Goal: Transaction & Acquisition: Purchase product/service

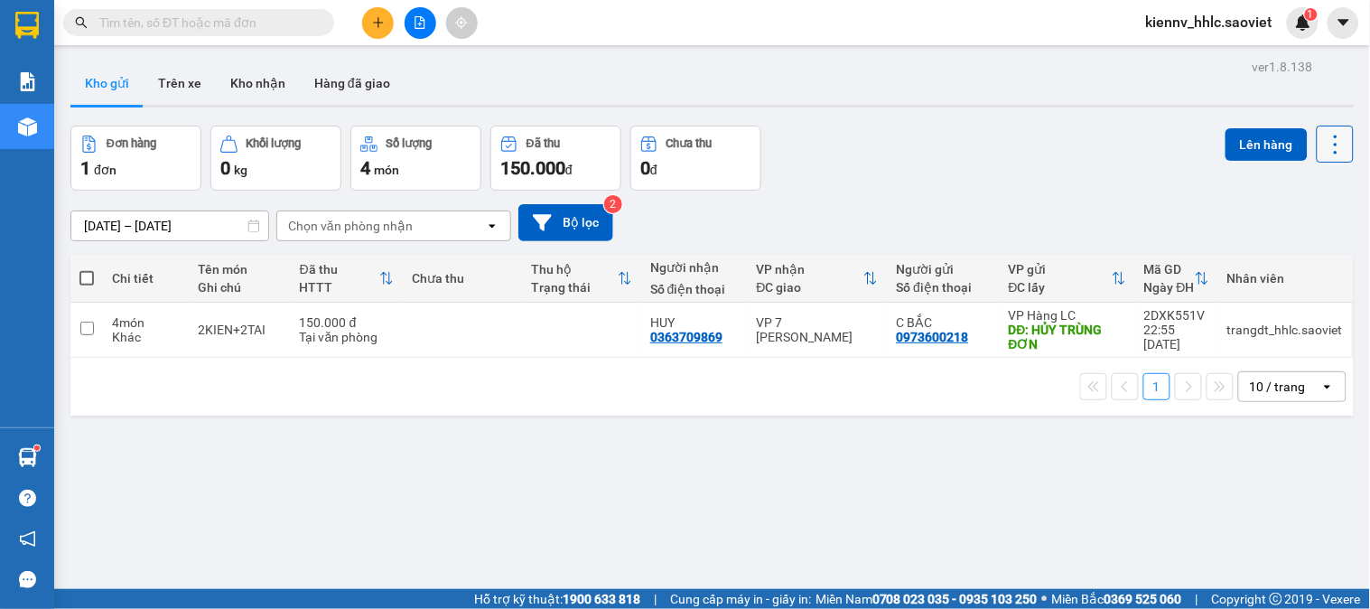
click at [1323, 146] on icon at bounding box center [1335, 144] width 25 height 25
click at [1293, 258] on span "Làm mới" at bounding box center [1295, 258] width 50 height 18
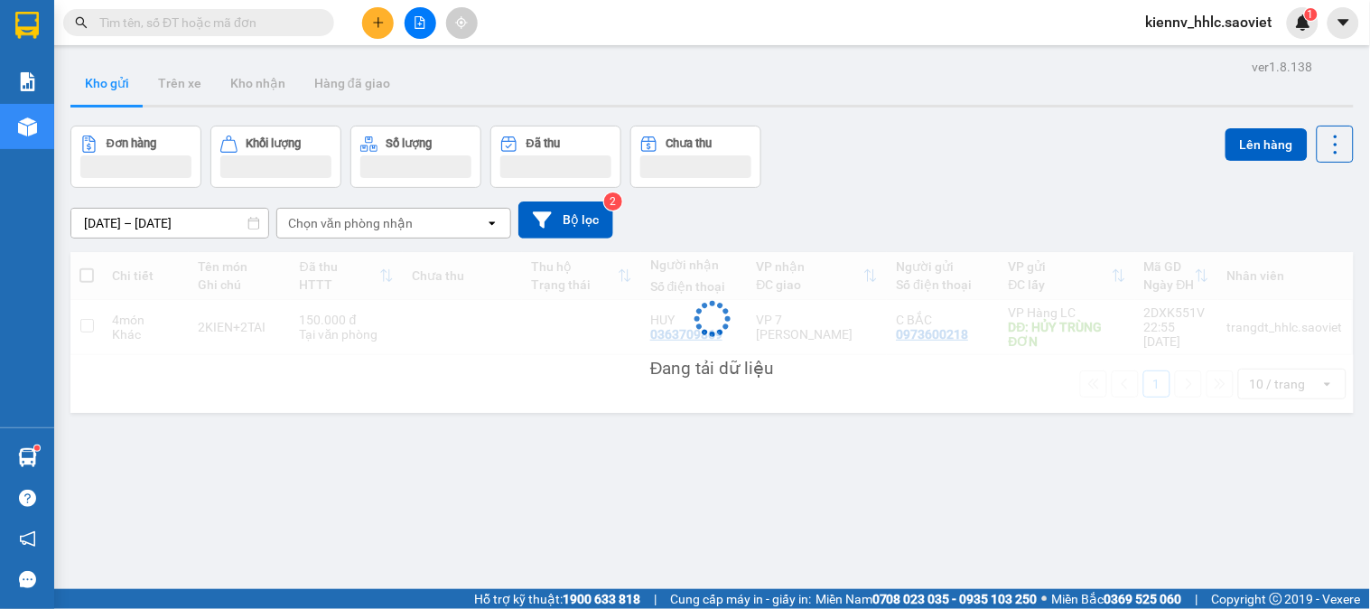
click at [1293, 258] on div "Đang tải dữ liệu" at bounding box center [711, 332] width 1283 height 161
click at [1293, 259] on div "Đang tải dữ liệu" at bounding box center [711, 332] width 1283 height 161
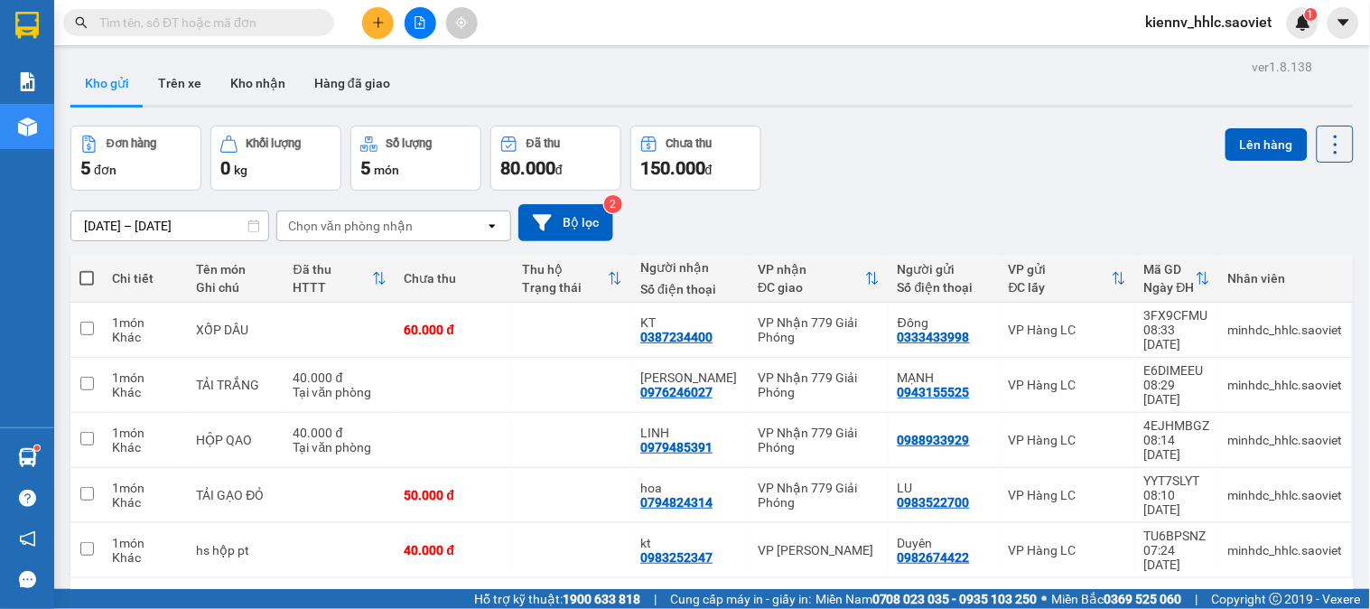
click at [1162, 21] on span "kiennv_hhlc.saoviet" at bounding box center [1209, 22] width 155 height 23
click at [1176, 61] on span "Đăng xuất" at bounding box center [1220, 56] width 116 height 20
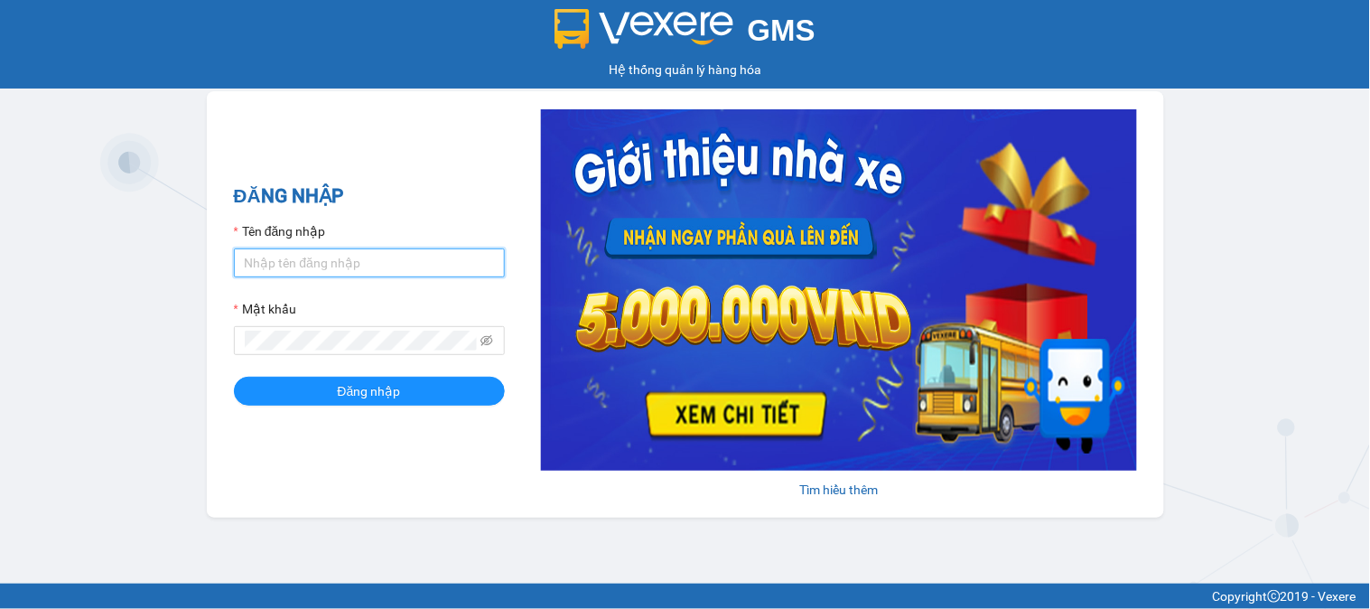
click at [392, 265] on input "Tên đăng nhập" at bounding box center [369, 262] width 271 height 29
type input "k"
type input "huyennthhlc.saoviet"
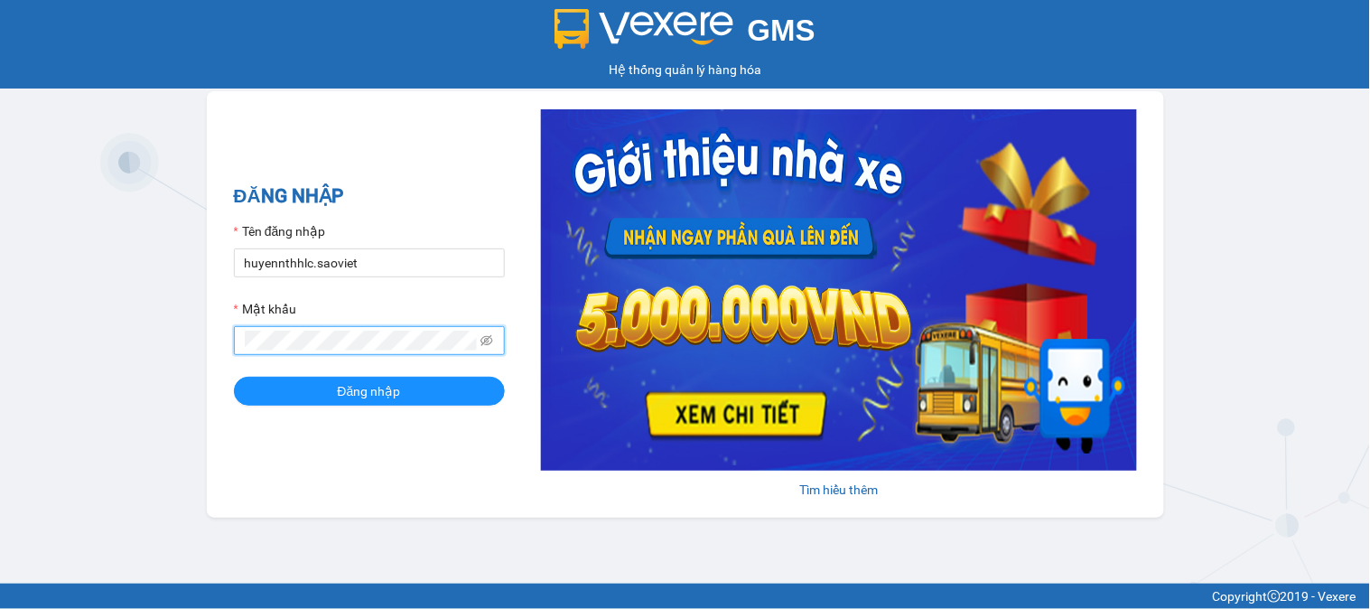
click at [234, 377] on button "Đăng nhập" at bounding box center [369, 391] width 271 height 29
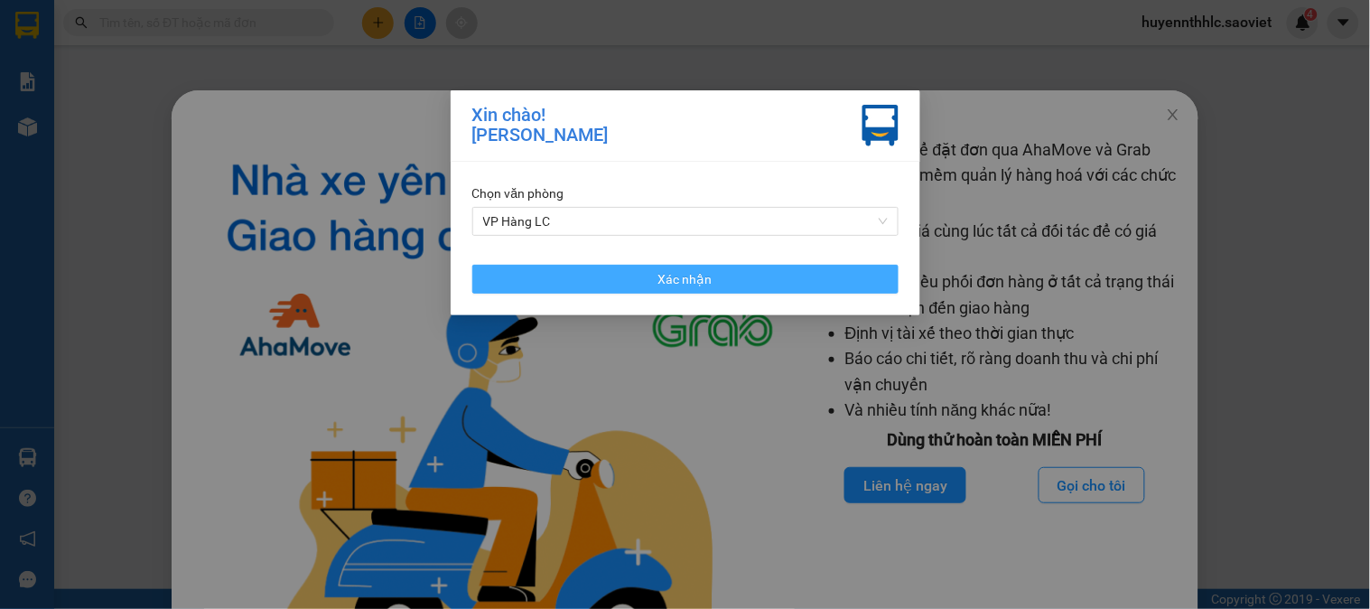
click at [705, 275] on span "Xác nhận" at bounding box center [685, 279] width 54 height 20
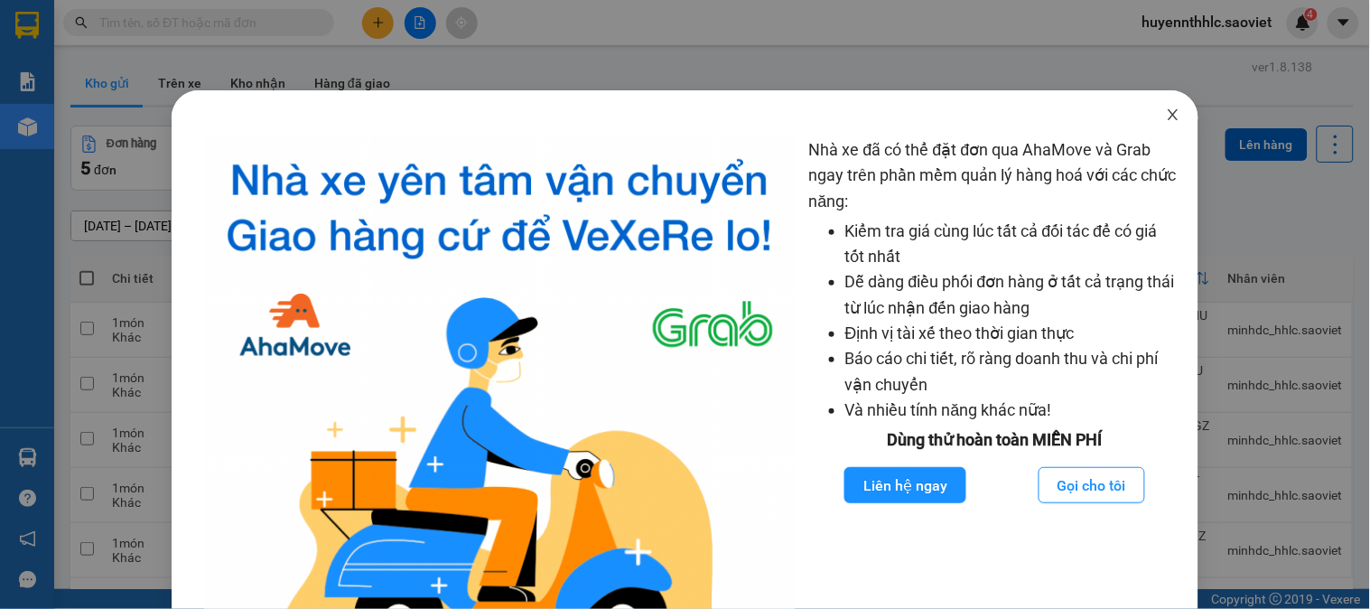
click at [1166, 119] on icon "close" at bounding box center [1173, 114] width 14 height 14
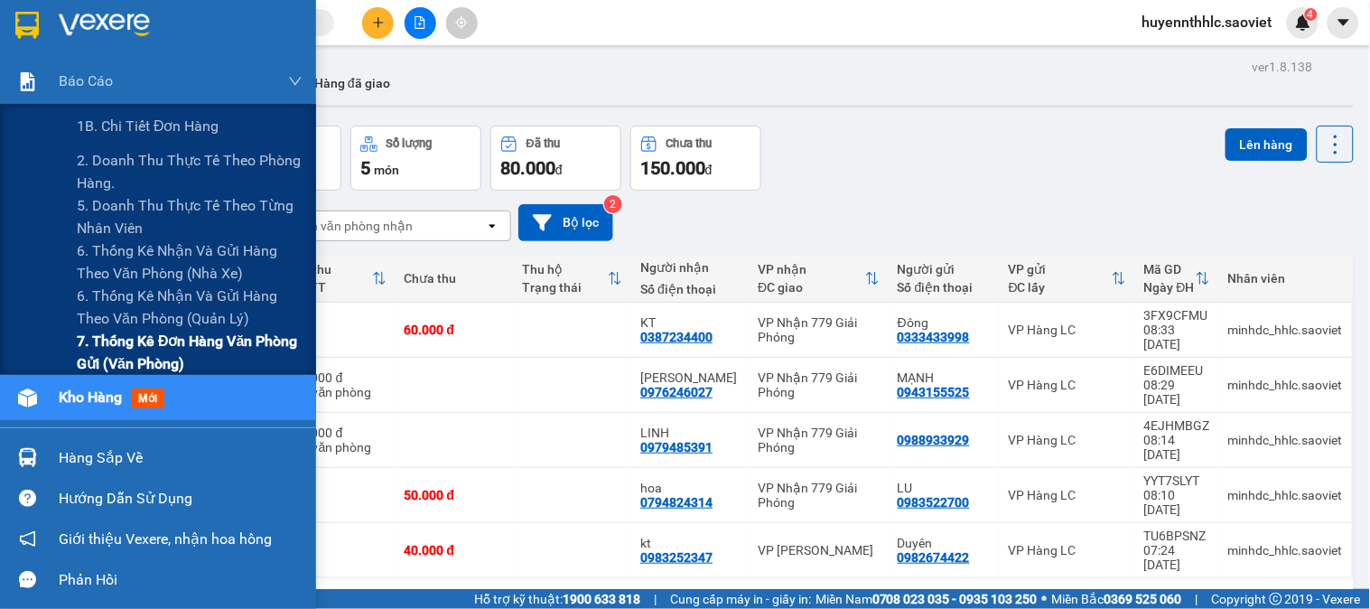
click at [131, 341] on span "7. Thống kê đơn hàng văn phòng gửi (văn phòng)" at bounding box center [190, 352] width 226 height 45
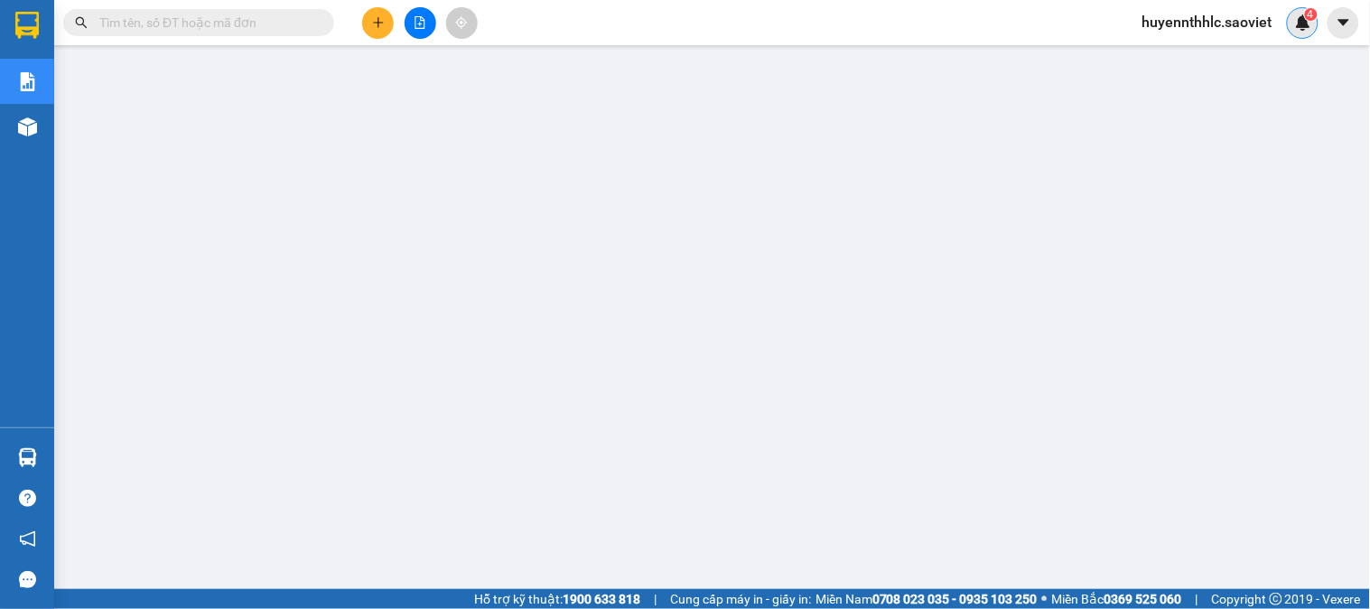
click at [1296, 20] on img at bounding box center [1303, 22] width 16 height 16
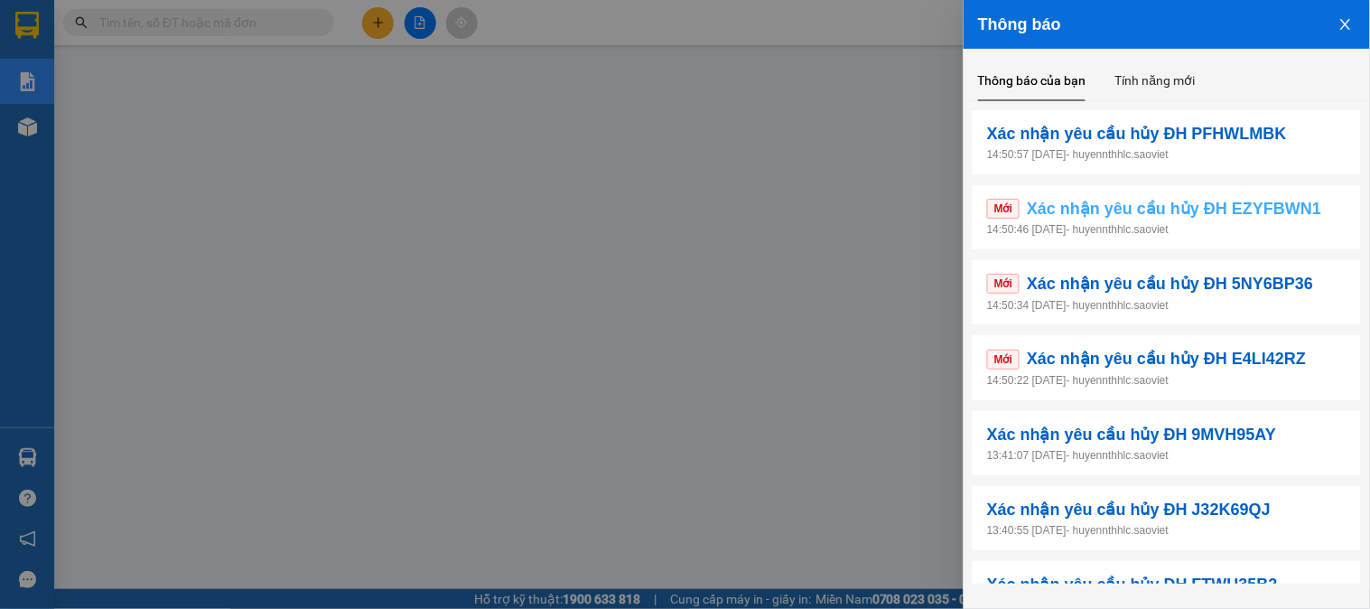
click at [1278, 199] on span "Xác nhận yêu cầu hủy ĐH EZYFBWN1" at bounding box center [1174, 208] width 294 height 25
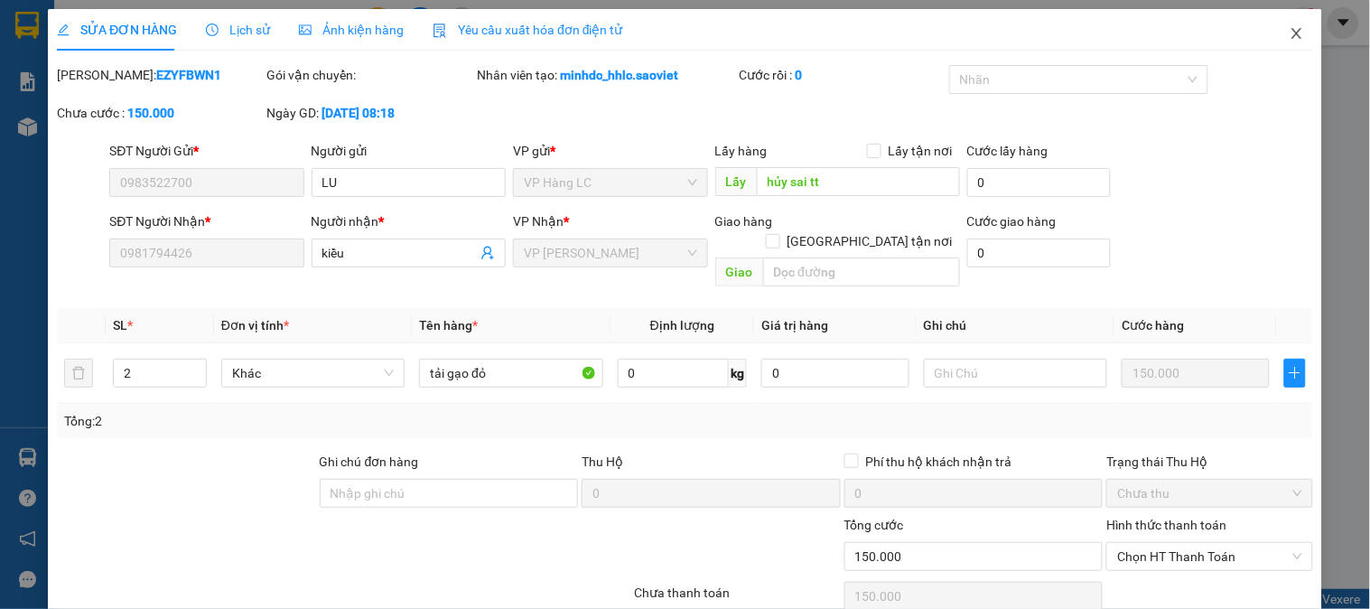
click at [1272, 31] on span "Close" at bounding box center [1297, 34] width 51 height 51
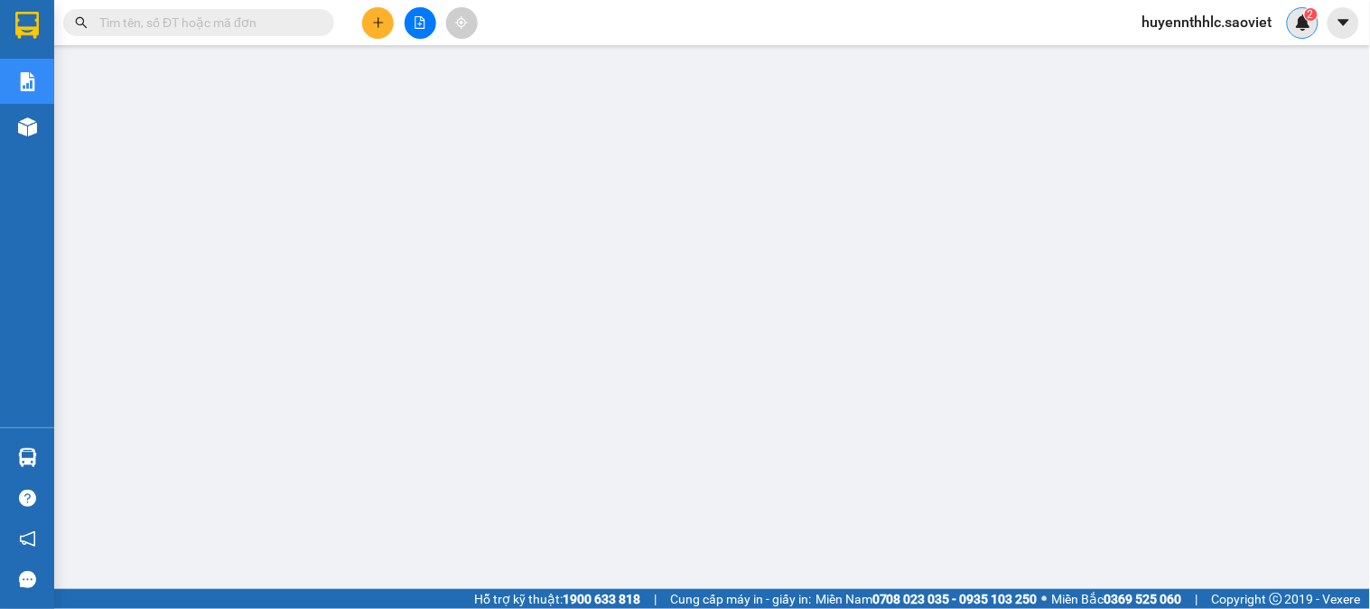
click at [1306, 21] on img at bounding box center [1303, 22] width 16 height 16
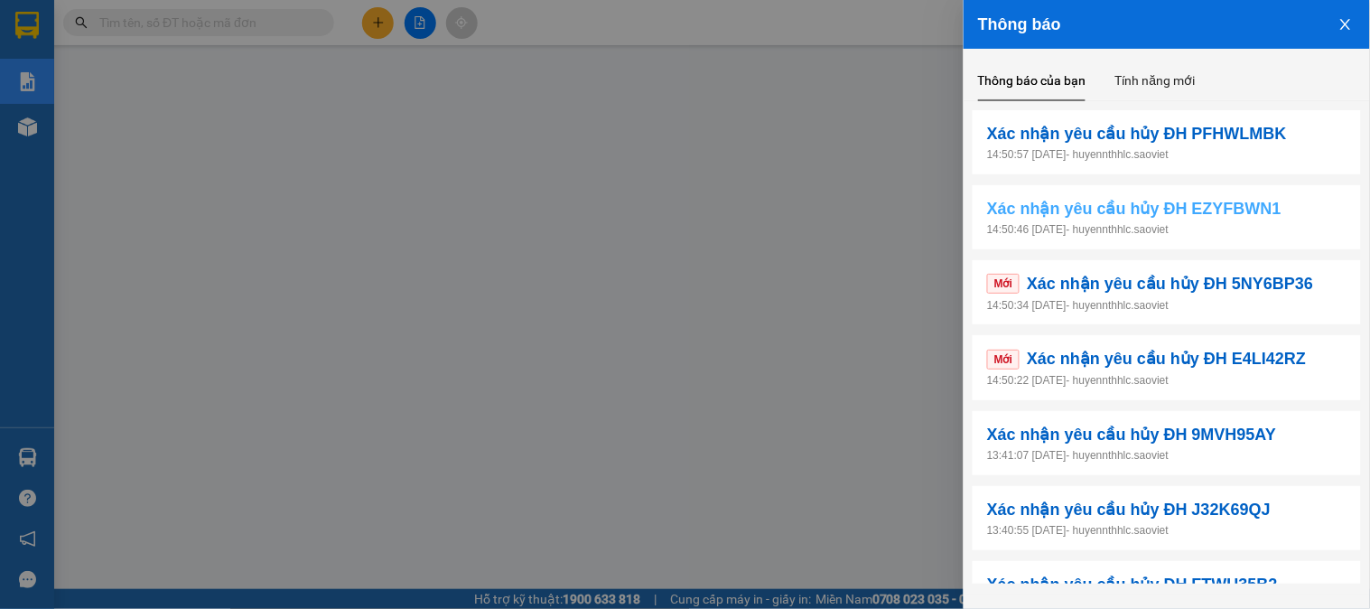
click at [1256, 215] on span "Xác nhận yêu cầu hủy ĐH EZYFBWN1" at bounding box center [1134, 208] width 294 height 25
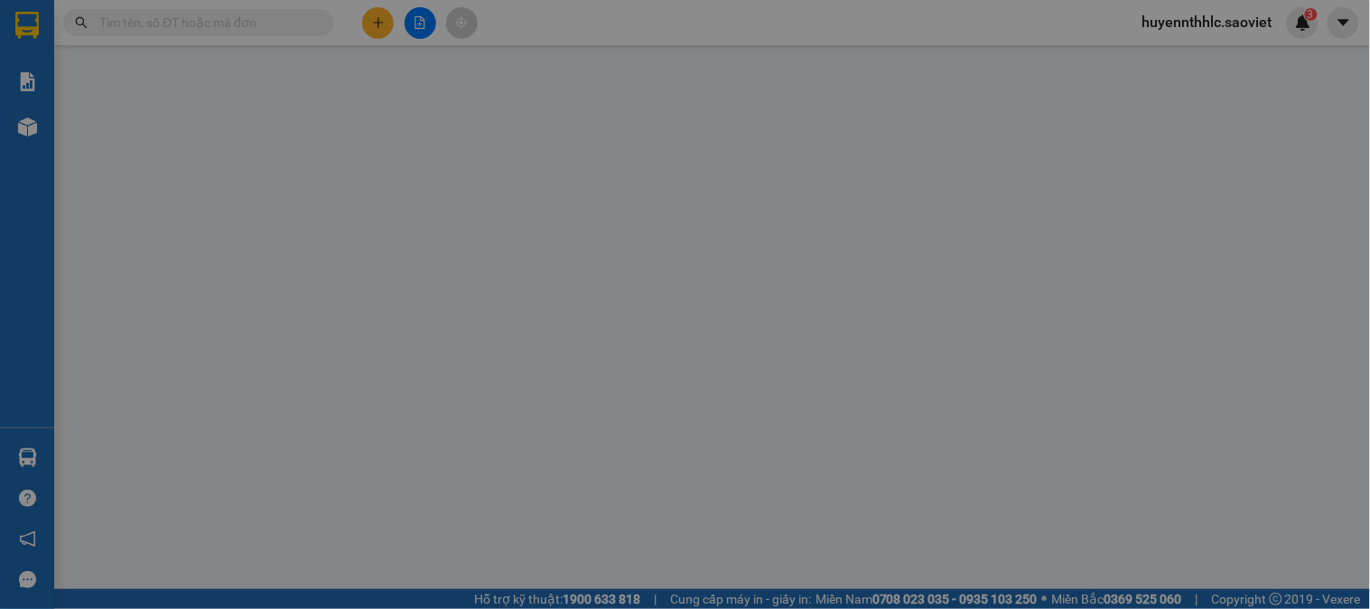
type input "0983522700"
type input "LU"
type input "hủy sai tt"
type input "0981794426"
type input "kiều"
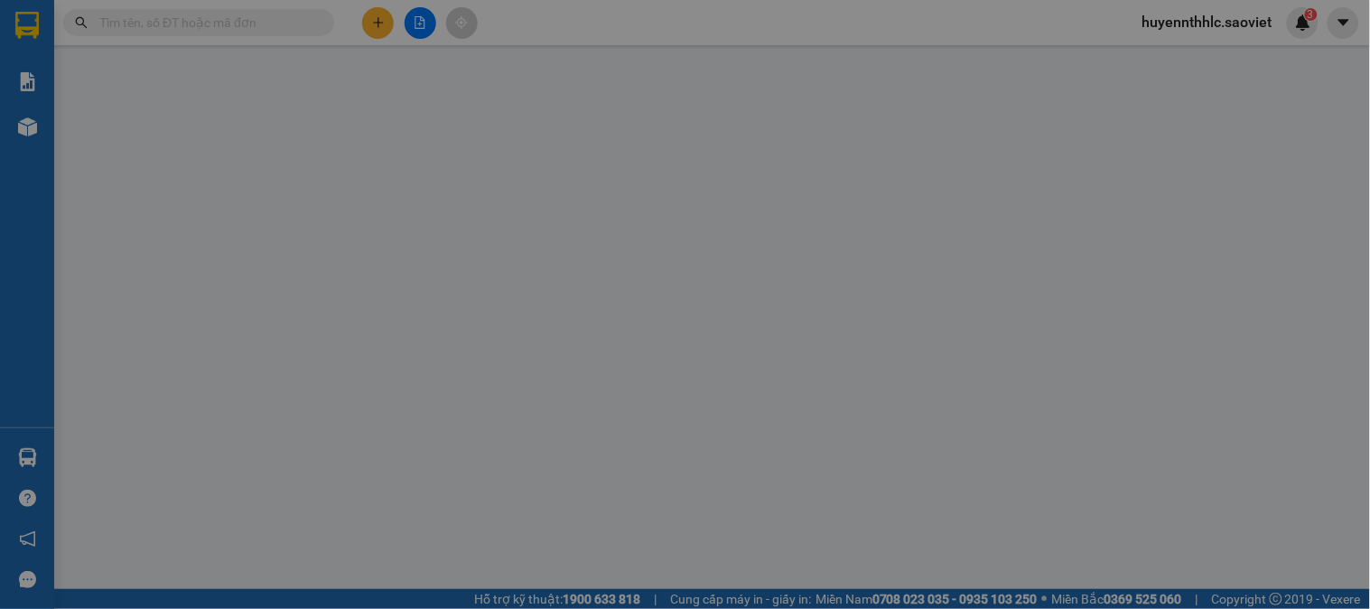
type input "150.000"
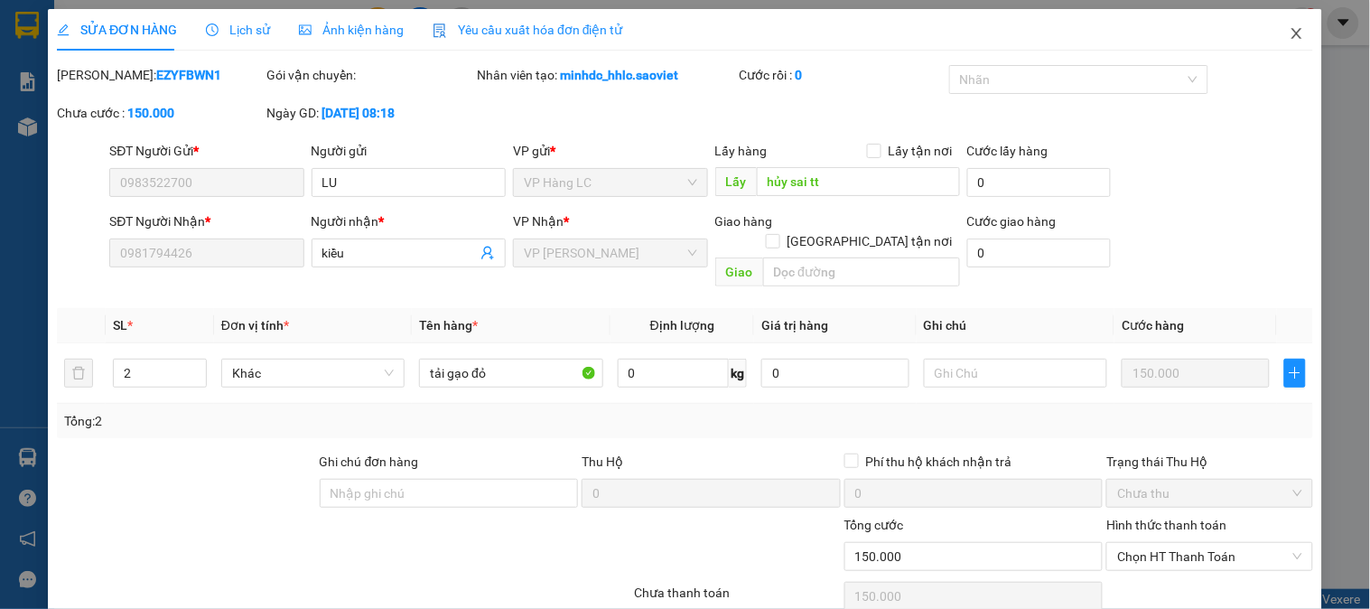
click at [1290, 41] on icon "close" at bounding box center [1297, 33] width 14 height 14
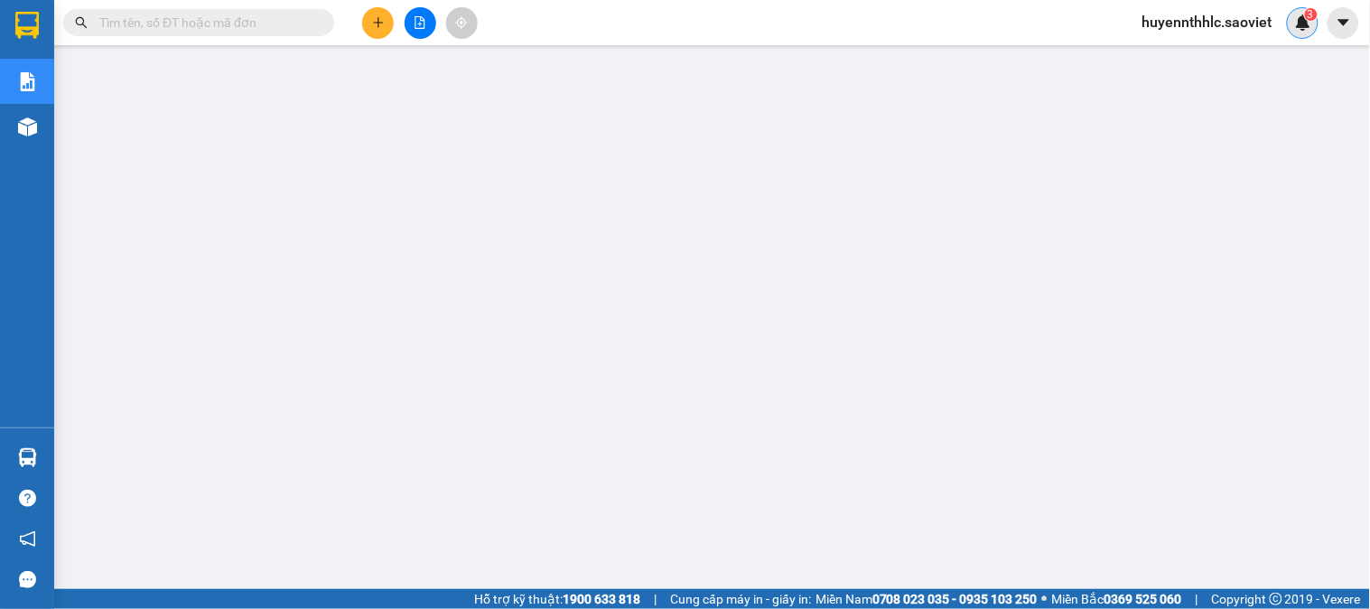
click at [1303, 23] on img at bounding box center [1303, 22] width 16 height 16
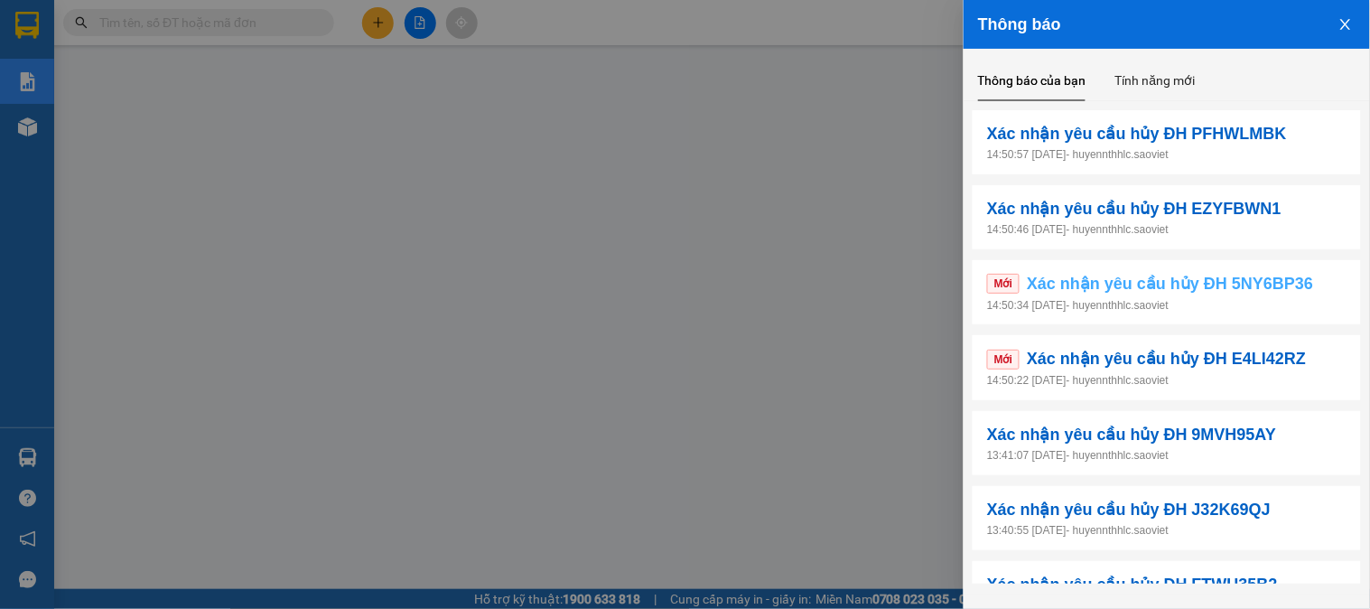
click at [1283, 285] on span "Xác nhận yêu cầu hủy ĐH 5NY6BP36" at bounding box center [1170, 283] width 286 height 25
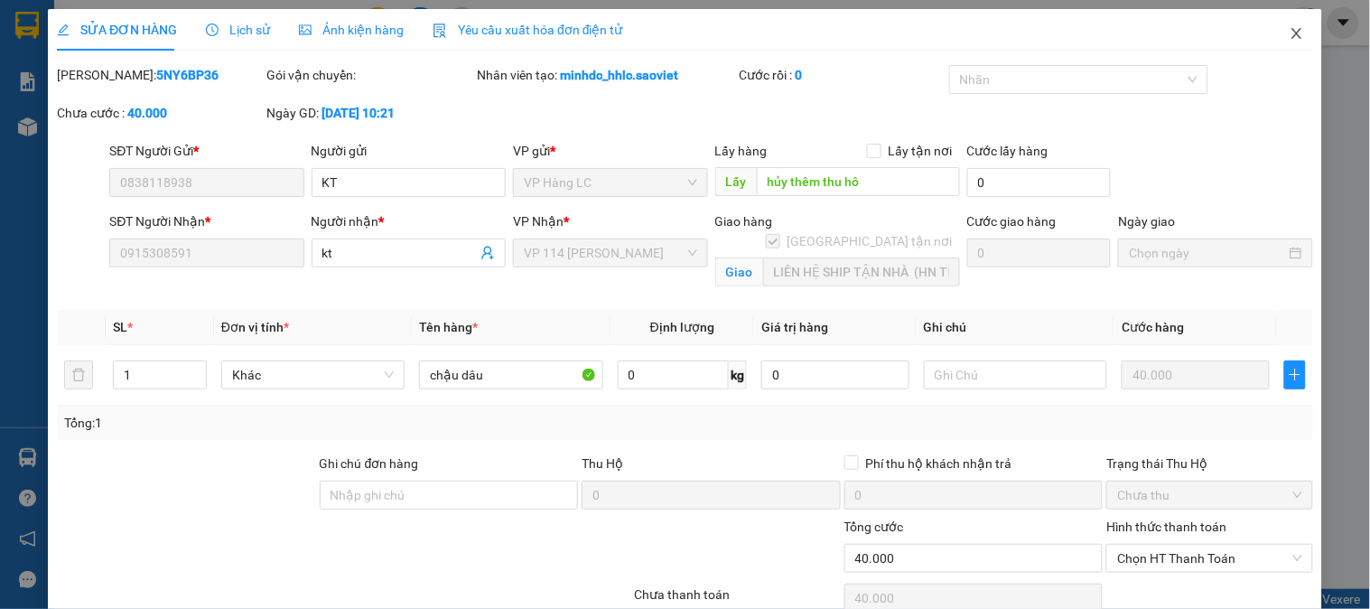
click at [1292, 30] on icon "close" at bounding box center [1297, 33] width 10 height 11
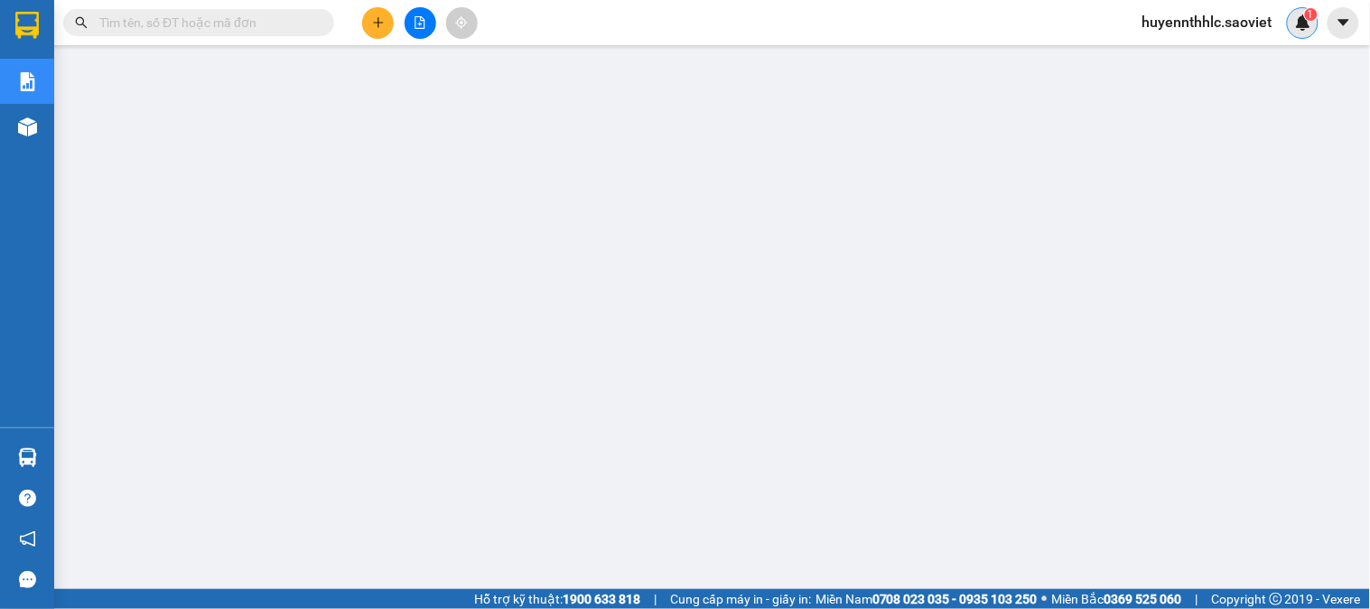
click at [1304, 27] on img at bounding box center [1303, 22] width 16 height 16
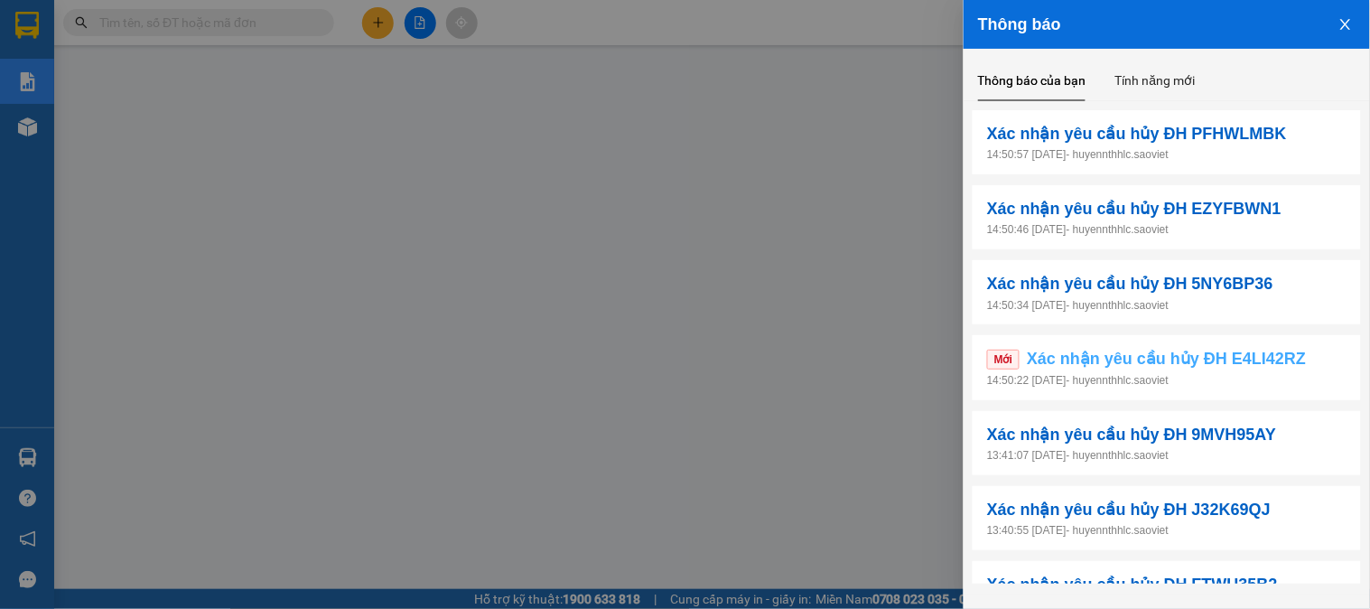
click at [1272, 355] on span "Xác nhận yêu cầu hủy ĐH E4LI42RZ" at bounding box center [1166, 358] width 279 height 25
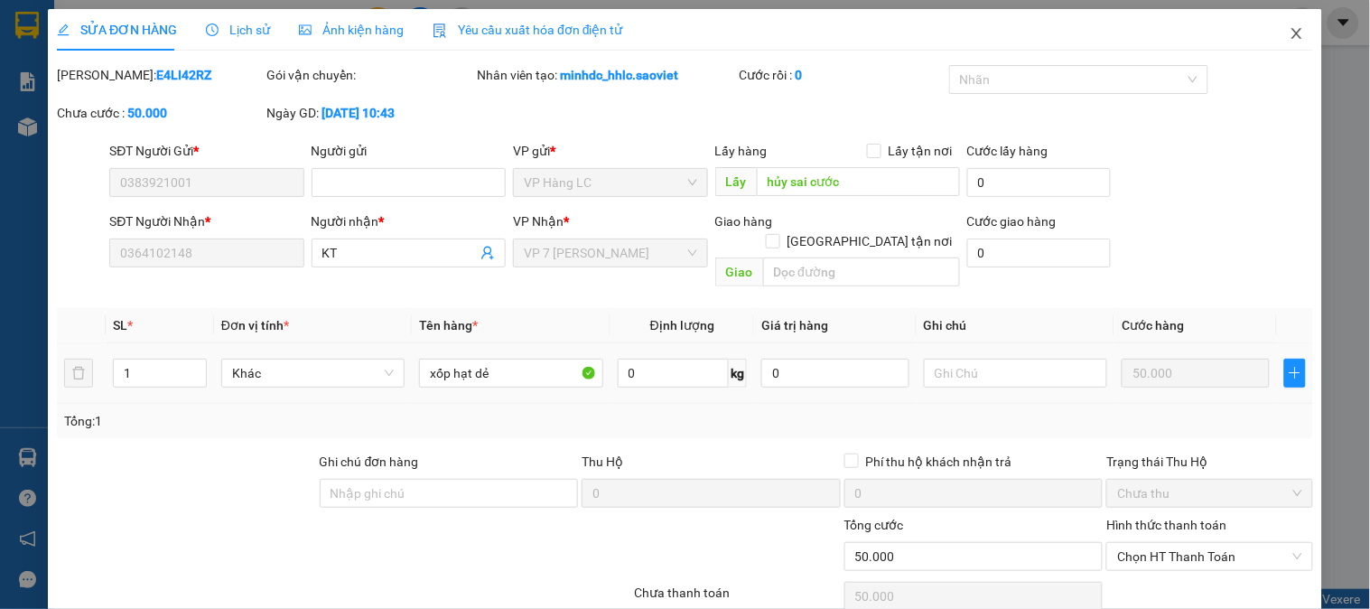
click at [1290, 34] on icon "close" at bounding box center [1297, 33] width 14 height 14
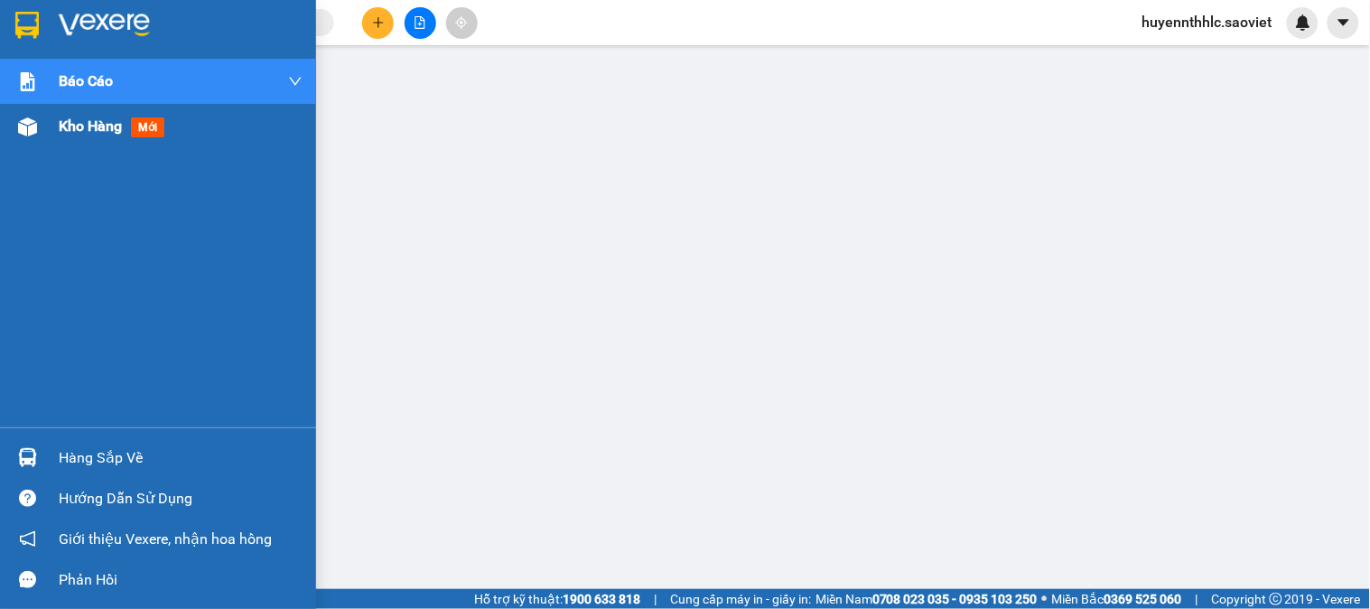
click at [82, 129] on span "Kho hàng" at bounding box center [90, 125] width 63 height 17
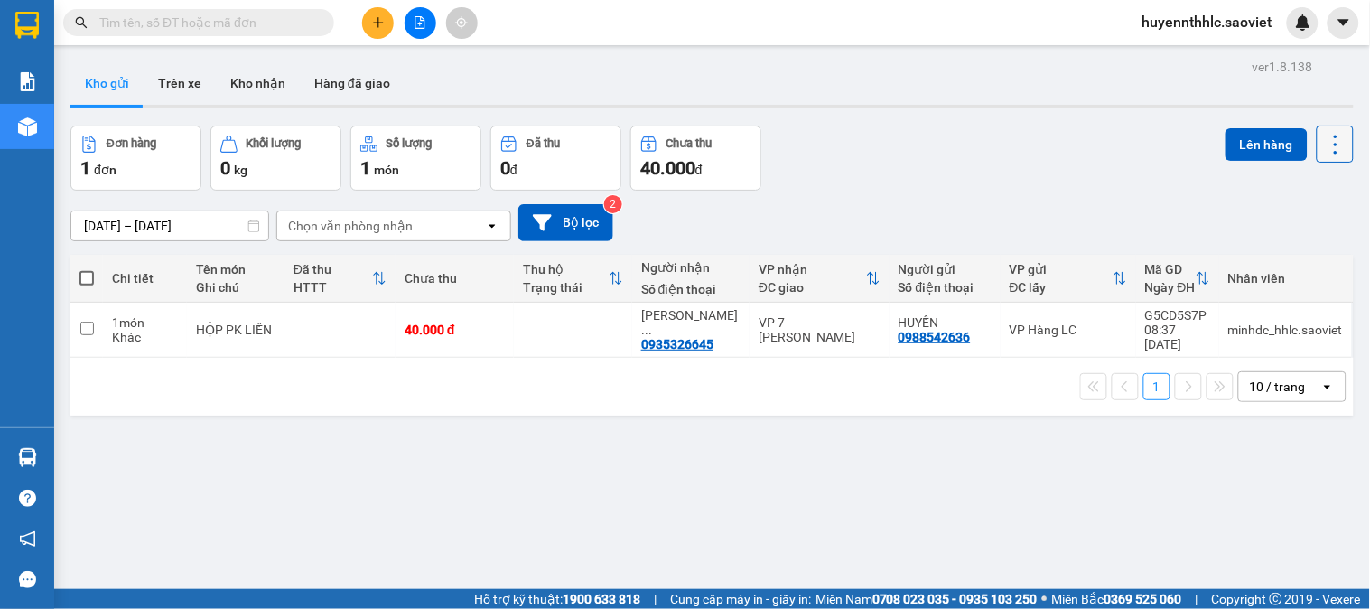
click at [1325, 148] on icon at bounding box center [1335, 144] width 25 height 25
click at [1305, 250] on span "Làm mới" at bounding box center [1295, 258] width 50 height 18
click at [253, 77] on button "Kho nhận" at bounding box center [258, 82] width 84 height 43
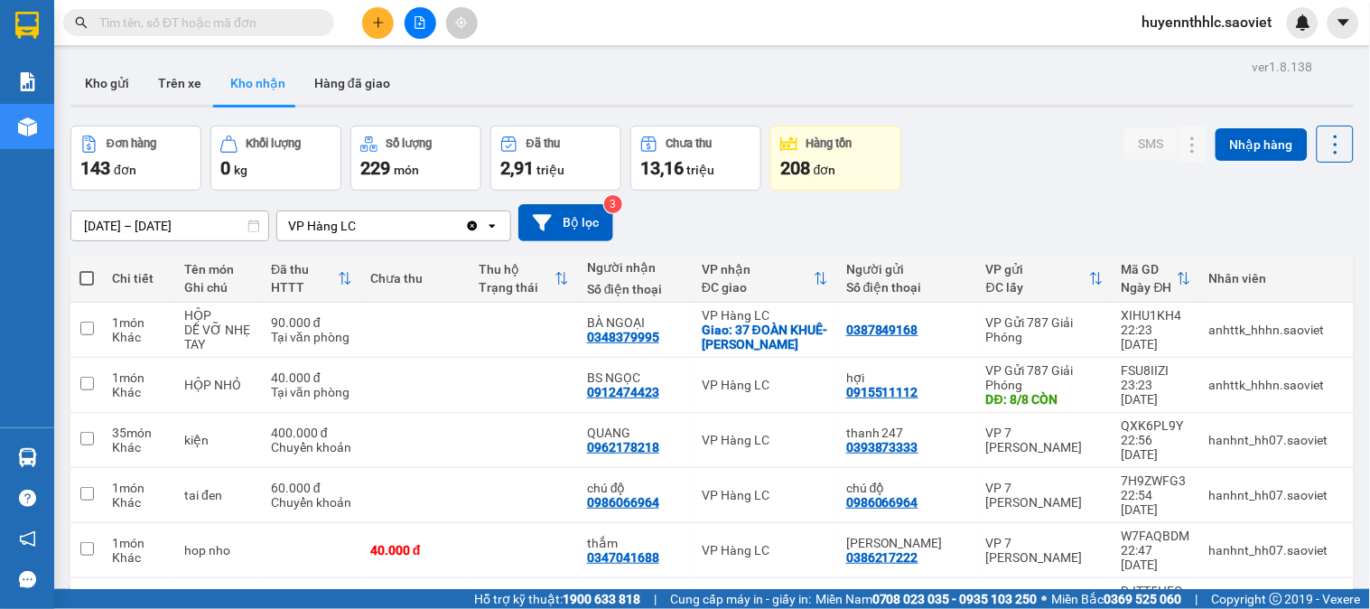
click at [247, 22] on input "text" at bounding box center [205, 23] width 213 height 20
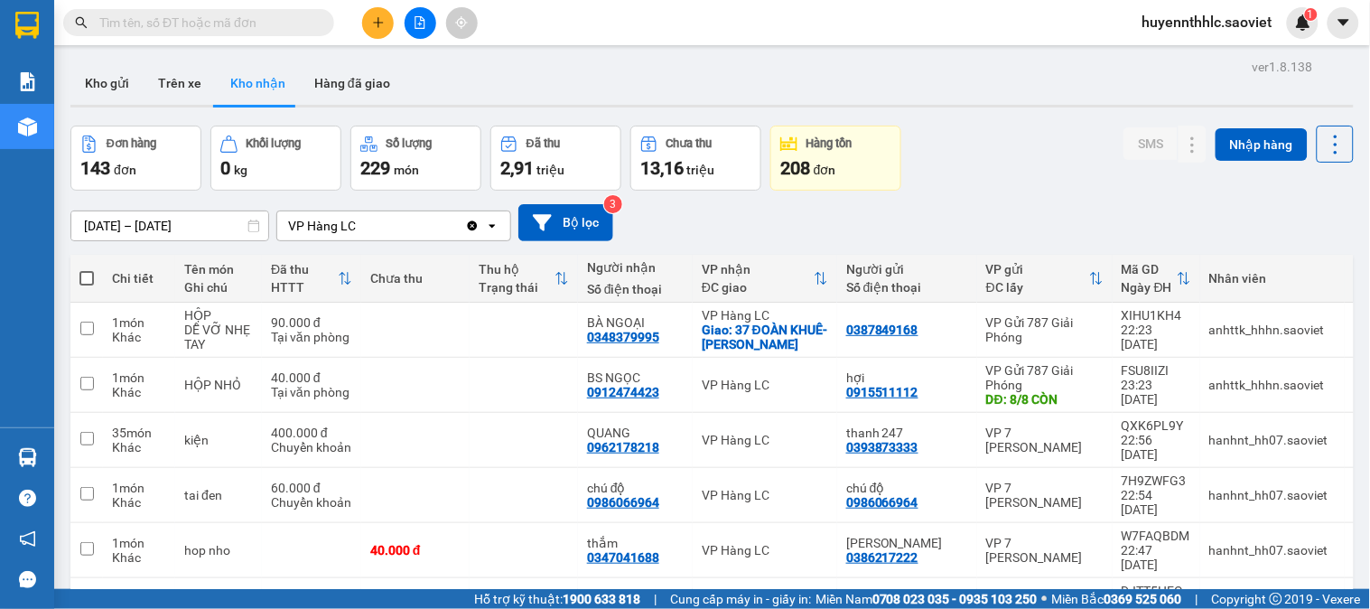
paste input "0981275234"
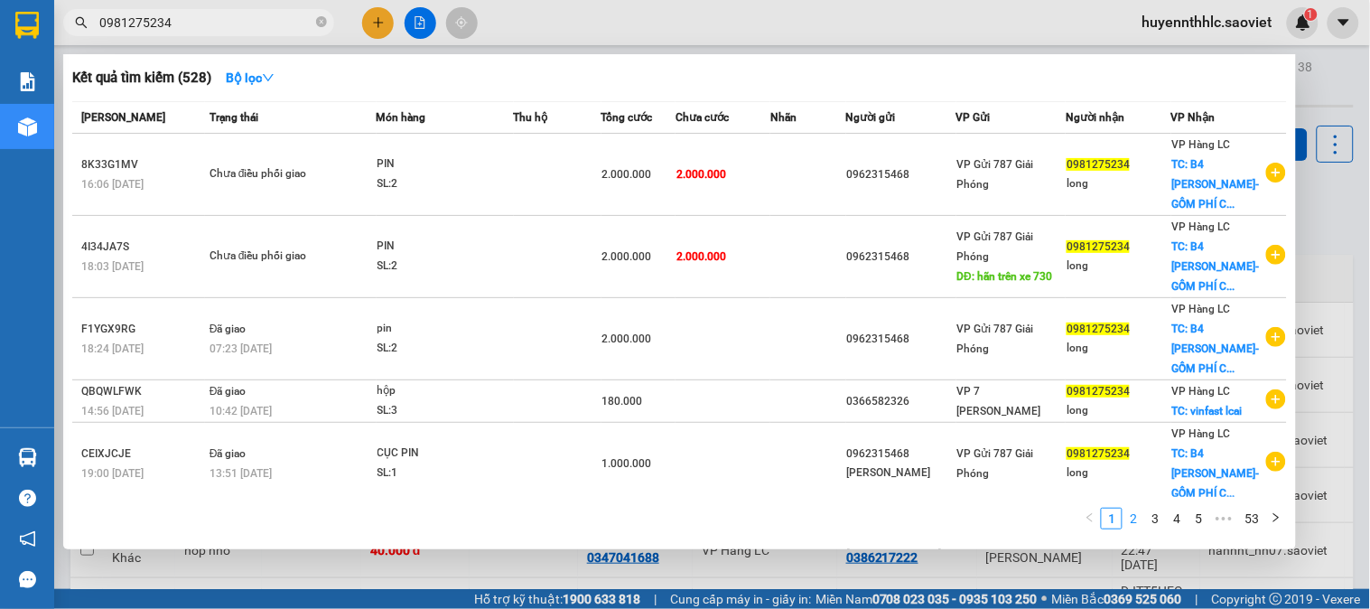
type input "0981275234"
click at [1134, 512] on link "2" at bounding box center [1134, 519] width 20 height 20
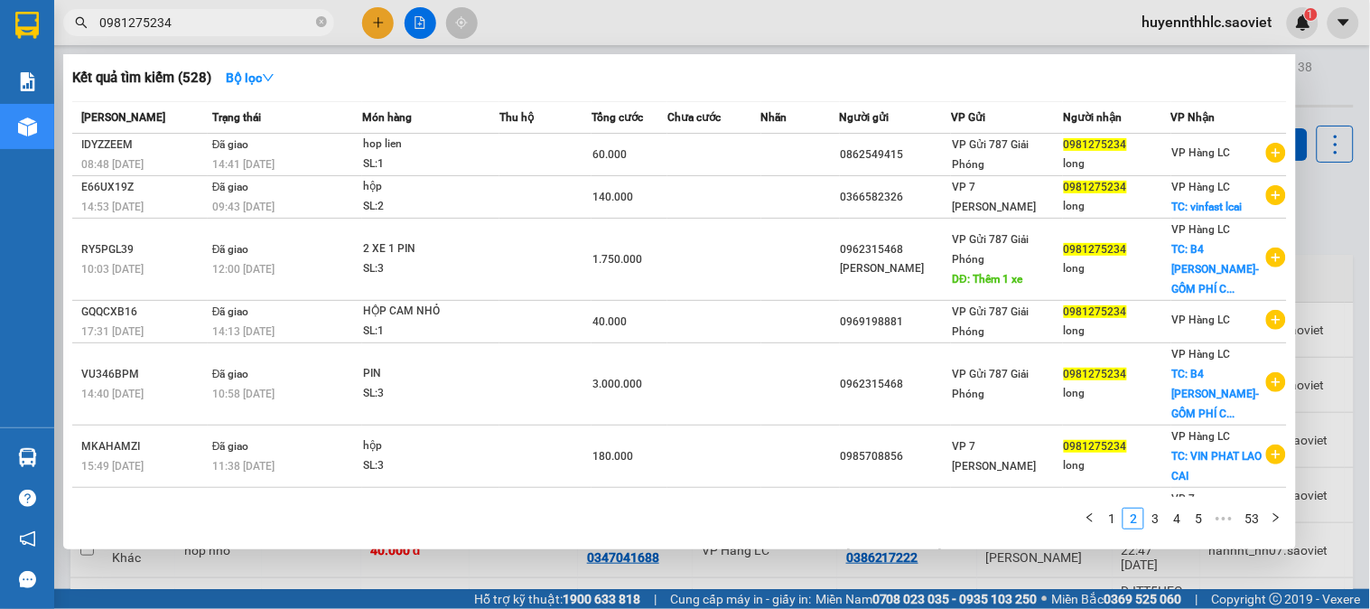
drag, startPoint x: 191, startPoint y: 22, endPoint x: 63, endPoint y: 47, distance: 130.7
click at [63, 39] on div "Kết quả tìm kiếm ( 528 ) Bộ lọc Mã ĐH Trạng thái Món hàng Thu hộ Tổng cước Chưa…" at bounding box center [176, 23] width 352 height 32
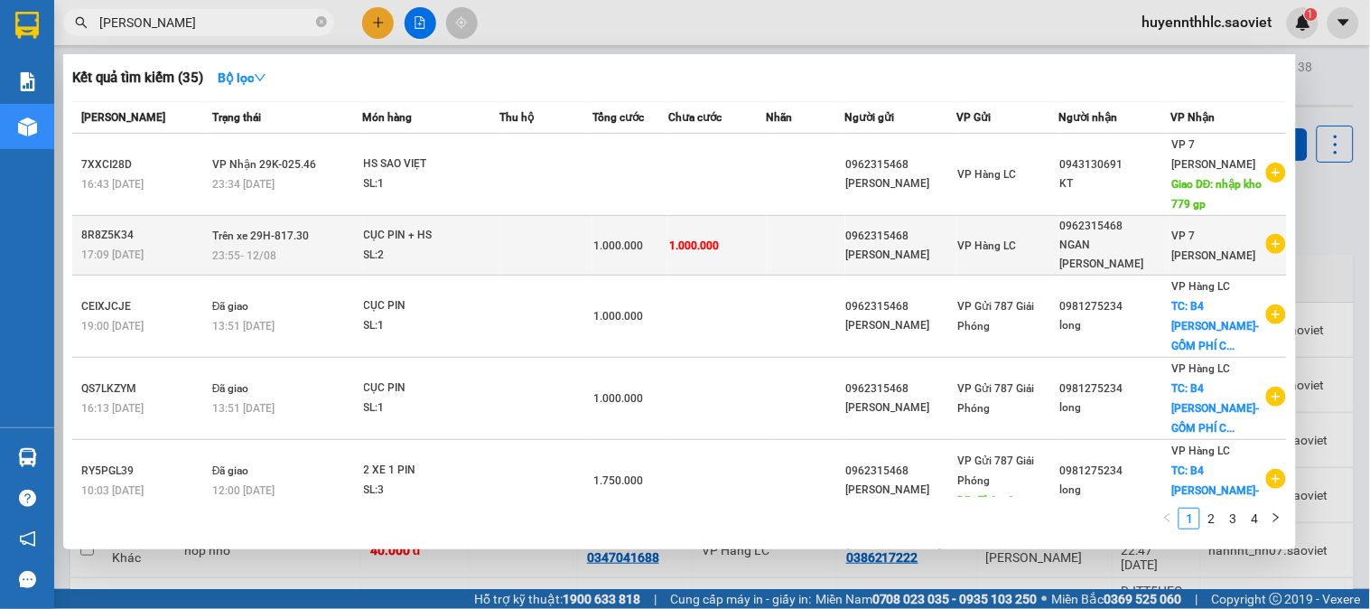
type input "ngân khánh"
click at [1129, 236] on div "0962315468" at bounding box center [1115, 226] width 110 height 19
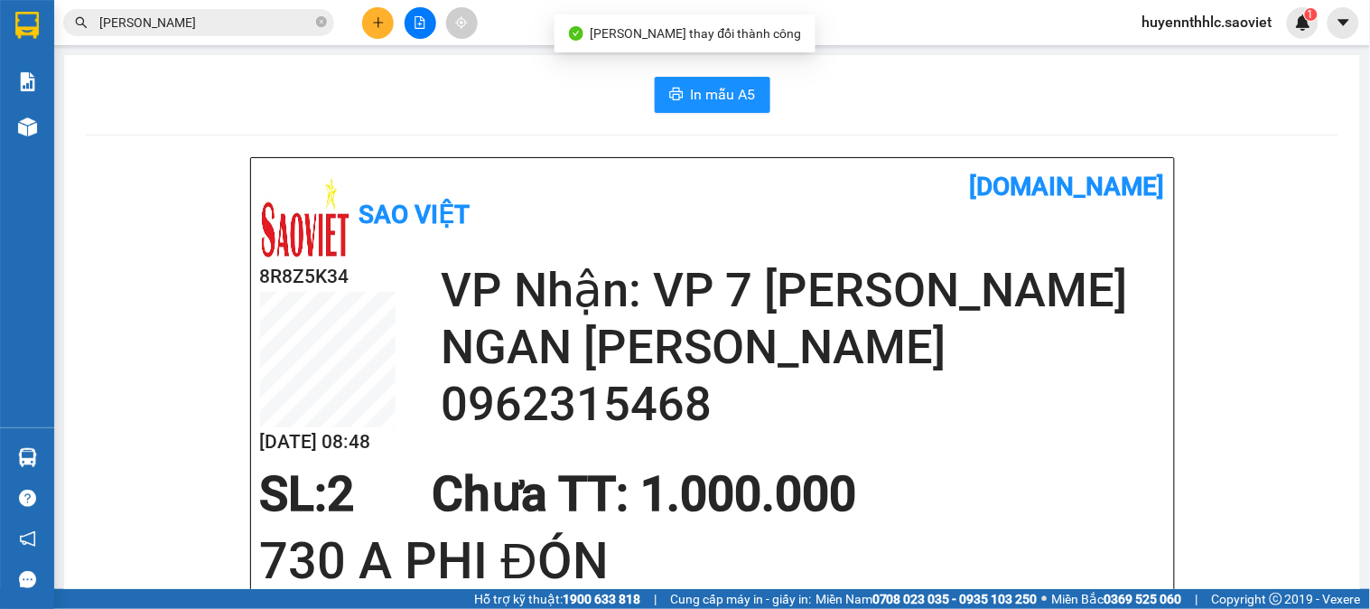
click at [616, 408] on h2 "0962315468" at bounding box center [803, 404] width 724 height 57
click at [616, 409] on h2 "0962315468" at bounding box center [803, 404] width 724 height 57
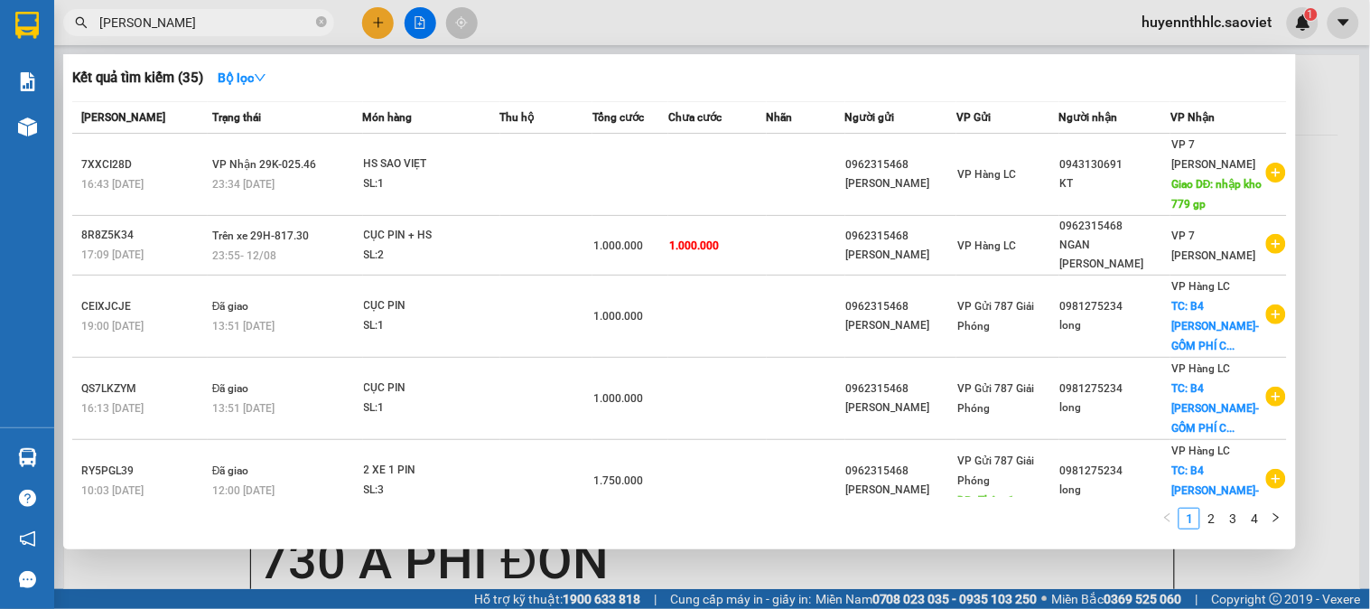
drag, startPoint x: 175, startPoint y: 25, endPoint x: 102, endPoint y: 55, distance: 79.0
click at [102, 39] on div "Kết quả tìm kiếm ( 35 ) Bộ lọc Mã ĐH Trạng thái Món hàng Thu hộ Tổng cước Chưa …" at bounding box center [176, 23] width 352 height 32
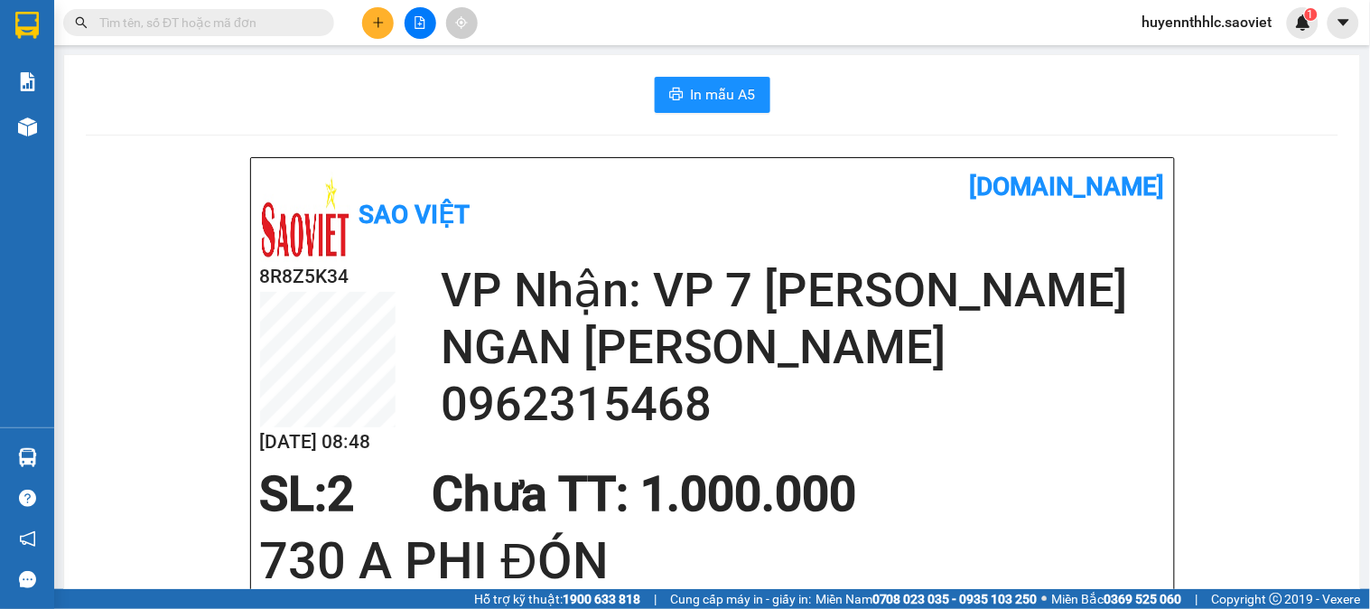
paste input "0962315468"
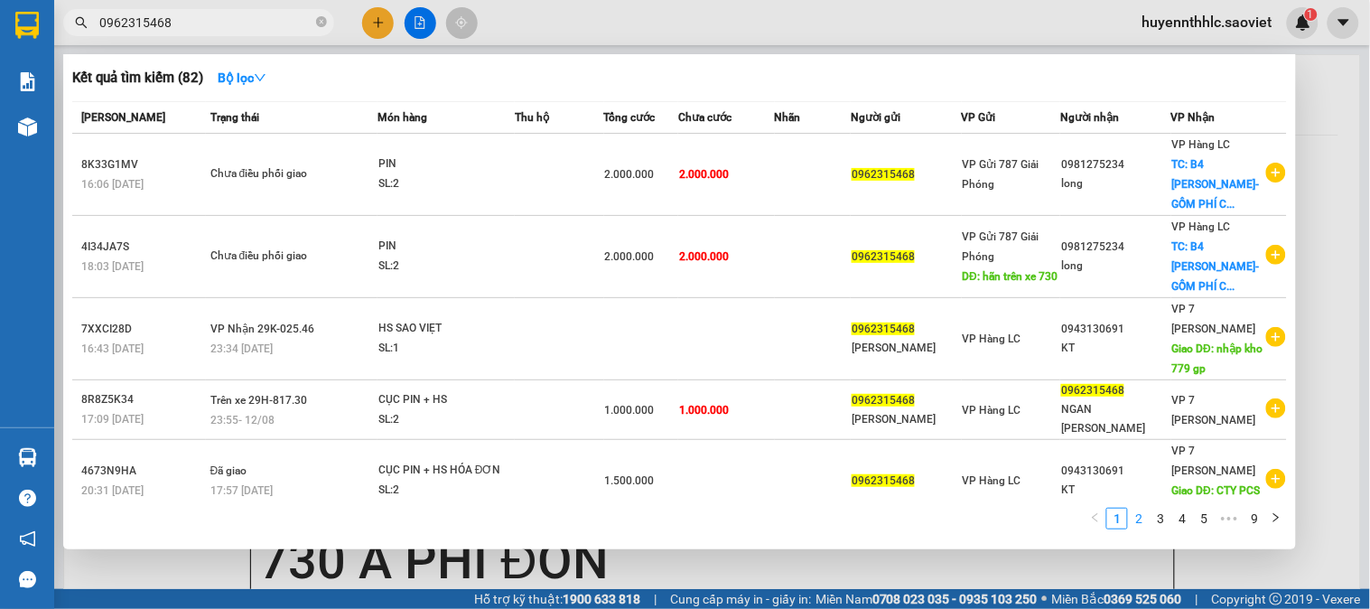
type input "0962315468"
click at [1138, 520] on link "2" at bounding box center [1139, 519] width 20 height 20
click at [1158, 511] on link "3" at bounding box center [1161, 519] width 20 height 20
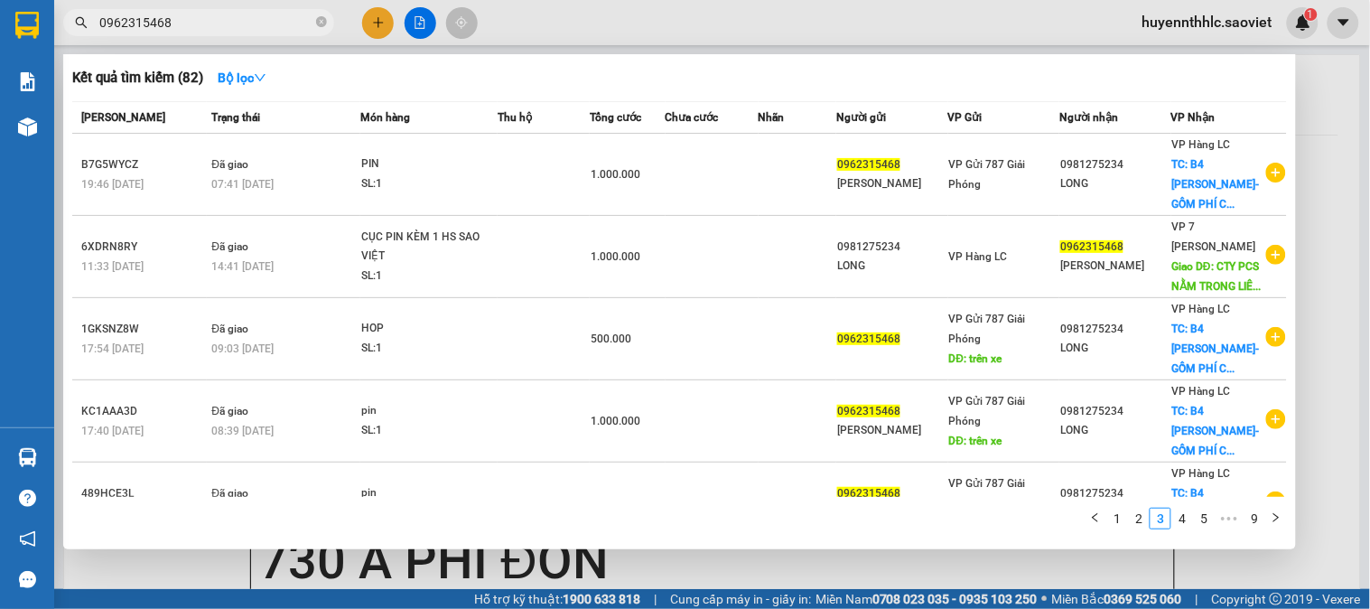
click at [1335, 140] on div at bounding box center [685, 304] width 1370 height 609
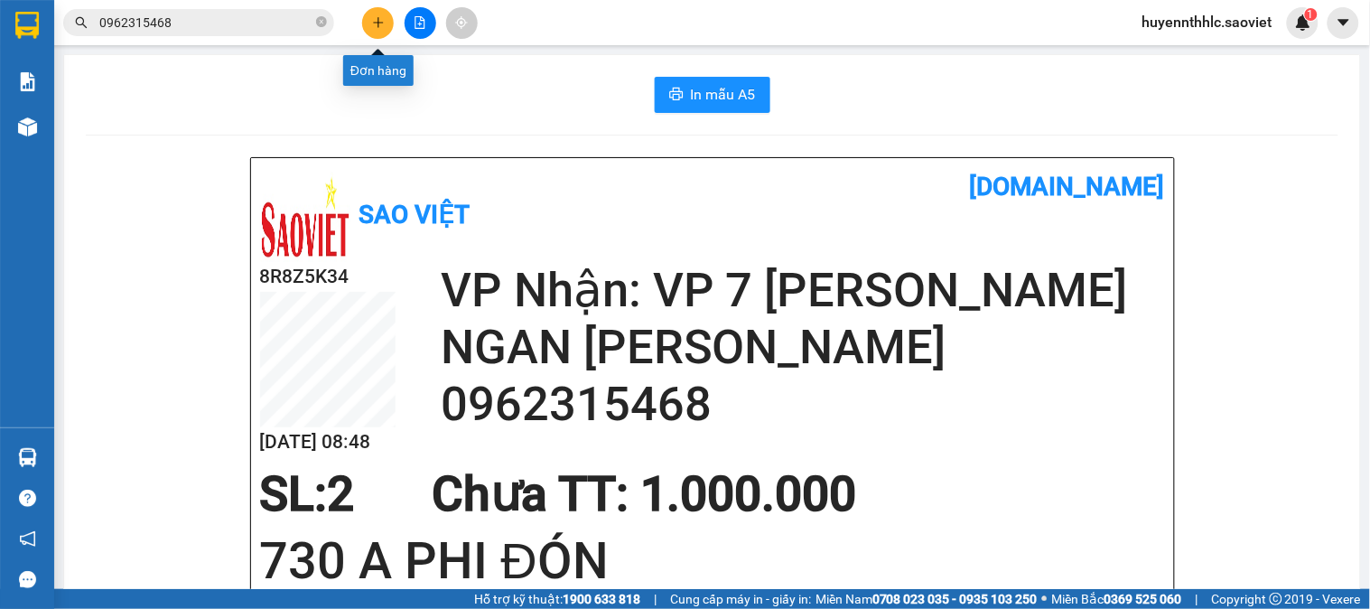
click at [386, 27] on button at bounding box center [378, 23] width 32 height 32
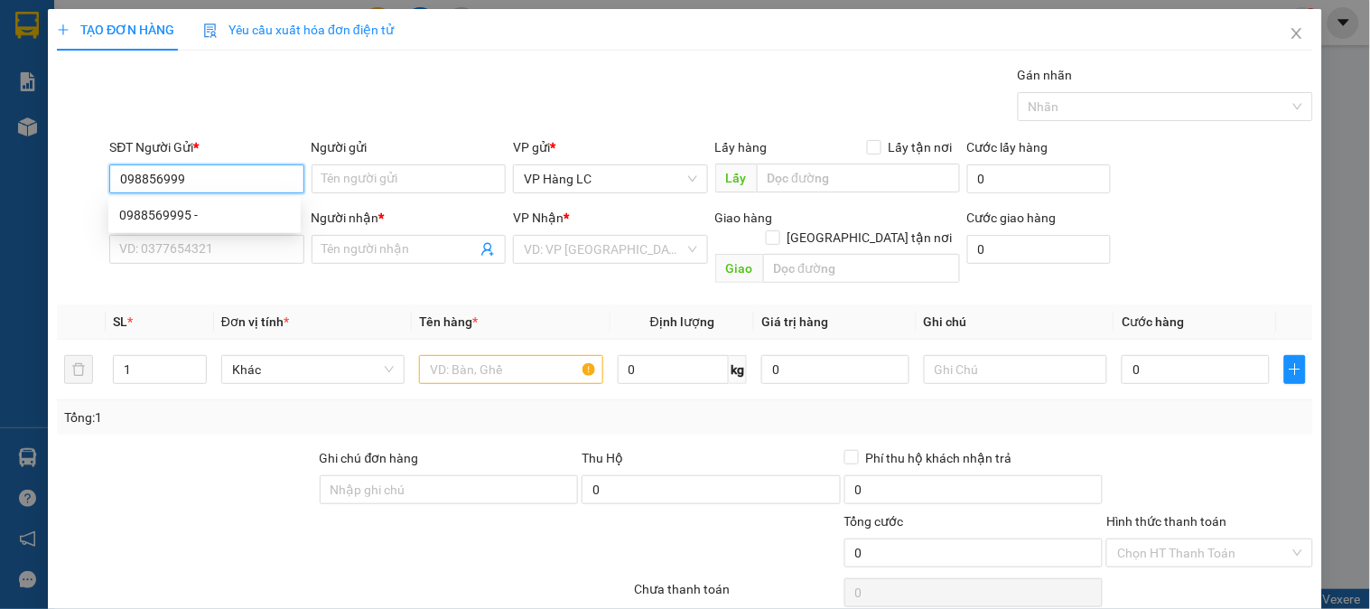
type input "0988569995"
click at [218, 217] on div "0988569995 -" at bounding box center [204, 215] width 171 height 20
type input "0813389988"
type input "kt"
type input "0988569995"
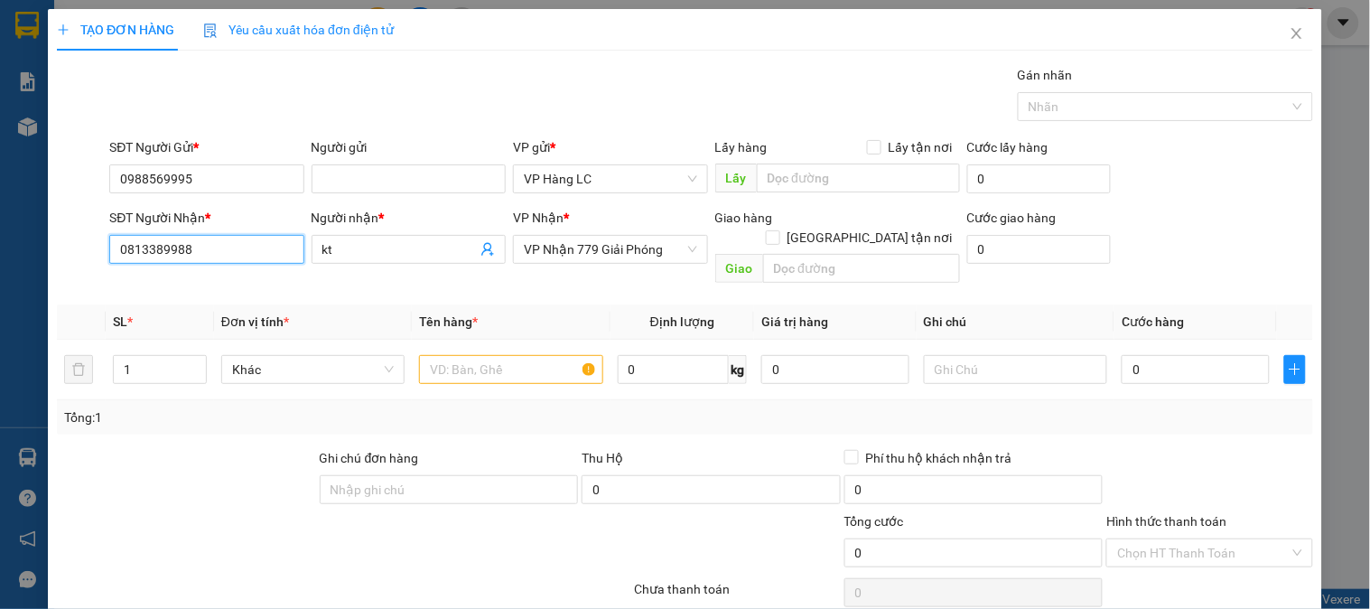
drag, startPoint x: 221, startPoint y: 257, endPoint x: 147, endPoint y: 302, distance: 86.7
click at [154, 308] on div "Transit Pickup Surcharge Ids Transit Deliver Surcharge Ids Transit Deliver Surc…" at bounding box center [685, 359] width 1256 height 588
type input "0"
type input "0973018168"
click at [176, 280] on div "0973018168" at bounding box center [204, 285] width 171 height 20
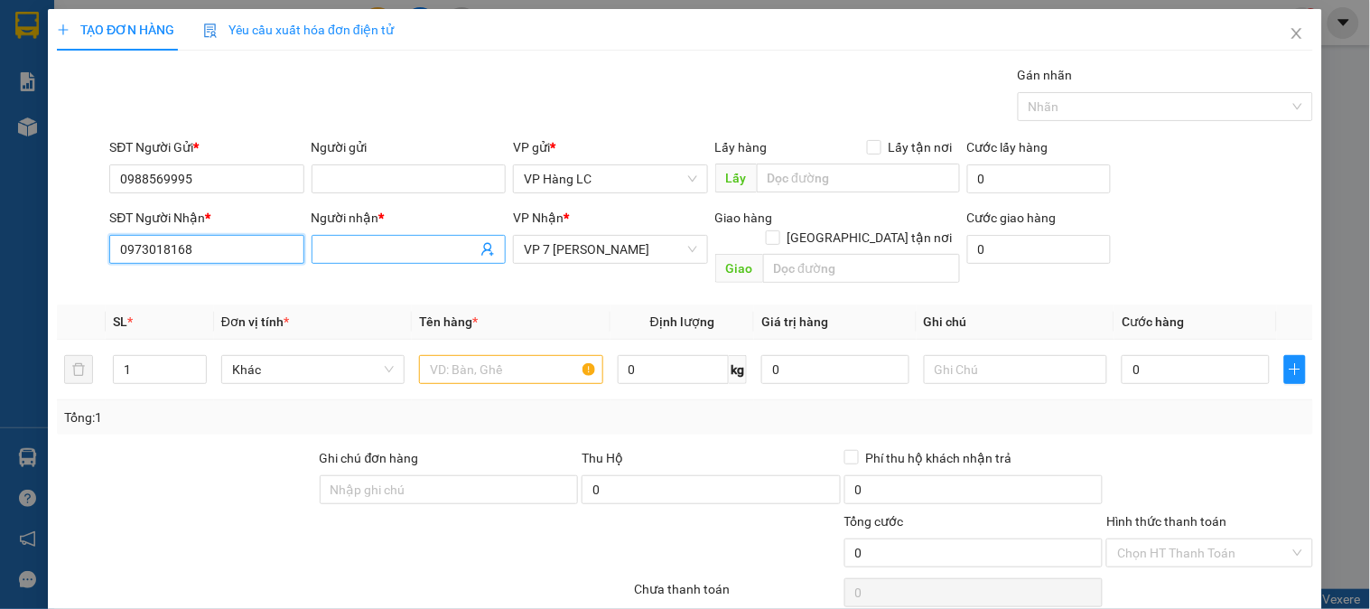
type input "0973018168"
click at [348, 244] on input "Người nhận *" at bounding box center [399, 249] width 154 height 20
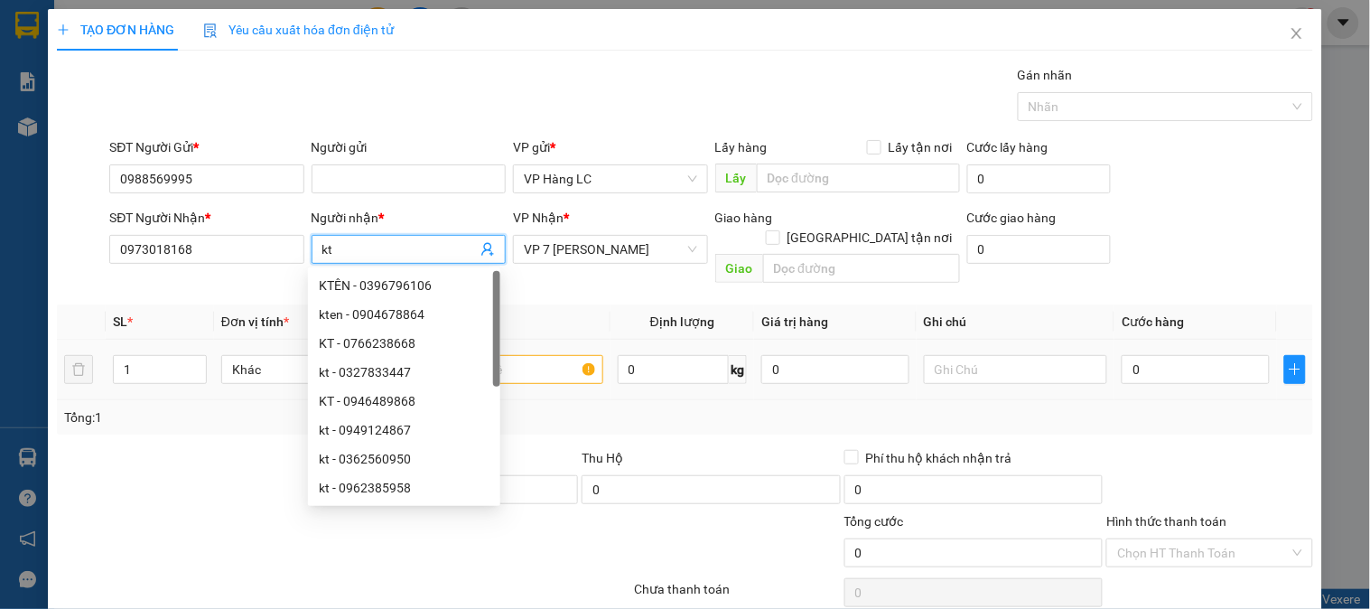
type input "kt"
click at [513, 355] on input "text" at bounding box center [510, 369] width 183 height 29
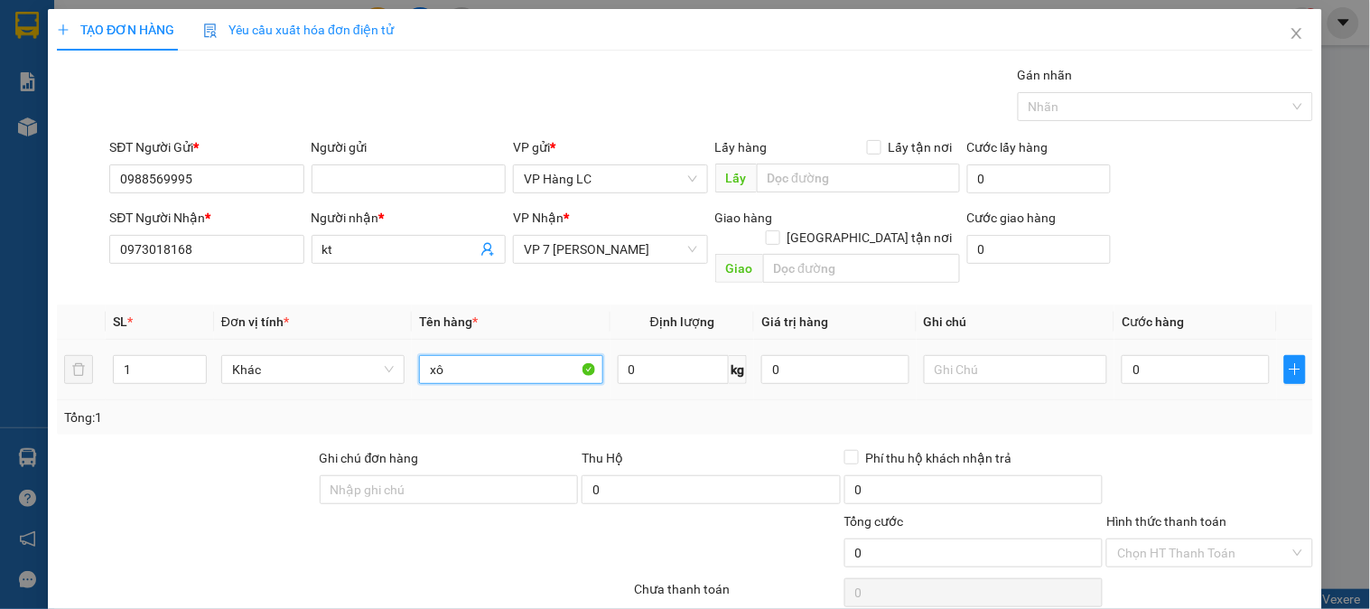
type input "x"
type input "xốp liền 2"
click at [1219, 355] on input "0" at bounding box center [1196, 369] width 148 height 29
type input "6"
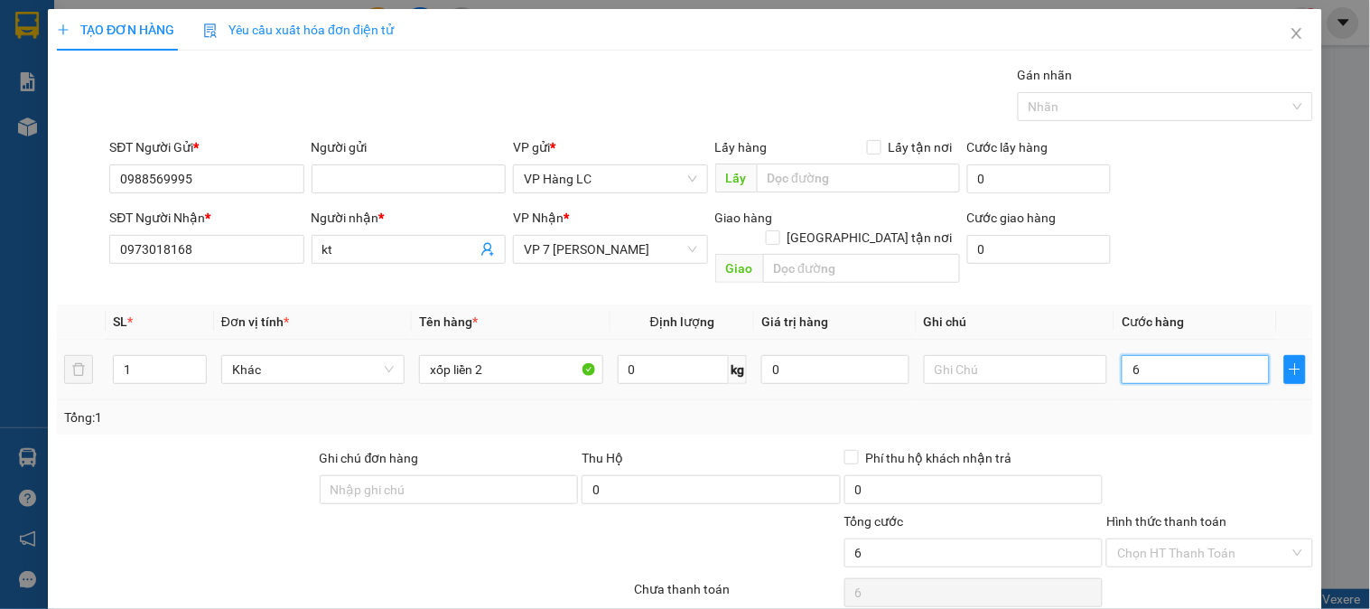
type input "6"
type input "60"
type input "600"
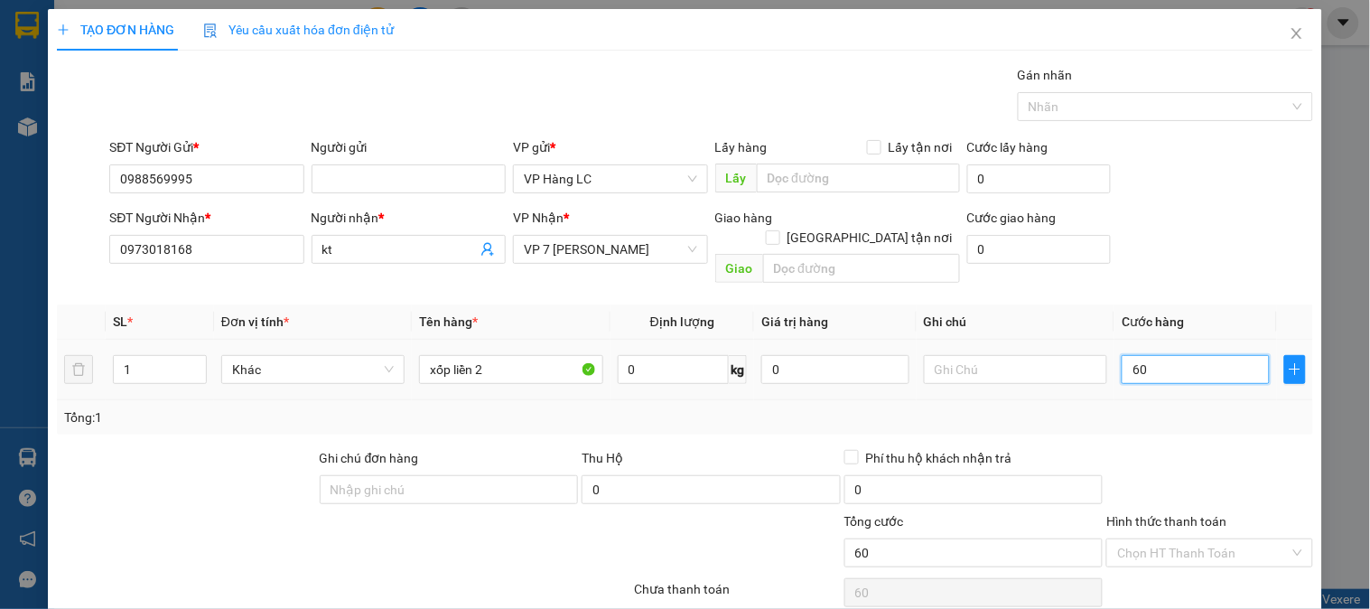
type input "600"
type input "6.000"
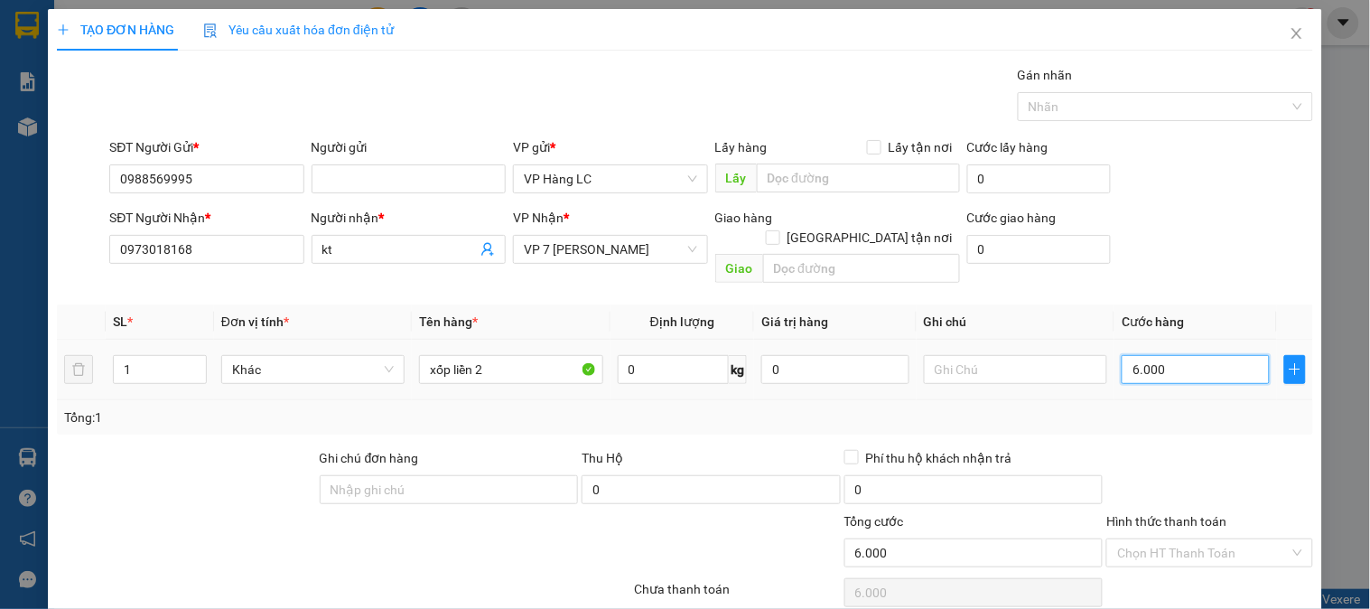
type input "60.000"
click at [1168, 539] on input "Hình thức thanh toán" at bounding box center [1203, 552] width 172 height 27
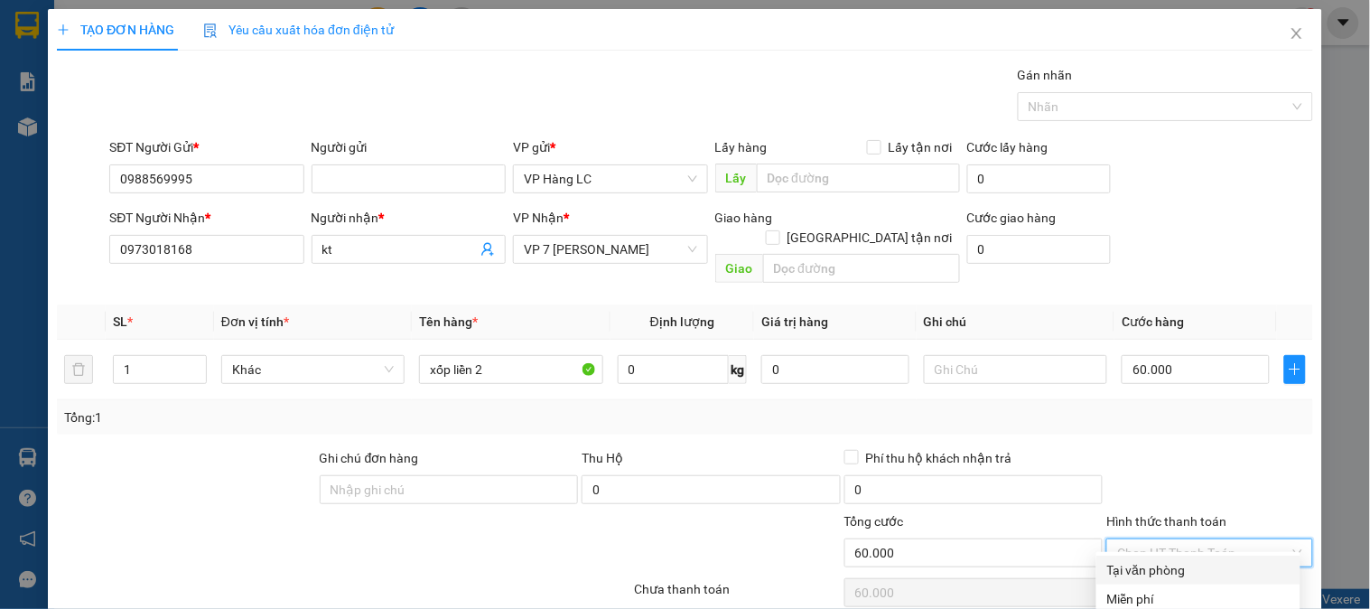
click at [1152, 560] on div "Tại văn phòng" at bounding box center [1198, 570] width 182 height 20
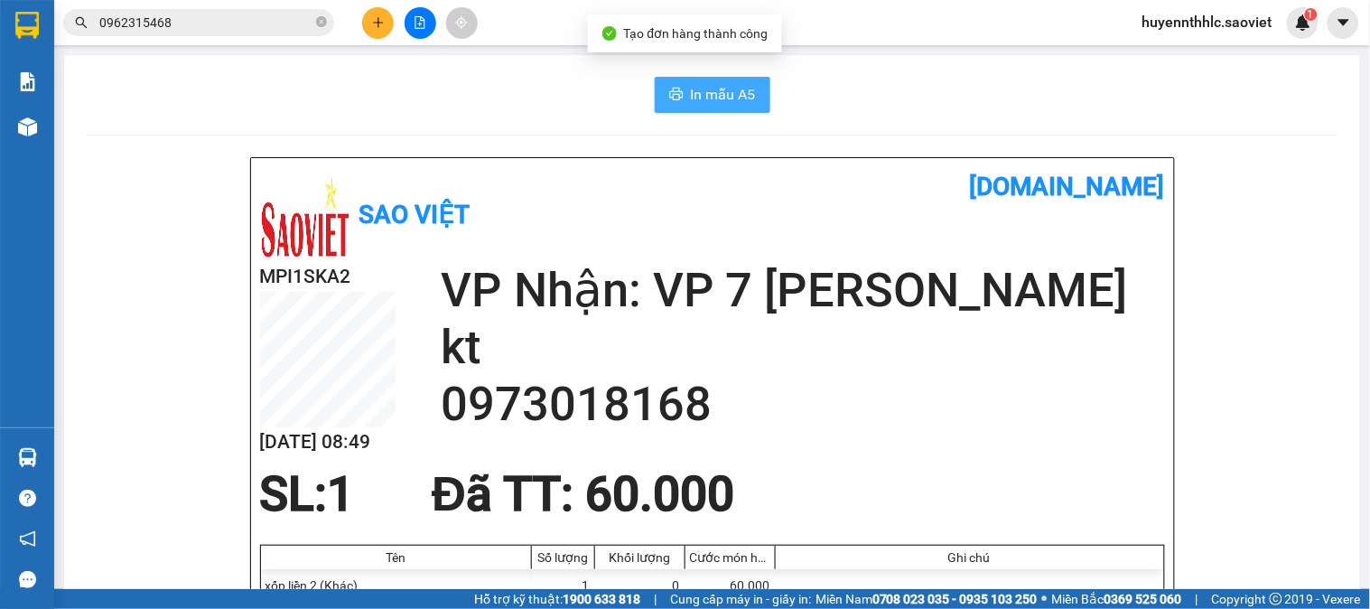
click at [707, 87] on span "In mẫu A5" at bounding box center [723, 94] width 65 height 23
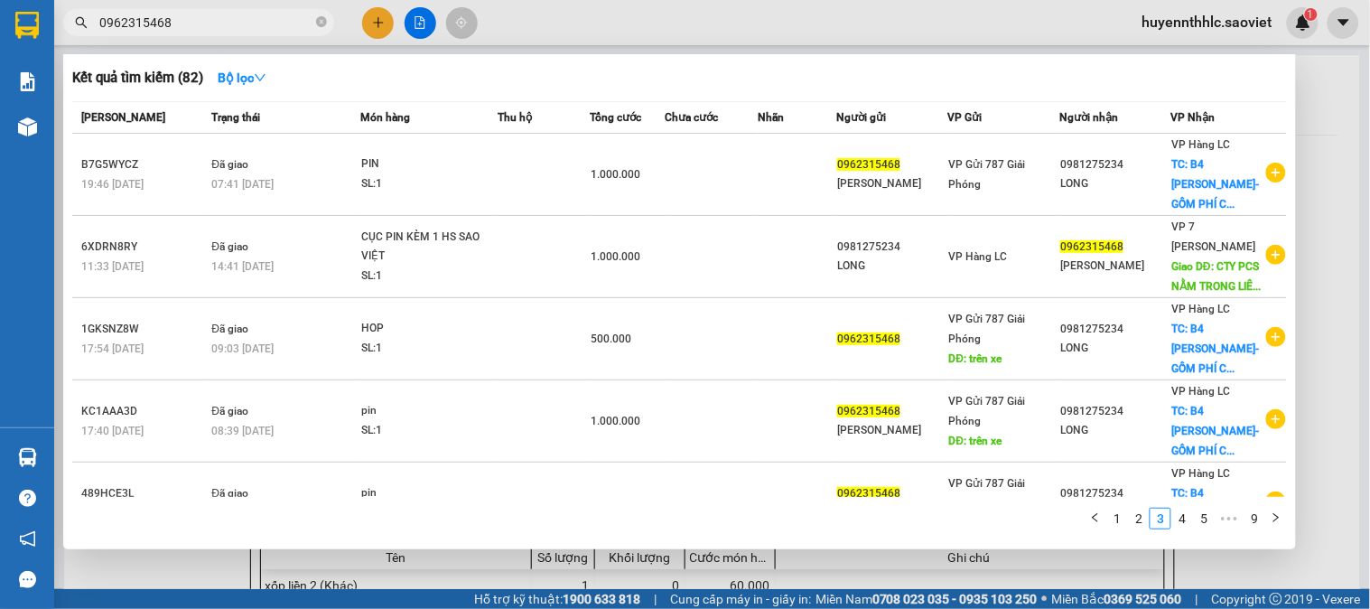
drag, startPoint x: 94, startPoint y: 42, endPoint x: 43, endPoint y: 51, distance: 51.4
click at [50, 51] on section "Kết quả tìm kiếm ( 82 ) Bộ lọc Mã ĐH Trạng thái Món hàng Thu hộ Tổng cước Chưa …" at bounding box center [685, 304] width 1370 height 609
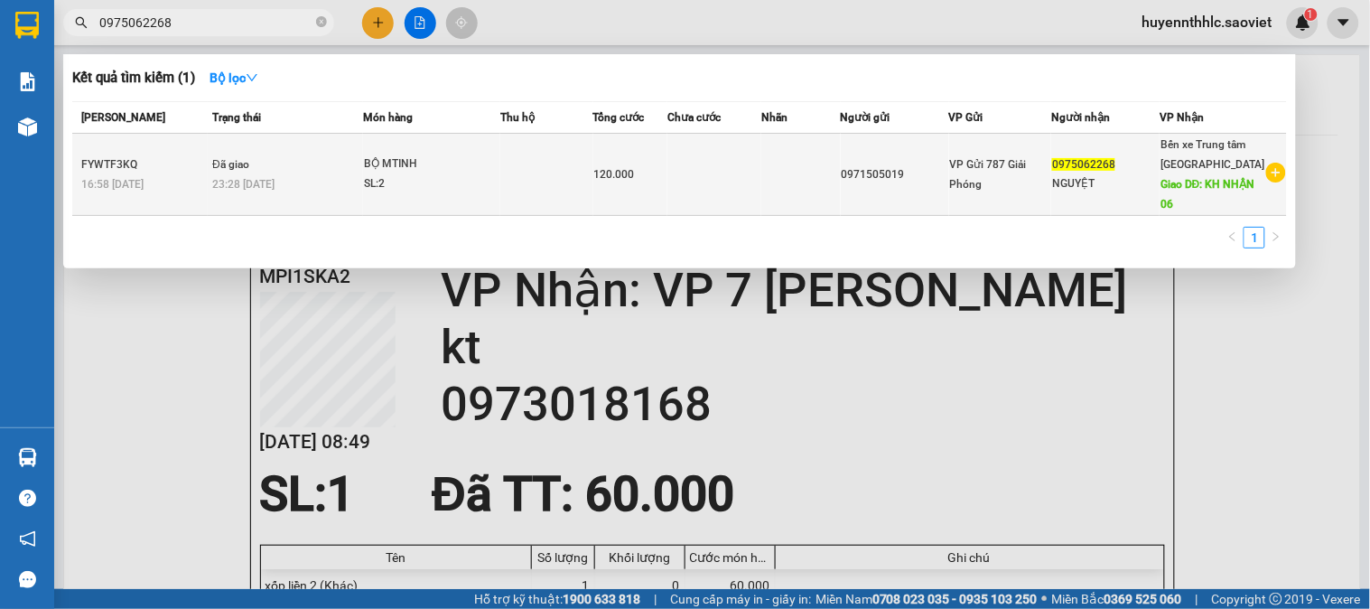
type input "0975062268"
click at [696, 176] on td at bounding box center [714, 175] width 94 height 82
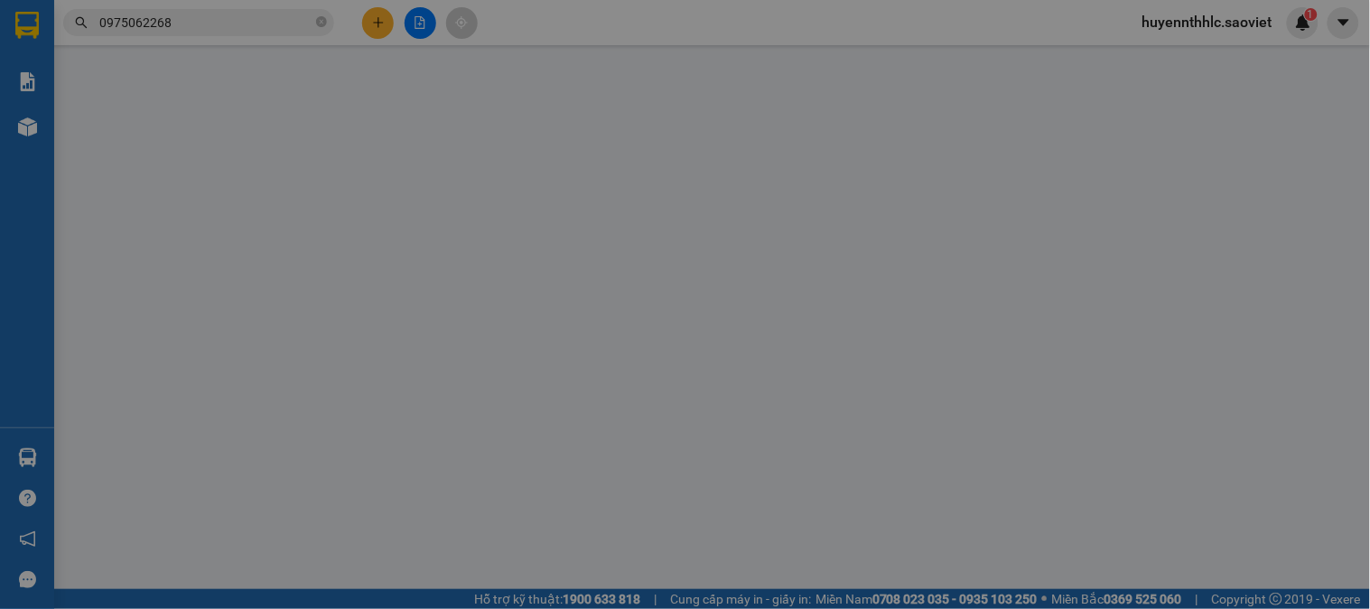
type input "0971505019"
type input "0975062268"
type input "NGUYỆT"
type input "KH NHẬN 06"
type input "120.000"
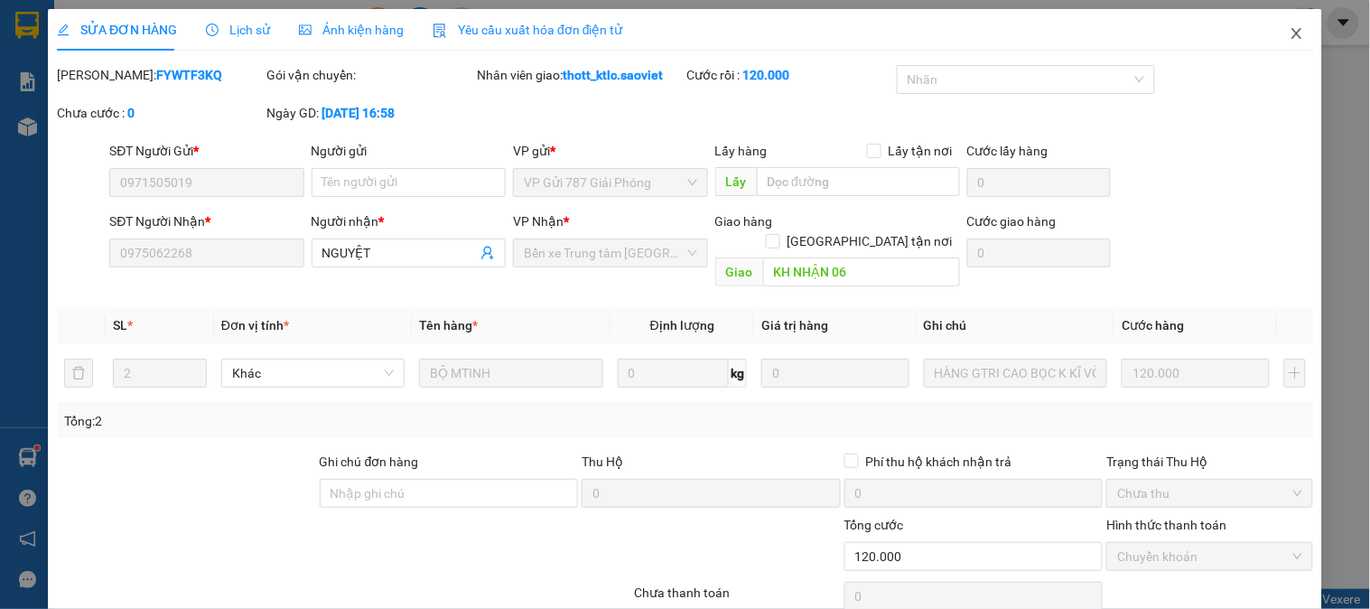
click at [1272, 41] on span "Close" at bounding box center [1297, 34] width 51 height 51
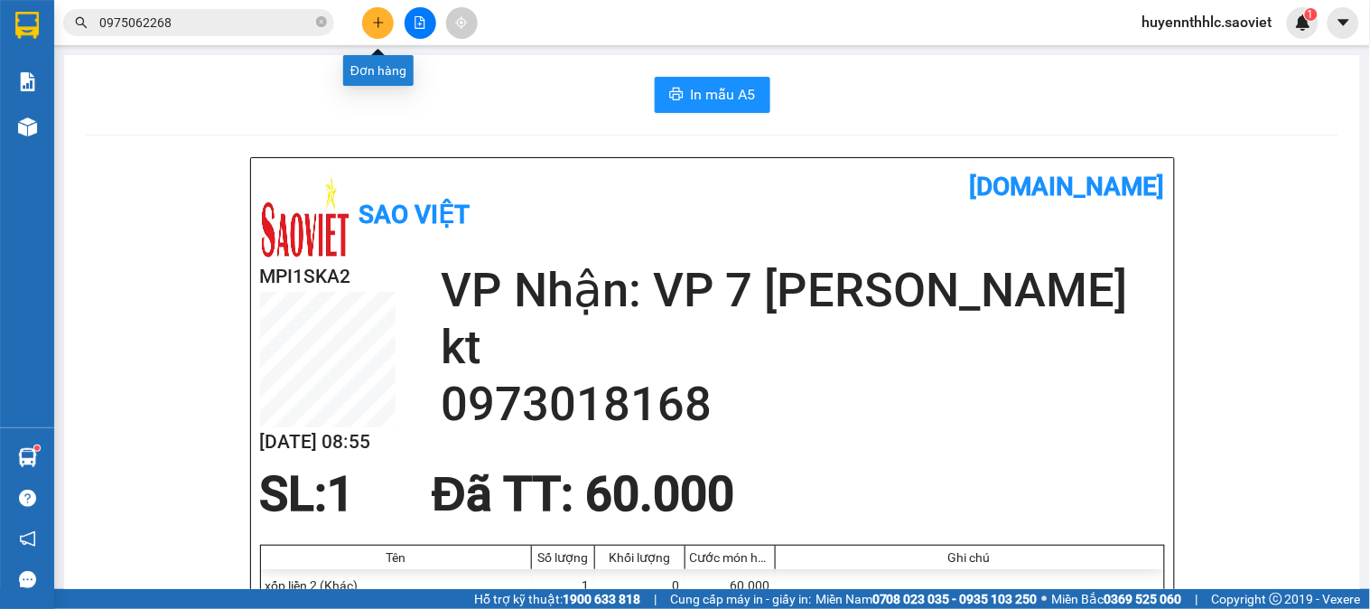
click at [381, 31] on button at bounding box center [378, 23] width 32 height 32
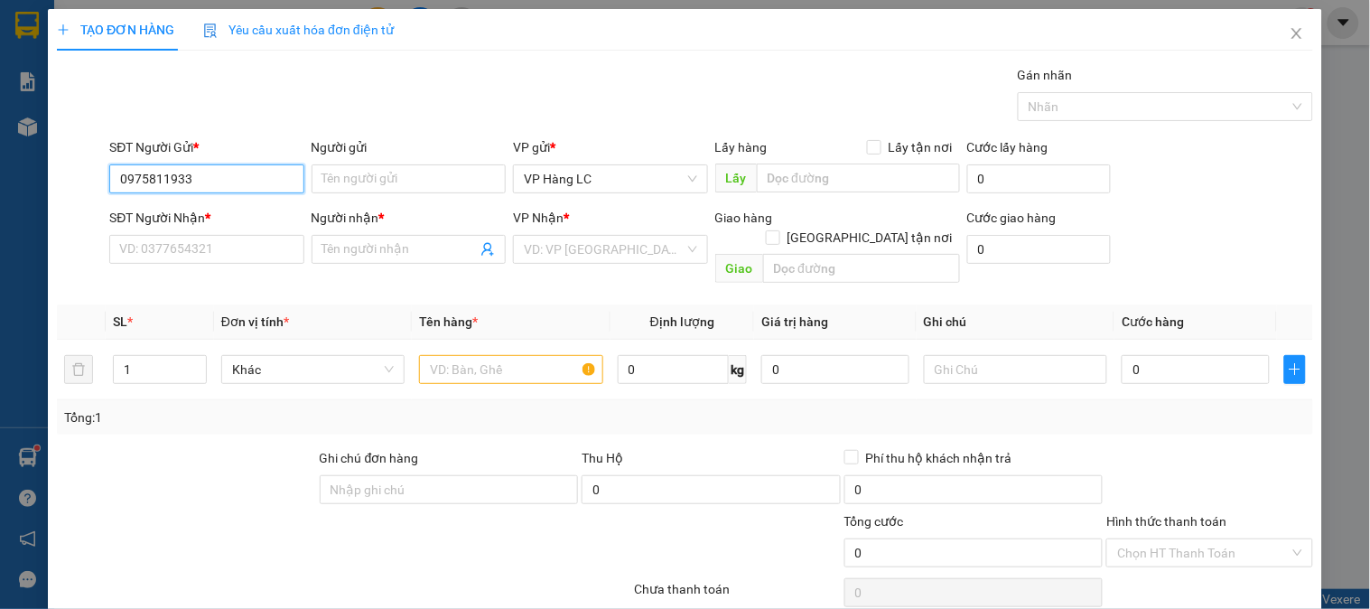
type input "0975811933"
click at [240, 266] on div "SĐT Người Nhận * VD: 0377654321" at bounding box center [206, 239] width 194 height 63
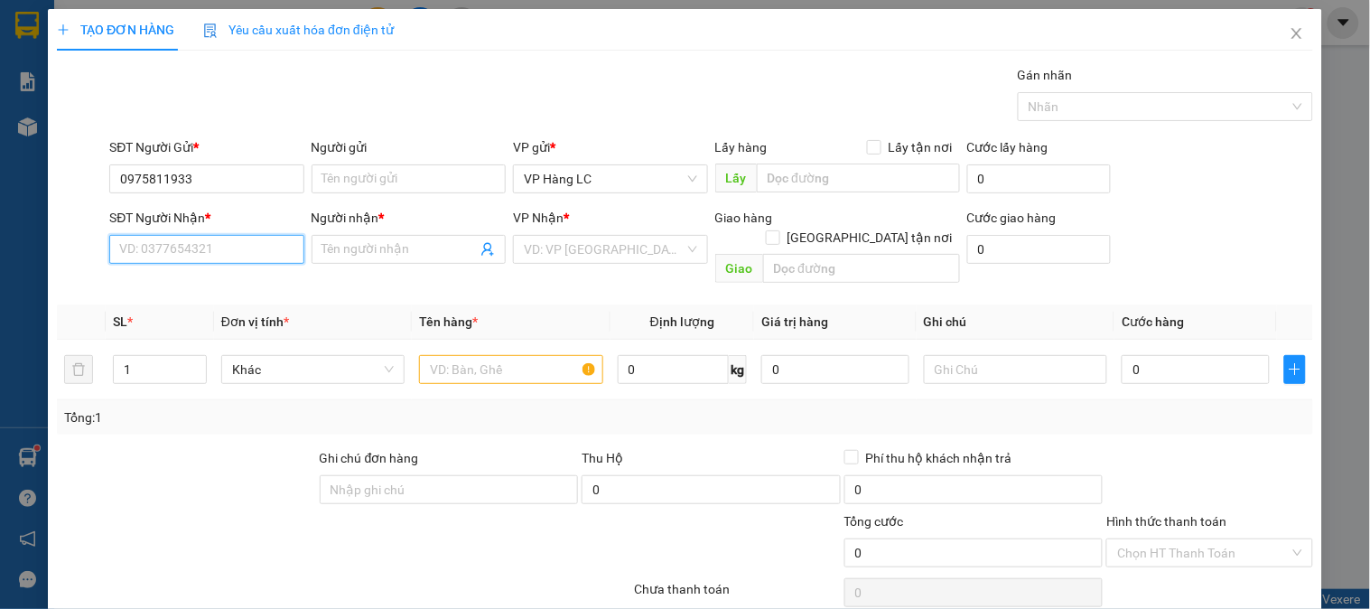
click at [238, 247] on input "SĐT Người Nhận *" at bounding box center [206, 249] width 194 height 29
click at [247, 281] on div "0355712025 - huyền tổng đài" at bounding box center [204, 285] width 171 height 20
type input "0355712025"
type input "huyền tổng đài"
type input "0355712025"
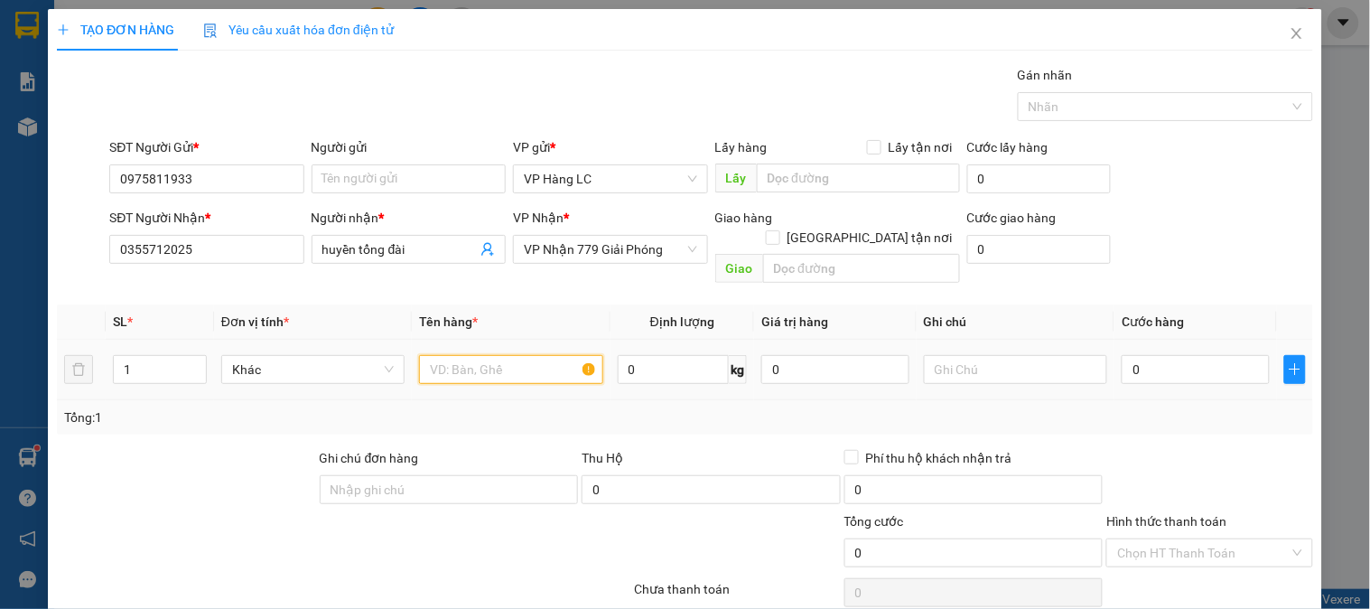
click at [462, 359] on input "text" at bounding box center [510, 369] width 183 height 29
type input "c"
type input "tải trắng can rượu"
click at [1167, 539] on input "Hình thức thanh toán" at bounding box center [1203, 552] width 172 height 27
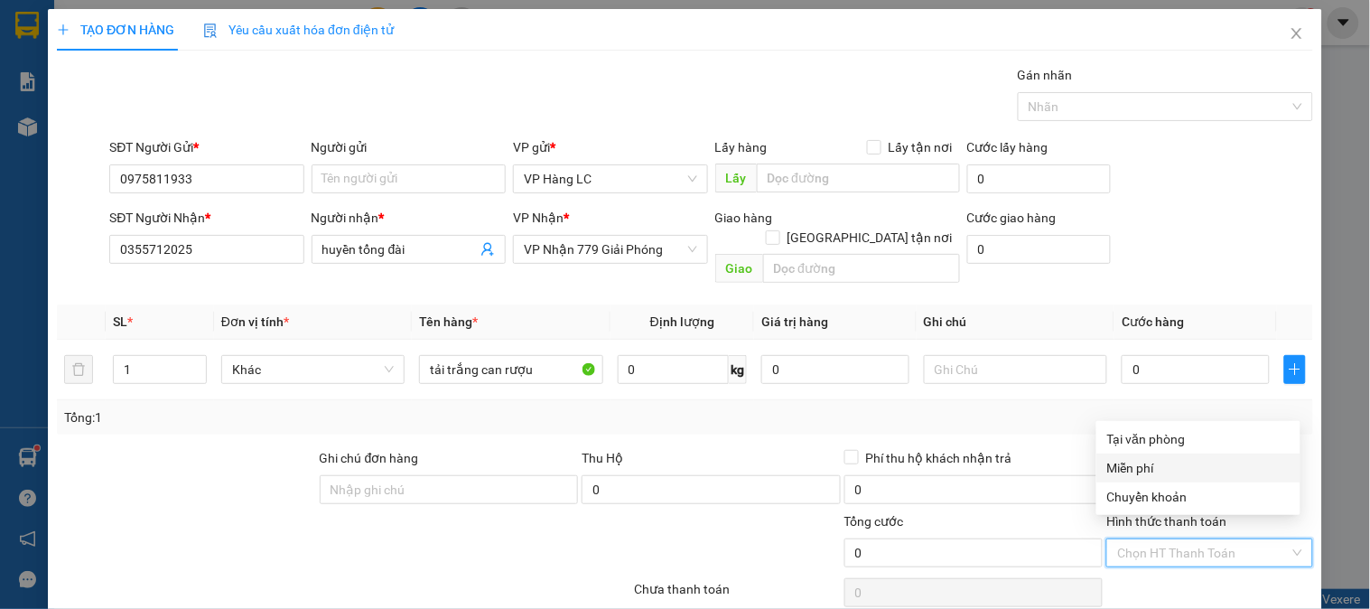
click at [1127, 461] on div "Miễn phí" at bounding box center [1198, 468] width 182 height 20
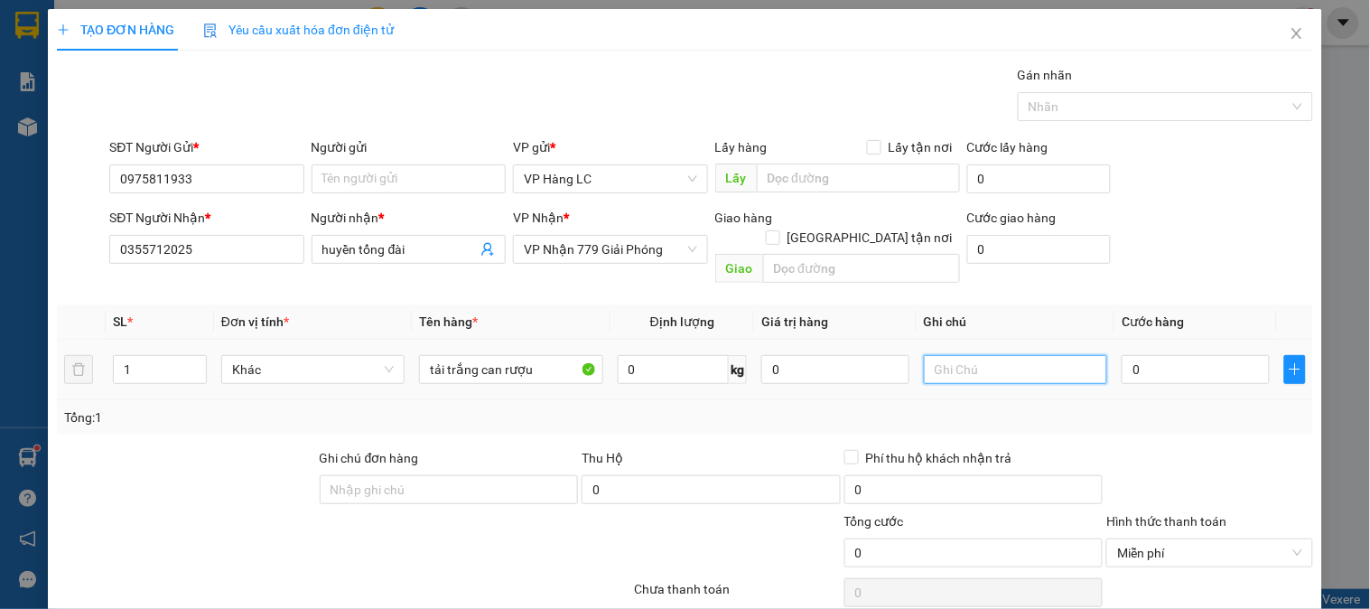
click at [1009, 355] on input "text" at bounding box center [1015, 369] width 183 height 29
type input "nhẹ"
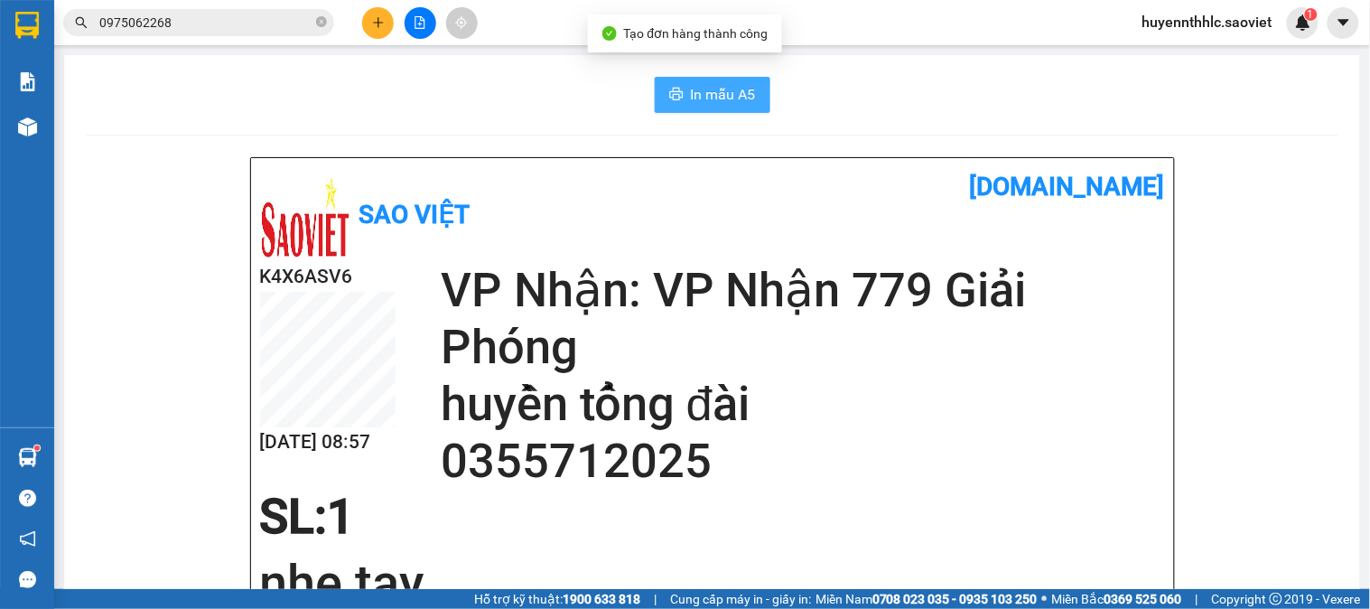
click at [734, 95] on span "In mẫu A5" at bounding box center [723, 94] width 65 height 23
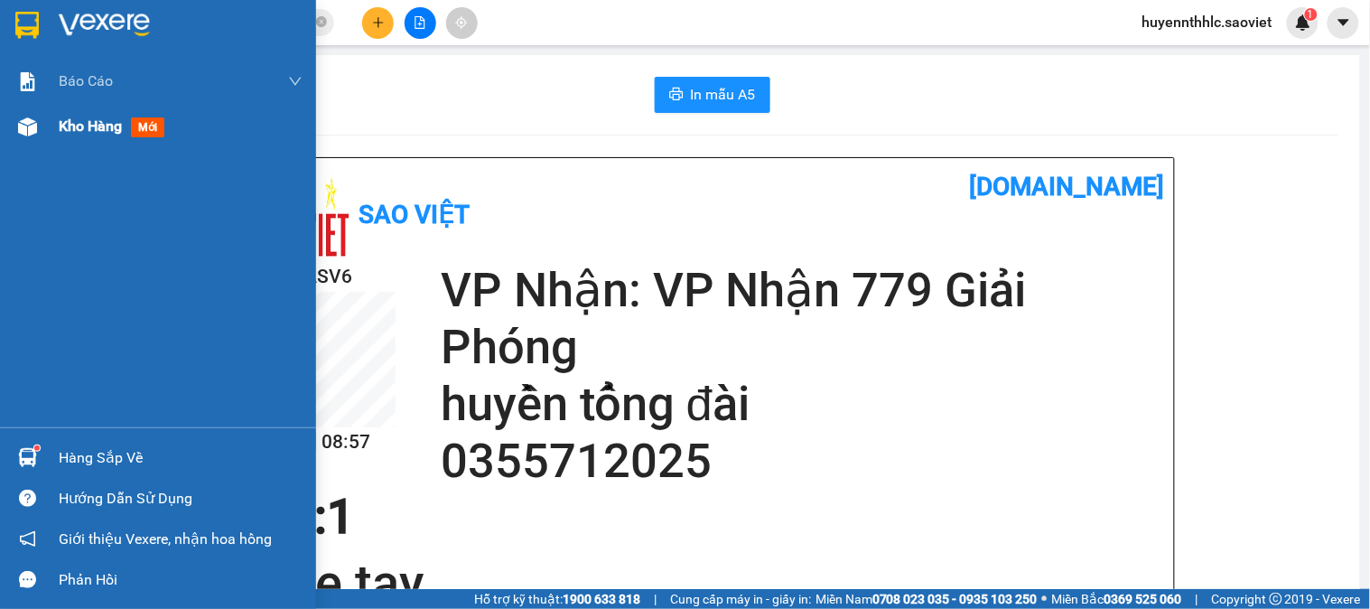
click at [90, 121] on span "Kho hàng" at bounding box center [90, 125] width 63 height 17
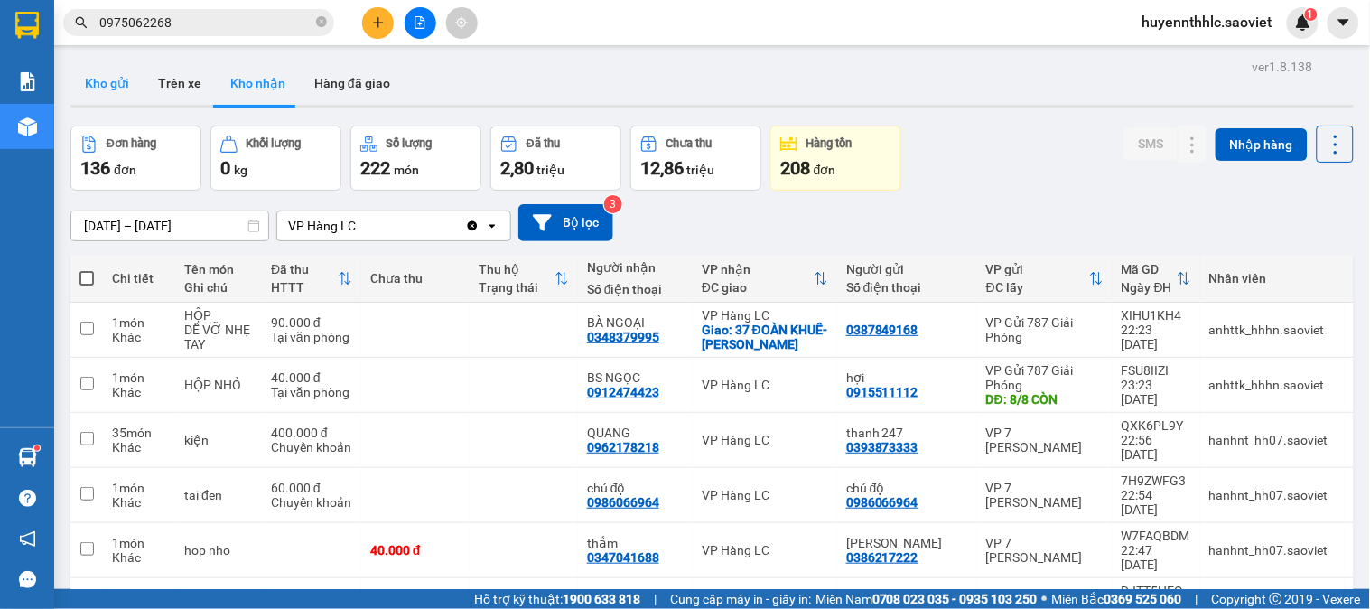
drag, startPoint x: 100, startPoint y: 78, endPoint x: 113, endPoint y: 79, distance: 12.7
click at [99, 79] on button "Kho gửi" at bounding box center [106, 82] width 73 height 43
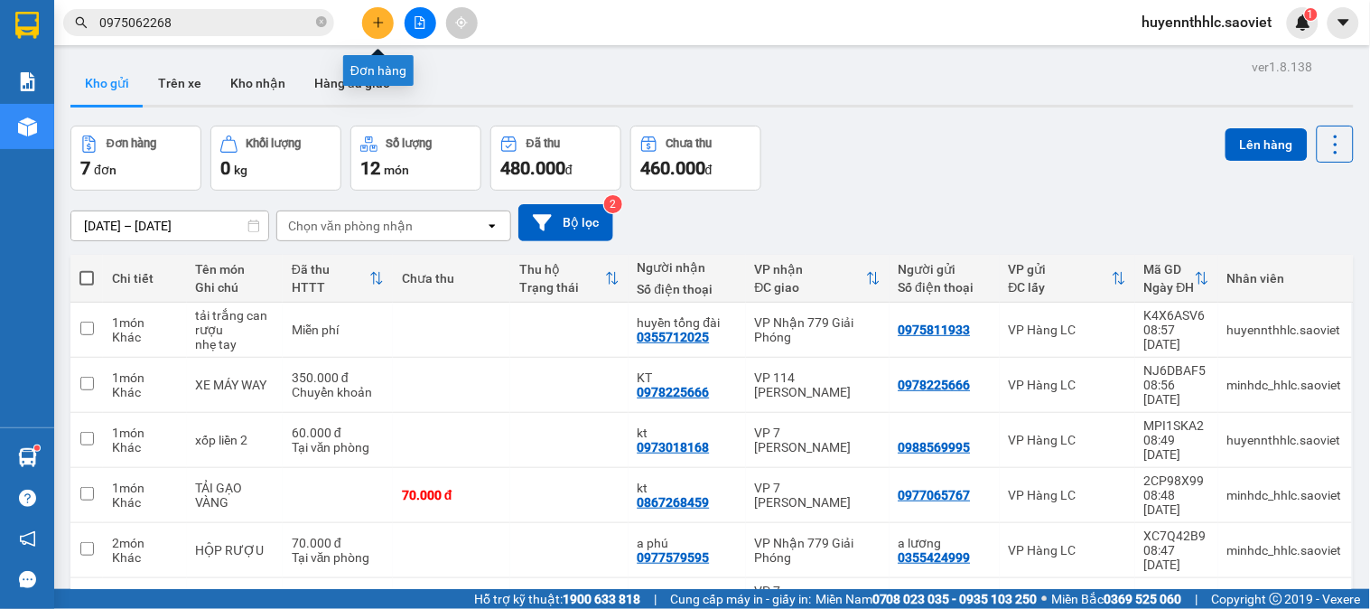
click at [374, 27] on icon "plus" at bounding box center [378, 22] width 13 height 13
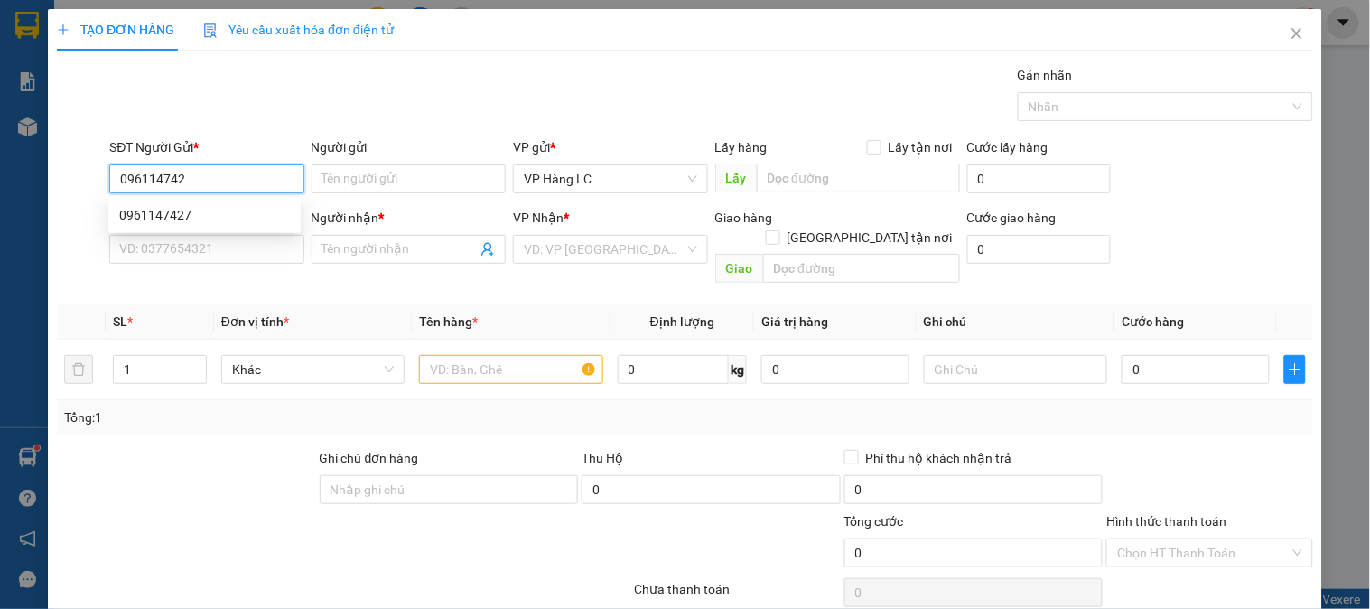
type input "0961147427"
drag, startPoint x: 188, startPoint y: 215, endPoint x: 239, endPoint y: 249, distance: 61.9
click at [191, 221] on div "0961147427" at bounding box center [204, 215] width 171 height 20
type input "0392256410"
type input "THÀNH TND"
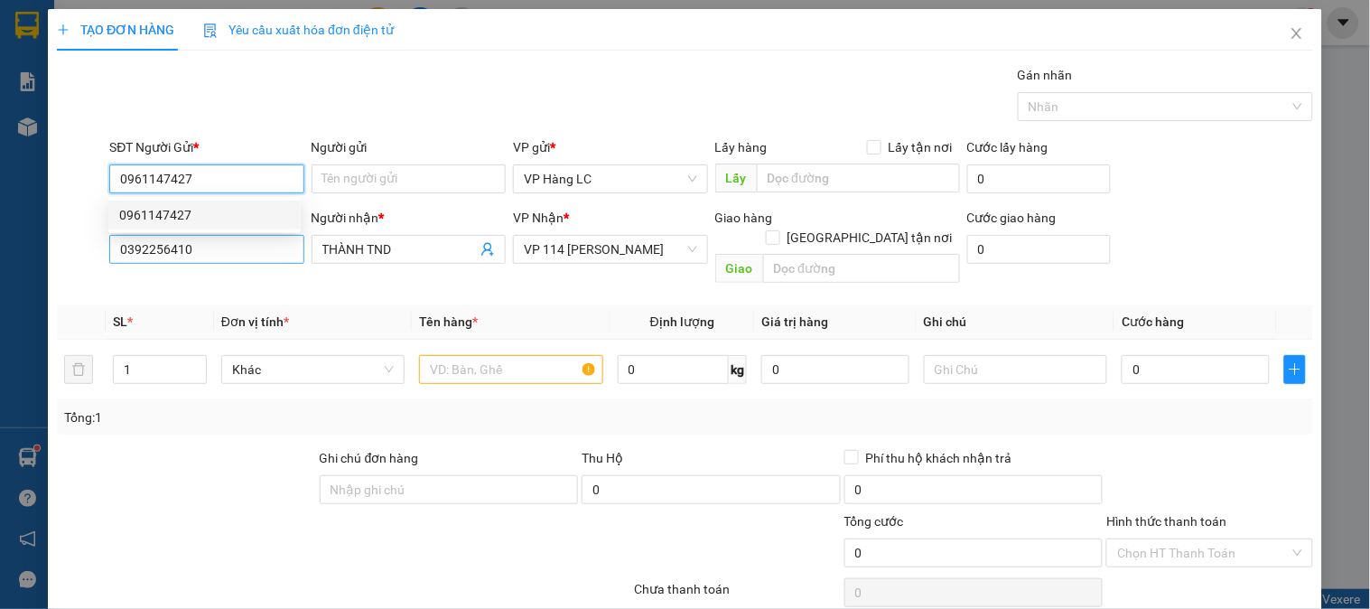
type input "0961147427"
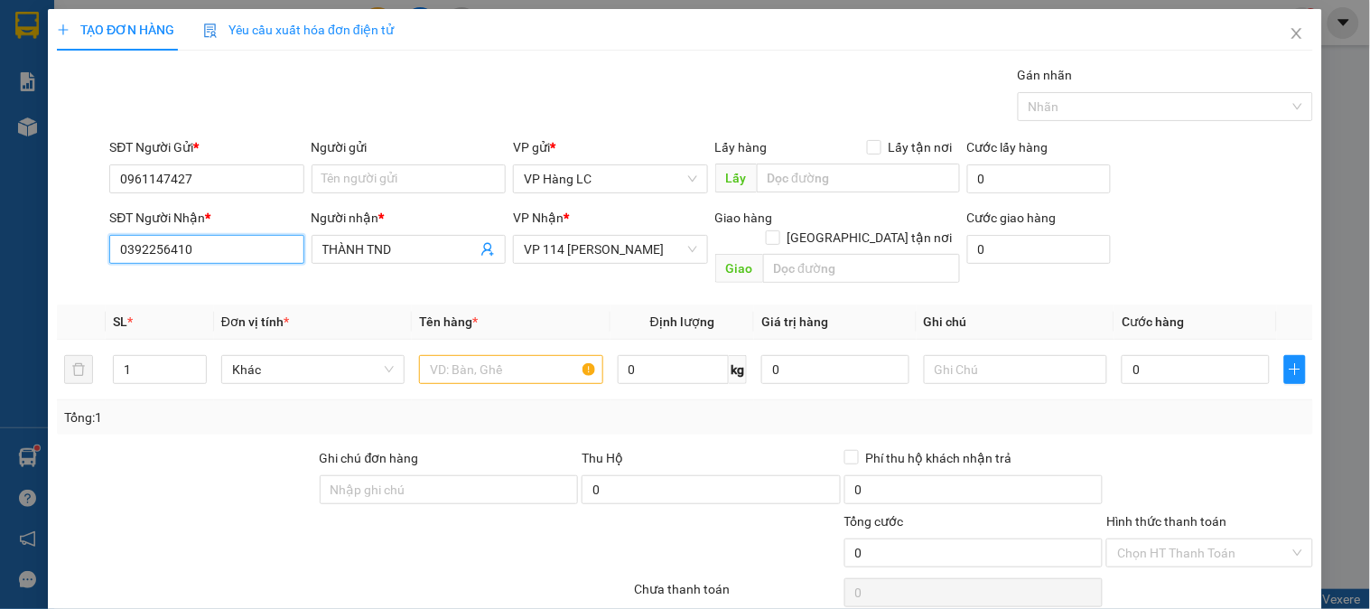
drag, startPoint x: 209, startPoint y: 258, endPoint x: 0, endPoint y: 289, distance: 210.9
click at [0, 289] on div "TẠO ĐƠN HÀNG Yêu cầu xuất hóa đơn điện tử Transit Pickup Surcharge Ids Transit …" at bounding box center [685, 304] width 1370 height 609
type input "0392256410"
drag, startPoint x: 254, startPoint y: 293, endPoint x: 310, endPoint y: 305, distance: 57.4
click at [254, 292] on div "0392256410 - THÀNH TND" at bounding box center [204, 285] width 171 height 20
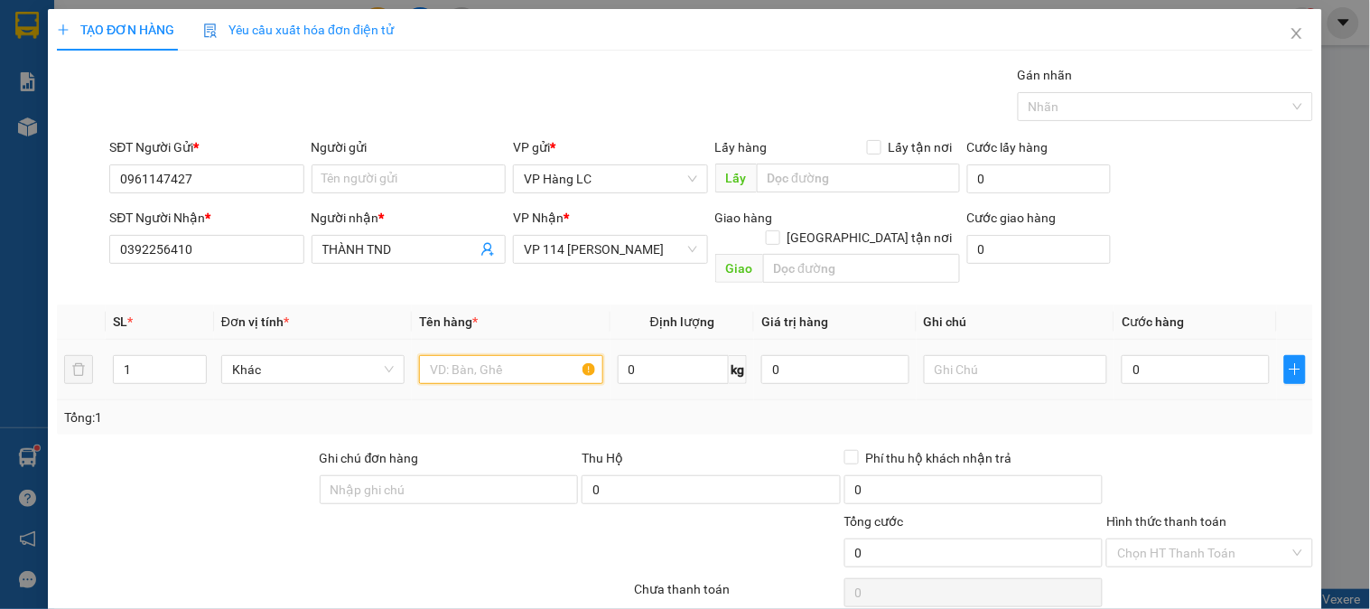
click at [494, 358] on input "text" at bounding box center [510, 369] width 183 height 29
click at [154, 361] on input "1" at bounding box center [160, 369] width 92 height 27
type input "2"
click at [450, 355] on input "text" at bounding box center [510, 369] width 183 height 29
type input "hộp hoa"
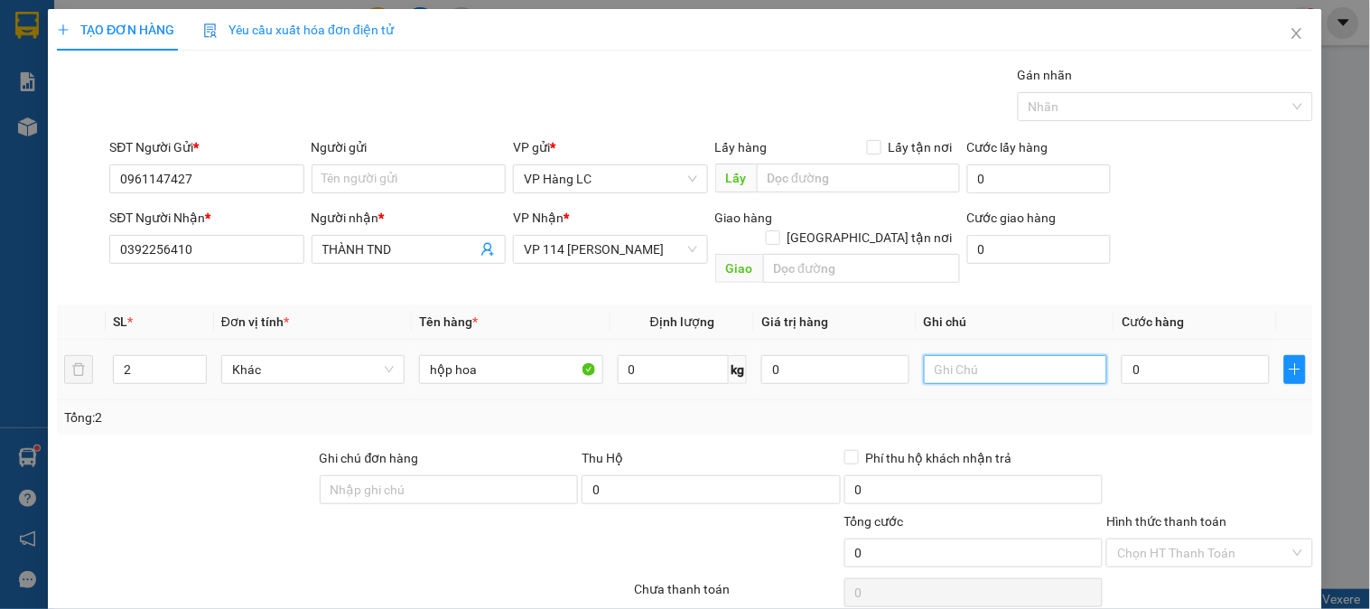
click at [970, 355] on input "text" at bounding box center [1015, 369] width 183 height 29
type input "nhẹ tay"
click at [1140, 355] on input "0" at bounding box center [1196, 369] width 148 height 29
type input "1"
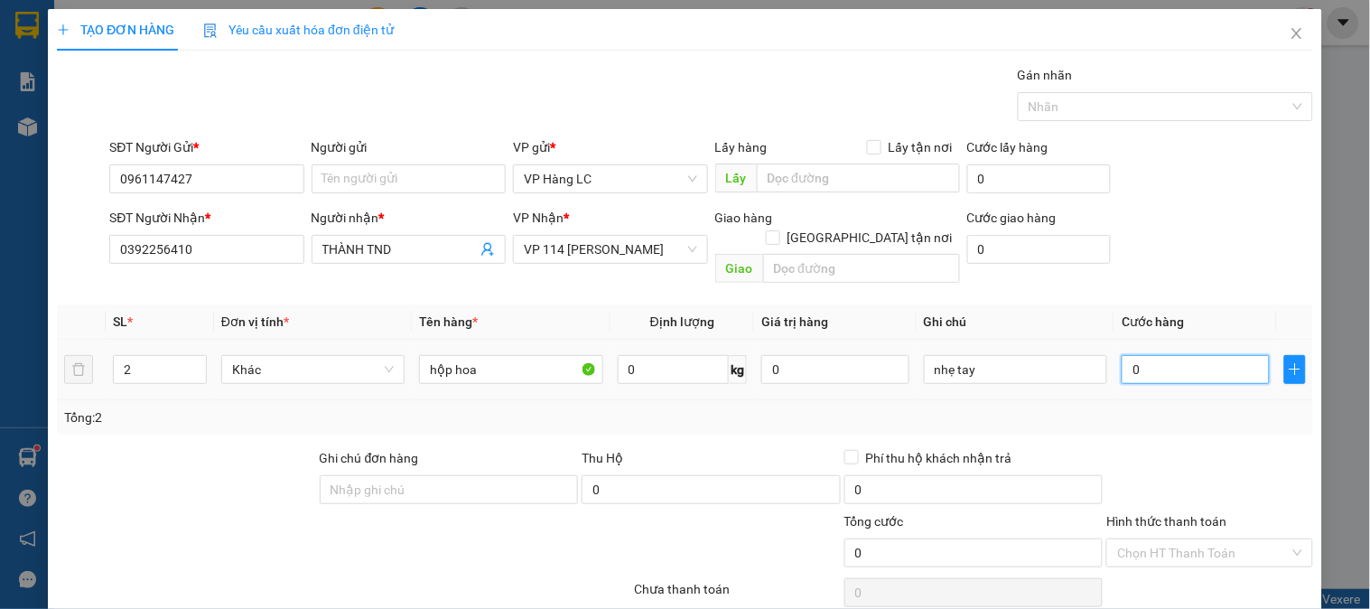
type input "1"
type input "10"
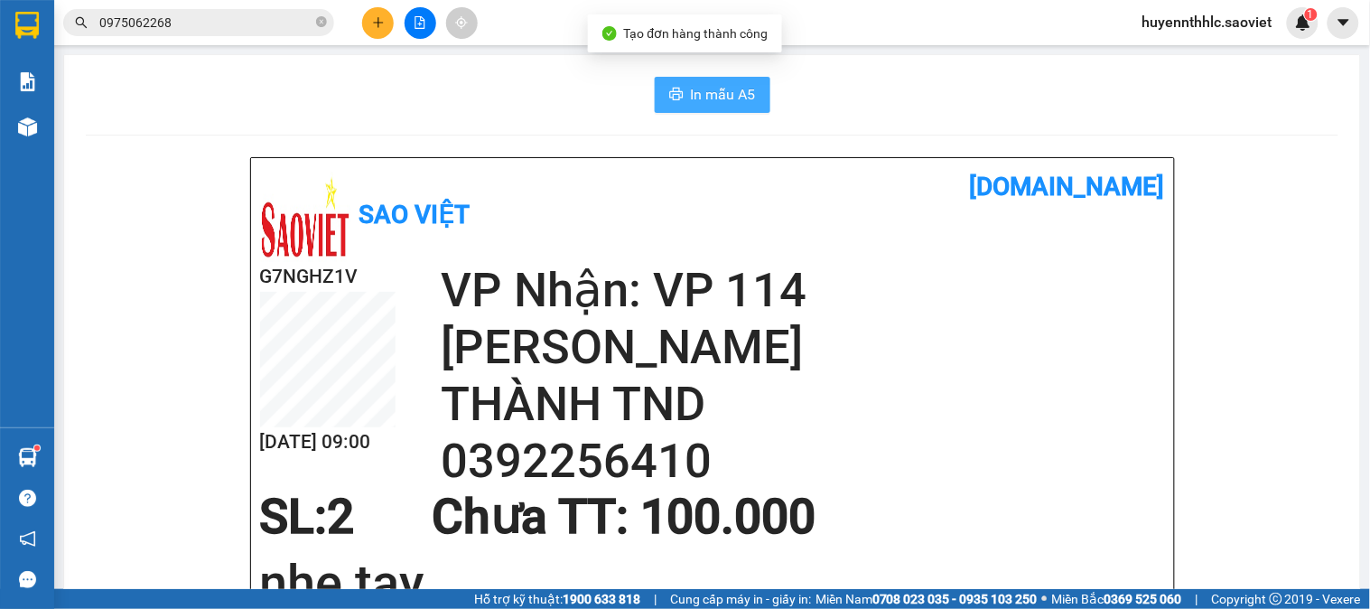
click at [697, 98] on span "In mẫu A5" at bounding box center [723, 94] width 65 height 23
drag, startPoint x: 1098, startPoint y: 123, endPoint x: 1160, endPoint y: 150, distance: 67.1
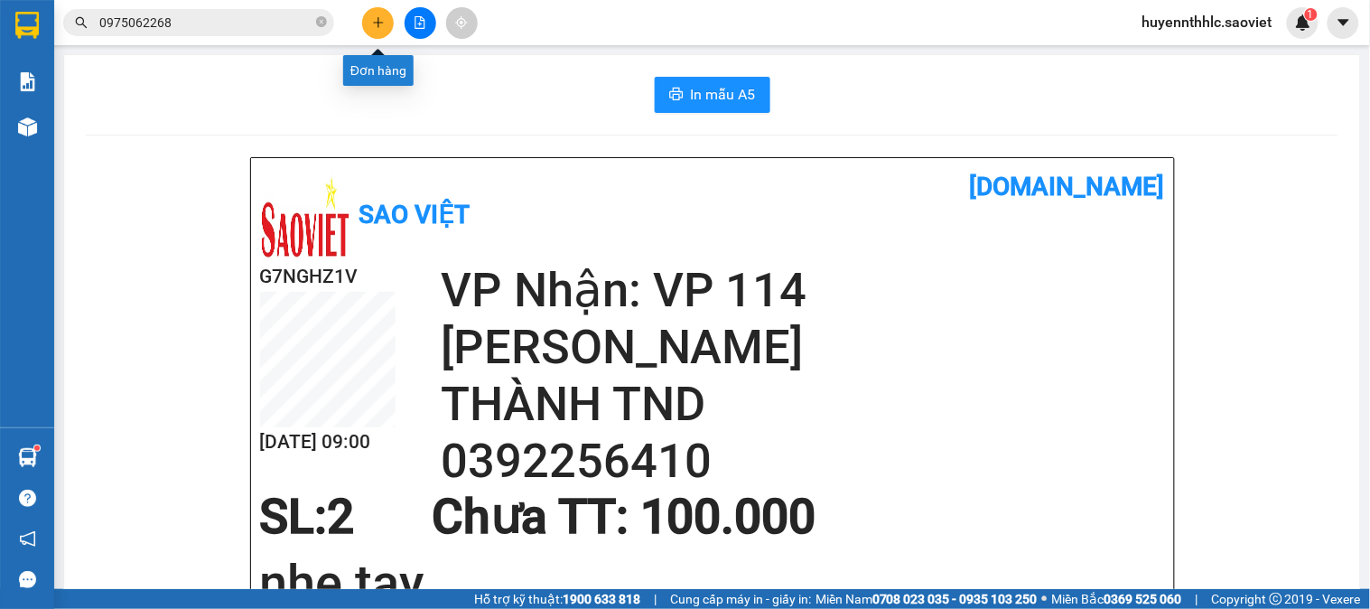
click at [382, 22] on icon "plus" at bounding box center [378, 22] width 10 height 1
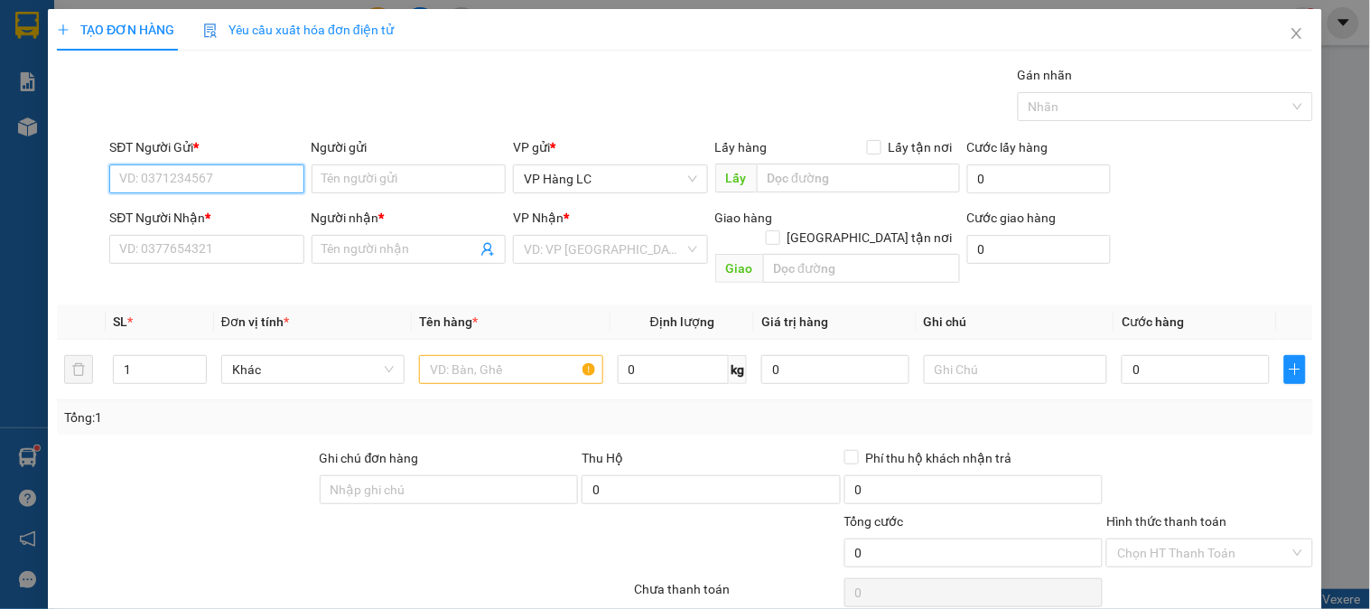
click at [224, 176] on input "SĐT Người Gửi *" at bounding box center [206, 178] width 194 height 29
paste input "0961147427"
type input "0961147427"
drag, startPoint x: 192, startPoint y: 215, endPoint x: 191, endPoint y: 233, distance: 18.1
click at [192, 219] on div "0961147427" at bounding box center [204, 215] width 171 height 20
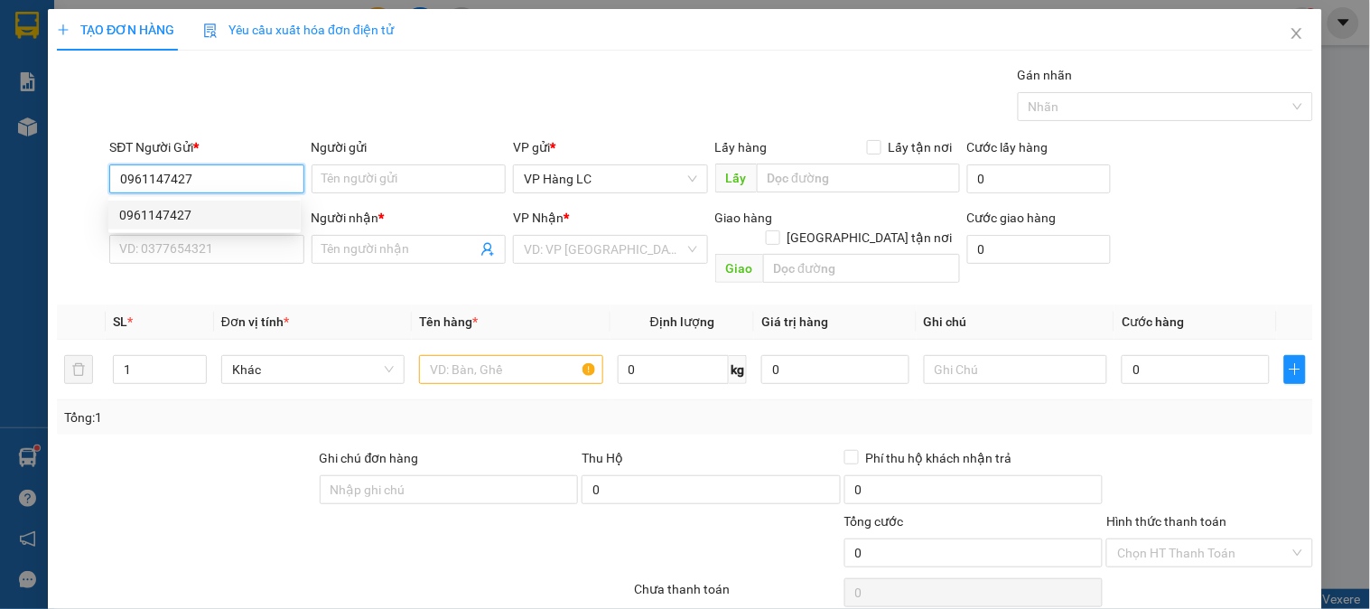
type input "0392256410"
type input "THÀNH TND"
type input "0961147427"
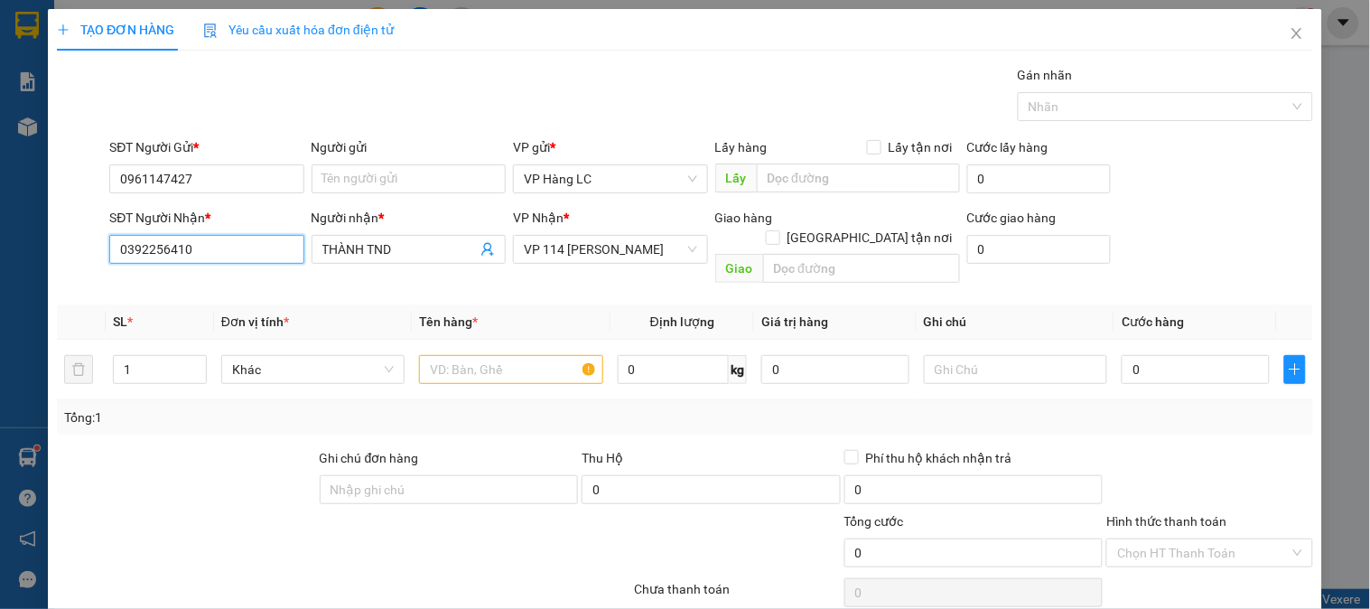
drag, startPoint x: 86, startPoint y: 275, endPoint x: 0, endPoint y: 290, distance: 87.0
click at [0, 300] on div "TẠO ĐƠN HÀNG Yêu cầu xuất hóa đơn điện tử Transit Pickup Surcharge Ids Transit …" at bounding box center [685, 304] width 1370 height 609
type input "0988359935"
click at [202, 285] on div "0988359935 - KT" at bounding box center [204, 285] width 171 height 20
type input "KT"
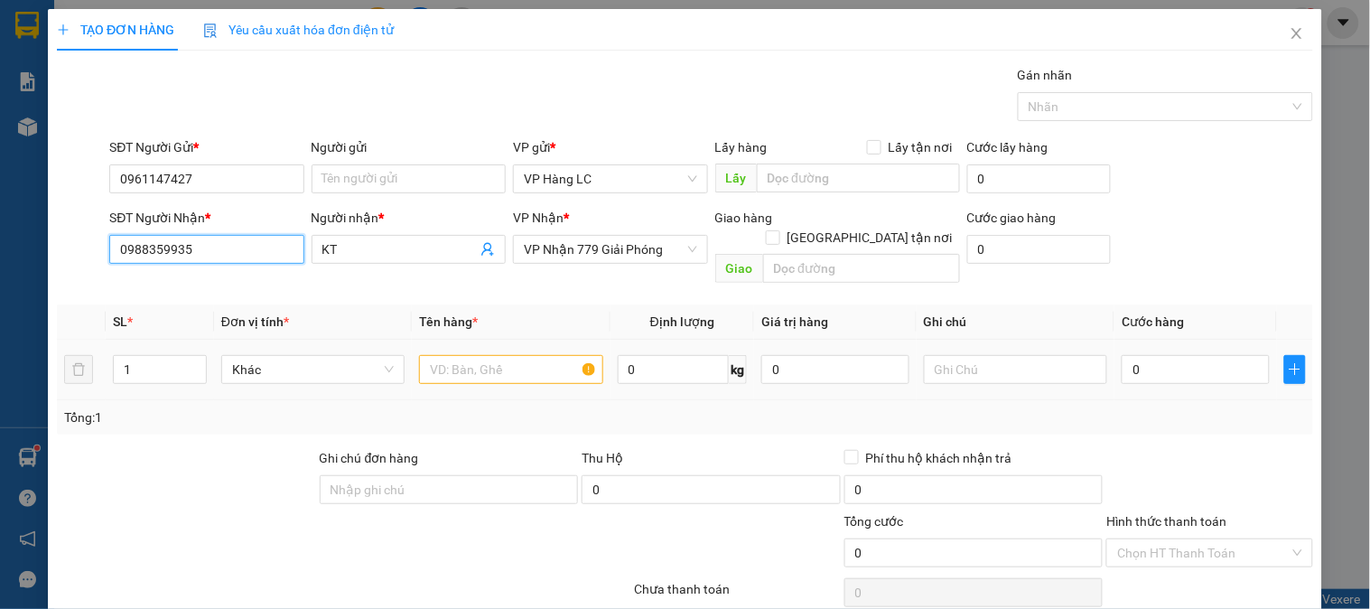
type input "0988359935"
click at [509, 355] on input "text" at bounding box center [510, 369] width 183 height 29
click at [163, 357] on input "1" at bounding box center [160, 369] width 92 height 27
type input "2"
click at [474, 355] on input "text" at bounding box center [510, 369] width 183 height 29
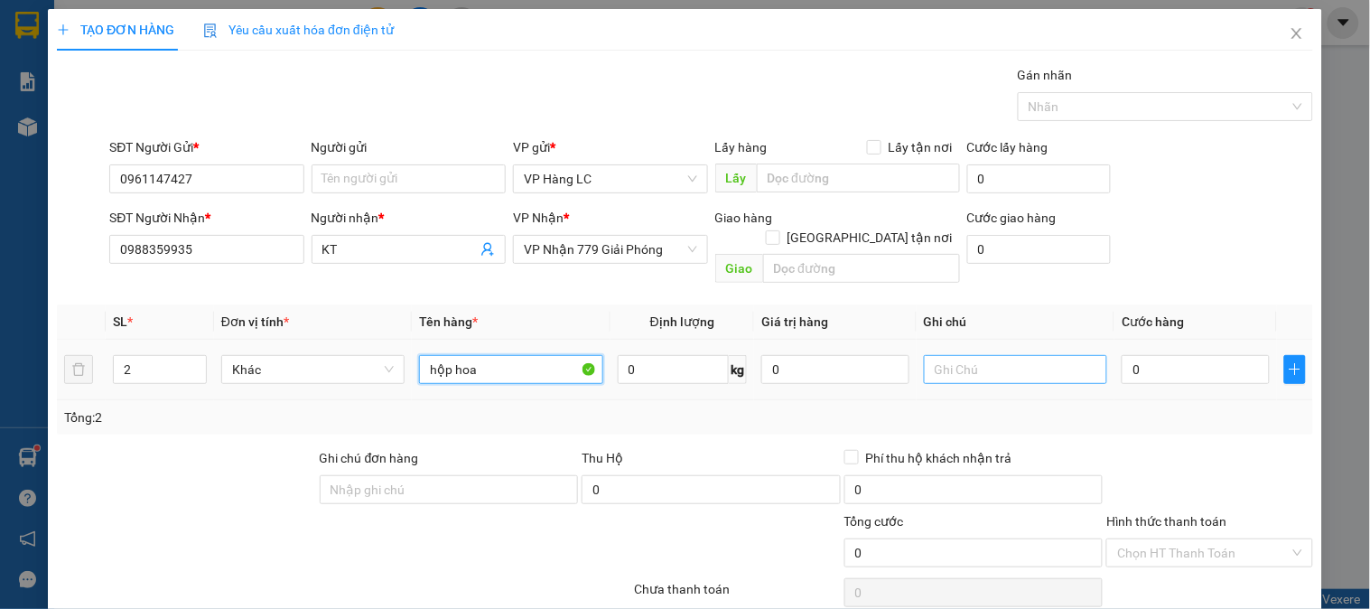
type input "hộp hoa"
click at [1050, 355] on input "text" at bounding box center [1015, 369] width 183 height 29
type input "nhẹ tay"
click at [1153, 355] on input "0" at bounding box center [1196, 369] width 148 height 29
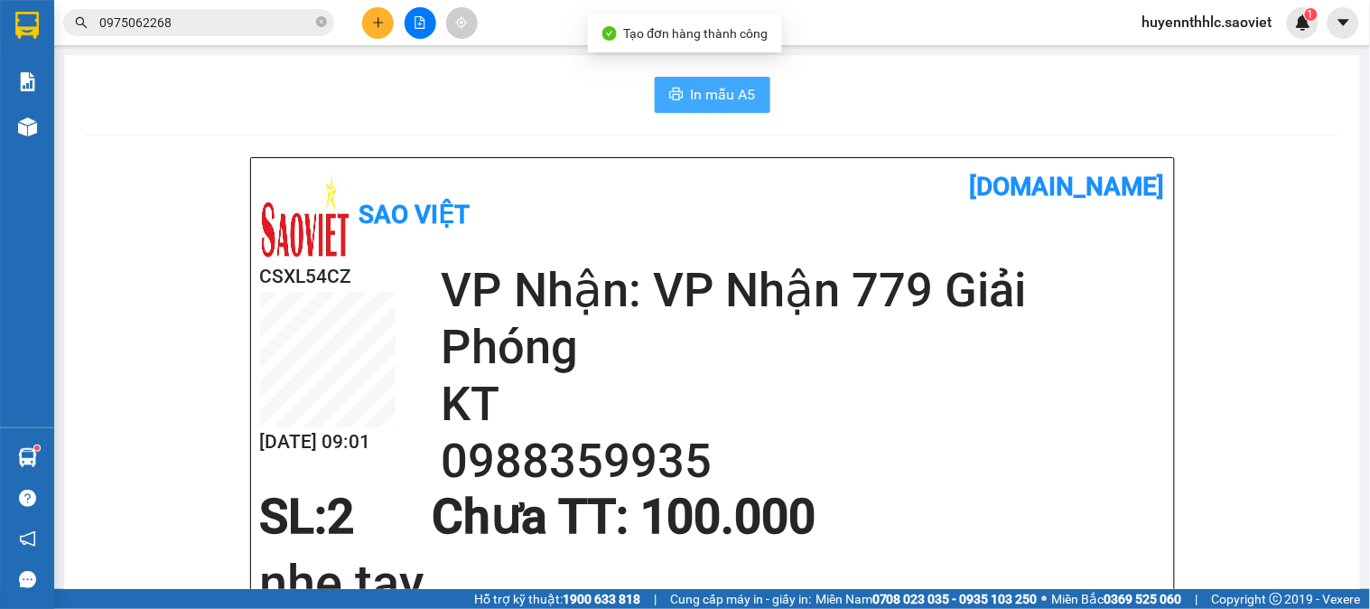
click at [718, 106] on button "In mẫu A5" at bounding box center [713, 95] width 116 height 36
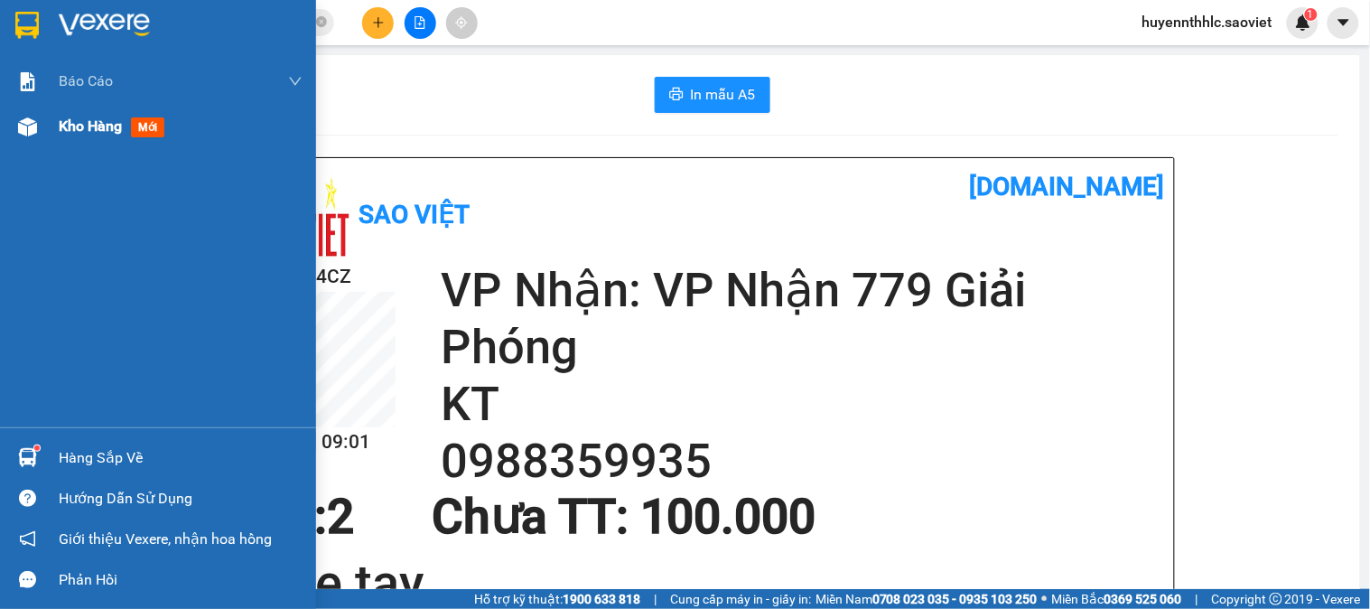
click at [65, 131] on span "Kho hàng" at bounding box center [90, 125] width 63 height 17
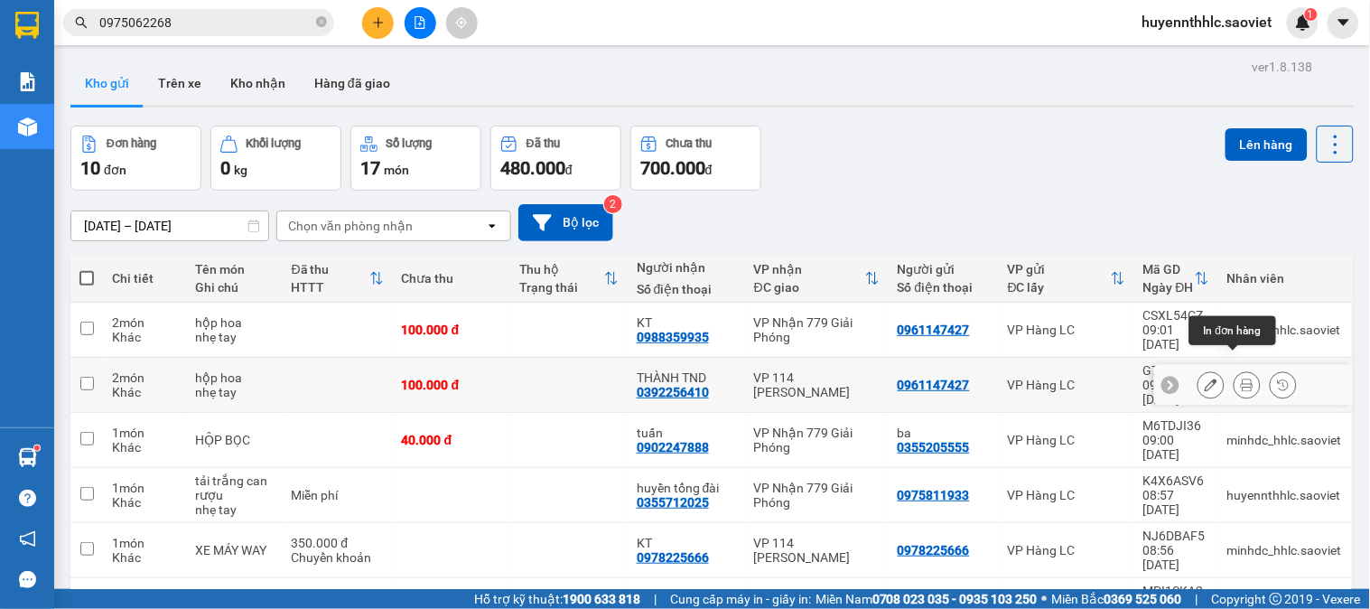
click at [1241, 378] on icon at bounding box center [1247, 384] width 13 height 13
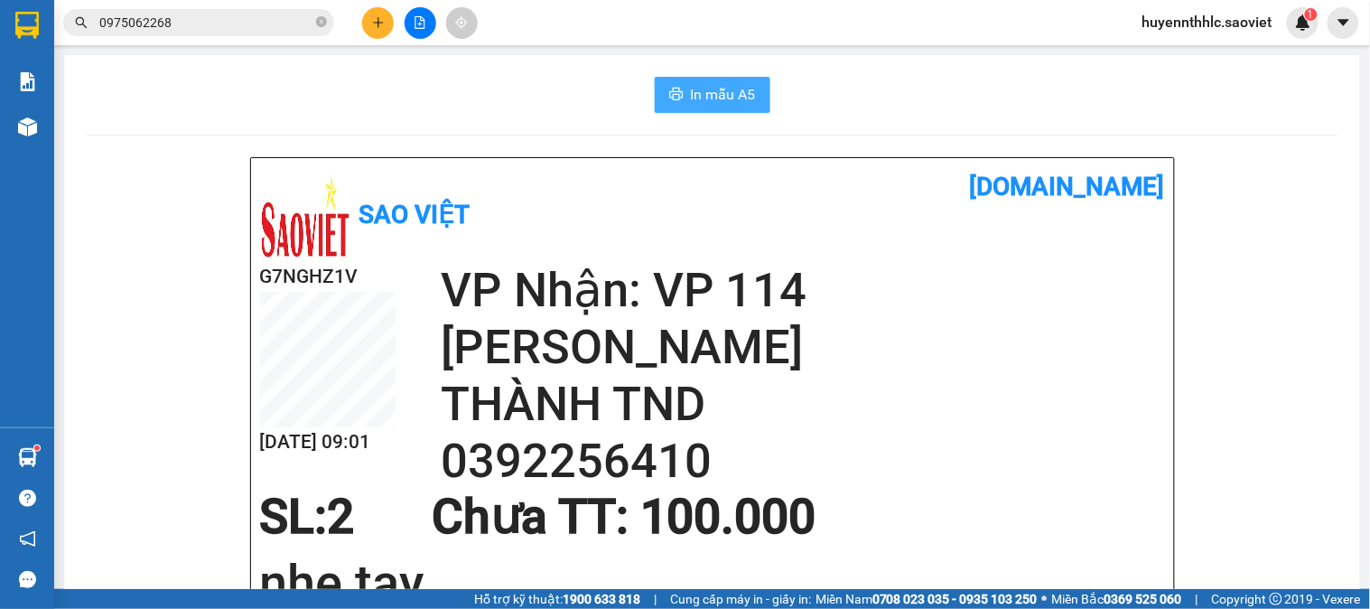
click at [727, 95] on span "In mẫu A5" at bounding box center [723, 94] width 65 height 23
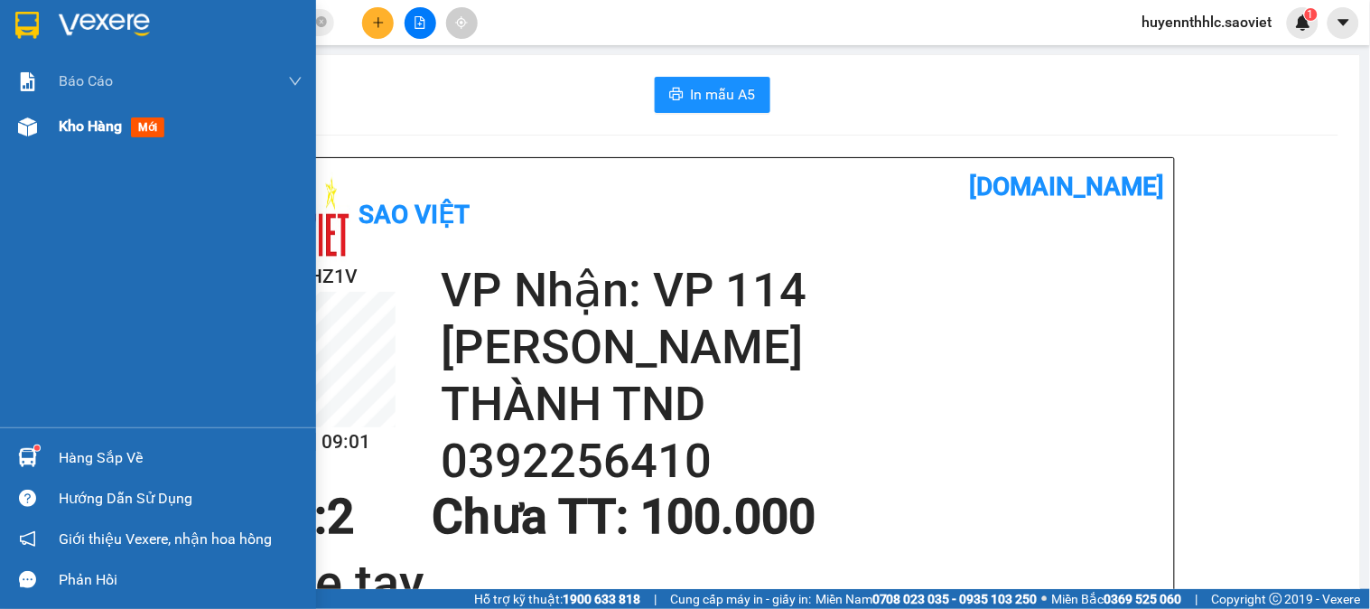
click at [96, 130] on span "Kho hàng" at bounding box center [90, 125] width 63 height 17
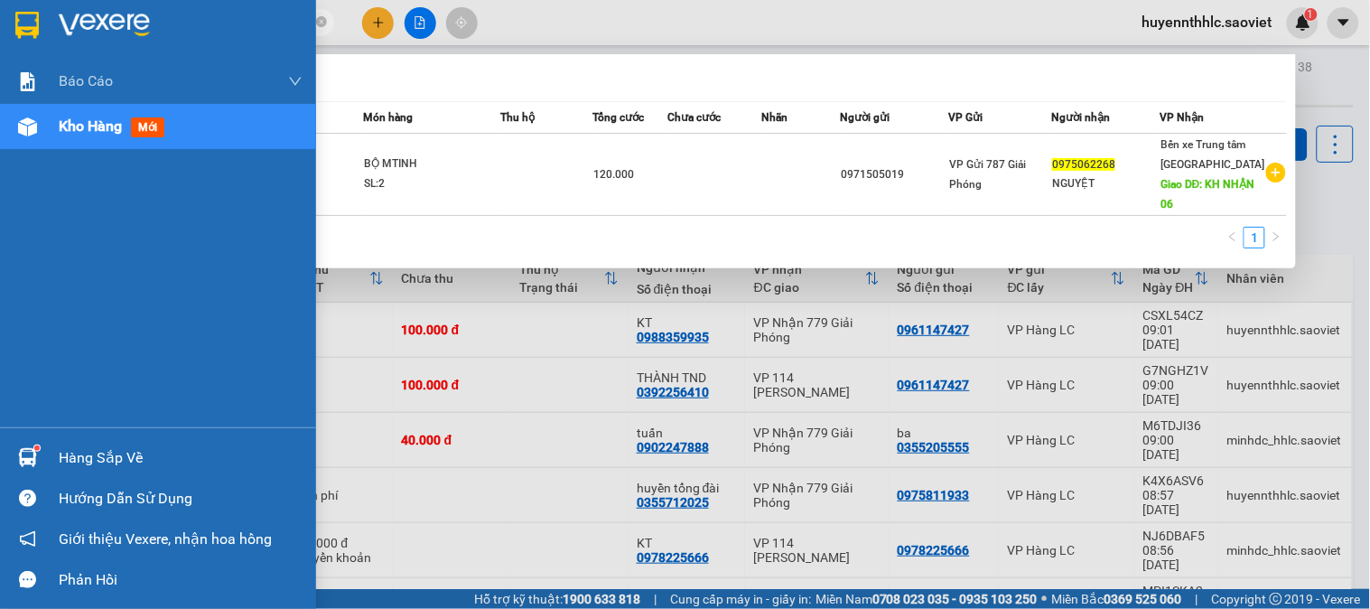
drag, startPoint x: 104, startPoint y: 28, endPoint x: 7, endPoint y: 13, distance: 97.9
click at [9, 28] on section "Kết quả tìm kiếm ( 1 ) Bộ lọc Mã ĐH Trạng thái Món hàng Thu hộ Tổng cước Chưa c…" at bounding box center [685, 304] width 1370 height 609
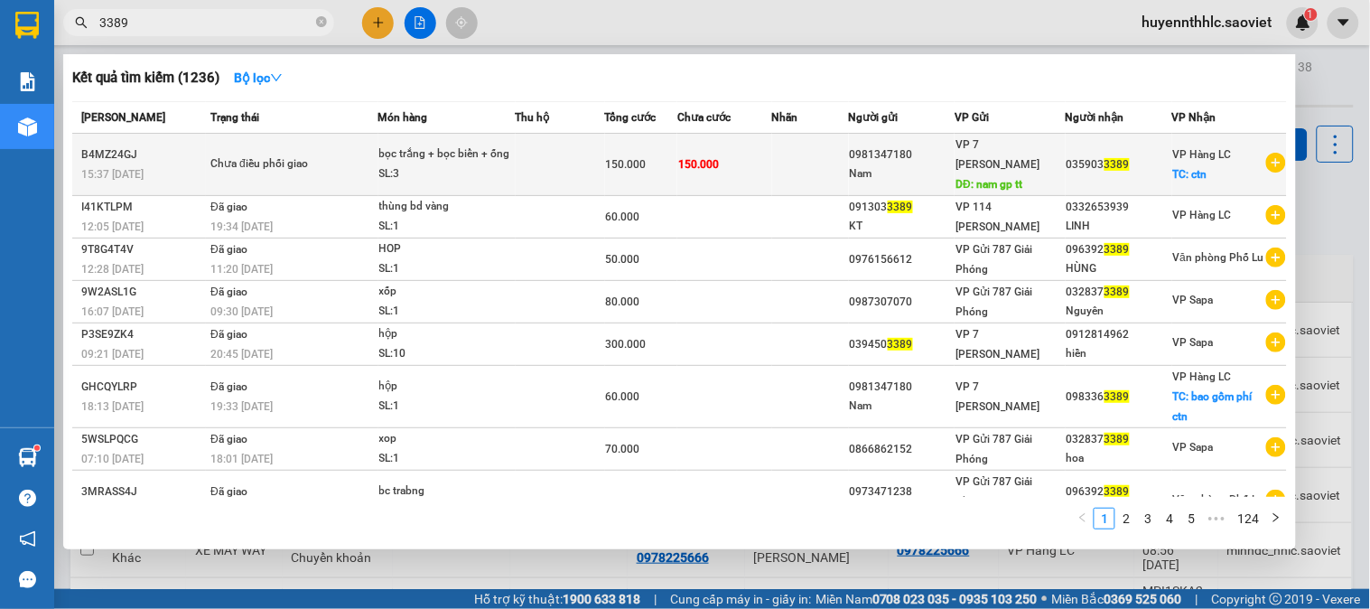
type input "3389"
click at [1171, 155] on div "035903 3389" at bounding box center [1119, 164] width 105 height 19
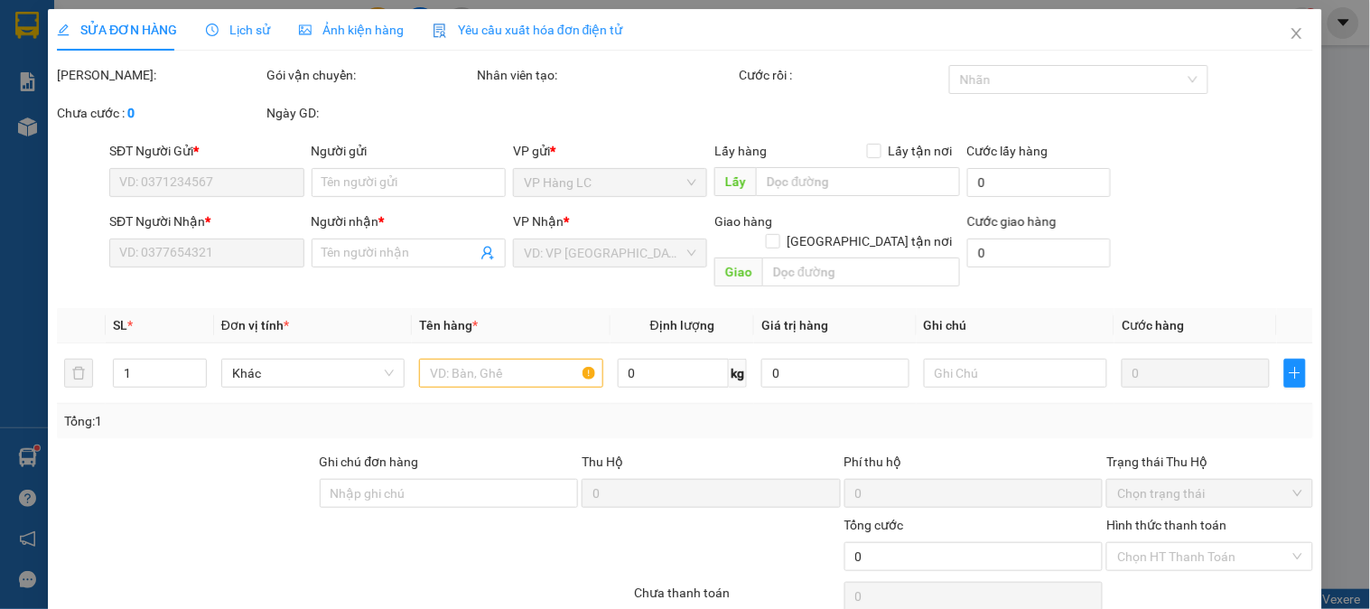
type input "0981347180"
type input "Nam"
type input "nam gp tt"
type input "0359033389"
checkbox input "true"
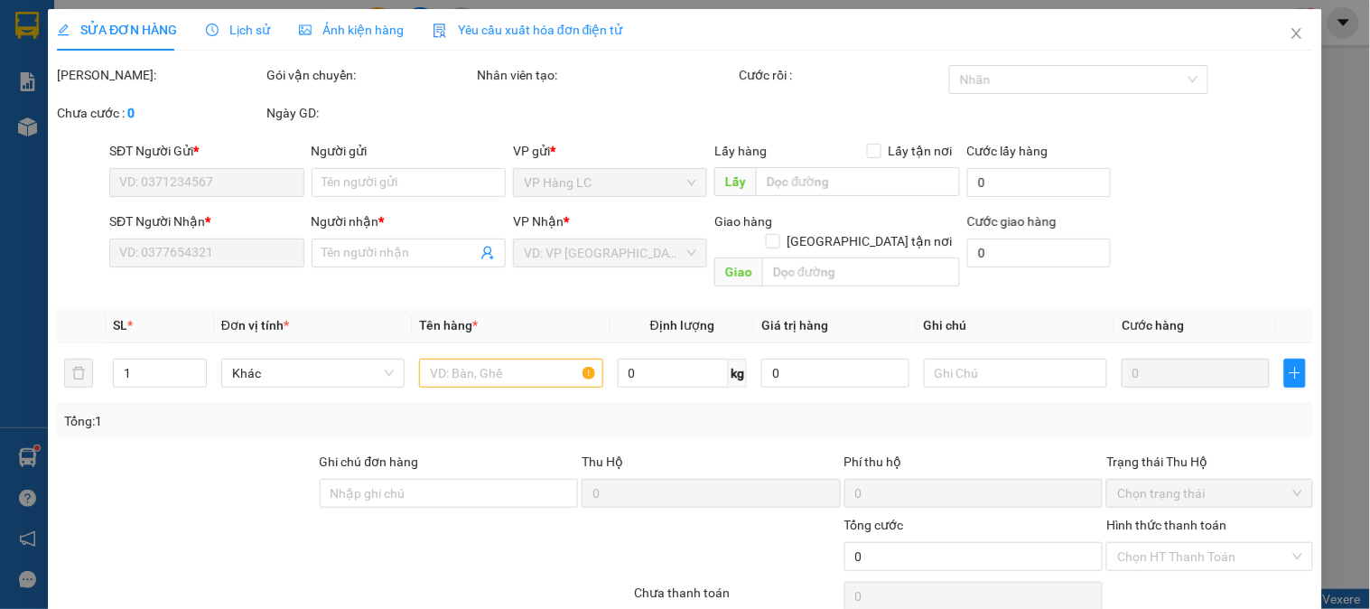
type input "ctn"
type input "150.000"
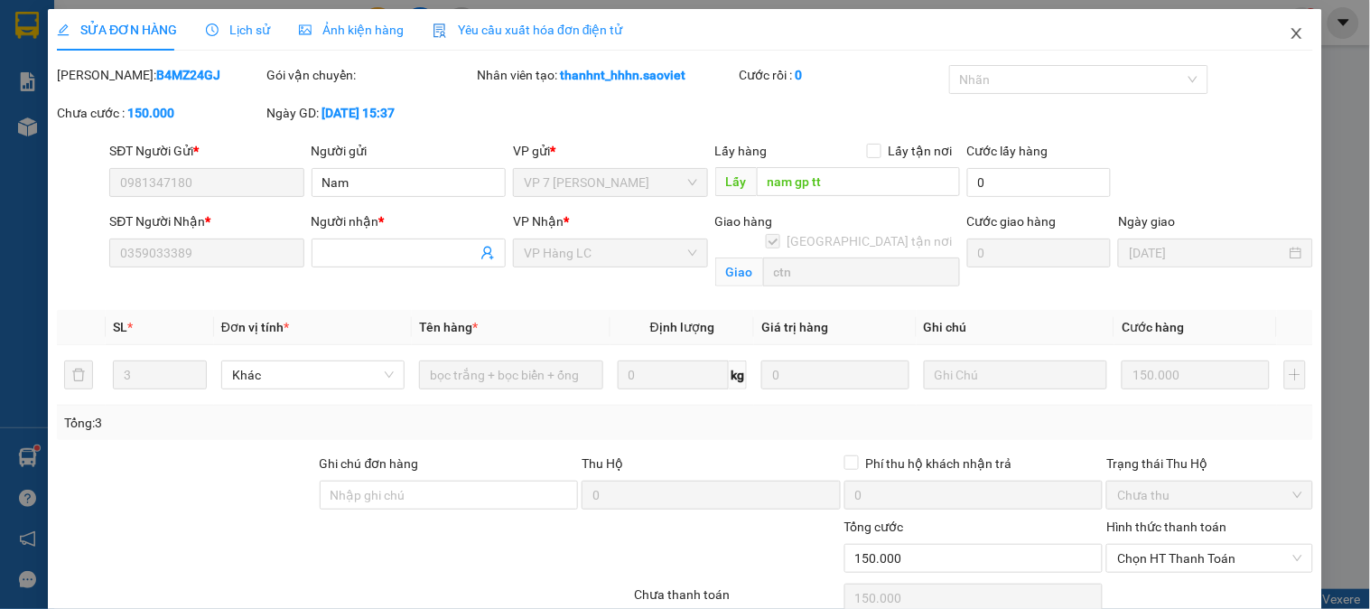
click at [1272, 34] on span "Close" at bounding box center [1297, 34] width 51 height 51
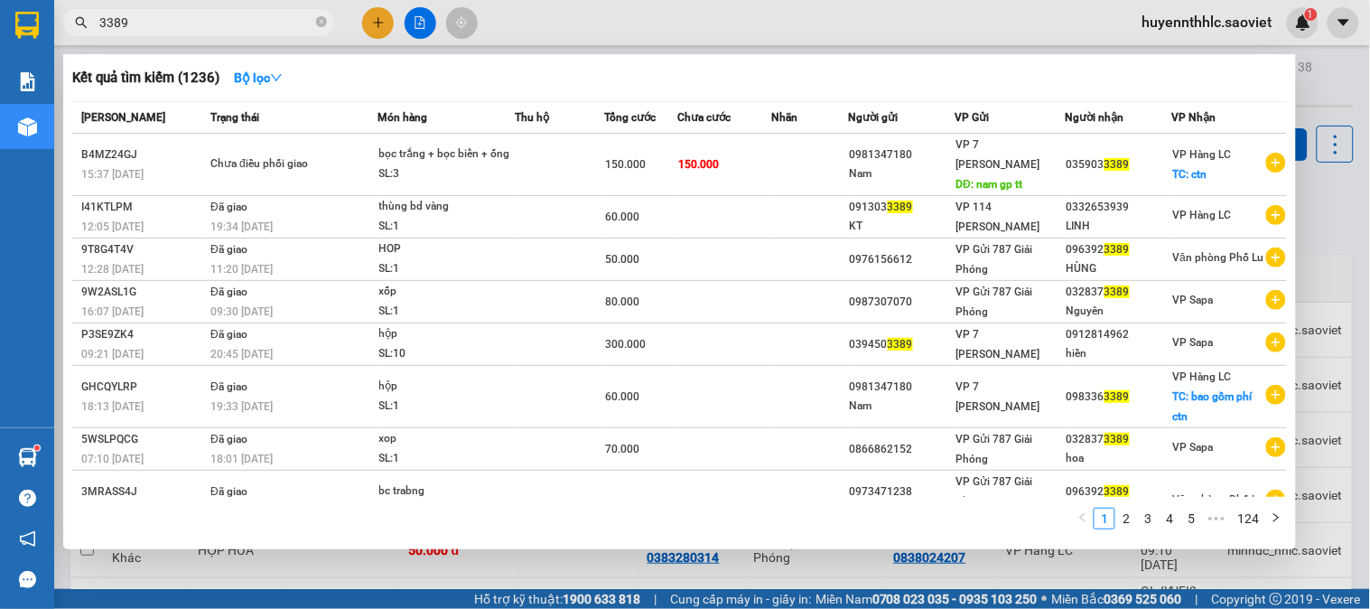
drag, startPoint x: 147, startPoint y: 23, endPoint x: 0, endPoint y: 37, distance: 147.8
click at [0, 37] on section "Kết quả tìm kiếm ( 1236 ) Bộ lọc Mã ĐH Trạng thái Món hàng Thu hộ Tổng cước Chư…" at bounding box center [685, 304] width 1370 height 609
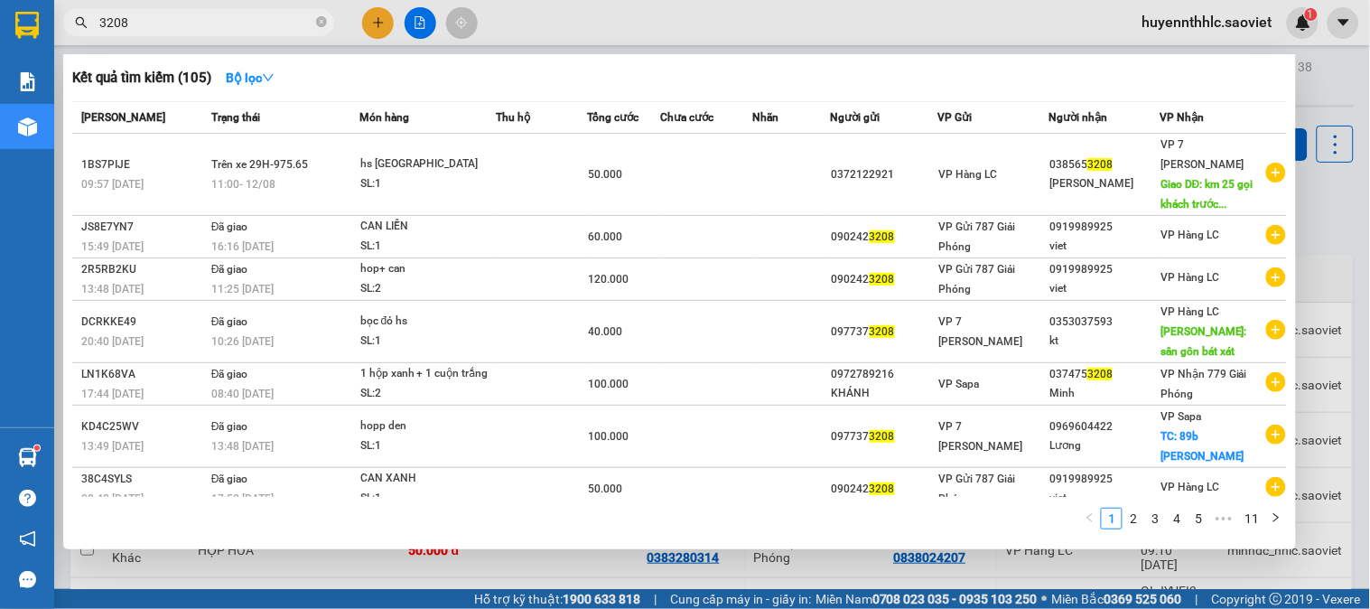
type input "3208"
click at [1304, 30] on div at bounding box center [685, 304] width 1370 height 609
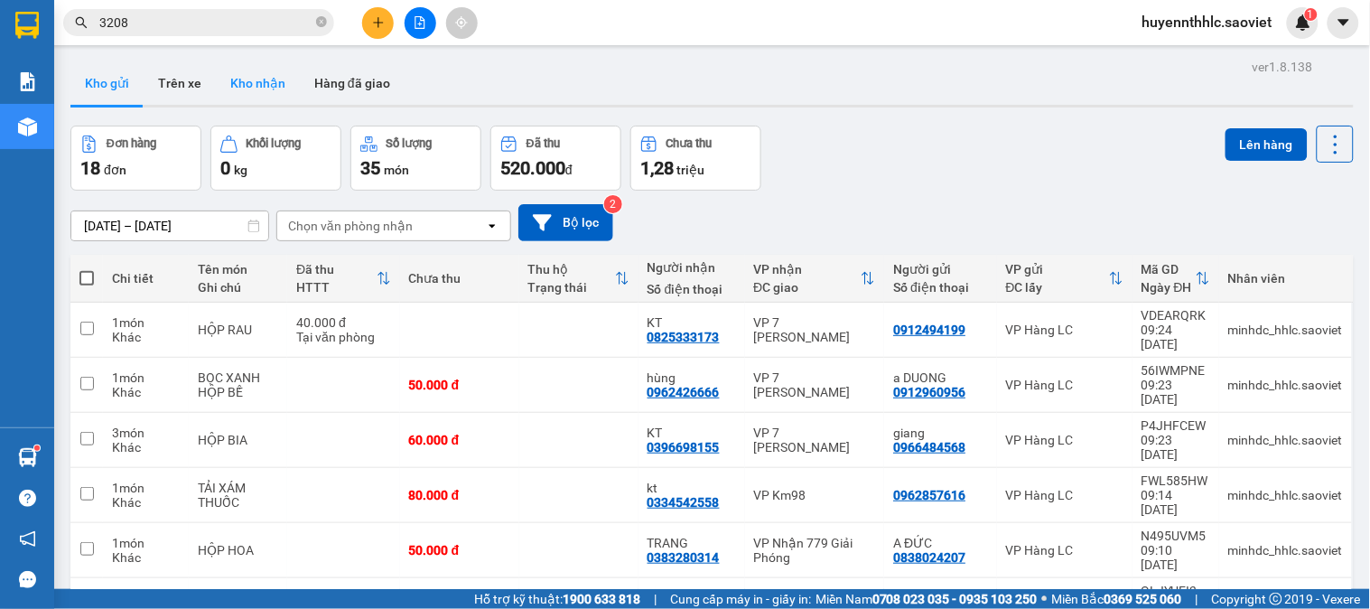
click at [260, 79] on button "Kho nhận" at bounding box center [258, 82] width 84 height 43
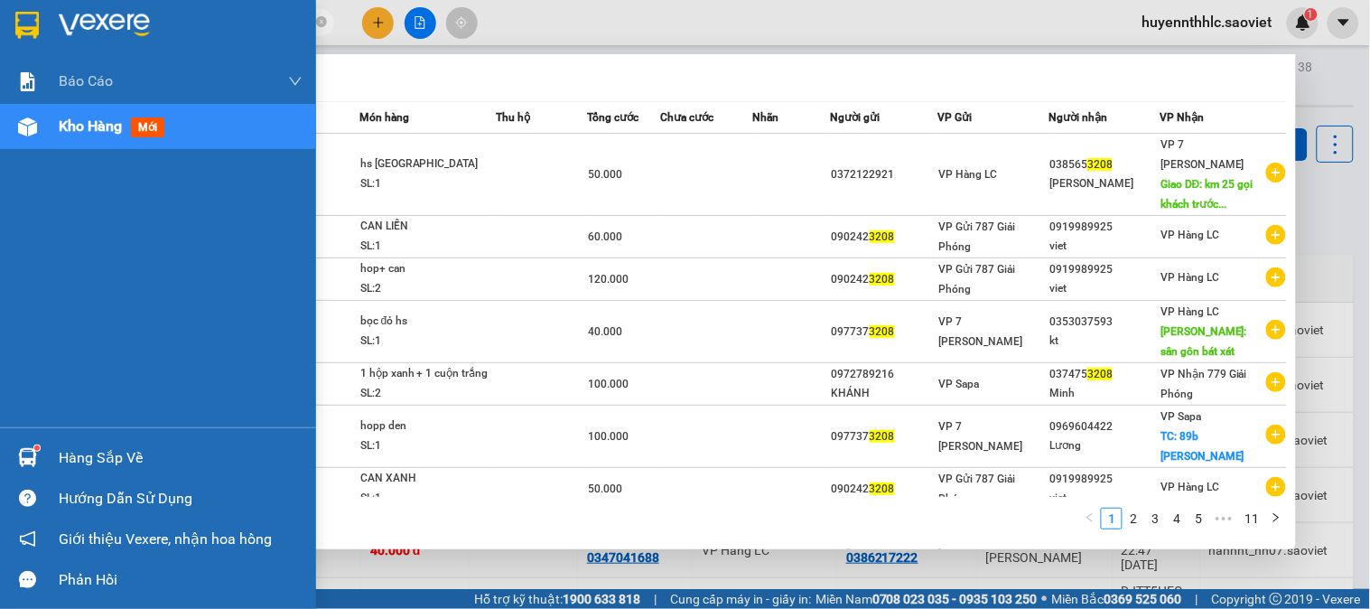
drag, startPoint x: 166, startPoint y: 28, endPoint x: 21, endPoint y: 24, distance: 145.5
click at [21, 29] on section "Kết quả tìm kiếm ( 105 ) Bộ lọc Mã ĐH Trạng thái Món hàng Thu hộ Tổng cước Chưa…" at bounding box center [685, 304] width 1370 height 609
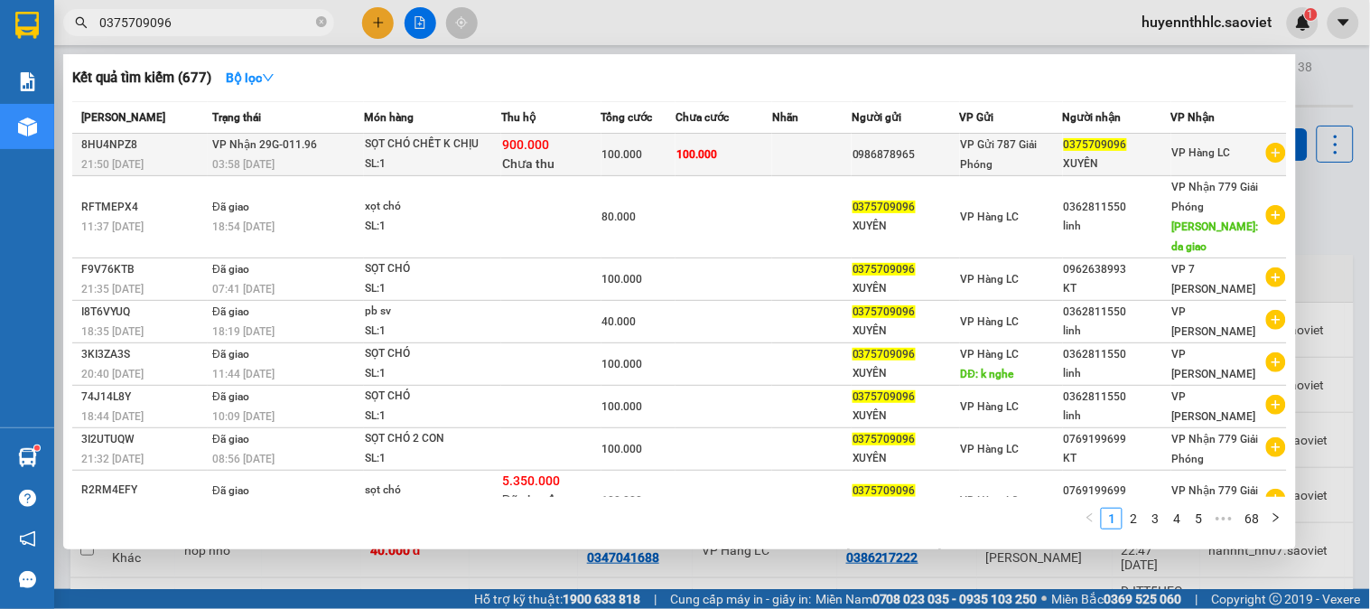
type input "0375709096"
click at [522, 154] on div "900.000 Chưa thu" at bounding box center [551, 154] width 98 height 38
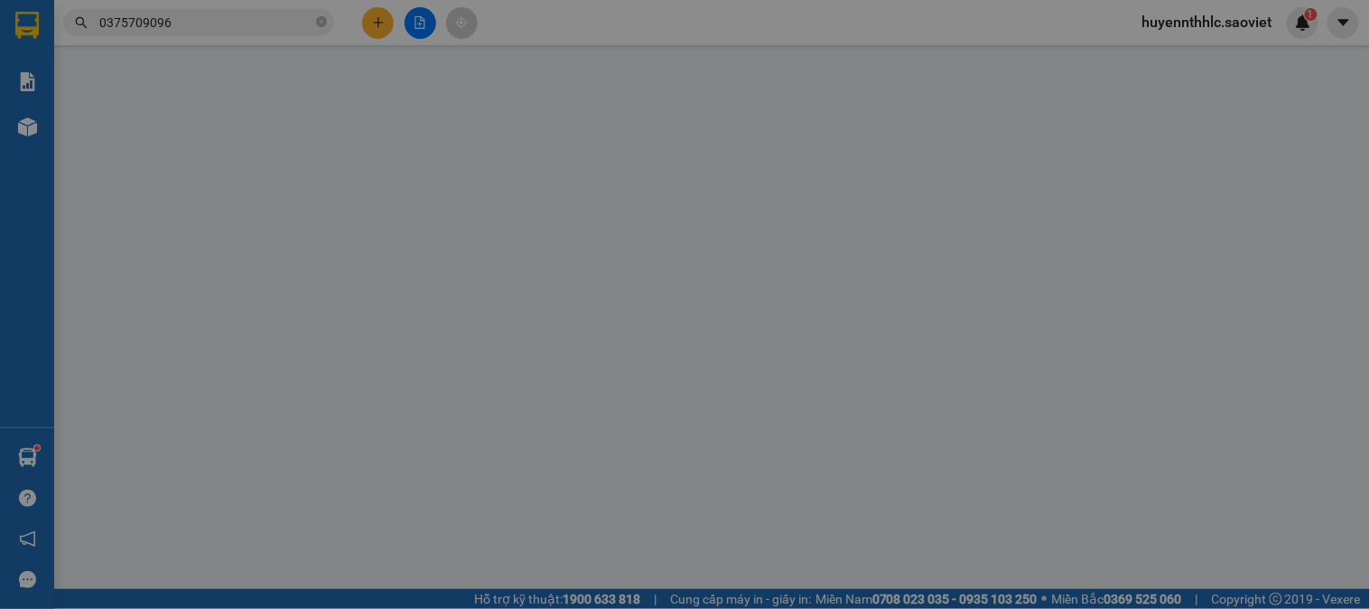
type input "0986878965"
type input "0375709096"
type input "XUYÊN"
type input "900.000"
type input "15.000"
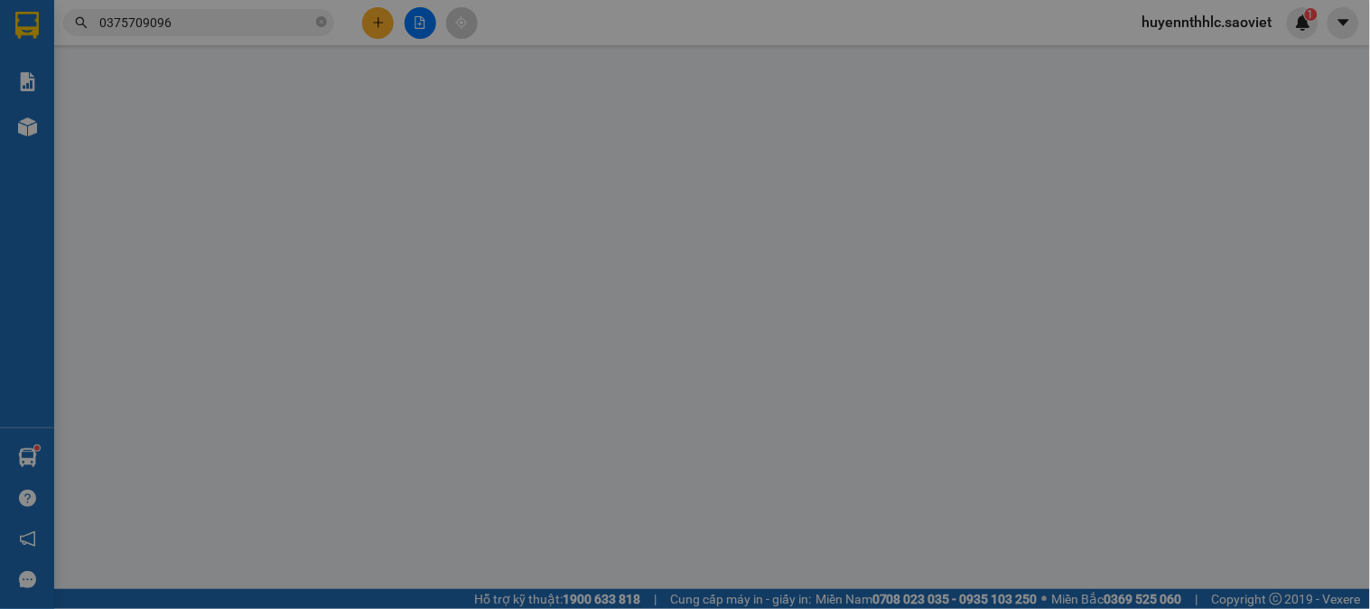
type input "100.000"
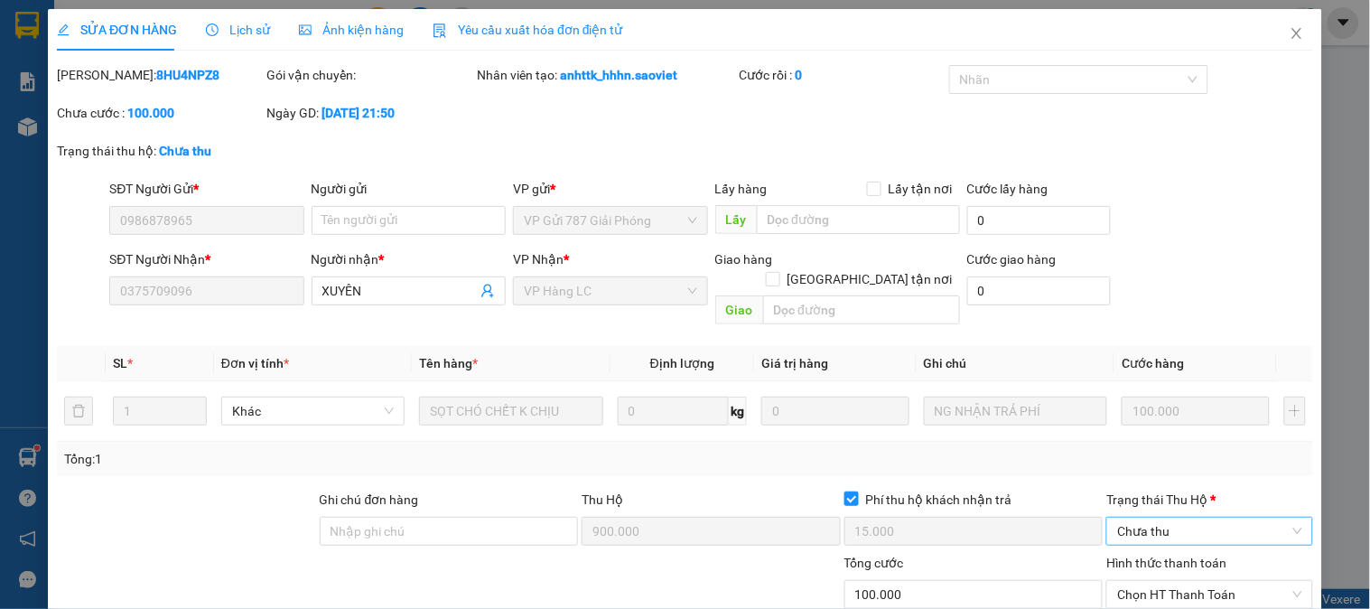
click at [1132, 518] on span "Chưa thu" at bounding box center [1209, 531] width 184 height 27
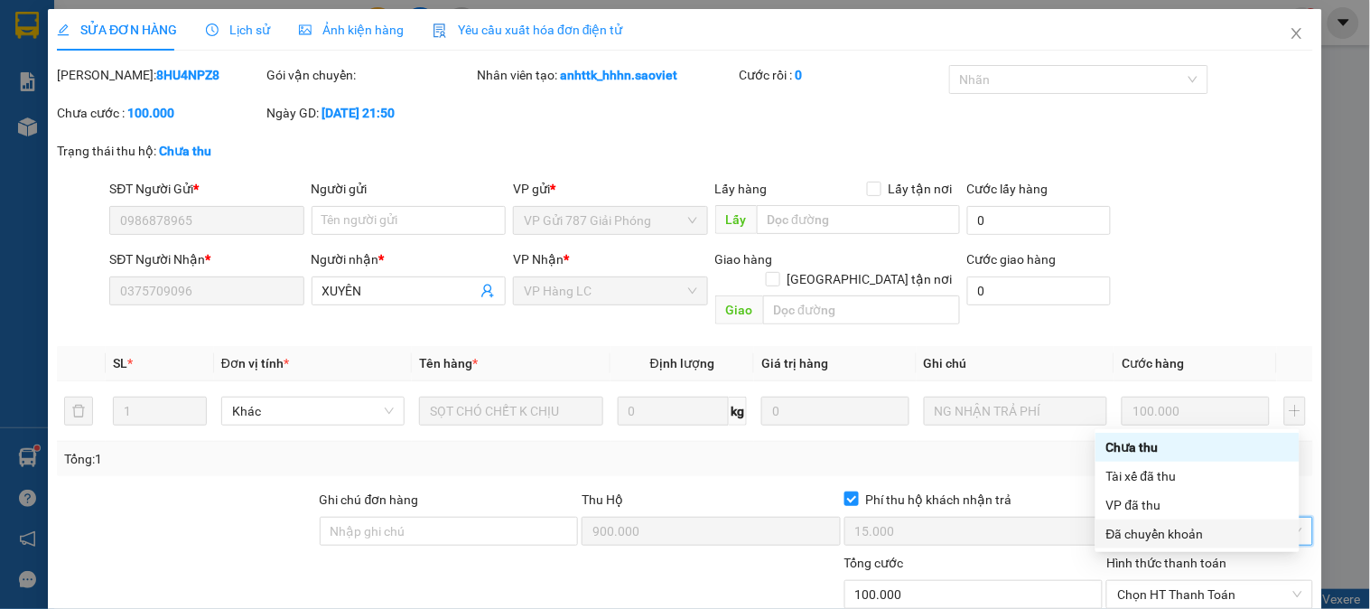
click at [1147, 533] on div "Đã chuyển khoản" at bounding box center [1197, 534] width 182 height 20
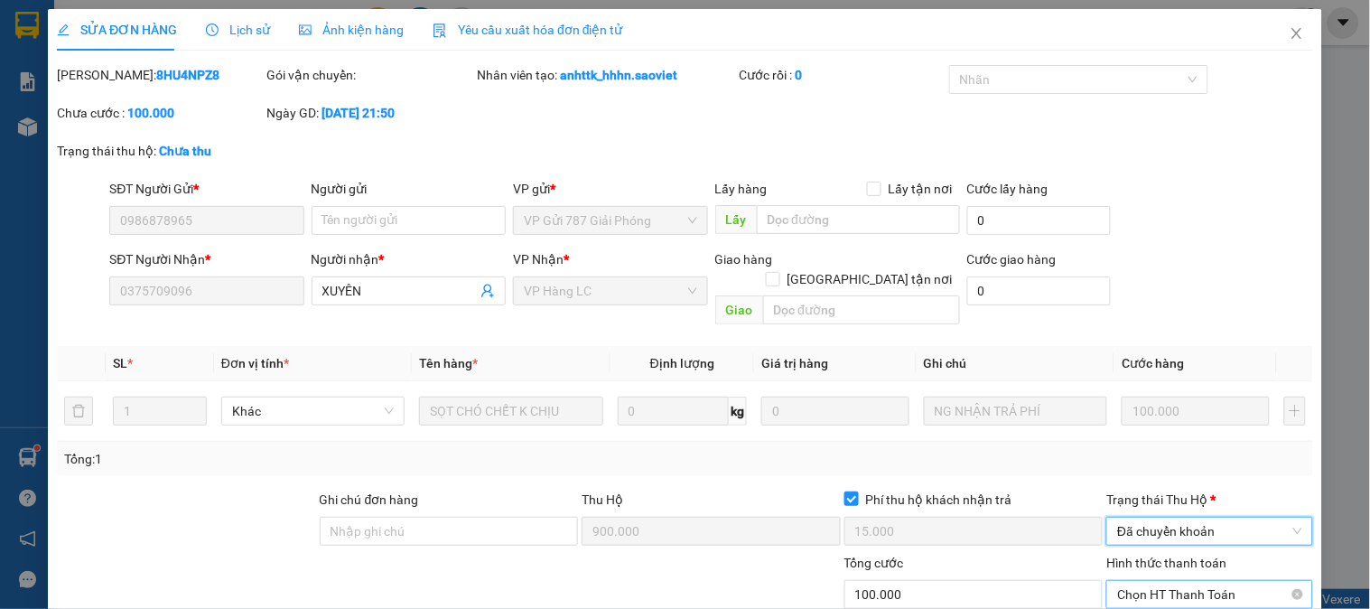
click at [1188, 581] on span "Chọn HT Thanh Toán" at bounding box center [1209, 594] width 184 height 27
type input "0"
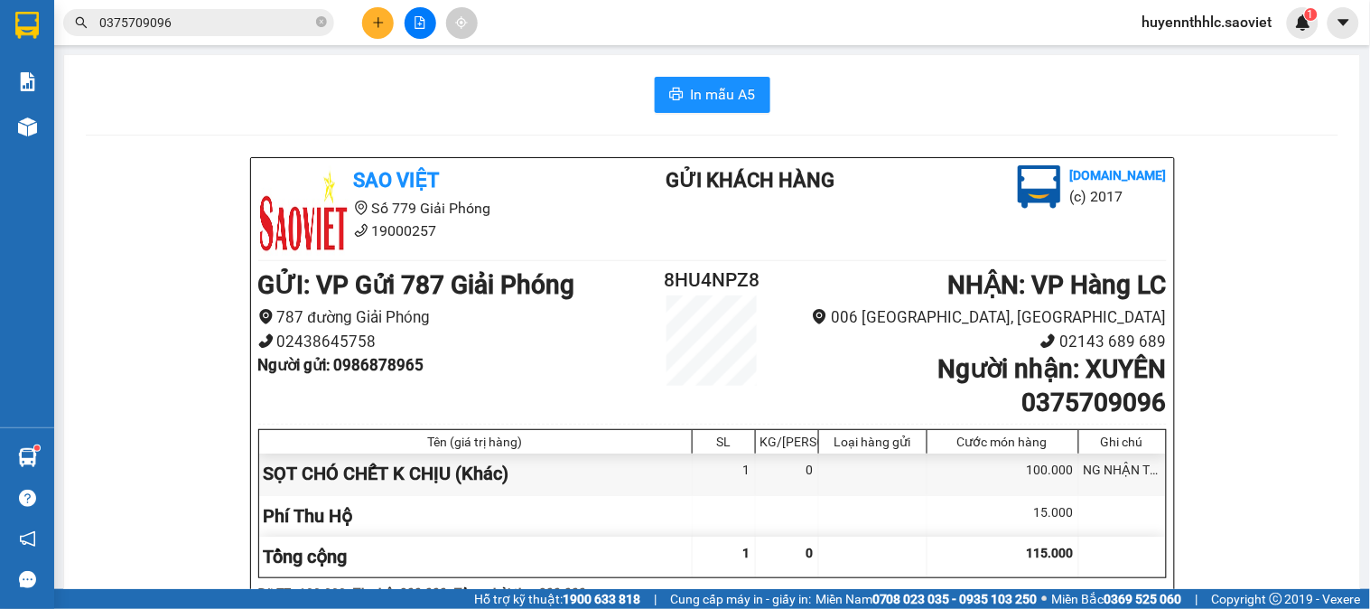
click at [1081, 404] on b "Người nhận : XUYÊN 0375709096" at bounding box center [1052, 385] width 229 height 62
drag, startPoint x: 1072, startPoint y: 366, endPoint x: 1161, endPoint y: 366, distance: 88.5
click at [1161, 366] on div "Sao Việt Số 779 Giải Phóng 19000257 Gửi khách hàng Vexere.com (c) 2017 GỬI : VP…" at bounding box center [712, 500] width 923 height 685
click at [723, 285] on h2 "8HU4NPZ8" at bounding box center [713, 281] width 152 height 30
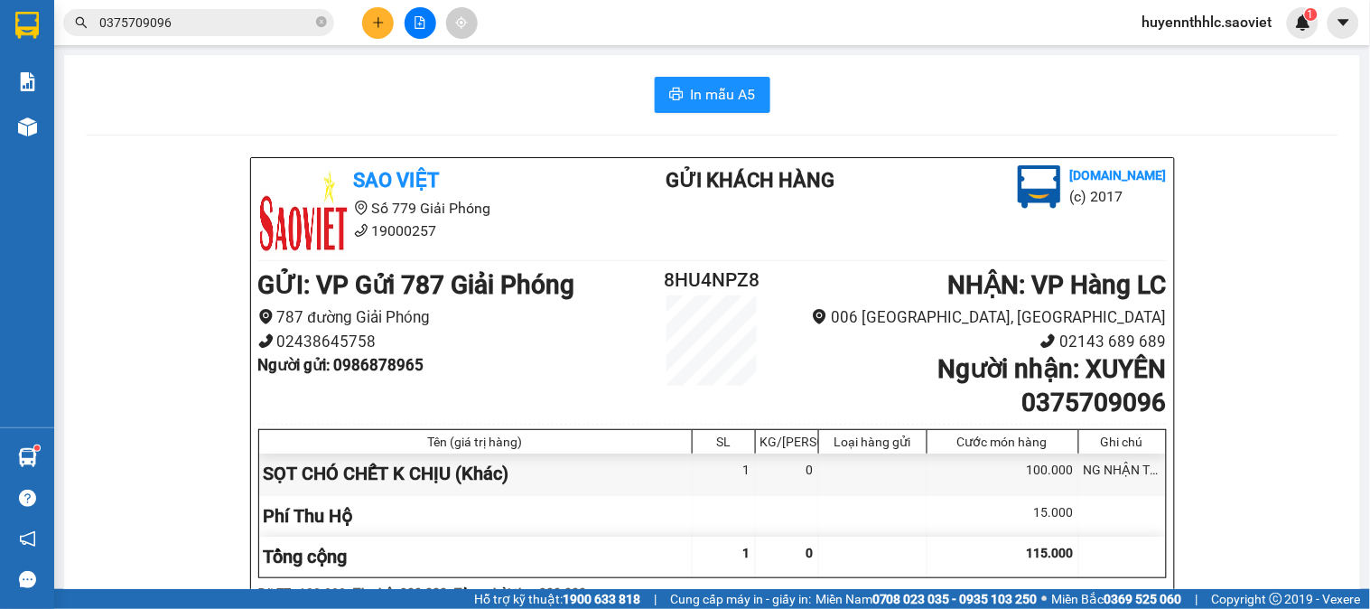
click at [723, 285] on h2 "8HU4NPZ8" at bounding box center [713, 281] width 152 height 30
click at [396, 369] on b "Người gửi : 0986878965" at bounding box center [341, 365] width 166 height 18
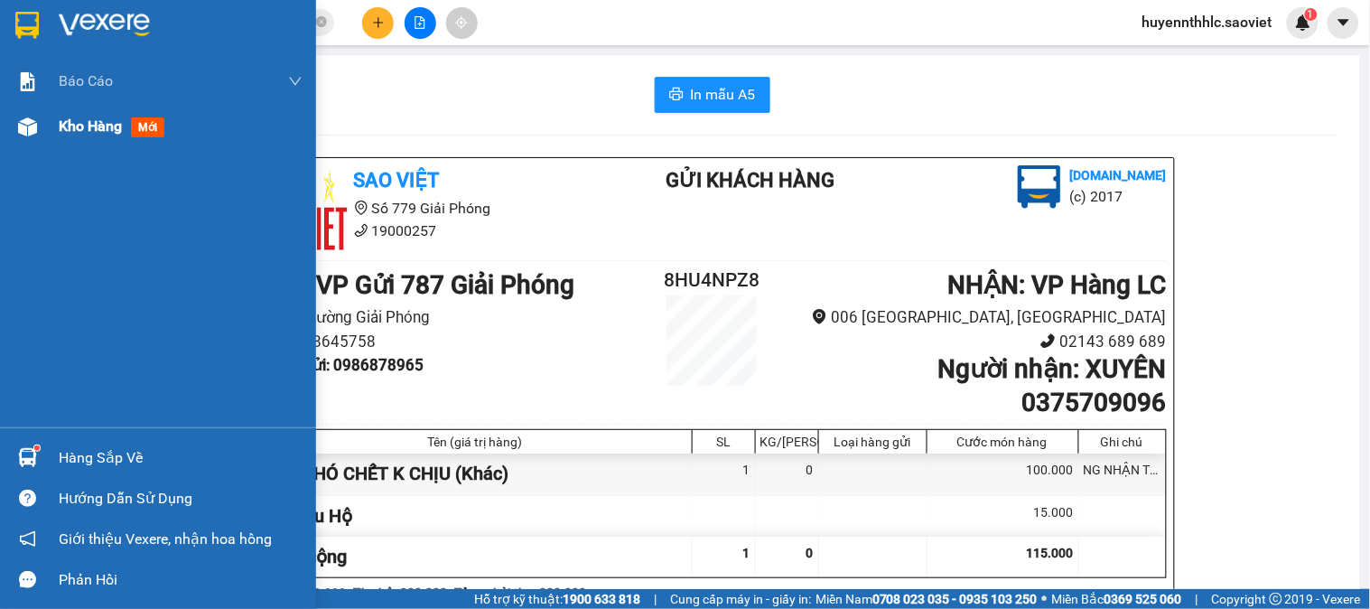
click at [110, 137] on div "Kho hàng mới" at bounding box center [115, 126] width 113 height 23
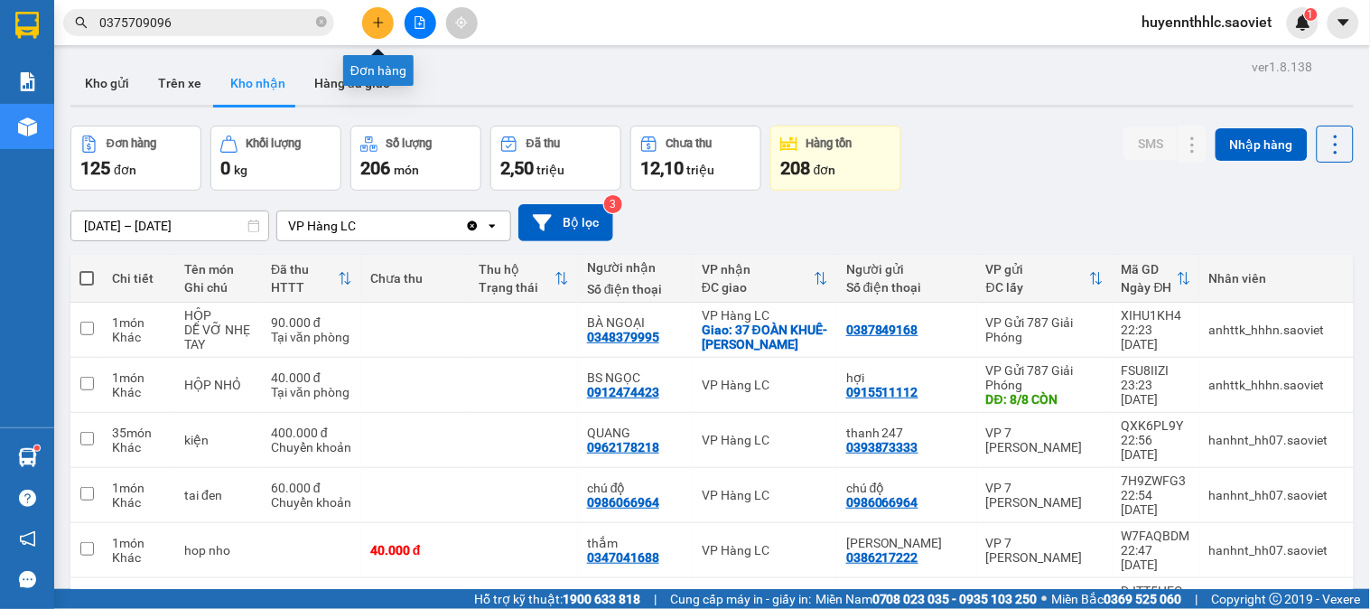
click at [375, 25] on icon "plus" at bounding box center [378, 22] width 13 height 13
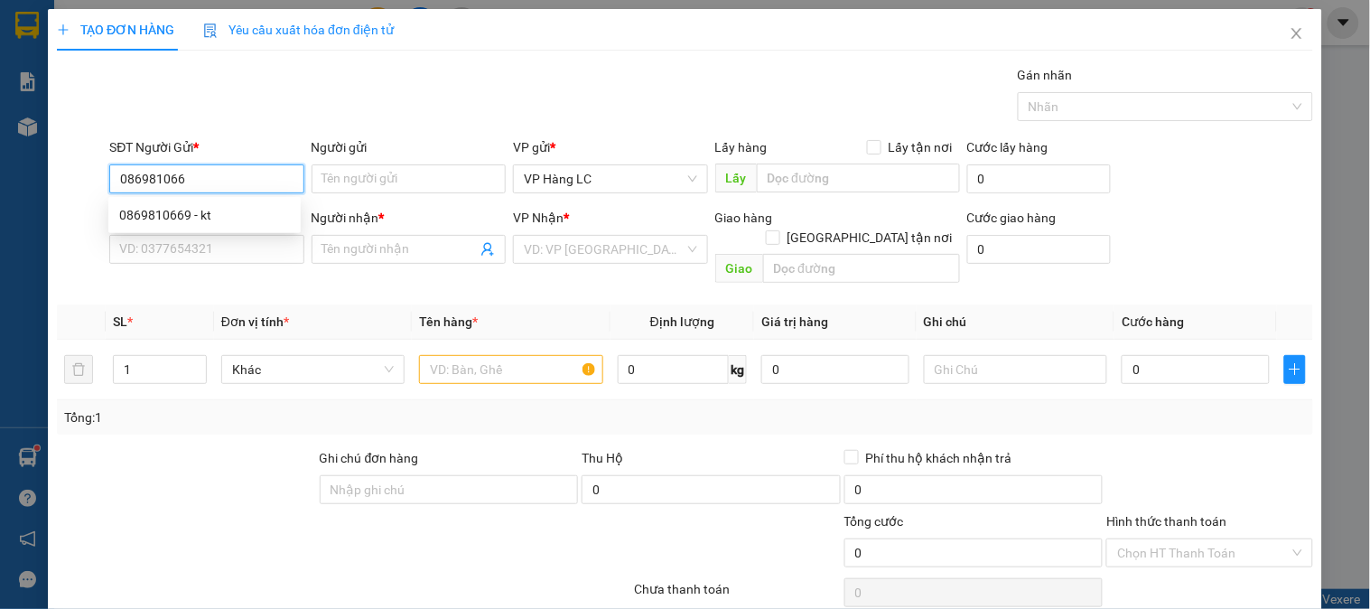
type input "0869810669"
click at [206, 213] on div "0869810669 - kt" at bounding box center [204, 215] width 171 height 20
type input "kt"
type input "0975519794"
type input "minh lý"
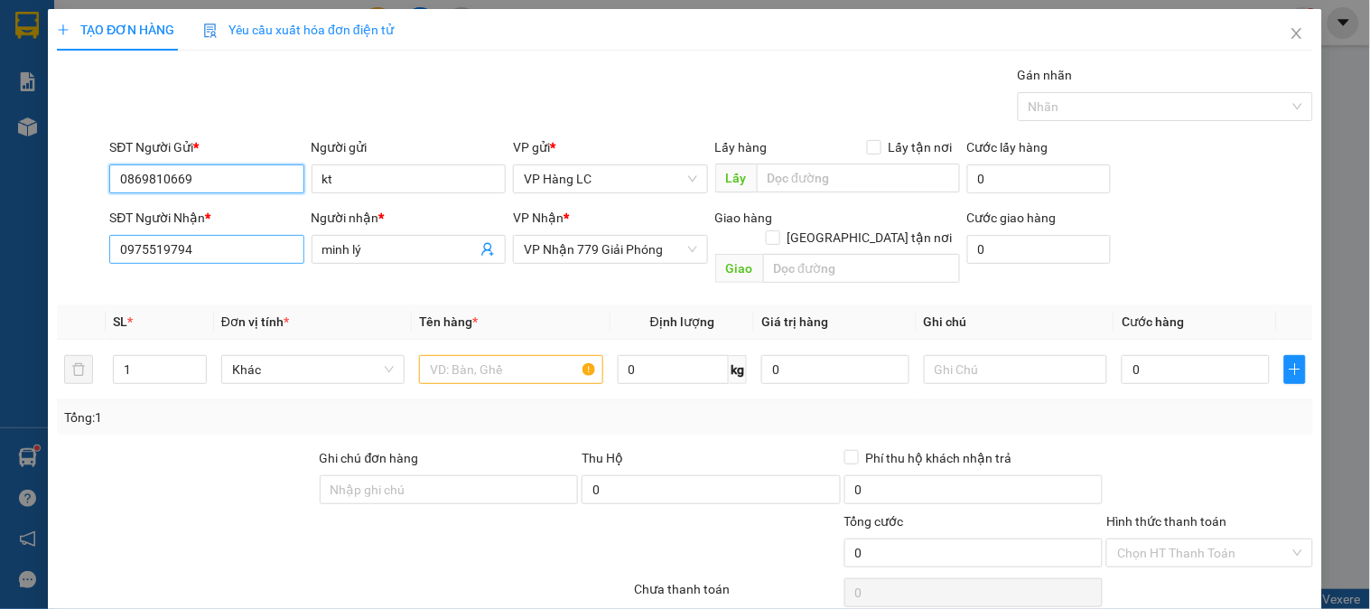
type input "0869810669"
drag, startPoint x: 227, startPoint y: 250, endPoint x: 0, endPoint y: 230, distance: 227.6
click at [0, 230] on div "TẠO ĐƠN HÀNG Yêu cầu xuất hóa đơn điện tử Transit Pickup Surcharge Ids Transit …" at bounding box center [685, 304] width 1370 height 609
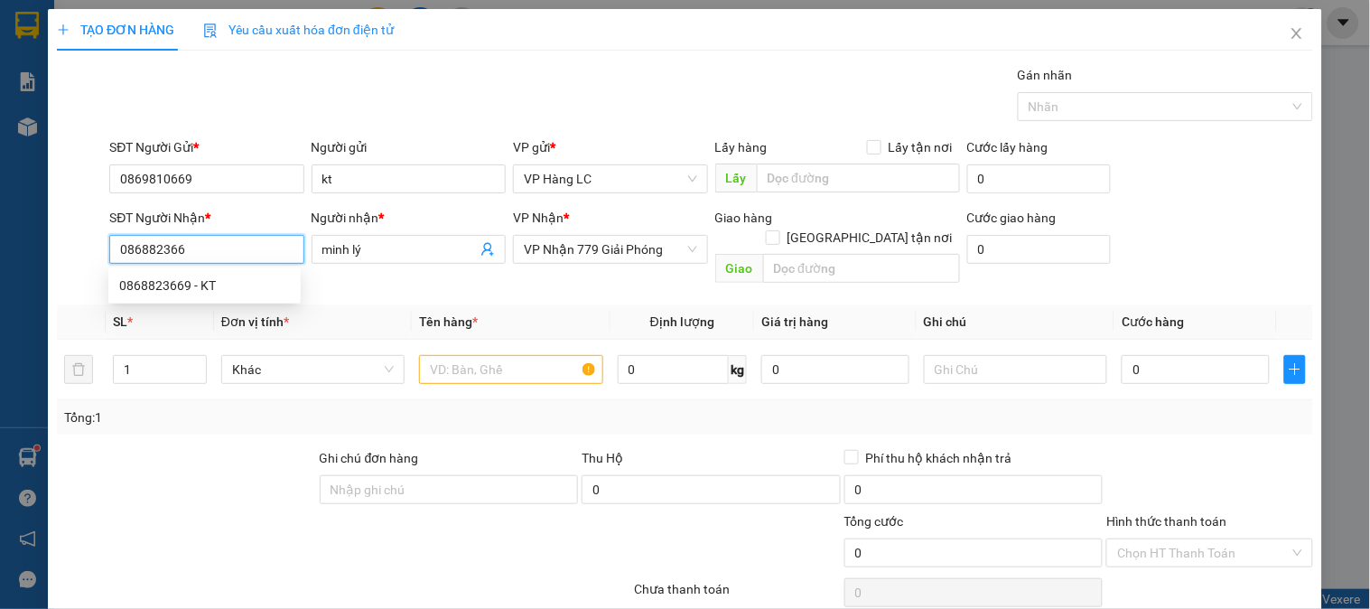
type input "0868823669"
click at [203, 285] on div "0868823669 - KT" at bounding box center [204, 285] width 171 height 20
type input "KT"
type input "0868823669"
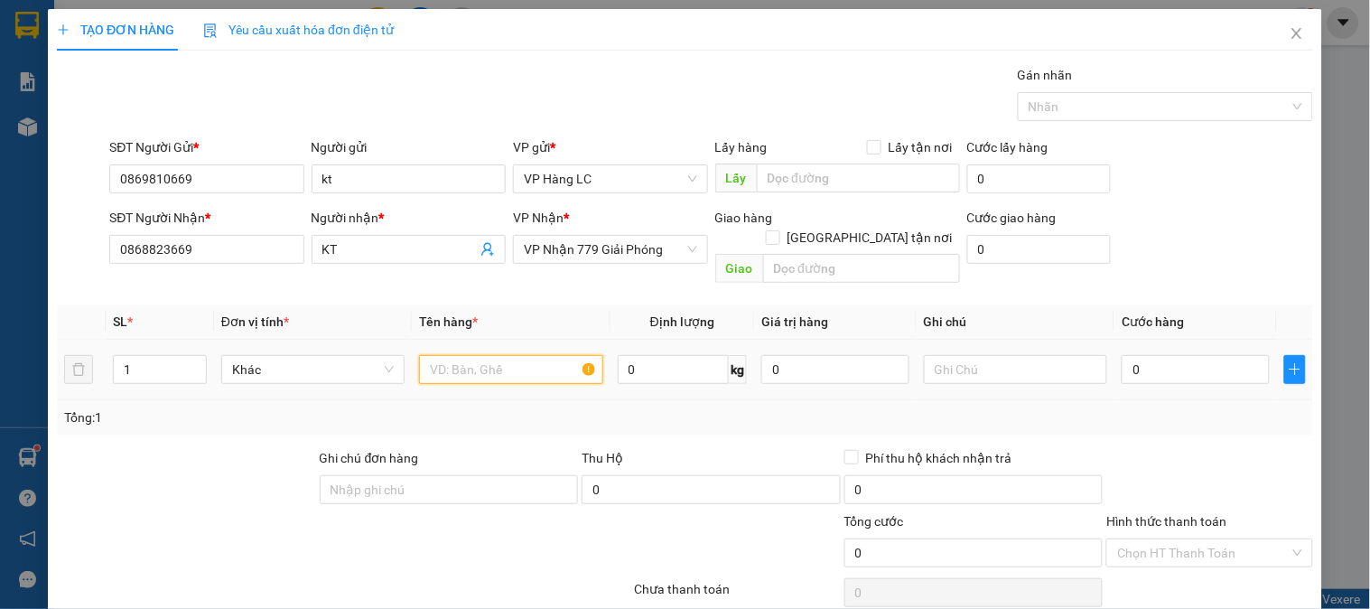
click at [565, 355] on input "text" at bounding box center [510, 369] width 183 height 29
type input "xốp đò ăn"
click at [1134, 355] on input "0" at bounding box center [1196, 369] width 148 height 29
type input "5"
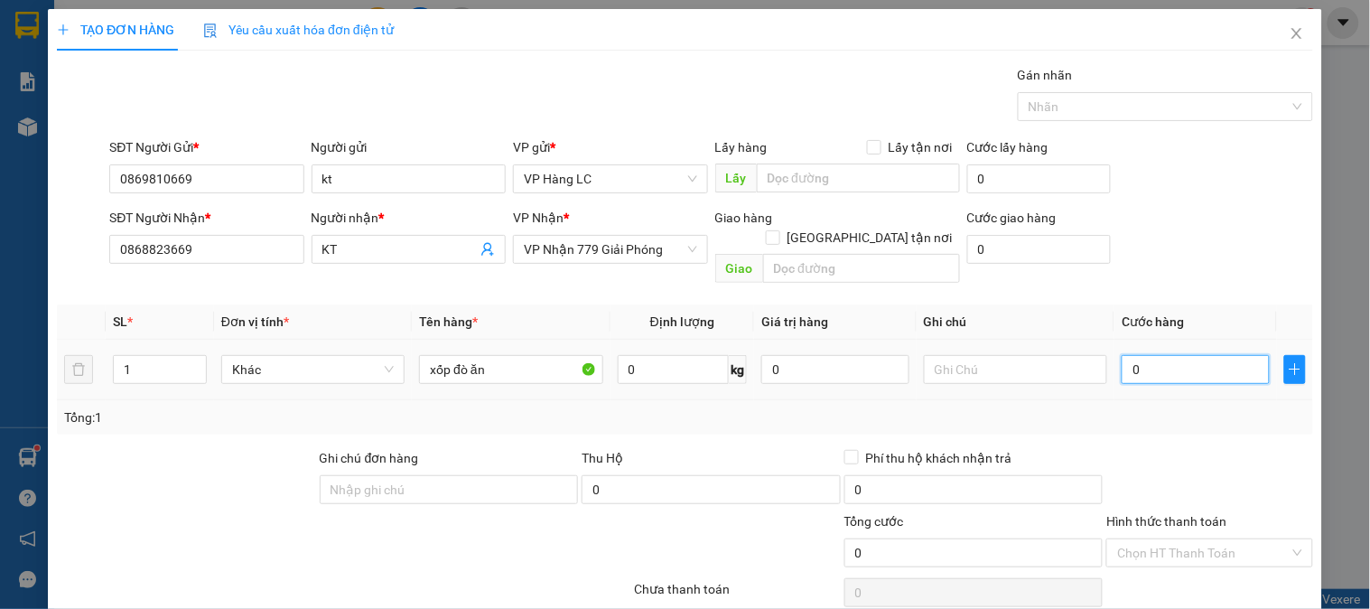
type input "5"
type input "50"
type input "500"
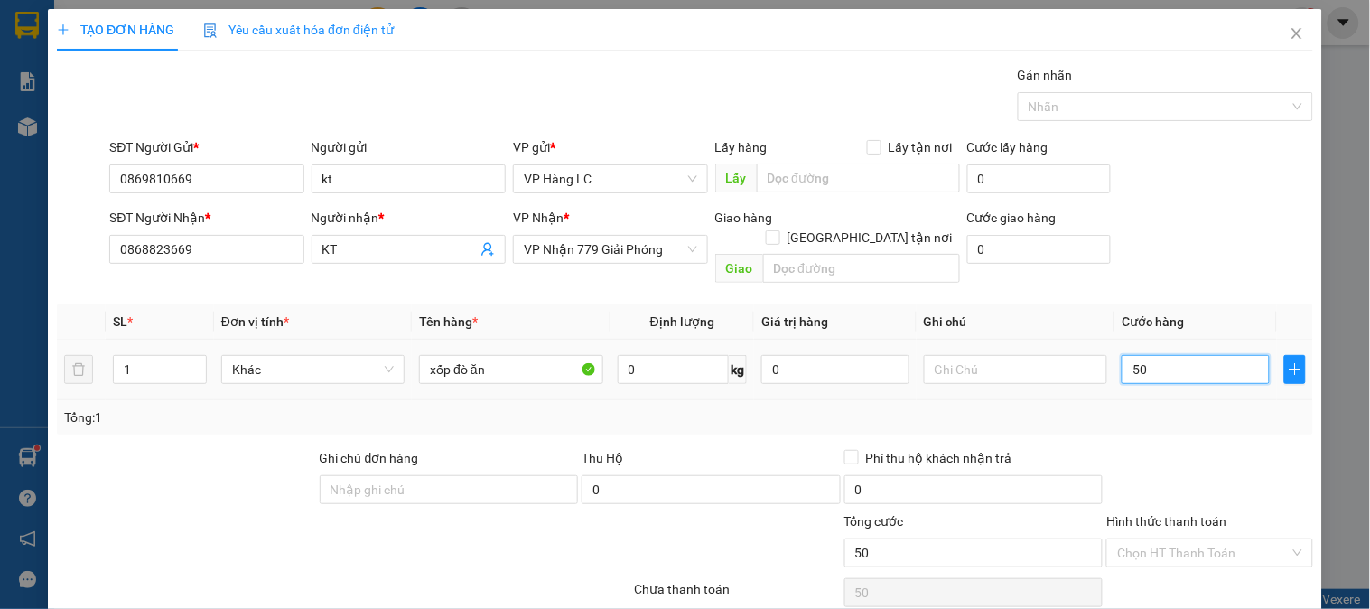
type input "500"
type input "5.000"
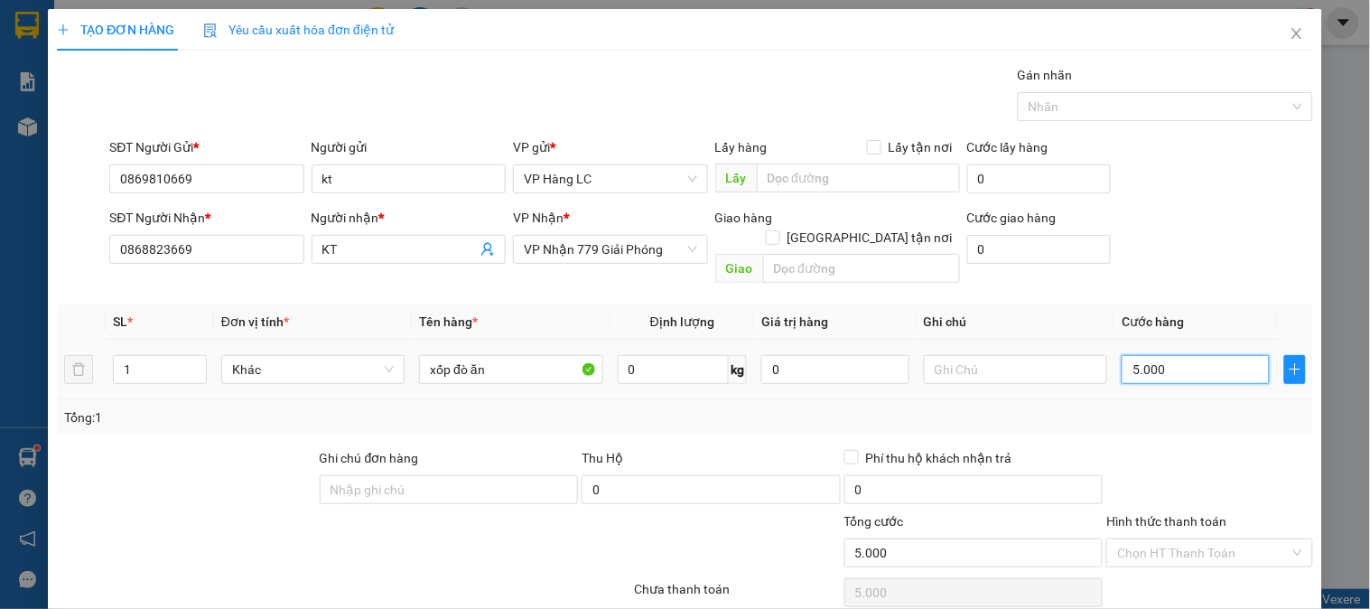
type input "50.000"
click at [1190, 539] on input "Hình thức thanh toán" at bounding box center [1203, 552] width 172 height 27
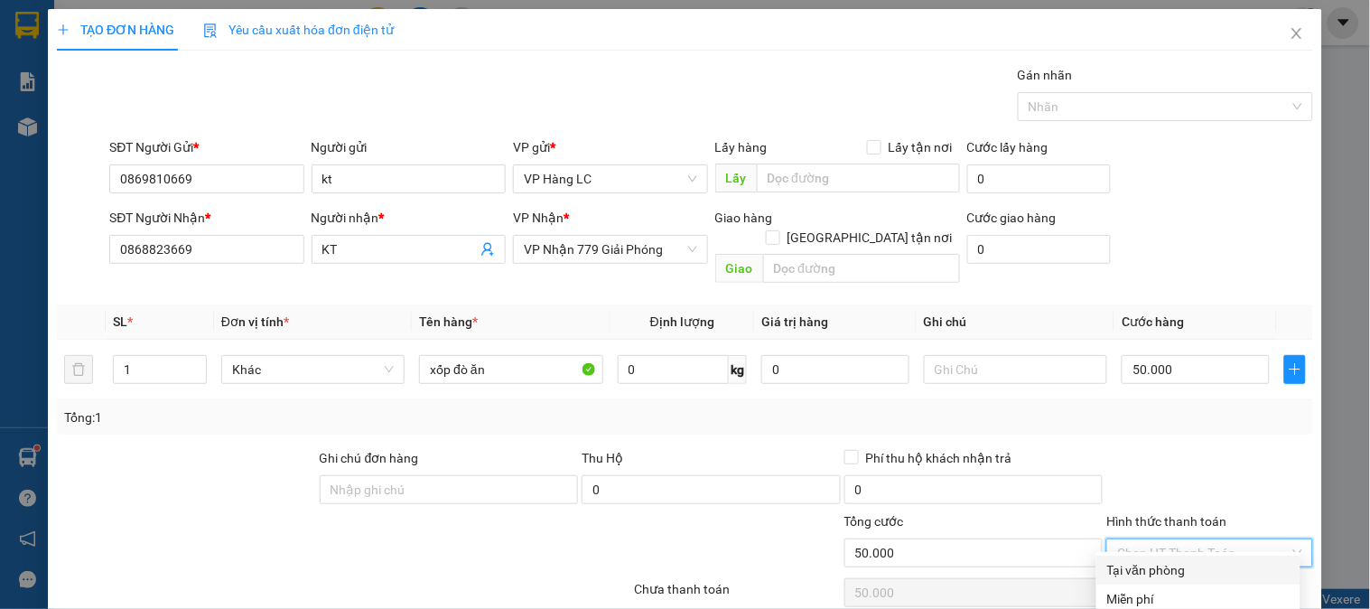
drag, startPoint x: 1165, startPoint y: 507, endPoint x: 1190, endPoint y: 527, distance: 32.7
click at [1165, 560] on div "Tại văn phòng" at bounding box center [1198, 570] width 182 height 20
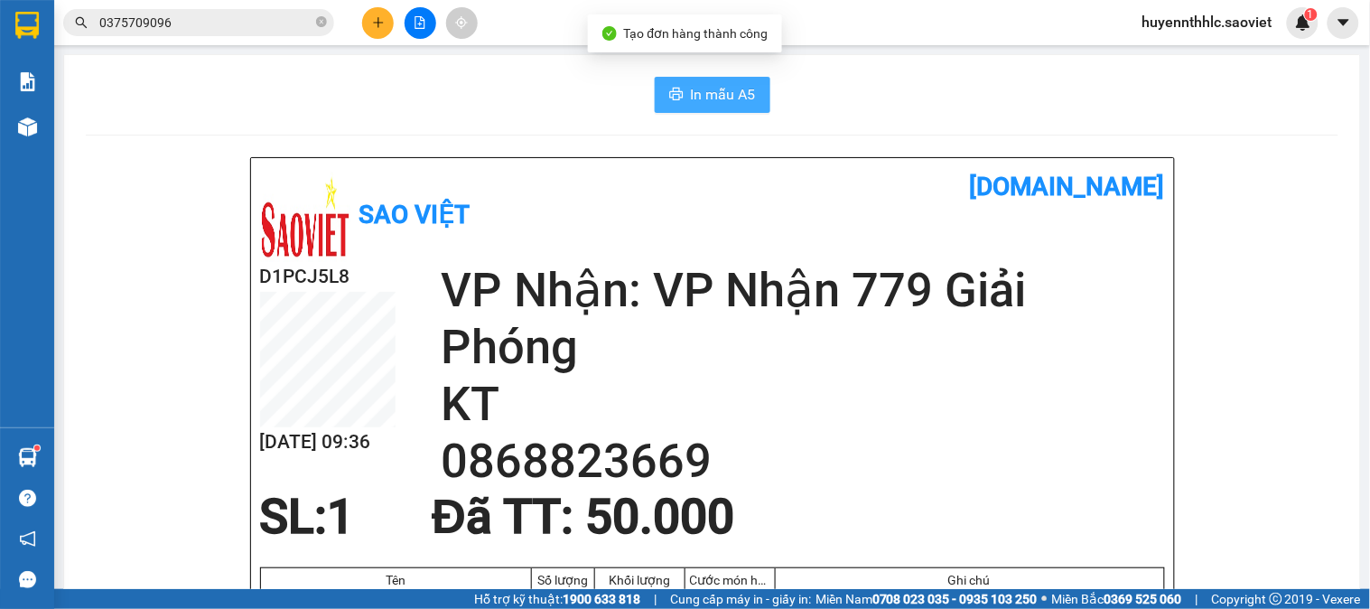
click at [721, 82] on button "In mẫu A5" at bounding box center [713, 95] width 116 height 36
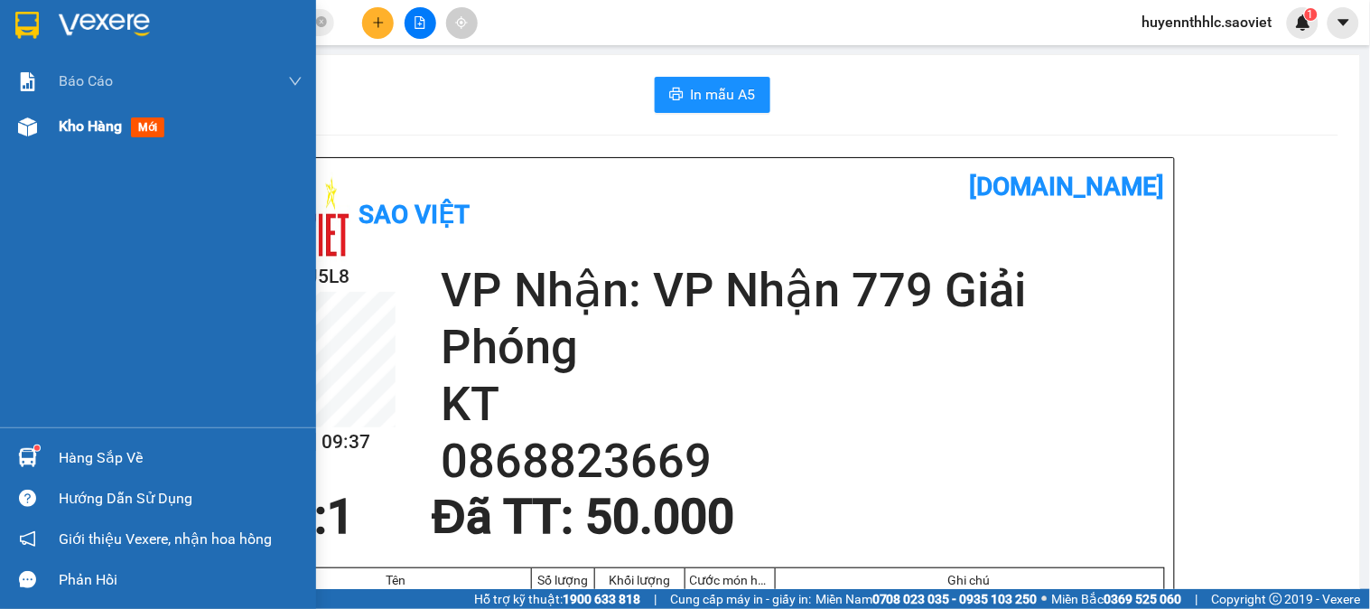
click at [81, 140] on div "Kho hàng mới" at bounding box center [181, 126] width 244 height 45
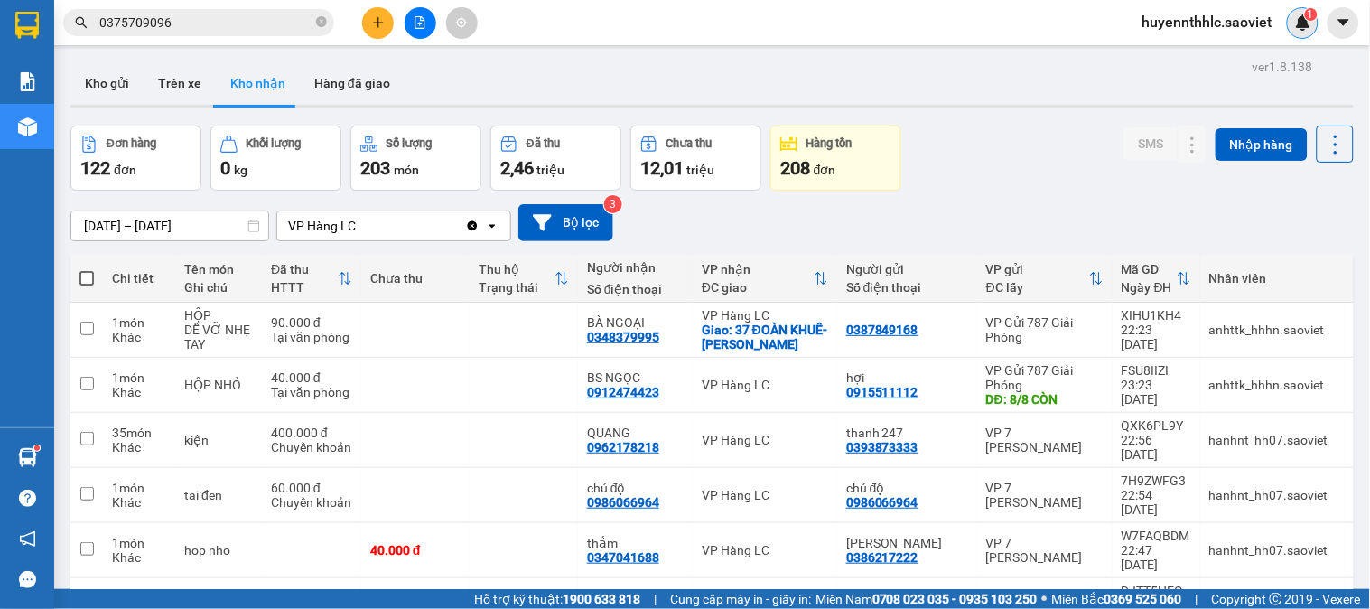
click at [1314, 27] on div "1" at bounding box center [1303, 23] width 32 height 32
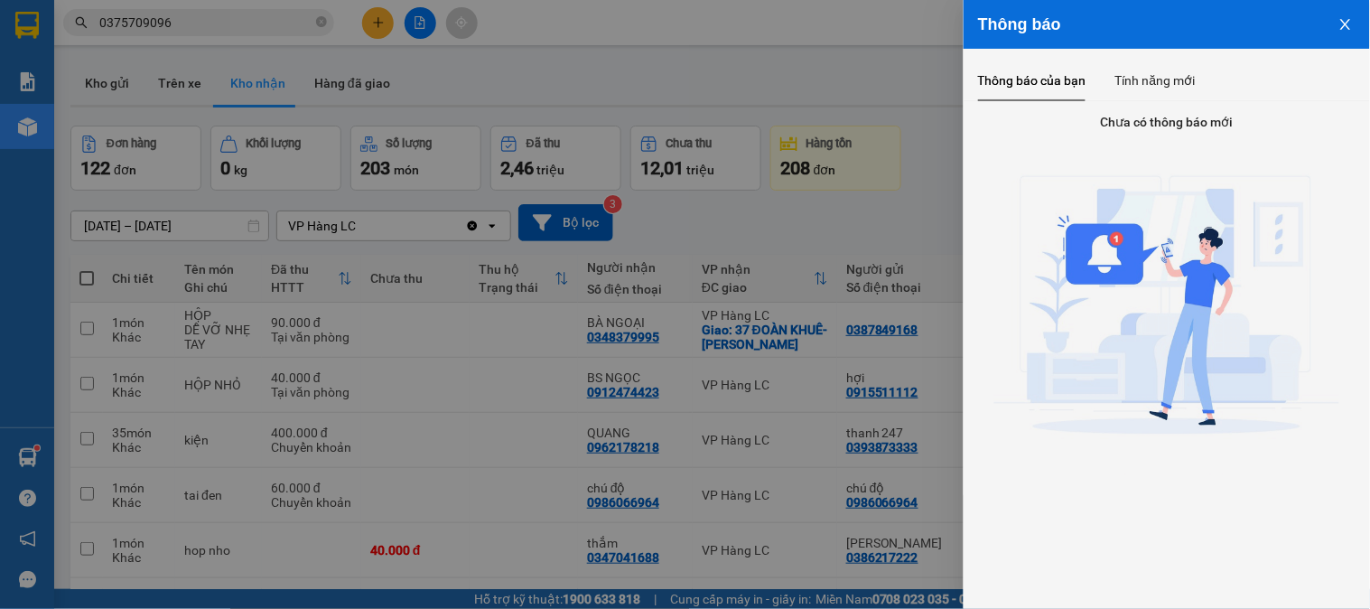
click at [1348, 23] on icon "close" at bounding box center [1346, 24] width 14 height 14
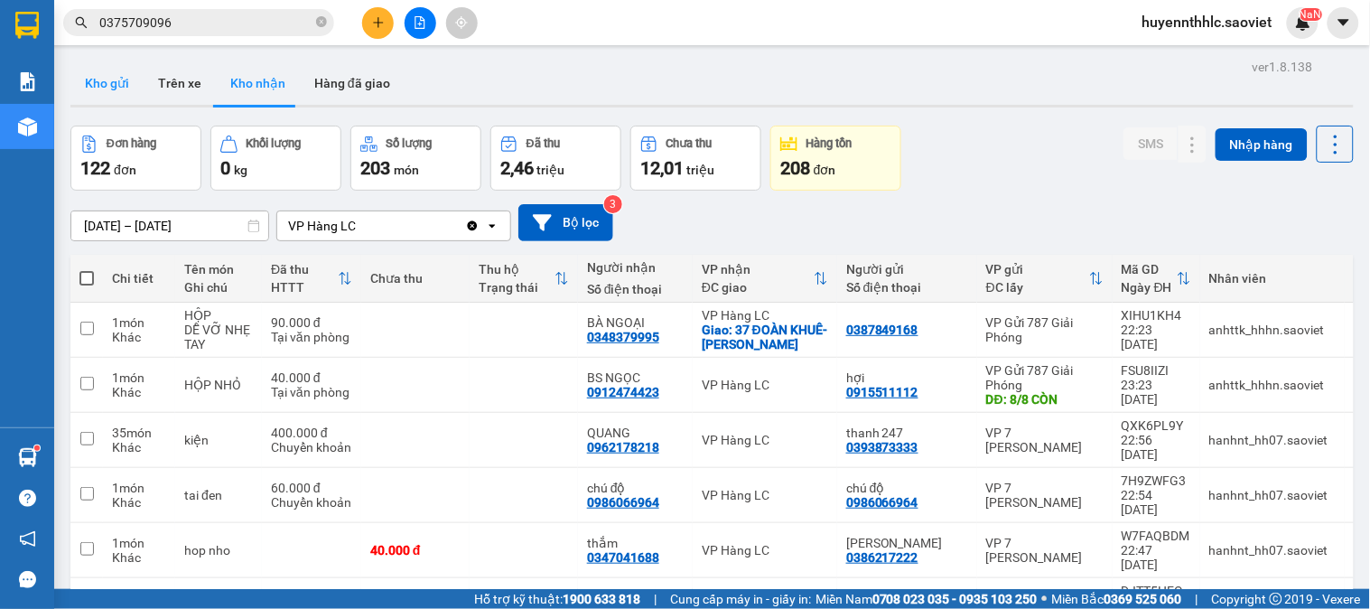
click at [97, 79] on button "Kho gửi" at bounding box center [106, 82] width 73 height 43
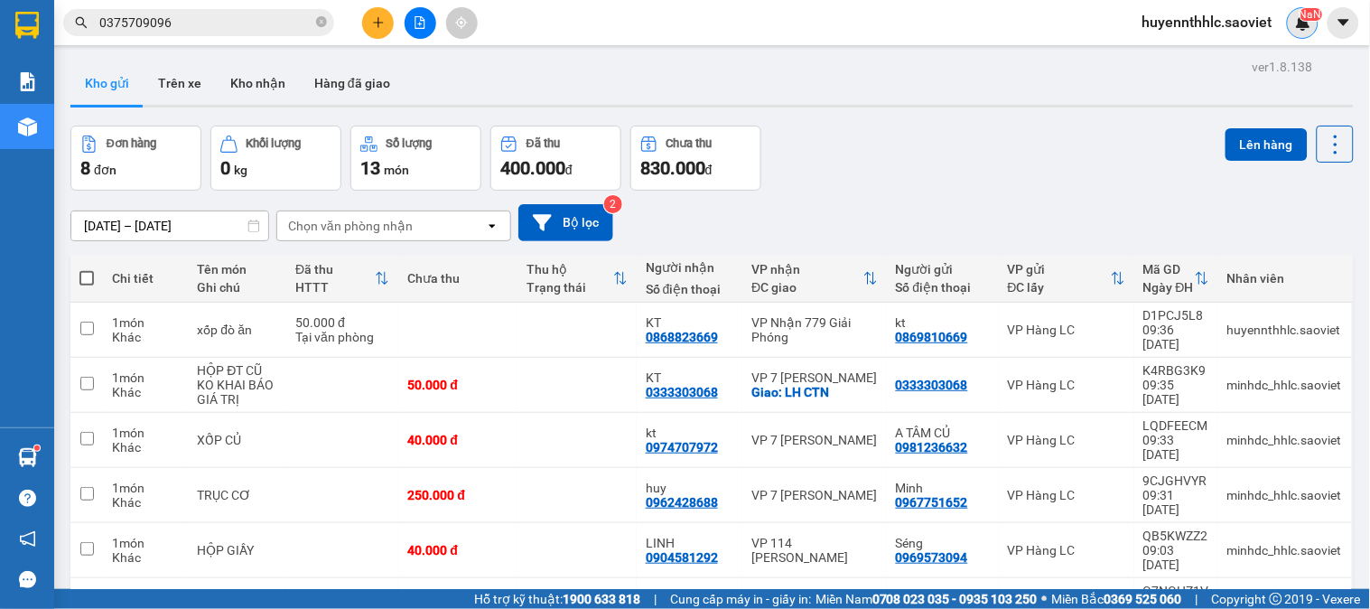
click at [1303, 27] on img at bounding box center [1303, 22] width 16 height 16
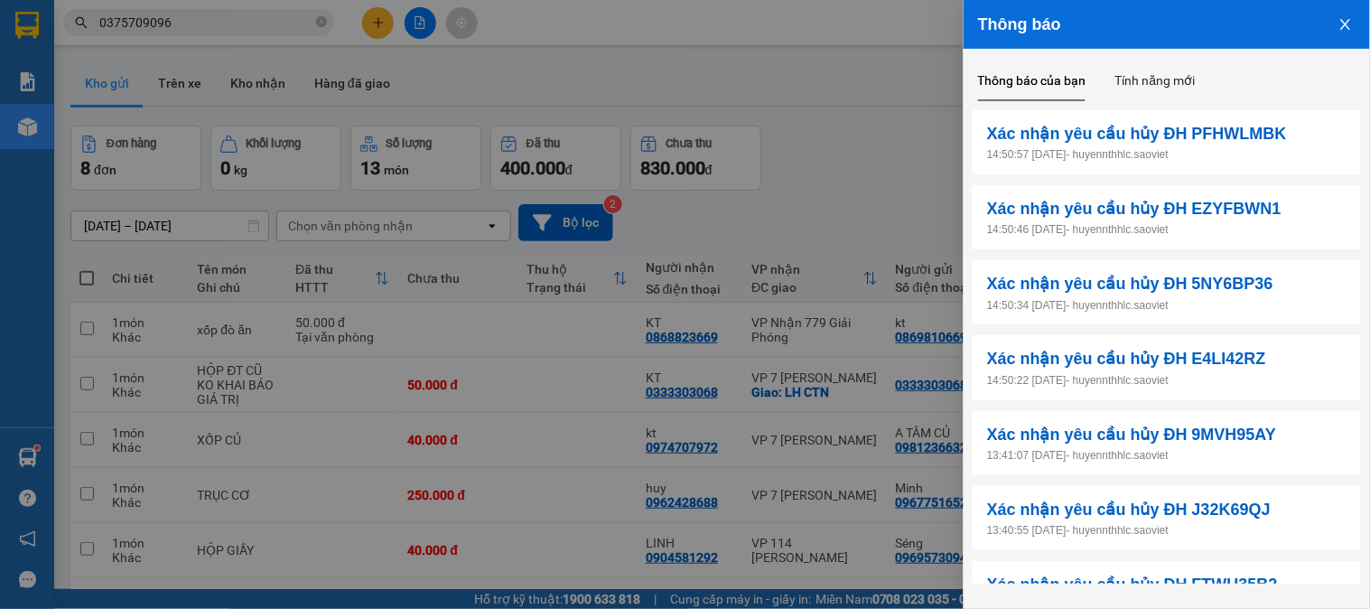
click at [849, 40] on div at bounding box center [685, 304] width 1370 height 609
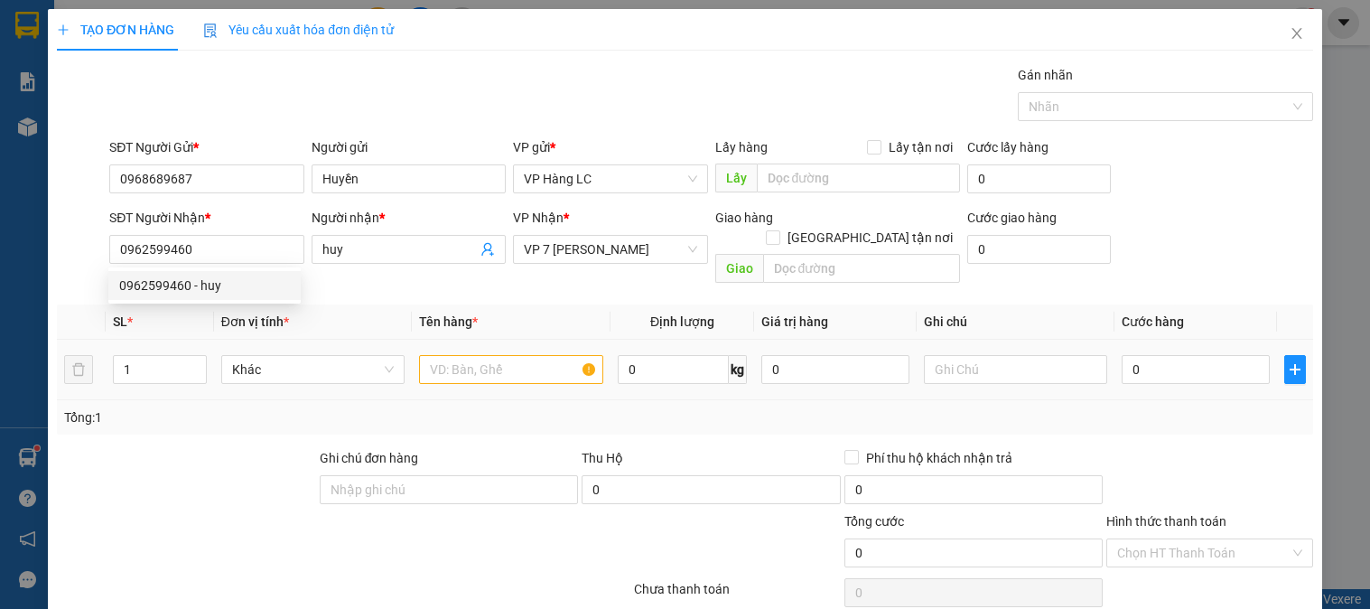
click at [511, 358] on input "text" at bounding box center [510, 369] width 183 height 29
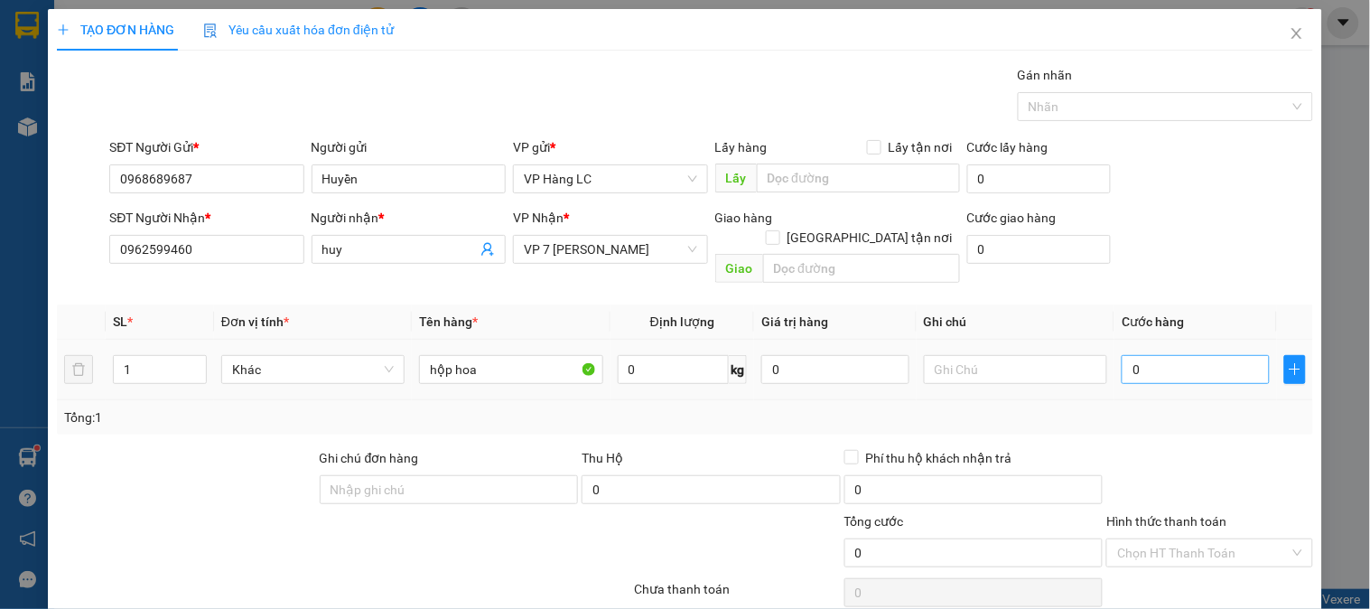
type input "hộp hoa"
click at [1159, 355] on input "0" at bounding box center [1196, 369] width 148 height 29
type input "5"
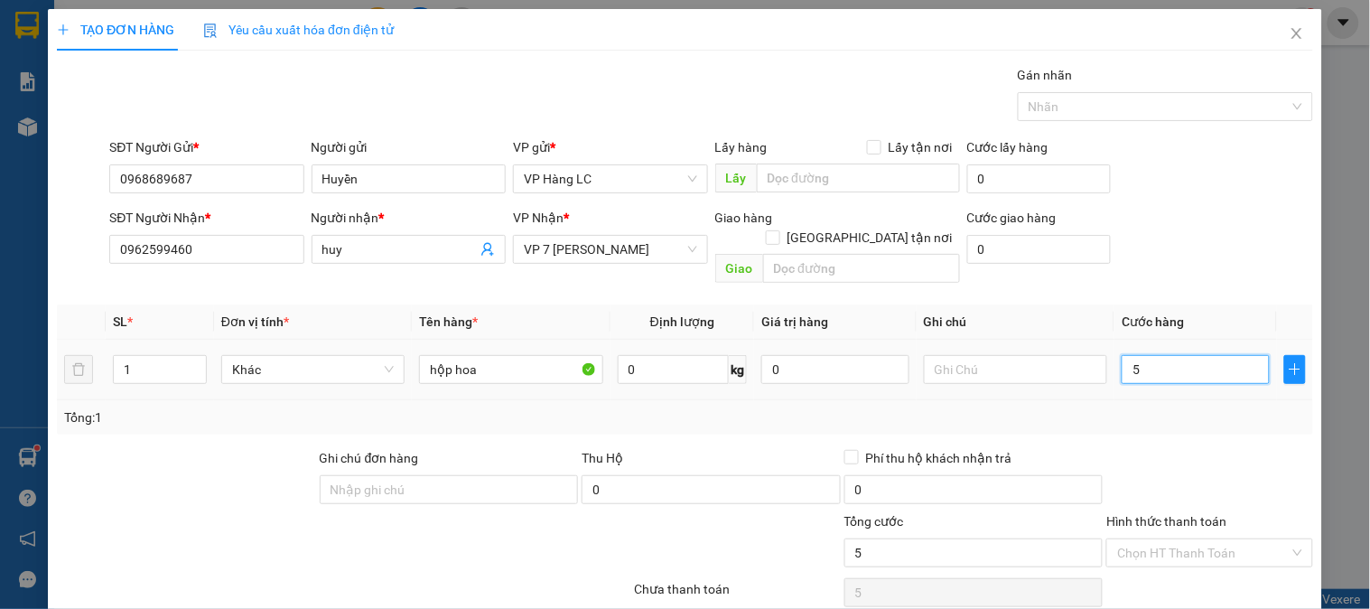
type input "50"
type input "500"
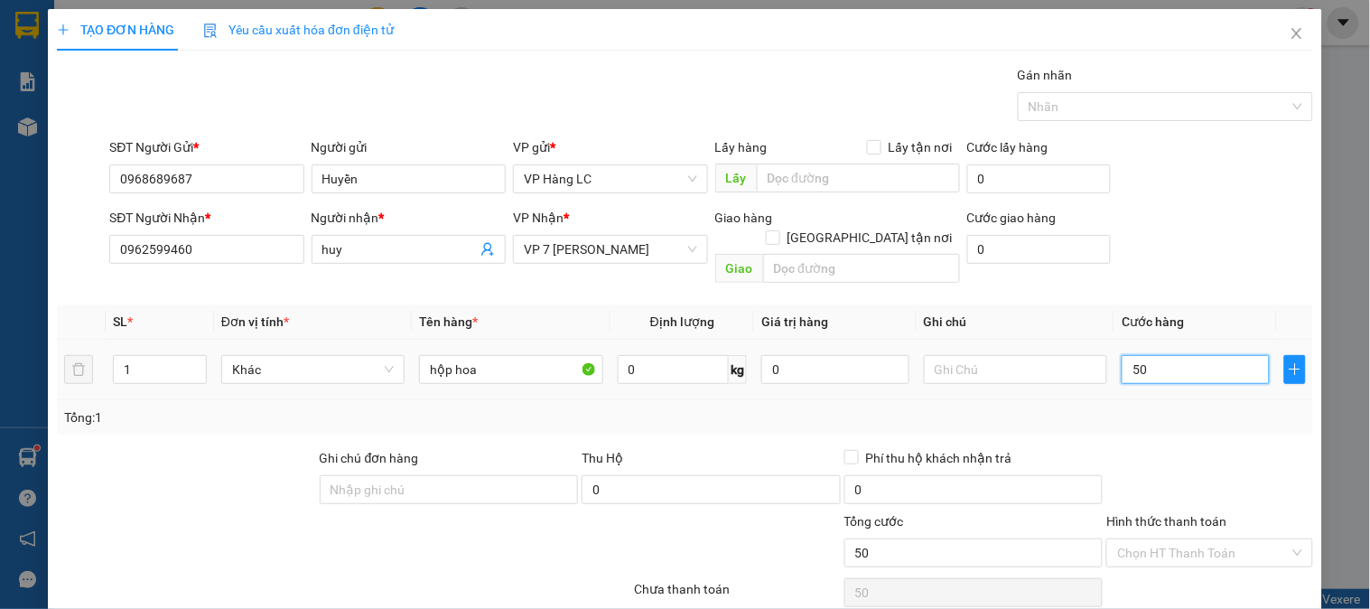
type input "500"
type input "5.000"
type input "50.000"
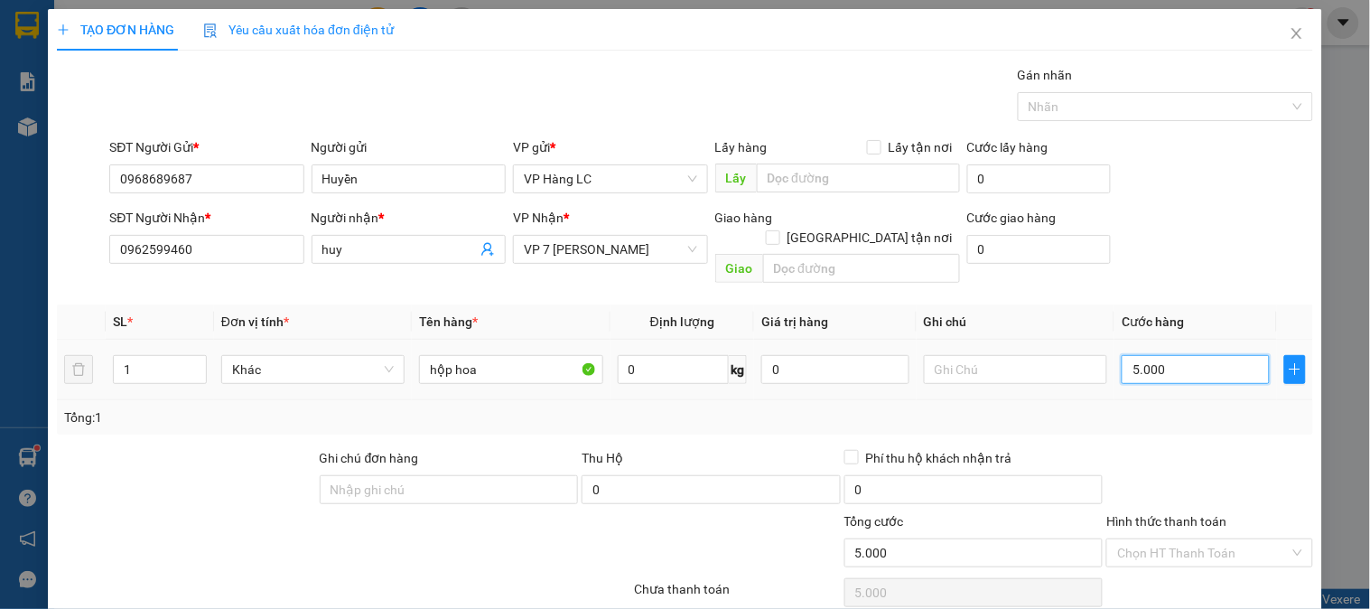
type input "50.000"
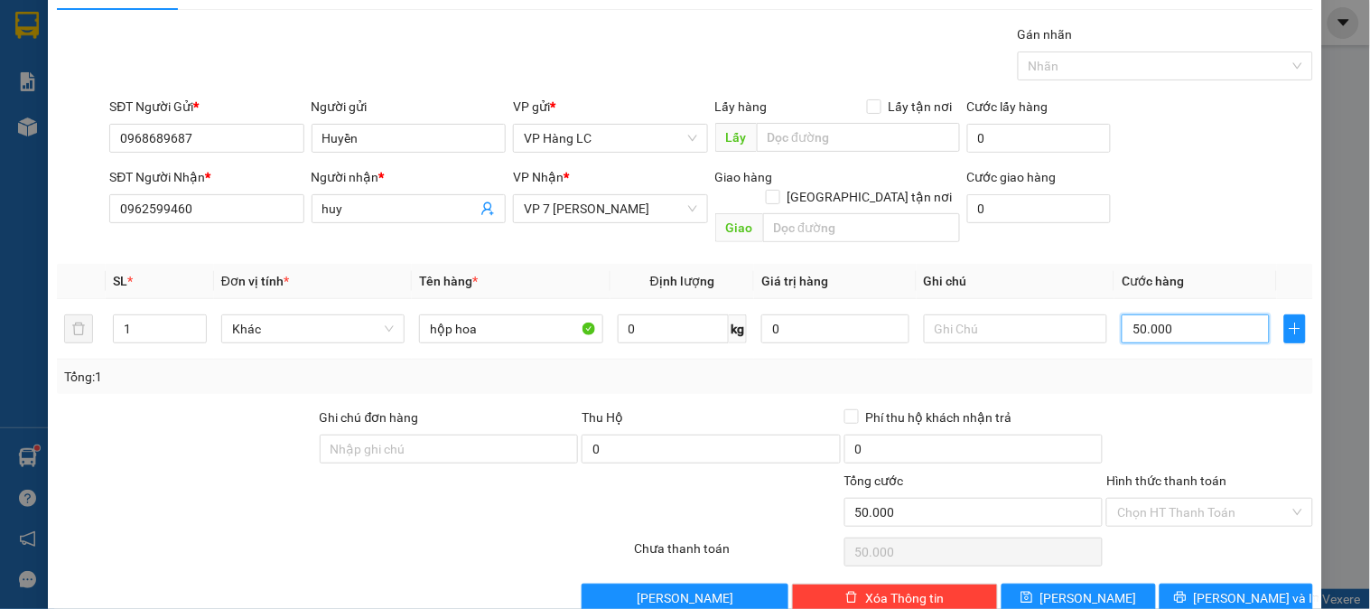
scroll to position [59, 0]
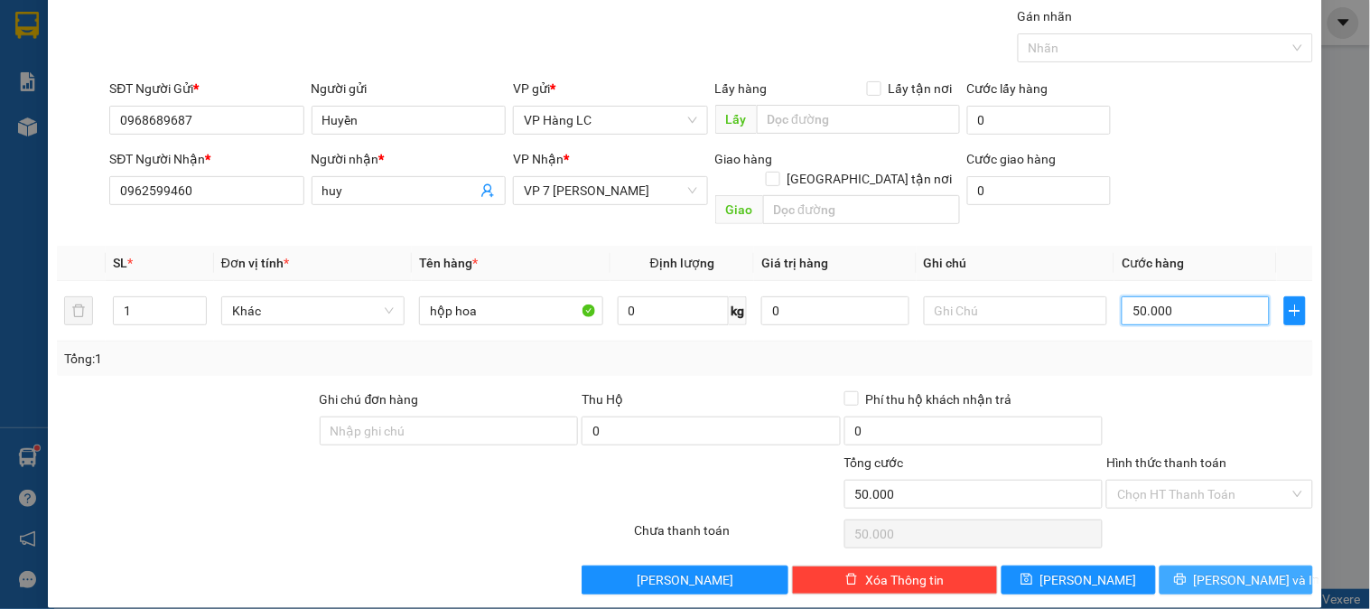
type input "50.000"
click at [1250, 570] on span "[PERSON_NAME] và In" at bounding box center [1257, 580] width 126 height 20
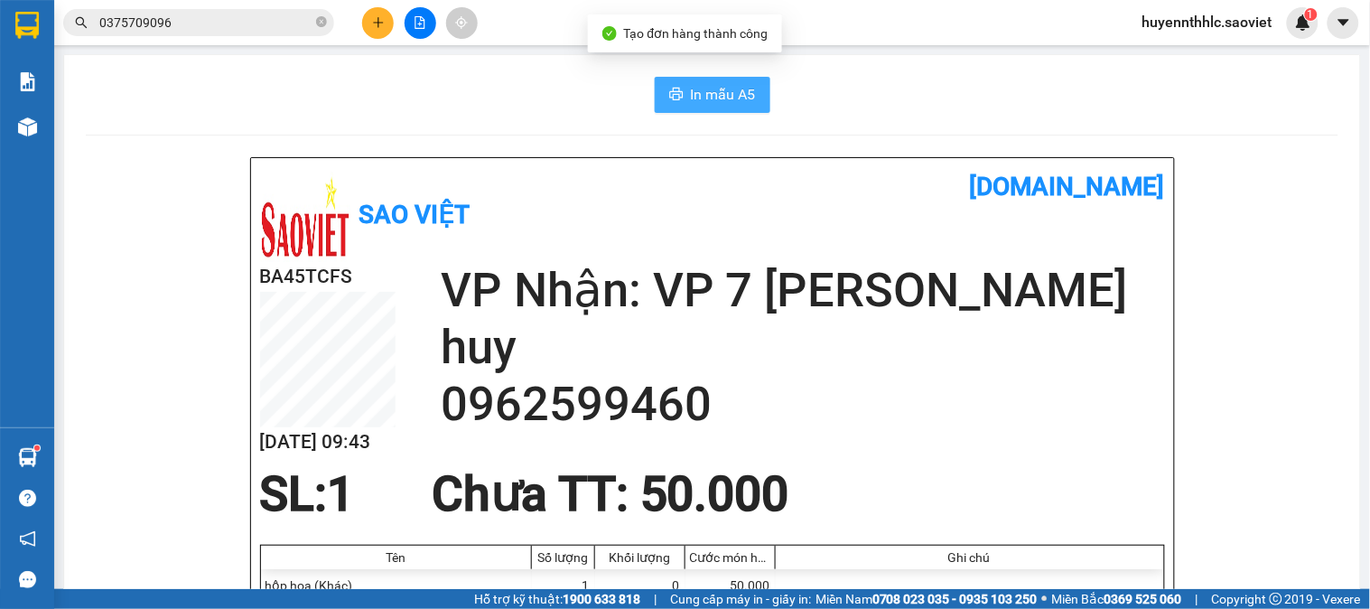
click at [689, 82] on button "In mẫu A5" at bounding box center [713, 95] width 116 height 36
click at [1296, 19] on img at bounding box center [1303, 22] width 16 height 16
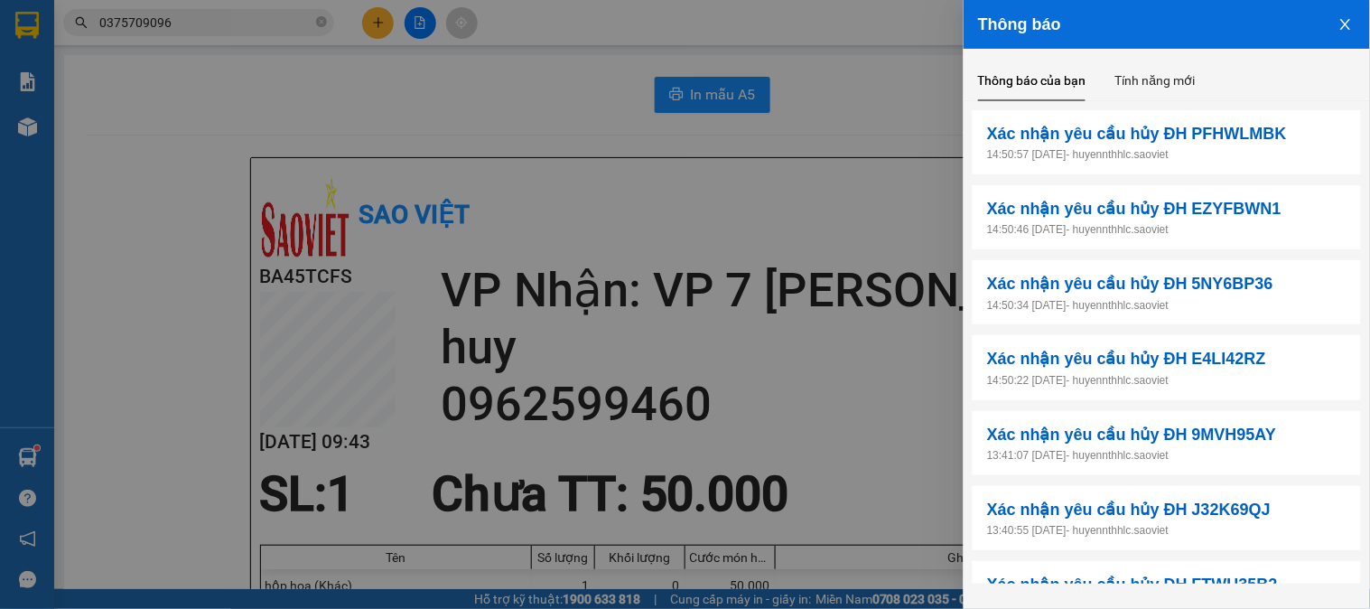
click at [520, 47] on div at bounding box center [685, 304] width 1370 height 609
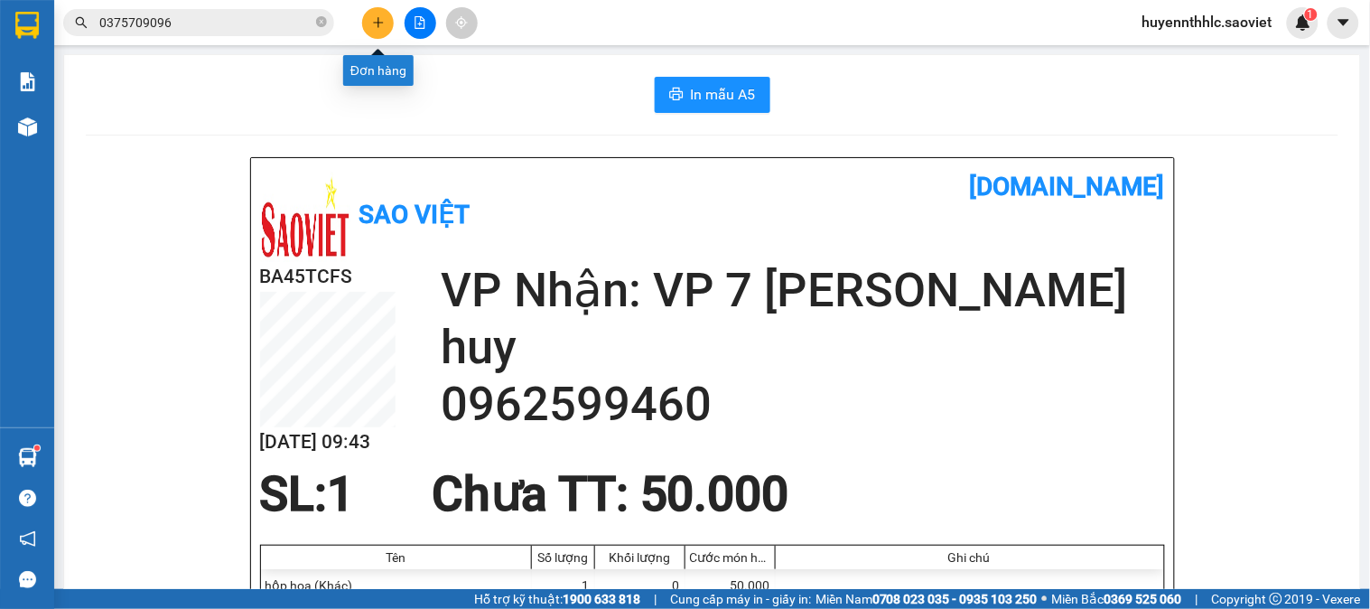
click at [366, 25] on button at bounding box center [378, 23] width 32 height 32
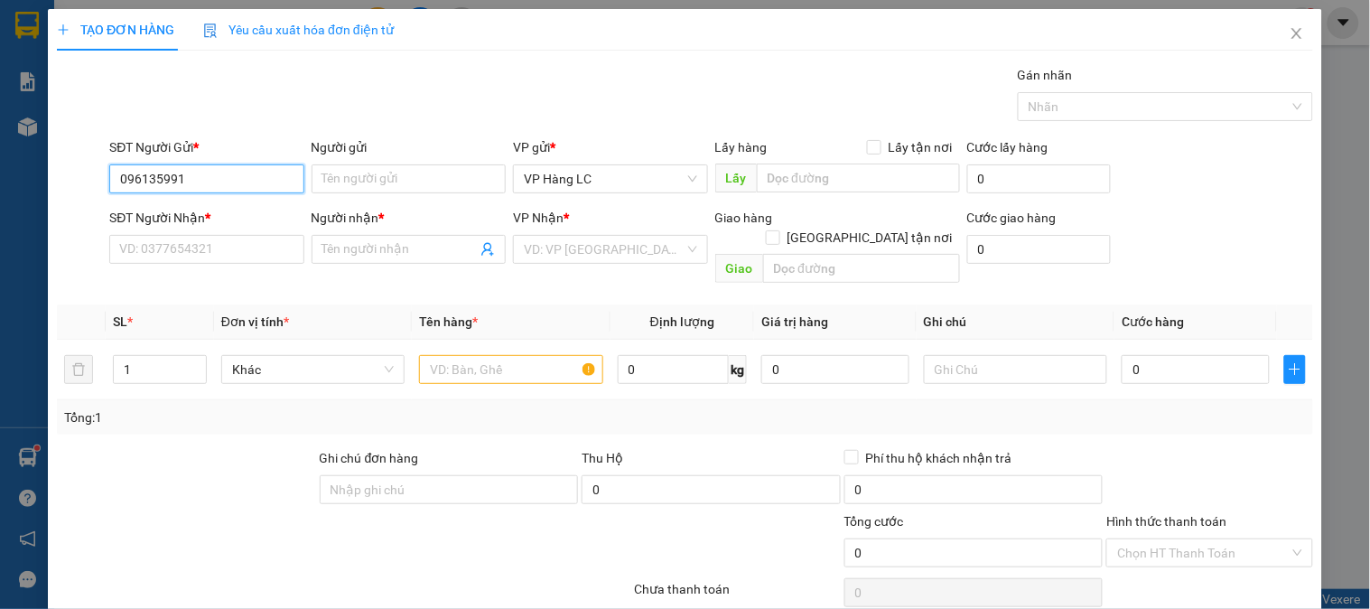
click at [163, 176] on input "096135991" at bounding box center [206, 178] width 194 height 29
type input "0961351991"
click at [227, 224] on div "0961351991 - hà" at bounding box center [220, 215] width 203 height 20
type input "hà"
type input "0981840220"
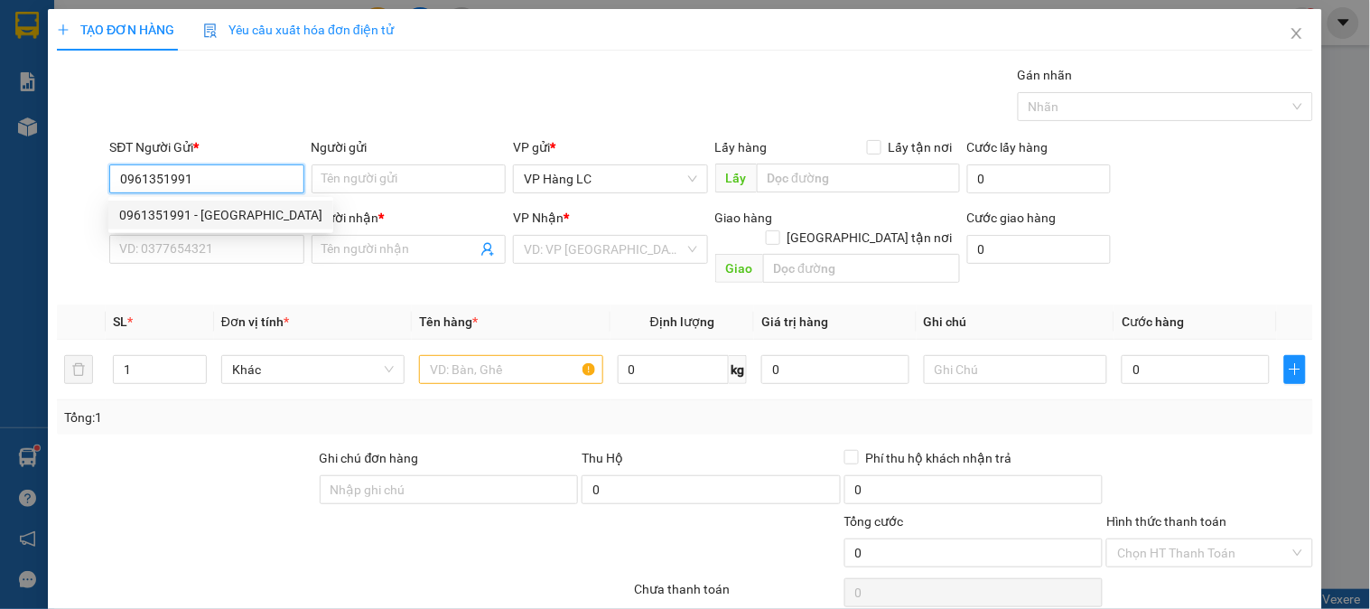
type input "CHỊ ÁNH"
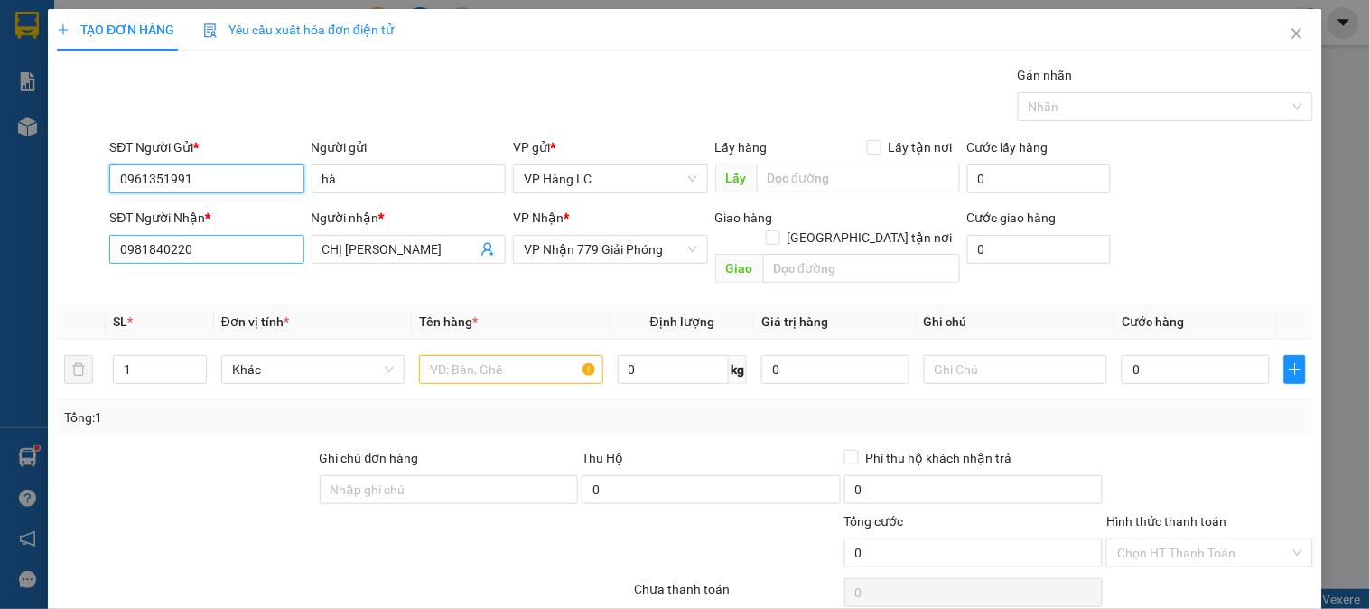
type input "0961351991"
drag, startPoint x: 229, startPoint y: 251, endPoint x: 43, endPoint y: 275, distance: 186.8
click at [0, 286] on div "TẠO ĐƠN HÀNG Yêu cầu xuất hóa đơn điện tử Transit Pickup Surcharge Ids Transit …" at bounding box center [685, 304] width 1370 height 609
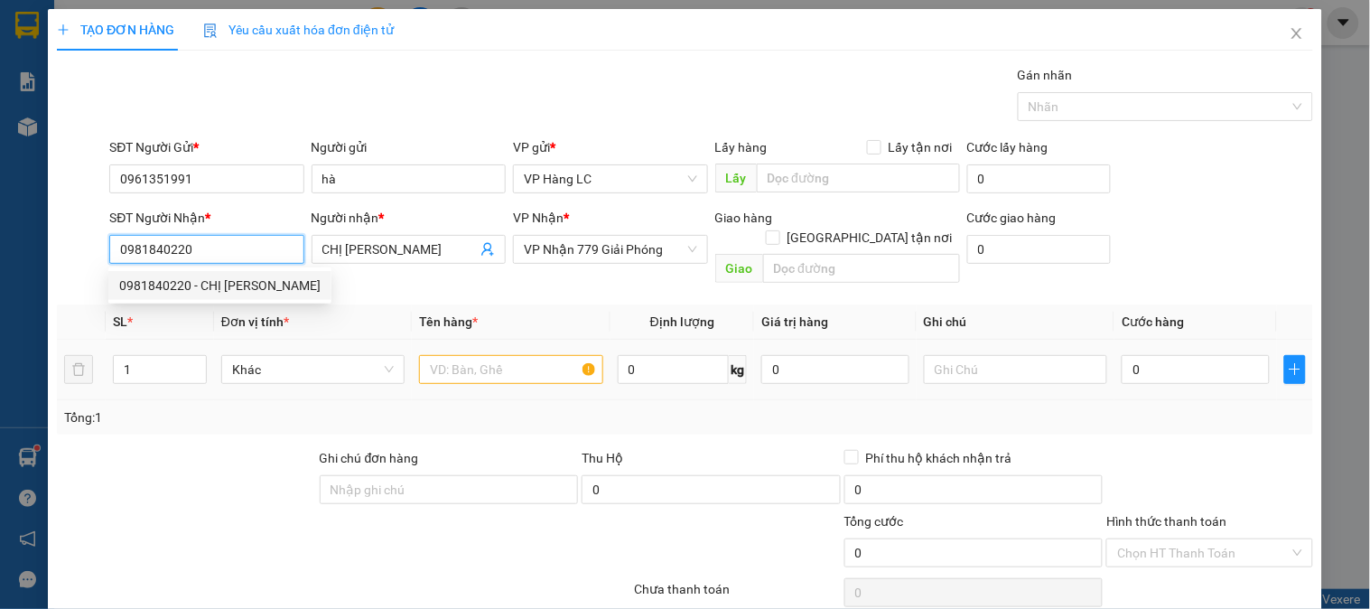
drag, startPoint x: 213, startPoint y: 284, endPoint x: 545, endPoint y: 379, distance: 345.0
click at [222, 284] on div "0981840220 - CHỊ ÁNH" at bounding box center [219, 285] width 201 height 20
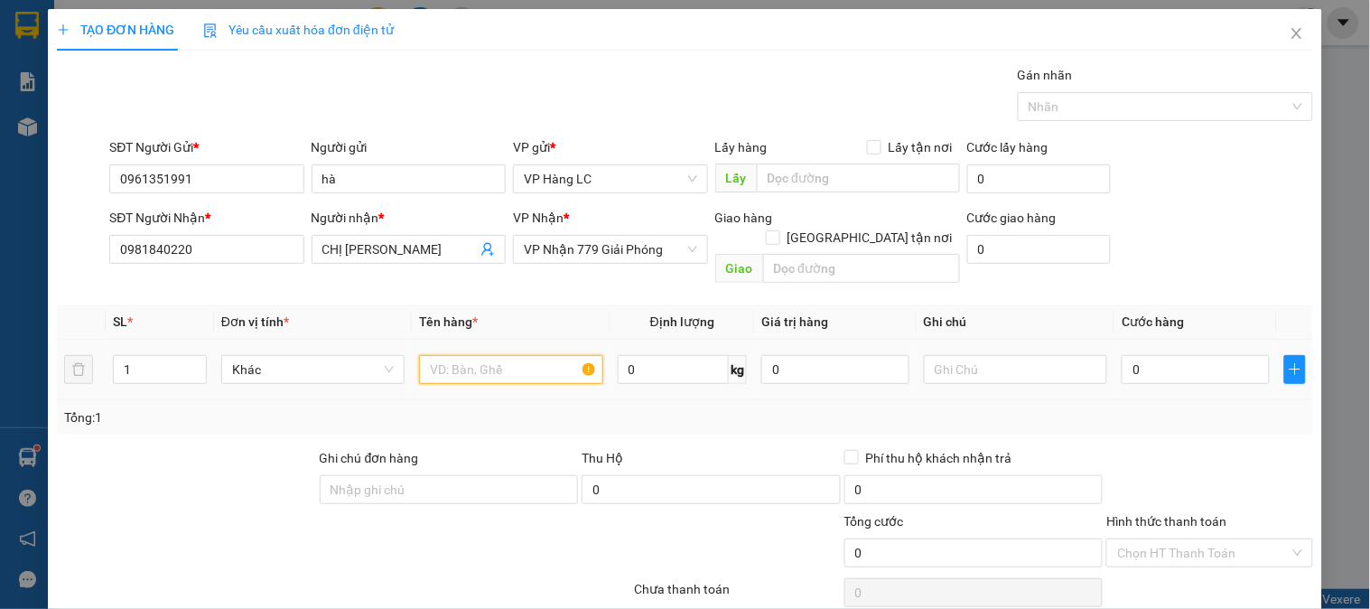
click at [468, 355] on input "text" at bounding box center [510, 369] width 183 height 29
type input "xốp đậu"
click at [1166, 355] on input "0" at bounding box center [1196, 369] width 148 height 29
type input "1"
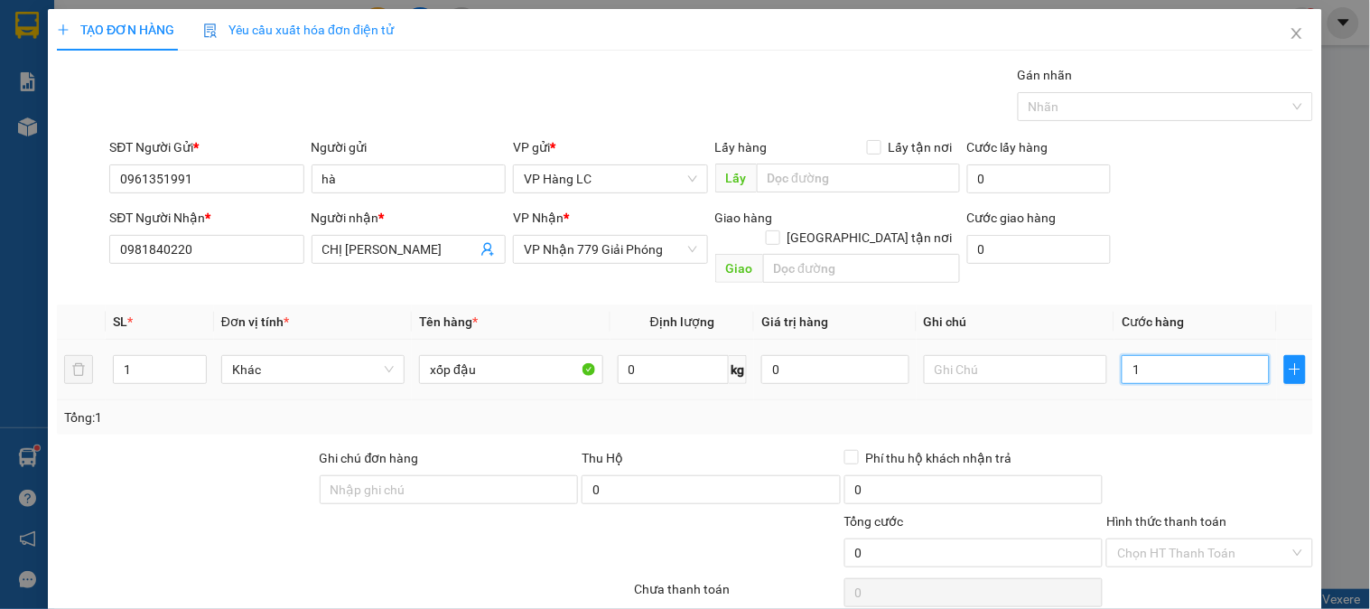
type input "1"
type input "10"
type input "1.000"
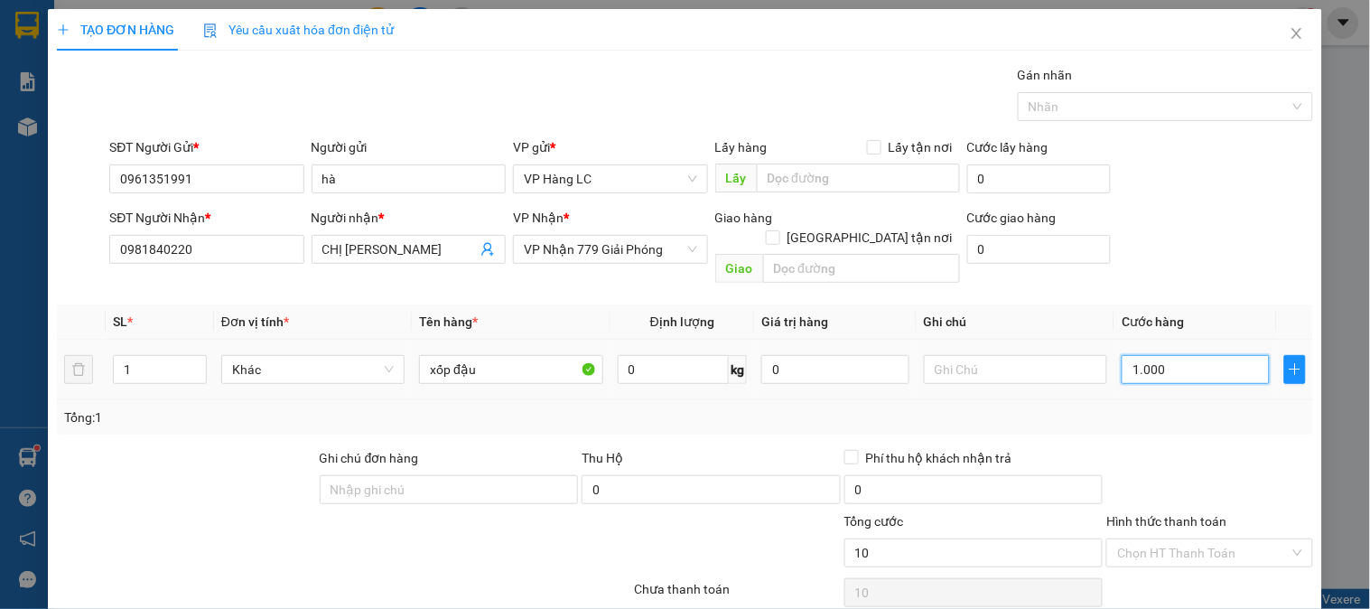
type input "1.000"
type input "10.000"
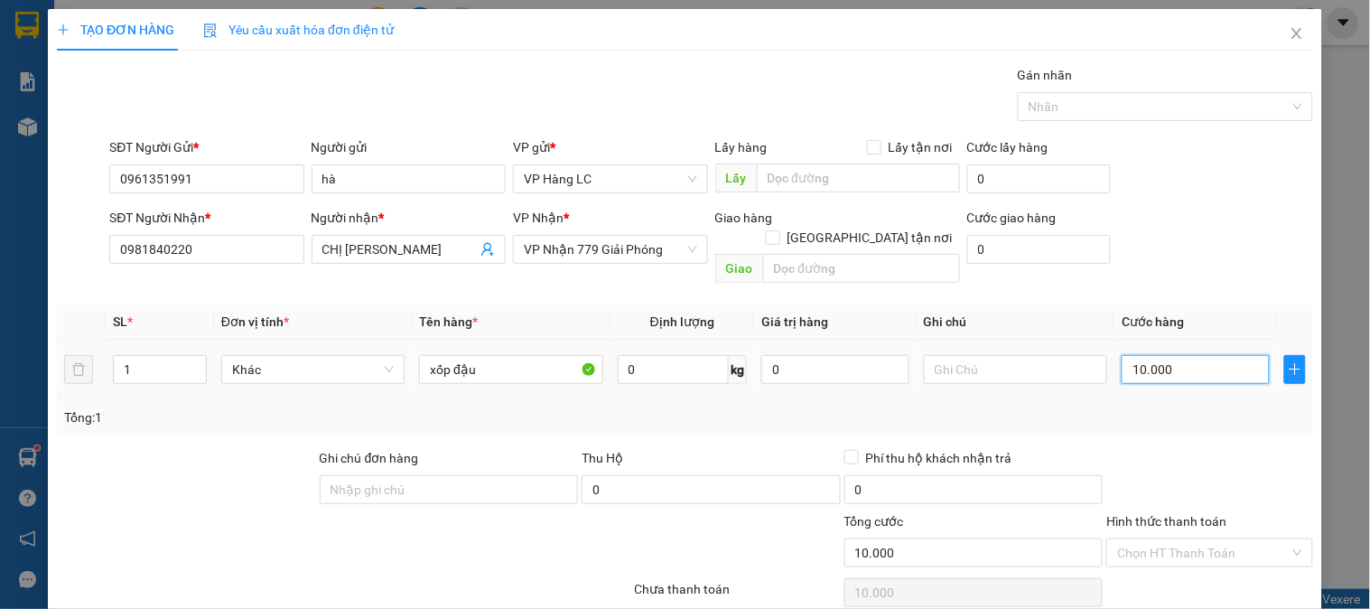
type input "100.000"
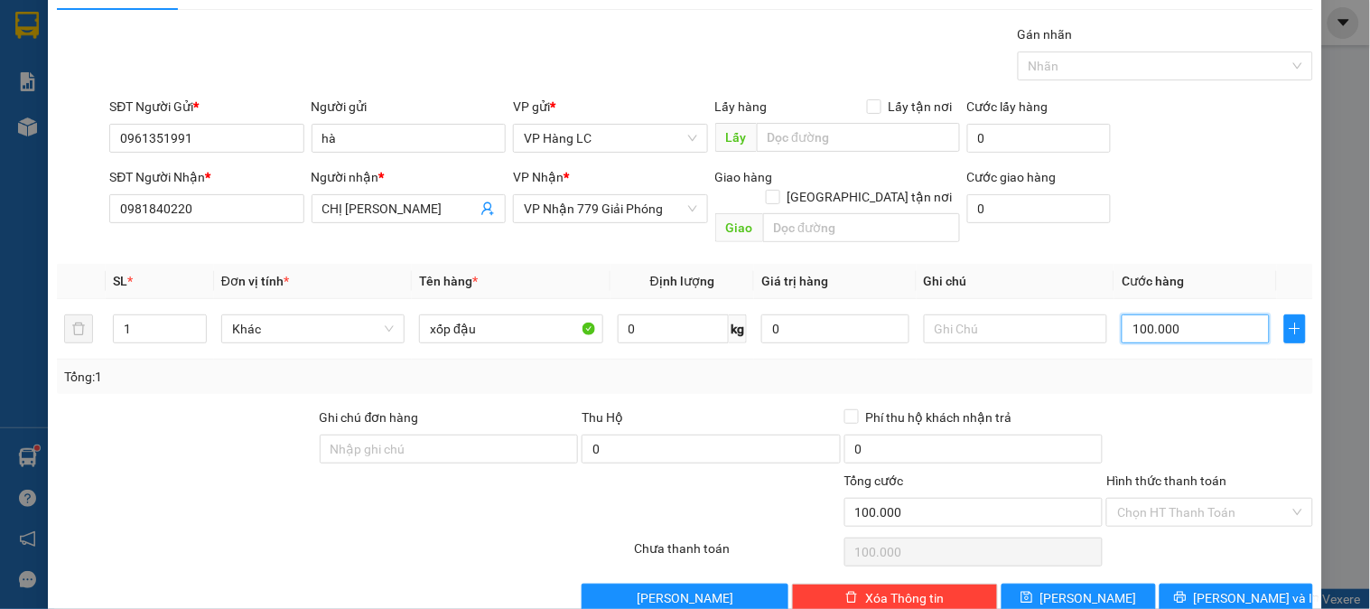
scroll to position [59, 0]
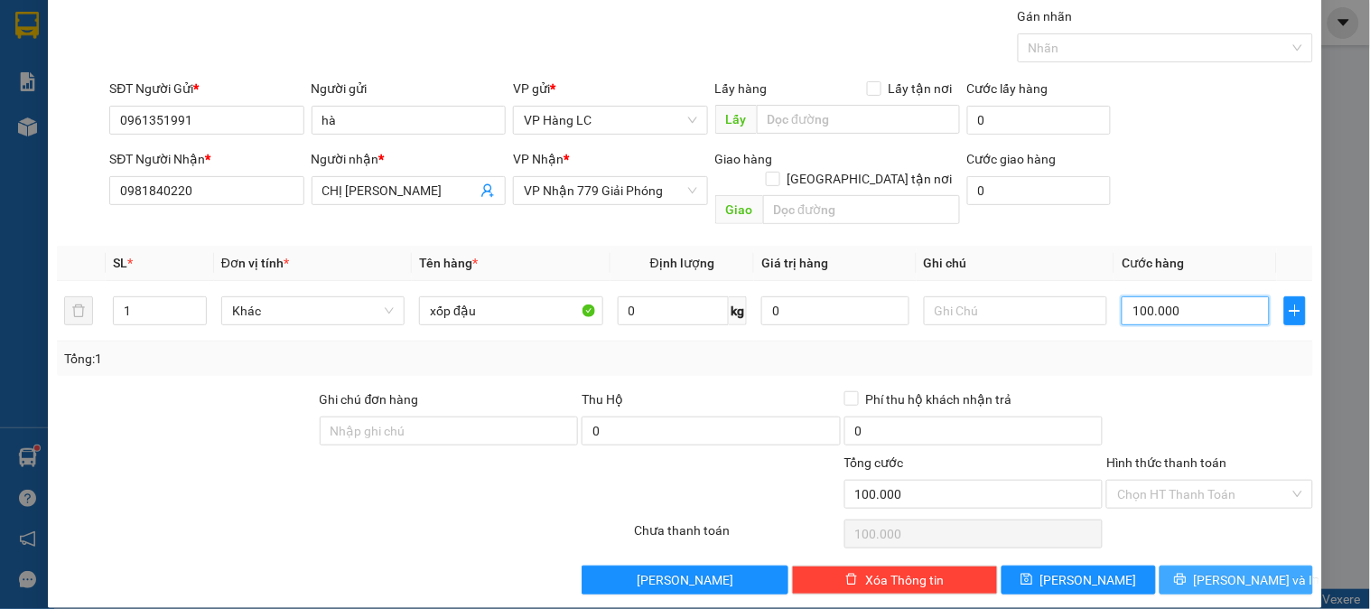
type input "100.000"
click at [1187, 573] on icon "printer" at bounding box center [1180, 579] width 13 height 13
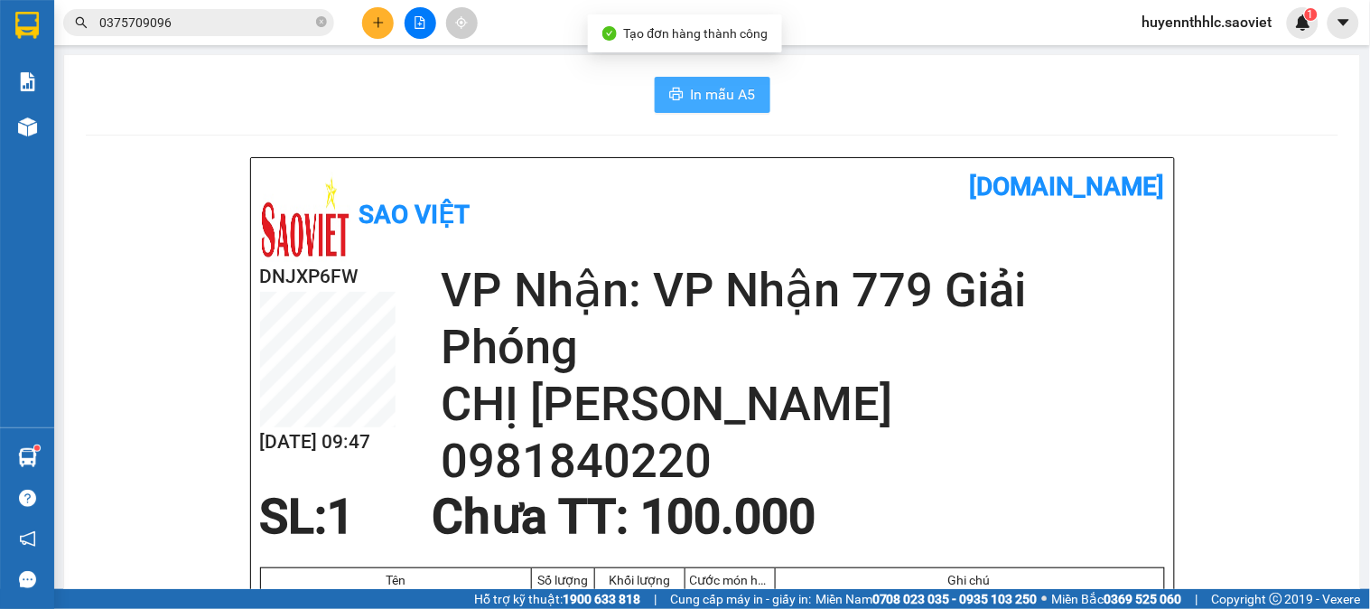
click at [723, 95] on span "In mẫu A5" at bounding box center [723, 94] width 65 height 23
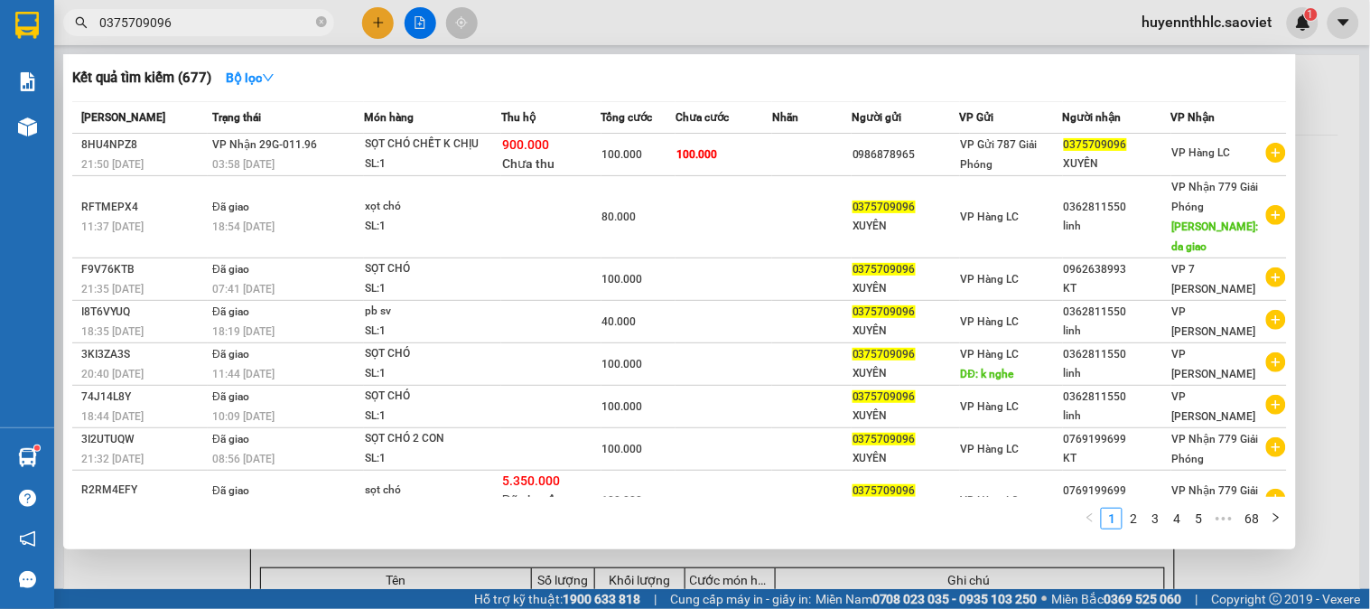
drag, startPoint x: 221, startPoint y: 20, endPoint x: 313, endPoint y: 75, distance: 107.3
click at [2, 49] on section "Kết quả tìm kiếm ( 677 ) Bộ lọc Mã ĐH Trạng thái Món hàng Thu hộ Tổng cước Chưa…" at bounding box center [685, 304] width 1370 height 609
click at [378, 21] on div at bounding box center [685, 304] width 1370 height 609
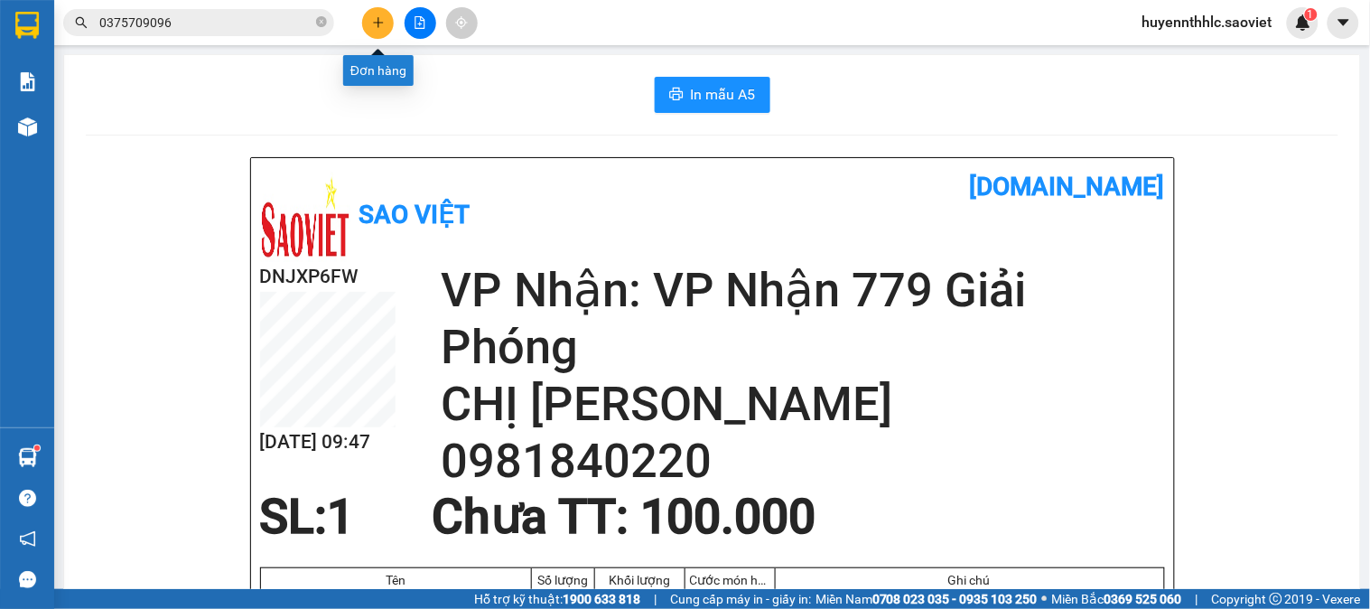
click at [378, 21] on icon "plus" at bounding box center [378, 22] width 1 height 10
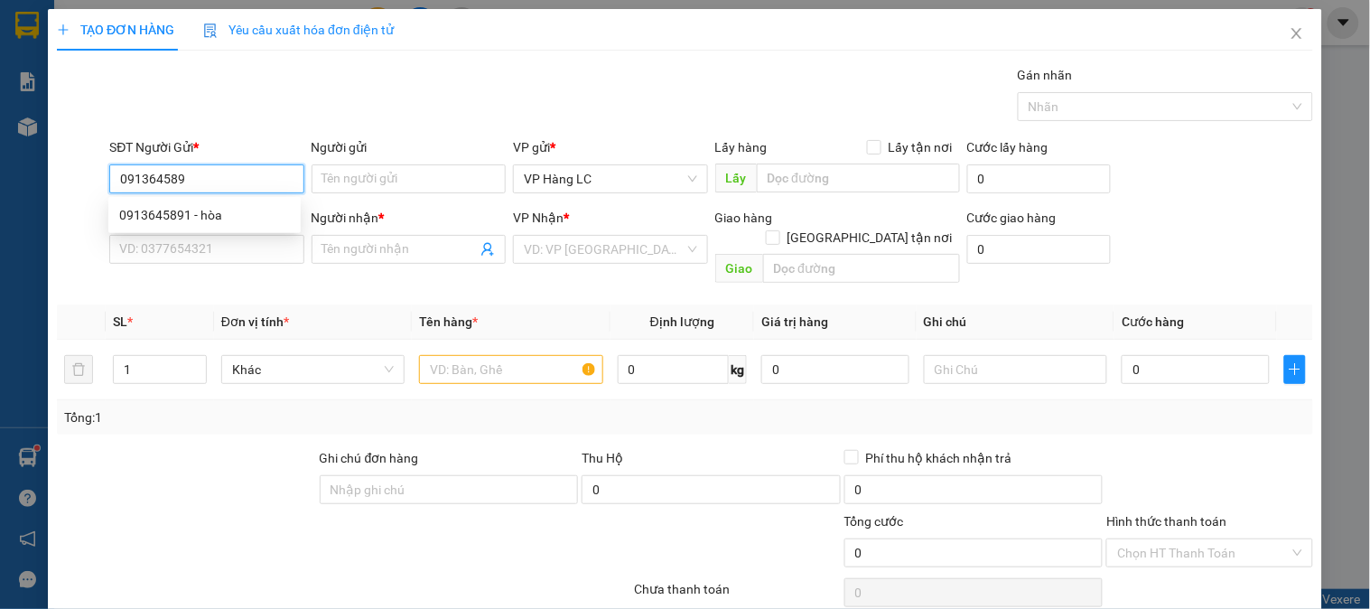
type input "0913645891"
drag, startPoint x: 199, startPoint y: 215, endPoint x: 215, endPoint y: 200, distance: 22.4
click at [201, 213] on div "0913645891 - hòa" at bounding box center [204, 215] width 171 height 20
type input "hòa"
type input "0365332886"
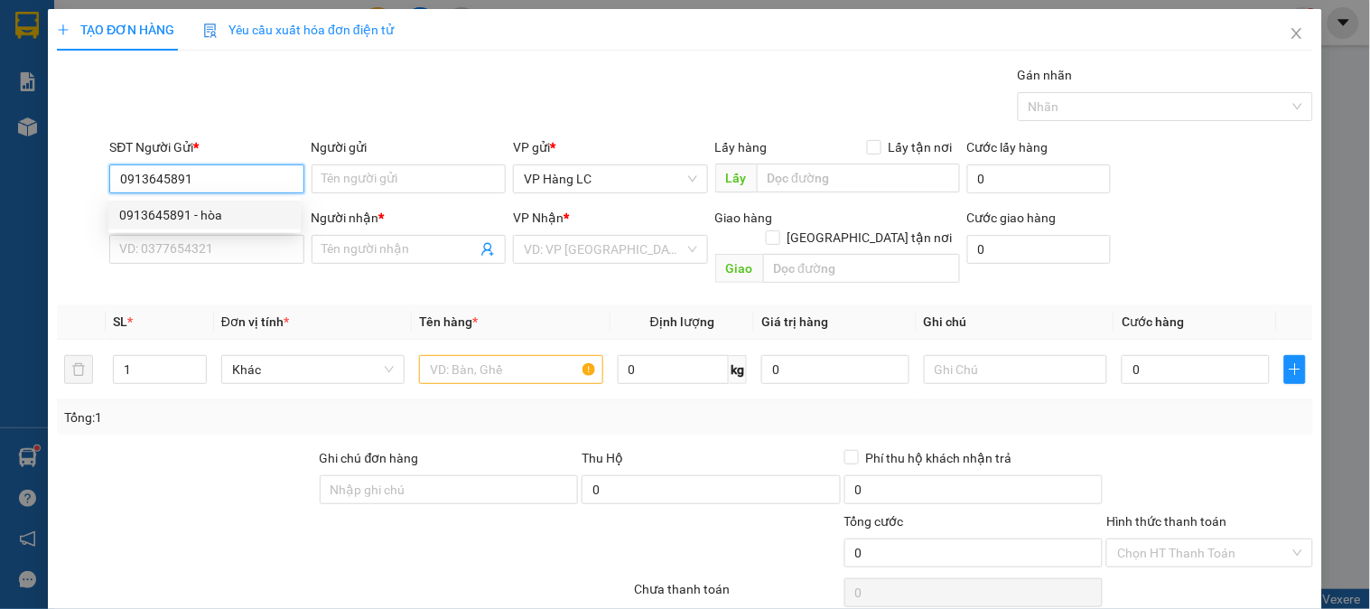
type input "HÀ"
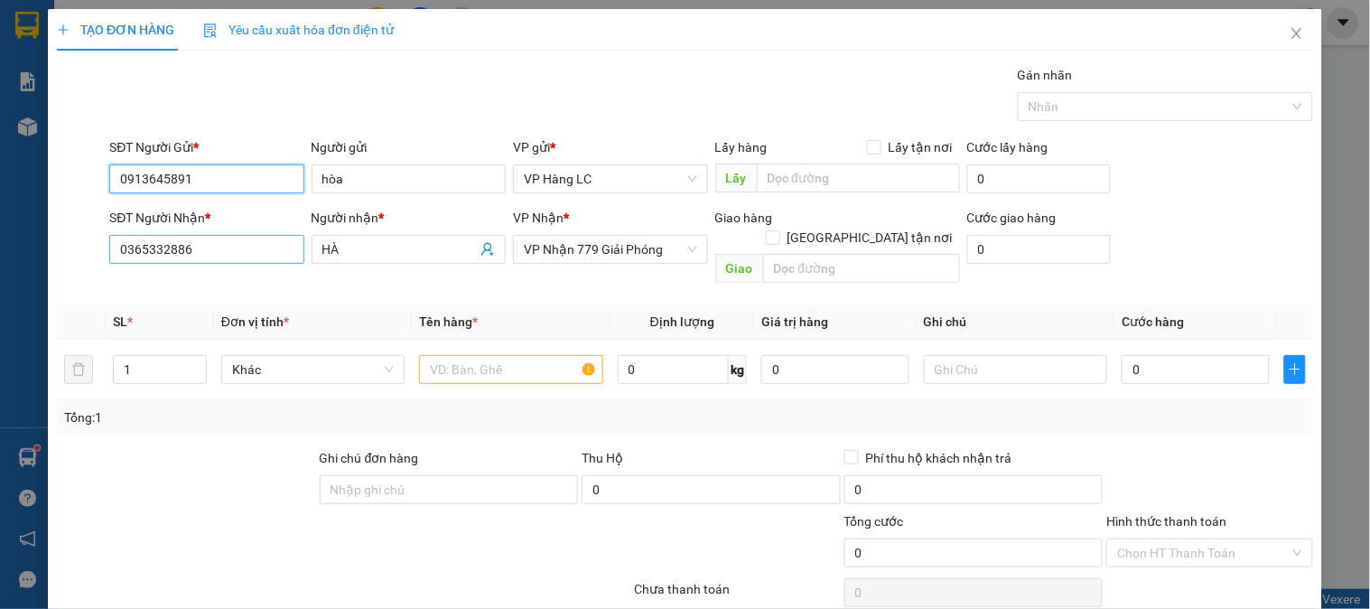
type input "0913645891"
drag, startPoint x: 210, startPoint y: 250, endPoint x: 0, endPoint y: 264, distance: 210.0
click at [0, 264] on div "TẠO ĐƠN HÀNG Yêu cầu xuất hóa đơn điện tử Transit Pickup Surcharge Ids Transit …" at bounding box center [685, 304] width 1370 height 609
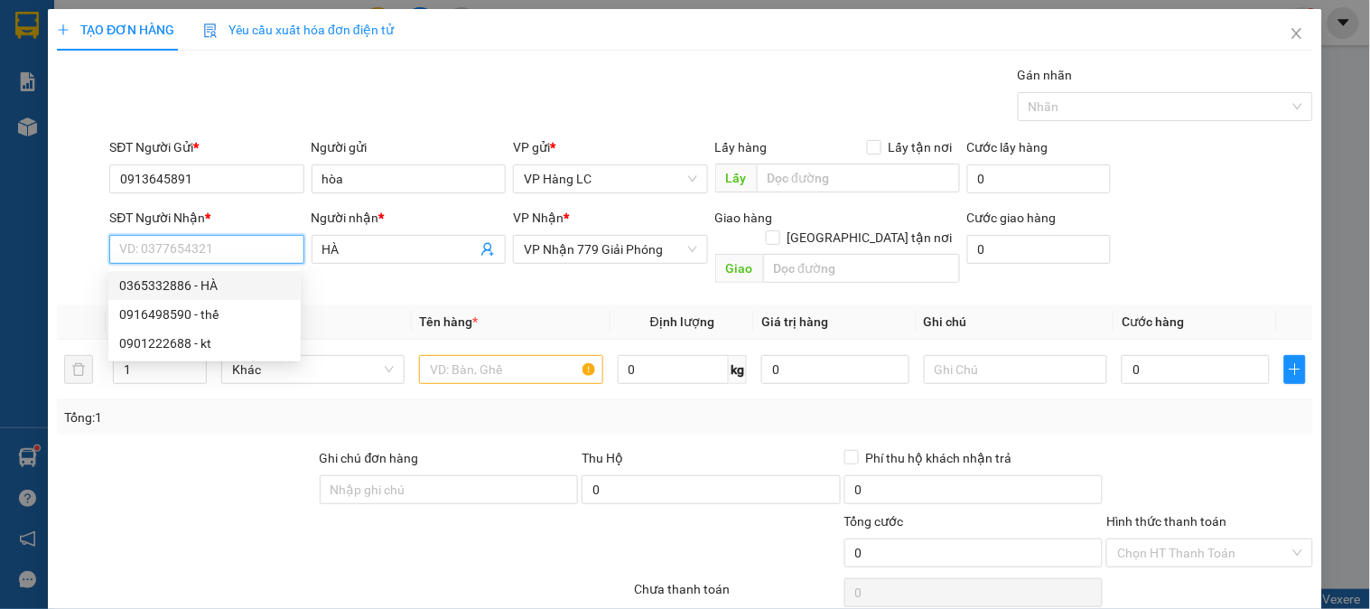
click at [211, 286] on div "0365332886 - HÀ" at bounding box center [204, 285] width 171 height 20
type input "0365332886"
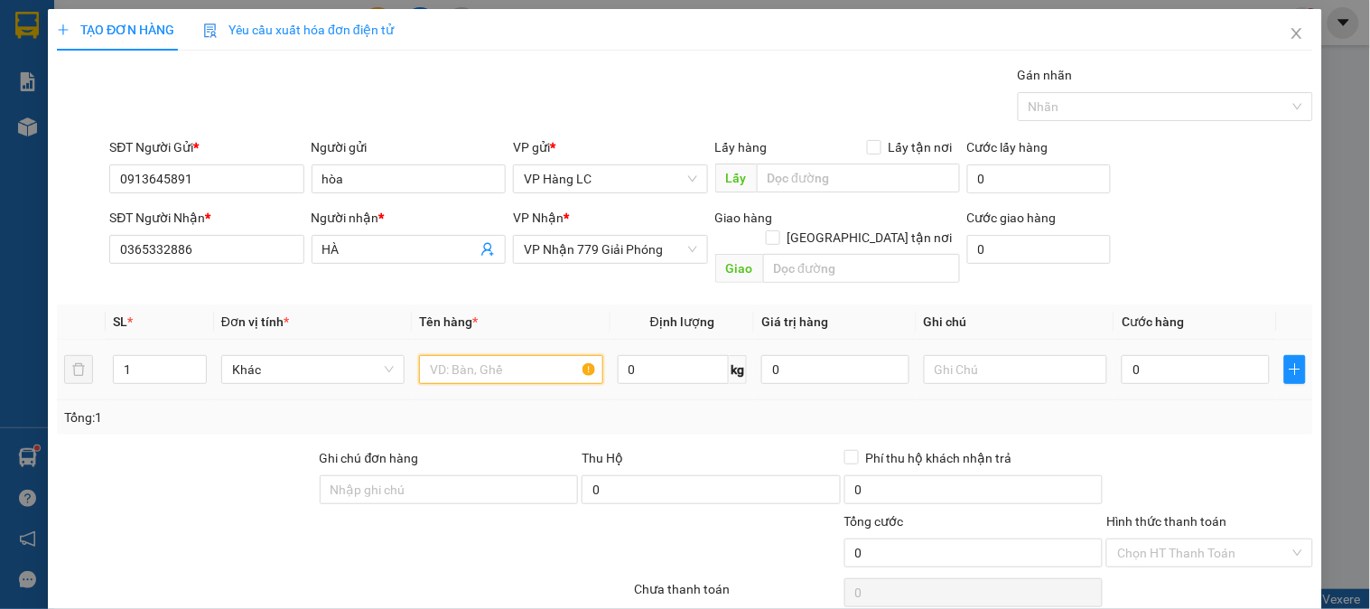
click at [473, 355] on input "text" at bounding box center [510, 369] width 183 height 29
drag, startPoint x: 230, startPoint y: 251, endPoint x: 0, endPoint y: 272, distance: 231.3
click at [0, 272] on div "TẠO ĐƠN HÀNG Yêu cầu xuất hóa đơn điện tử Transit Pickup Surcharge Ids Transit …" at bounding box center [685, 304] width 1370 height 609
type input "0"
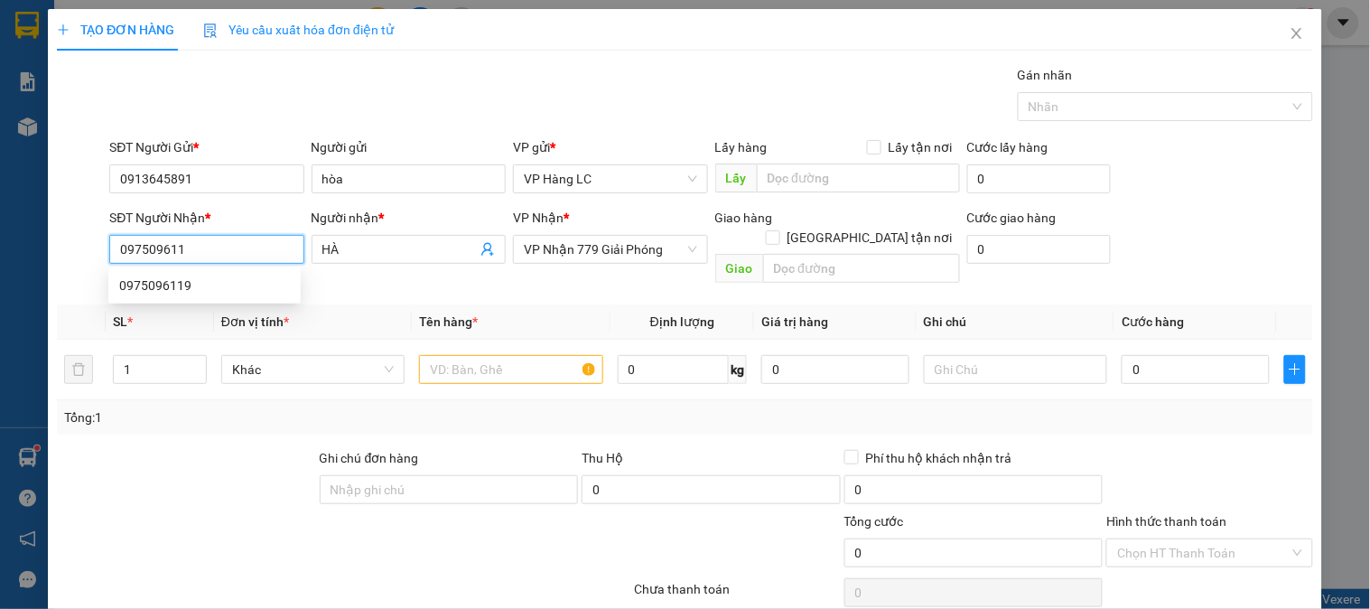
type input "0975096119"
click at [165, 285] on div "0975096119" at bounding box center [204, 285] width 171 height 20
type input "0975096119"
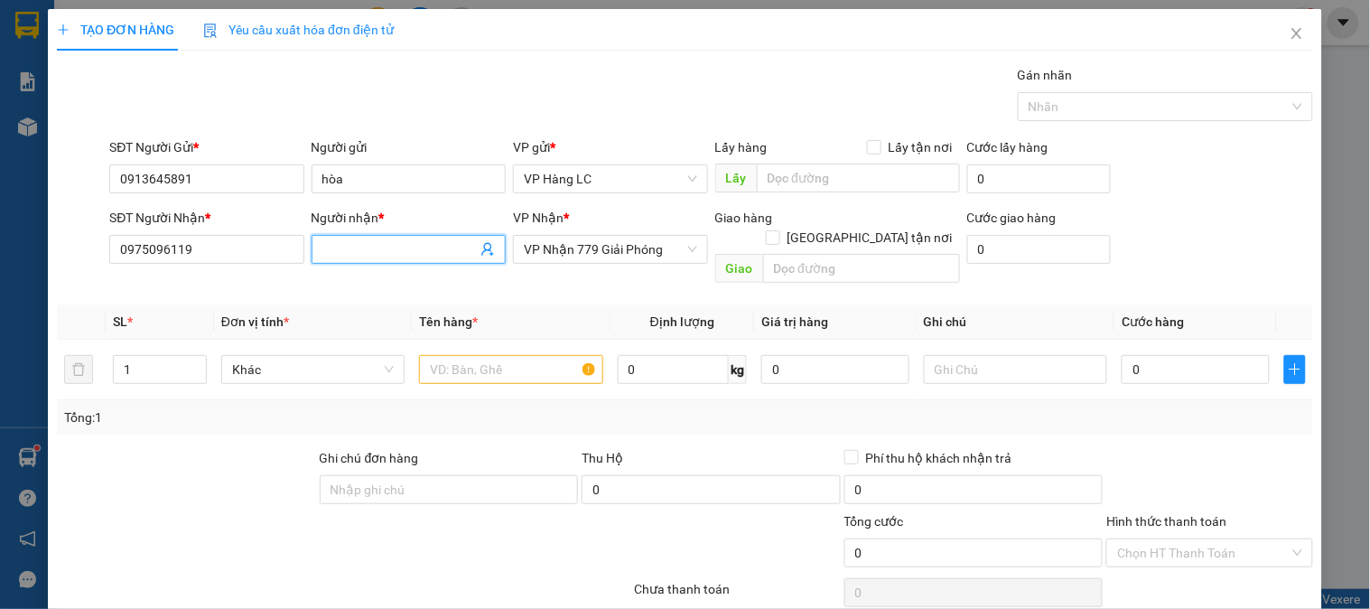
click at [362, 249] on input "Người nhận *" at bounding box center [399, 249] width 154 height 20
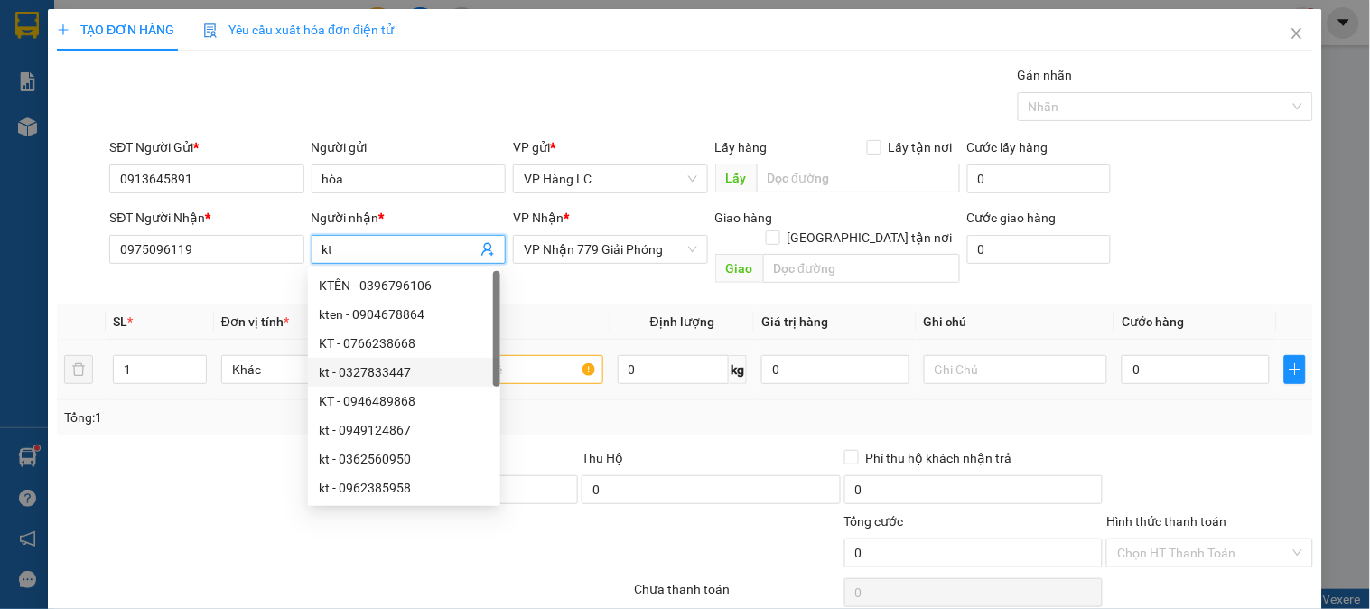
type input "kt"
click at [515, 355] on input "text" at bounding box center [510, 369] width 183 height 29
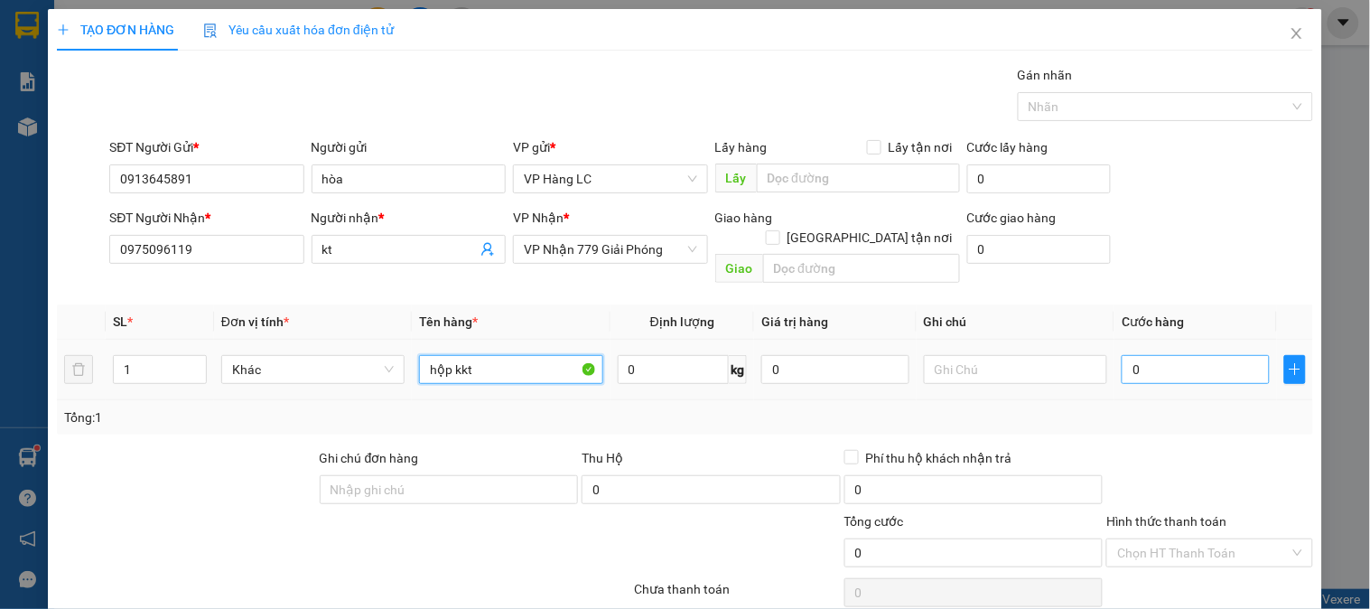
type input "hộp kkt"
click at [1218, 355] on input "0" at bounding box center [1196, 369] width 148 height 29
type input "6"
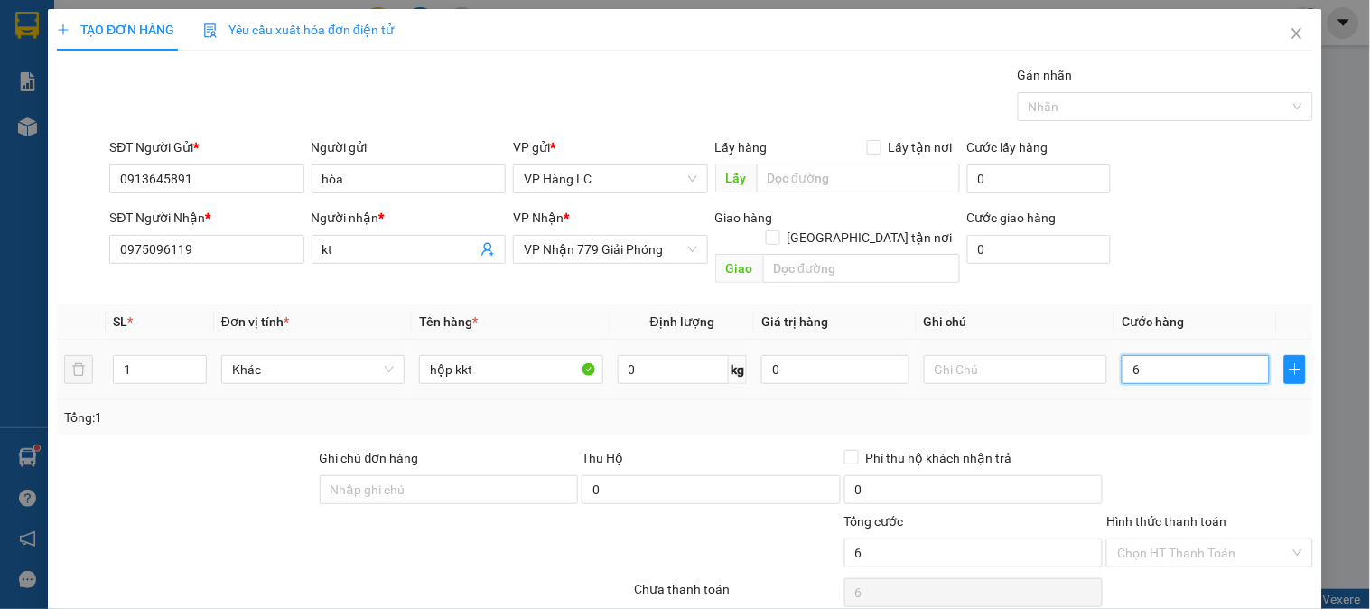
type input "60"
type input "600"
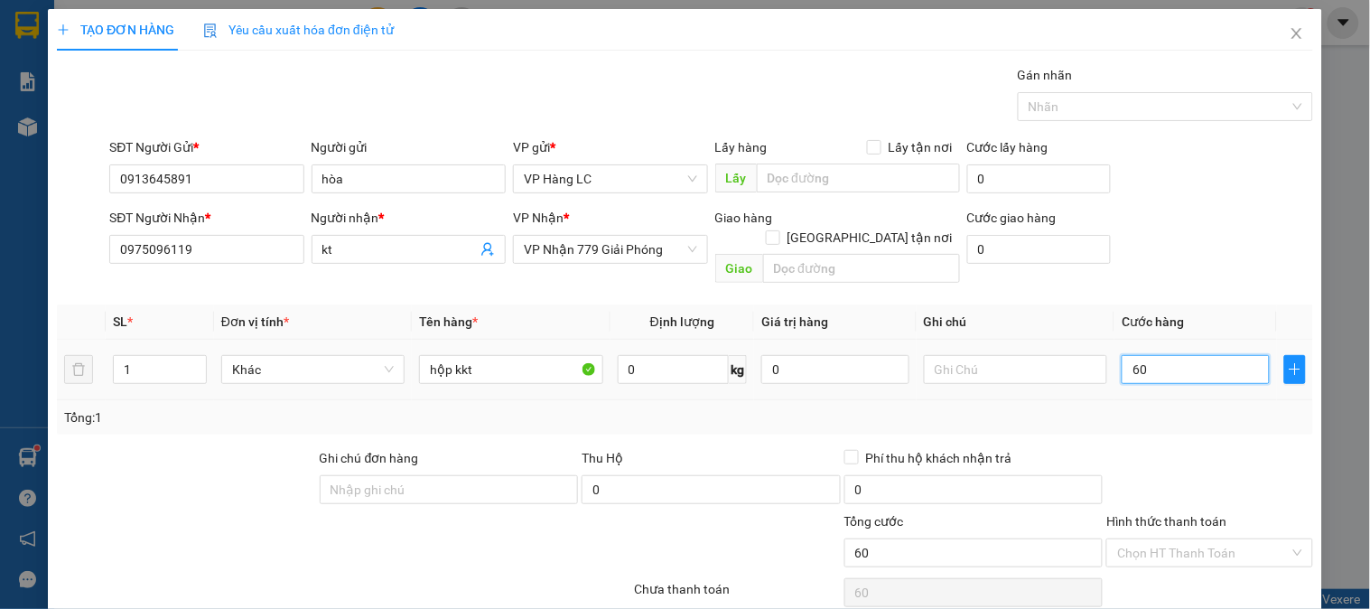
type input "600"
type input "6.000"
type input "60.000"
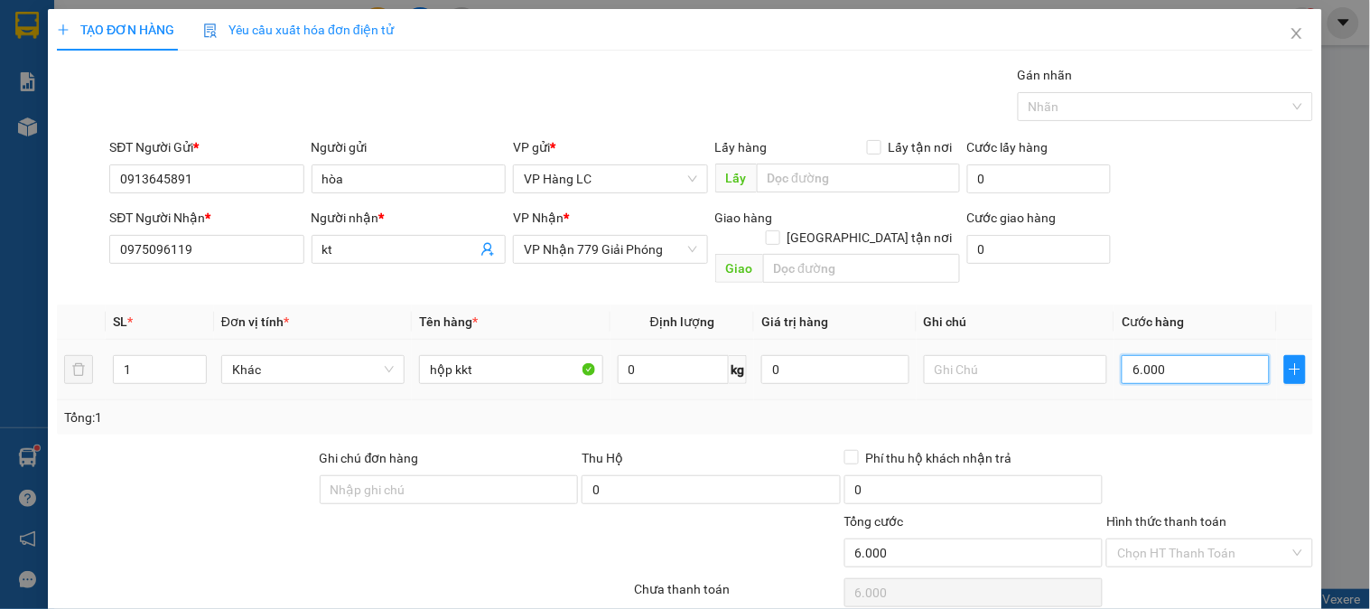
type input "60.000"
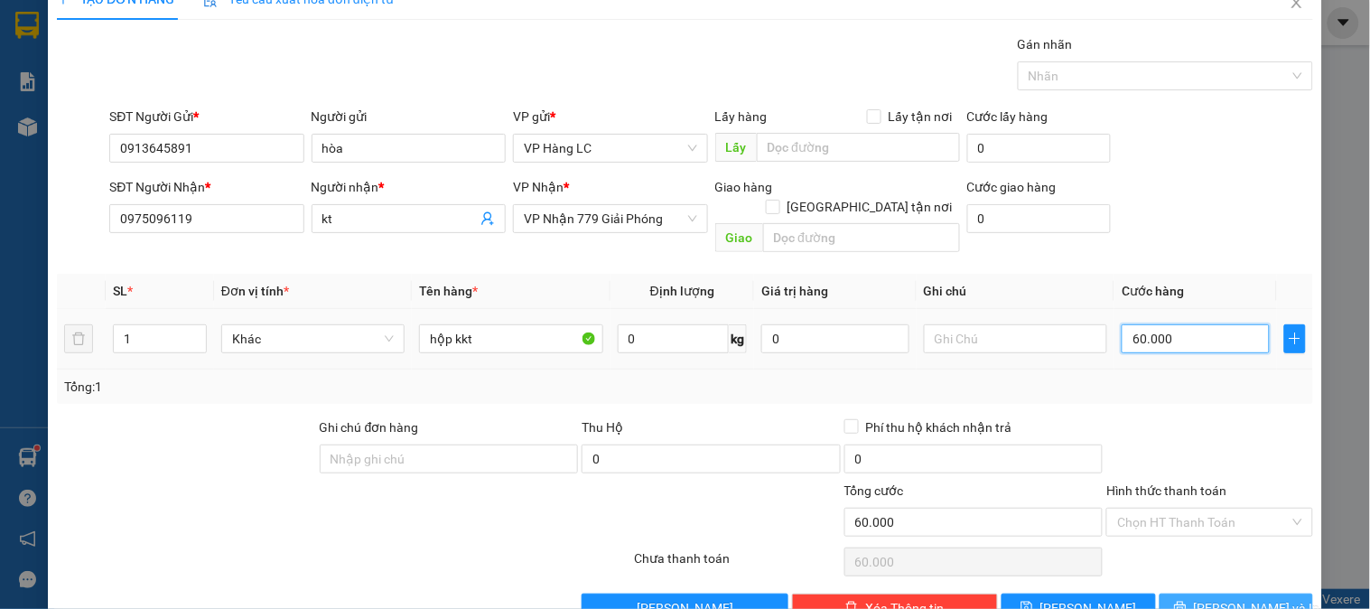
scroll to position [59, 0]
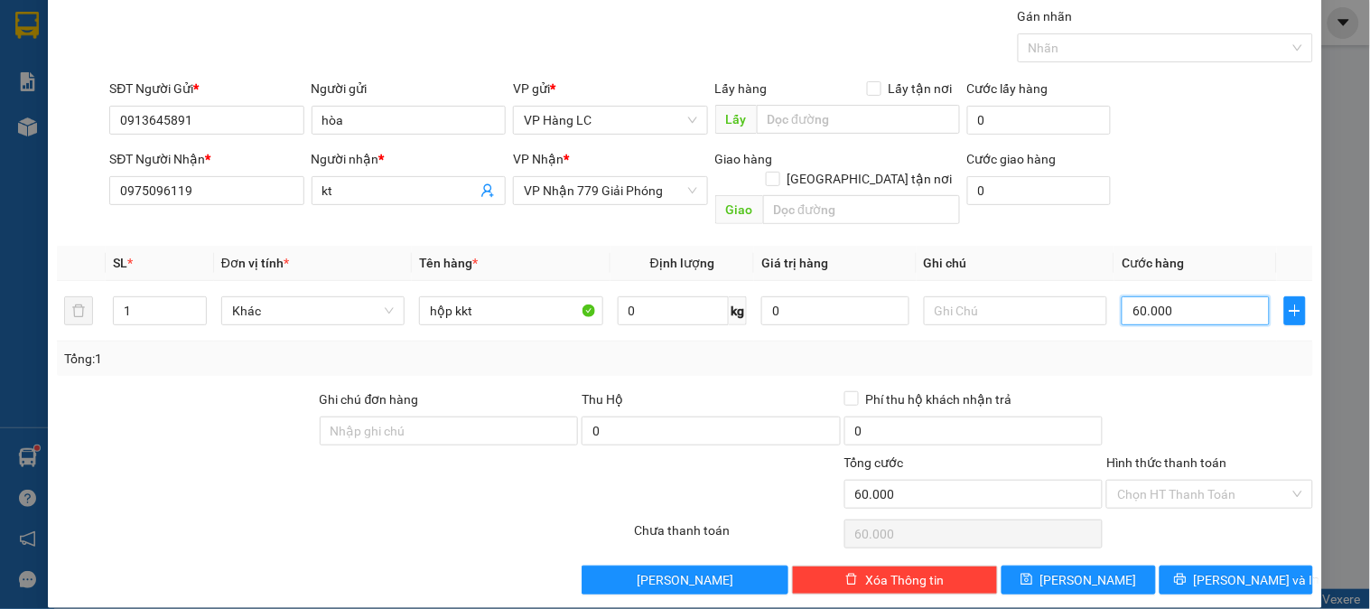
type input "60.000"
click at [1196, 529] on div "Chọn HT Thanh Toán" at bounding box center [1210, 534] width 210 height 36
click at [1211, 570] on span "Lưu và In" at bounding box center [1257, 580] width 126 height 20
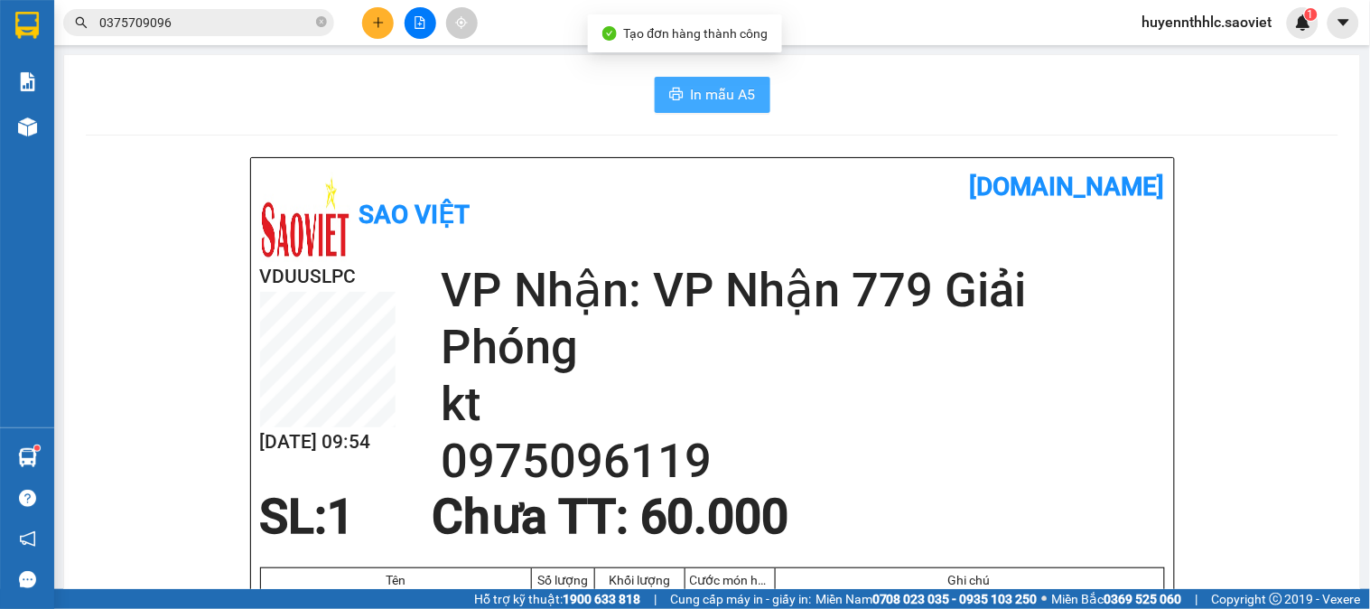
click at [711, 94] on span "In mẫu A5" at bounding box center [723, 94] width 65 height 23
click at [1000, 98] on div "In mẫu A5" at bounding box center [712, 95] width 1253 height 36
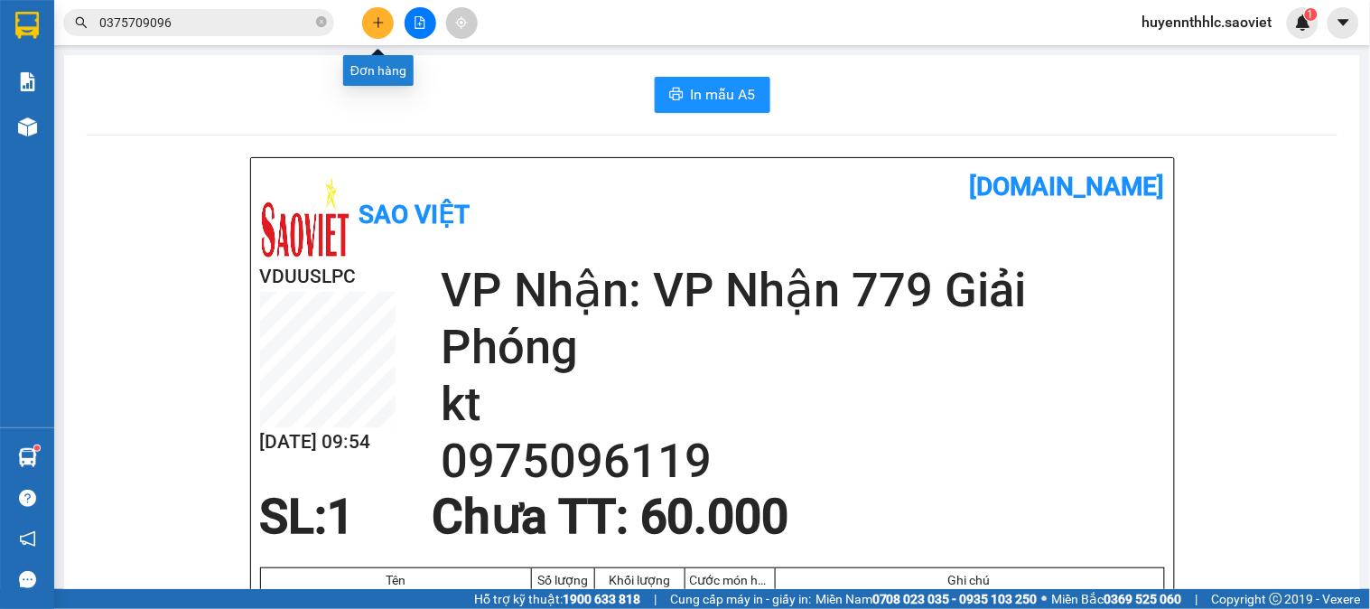
click at [368, 25] on button at bounding box center [378, 23] width 32 height 32
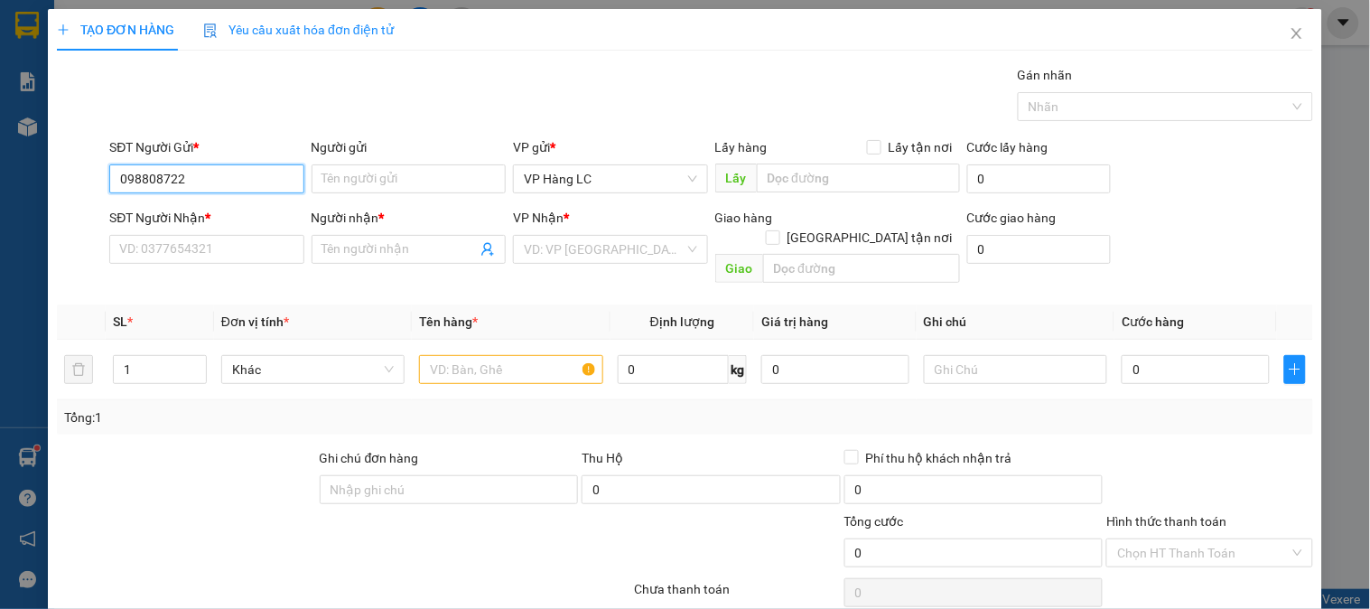
type input "0988087224"
click at [201, 219] on div "0988087224 -" at bounding box center [204, 215] width 171 height 20
type input "0379166589"
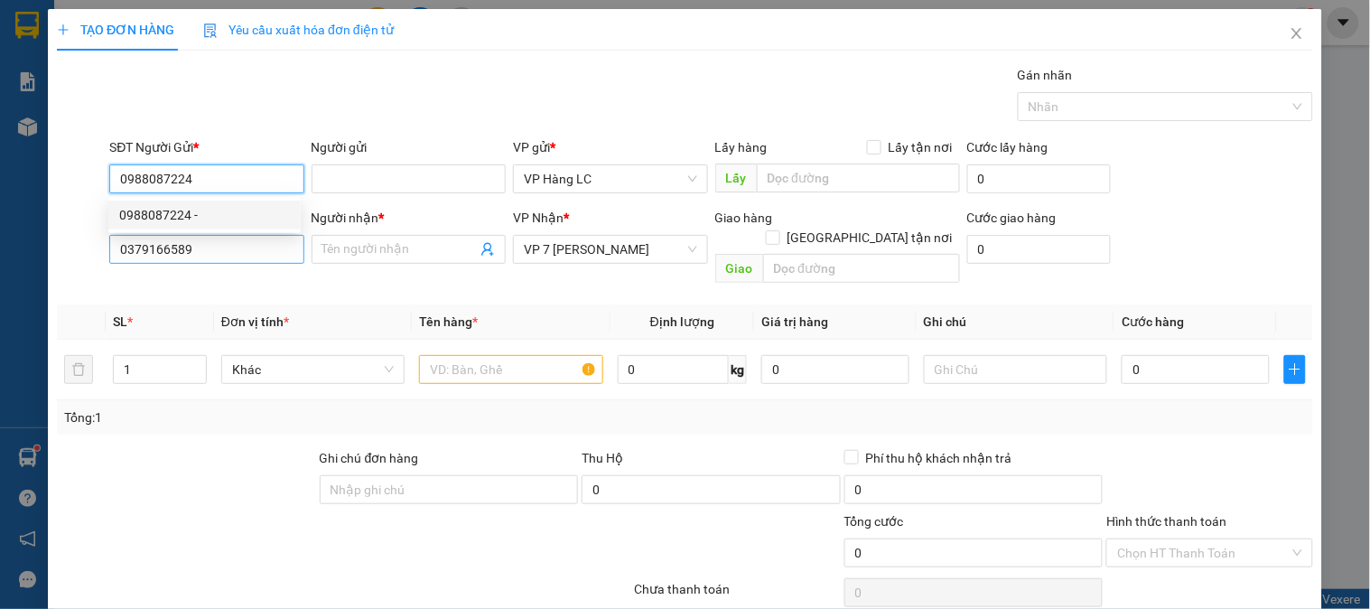
type input "0988087224"
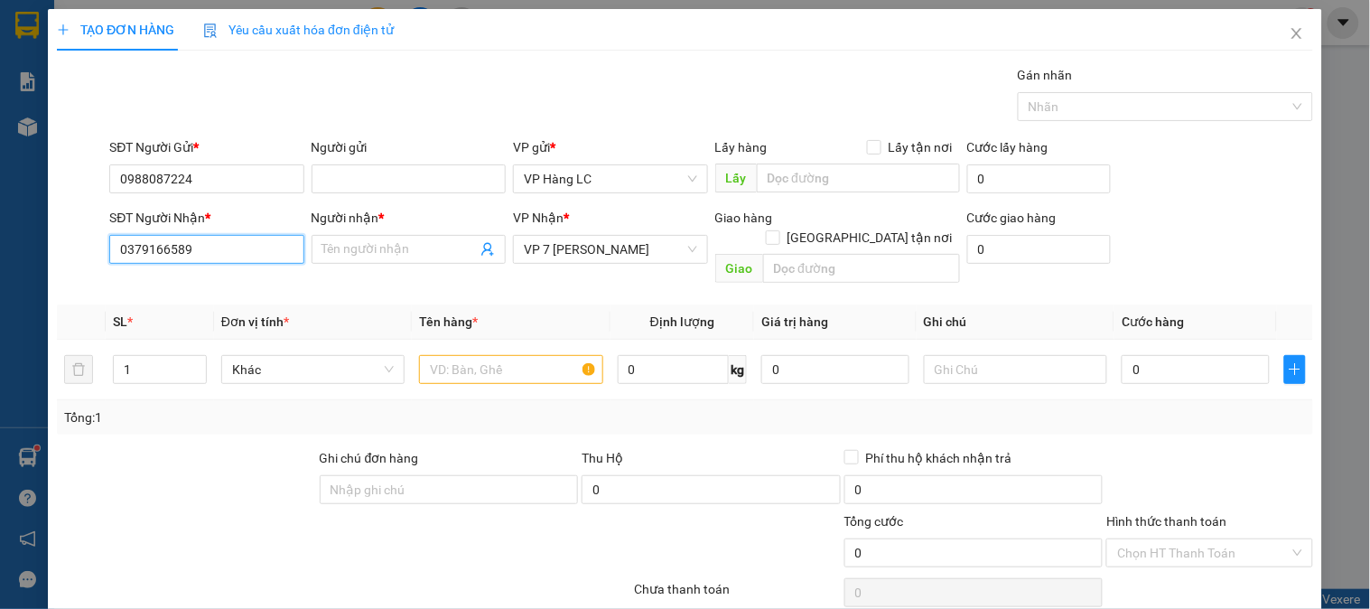
drag, startPoint x: 154, startPoint y: 257, endPoint x: 114, endPoint y: 294, distance: 55.0
click at [105, 294] on div "Transit Pickup Surcharge Ids Transit Deliver Surcharge Ids Transit Deliver Surc…" at bounding box center [685, 359] width 1256 height 588
click at [159, 286] on div "0379166589" at bounding box center [204, 285] width 171 height 20
click at [379, 253] on input "Người nhận *" at bounding box center [399, 249] width 154 height 20
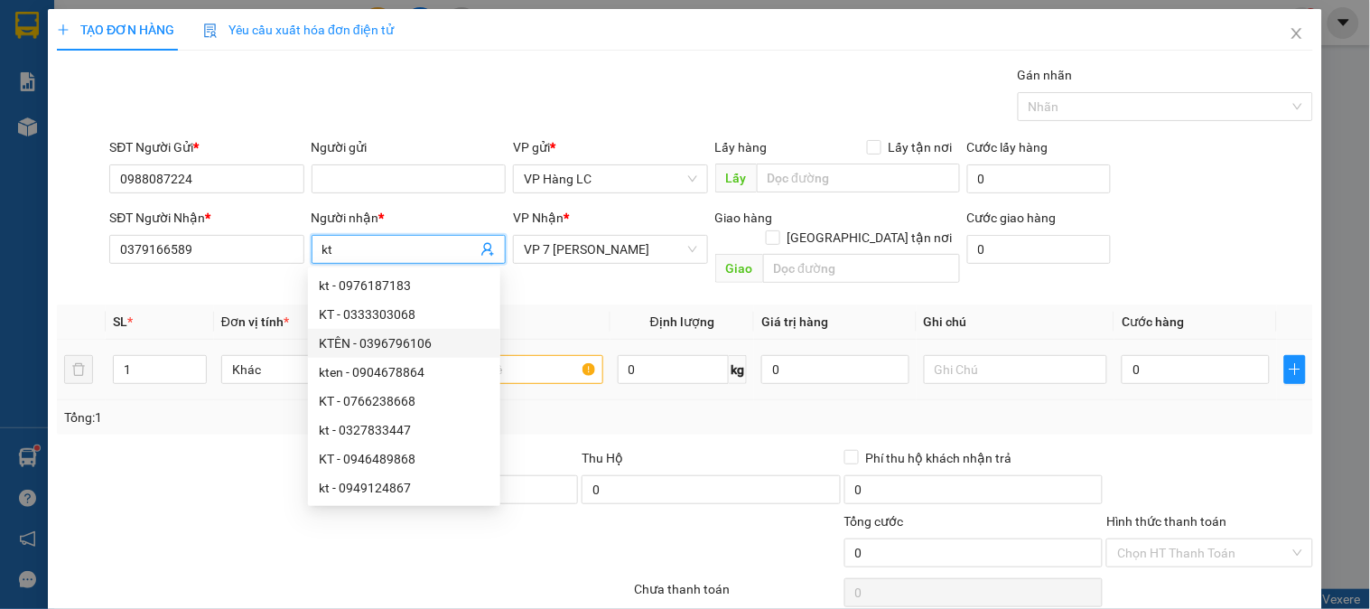
type input "kt"
click at [509, 355] on input "text" at bounding box center [510, 369] width 183 height 29
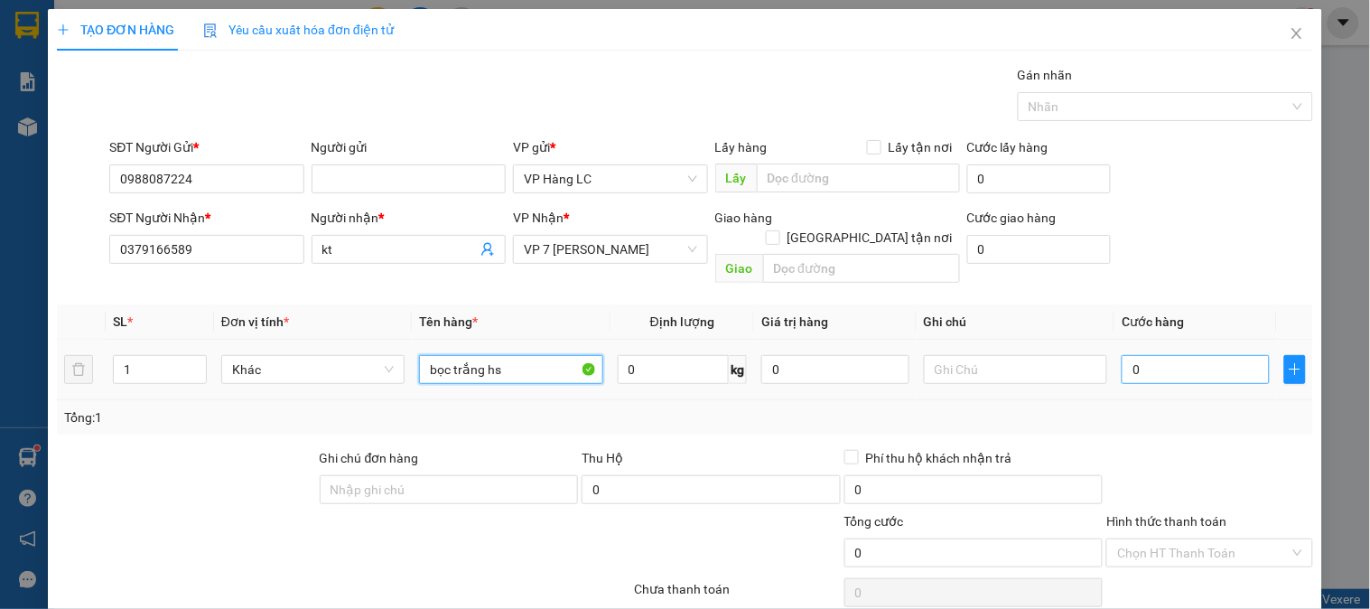
type input "bọc trắng hs"
click at [1147, 355] on input "0" at bounding box center [1196, 369] width 148 height 29
type input "4"
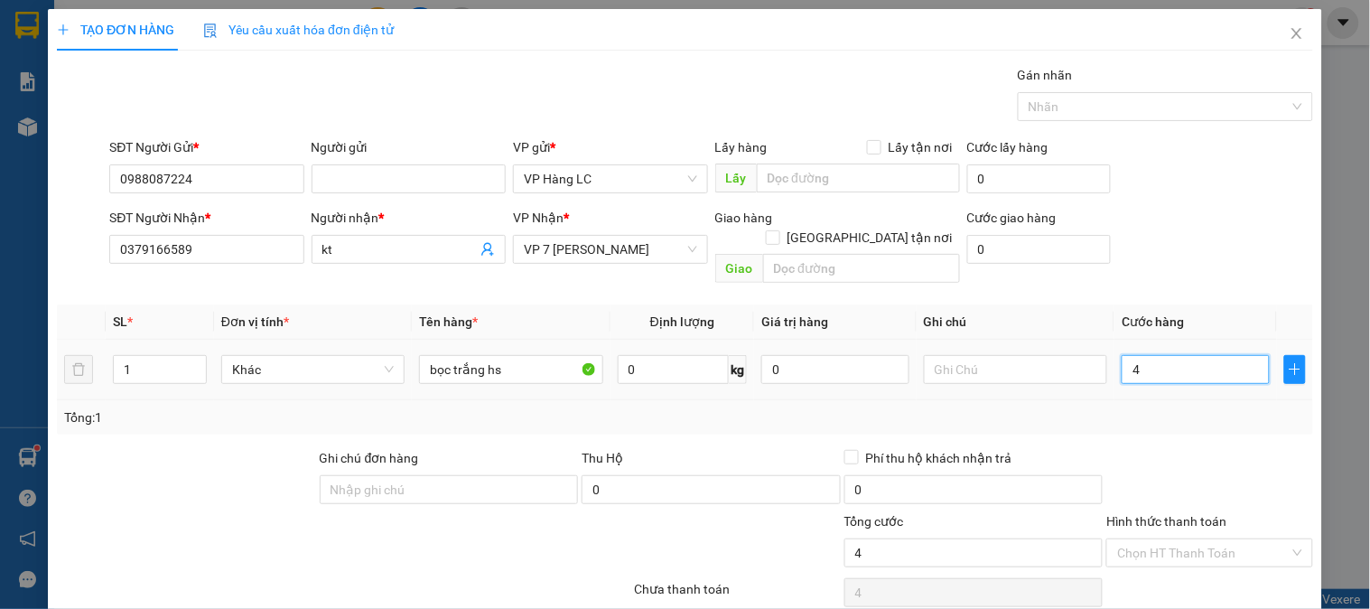
type input "40"
type input "400"
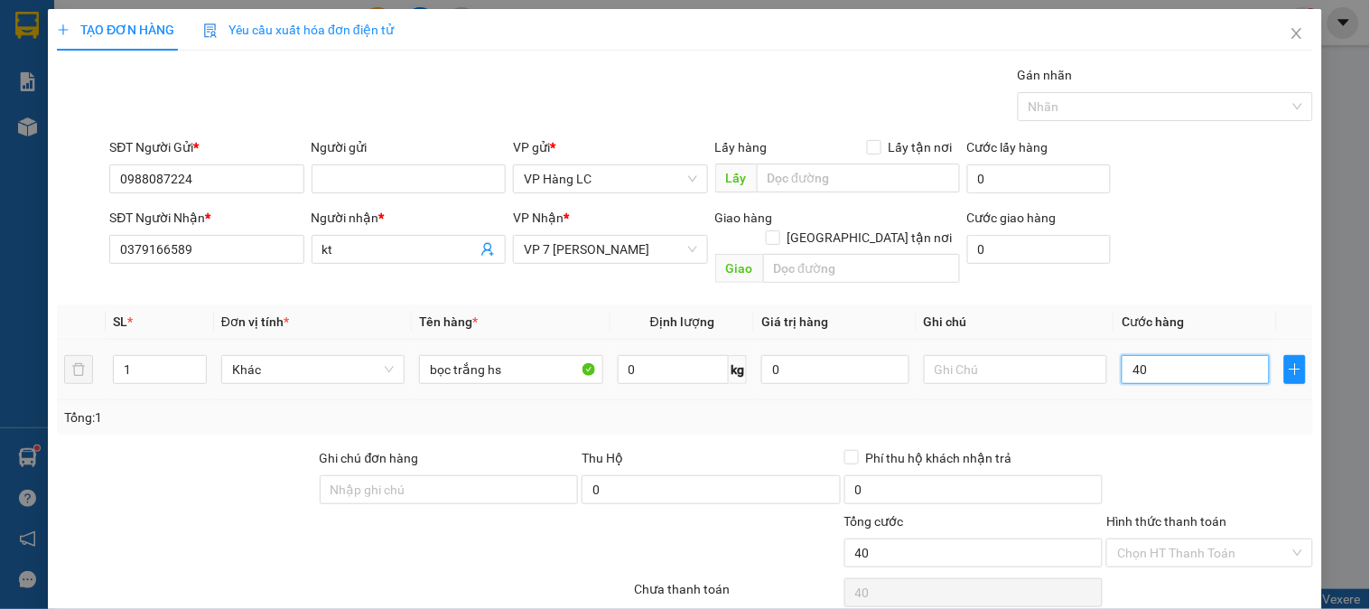
type input "400"
type input "4.000"
type input "40.000"
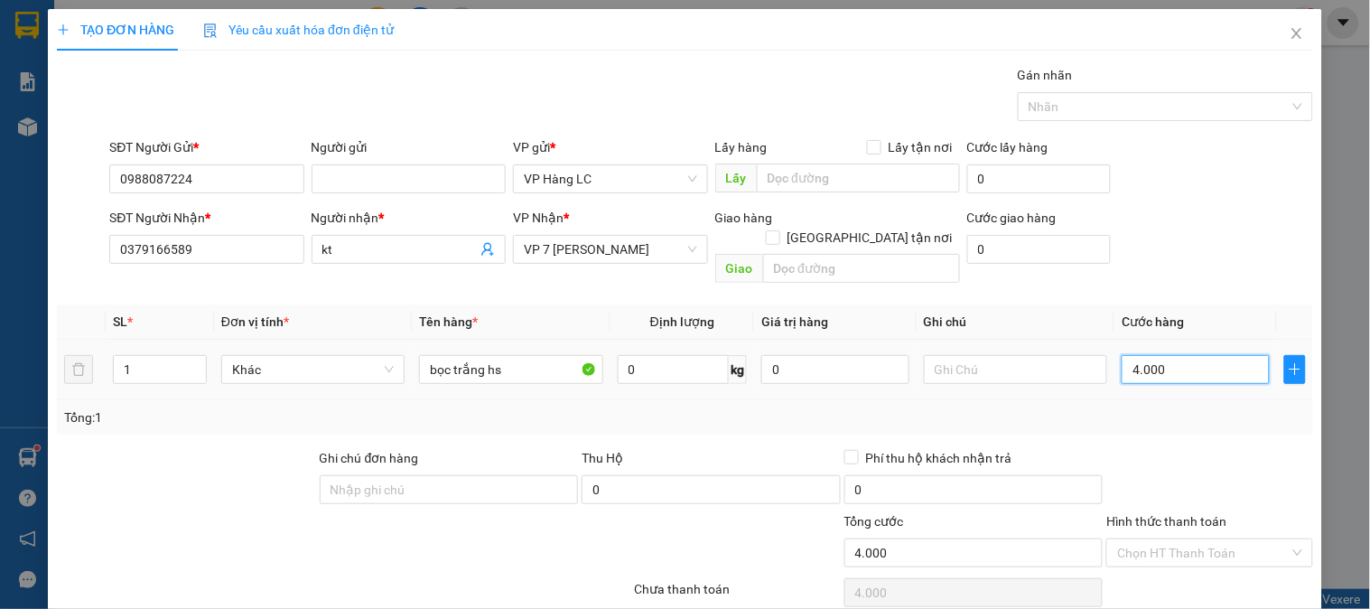
type input "40.000"
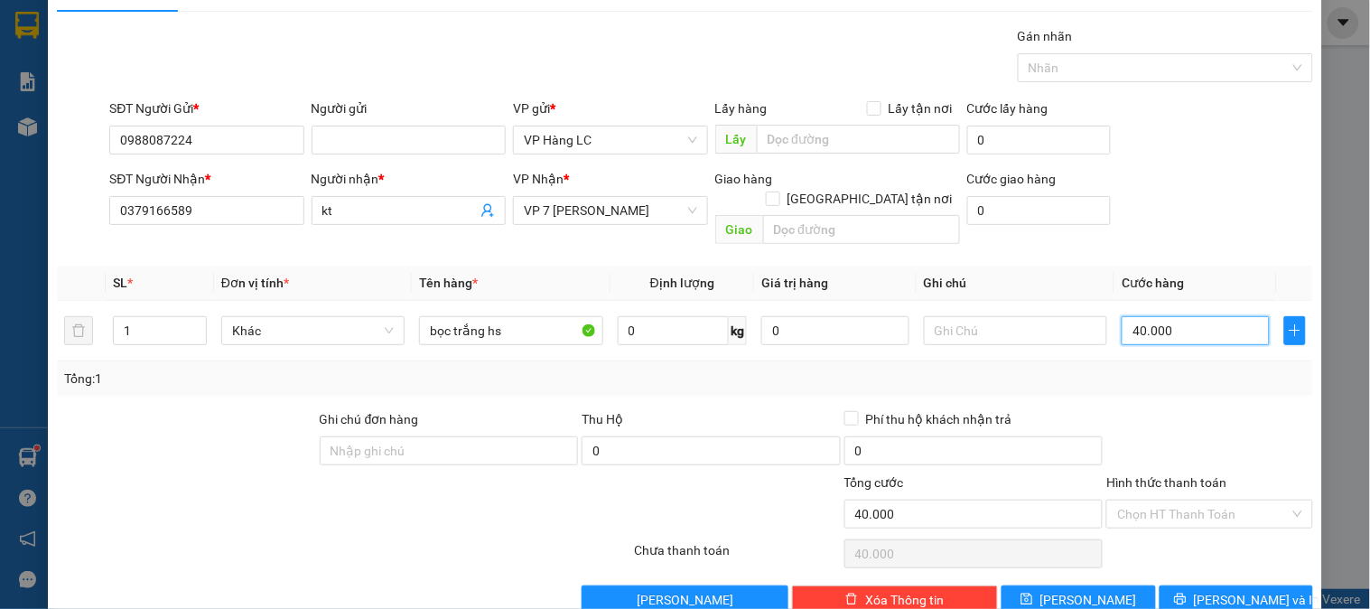
scroll to position [59, 0]
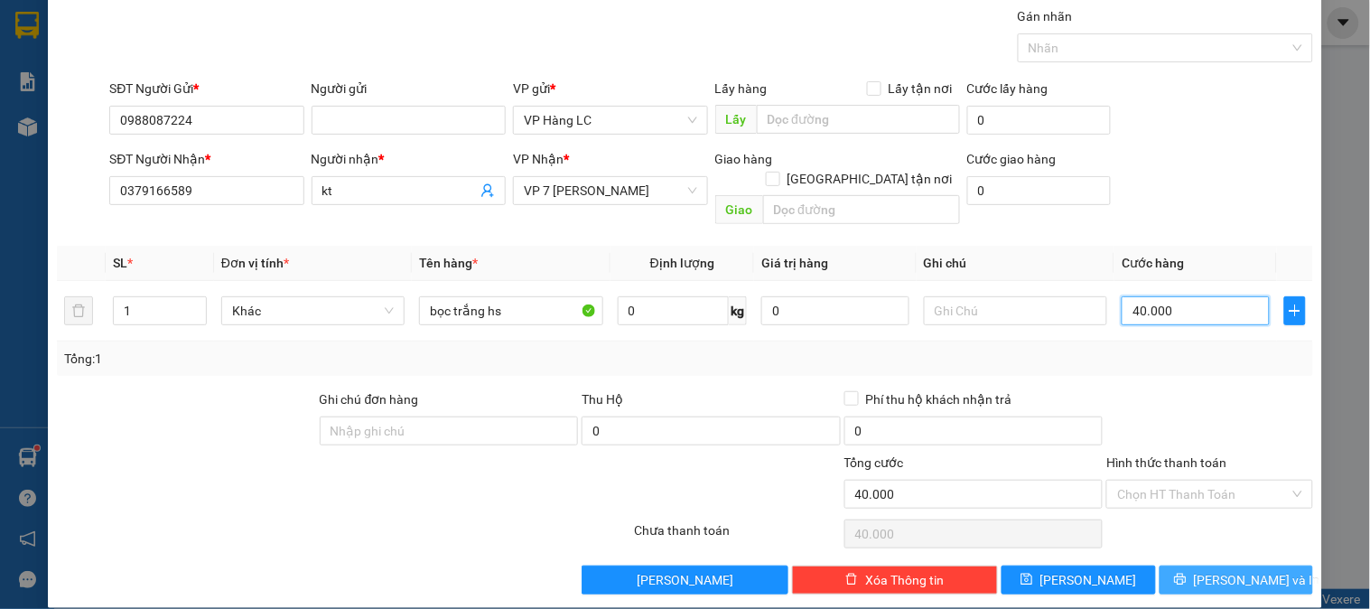
type input "40.000"
click at [1223, 570] on span "Lưu và In" at bounding box center [1257, 580] width 126 height 20
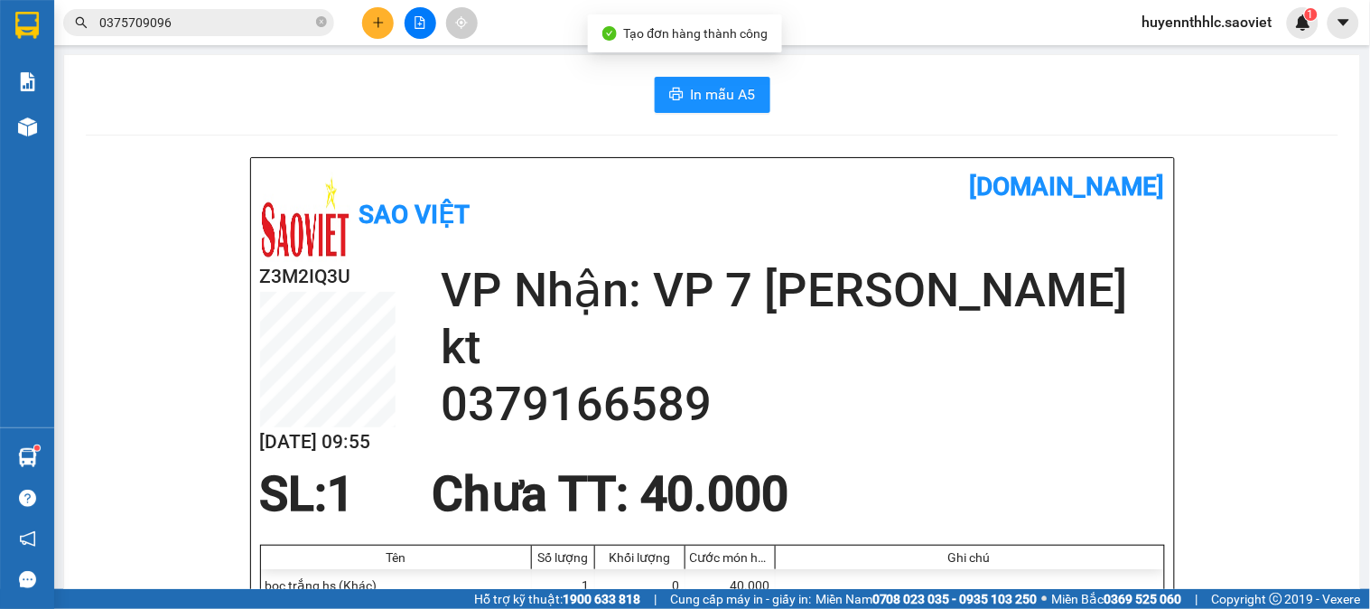
click at [658, 409] on h2 "0379166589" at bounding box center [803, 404] width 724 height 57
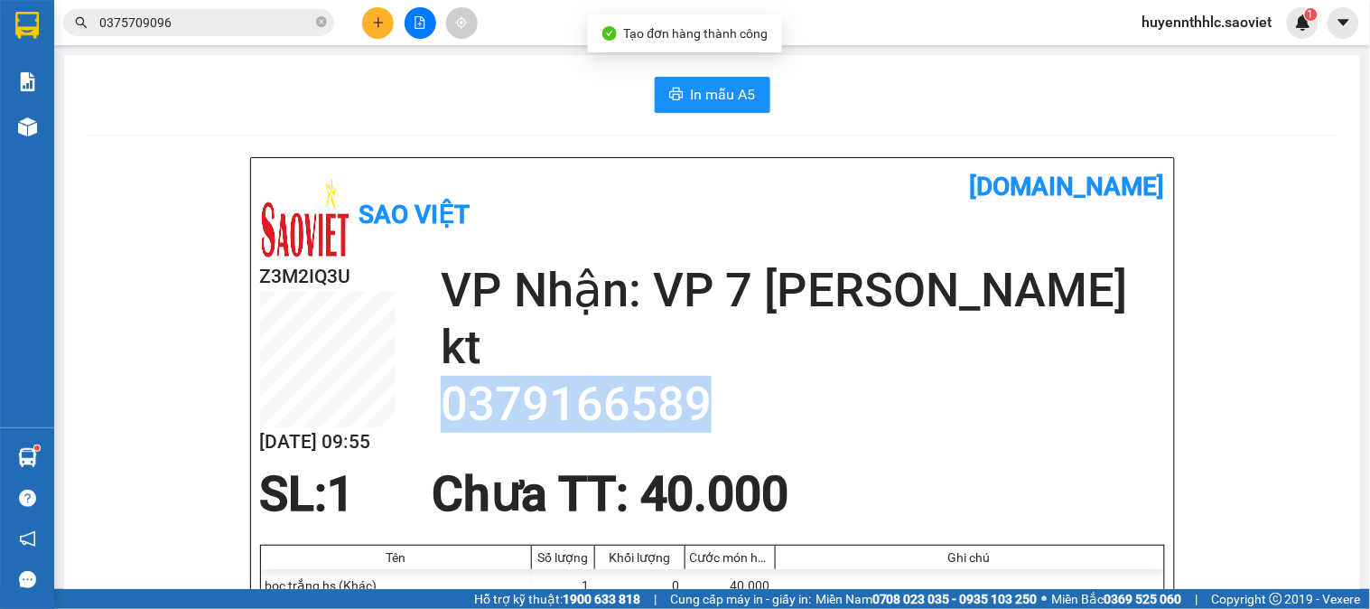
click at [658, 409] on h2 "0379166589" at bounding box center [803, 404] width 724 height 57
copy h2 "0379166589"
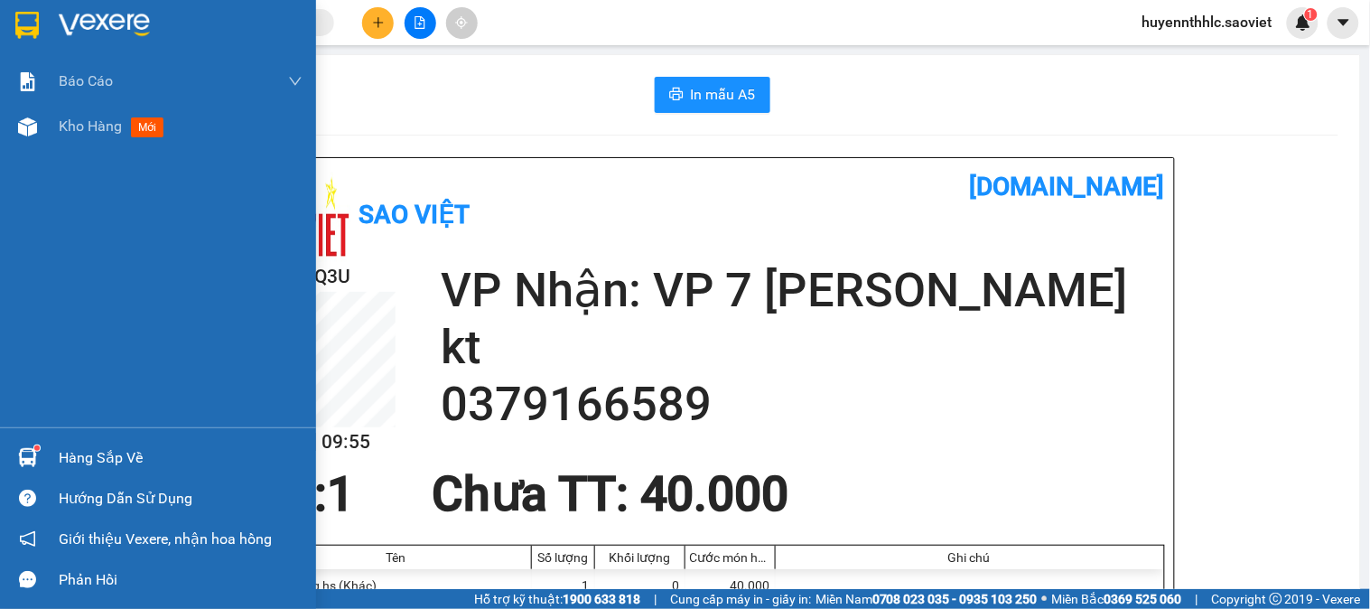
paste input "0379166589"
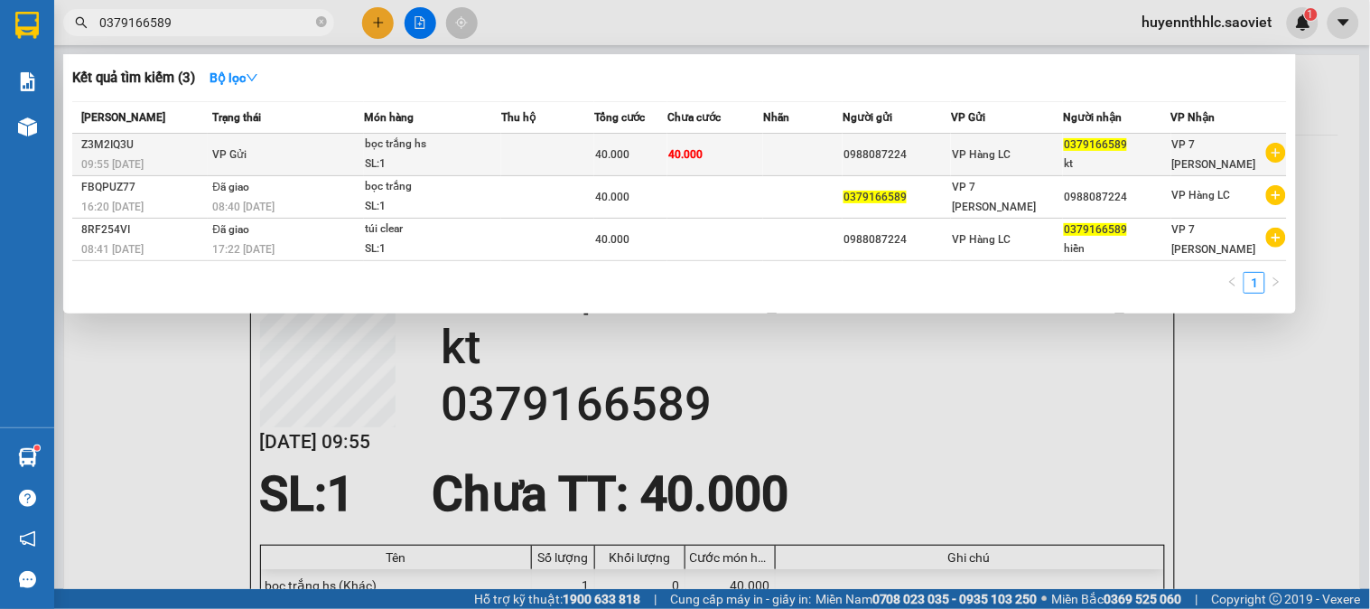
type input "0379166589"
click at [1222, 165] on div "VP 7 [PERSON_NAME]" at bounding box center [1218, 155] width 92 height 40
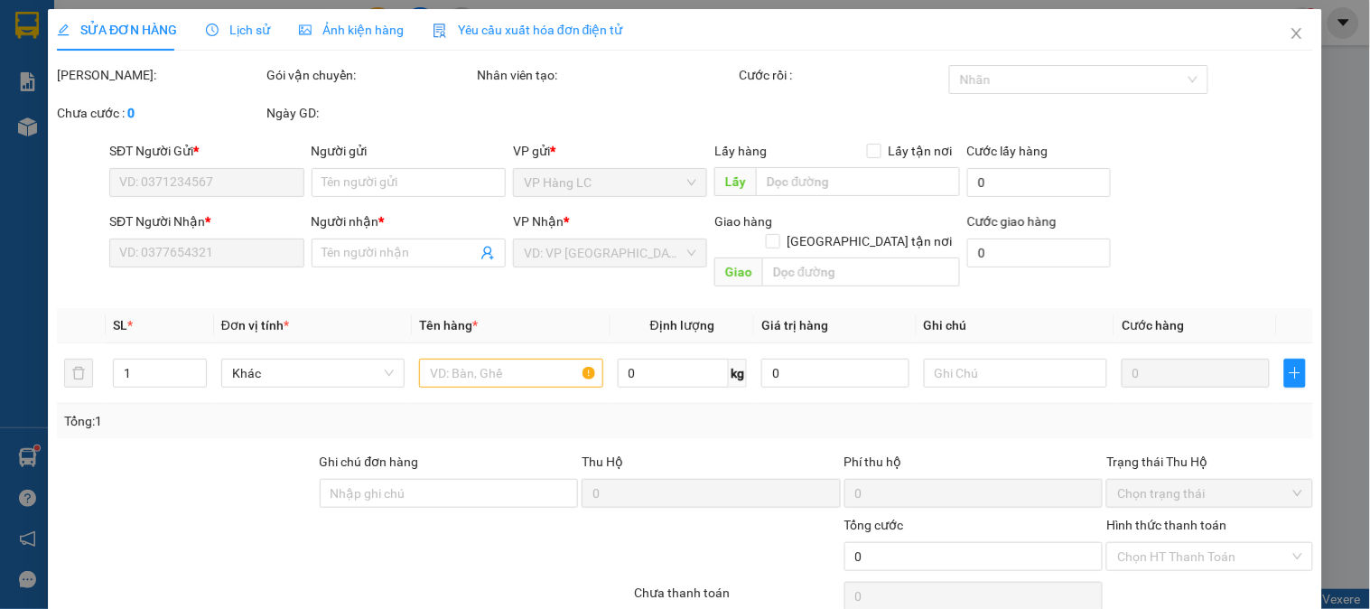
type input "0988087224"
type input "0379166589"
type input "kt"
type input "40.000"
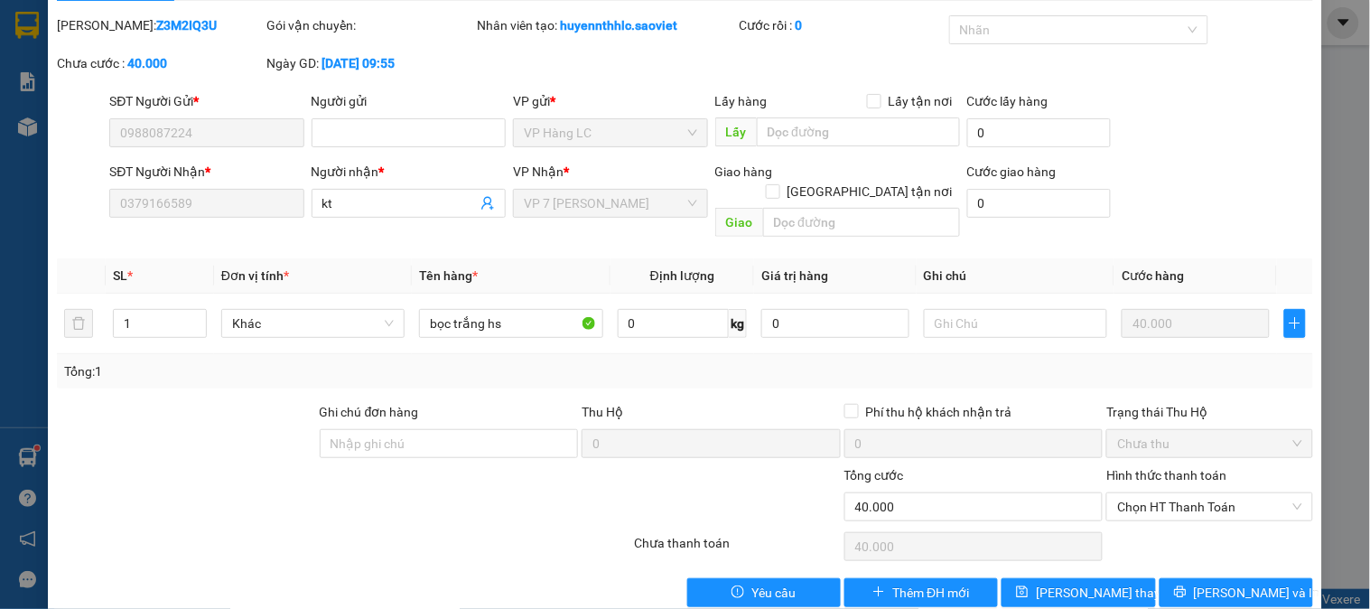
scroll to position [63, 0]
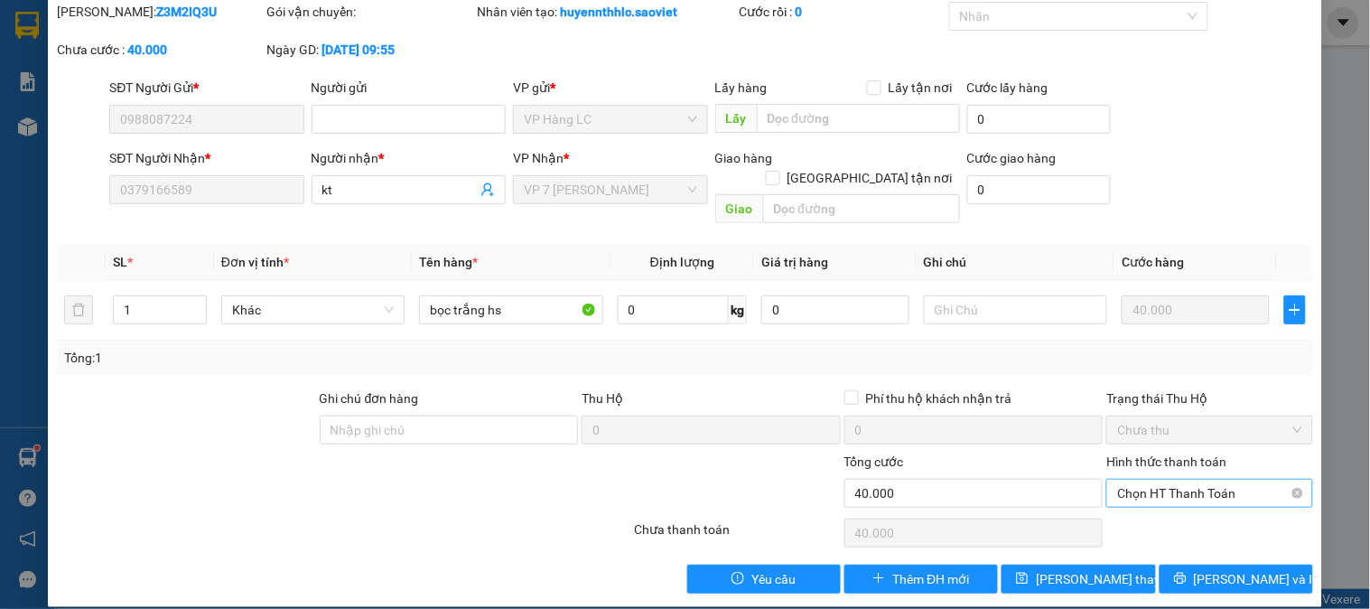
click at [1199, 481] on span "Chọn HT Thanh Toán" at bounding box center [1209, 493] width 184 height 27
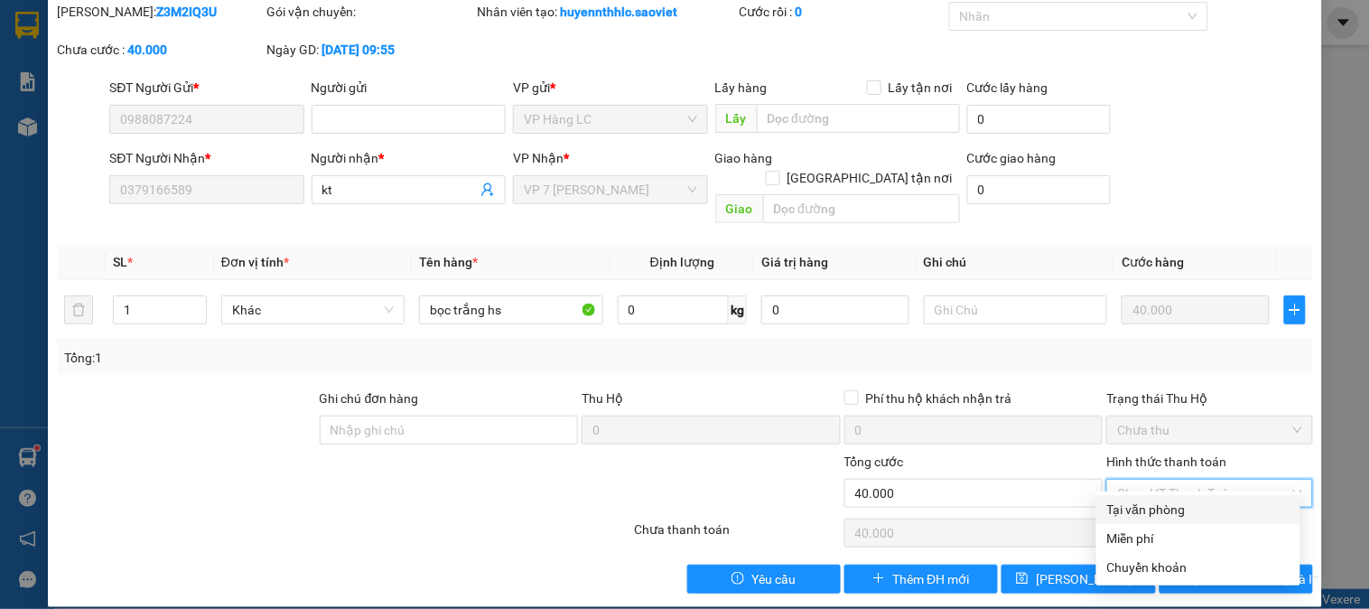
click at [1178, 513] on div "Tại văn phòng" at bounding box center [1198, 509] width 182 height 20
type input "0"
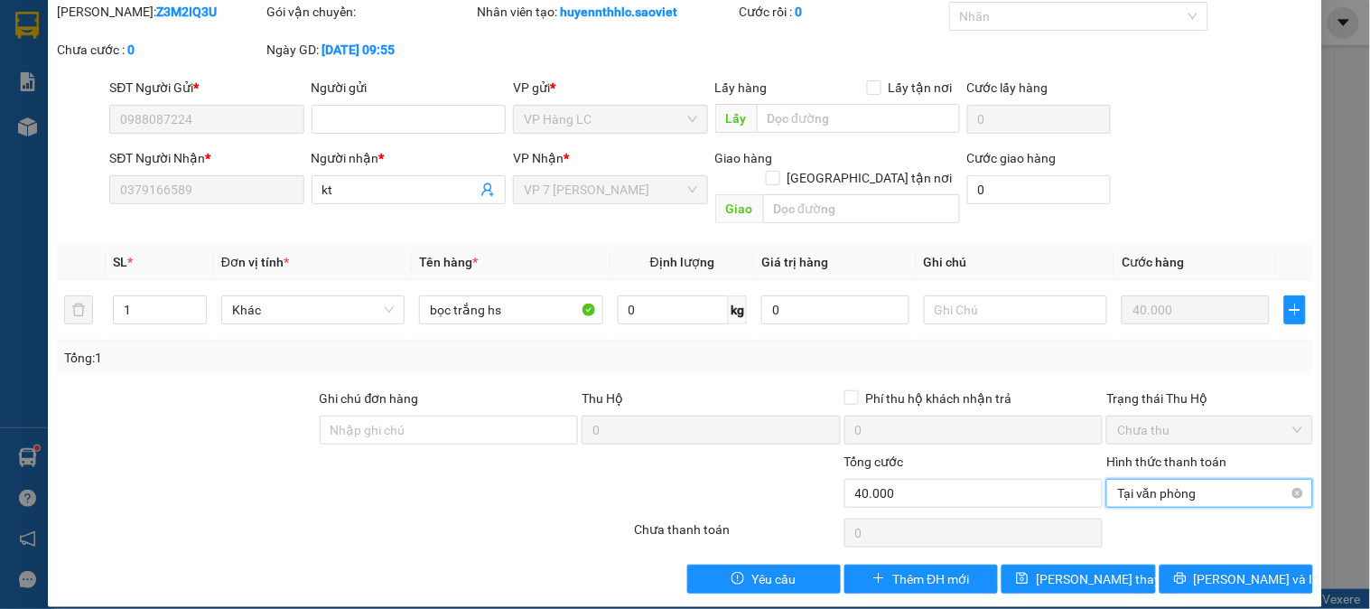
click at [1171, 480] on span "Tại văn phòng" at bounding box center [1209, 493] width 184 height 27
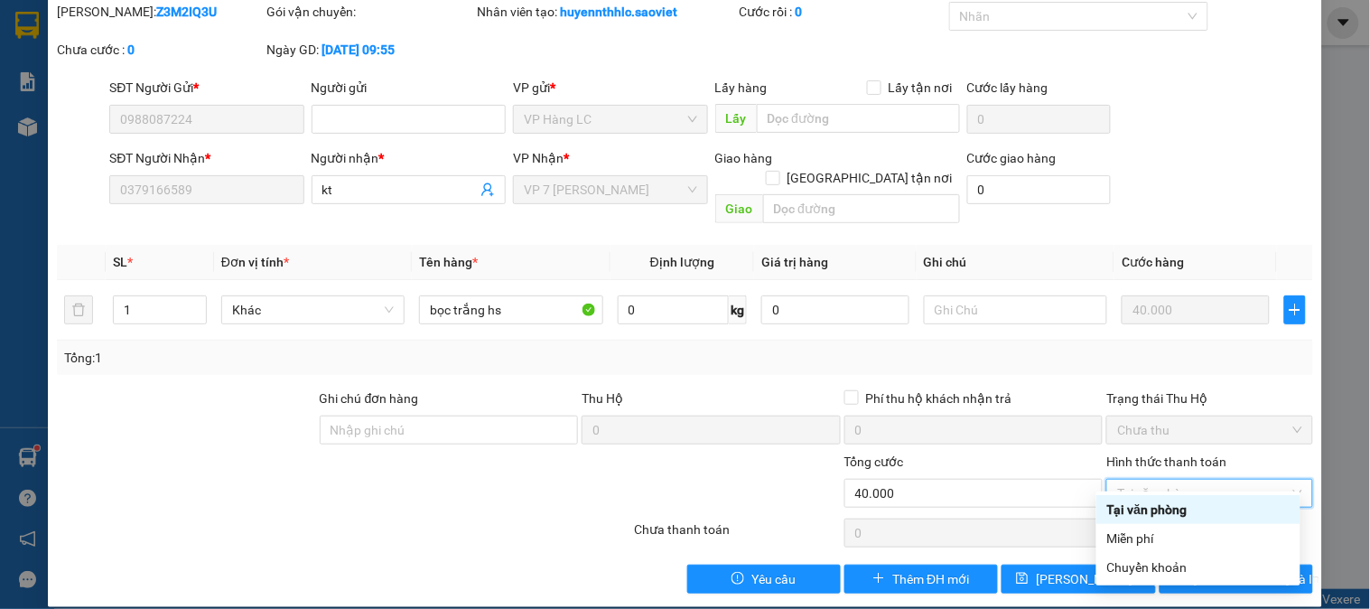
click at [1148, 506] on div "Tại văn phòng" at bounding box center [1198, 509] width 182 height 20
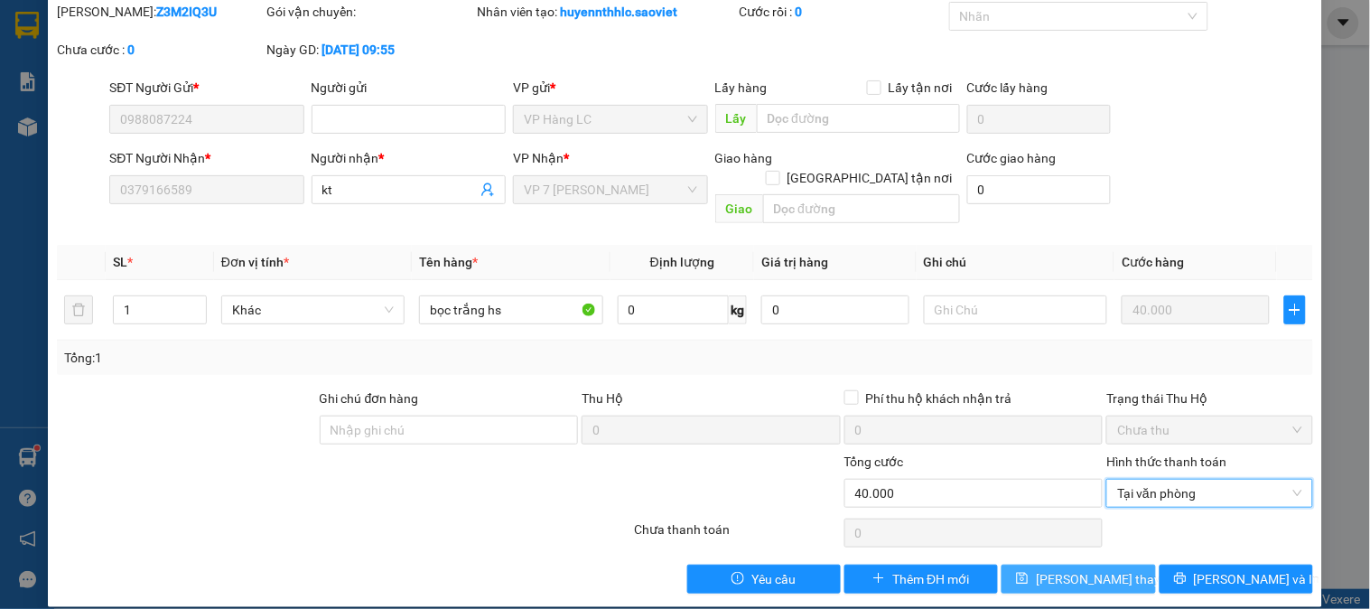
click at [1095, 569] on span "Lưu thay đổi" at bounding box center [1108, 579] width 145 height 20
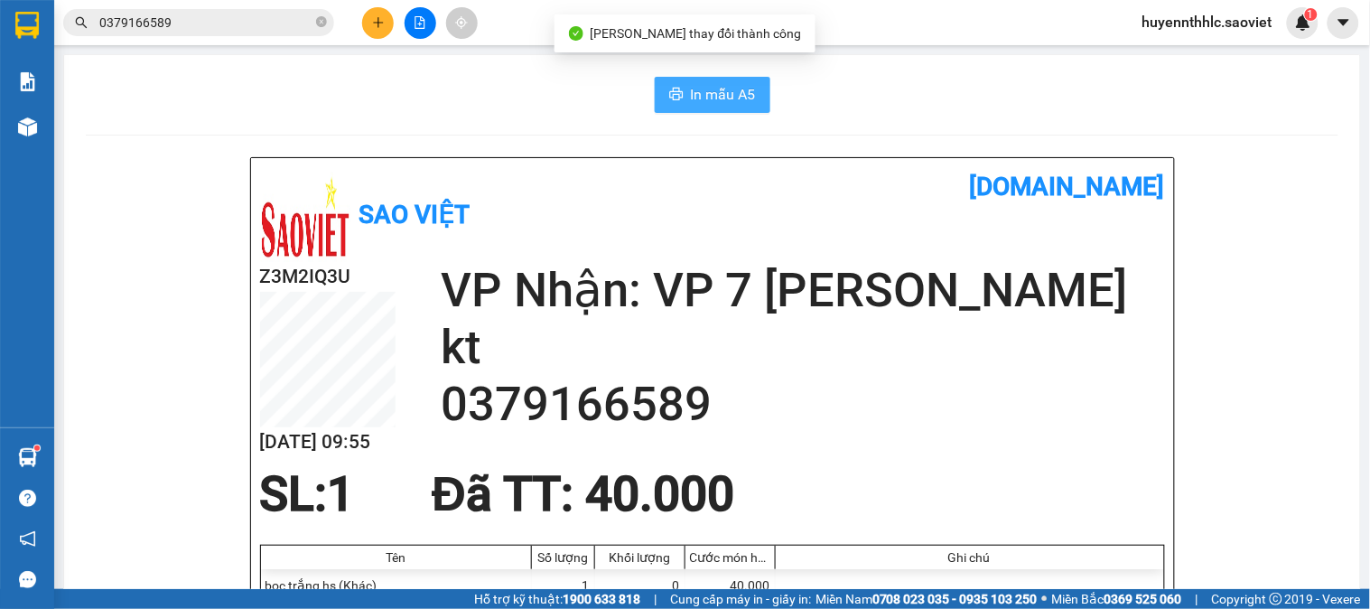
click at [696, 88] on span "In mẫu A5" at bounding box center [723, 94] width 65 height 23
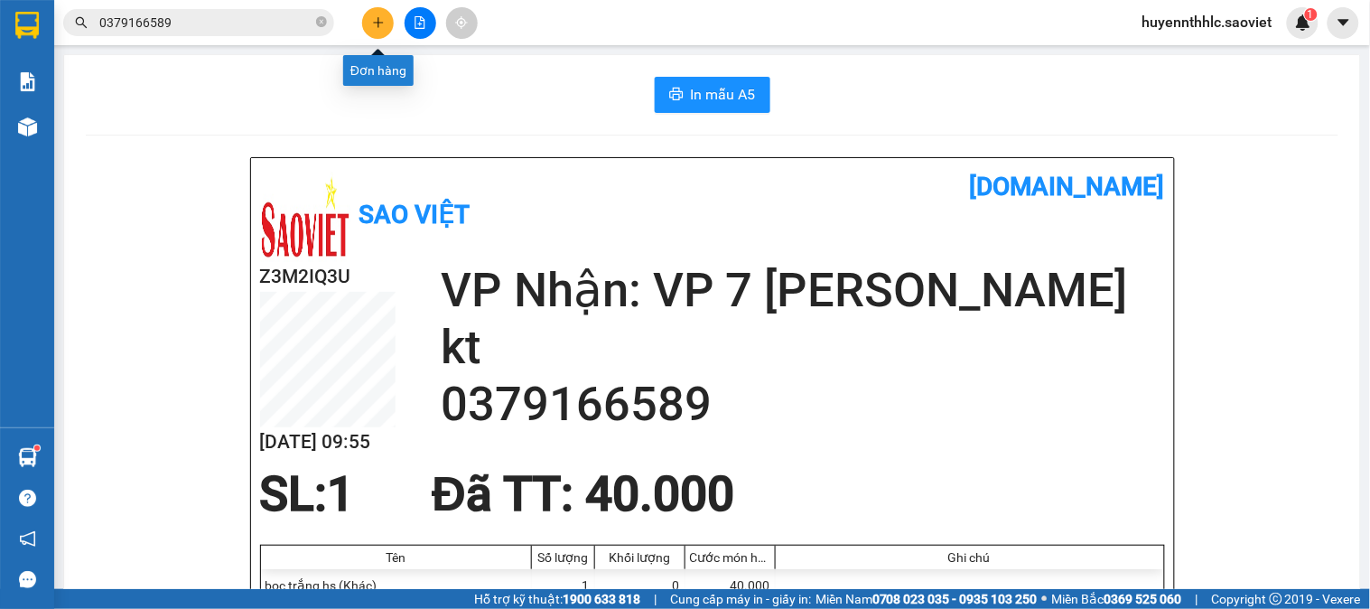
click at [375, 22] on icon "plus" at bounding box center [378, 22] width 10 height 1
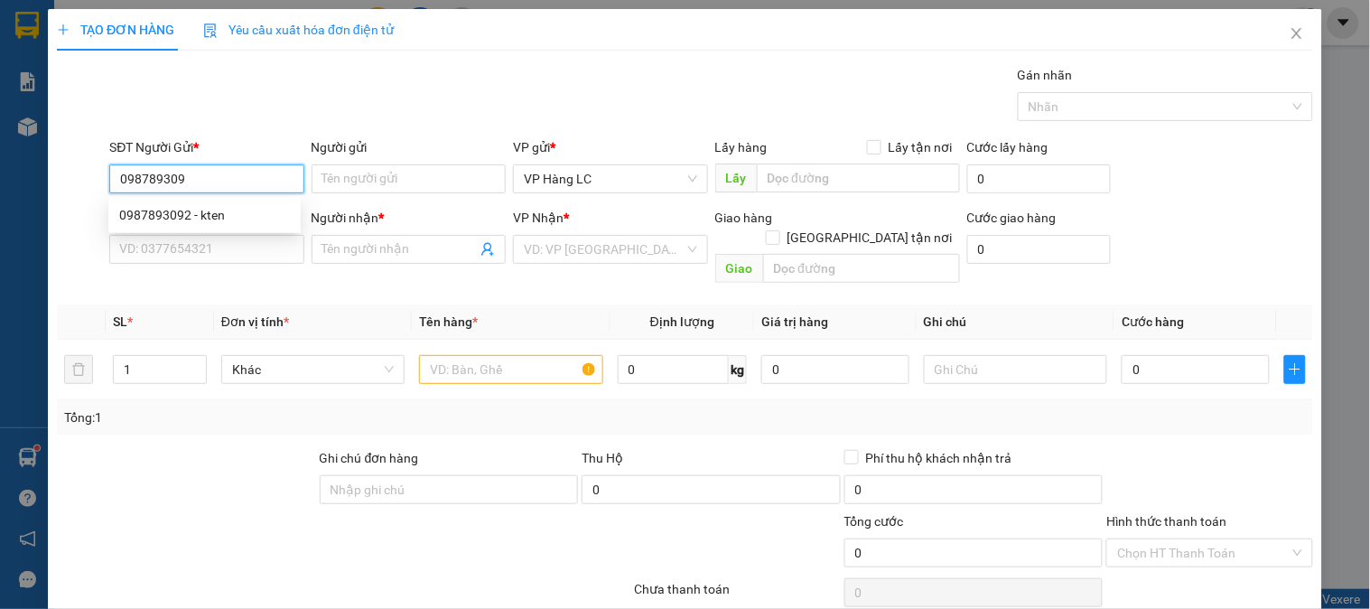
type input "0987893092"
click at [219, 218] on div "0987893092 - kten" at bounding box center [204, 215] width 171 height 20
type input "kten"
type input "0977516404"
type input "KHẢI GL"
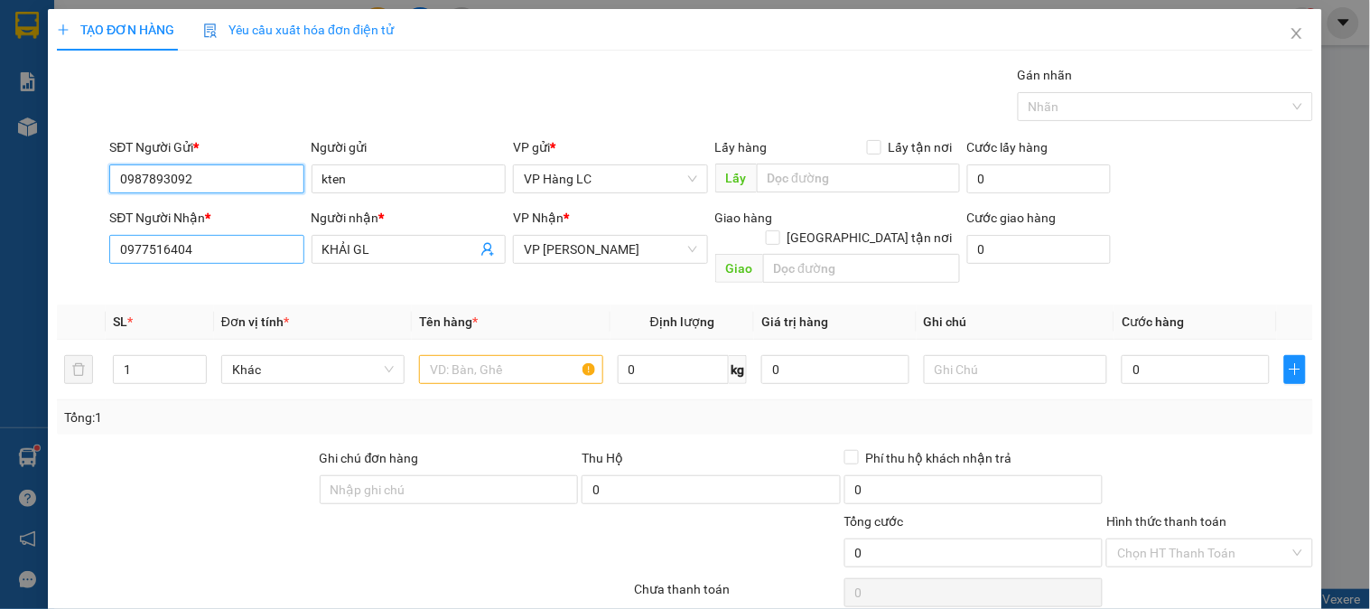
type input "0987893092"
drag, startPoint x: 227, startPoint y: 255, endPoint x: 102, endPoint y: 304, distance: 134.2
click at [102, 304] on div "Transit Pickup Surcharge Ids Transit Deliver Surcharge Ids Transit Deliver Surc…" at bounding box center [685, 359] width 1256 height 588
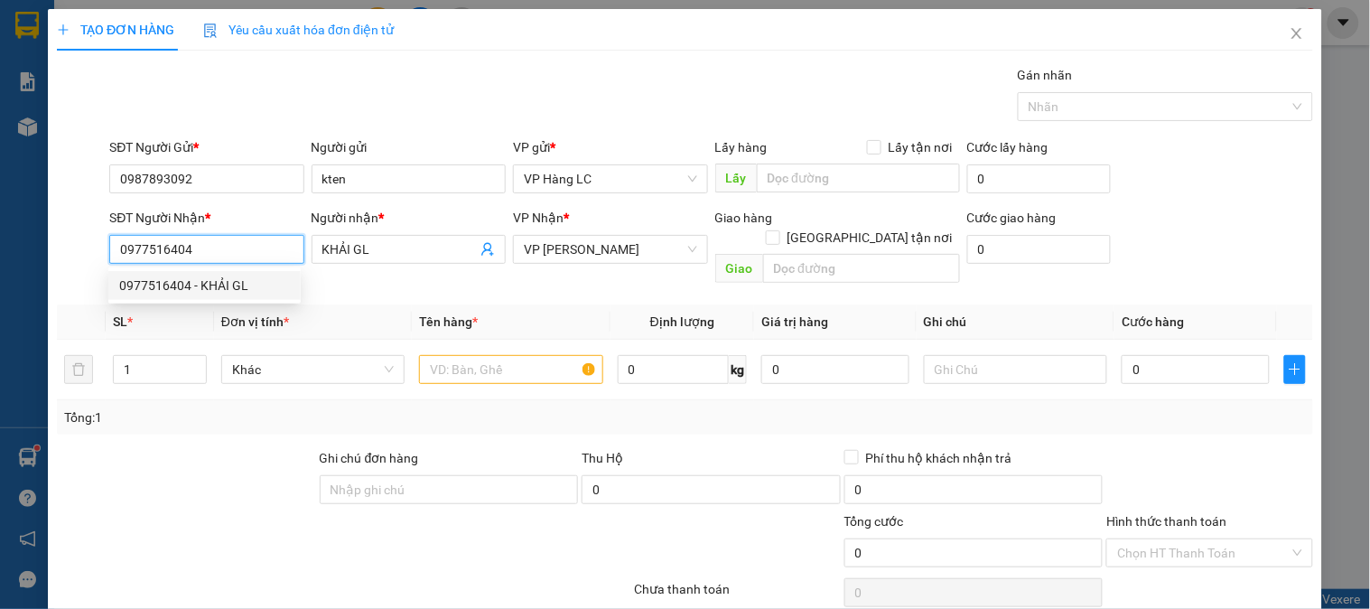
click at [196, 278] on div "0977516404 - KHẢI GL" at bounding box center [204, 285] width 171 height 20
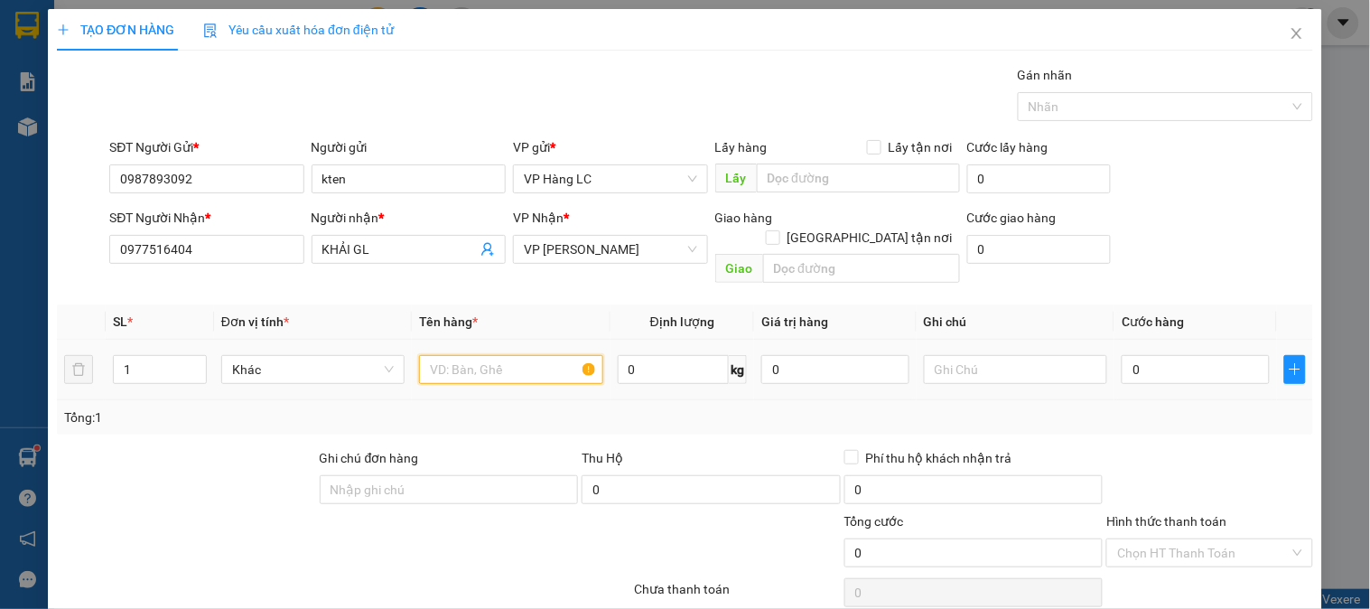
click at [503, 355] on input "text" at bounding box center [510, 369] width 183 height 29
type input "hộp kkt"
click at [1210, 355] on input "0" at bounding box center [1196, 369] width 148 height 29
type input "4"
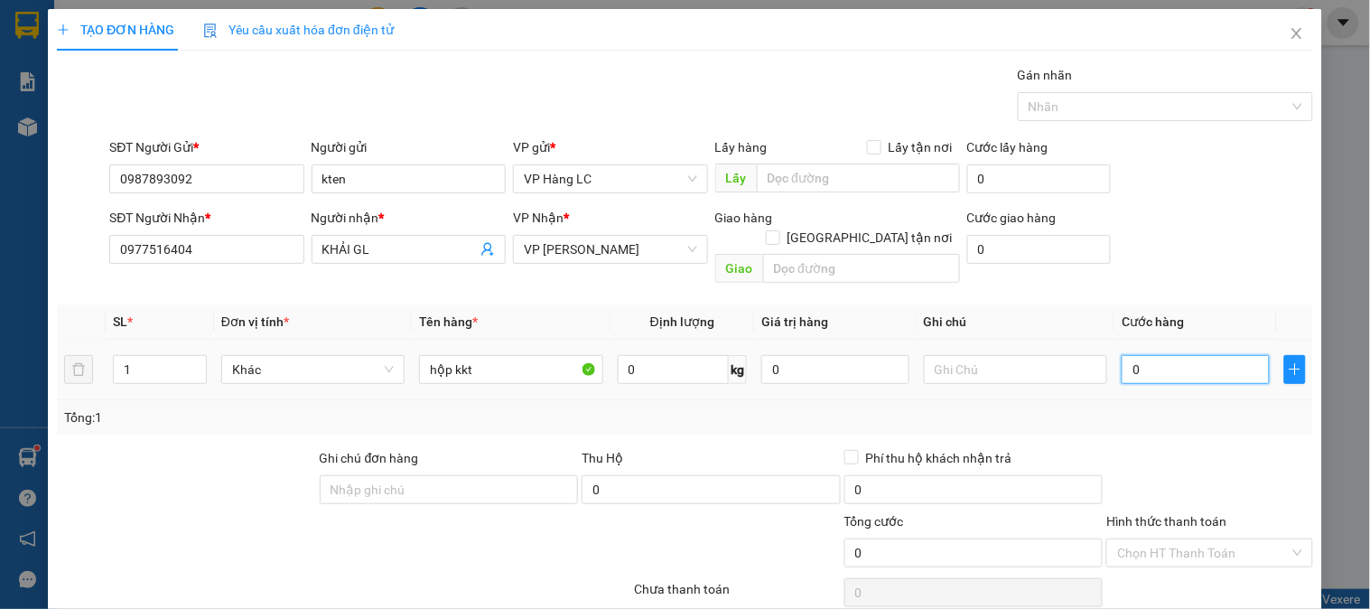
type input "4"
type input "40"
type input "400"
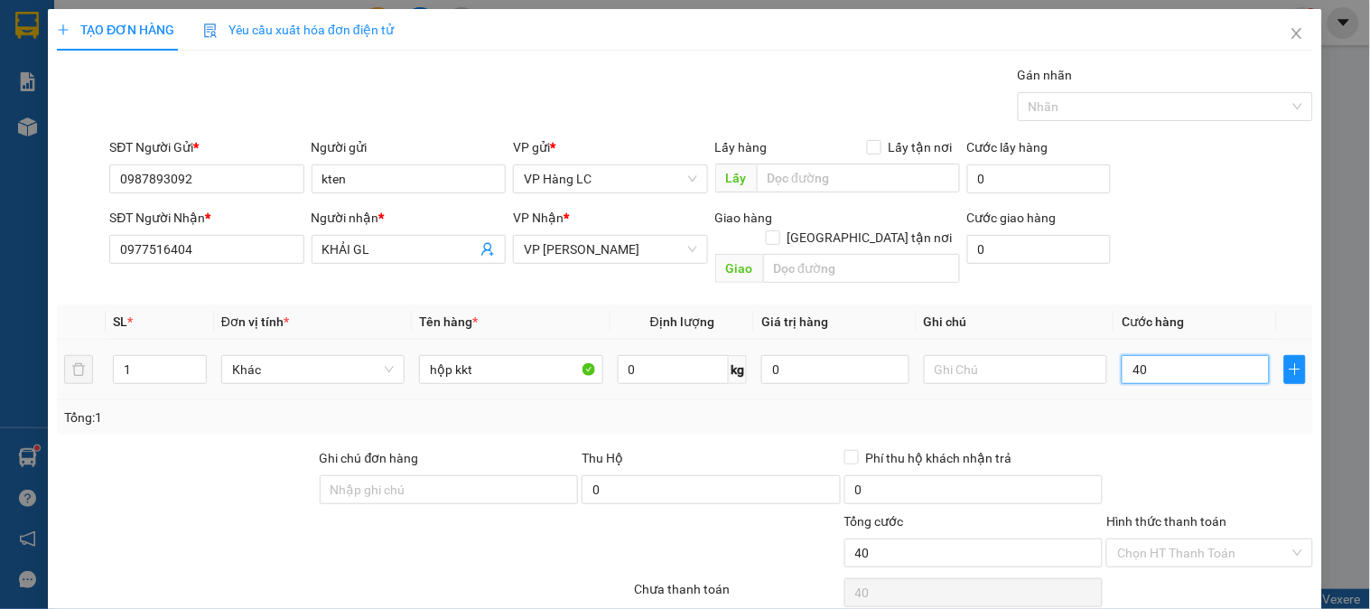
type input "400"
type input "4.000"
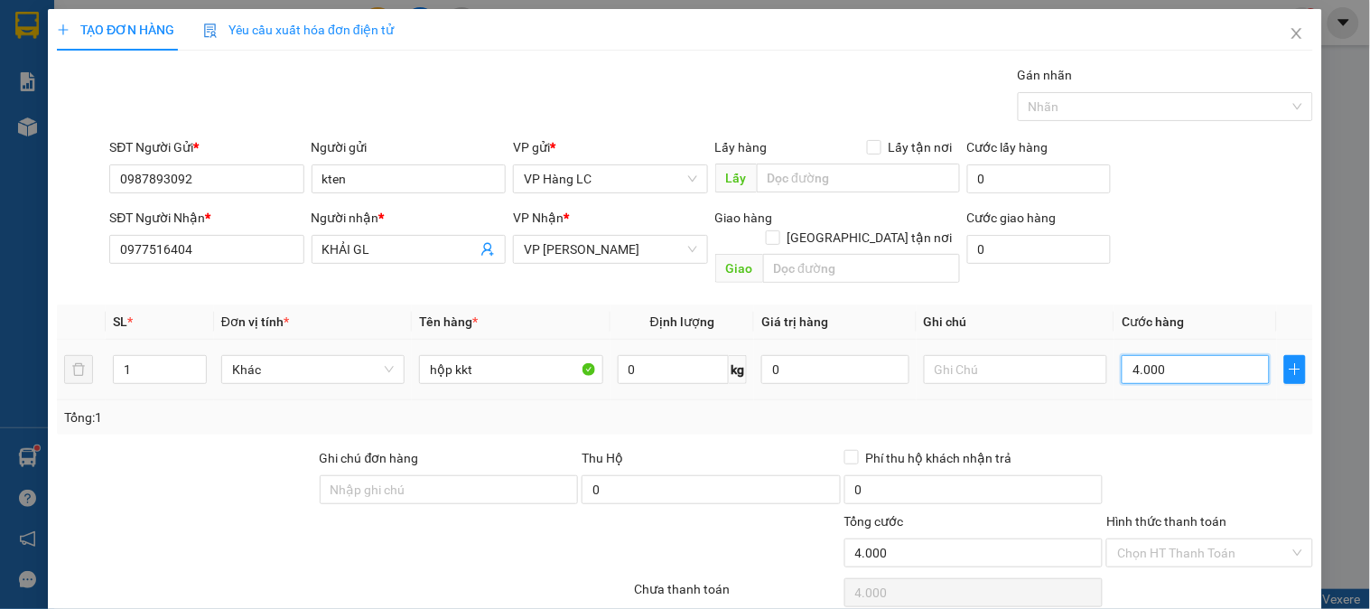
type input "40.000"
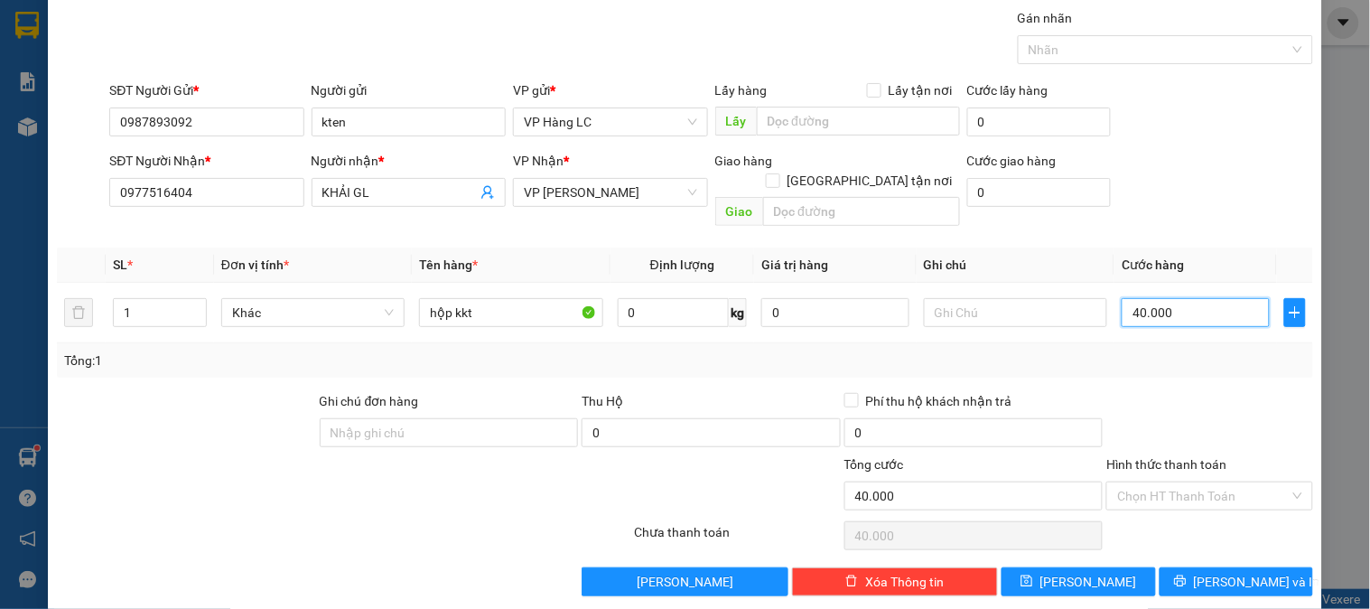
scroll to position [59, 0]
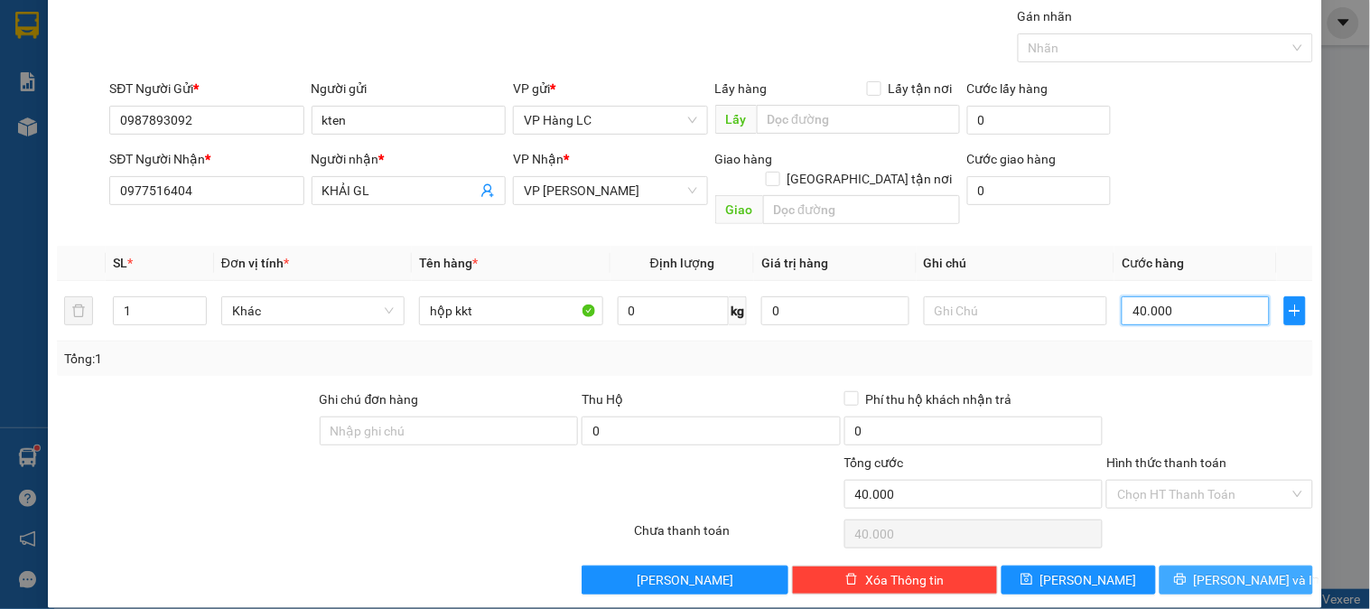
type input "40.000"
click at [1225, 570] on span "Lưu và In" at bounding box center [1257, 580] width 126 height 20
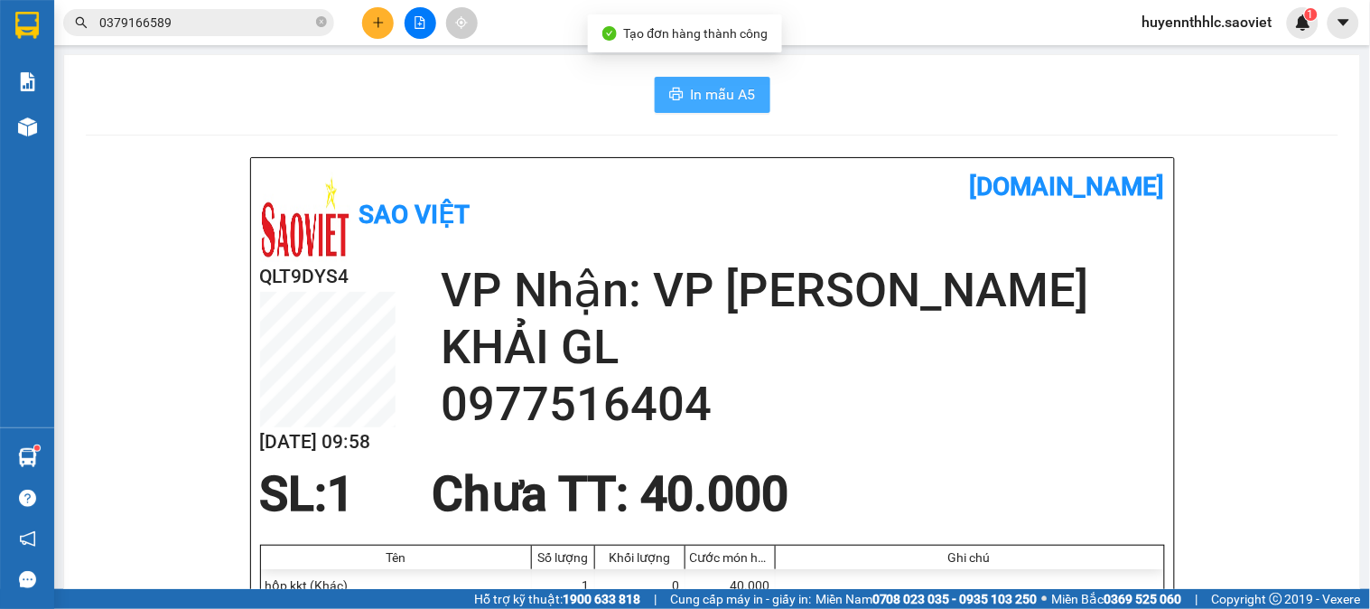
click at [723, 98] on span "In mẫu A5" at bounding box center [723, 94] width 65 height 23
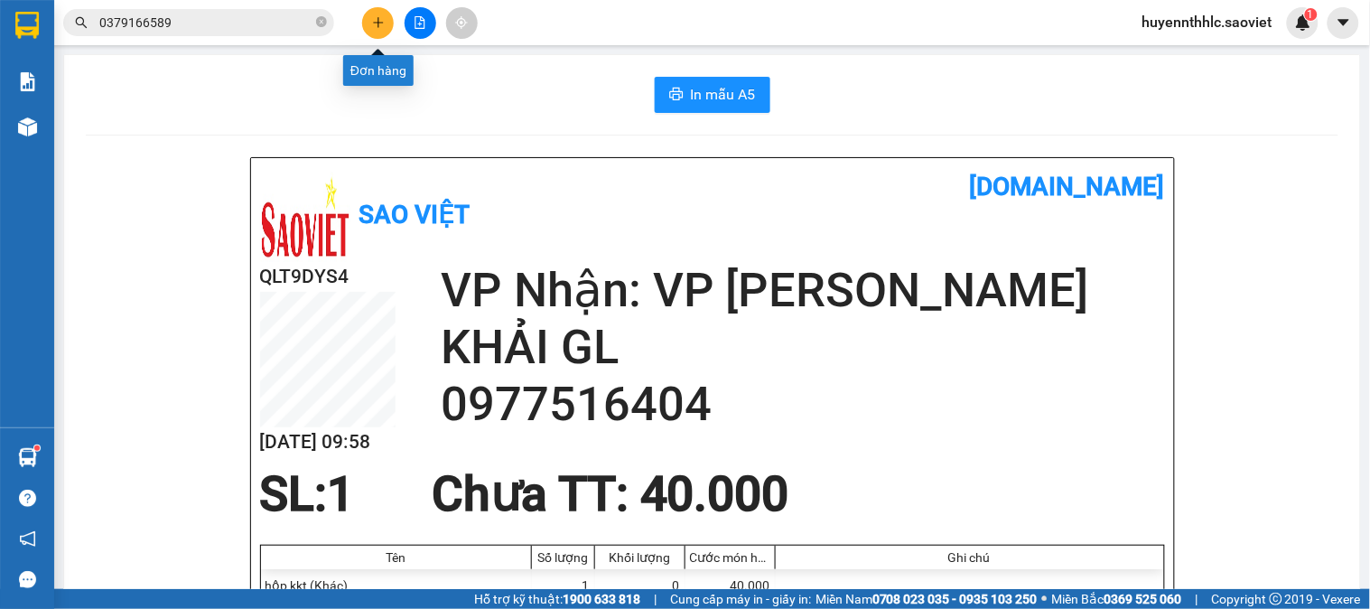
click at [395, 23] on div at bounding box center [419, 23] width 135 height 32
click at [378, 23] on icon "plus" at bounding box center [378, 22] width 10 height 1
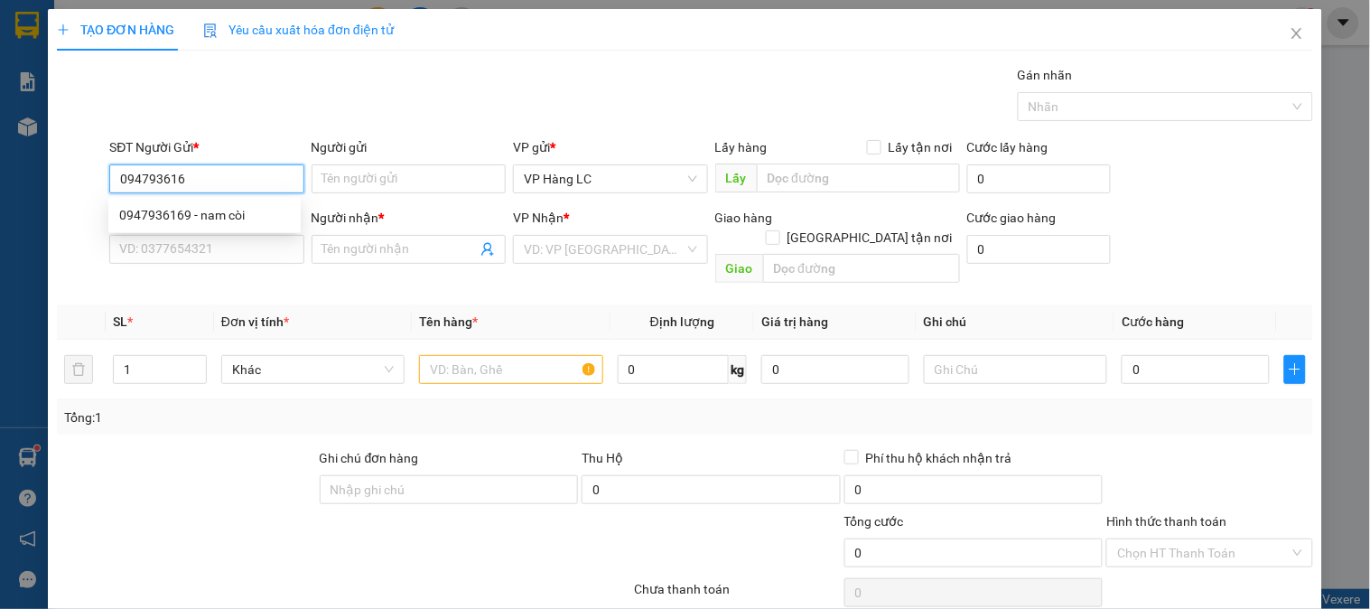
type input "0947936169"
click at [220, 214] on div "0947936169 - nam còi" at bounding box center [204, 215] width 171 height 20
type input "nam còi"
type input "t2 lấy"
type input "0977729059"
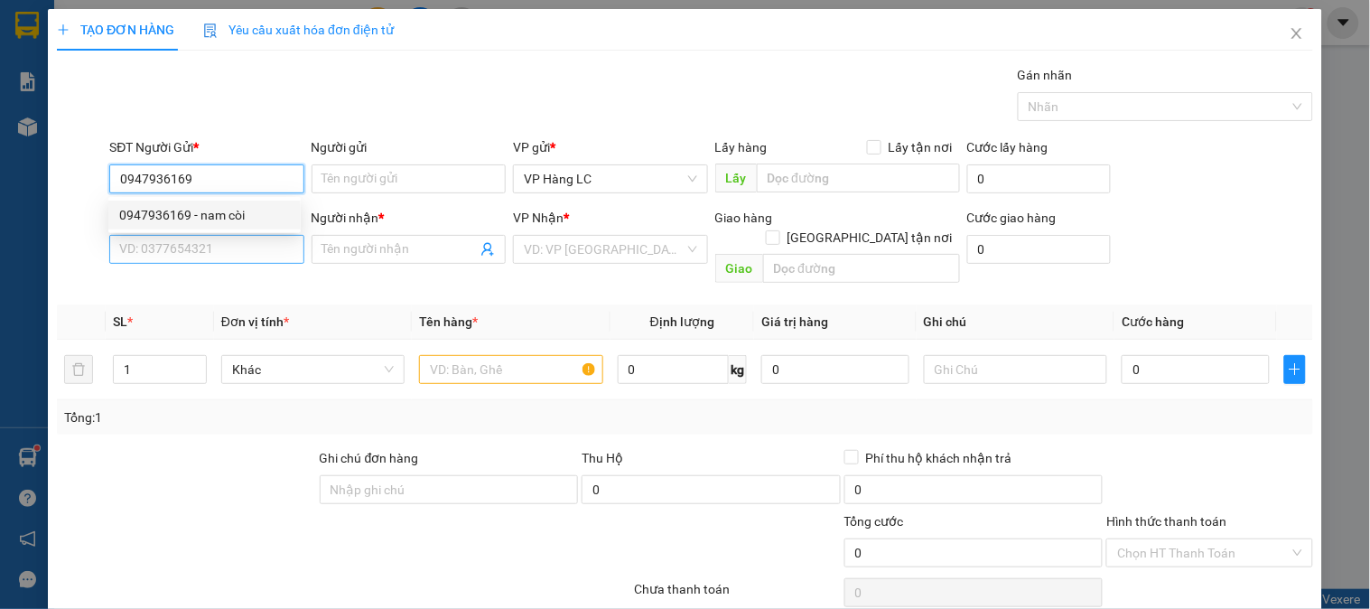
type input "QUANG MINH"
checkbox input "true"
type input "CTN HÀ NỘI GỌI SHIP"
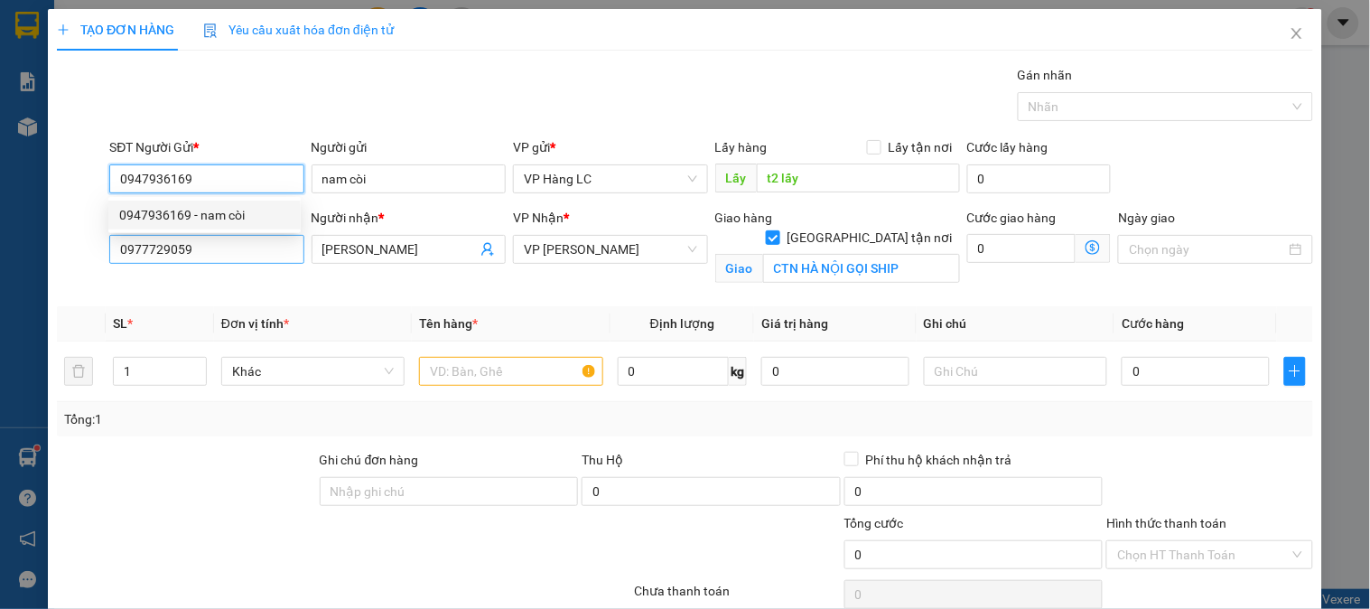
type input "0947936169"
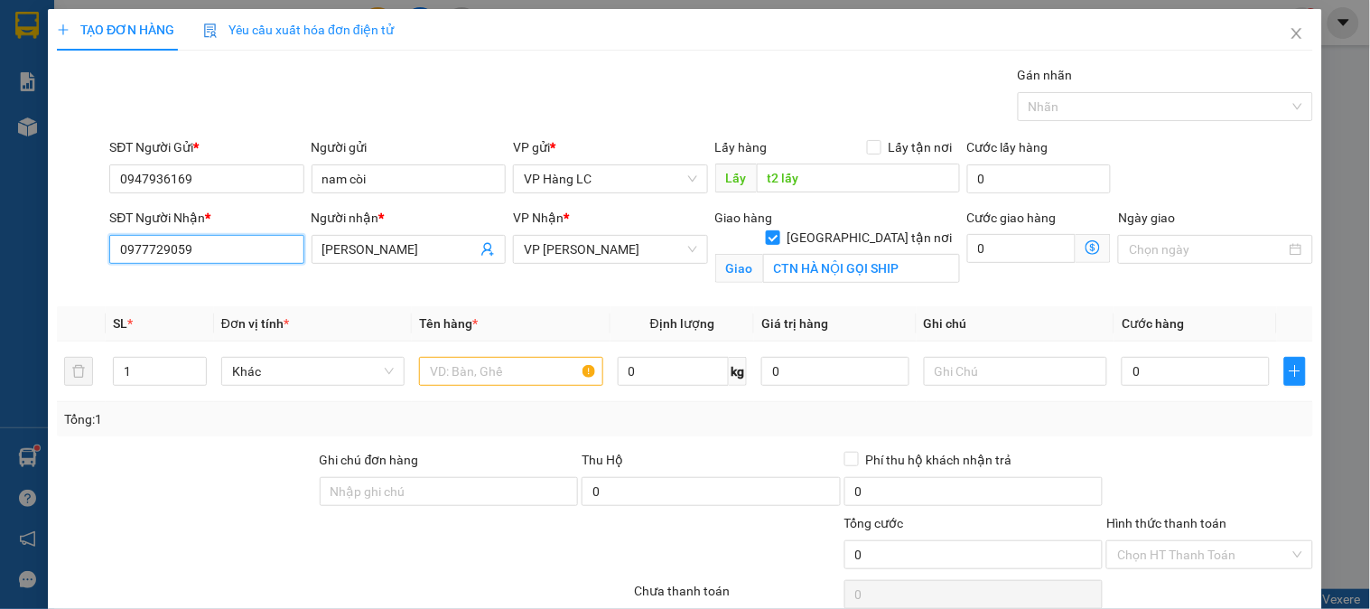
drag, startPoint x: 213, startPoint y: 242, endPoint x: 13, endPoint y: 323, distance: 216.4
click at [13, 323] on div "TẠO ĐƠN HÀNG Yêu cầu xuất hóa đơn điện tử Transit Pickup Surcharge Ids Transit …" at bounding box center [685, 304] width 1370 height 609
type input "0981334565"
click at [197, 282] on div "0981334565 - kt" at bounding box center [204, 285] width 171 height 20
type input "kt"
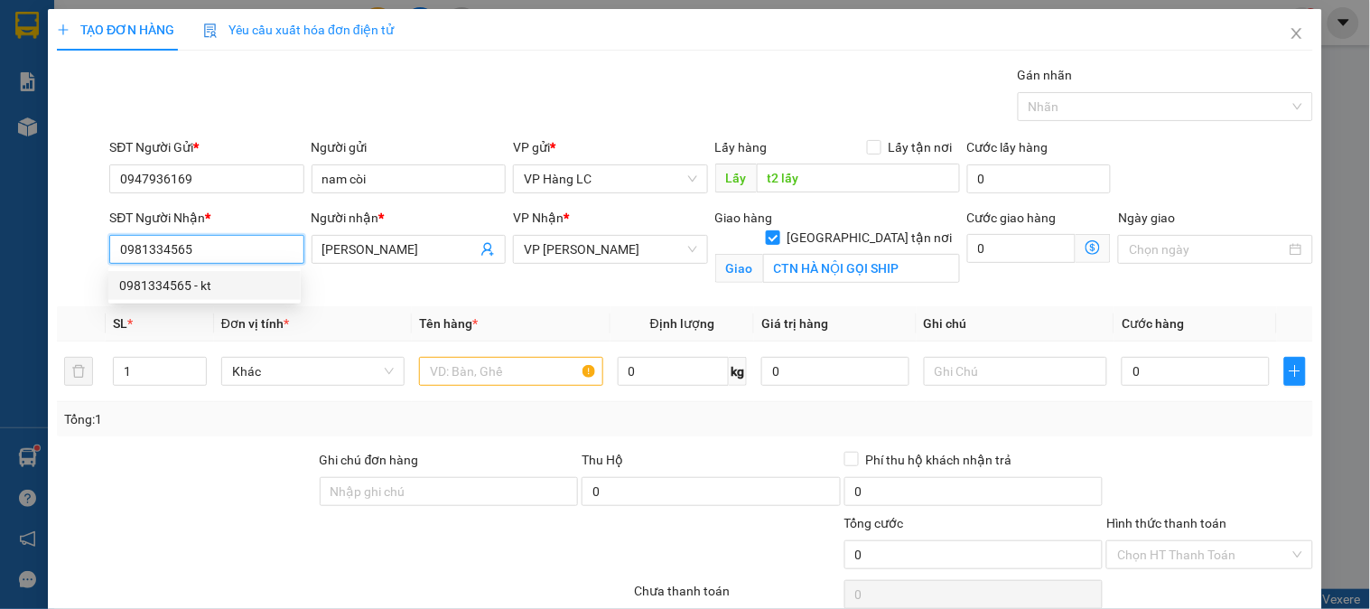
type input "88 KHÚC THỪA DỤ - CẦU GIẤY"
type input "50.000"
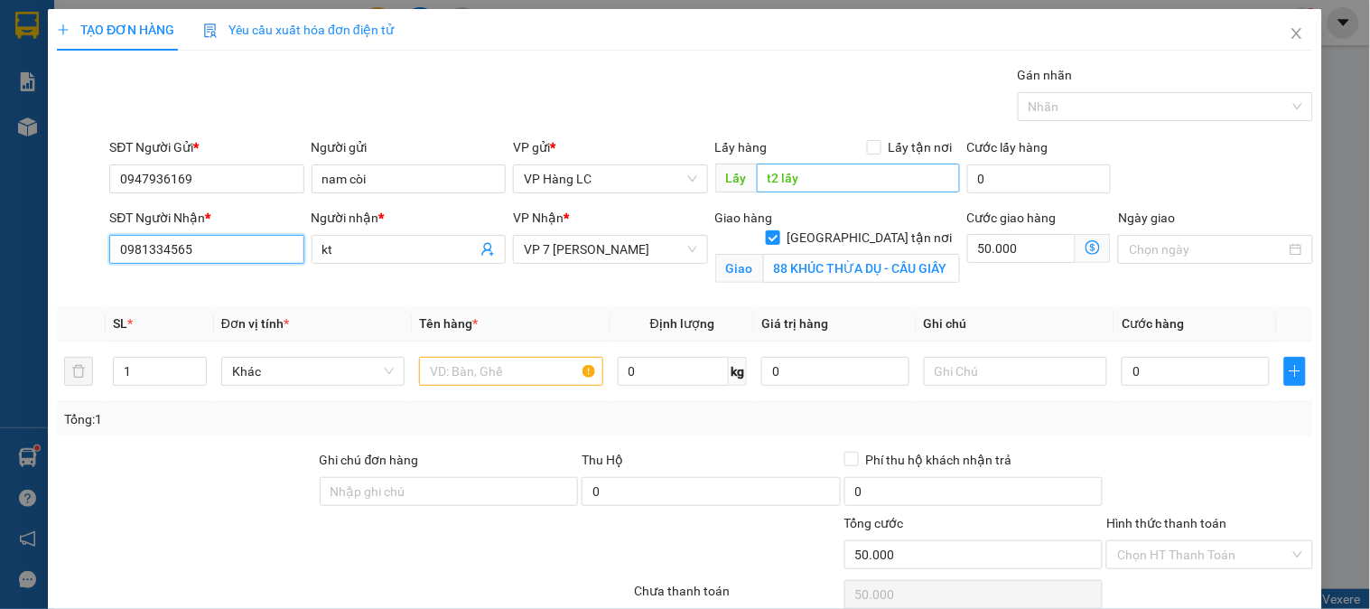
type input "0981334565"
click at [828, 182] on input "t2 lấy" at bounding box center [858, 177] width 203 height 29
click at [530, 369] on input "text" at bounding box center [510, 371] width 183 height 29
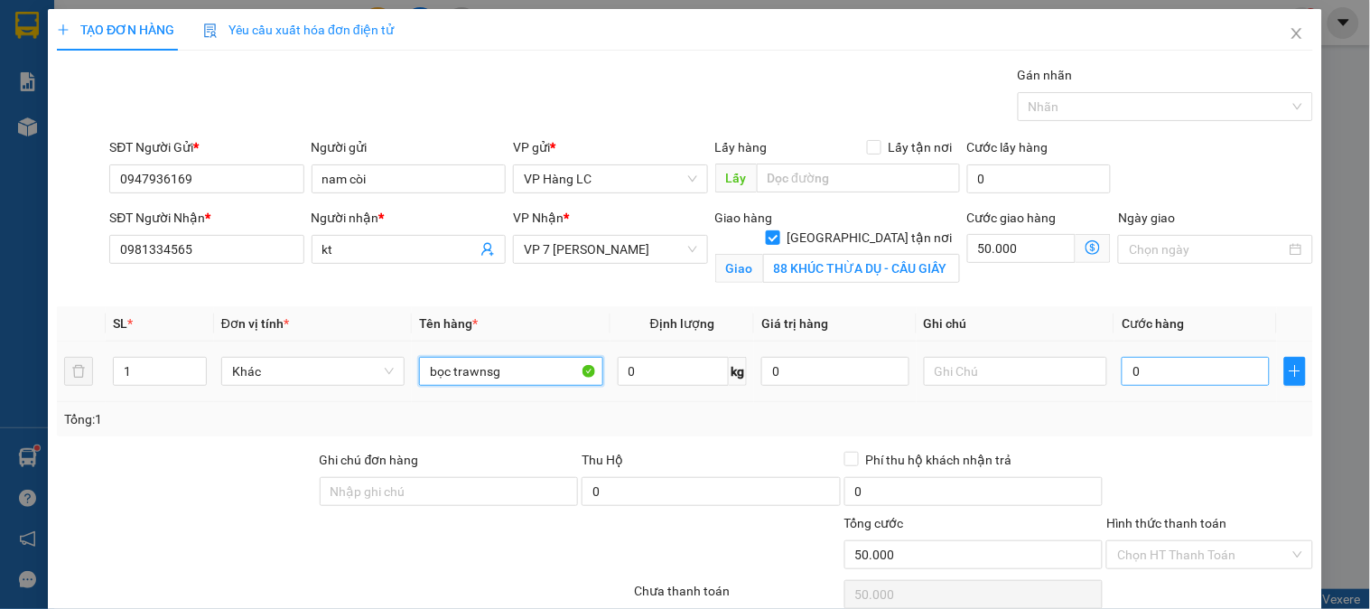
type input "bọc trawnsg"
click at [1186, 365] on input "0" at bounding box center [1196, 371] width 148 height 29
type input "4"
type input "50.004"
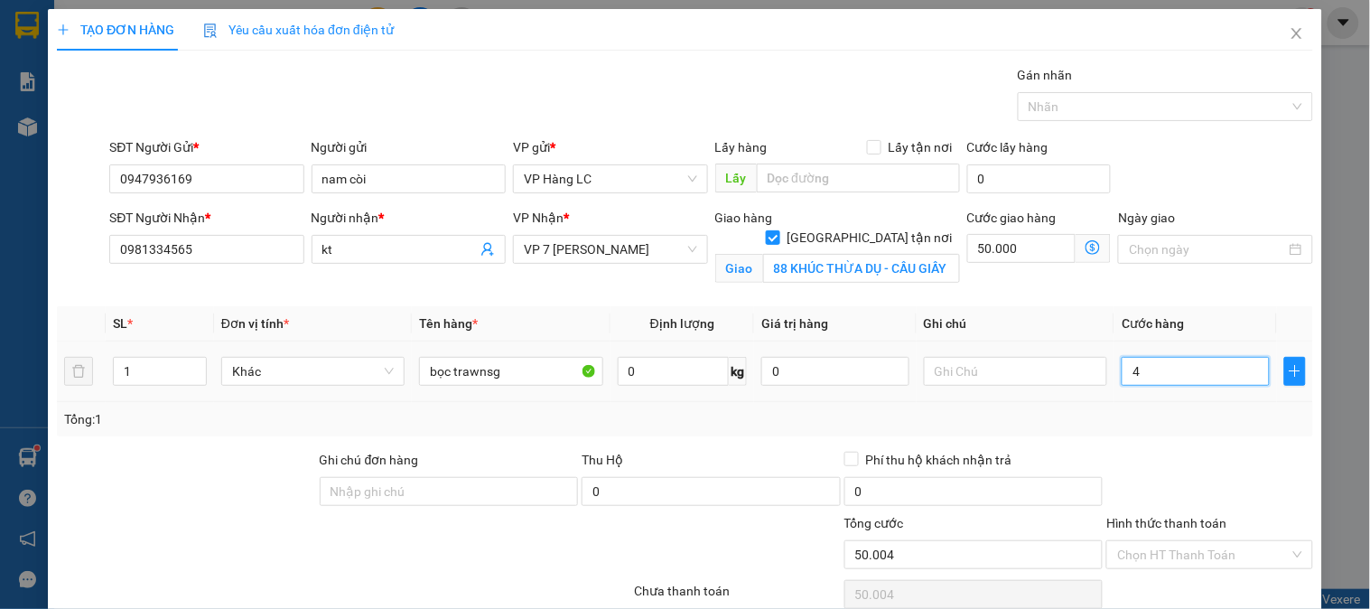
type input "40"
type input "50.040"
type input "400"
type input "50.400"
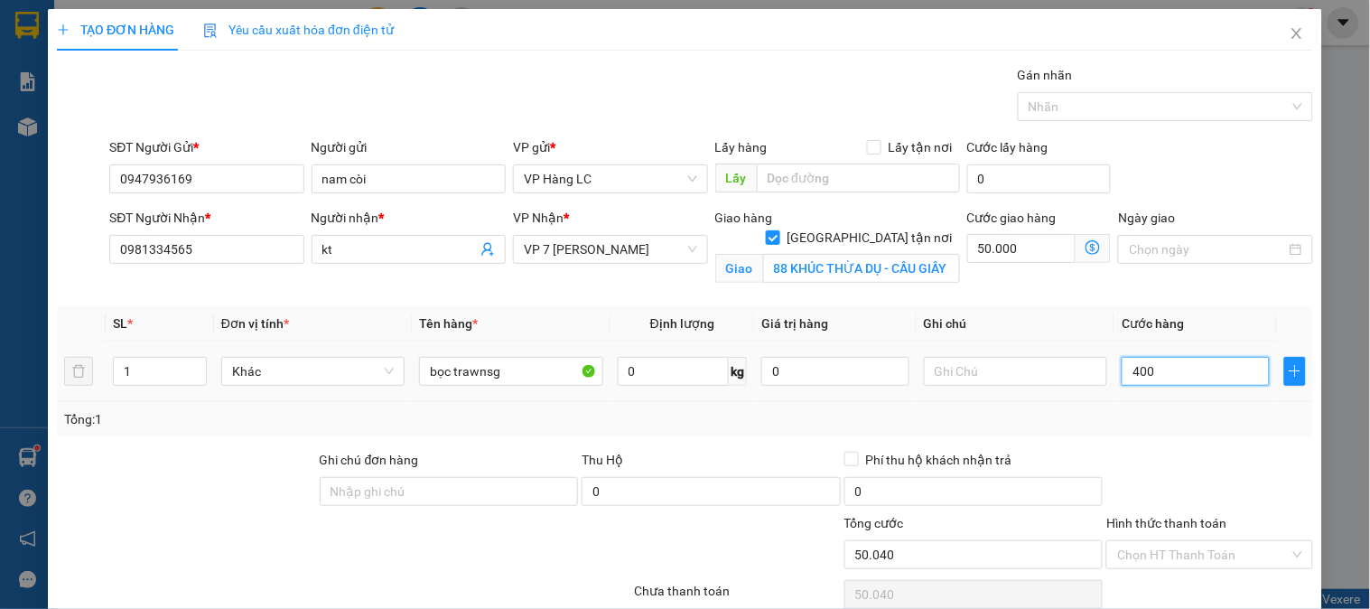
type input "50.400"
type input "4.000"
type input "54.000"
type input "40.000"
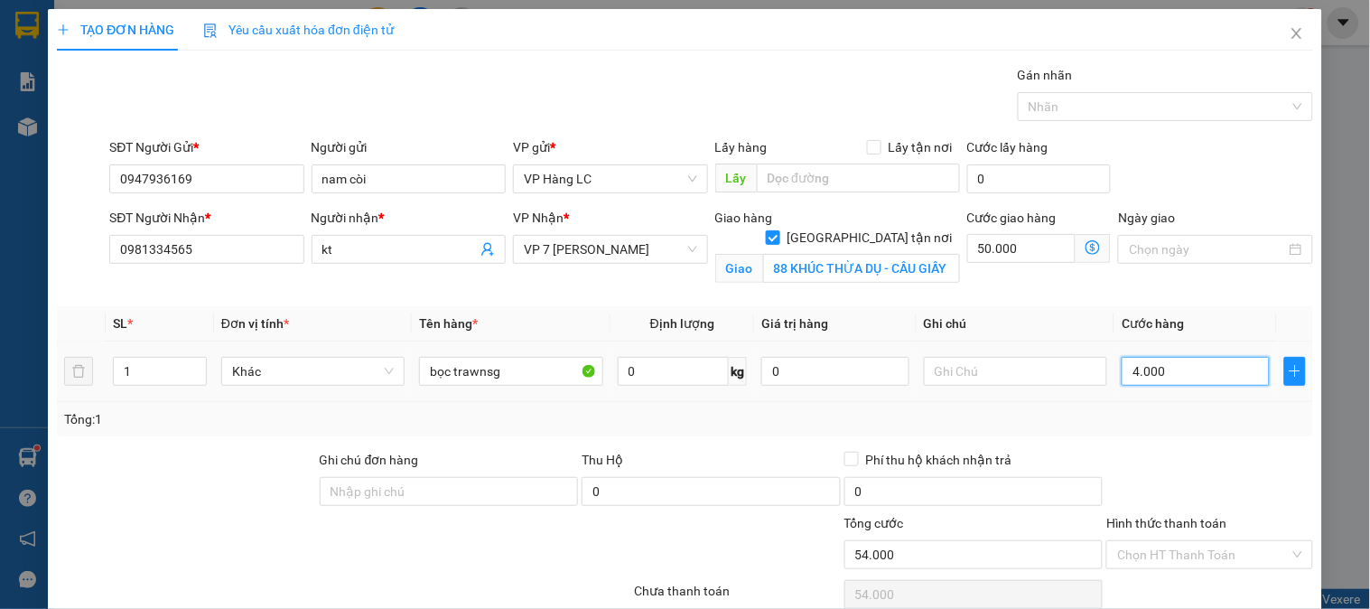
type input "90.000"
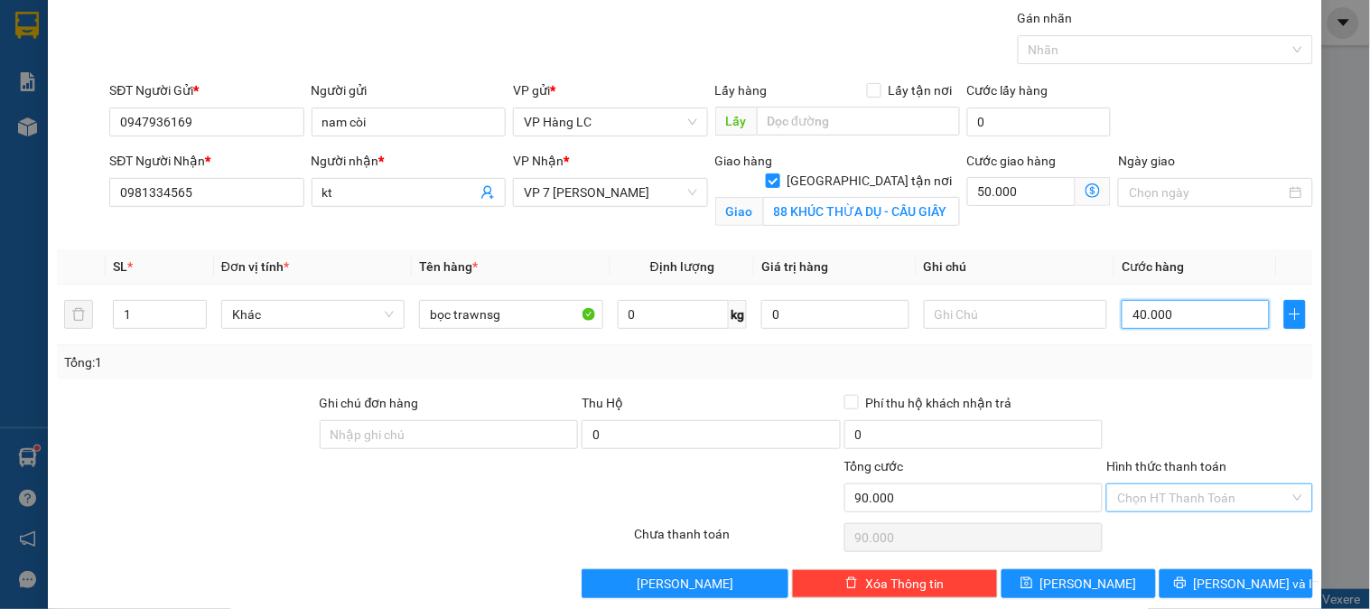
scroll to position [81, 0]
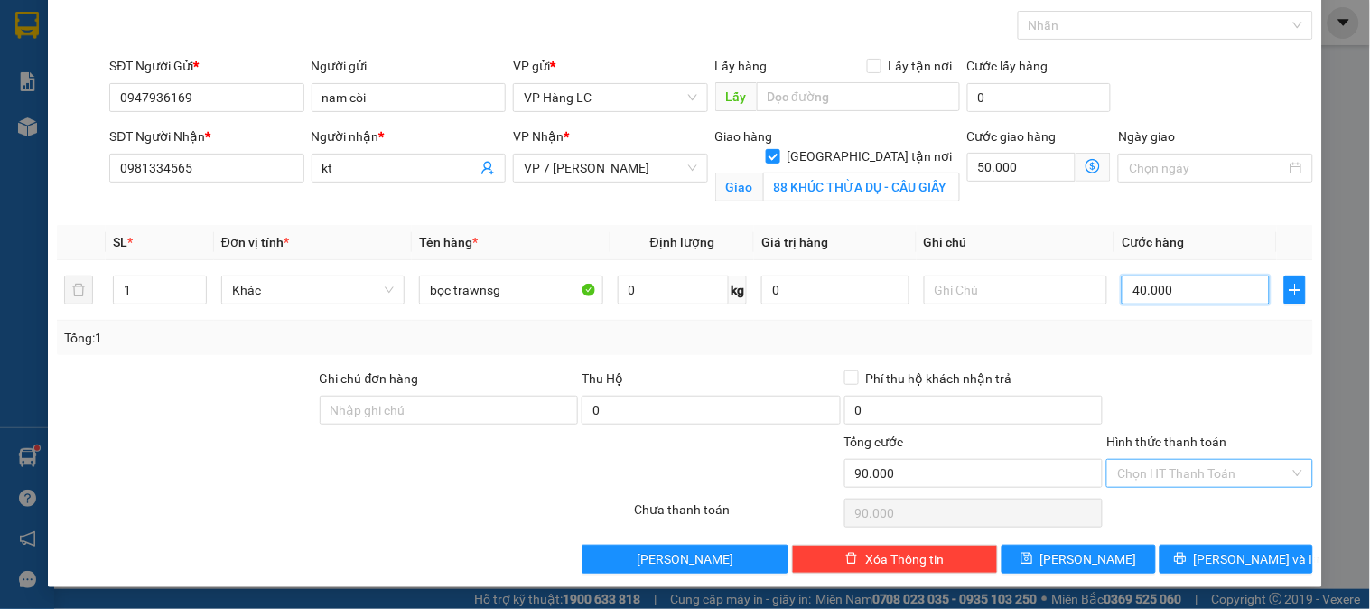
type input "40.000"
click at [1187, 477] on input "Hình thức thanh toán" at bounding box center [1203, 473] width 172 height 27
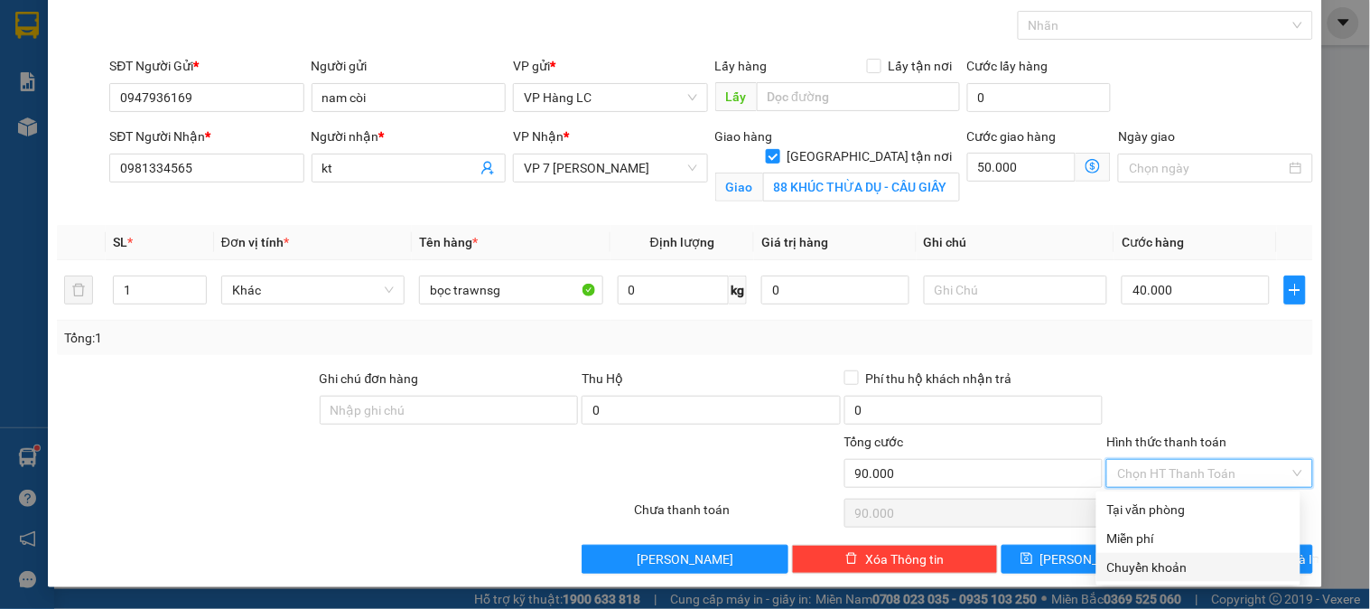
click at [1169, 560] on div "Chuyển khoản" at bounding box center [1198, 567] width 182 height 20
type input "0"
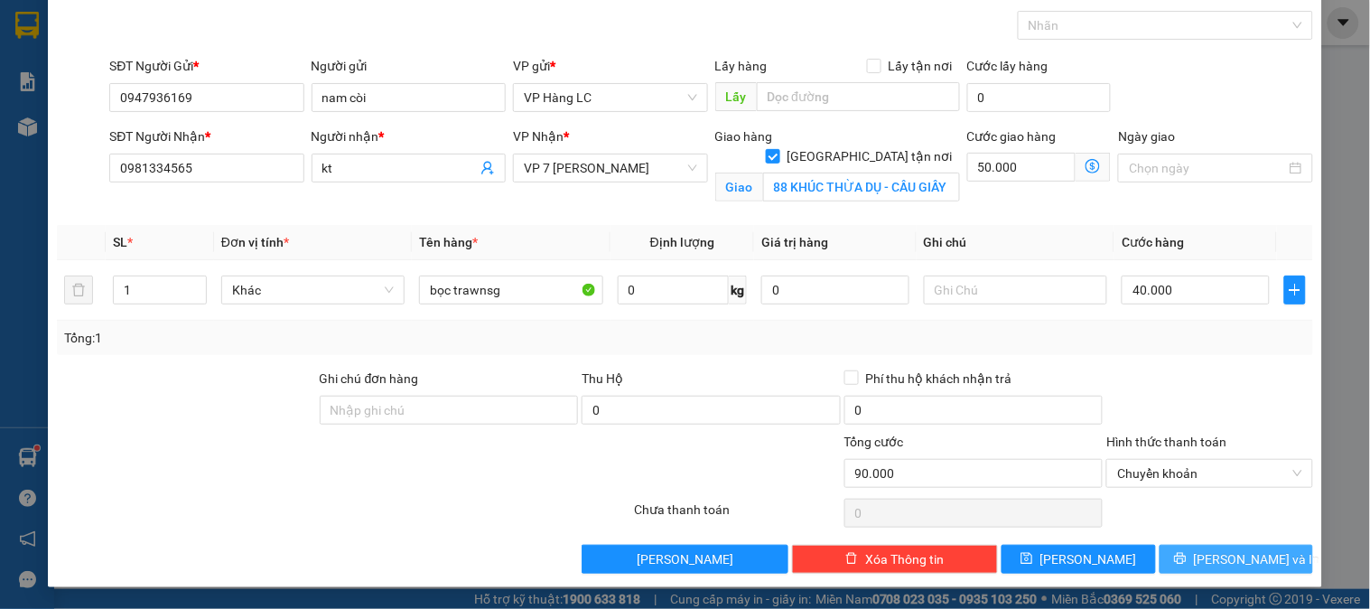
drag, startPoint x: 1234, startPoint y: 555, endPoint x: 1238, endPoint y: 574, distance: 18.6
click at [1236, 557] on span "Lưu và In" at bounding box center [1257, 559] width 126 height 20
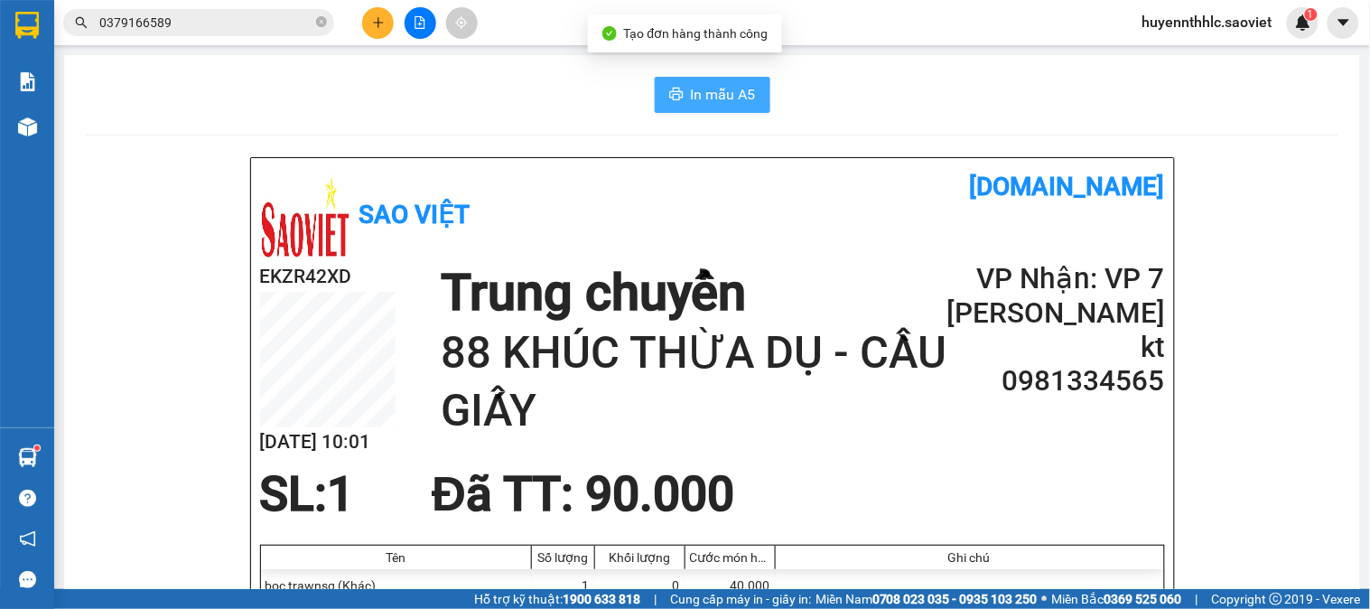
click at [728, 83] on span "In mẫu A5" at bounding box center [723, 94] width 65 height 23
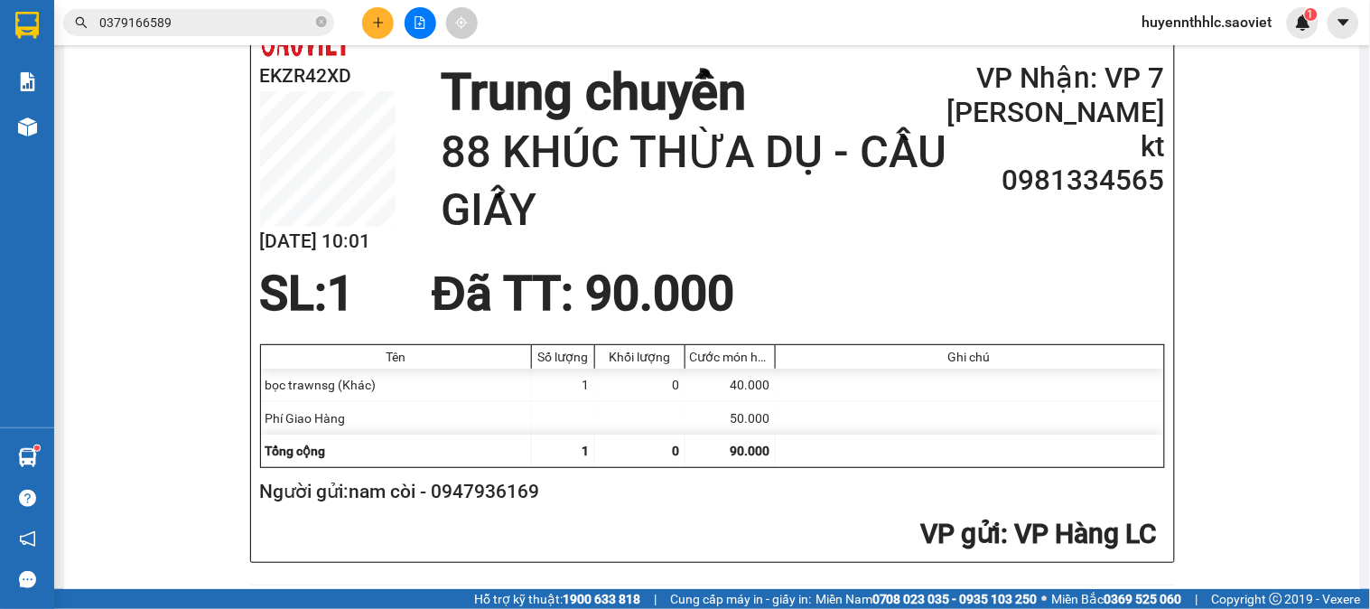
drag, startPoint x: 736, startPoint y: 515, endPoint x: 687, endPoint y: 518, distance: 48.8
click at [736, 515] on div "Người gửi: nam còi - 0947936169" at bounding box center [709, 497] width 905 height 40
click at [520, 495] on h2 "Người gửi: nam còi - 0947936169" at bounding box center [709, 492] width 898 height 30
copy h2 "0947936169"
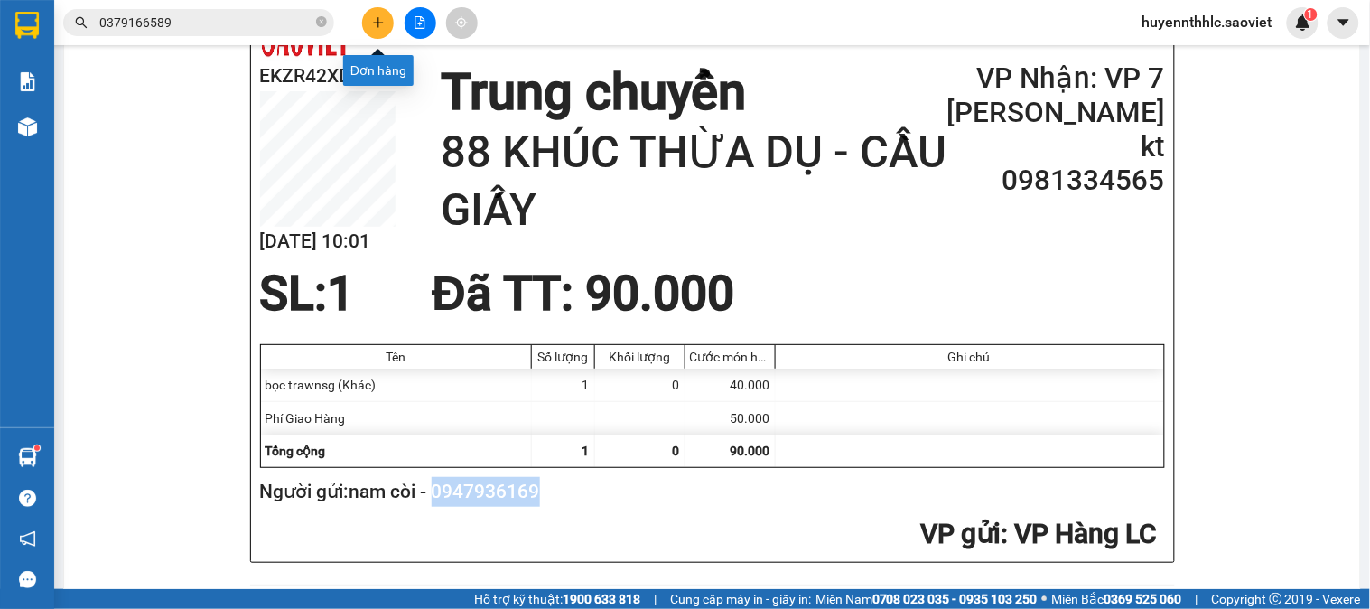
click at [383, 20] on icon "plus" at bounding box center [378, 22] width 13 height 13
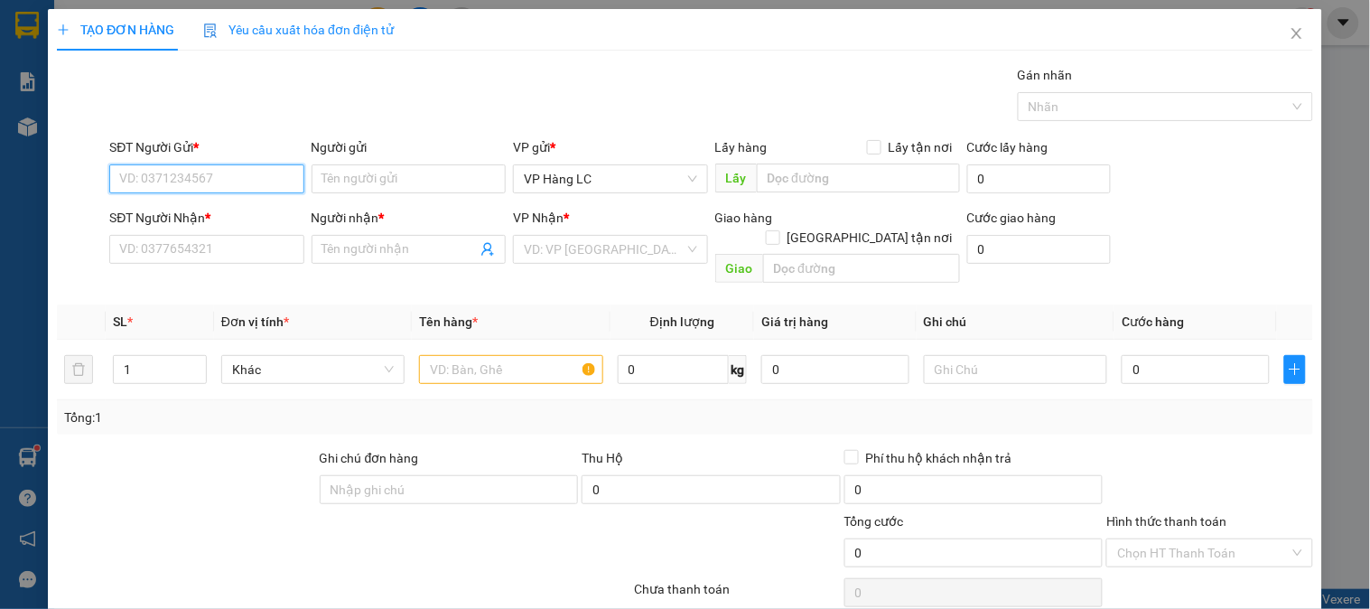
click at [208, 166] on input "SĐT Người Gửi *" at bounding box center [206, 178] width 194 height 29
paste input "0947936169"
type input "0947936169"
click at [220, 214] on div "0947936169 - nam còi" at bounding box center [204, 215] width 171 height 20
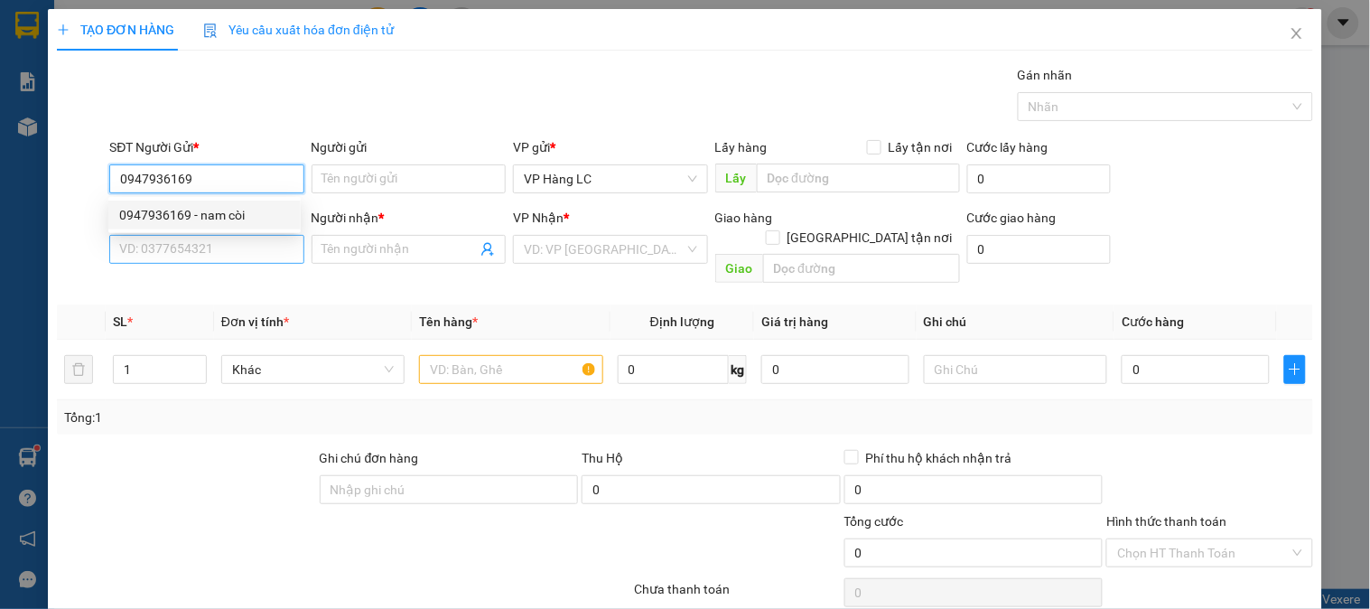
type input "nam còi"
type input "0981334565"
type input "kt"
checkbox input "true"
type input "88 KHÚC THỪA DỤ - CẦU GIẤY"
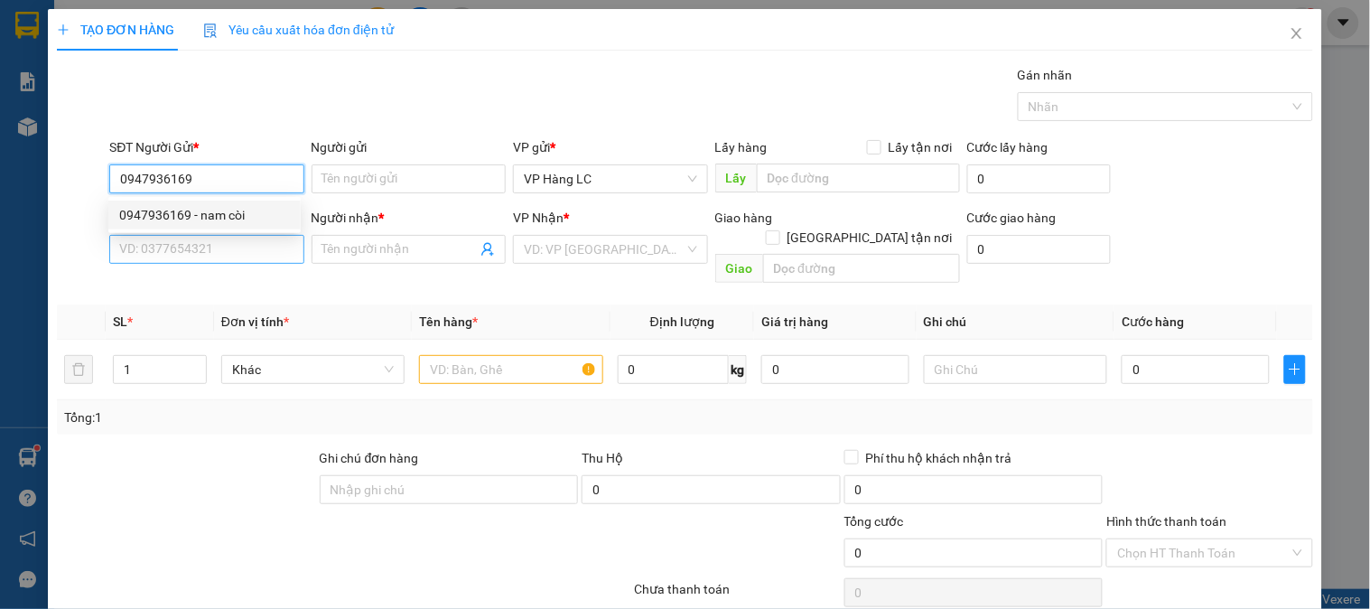
type input "50.000"
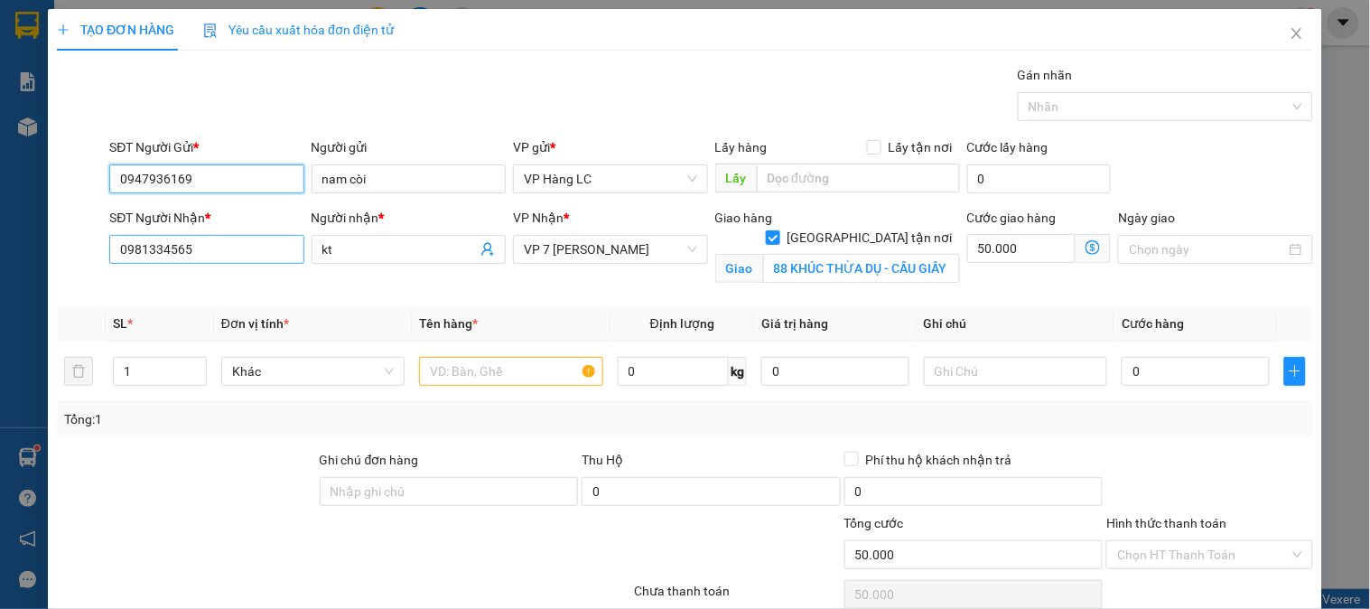
type input "0947936169"
drag, startPoint x: 211, startPoint y: 250, endPoint x: 0, endPoint y: 275, distance: 212.8
click at [0, 275] on div "TẠO ĐƠN HÀNG Yêu cầu xuất hóa đơn điện tử Transit Pickup Surcharge Ids Transit …" at bounding box center [685, 304] width 1370 height 609
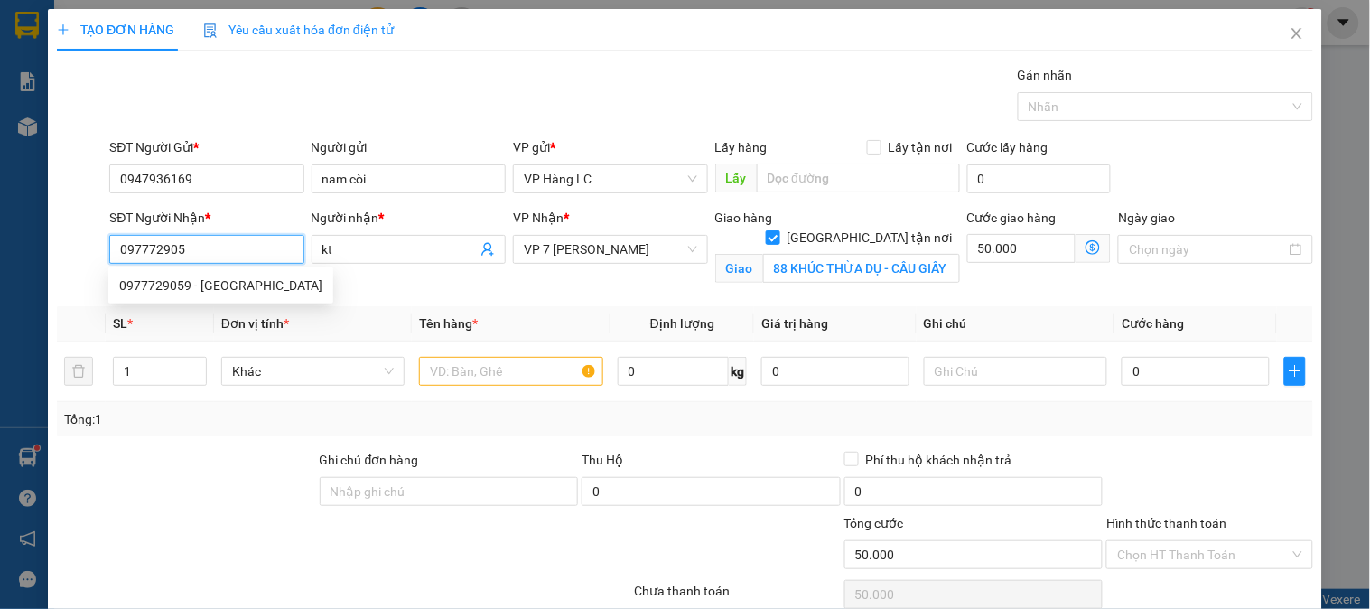
type input "0977729059"
click at [213, 283] on div "0977729059 - QUANG MINH" at bounding box center [220, 285] width 203 height 20
type input "QUANG MINH"
type input "CTN HÀ NỘI GỌI SHIP"
type input "0"
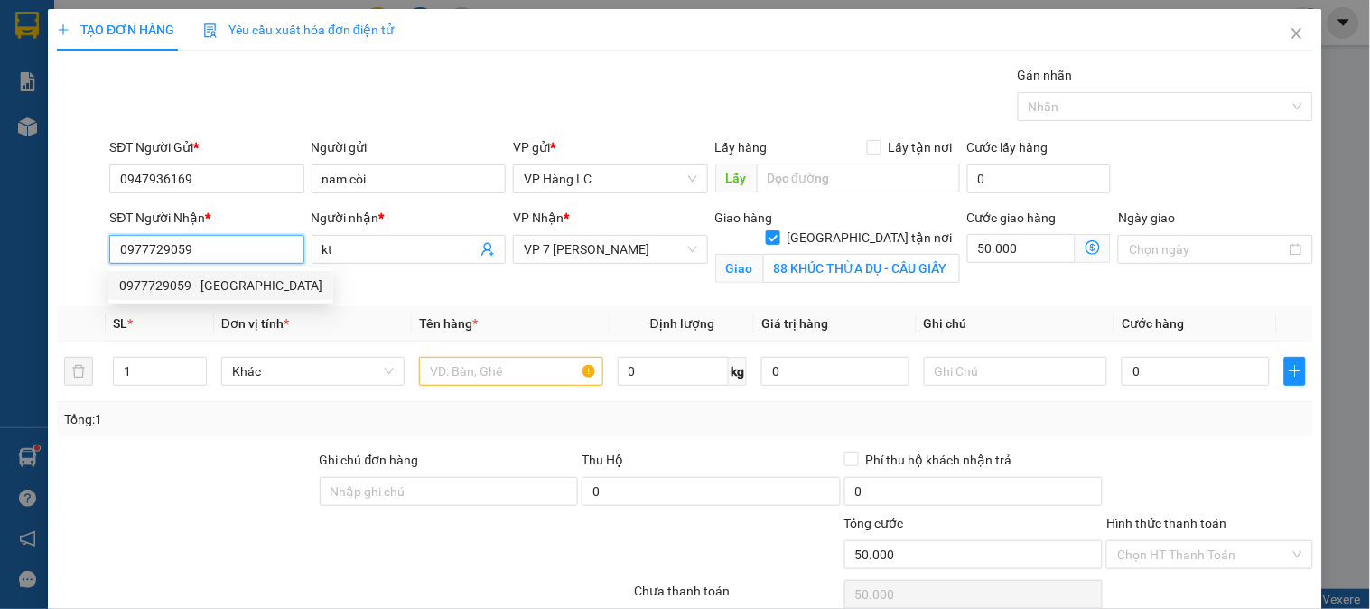
type input "0"
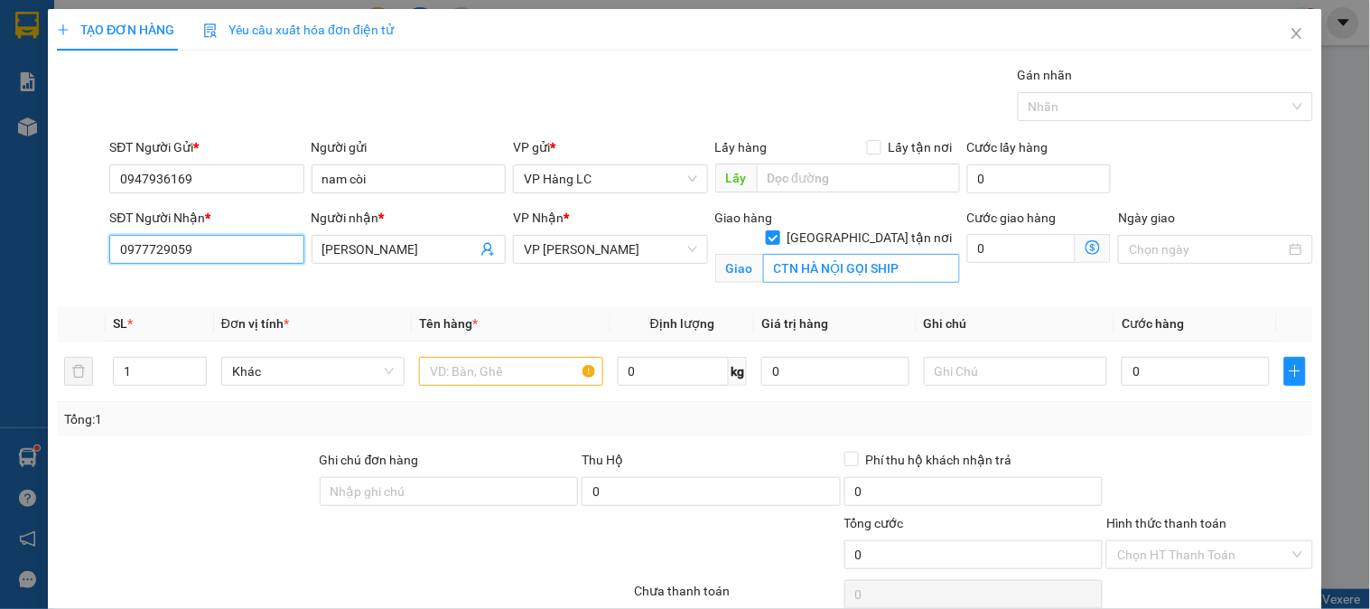
type input "0977729059"
click at [926, 256] on input "CTN HÀ NỘI GỌI SHIP" at bounding box center [861, 268] width 197 height 29
click at [517, 373] on input "text" at bounding box center [510, 371] width 183 height 29
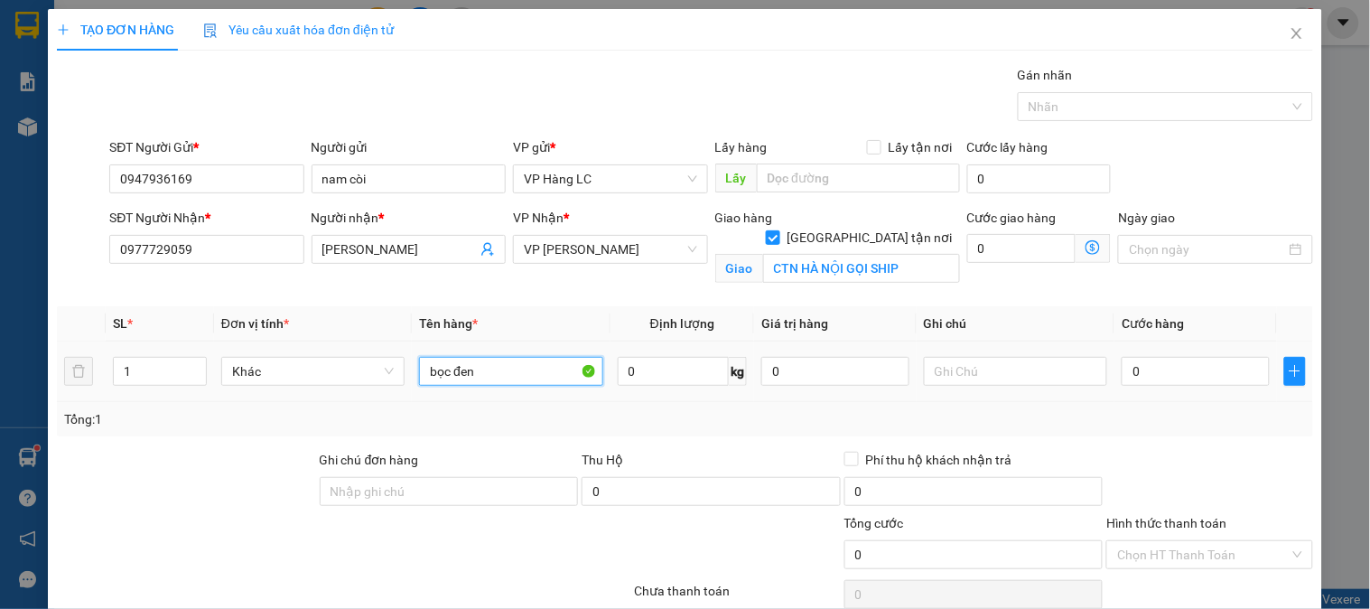
type input "bọc đen"
click at [1134, 386] on div "0" at bounding box center [1196, 371] width 148 height 36
type input "4"
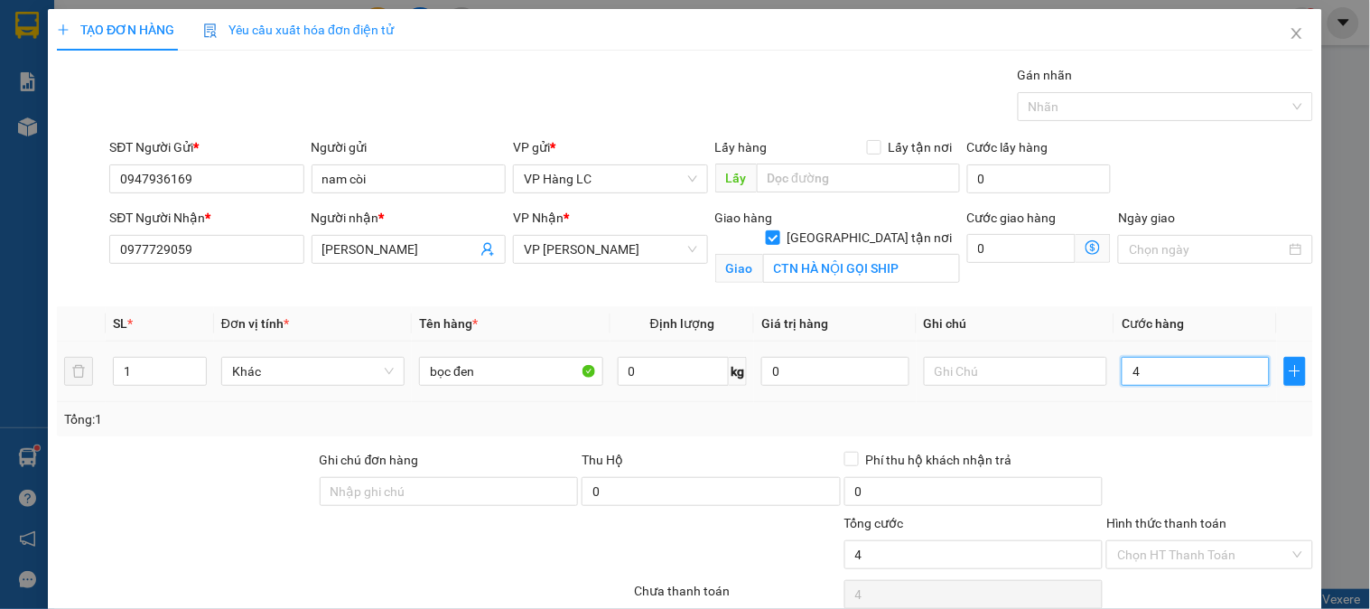
type input "40"
type input "400"
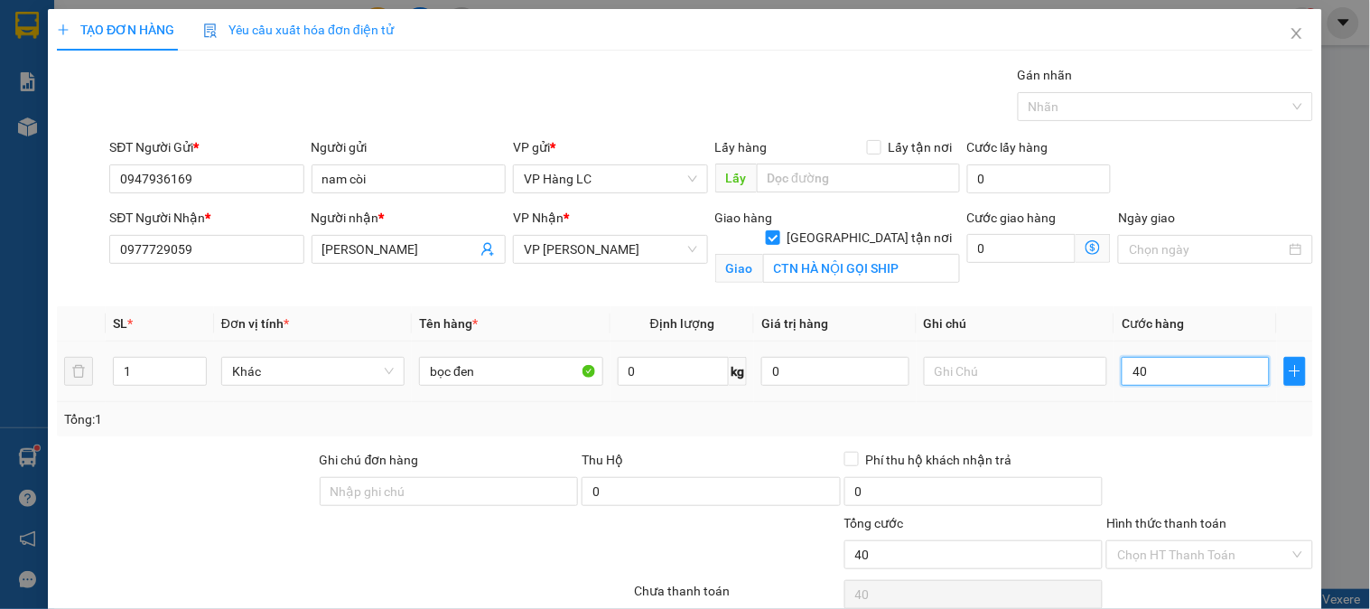
type input "400"
type input "4.000"
type input "40.000"
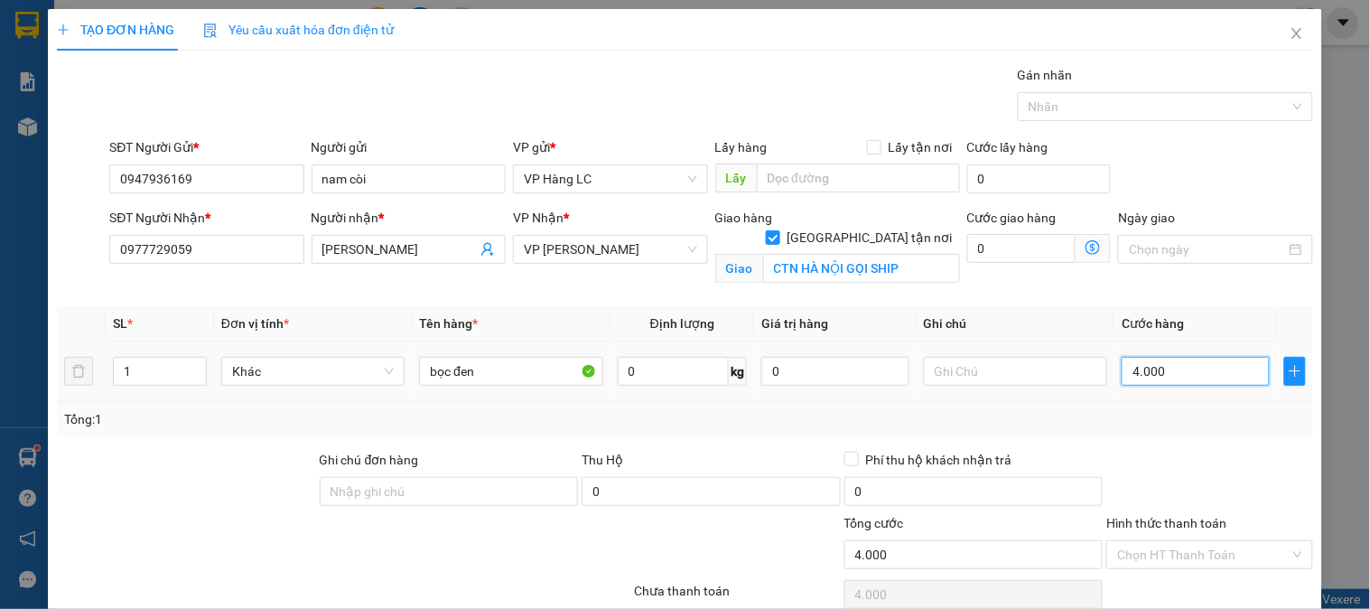
type input "40.000"
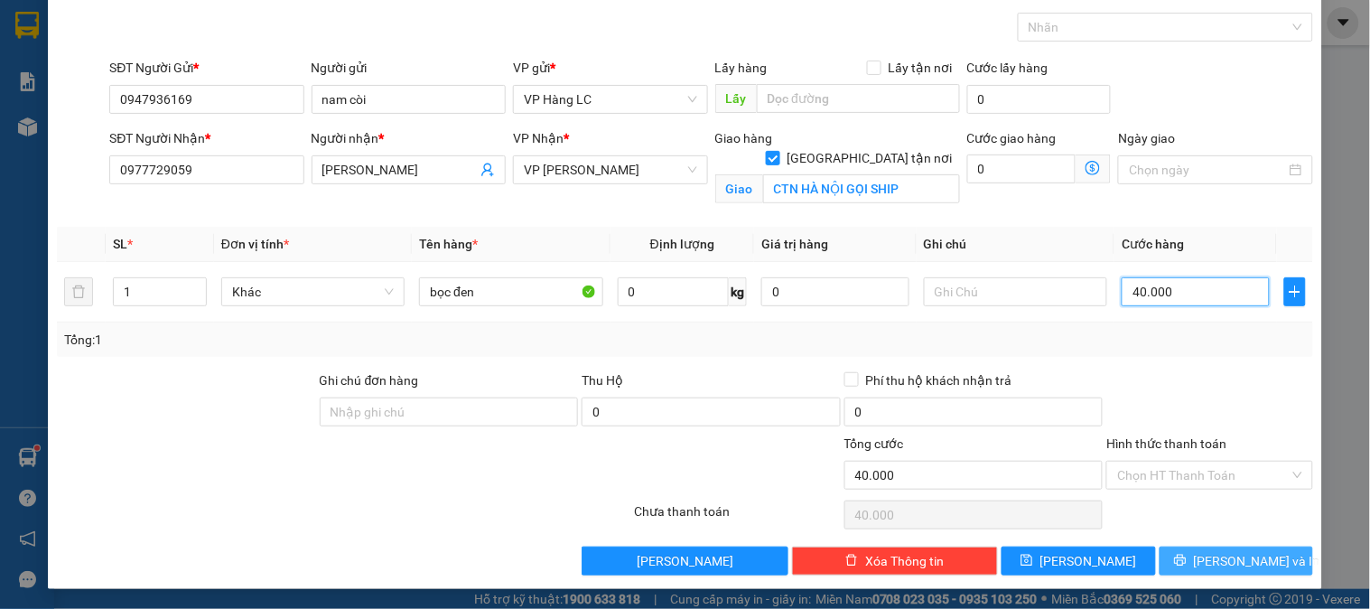
scroll to position [81, 0]
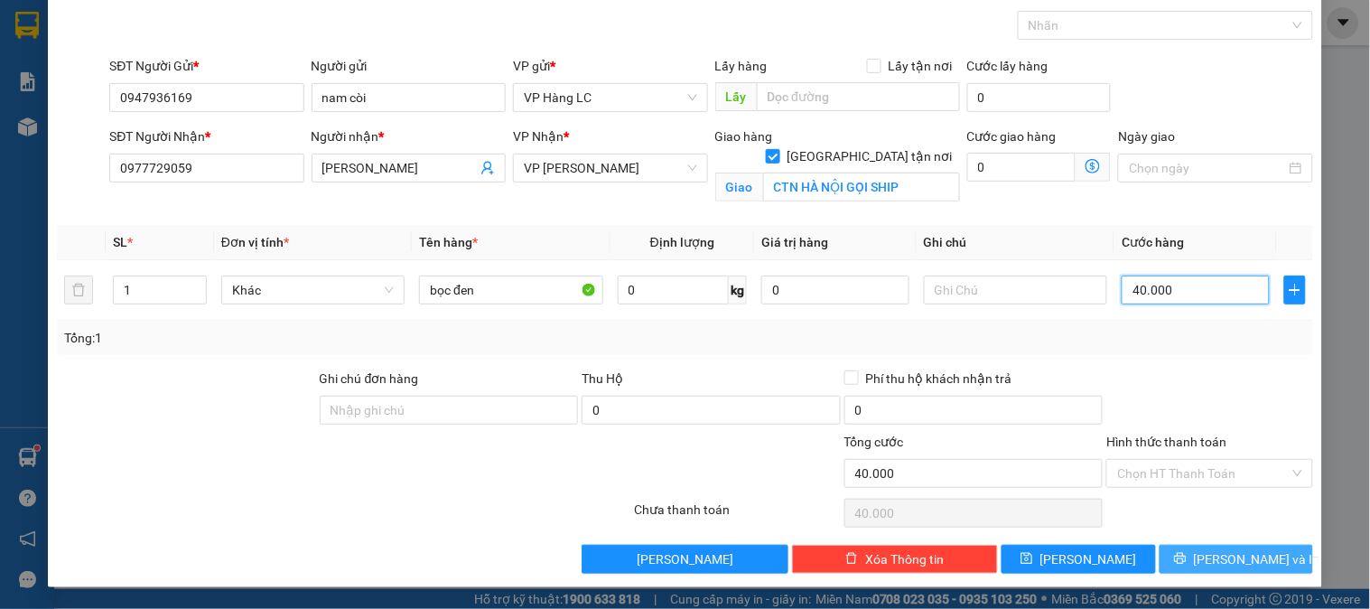
type input "40.000"
click at [1240, 555] on span "Lưu và In" at bounding box center [1257, 559] width 126 height 20
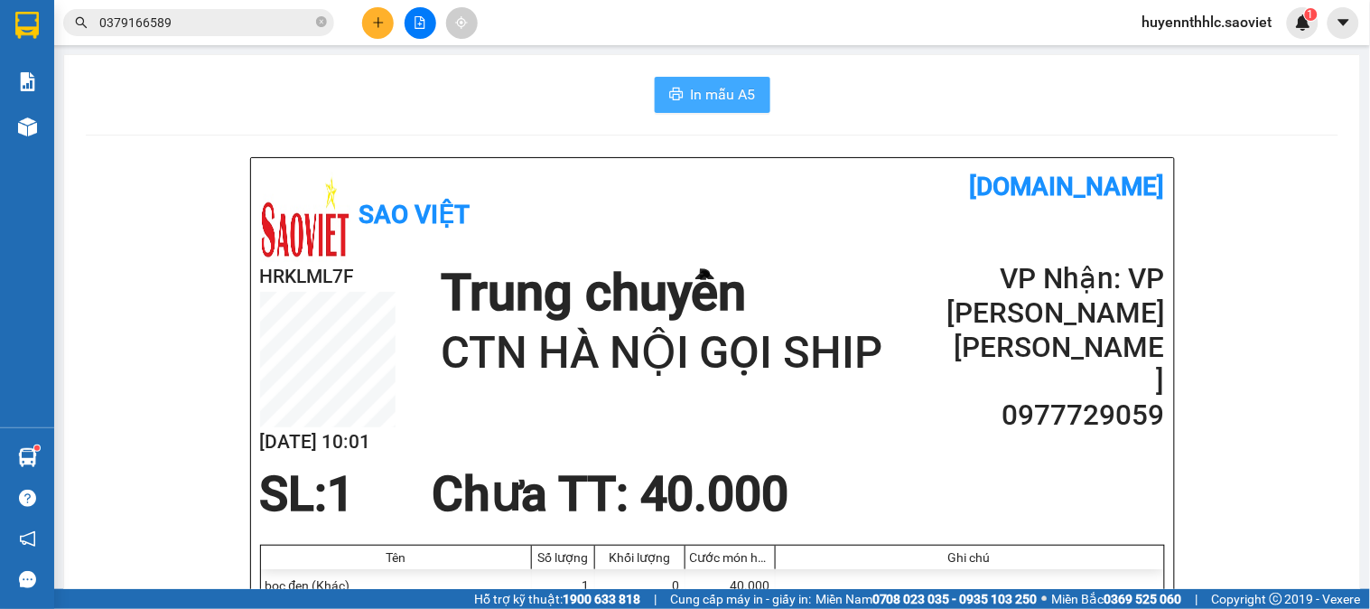
click at [732, 95] on span "In mẫu A5" at bounding box center [723, 94] width 65 height 23
drag, startPoint x: 888, startPoint y: 97, endPoint x: 624, endPoint y: 113, distance: 264.2
click at [885, 97] on div "In mẫu A5" at bounding box center [712, 95] width 1253 height 36
click at [374, 24] on icon "plus" at bounding box center [378, 22] width 13 height 13
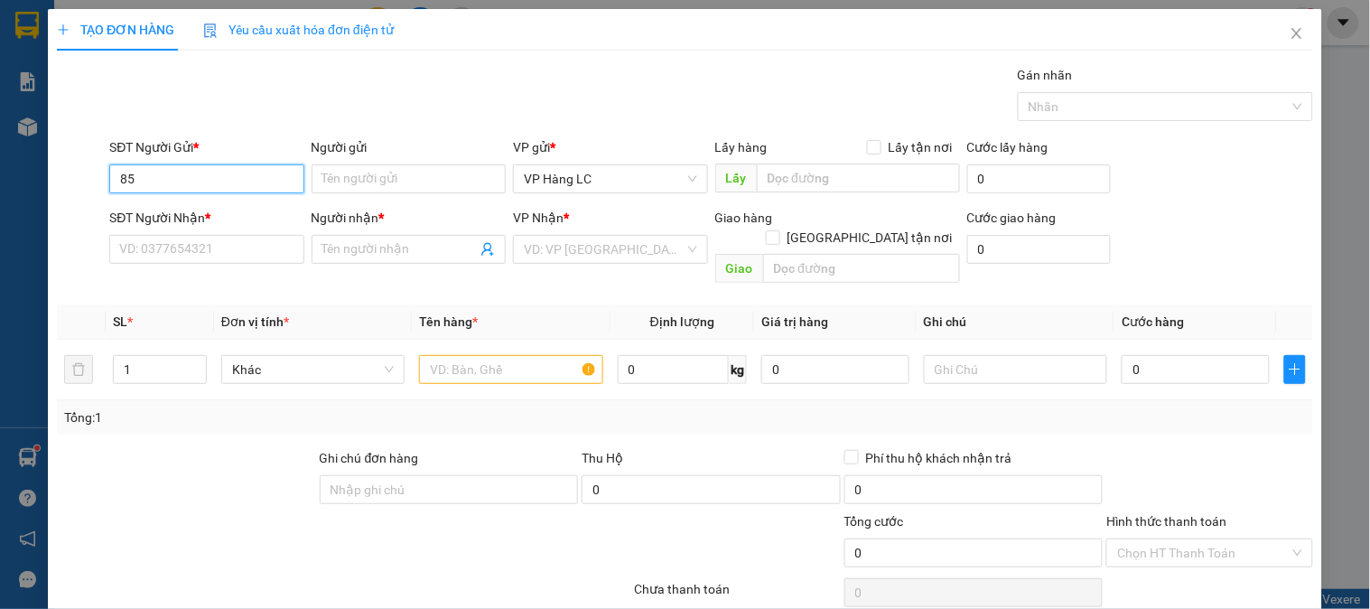
type input "8"
click at [251, 214] on div "0918978185 - TRANG TÂM" at bounding box center [204, 215] width 171 height 20
type input "0918978185"
type input "TRANG TÂM"
type input "0979532058"
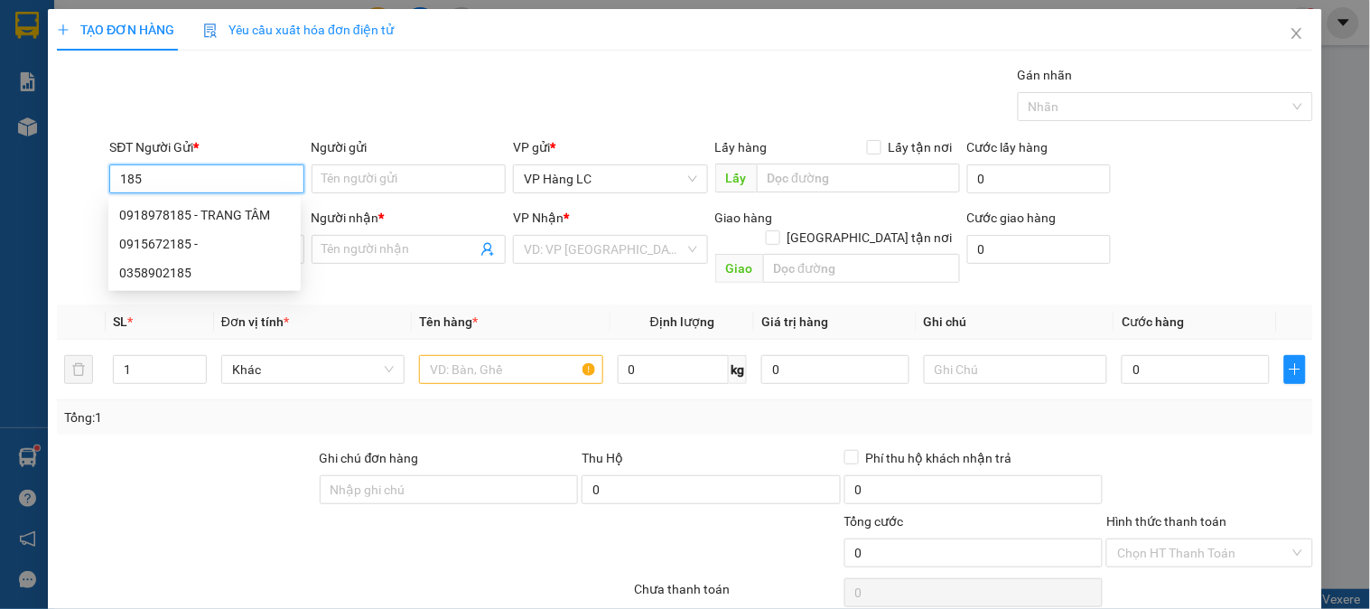
type input "trang tiến"
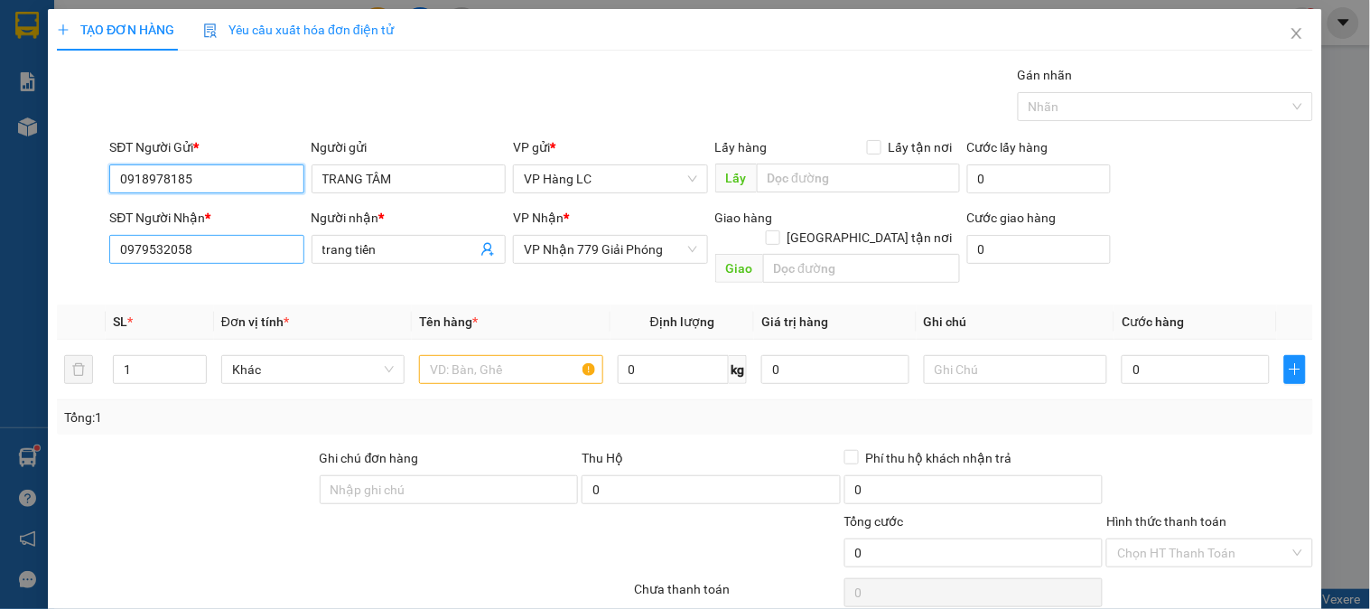
type input "0918978185"
drag, startPoint x: 230, startPoint y: 256, endPoint x: 0, endPoint y: 258, distance: 230.3
click at [0, 258] on div "TẠO ĐƠN HÀNG Yêu cầu xuất hóa đơn điện tử Transit Pickup Surcharge Ids Transit …" at bounding box center [685, 304] width 1370 height 609
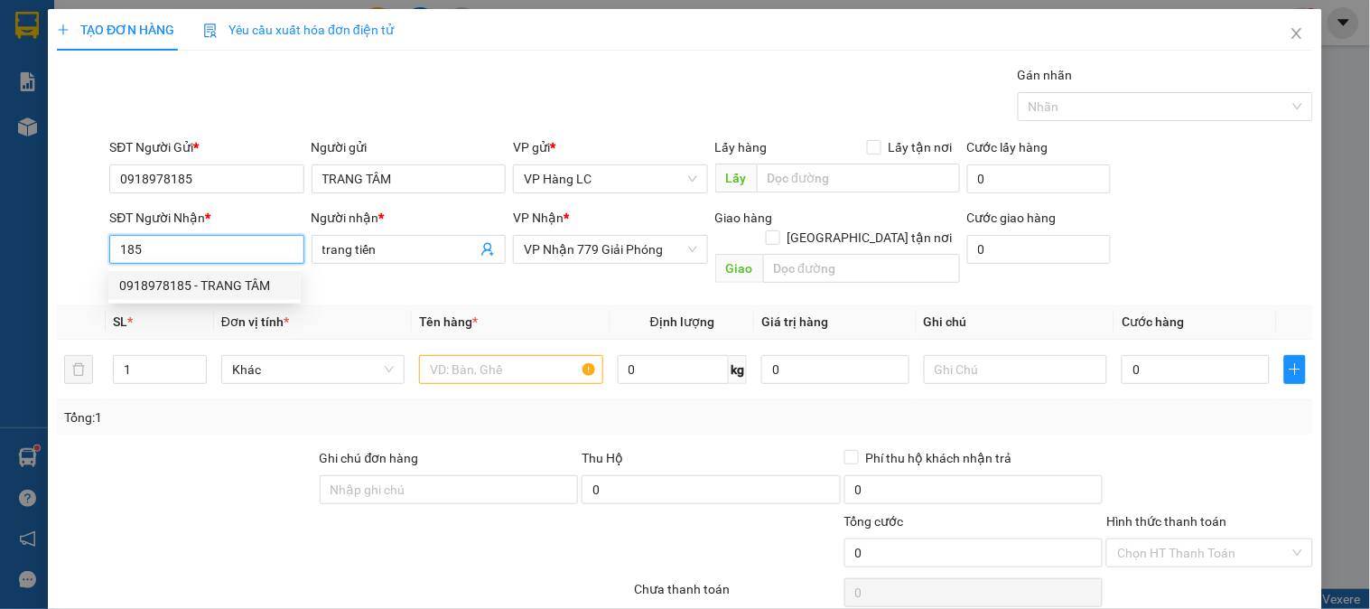
type input "0904819185"
type input "LONG"
drag, startPoint x: 215, startPoint y: 245, endPoint x: 39, endPoint y: 267, distance: 177.6
click at [39, 267] on div "TẠO ĐƠN HÀNG Yêu cầu xuất hóa đơn điện tử Transit Pickup Surcharge Ids Transit …" at bounding box center [685, 304] width 1370 height 609
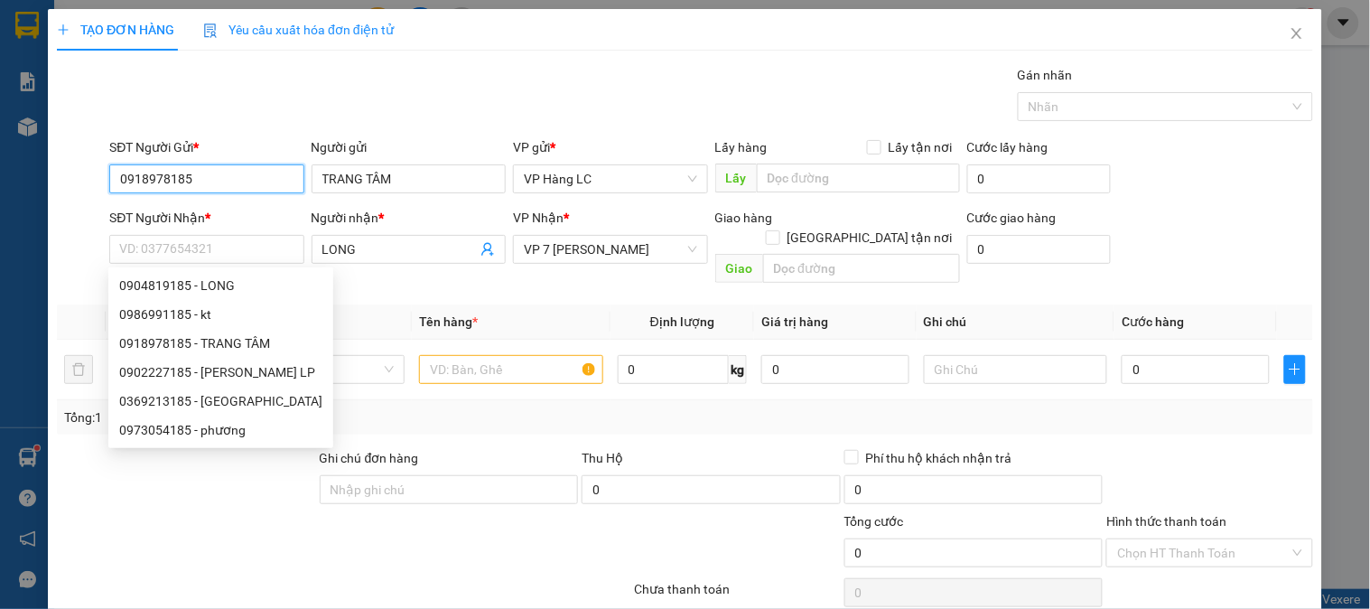
drag, startPoint x: 208, startPoint y: 177, endPoint x: 0, endPoint y: 200, distance: 209.0
click at [0, 183] on div "TẠO ĐƠN HÀNG Yêu cầu xuất hóa đơn điện tử Transit Pickup Surcharge Ids Transit …" at bounding box center [685, 304] width 1370 height 609
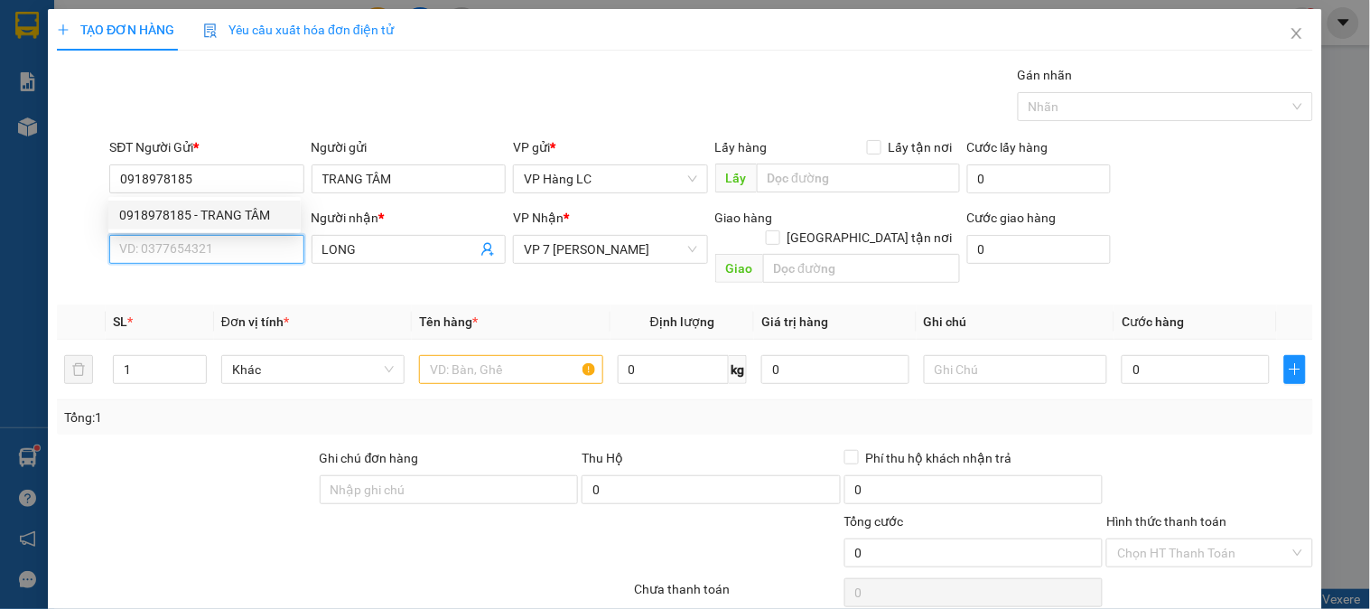
click at [172, 242] on input "SĐT Người Nhận *" at bounding box center [206, 249] width 194 height 29
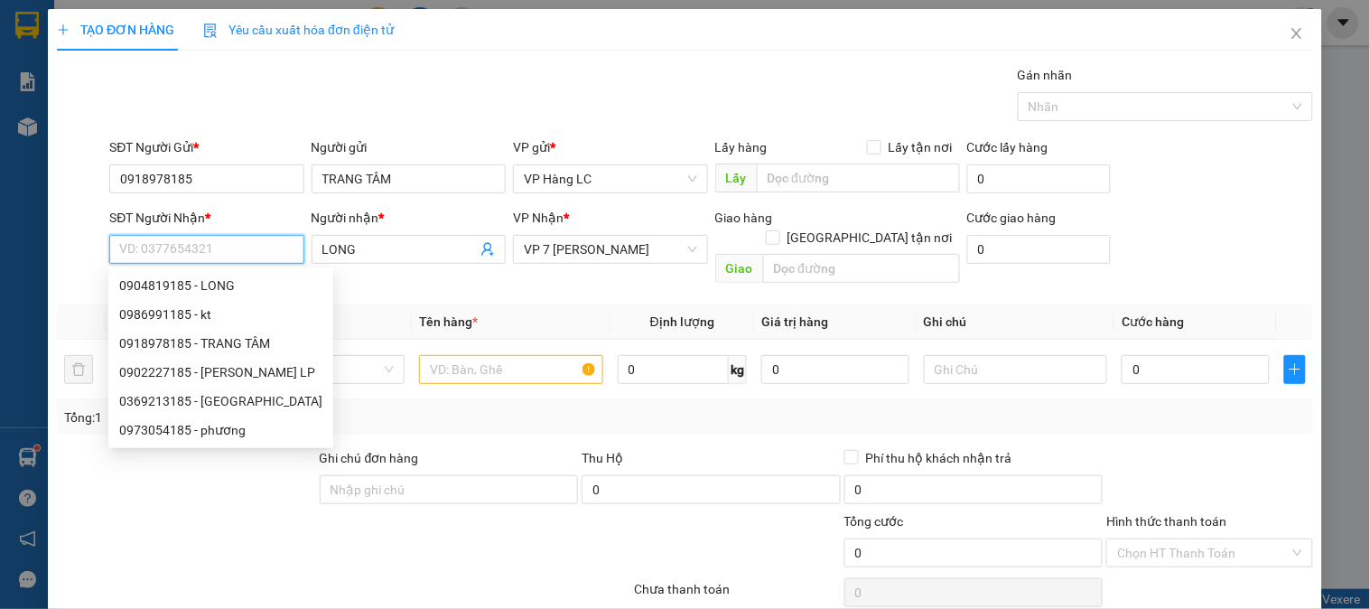
paste input "0918978185"
type input "0918978185"
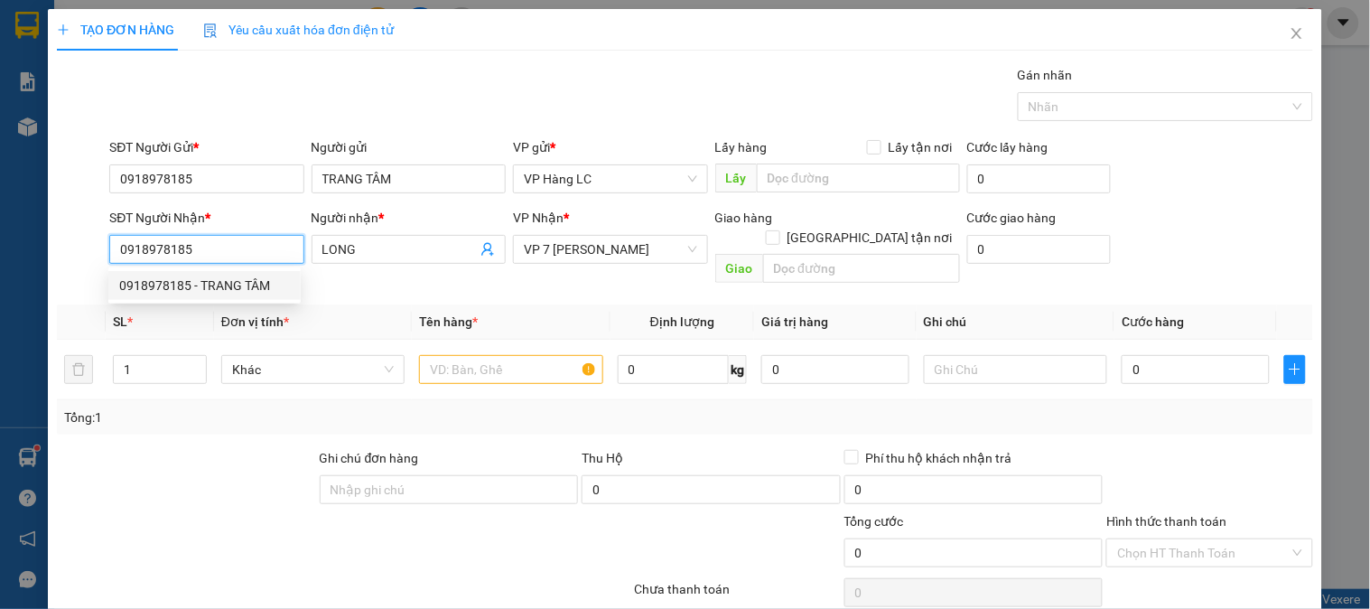
drag, startPoint x: 274, startPoint y: 285, endPoint x: 293, endPoint y: 285, distance: 19.0
click at [274, 286] on div "0918978185 - TRANG TÂM" at bounding box center [204, 285] width 171 height 20
type input "TRANG TÂM"
type input "0918978185"
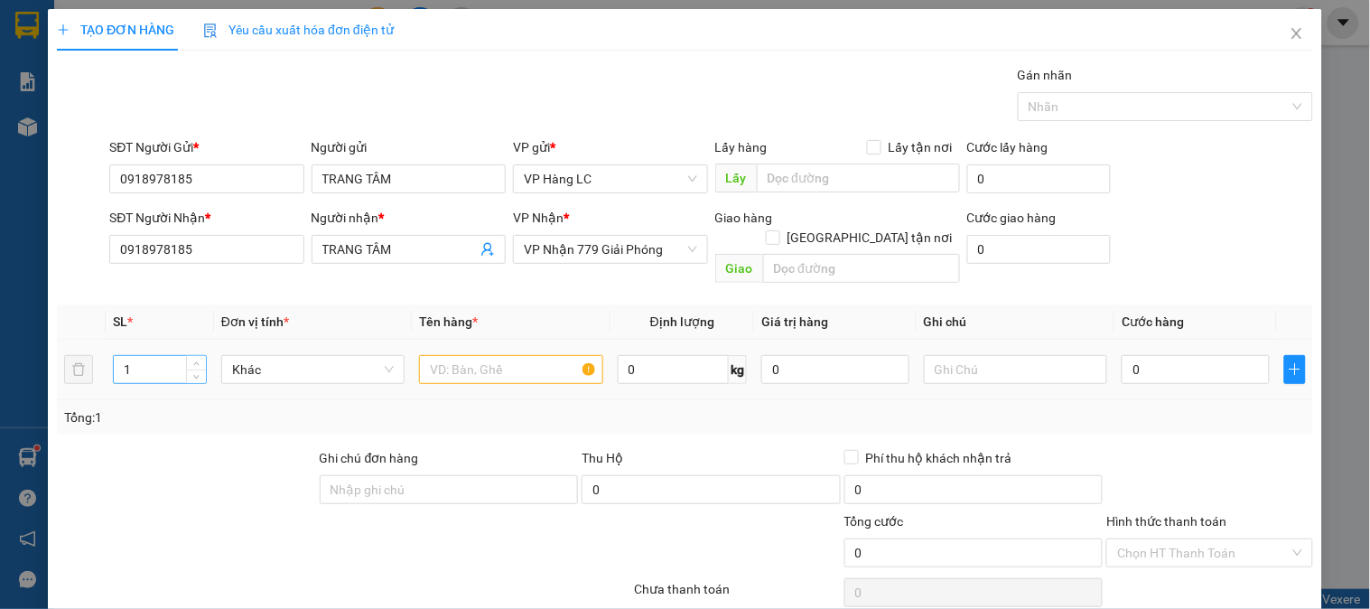
click at [141, 356] on input "1" at bounding box center [160, 369] width 92 height 27
type input "7"
click at [511, 355] on input "text" at bounding box center [510, 369] width 183 height 29
type input "tải vàng"
click at [1153, 357] on input "0" at bounding box center [1196, 369] width 148 height 29
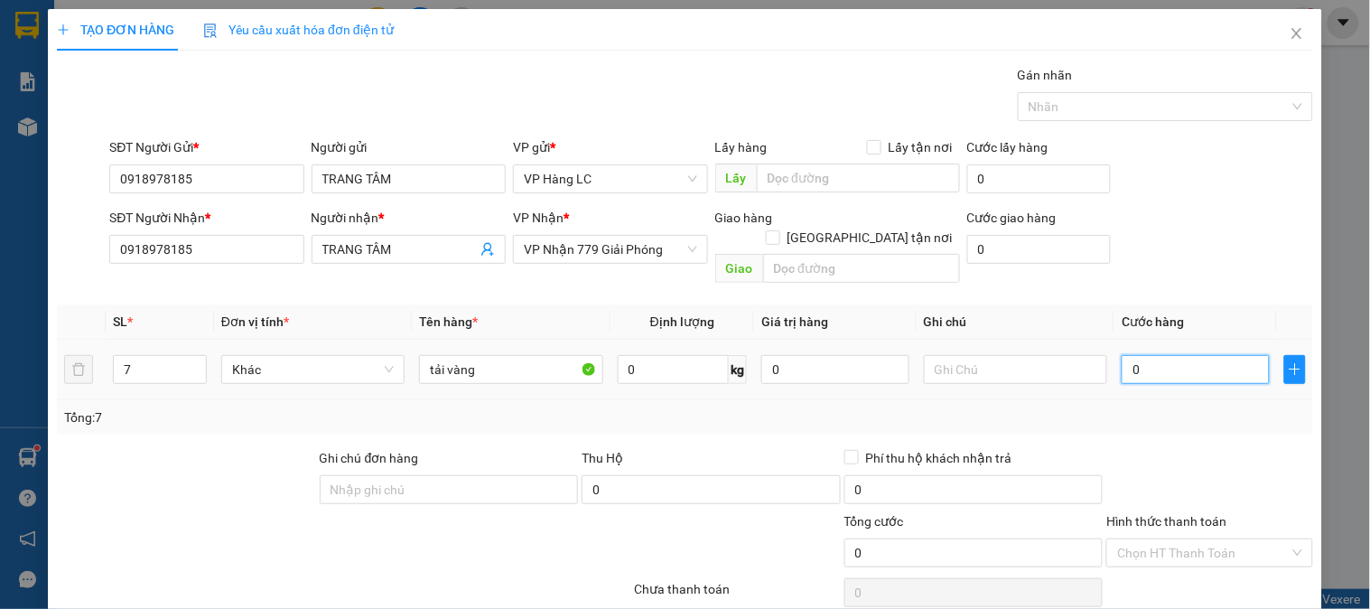
type input "3"
click at [1001, 355] on input "text" at bounding box center [1015, 369] width 183 height 29
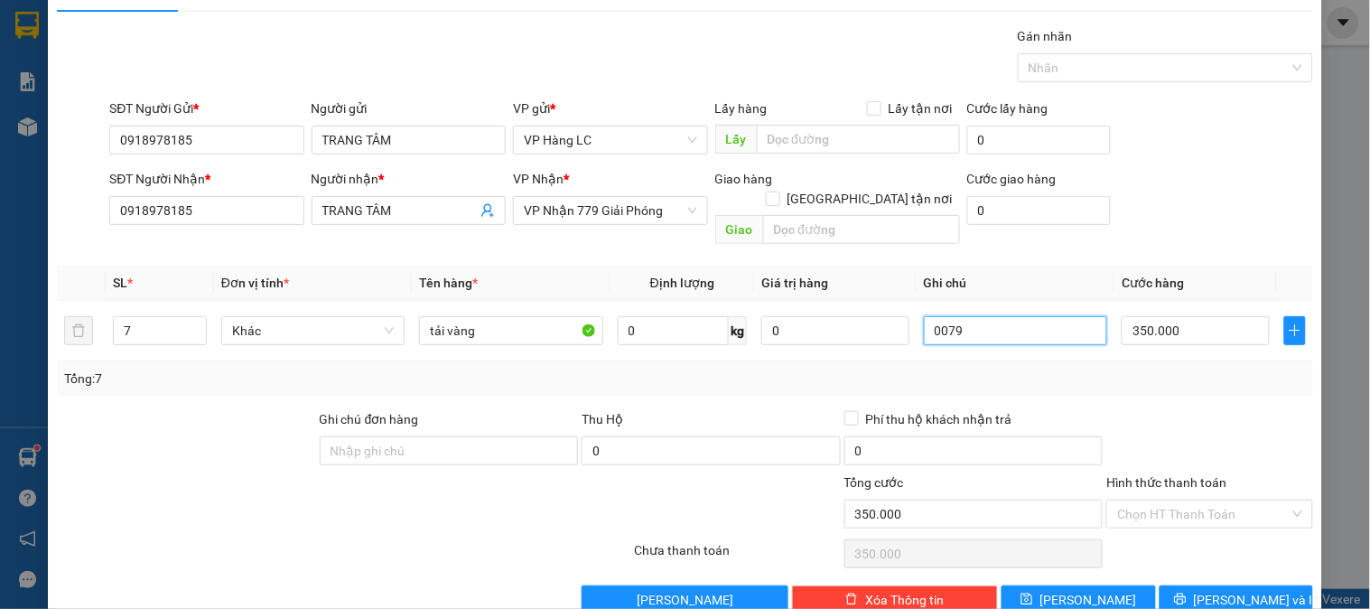
scroll to position [59, 0]
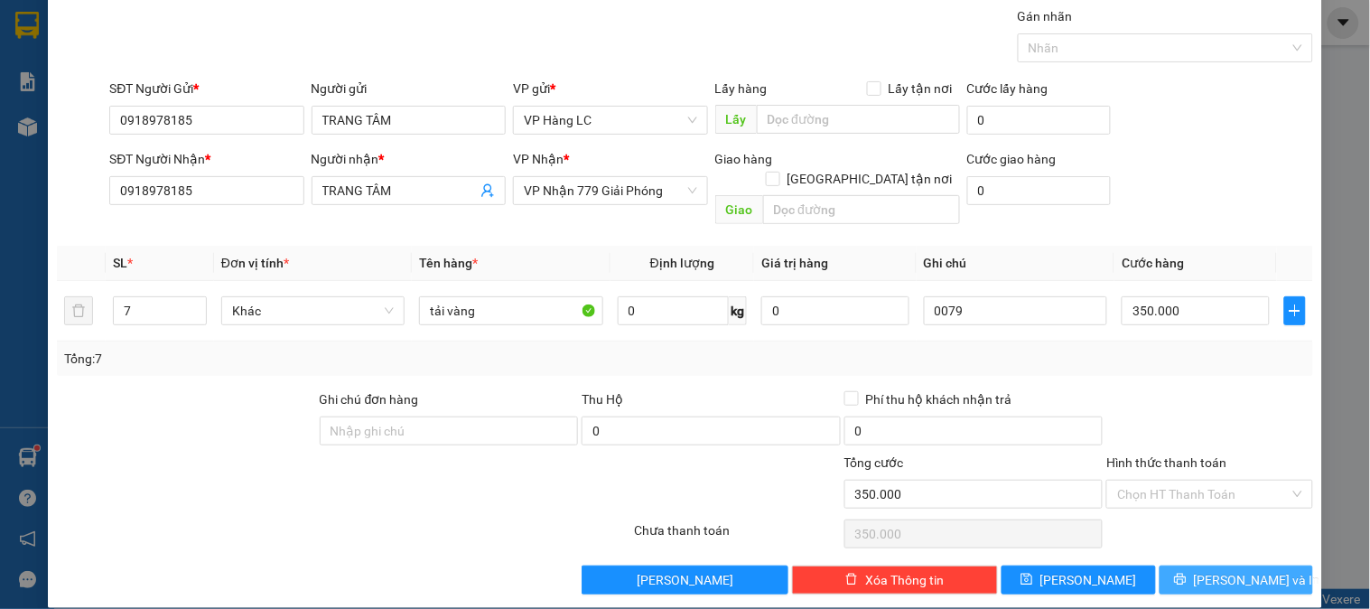
click at [1187, 573] on icon "printer" at bounding box center [1180, 579] width 13 height 13
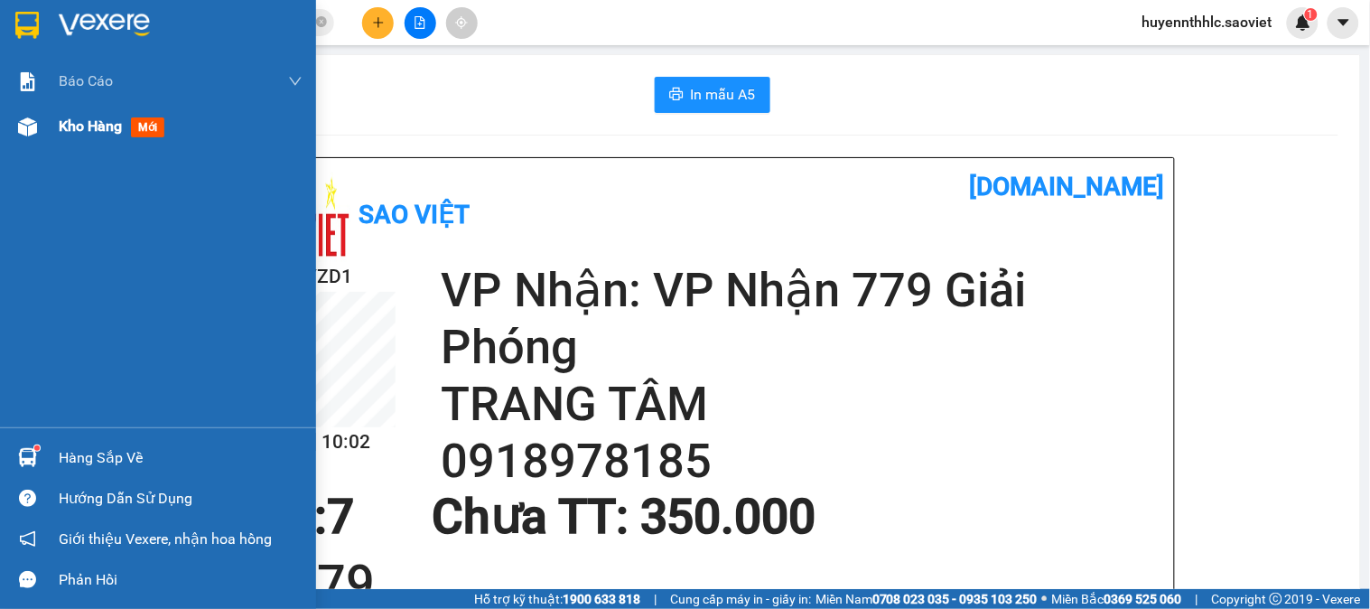
click at [57, 124] on div "Kho hàng mới" at bounding box center [158, 126] width 316 height 45
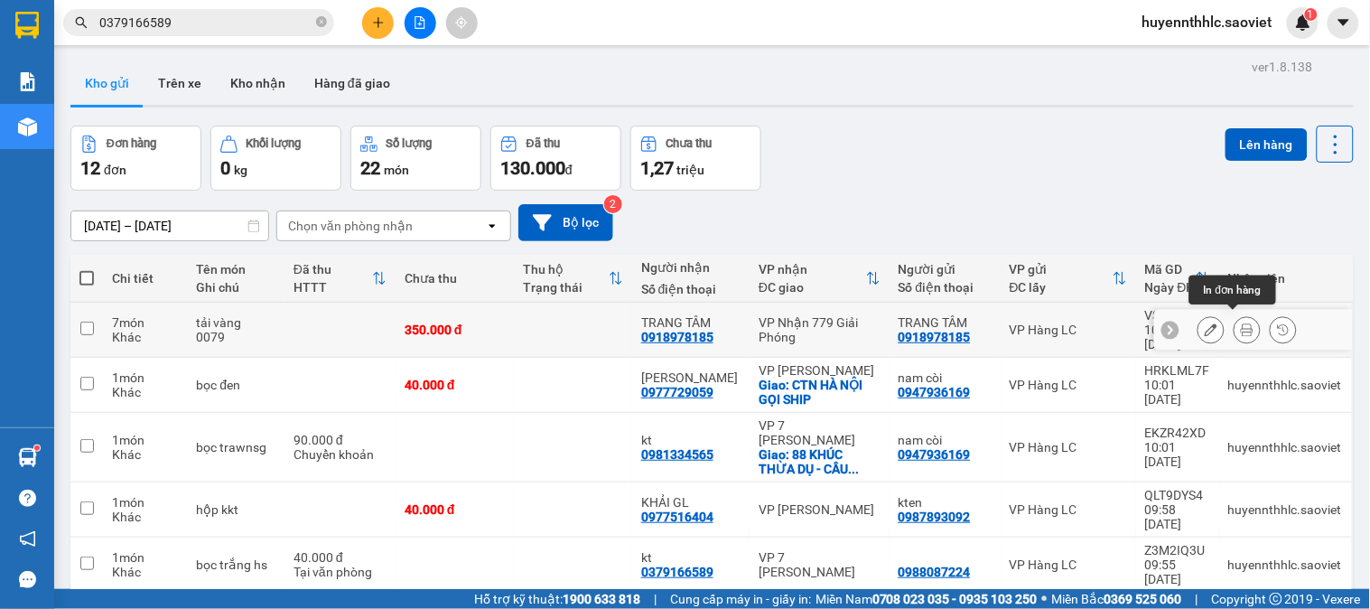
click at [1241, 323] on icon at bounding box center [1247, 329] width 13 height 13
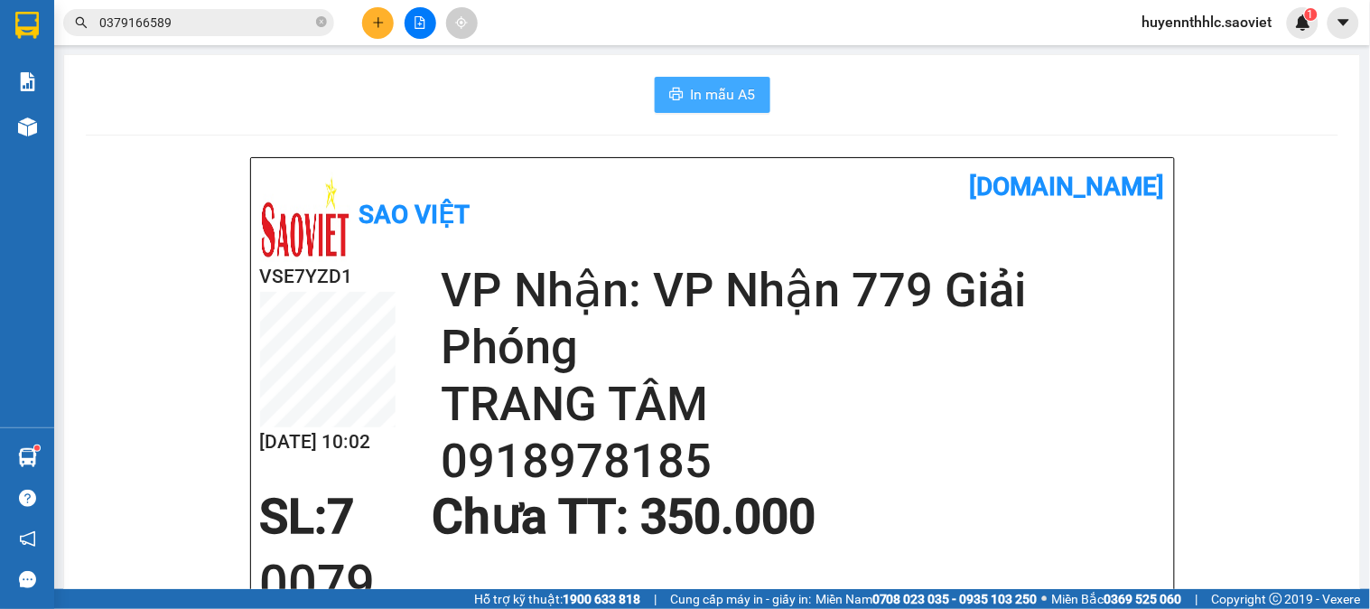
click at [716, 95] on span "In mẫu A5" at bounding box center [723, 94] width 65 height 23
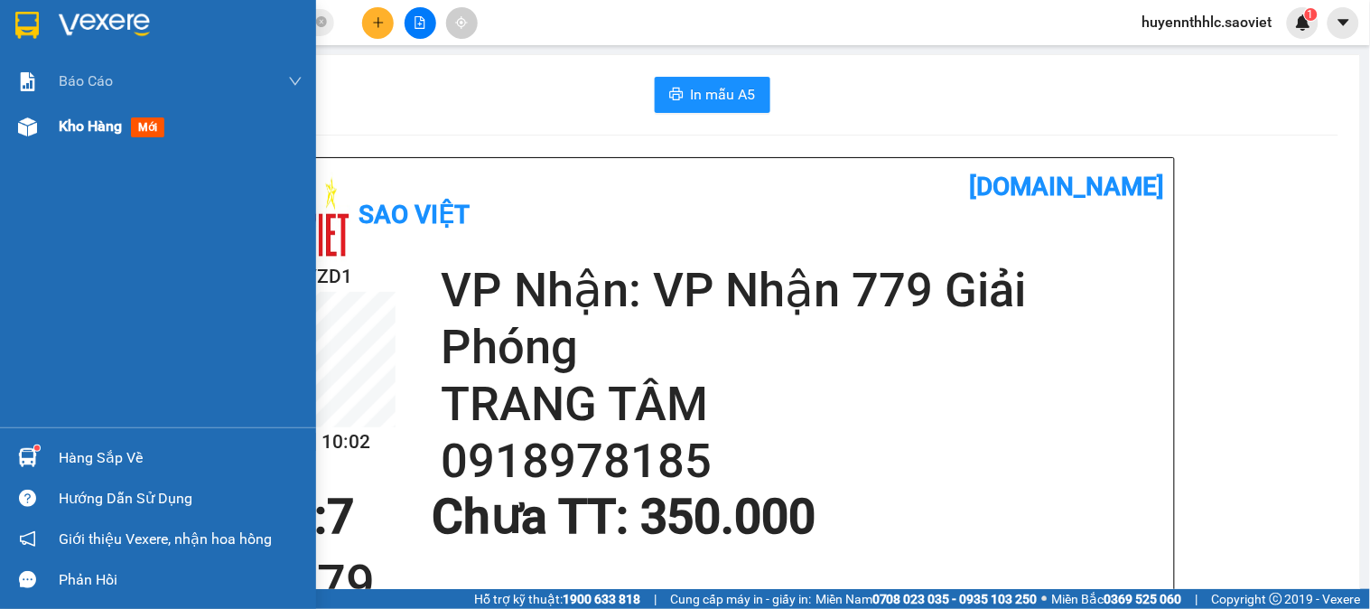
click at [73, 117] on span "Kho hàng" at bounding box center [90, 125] width 63 height 17
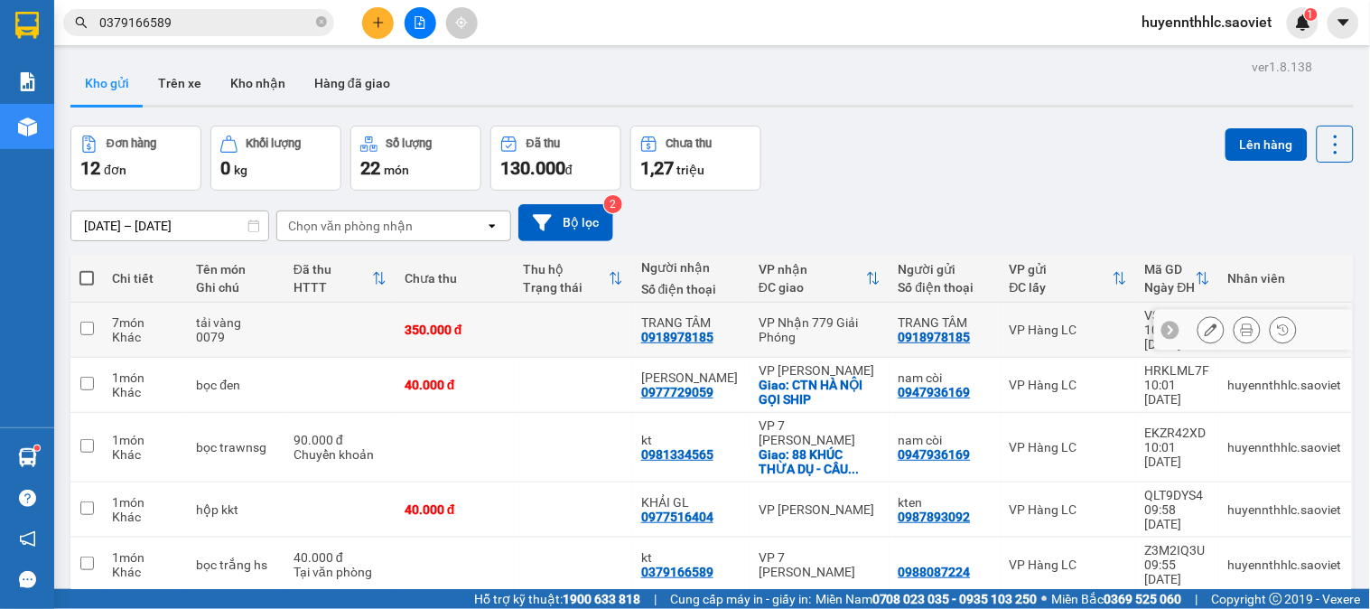
click at [87, 322] on input "checkbox" at bounding box center [87, 329] width 14 height 14
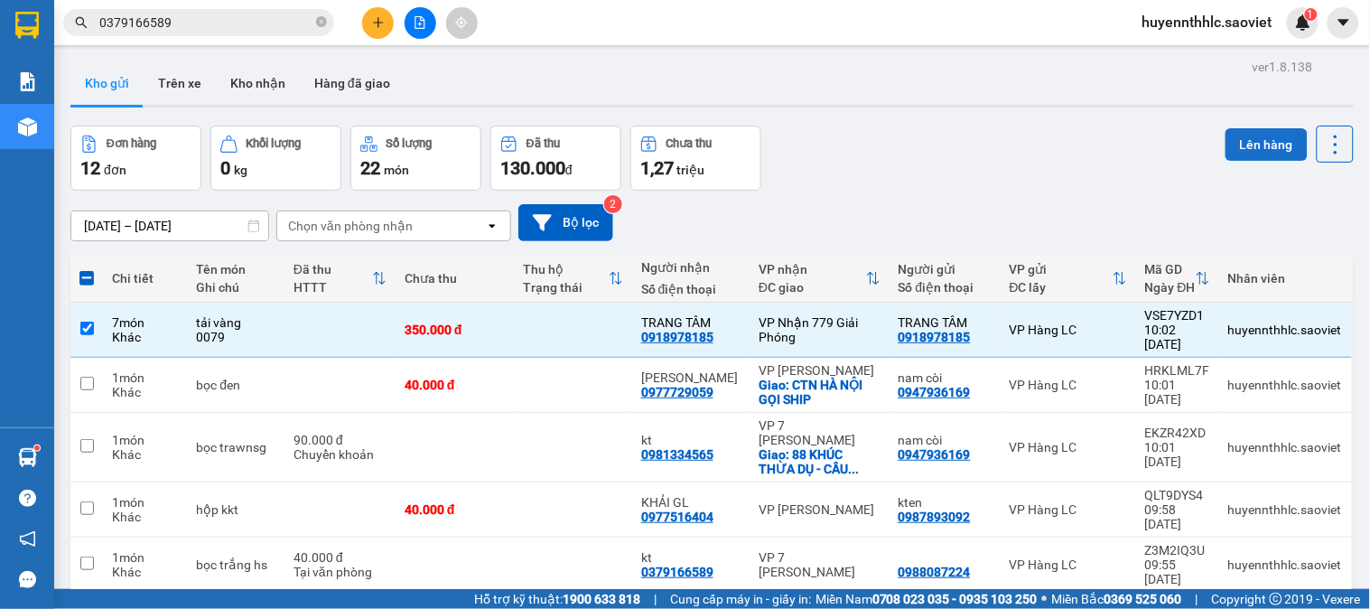
click at [1251, 140] on button "Lên hàng" at bounding box center [1267, 144] width 82 height 33
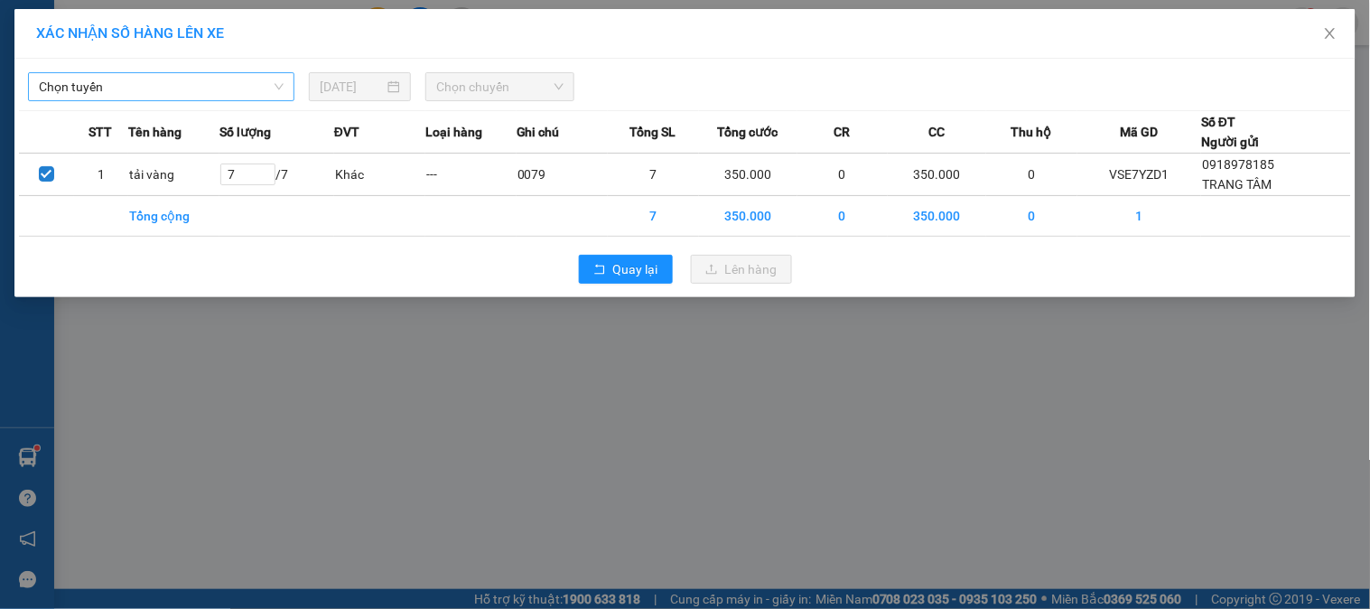
click at [204, 92] on span "Chọn tuyến" at bounding box center [161, 86] width 245 height 27
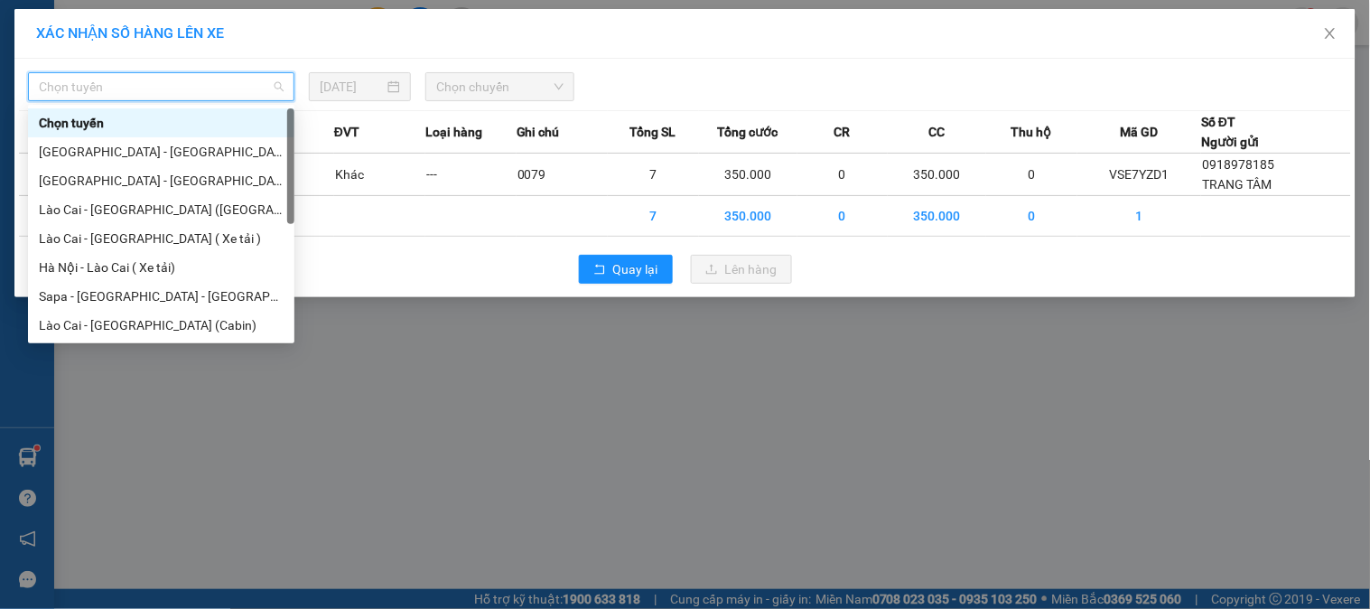
scroll to position [145, 0]
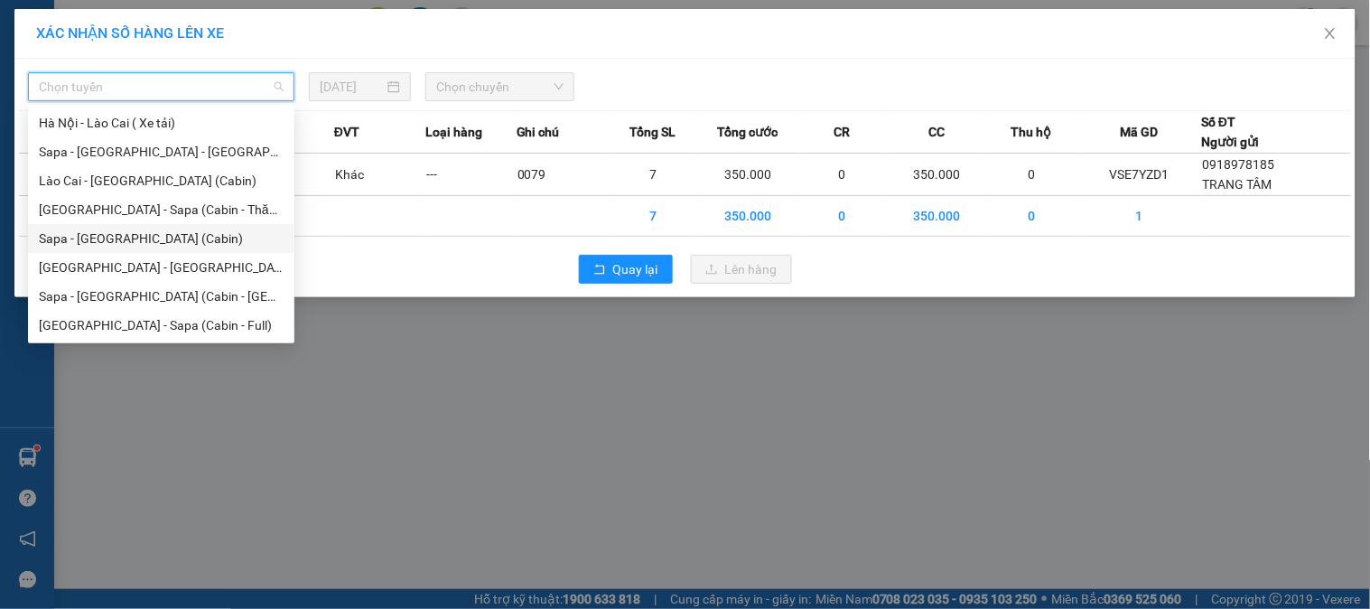
click at [150, 239] on div "Sapa - Hà Nội (Cabin)" at bounding box center [161, 239] width 245 height 20
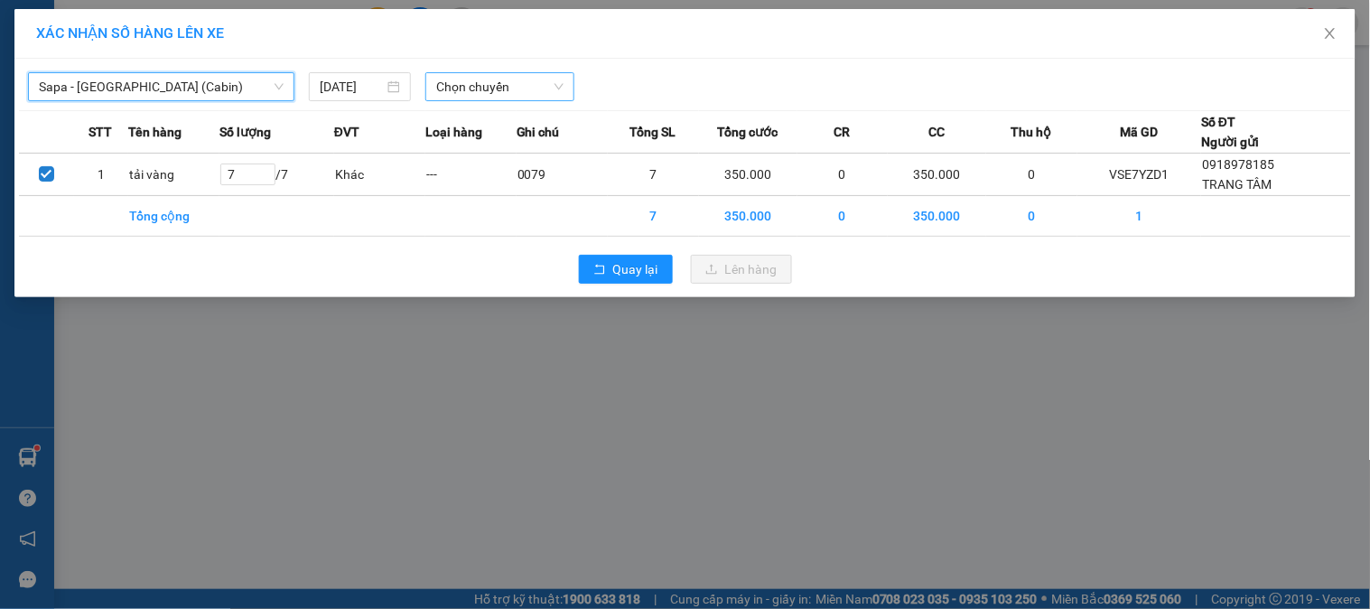
click at [513, 89] on span "Chọn chuyến" at bounding box center [499, 86] width 127 height 27
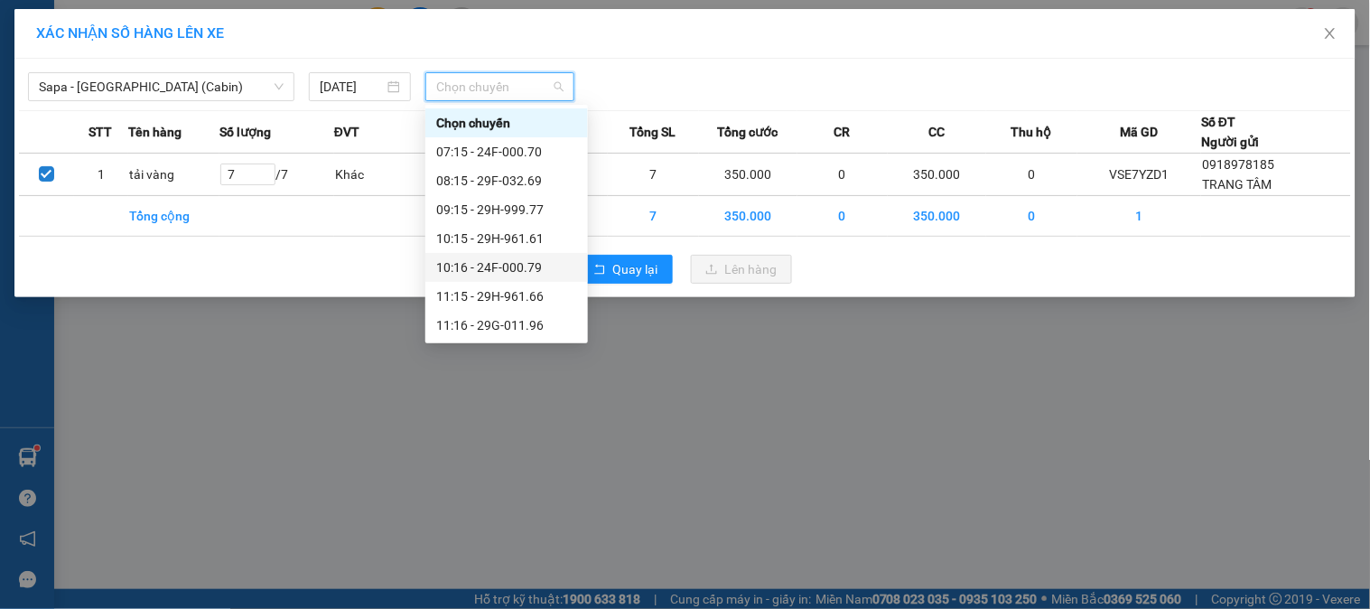
click at [538, 264] on div "10:16 - 24F-000.79" at bounding box center [506, 267] width 141 height 20
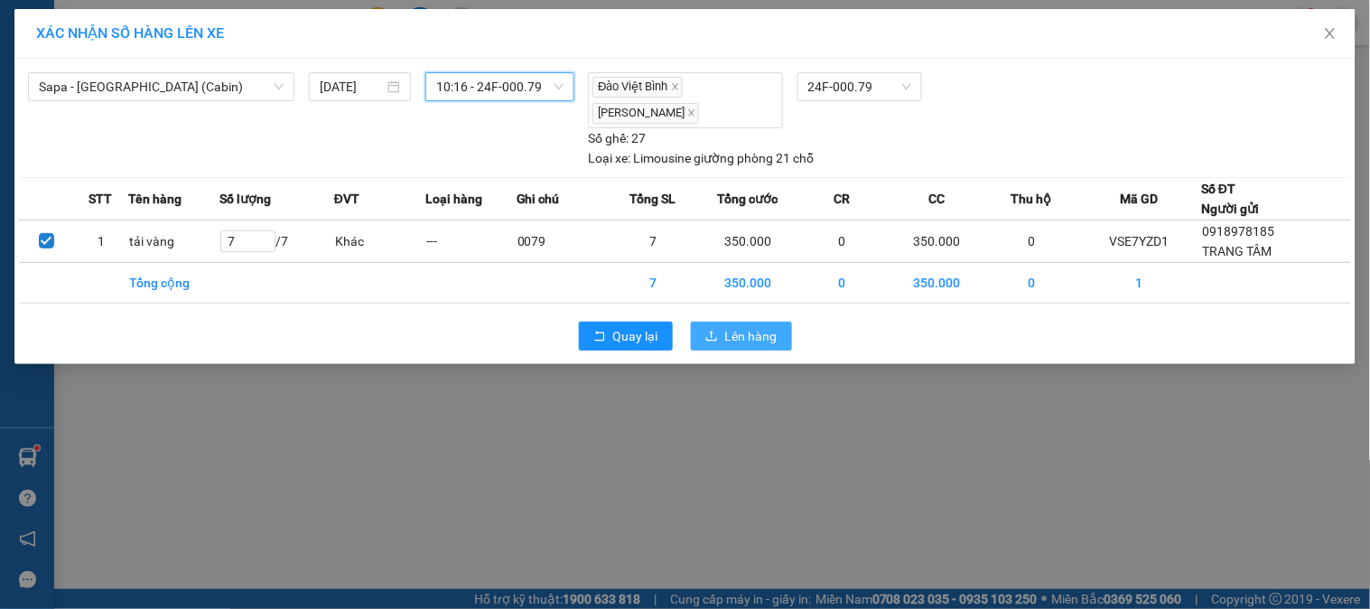
click at [761, 340] on span "Lên hàng" at bounding box center [751, 336] width 52 height 20
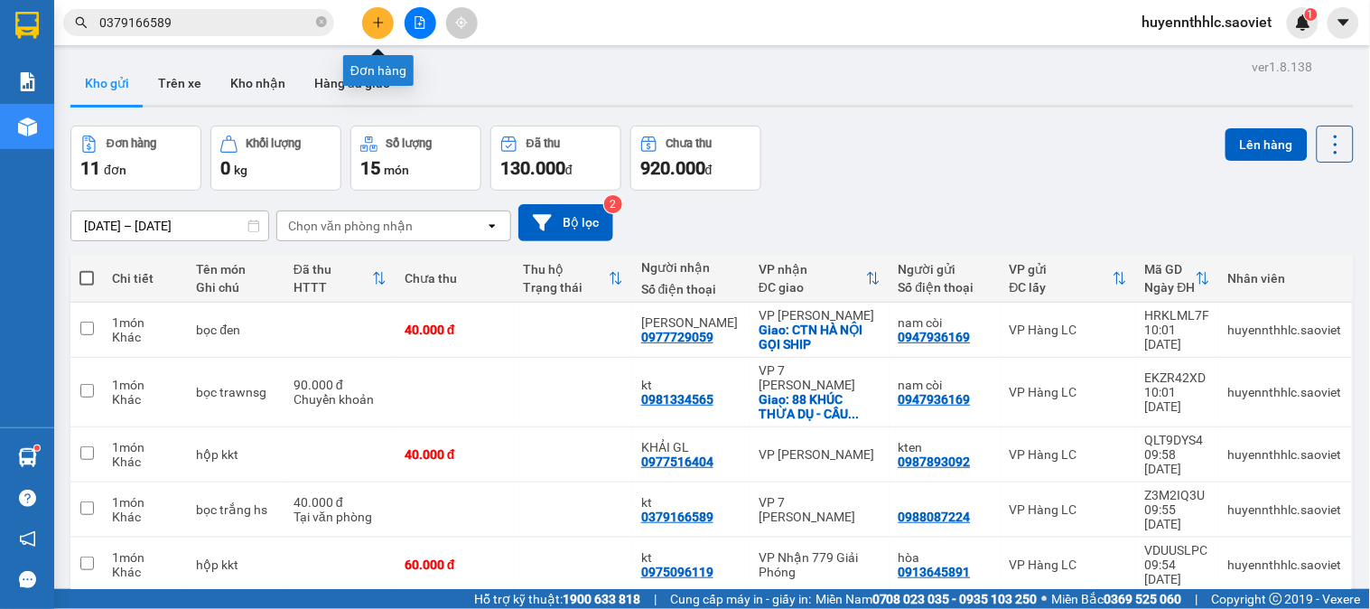
click at [378, 28] on icon "plus" at bounding box center [378, 22] width 13 height 13
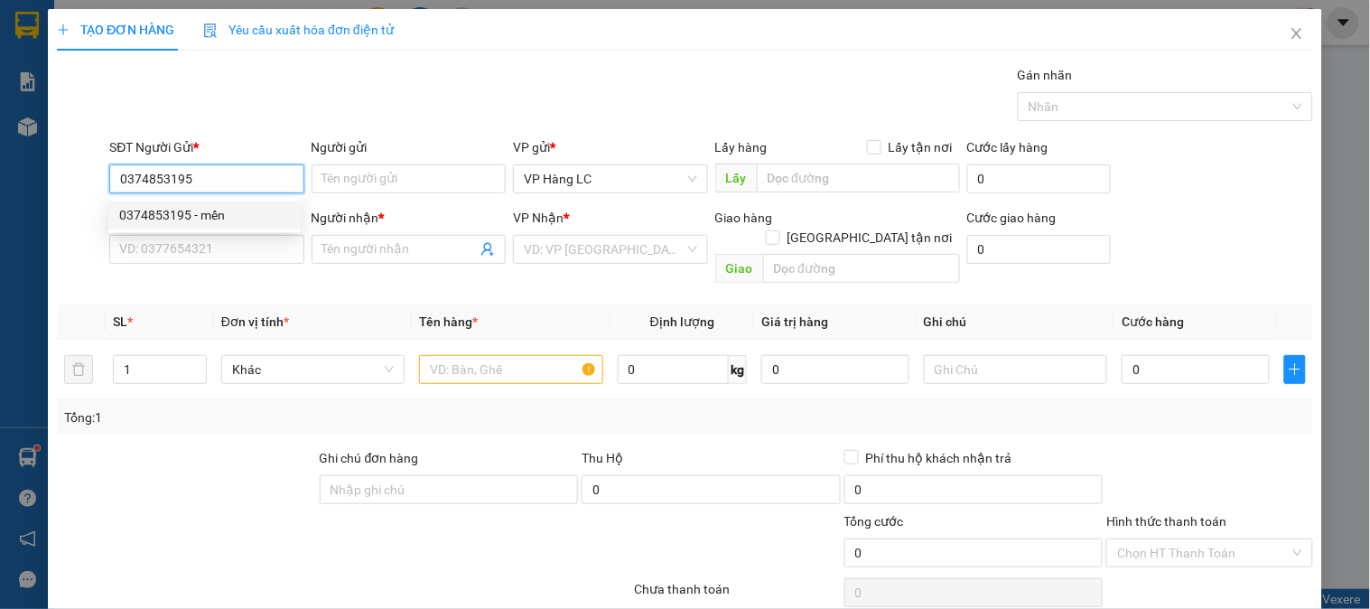
click at [217, 212] on div "0374853195 - mến" at bounding box center [204, 215] width 171 height 20
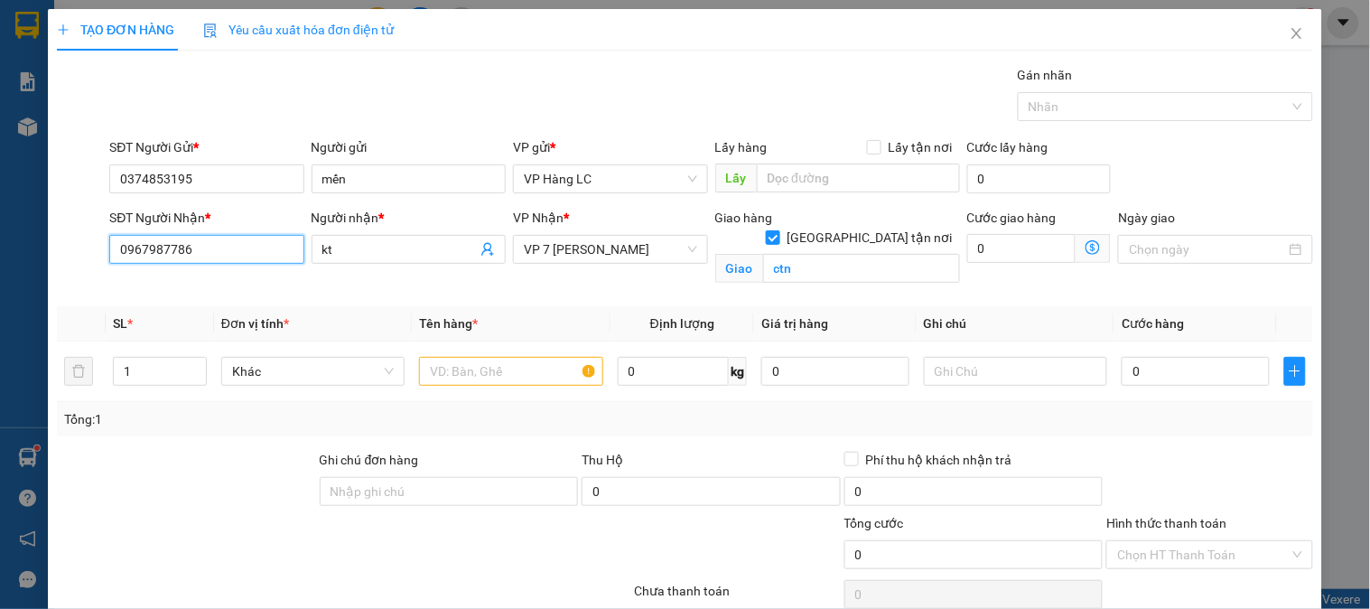
drag, startPoint x: 227, startPoint y: 257, endPoint x: 0, endPoint y: 277, distance: 227.7
click at [0, 277] on div "TẠO ĐƠN HÀNG Yêu cầu xuất hóa đơn điện tử Transit Pickup Surcharge Ids Transit …" at bounding box center [685, 304] width 1370 height 609
click at [576, 253] on span "VP 7 [PERSON_NAME]" at bounding box center [610, 249] width 173 height 27
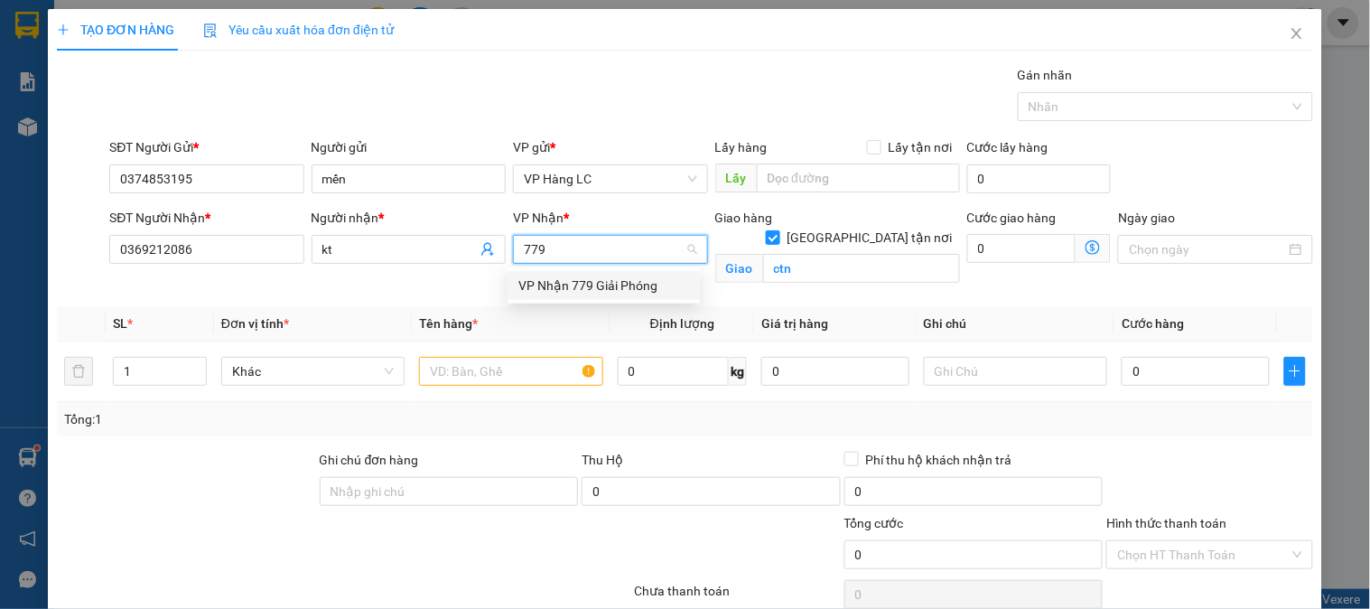
drag, startPoint x: 575, startPoint y: 275, endPoint x: 742, endPoint y: 293, distance: 167.1
click at [575, 277] on div "VP Nhận 779 Giải Phóng" at bounding box center [603, 285] width 171 height 20
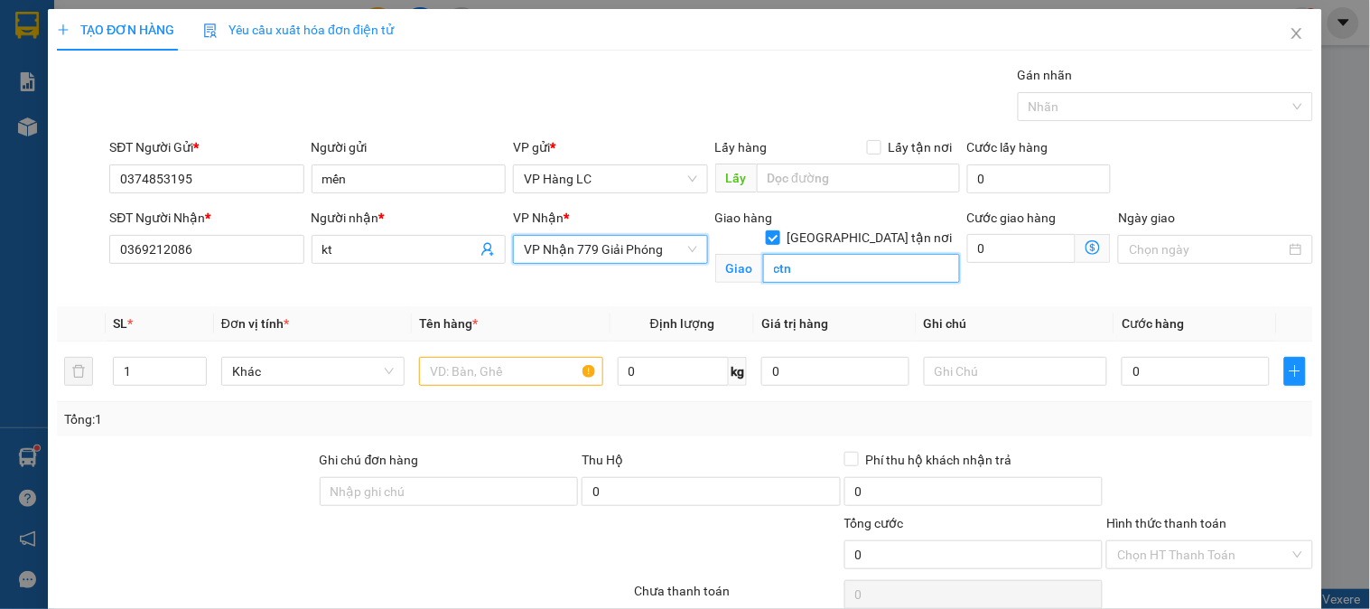
click at [834, 257] on input "ctn" at bounding box center [861, 268] width 197 height 29
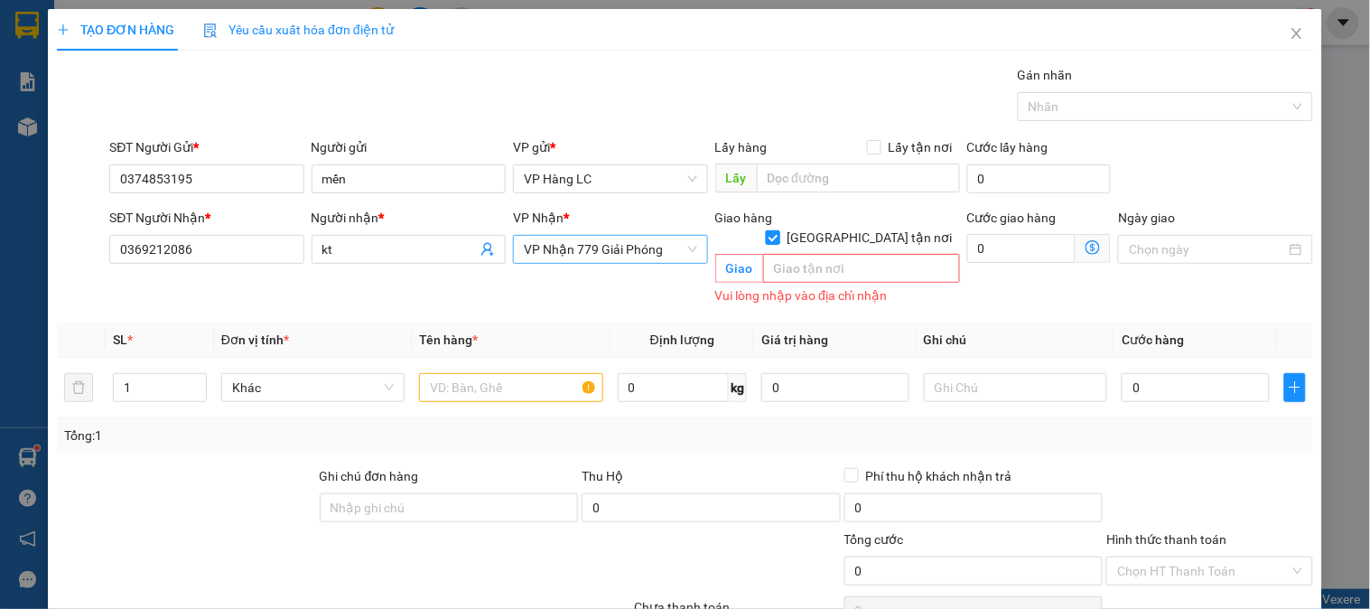
click at [779, 230] on input "Giao tận nơi" at bounding box center [772, 236] width 13 height 13
click at [529, 373] on input "text" at bounding box center [510, 387] width 183 height 29
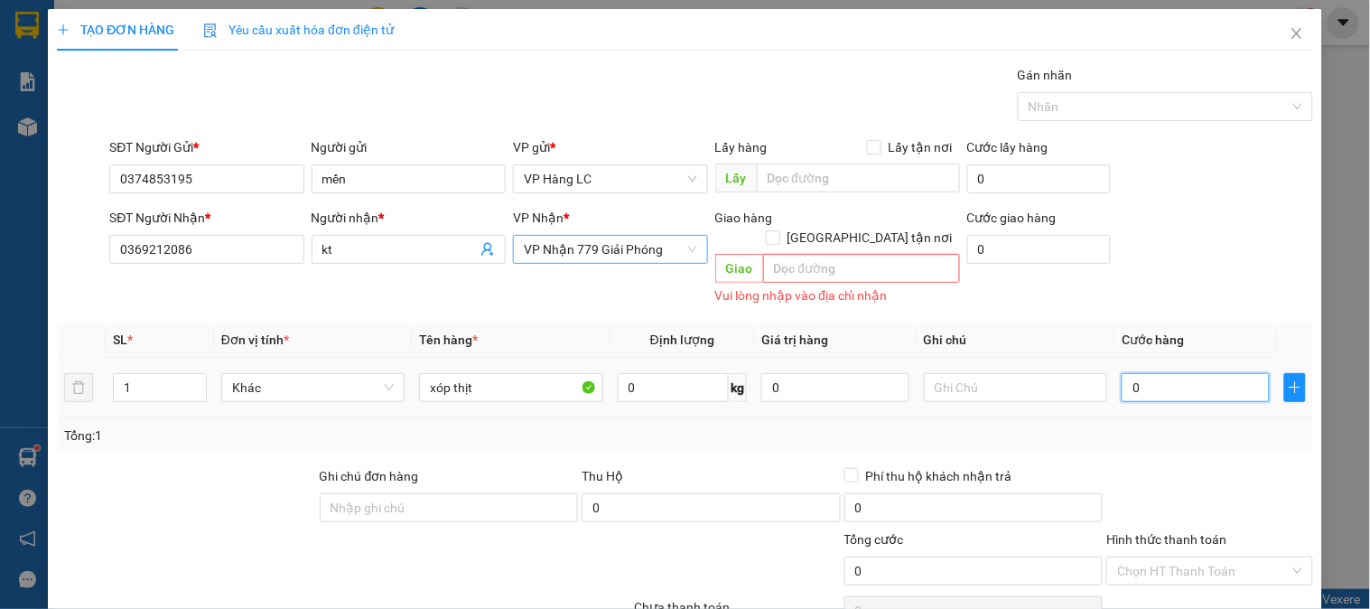
click at [1184, 376] on input "0" at bounding box center [1196, 387] width 148 height 29
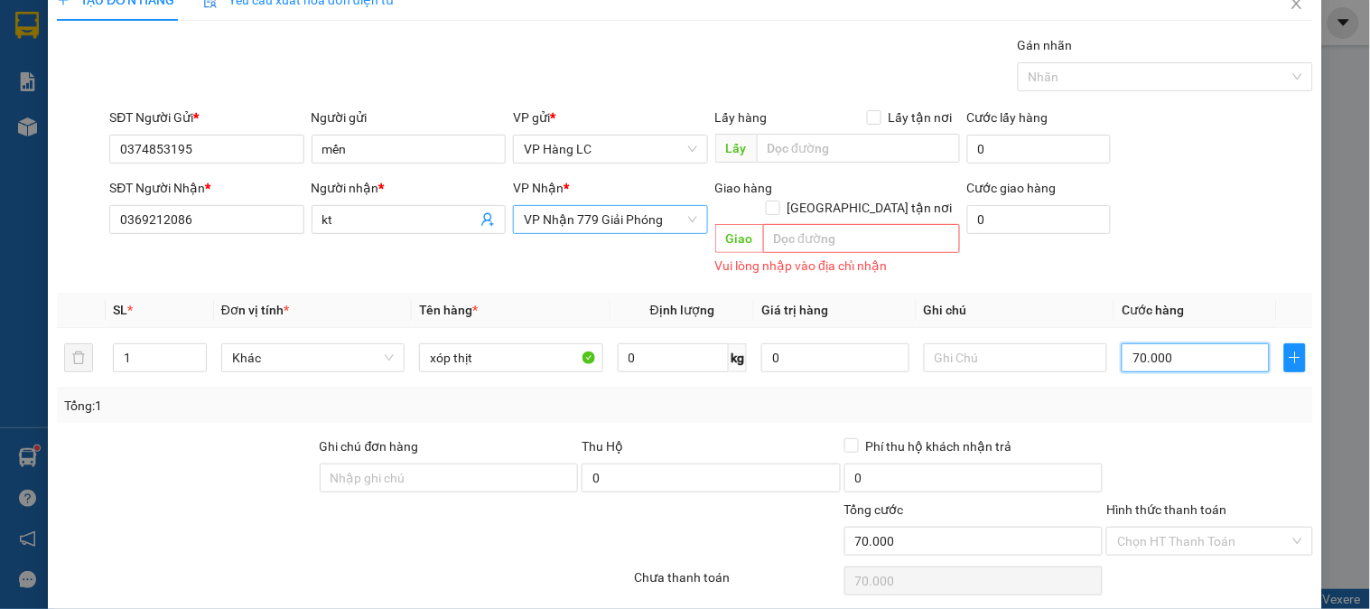
scroll to position [77, 0]
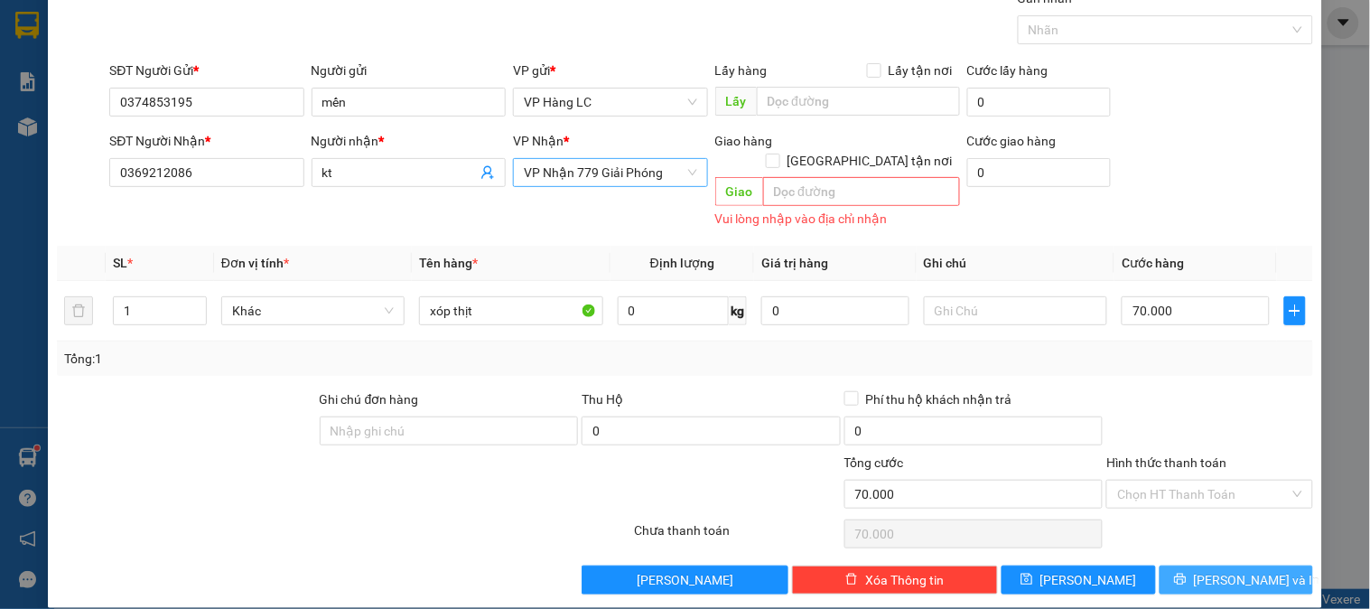
click at [1250, 570] on span "Lưu và In" at bounding box center [1257, 580] width 126 height 20
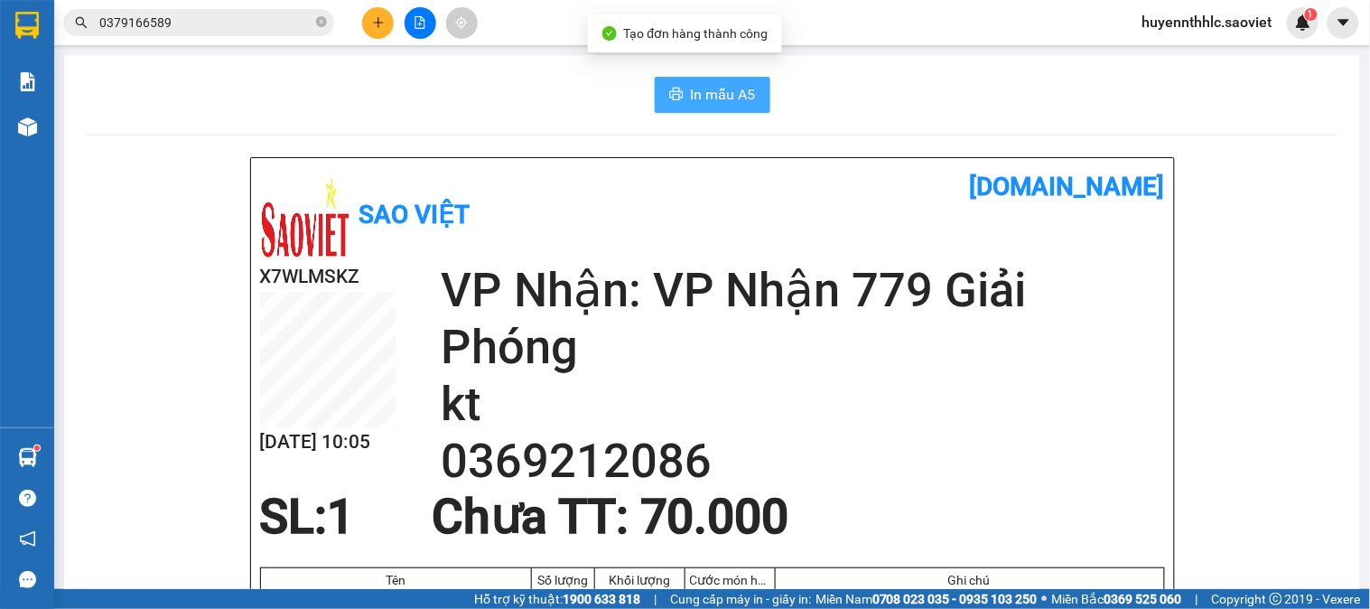
click at [697, 100] on span "In mẫu A5" at bounding box center [723, 94] width 65 height 23
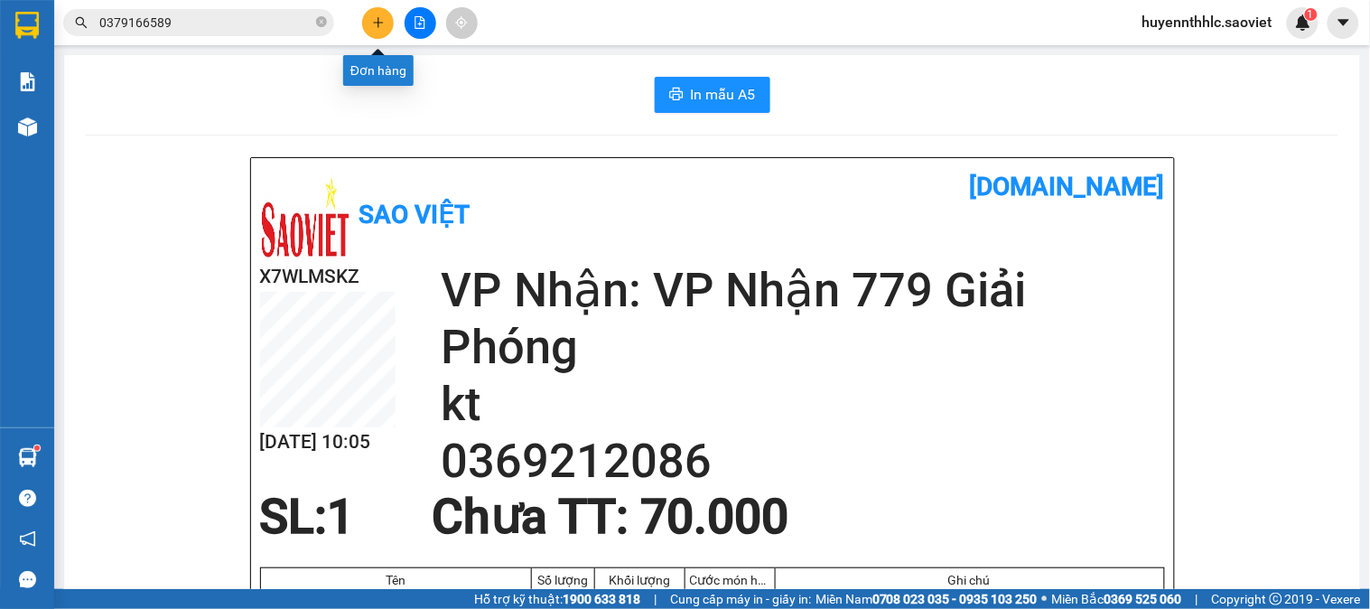
click at [379, 24] on icon "plus" at bounding box center [378, 22] width 13 height 13
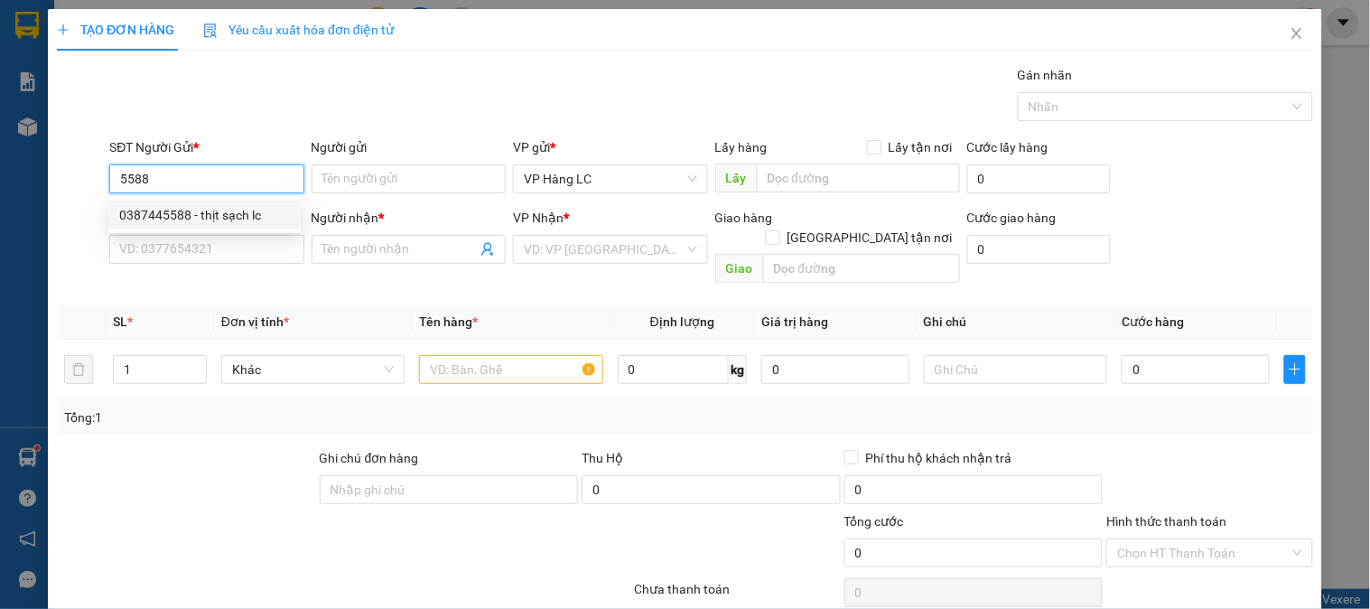
click at [237, 219] on div "0387445588 - thịt sạch lc" at bounding box center [204, 215] width 171 height 20
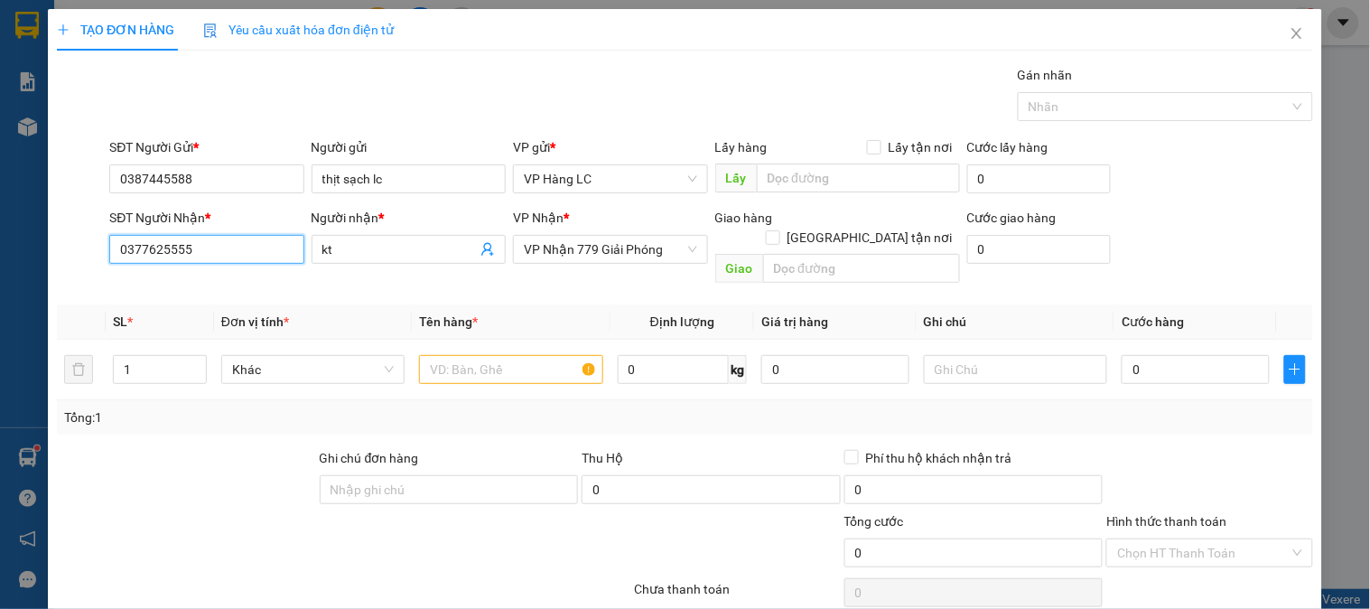
drag, startPoint x: 184, startPoint y: 255, endPoint x: 12, endPoint y: 275, distance: 173.7
click at [0, 275] on div "TẠO ĐƠN HÀNG Yêu cầu xuất hóa đơn điện tử Transit Pickup Surcharge Ids Transit …" at bounding box center [685, 304] width 1370 height 609
click at [582, 247] on span "VP Nhận 779 Giải Phóng" at bounding box center [610, 249] width 173 height 27
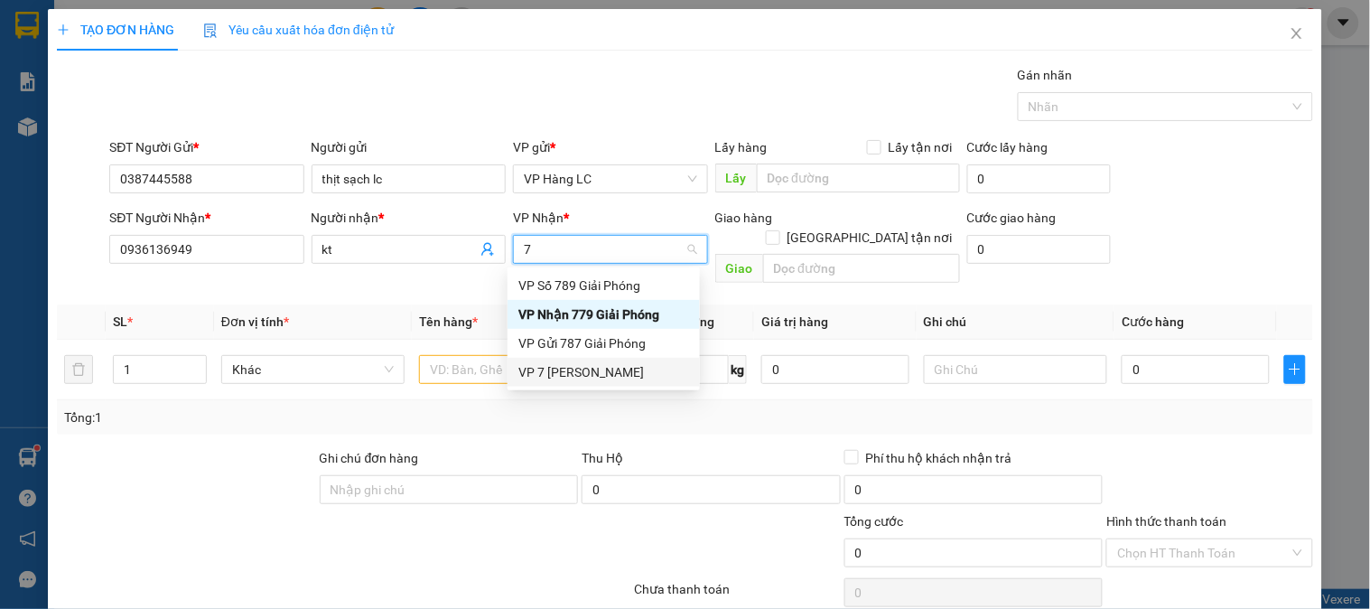
click at [619, 384] on div "VP 7 [PERSON_NAME]" at bounding box center [604, 372] width 192 height 29
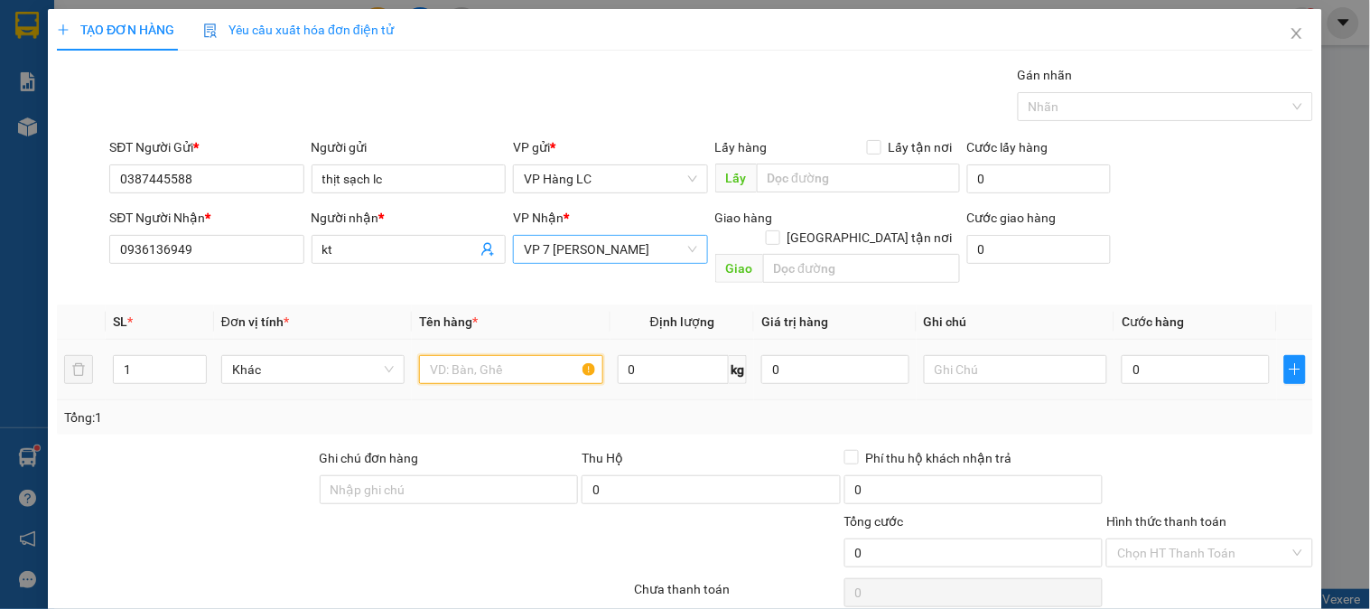
click at [499, 356] on input "text" at bounding box center [510, 369] width 183 height 29
click at [1145, 355] on input "0" at bounding box center [1196, 369] width 148 height 29
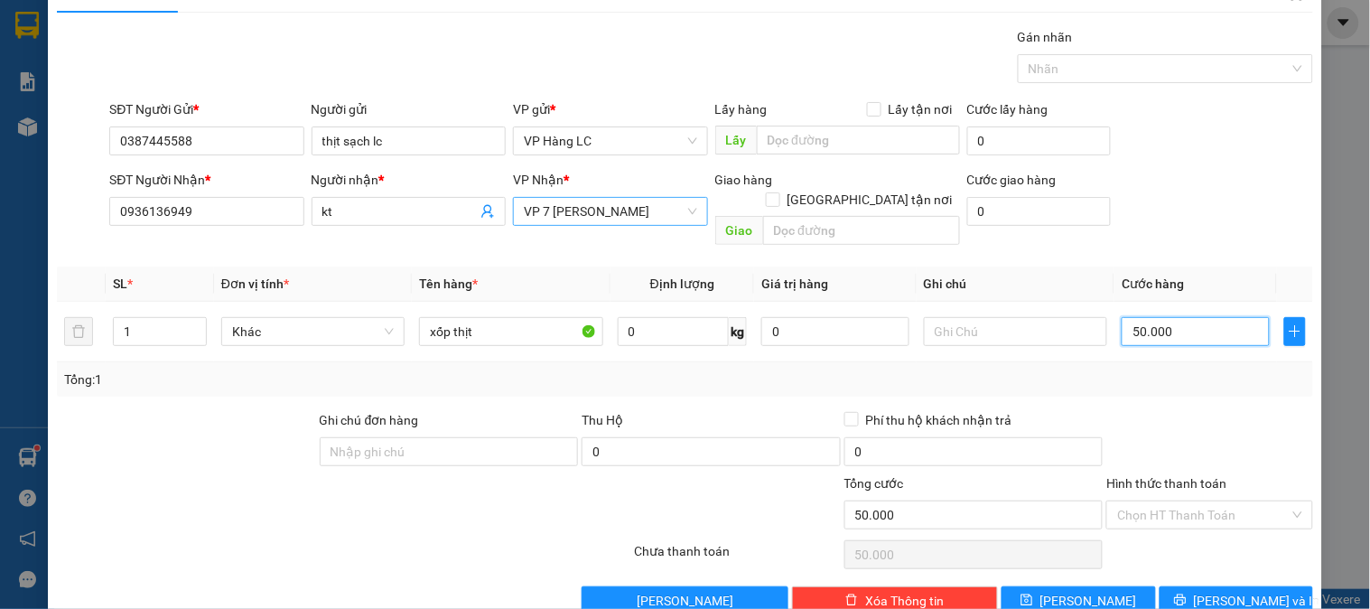
scroll to position [59, 0]
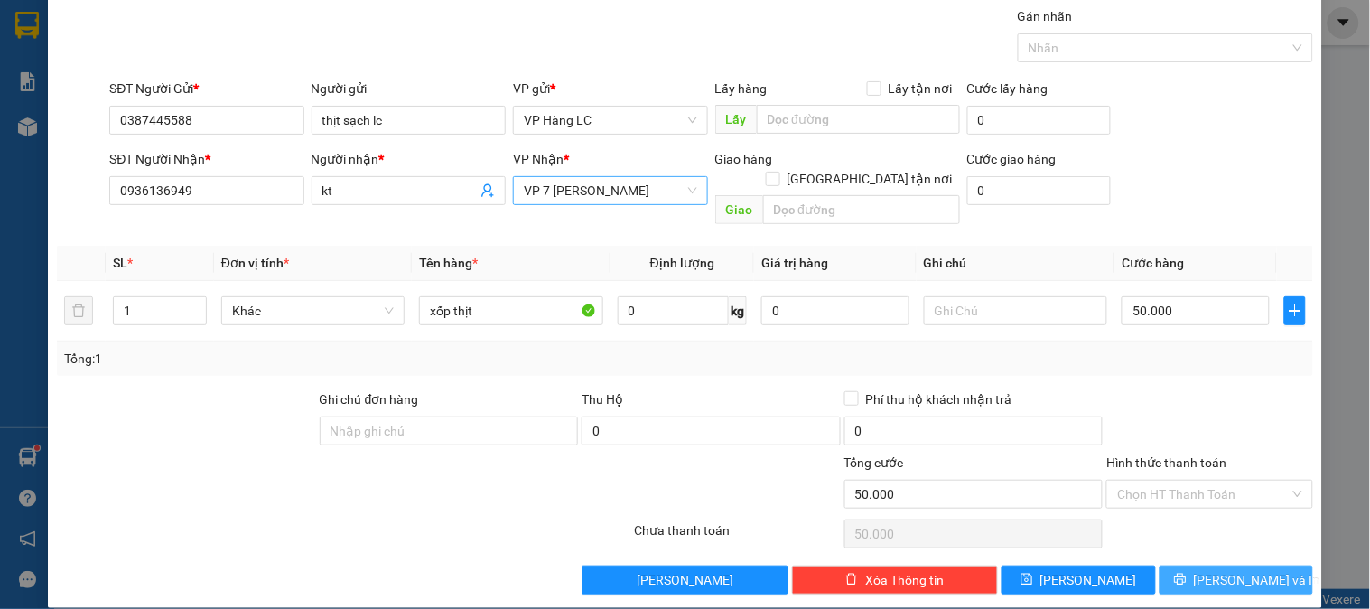
click at [1235, 570] on span "Lưu và In" at bounding box center [1257, 580] width 126 height 20
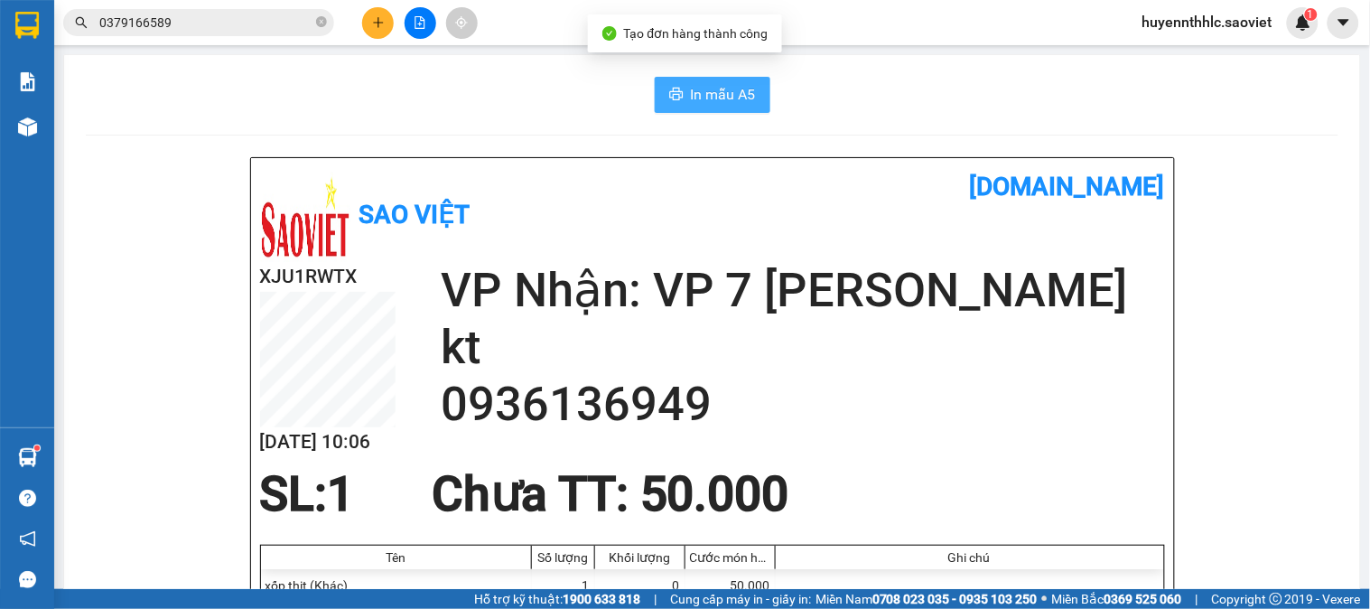
click at [681, 99] on button "In mẫu A5" at bounding box center [713, 95] width 116 height 36
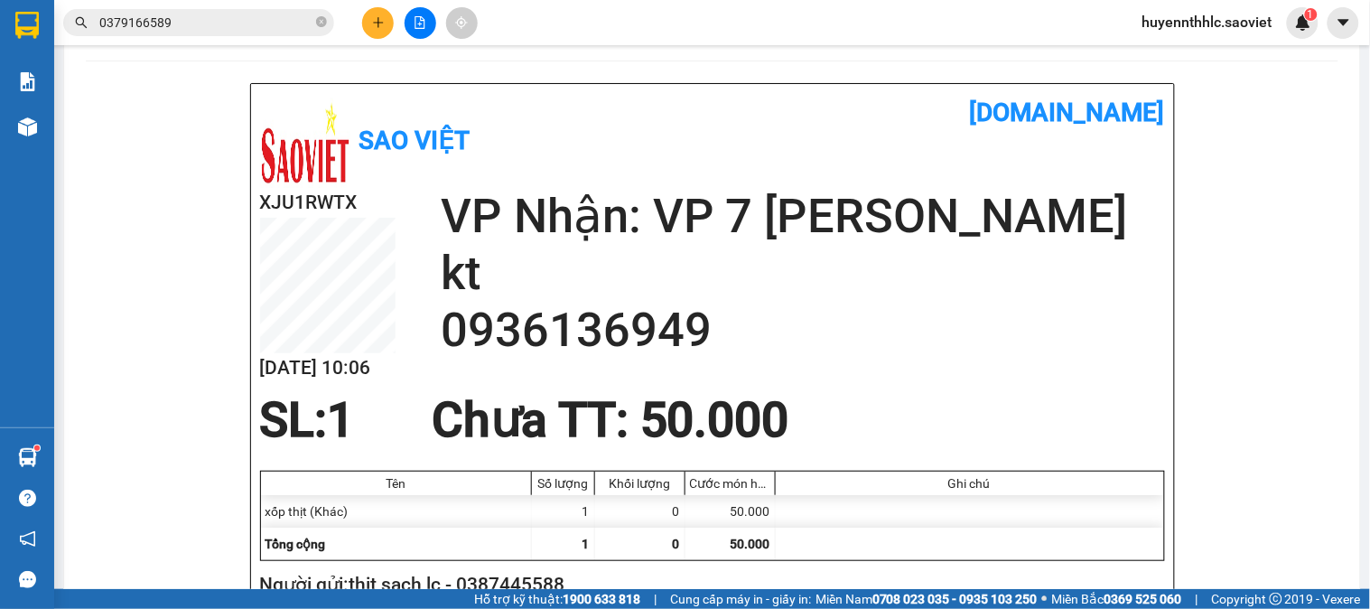
scroll to position [100, 0]
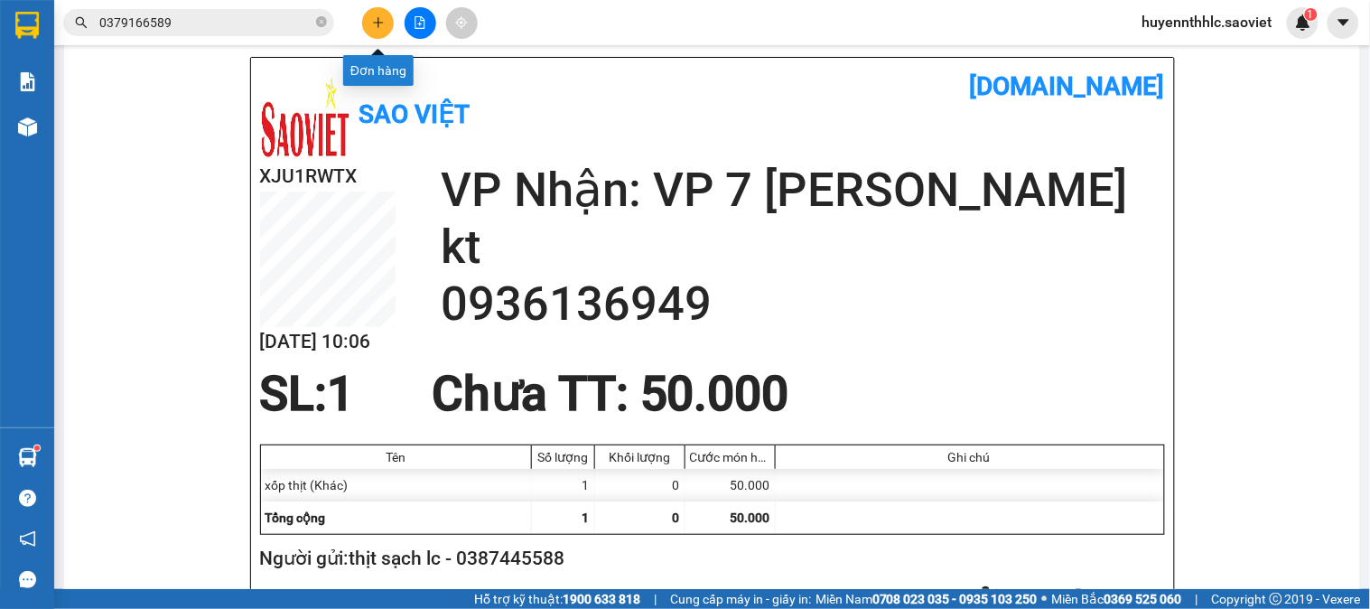
click at [369, 25] on button at bounding box center [378, 23] width 32 height 32
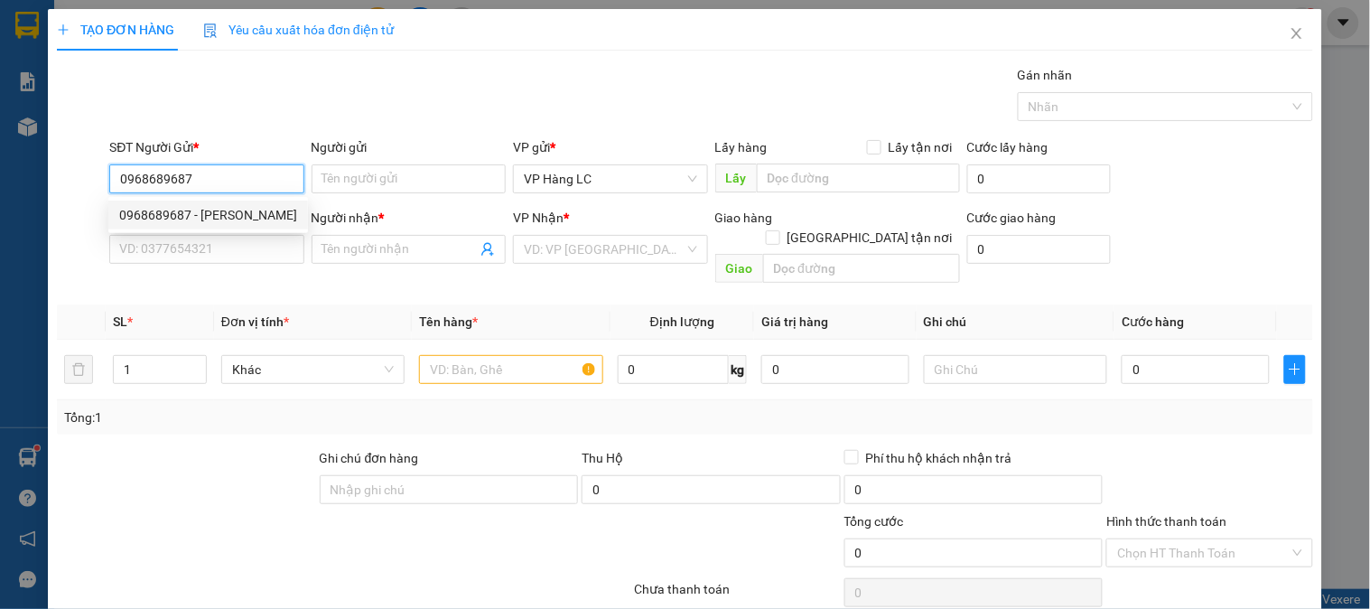
click at [194, 214] on div "0968689687 - Huyền" at bounding box center [208, 215] width 178 height 20
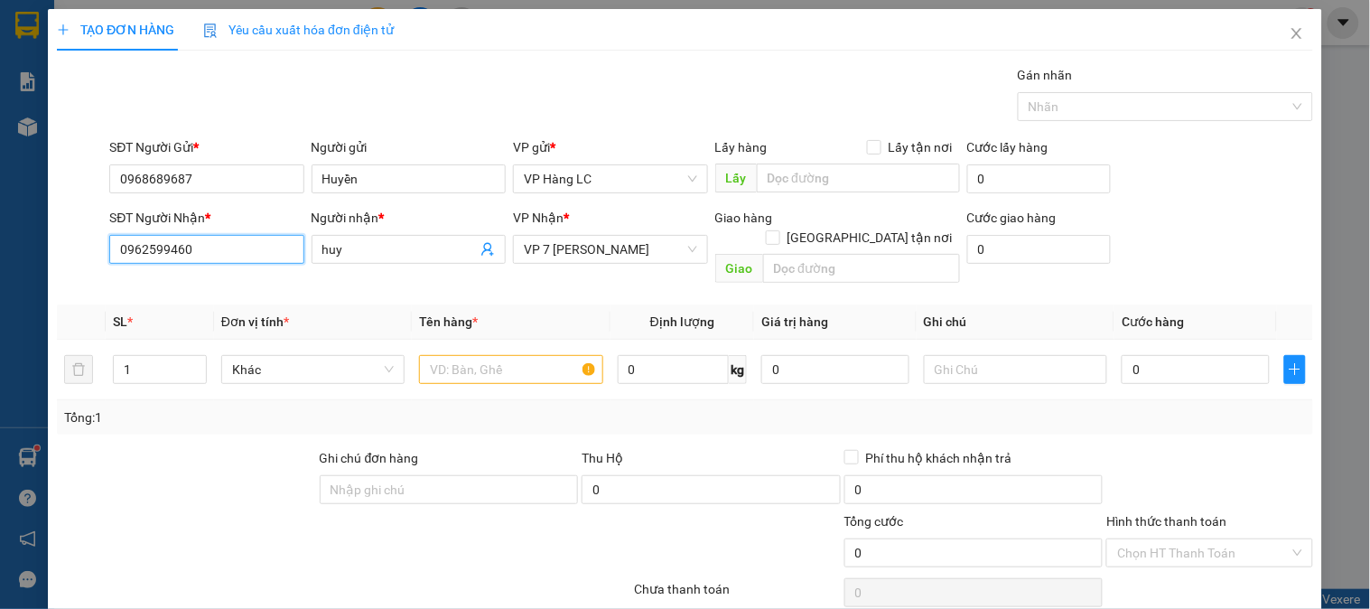
drag, startPoint x: 218, startPoint y: 248, endPoint x: 0, endPoint y: 311, distance: 226.4
click at [0, 311] on div "TẠO ĐƠN HÀNG Yêu cầu xuất hóa đơn điện tử Transit Pickup Surcharge Ids Transit …" at bounding box center [685, 304] width 1370 height 609
click at [226, 284] on div "0934636683 - việt" at bounding box center [204, 285] width 171 height 20
click at [138, 356] on input "1" at bounding box center [160, 369] width 92 height 27
click at [466, 355] on input "text" at bounding box center [510, 369] width 183 height 29
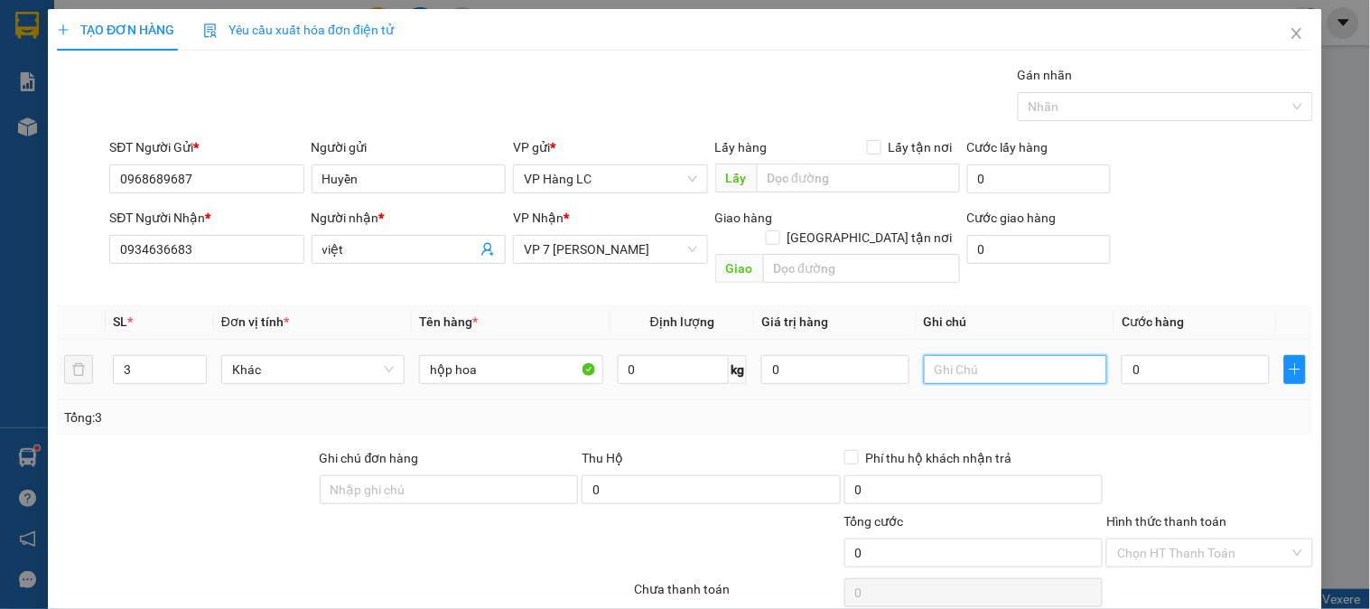
drag, startPoint x: 964, startPoint y: 341, endPoint x: 964, endPoint y: 350, distance: 9.9
click at [964, 355] on input "text" at bounding box center [1015, 369] width 183 height 29
click at [1196, 355] on input "0" at bounding box center [1196, 369] width 148 height 29
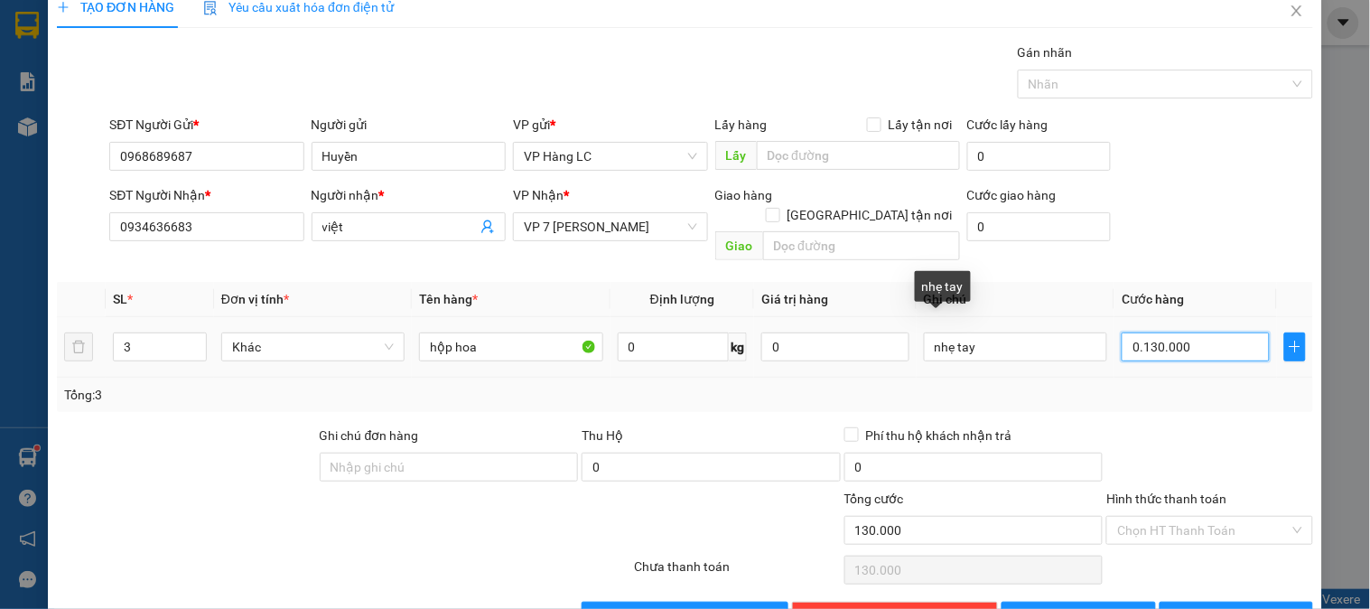
scroll to position [59, 0]
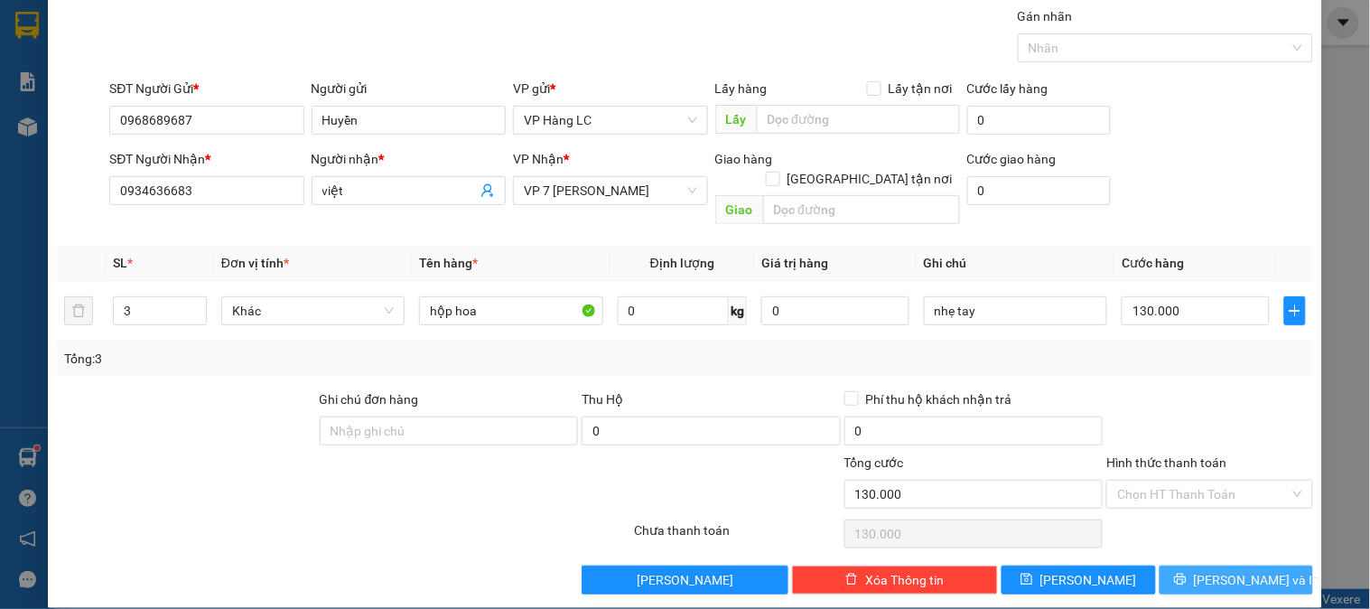
click at [1210, 570] on span "Lưu và In" at bounding box center [1257, 580] width 126 height 20
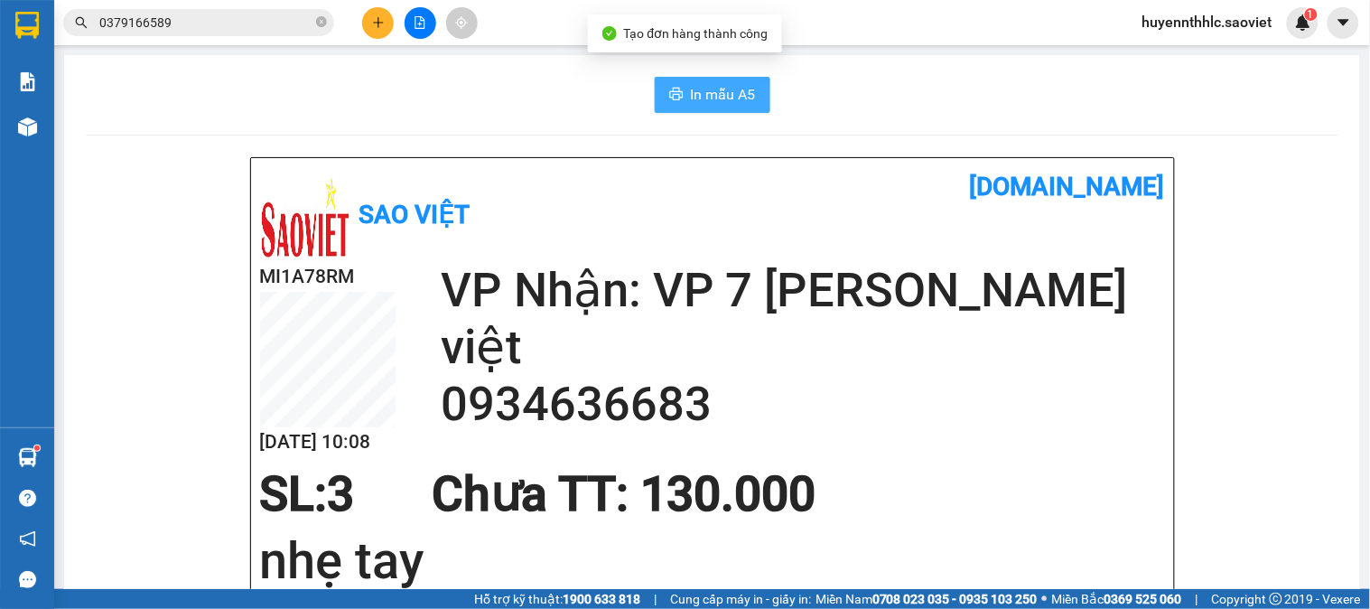
click at [737, 99] on span "In mẫu A5" at bounding box center [723, 94] width 65 height 23
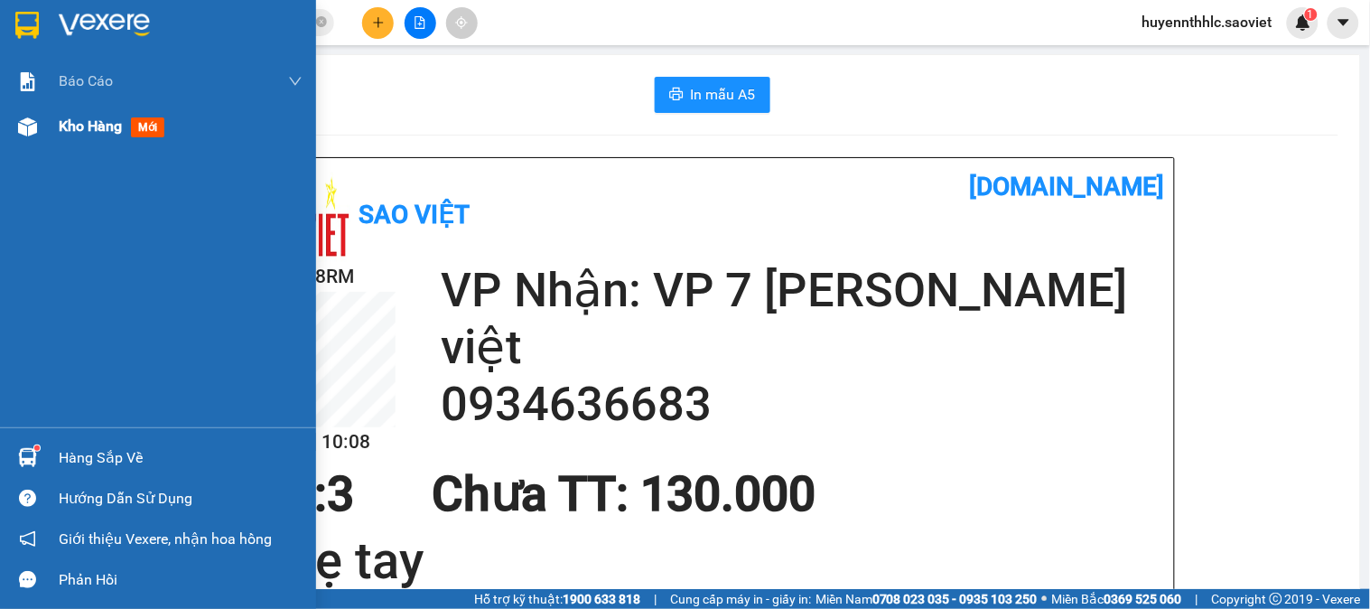
click at [95, 119] on span "Kho hàng" at bounding box center [90, 125] width 63 height 17
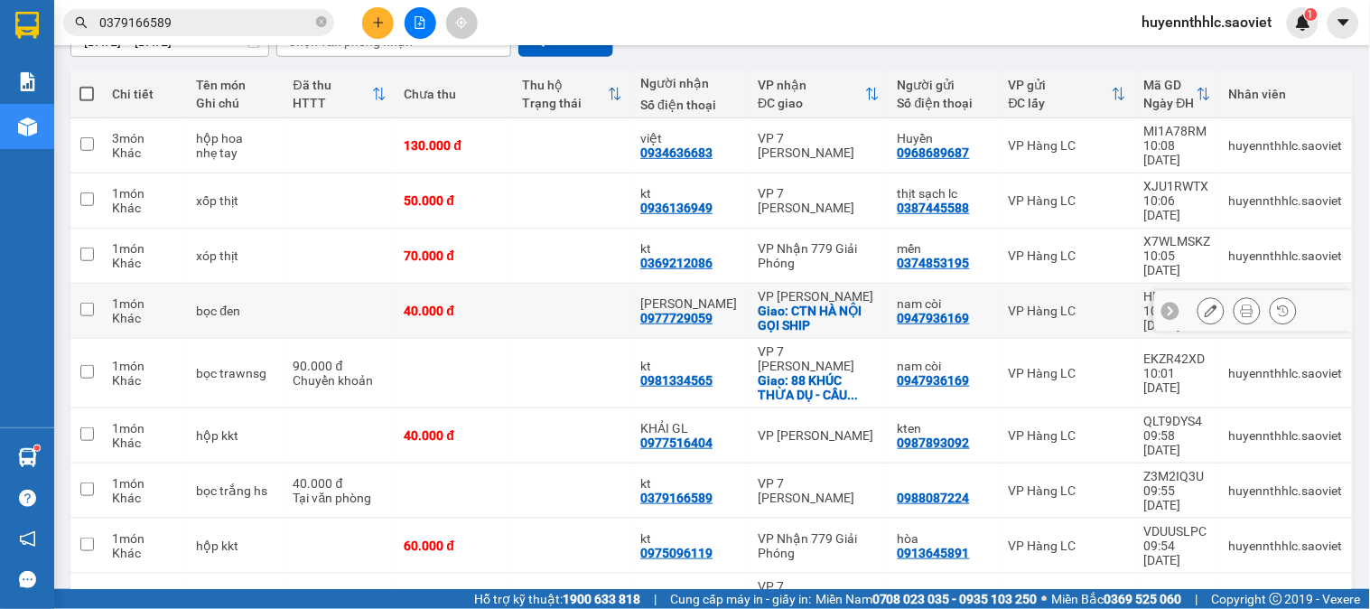
scroll to position [238, 0]
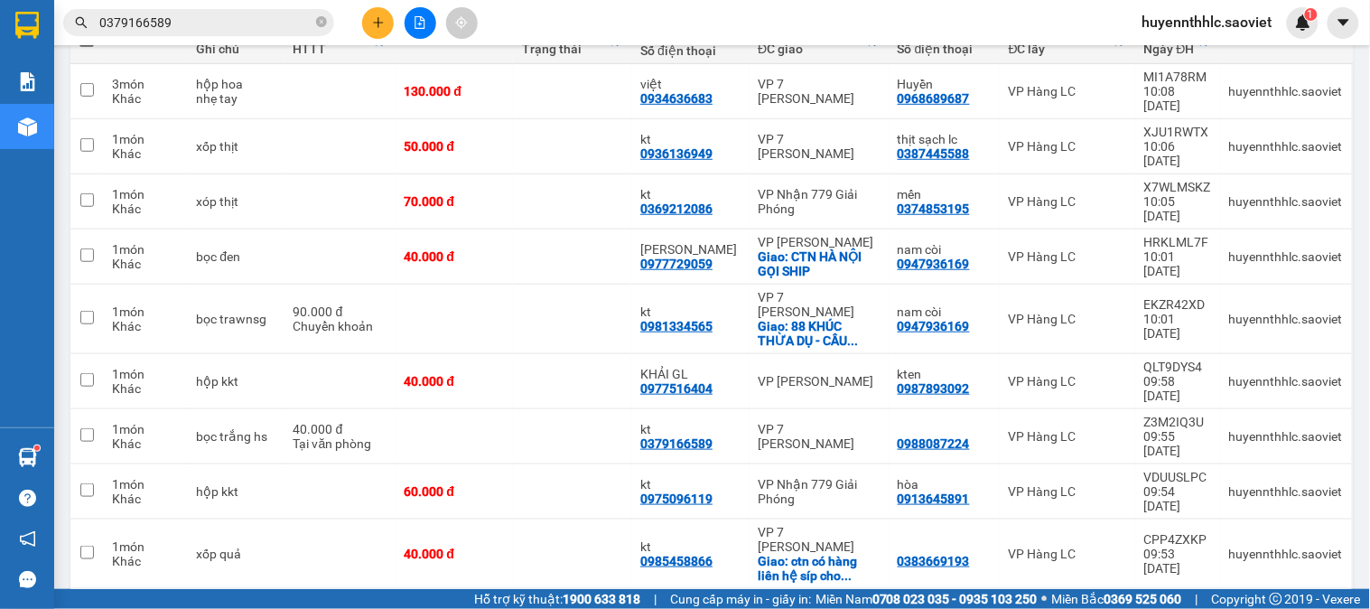
drag, startPoint x: 1293, startPoint y: 537, endPoint x: 1280, endPoint y: 543, distance: 14.6
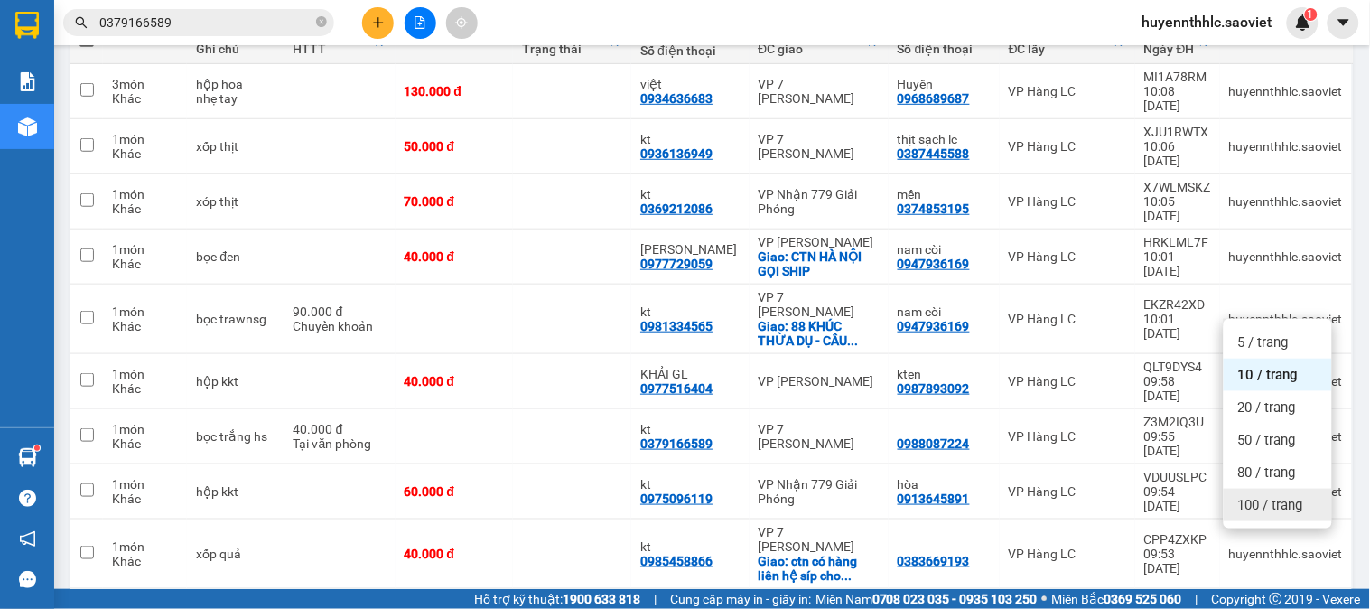
click at [1284, 507] on span "100 / trang" at bounding box center [1270, 505] width 65 height 18
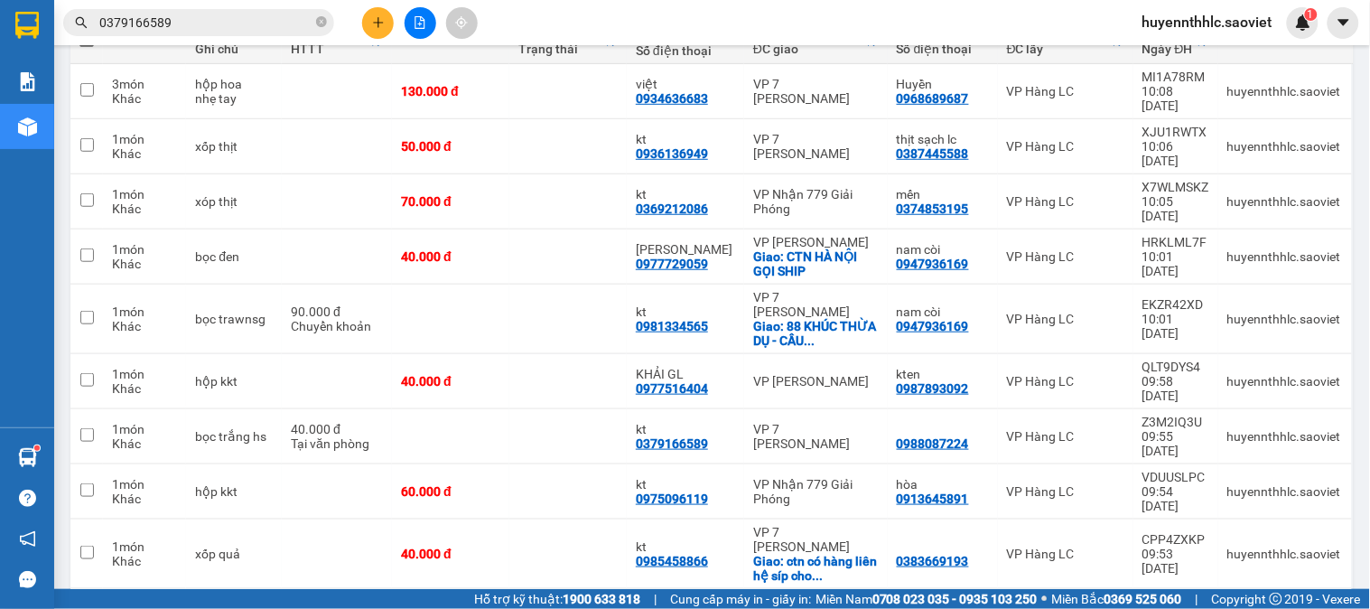
scroll to position [430, 0]
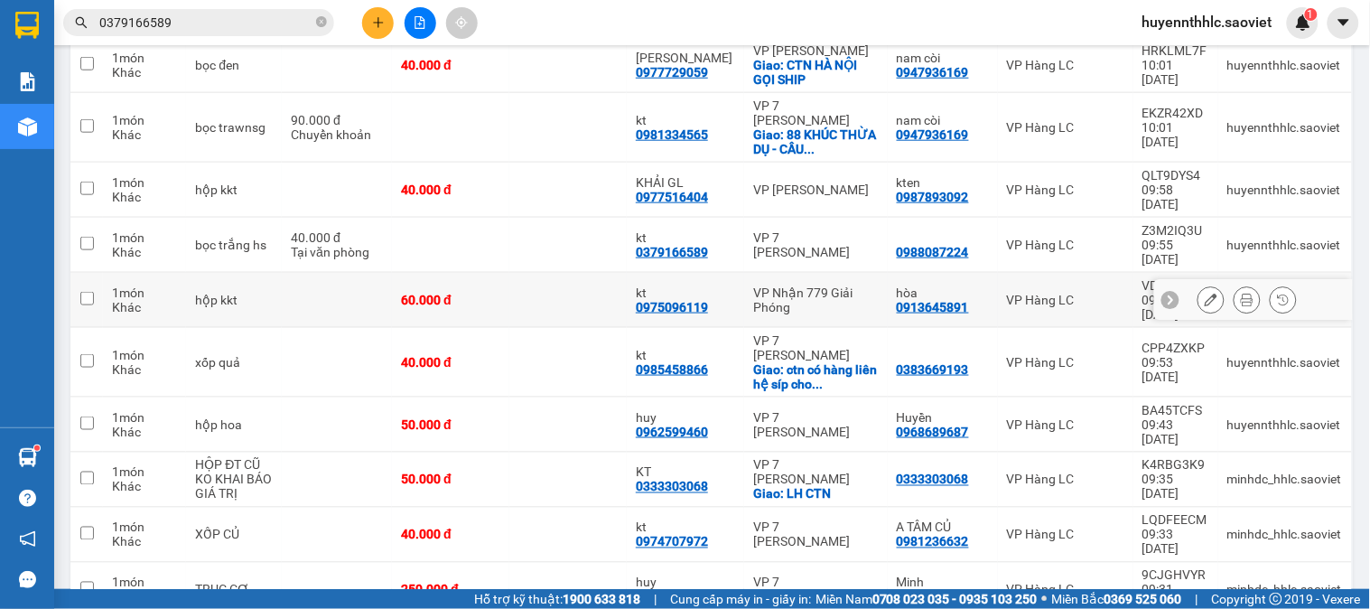
click at [284, 273] on td at bounding box center [337, 300] width 110 height 55
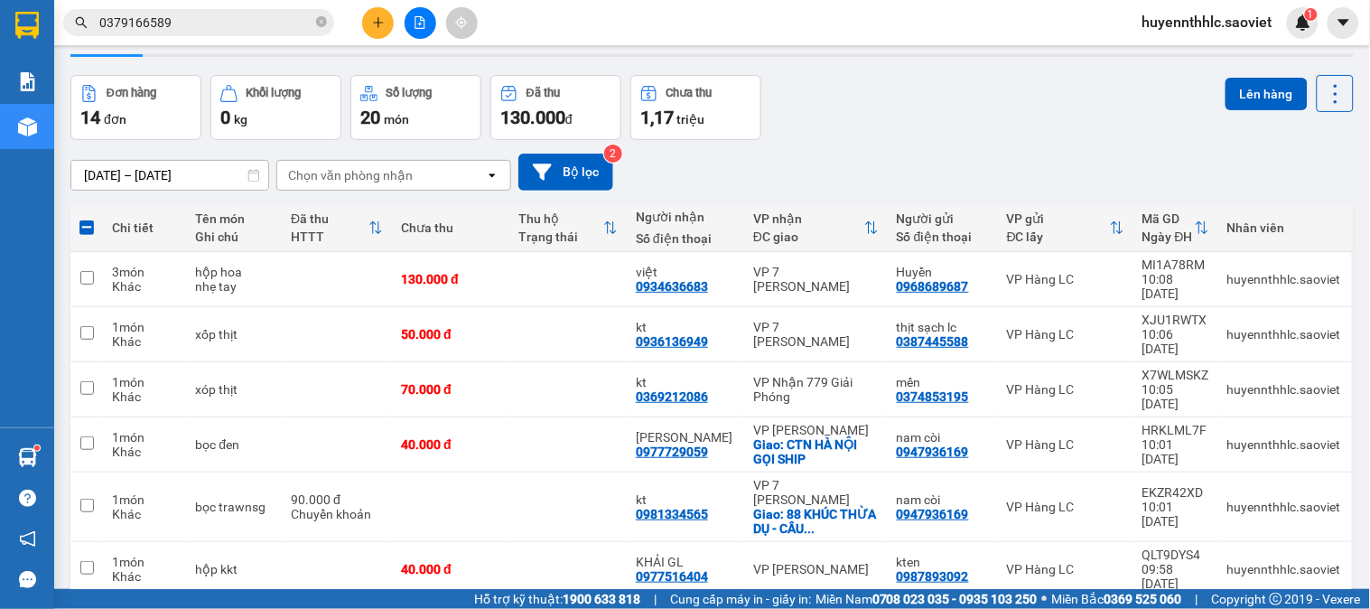
scroll to position [29, 0]
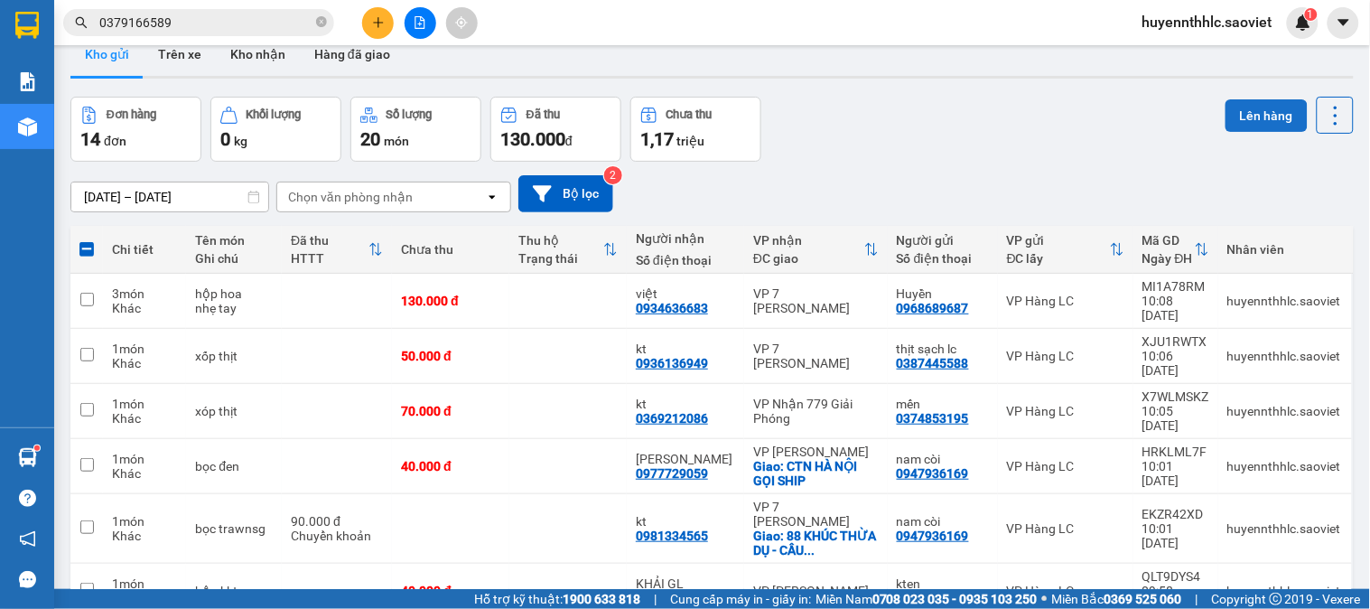
click at [1232, 114] on button "Lên hàng" at bounding box center [1267, 115] width 82 height 33
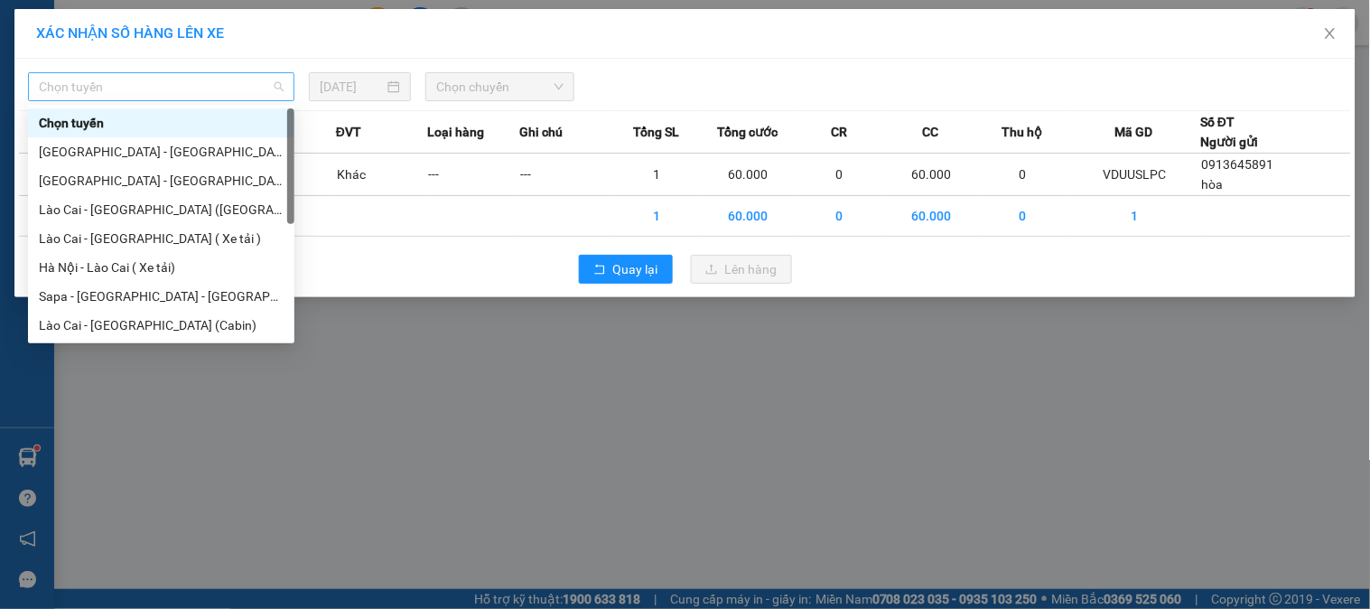
click at [217, 83] on span "Chọn tuyến" at bounding box center [161, 86] width 245 height 27
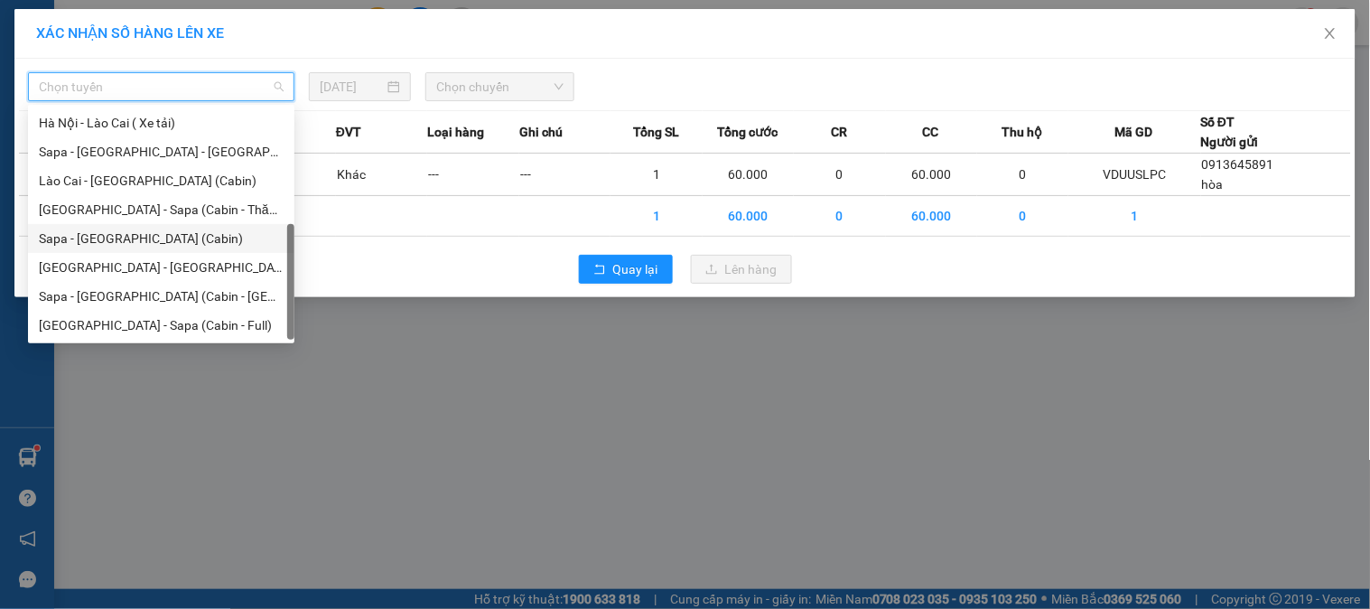
click at [154, 239] on div "Sapa - Hà Nội (Cabin)" at bounding box center [161, 239] width 245 height 20
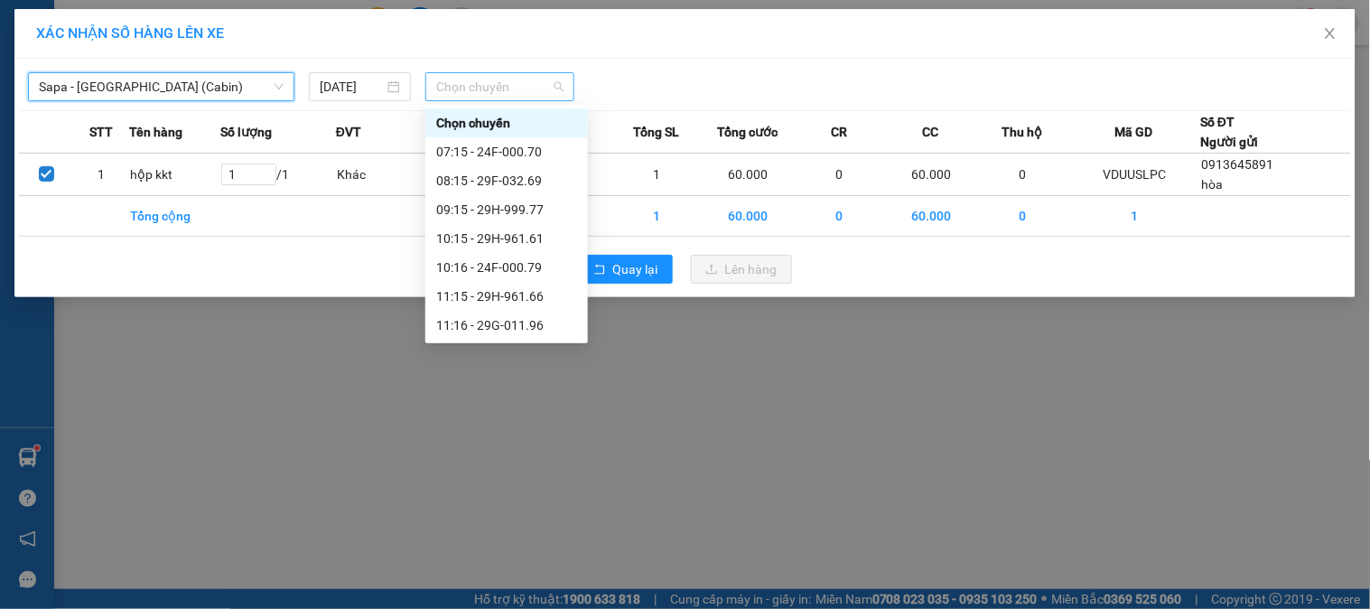
click at [500, 83] on span "Chọn chuyến" at bounding box center [499, 86] width 127 height 27
click at [531, 246] on div "10:15 - 29H-961.61" at bounding box center [506, 239] width 141 height 20
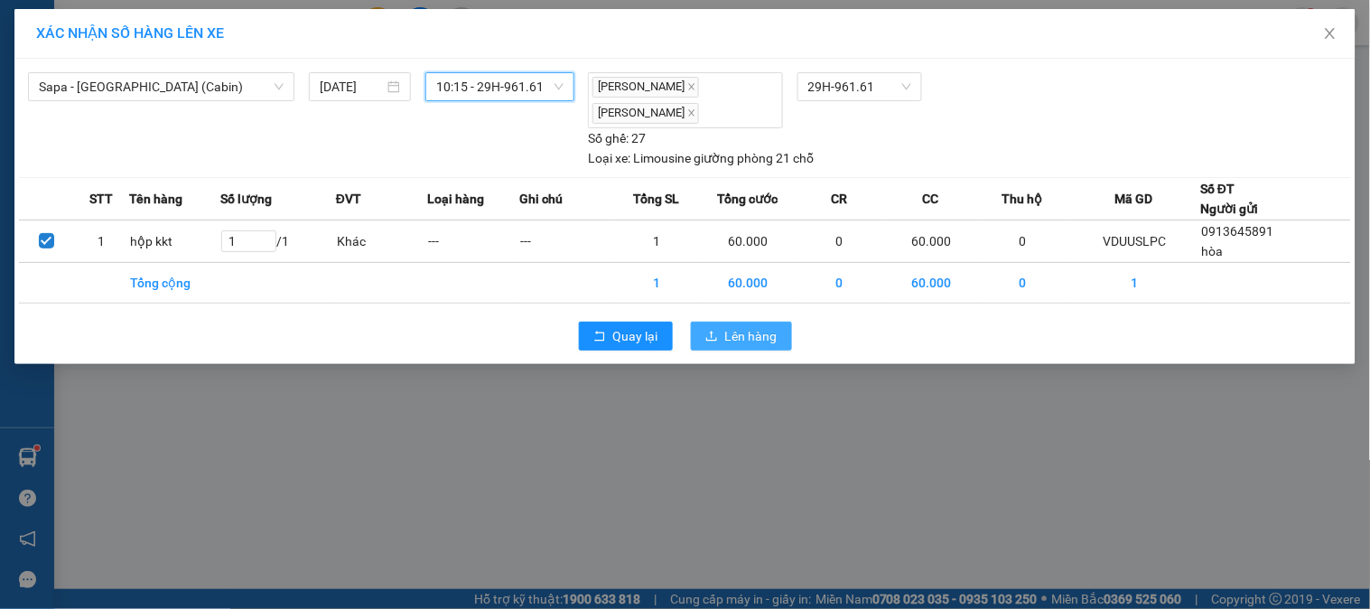
click at [736, 338] on span "Lên hàng" at bounding box center [751, 336] width 52 height 20
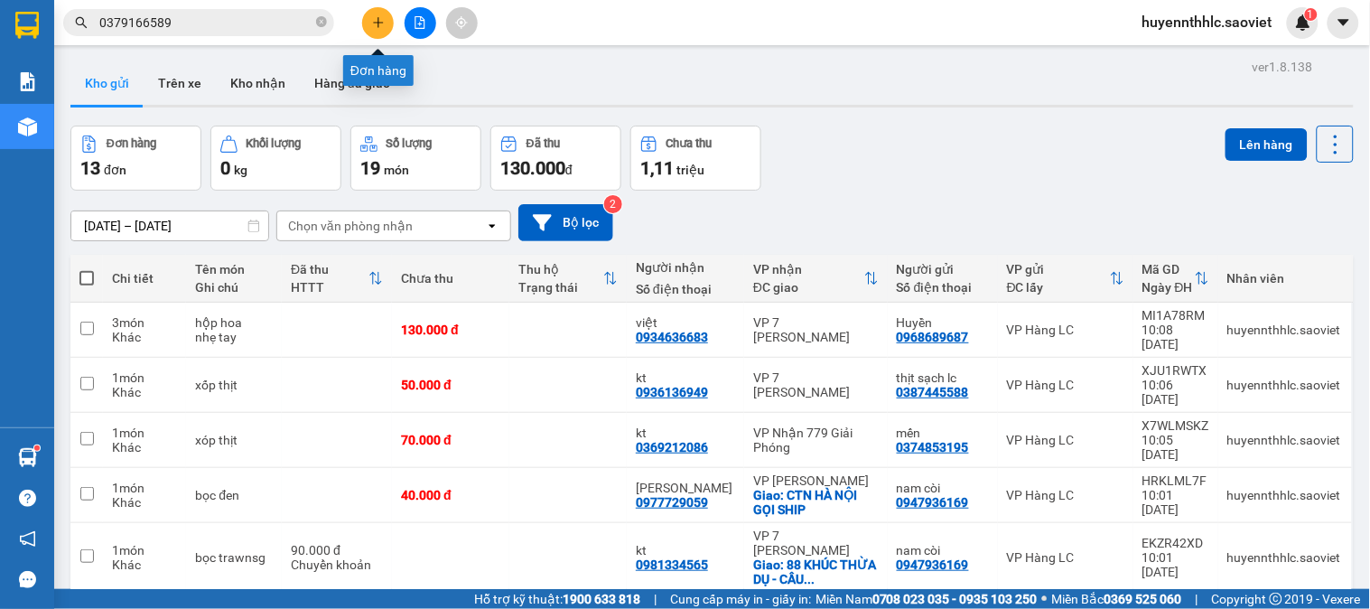
click at [372, 16] on icon "plus" at bounding box center [378, 22] width 13 height 13
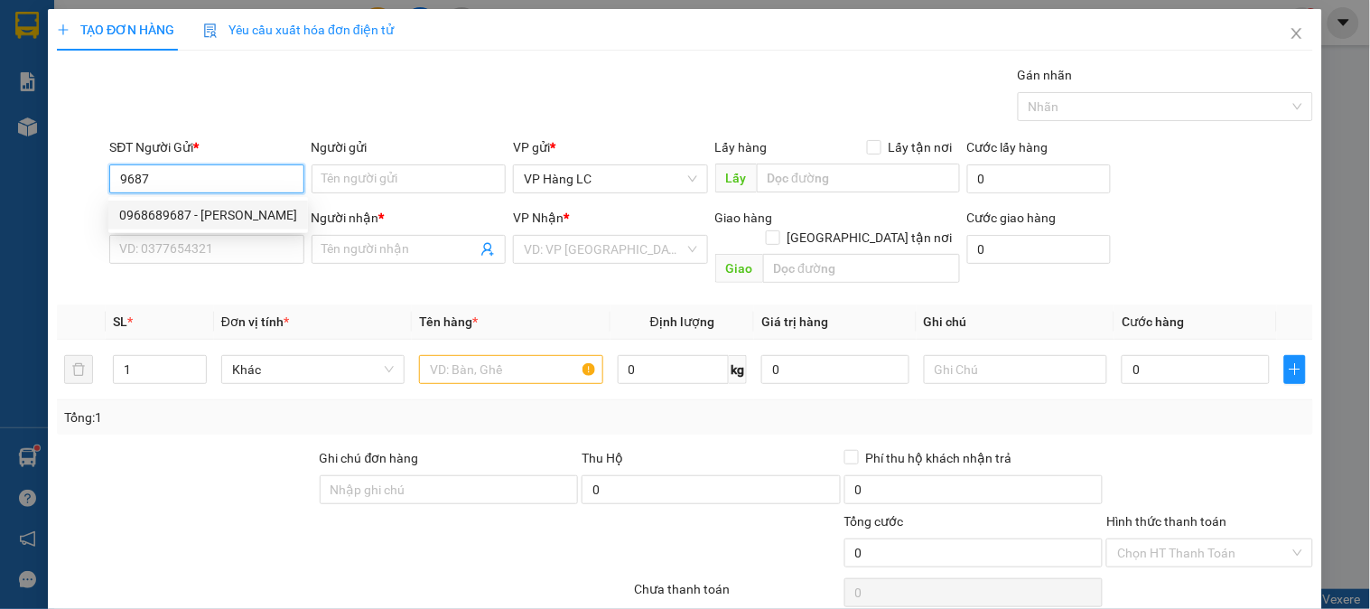
click at [218, 217] on div "0968689687 - Huyền" at bounding box center [208, 215] width 178 height 20
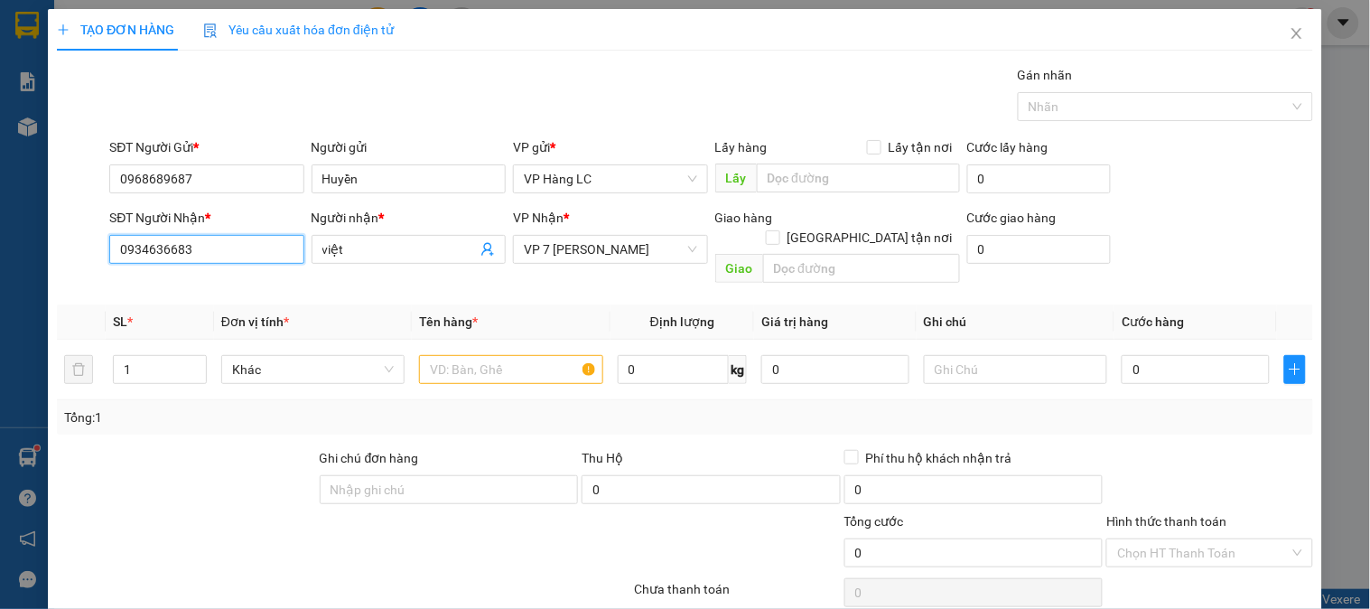
drag, startPoint x: 235, startPoint y: 251, endPoint x: 5, endPoint y: 196, distance: 235.9
click at [0, 242] on div "TẠO ĐƠN HÀNG Yêu cầu xuất hóa đơn điện tử Transit Pickup Surcharge Ids Transit …" at bounding box center [685, 304] width 1370 height 609
click at [188, 280] on div "0356780498 - KT tiến" at bounding box center [204, 285] width 171 height 20
click at [146, 356] on input "1" at bounding box center [160, 369] width 92 height 27
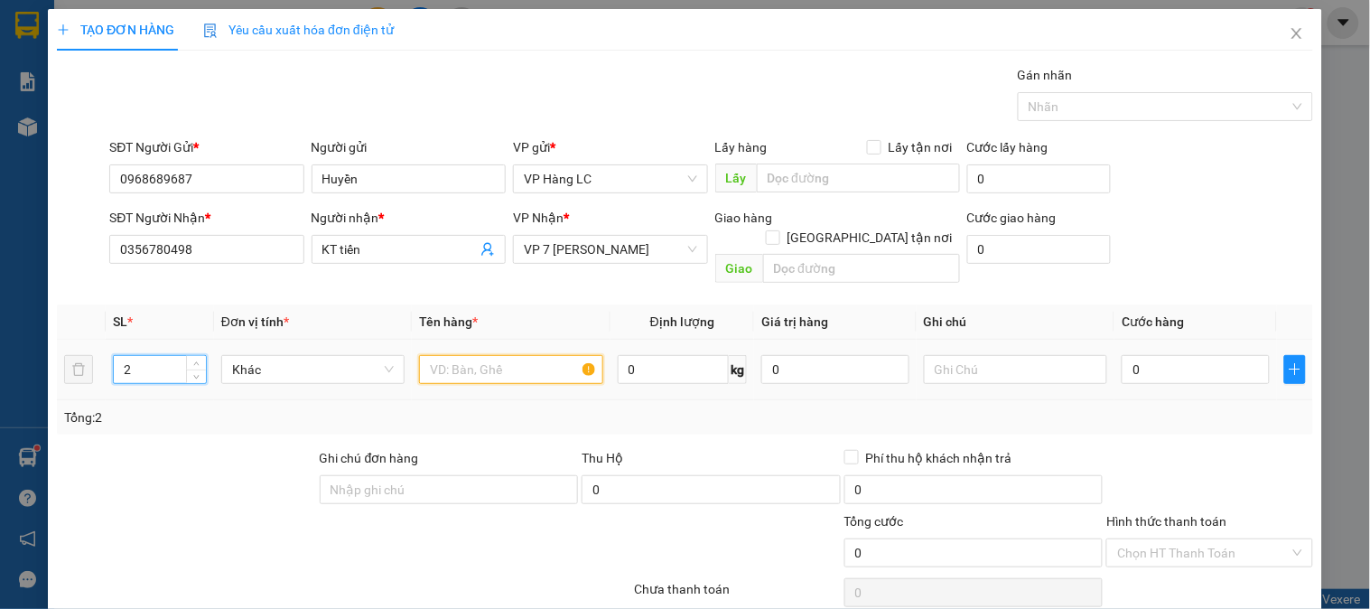
drag, startPoint x: 552, startPoint y: 345, endPoint x: 551, endPoint y: 363, distance: 18.1
click at [549, 355] on input "text" at bounding box center [510, 369] width 183 height 29
click at [1151, 356] on input "0" at bounding box center [1196, 369] width 148 height 29
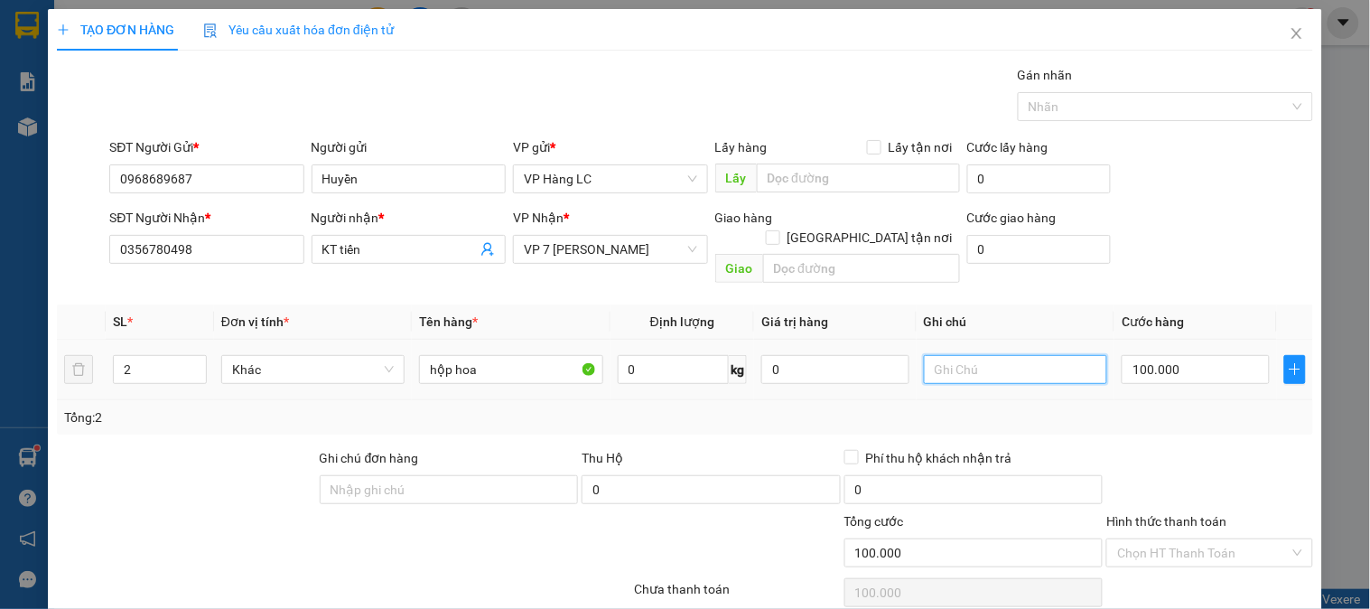
click at [1054, 355] on input "text" at bounding box center [1015, 369] width 183 height 29
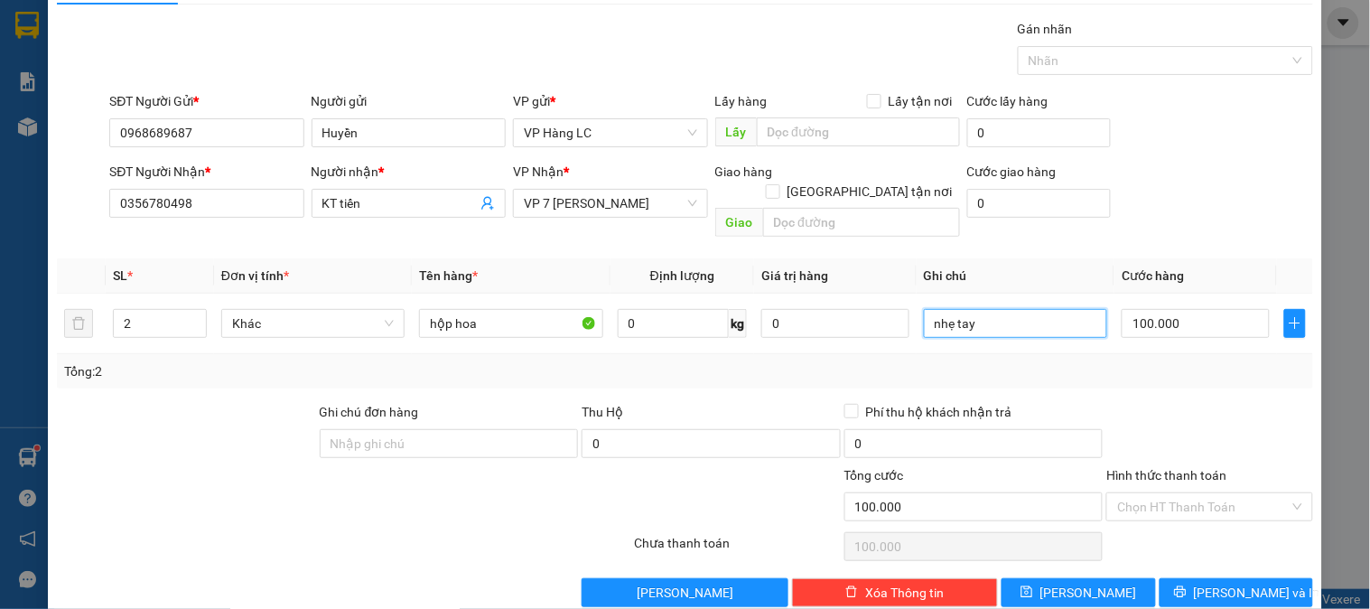
scroll to position [59, 0]
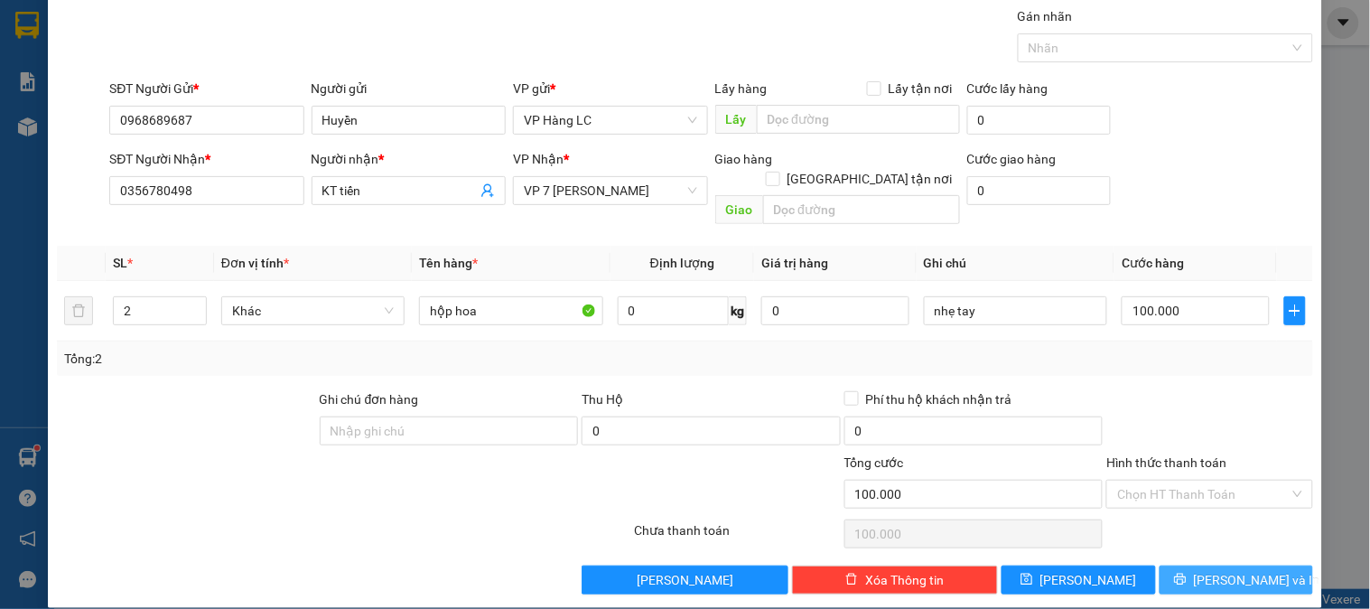
click at [1228, 570] on span "Lưu và In" at bounding box center [1257, 580] width 126 height 20
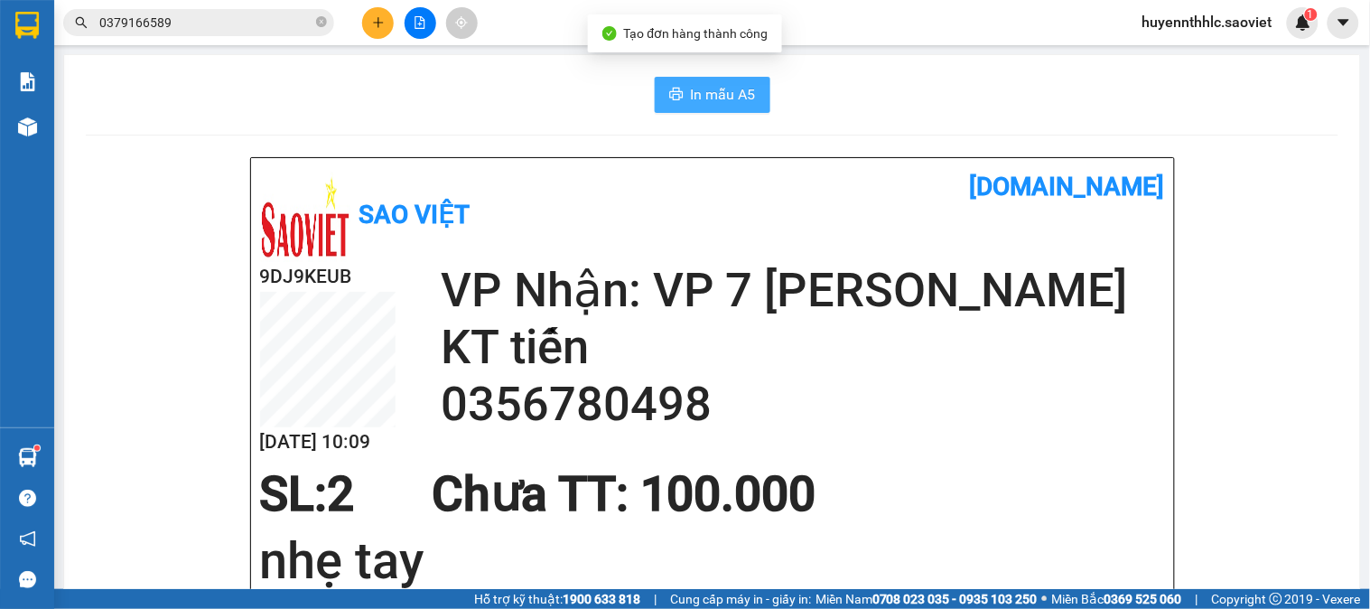
click at [681, 91] on button "In mẫu A5" at bounding box center [713, 95] width 116 height 36
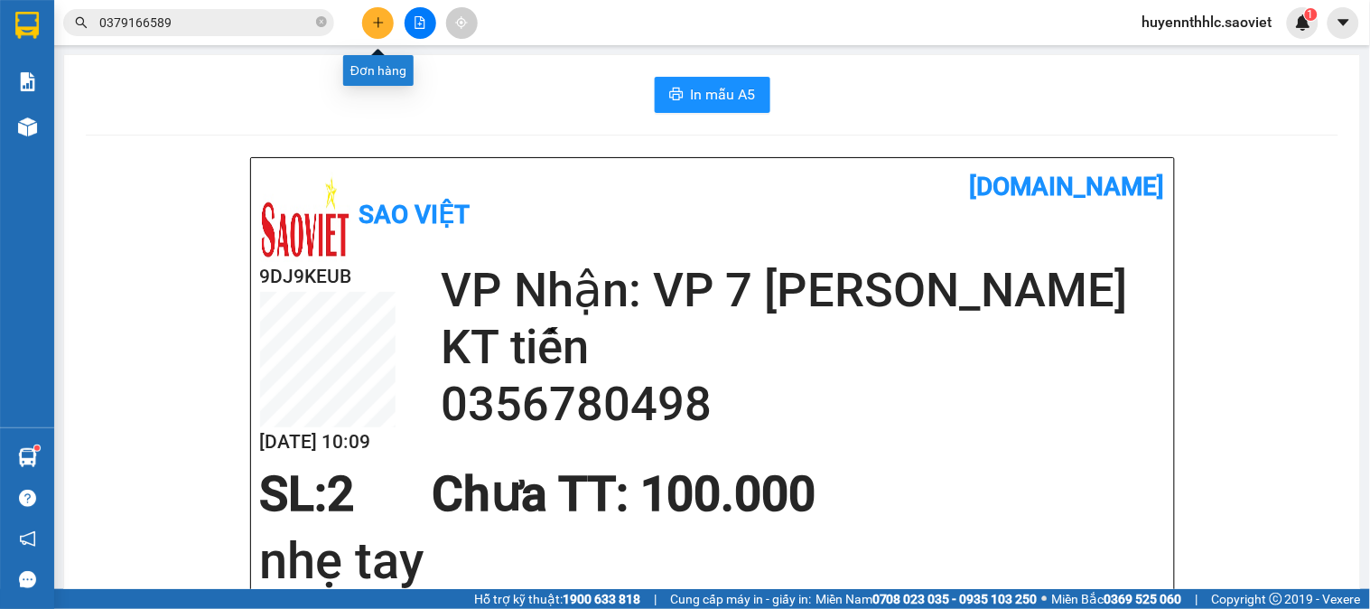
click at [372, 22] on icon "plus" at bounding box center [378, 22] width 13 height 13
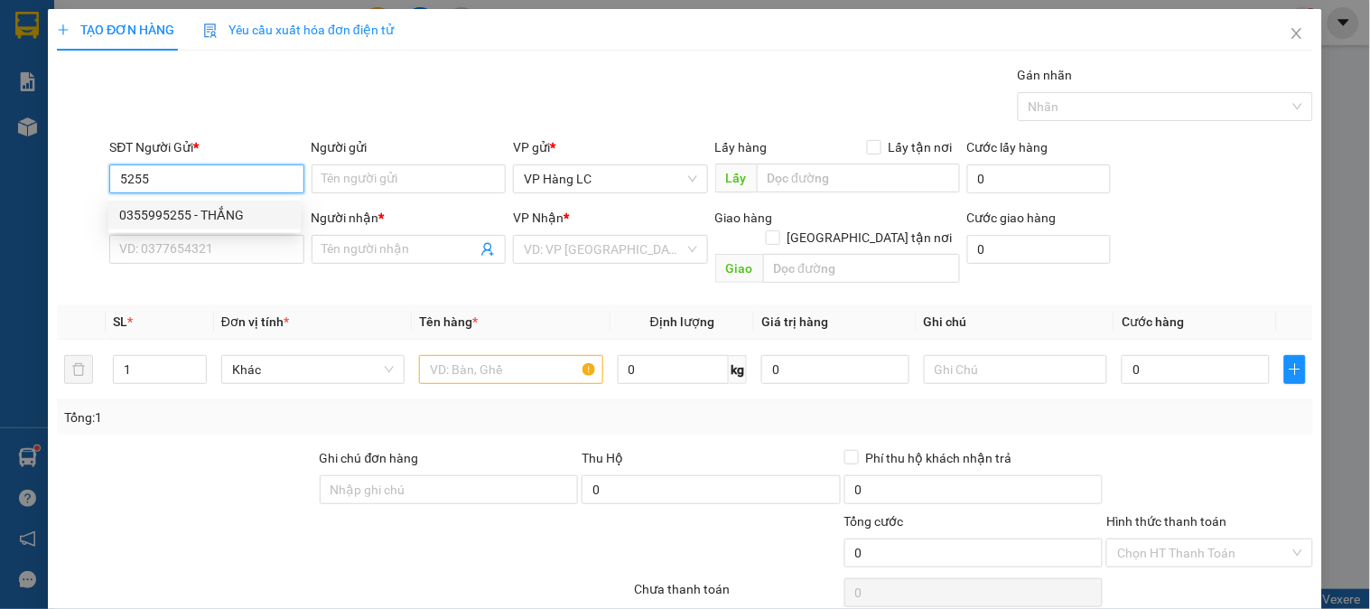
click at [163, 218] on div "0355995255 - THẮNG" at bounding box center [204, 215] width 171 height 20
click at [156, 185] on input "0355995255" at bounding box center [206, 178] width 194 height 29
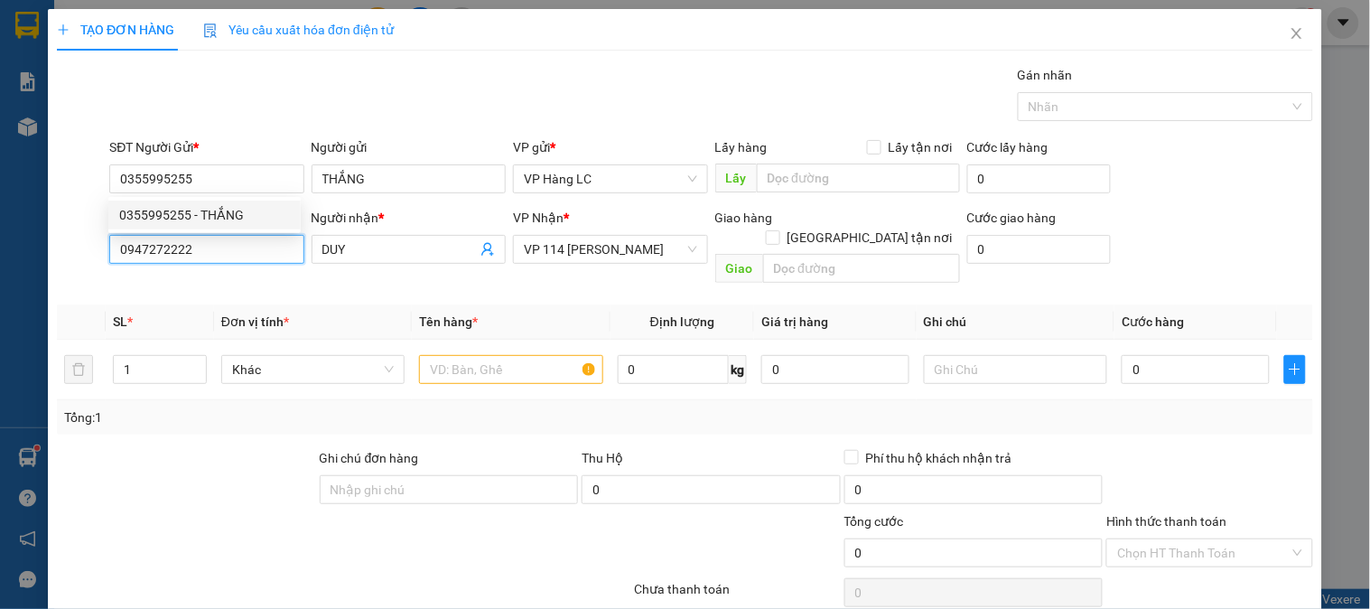
click at [196, 241] on input "0947272222" at bounding box center [206, 249] width 194 height 29
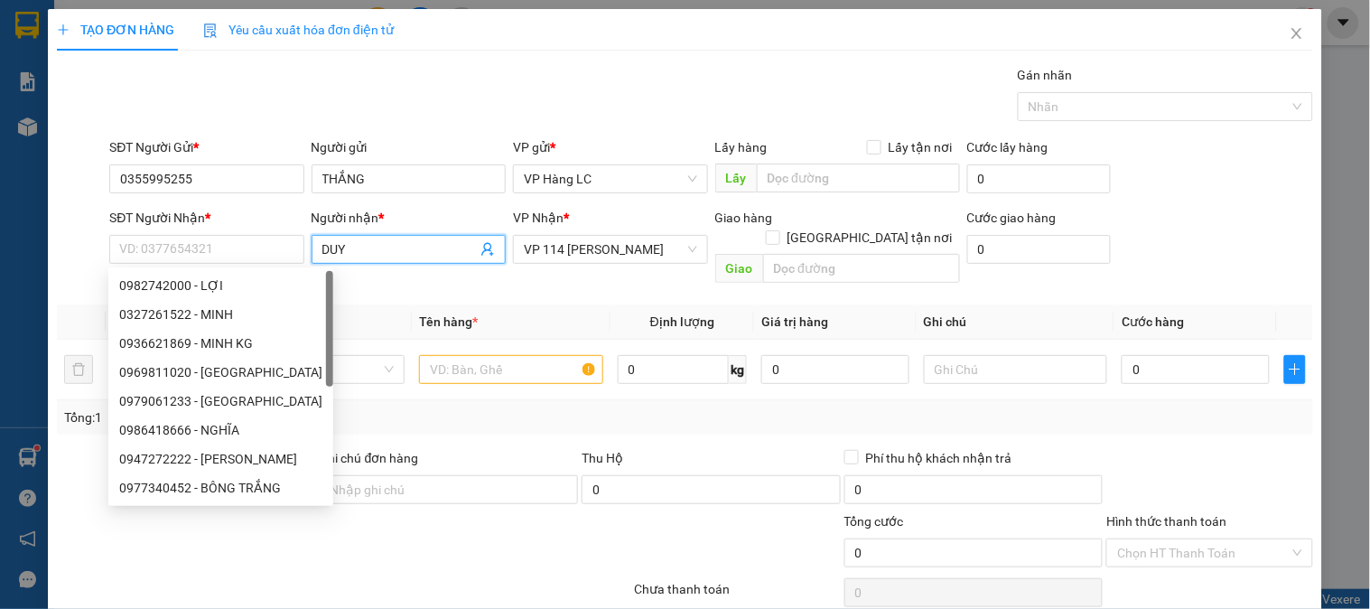
click at [481, 247] on icon "user-add" at bounding box center [488, 249] width 14 height 14
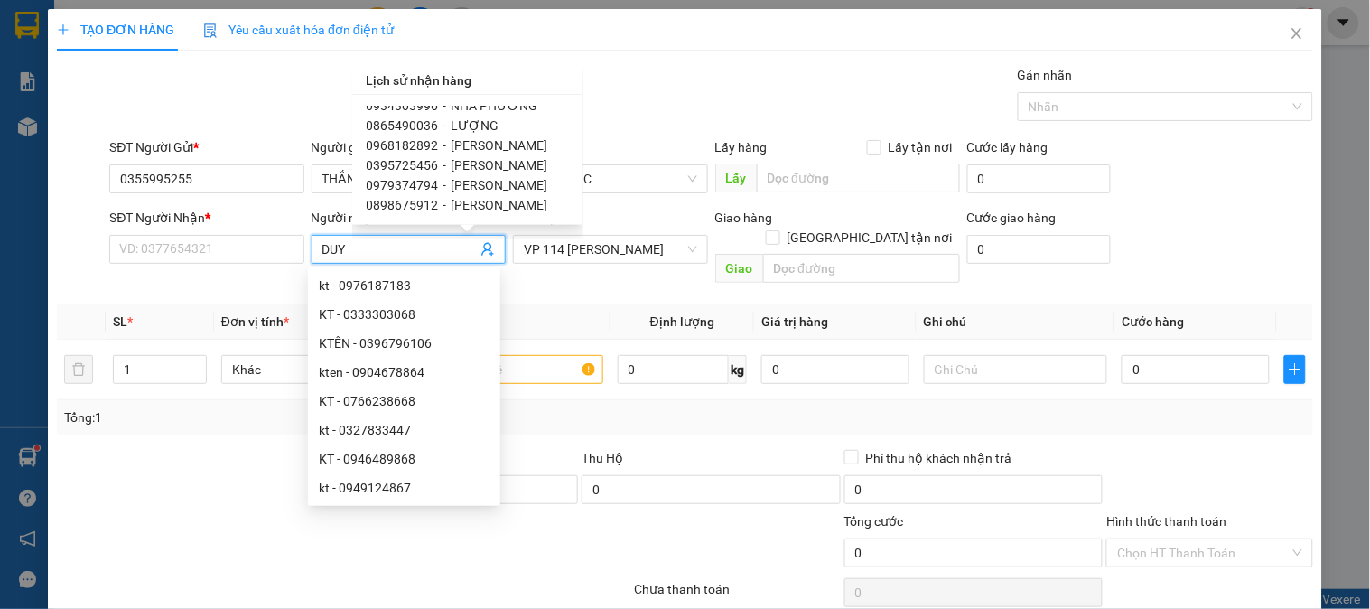
scroll to position [602, 0]
click at [490, 132] on span "Ngọc Ly" at bounding box center [500, 130] width 97 height 14
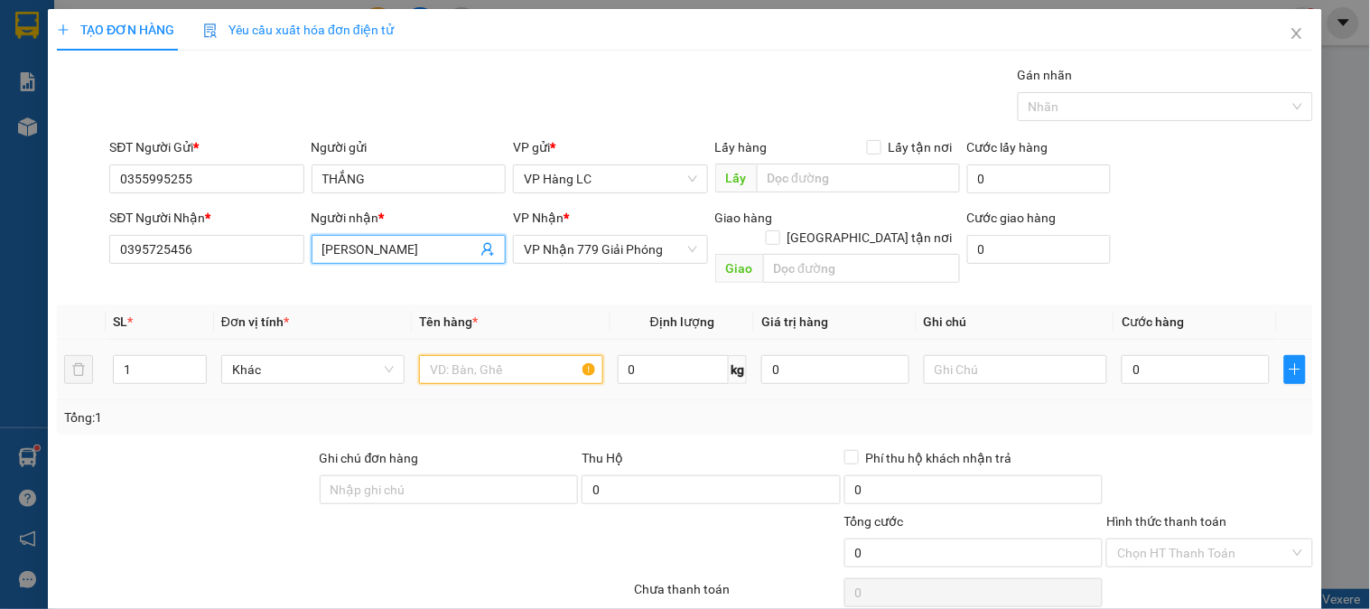
click at [509, 355] on input "text" at bounding box center [510, 369] width 183 height 29
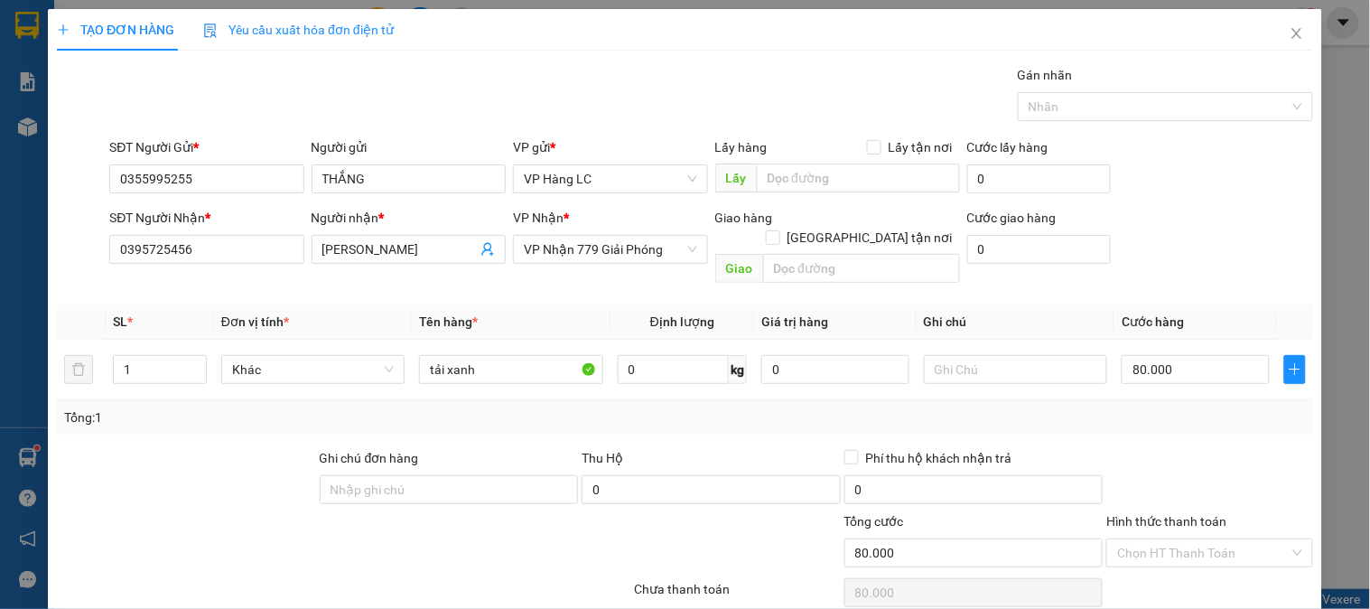
click at [1208, 448] on div at bounding box center [1210, 479] width 210 height 63
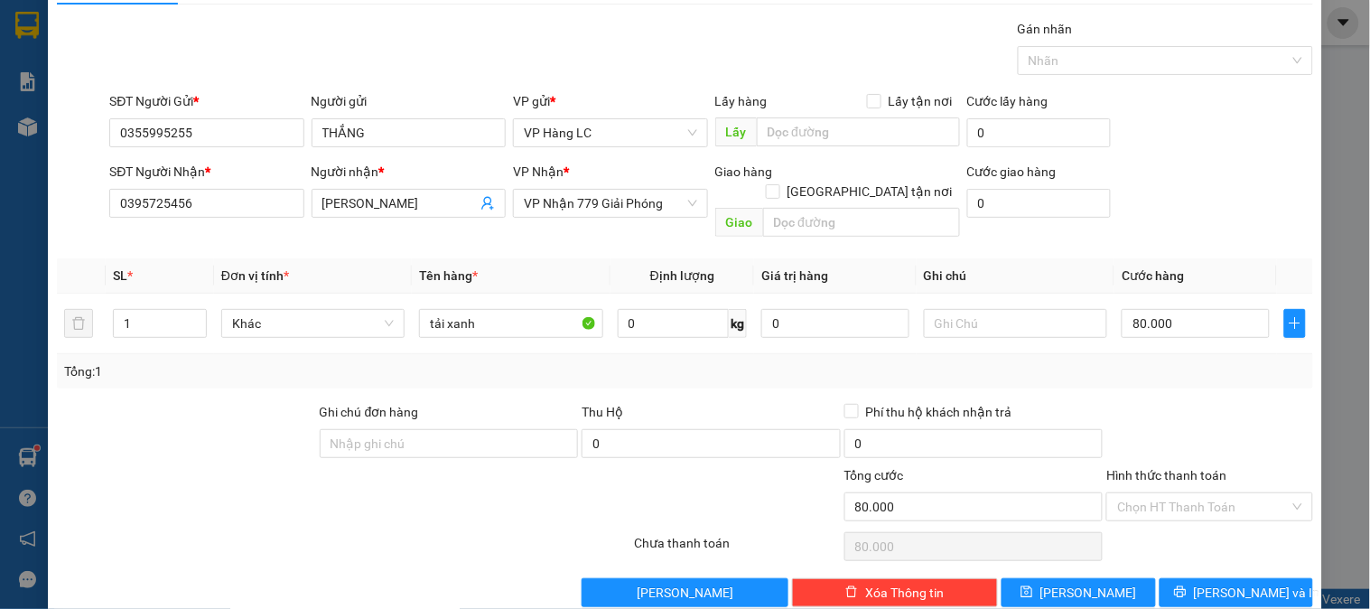
scroll to position [59, 0]
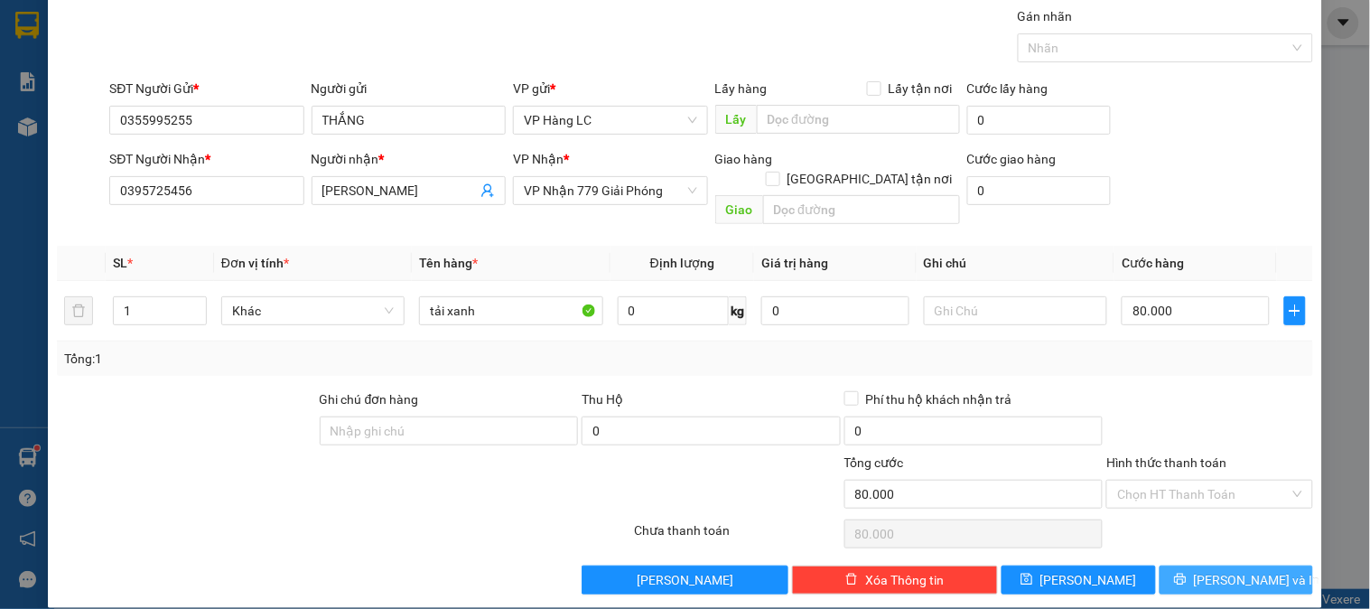
click at [1212, 570] on span "Lưu và In" at bounding box center [1257, 580] width 126 height 20
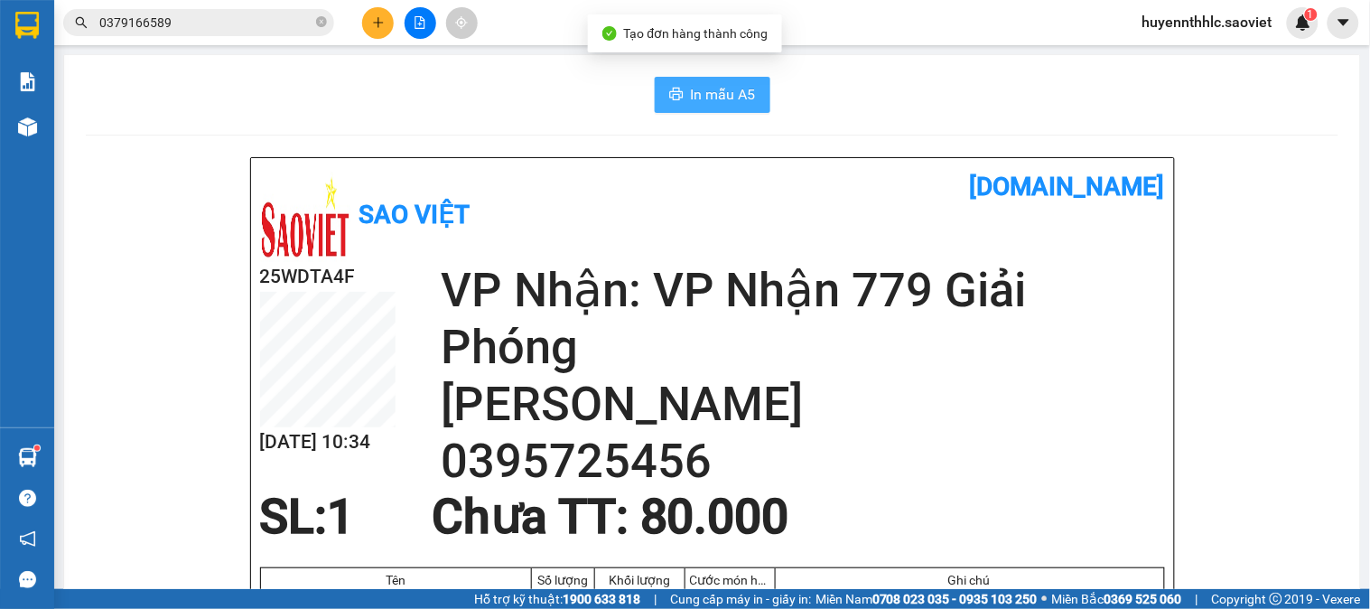
click at [691, 96] on span "In mẫu A5" at bounding box center [723, 94] width 65 height 23
click at [389, 24] on button at bounding box center [378, 23] width 32 height 32
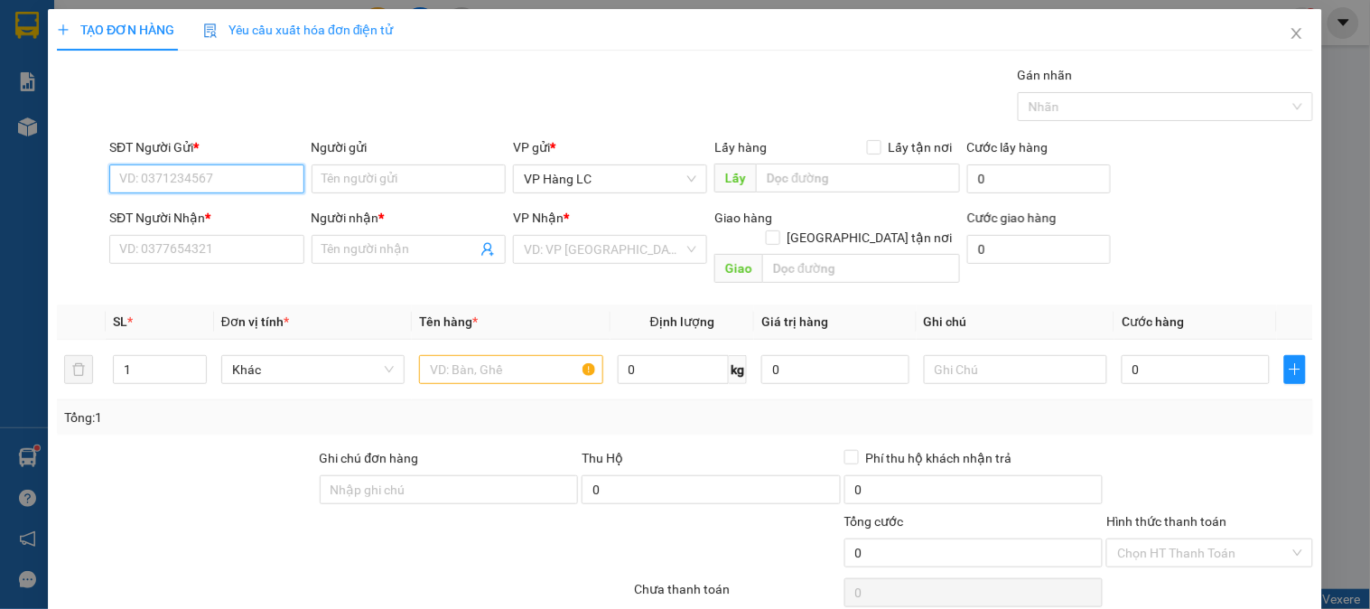
paste input "0355995255"
click at [170, 219] on div "0355995255 - THẮNG" at bounding box center [204, 215] width 171 height 20
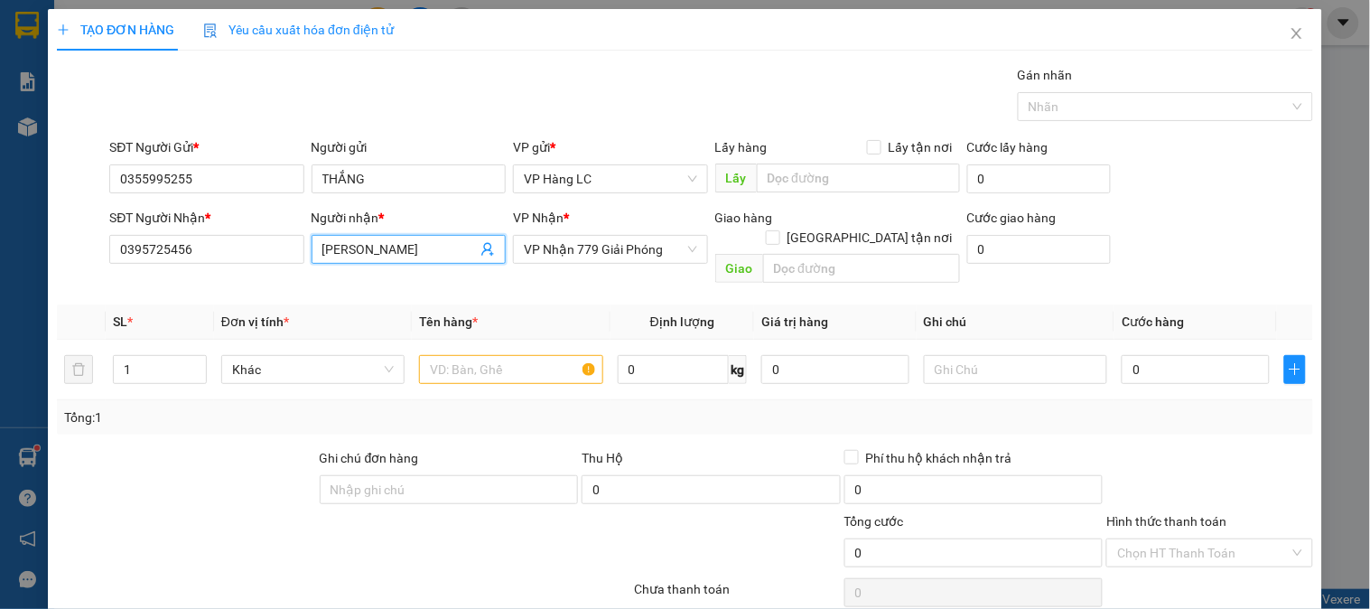
click at [481, 254] on icon "user-add" at bounding box center [488, 249] width 14 height 14
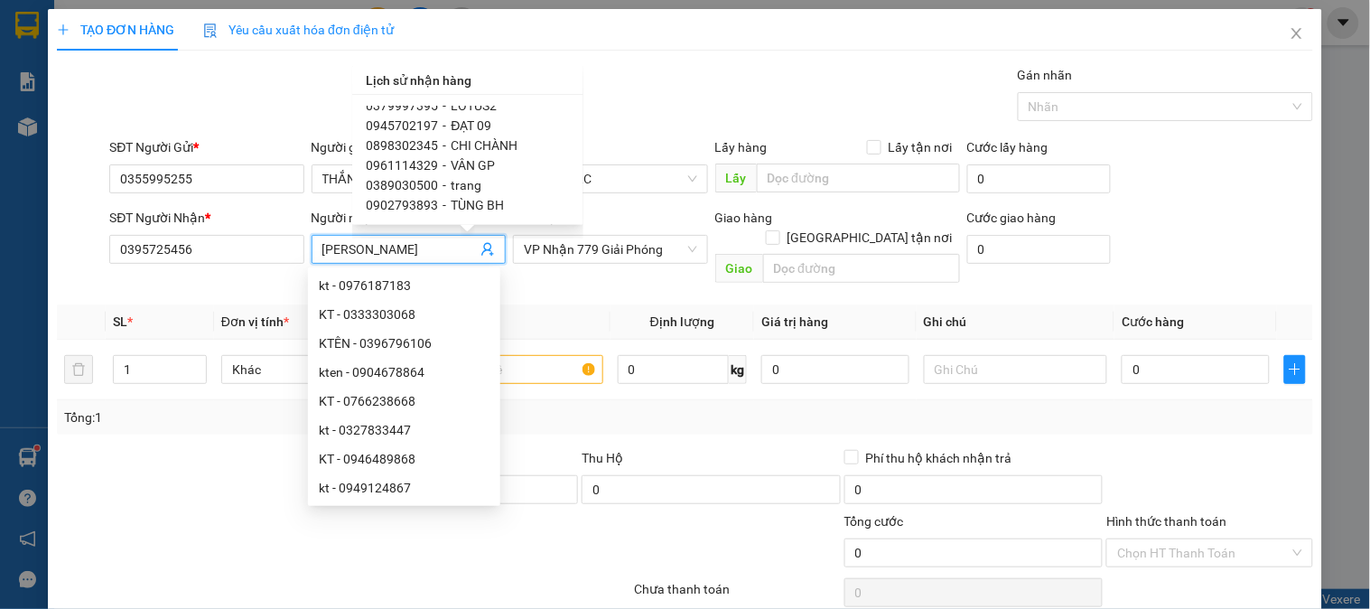
scroll to position [1104, 0]
click at [474, 148] on span "DUNG KIN" at bounding box center [481, 144] width 58 height 14
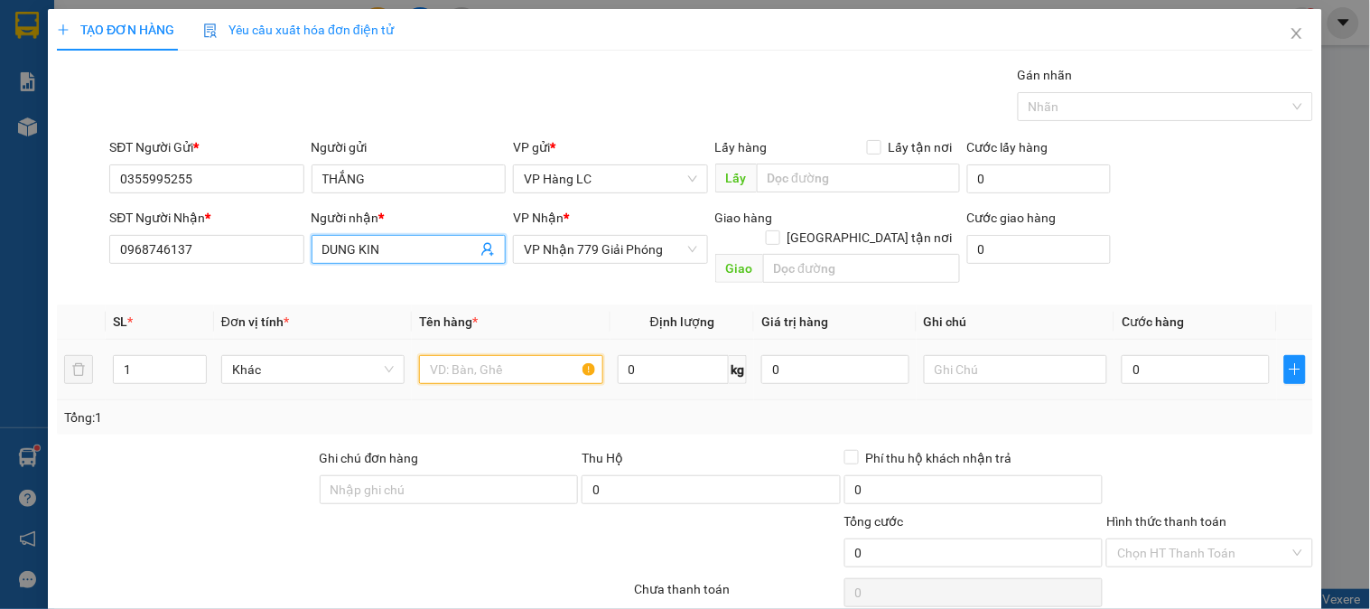
click at [504, 355] on input "text" at bounding box center [510, 369] width 183 height 29
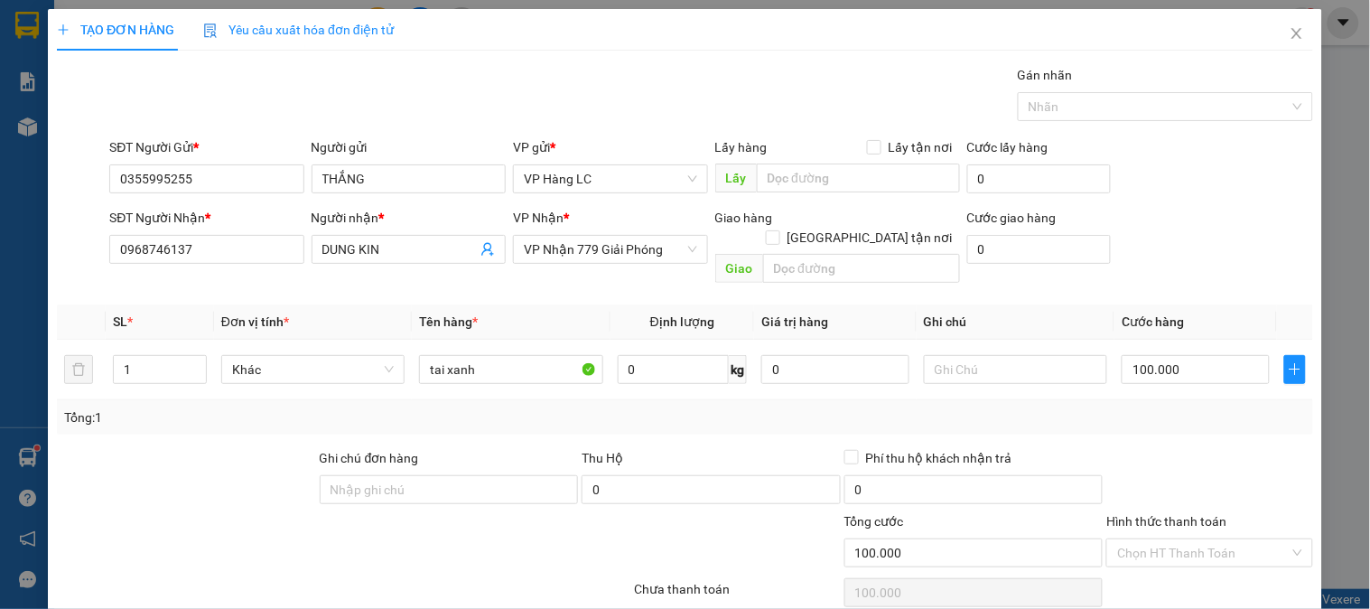
click at [1239, 177] on div "SĐT Người Gửi * 0355995255 Người gửi THẮNG VP gửi * VP Hàng LC Lấy hàng Lấy tận…" at bounding box center [711, 168] width 1211 height 63
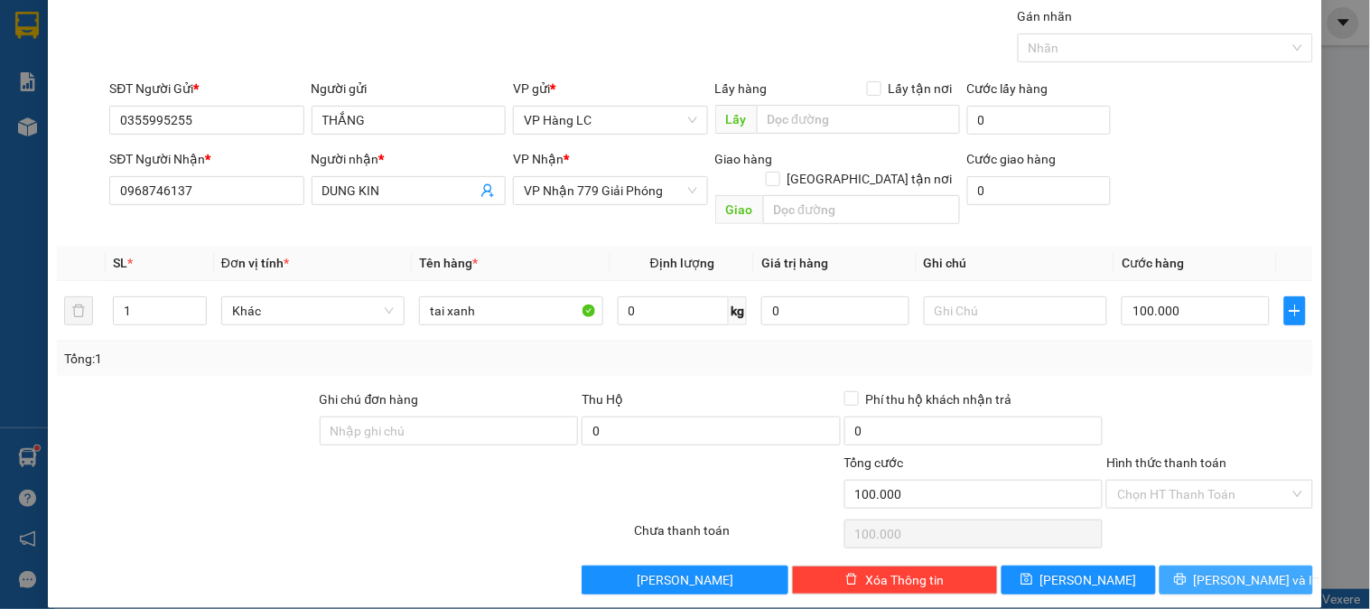
click at [1238, 570] on span "Lưu và In" at bounding box center [1257, 580] width 126 height 20
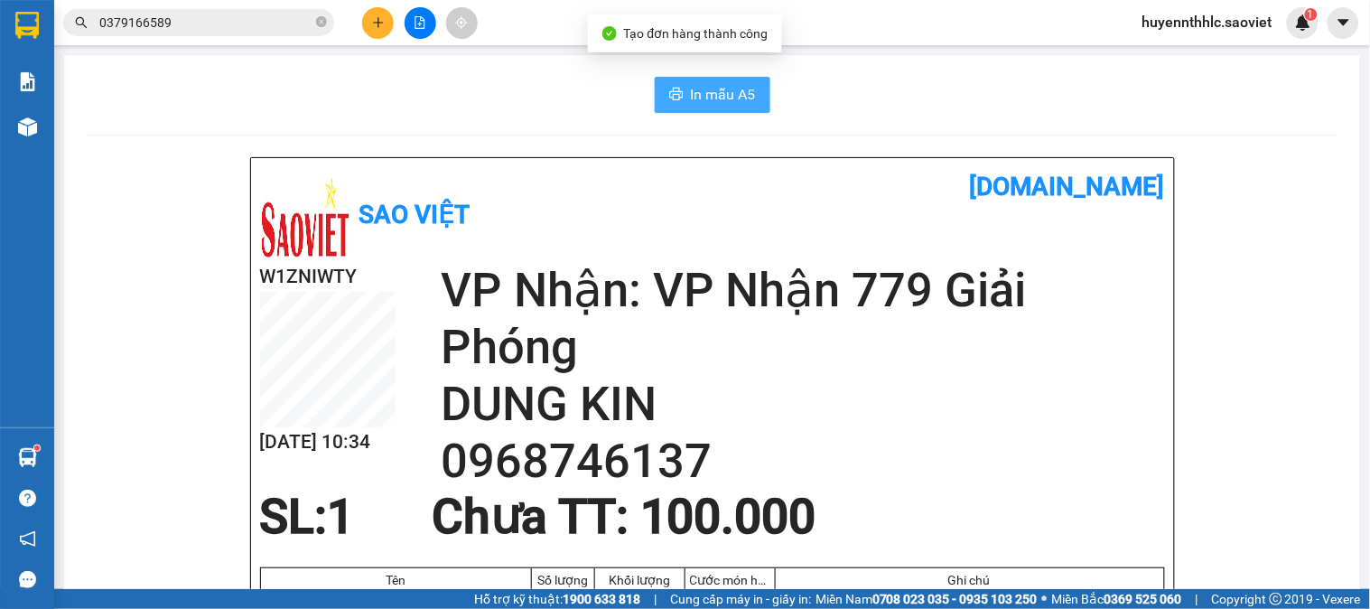
click at [737, 77] on button "In mẫu A5" at bounding box center [713, 95] width 116 height 36
click at [385, 21] on button at bounding box center [378, 23] width 32 height 32
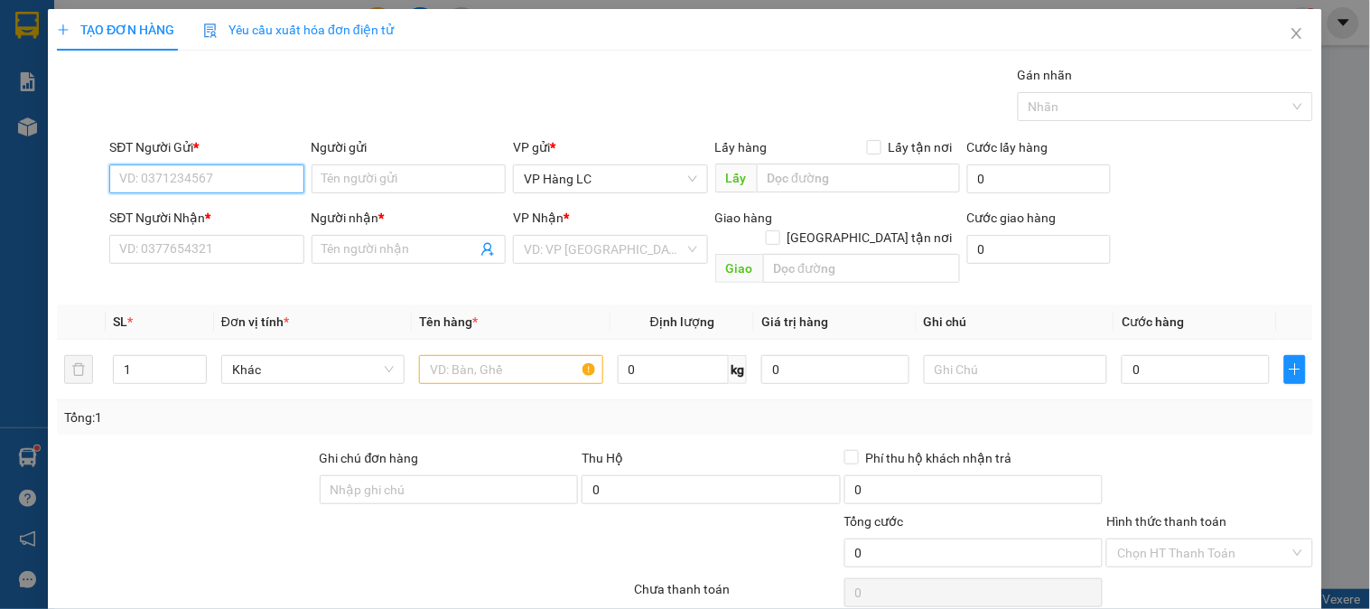
paste input "0355995255"
click at [221, 202] on div "0355995255 - THẮNG" at bounding box center [204, 215] width 192 height 29
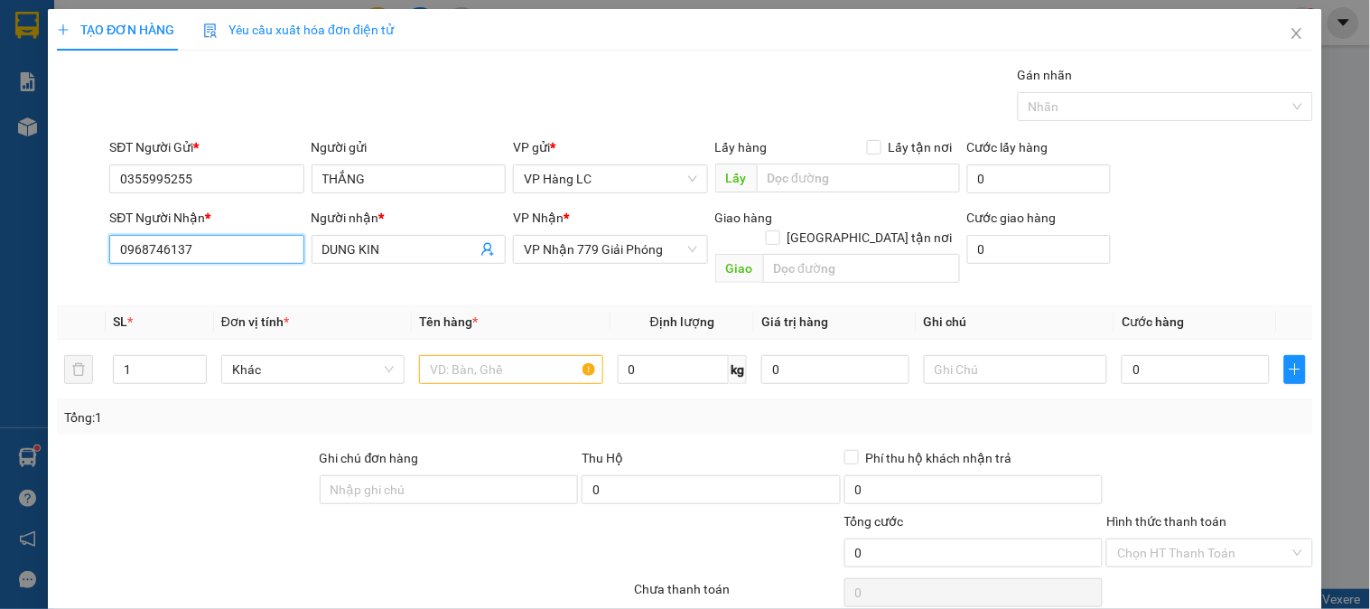
click at [229, 241] on input "0968746137" at bounding box center [206, 249] width 194 height 29
click at [193, 285] on div "0365939872 - THU 123" at bounding box center [204, 285] width 171 height 20
click at [533, 363] on input "text" at bounding box center [510, 369] width 183 height 29
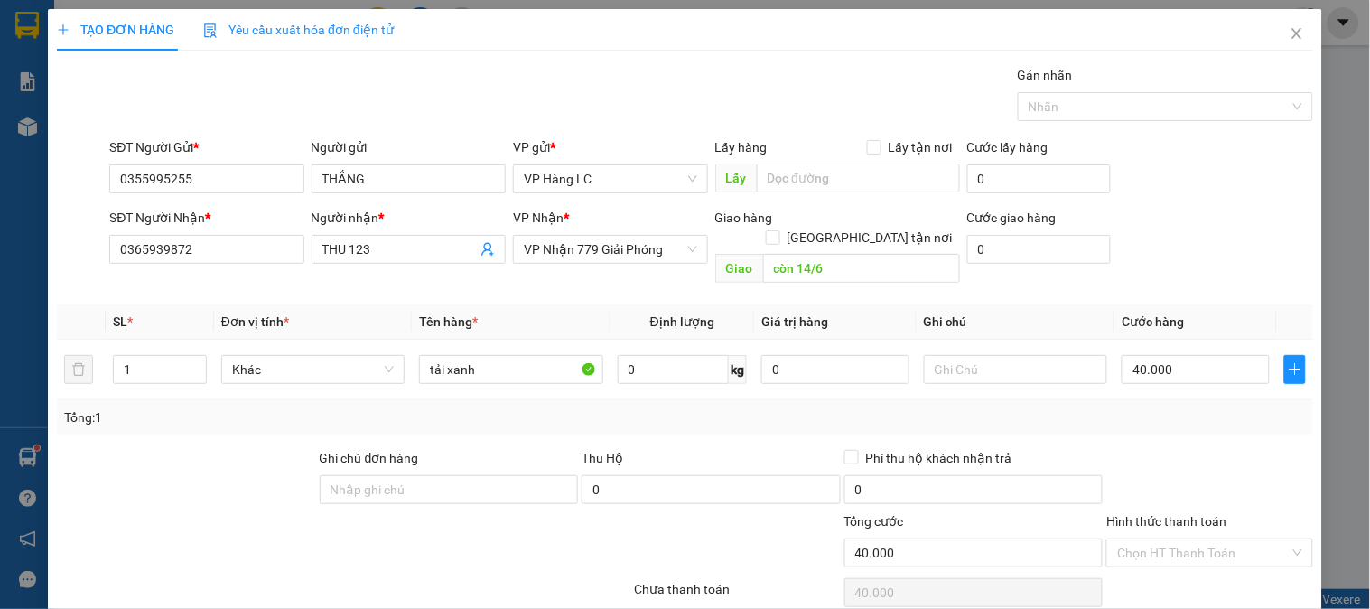
click at [1150, 419] on div "Transit Pickup Surcharge Ids Transit Deliver Surcharge Ids Transit Deliver Surc…" at bounding box center [685, 359] width 1256 height 588
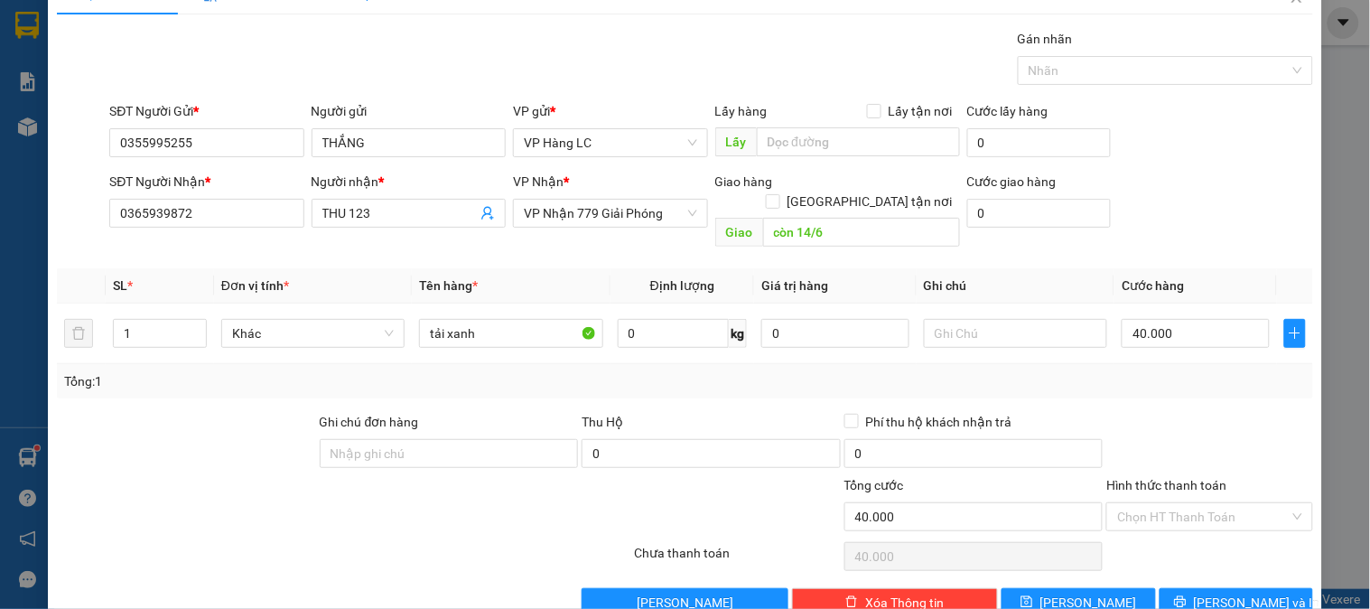
scroll to position [59, 0]
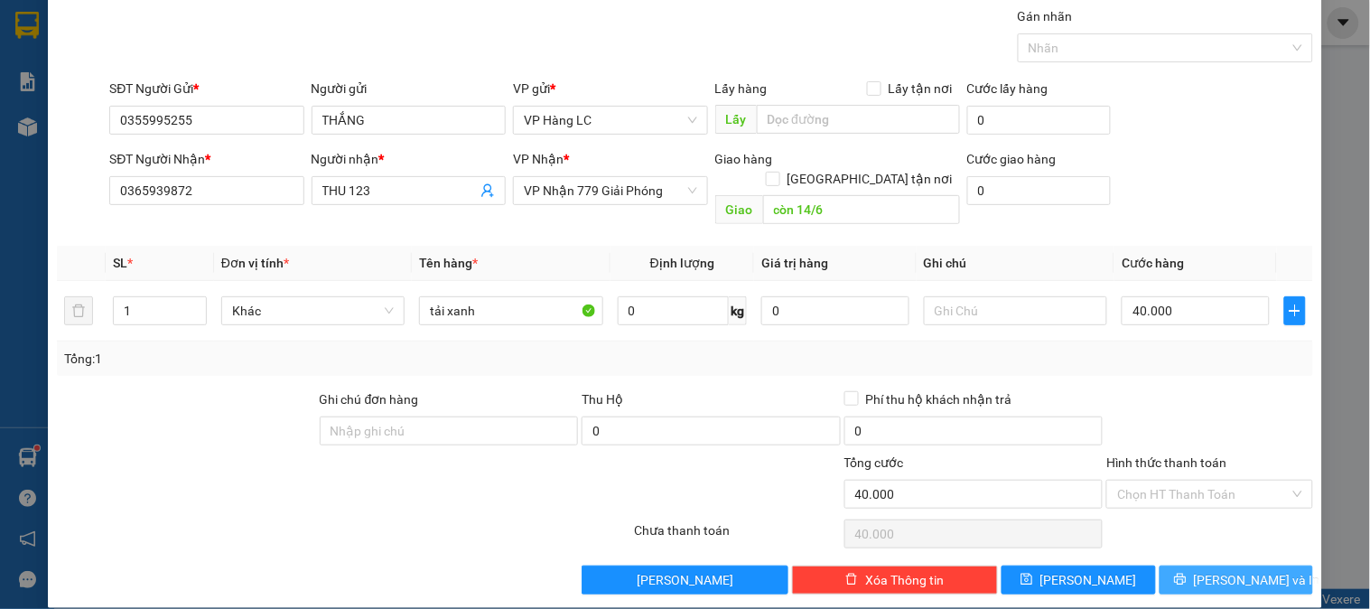
click at [1266, 567] on button "Lưu và In" at bounding box center [1237, 579] width 154 height 29
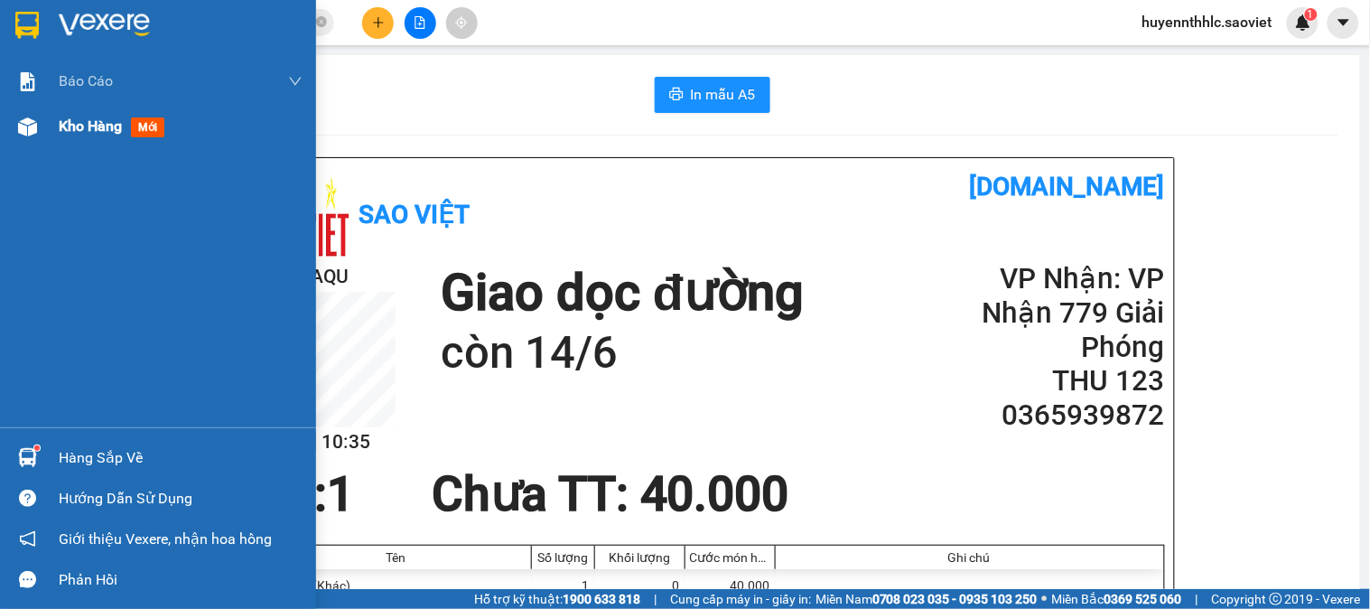
click at [37, 126] on div at bounding box center [28, 127] width 32 height 32
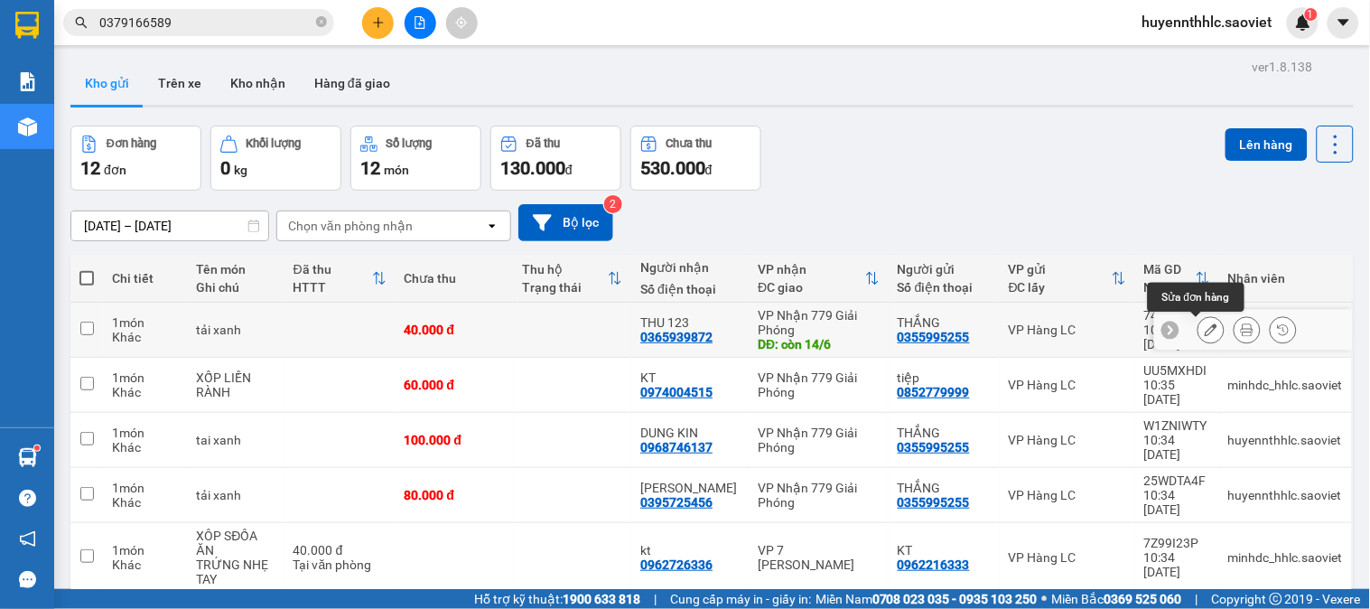
click at [1205, 326] on icon at bounding box center [1211, 329] width 13 height 13
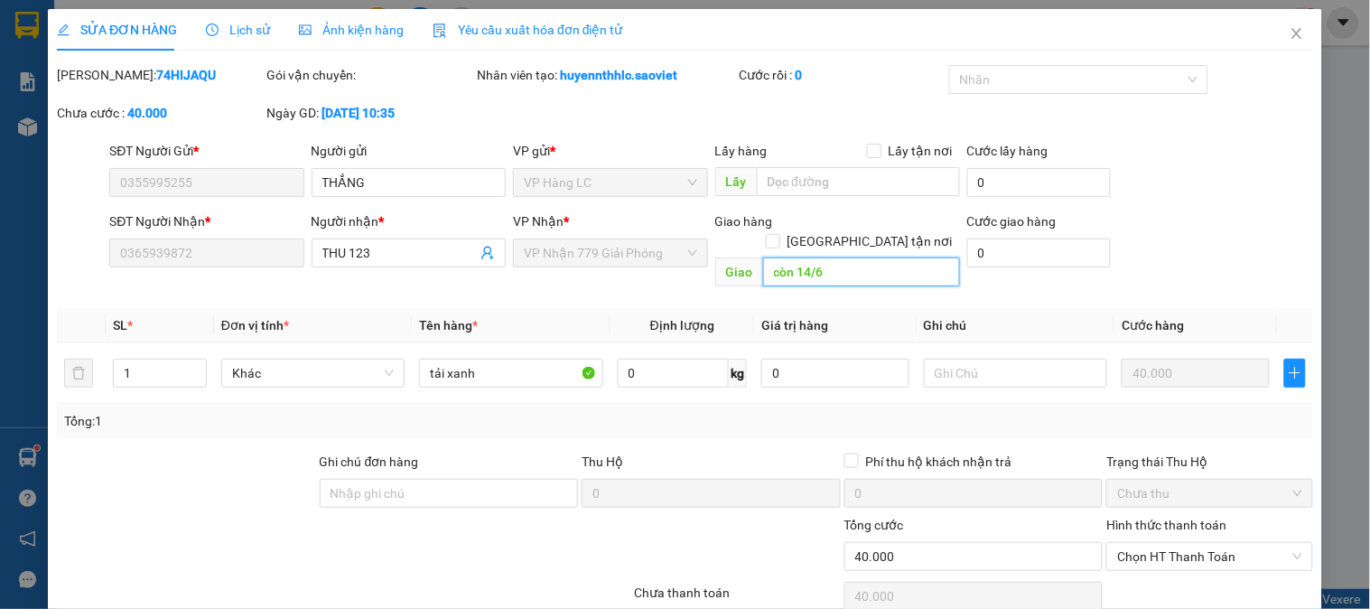
click at [817, 257] on input "còn 14/6" at bounding box center [861, 271] width 197 height 29
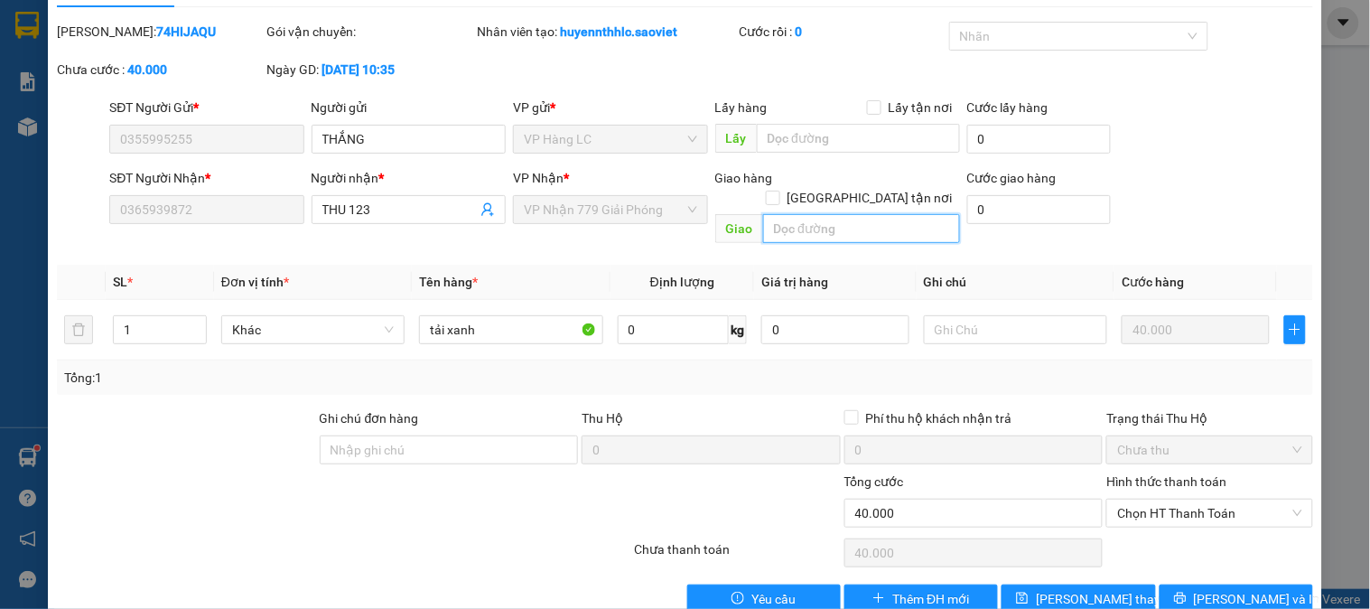
scroll to position [63, 0]
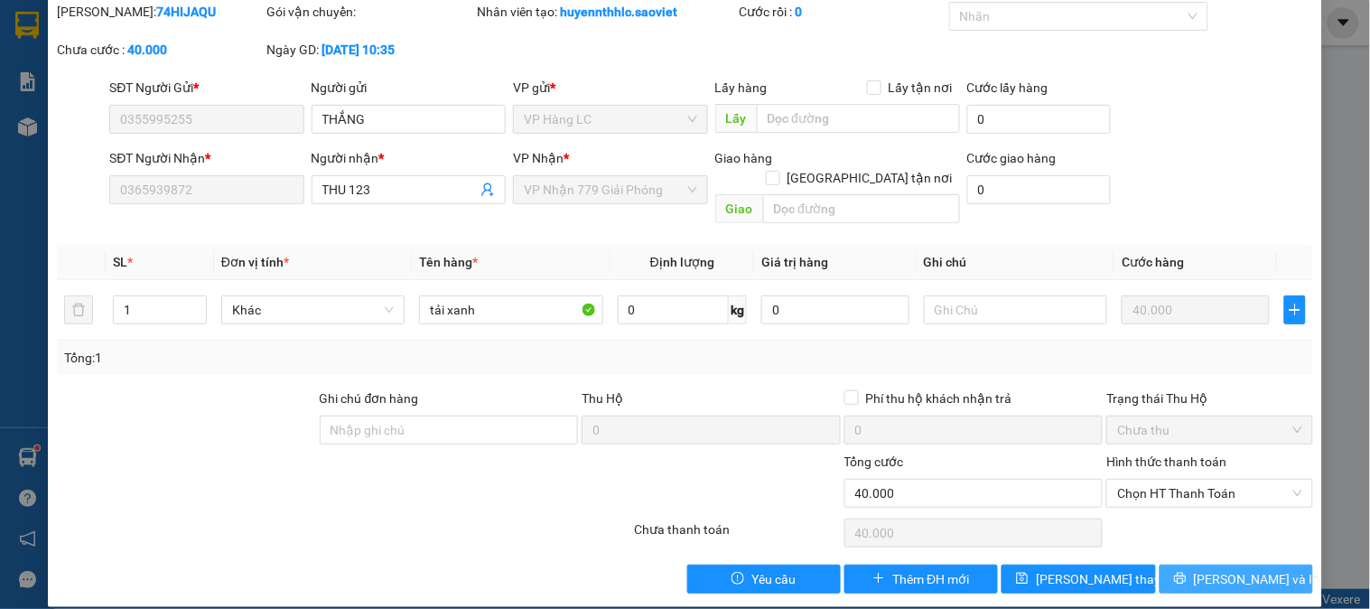
click at [1201, 565] on button "Lưu và In" at bounding box center [1237, 579] width 154 height 29
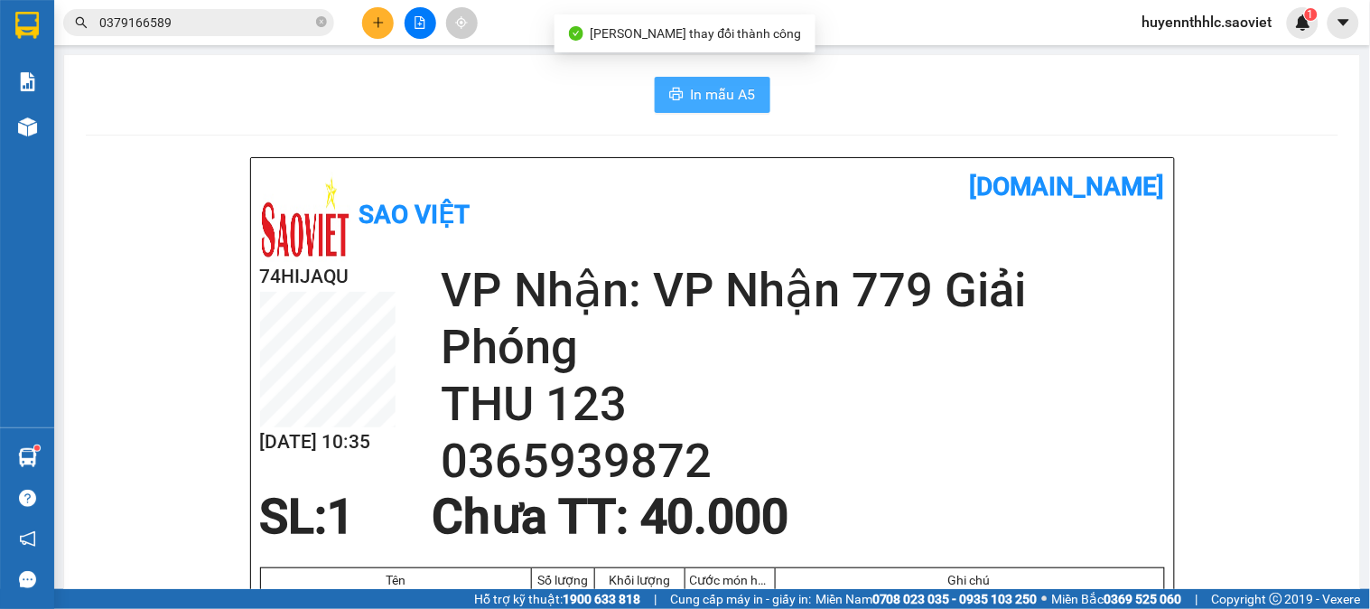
click at [733, 93] on span "In mẫu A5" at bounding box center [723, 94] width 65 height 23
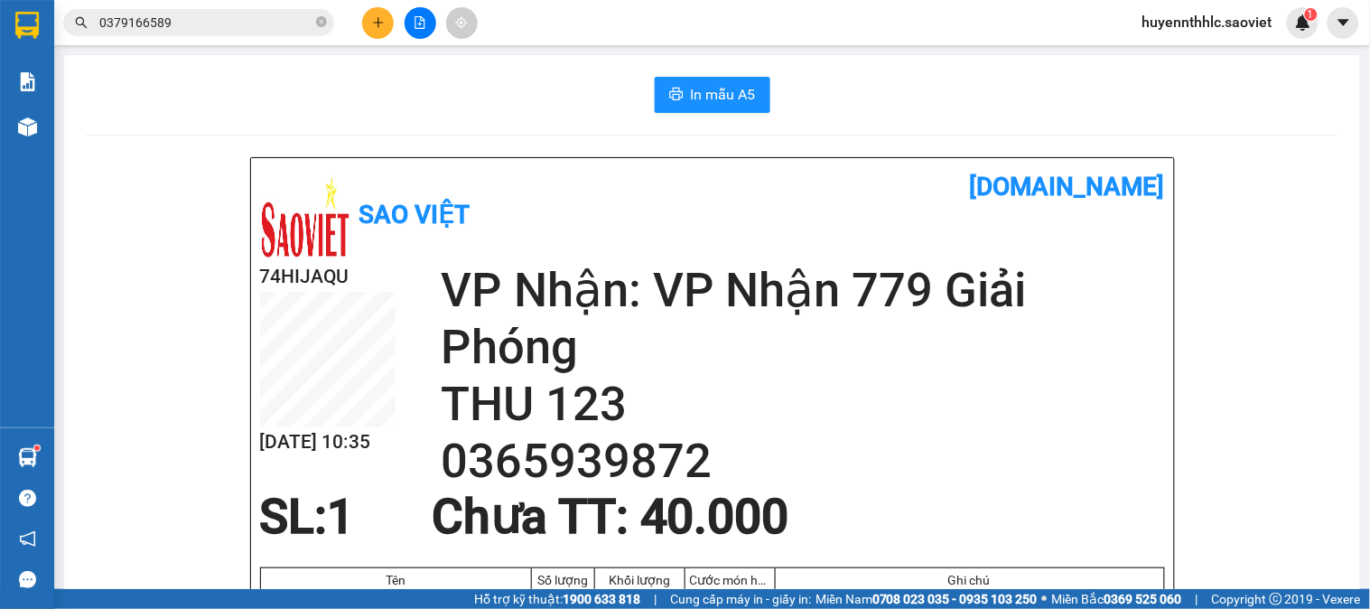
click at [370, 29] on button at bounding box center [378, 23] width 32 height 32
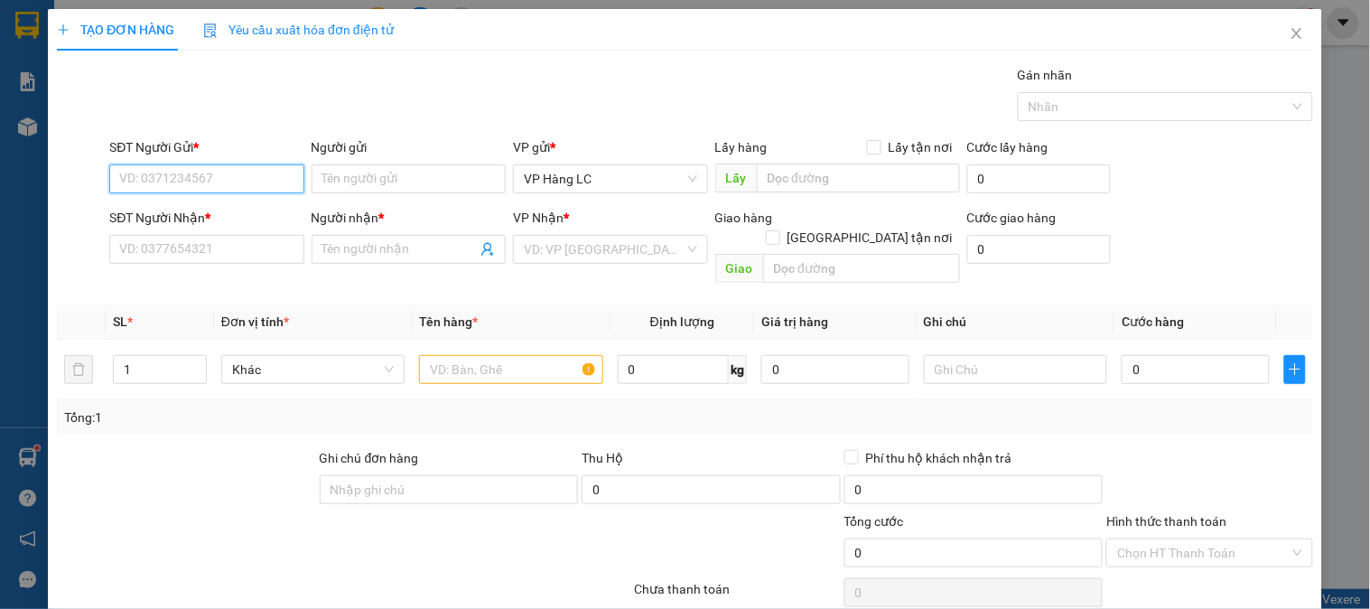
paste input "0355995255"
click at [228, 210] on div "0355995255 - THẮNG" at bounding box center [204, 215] width 171 height 20
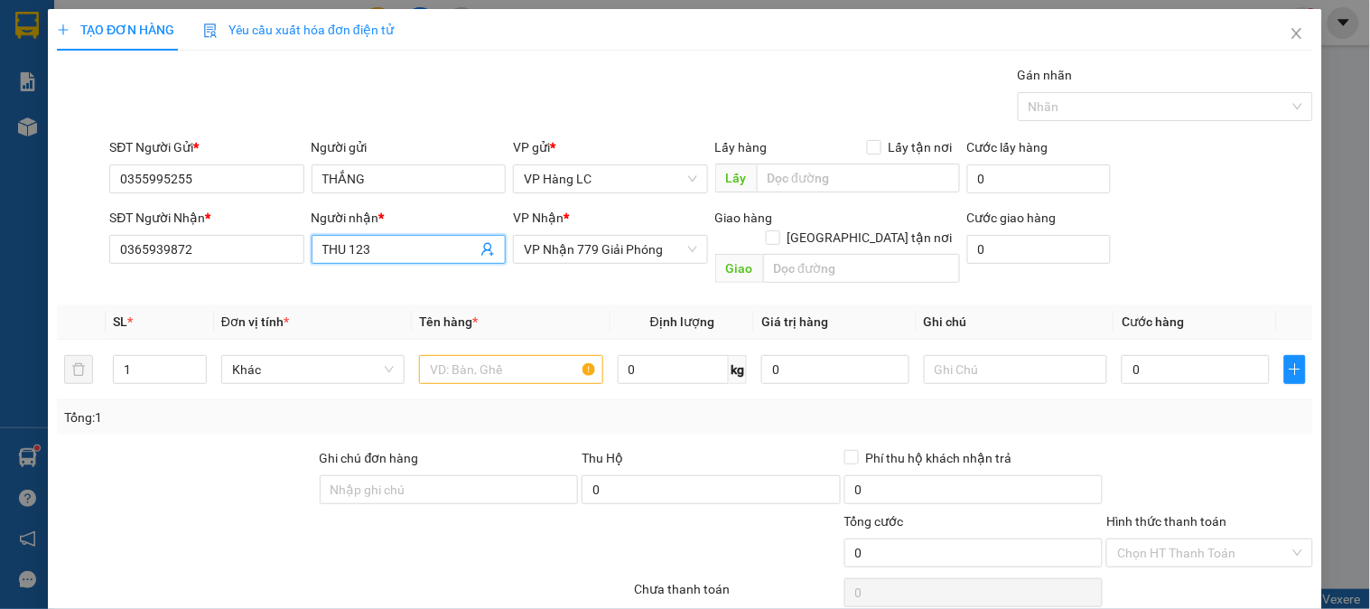
click at [481, 245] on icon "user-add" at bounding box center [488, 249] width 14 height 14
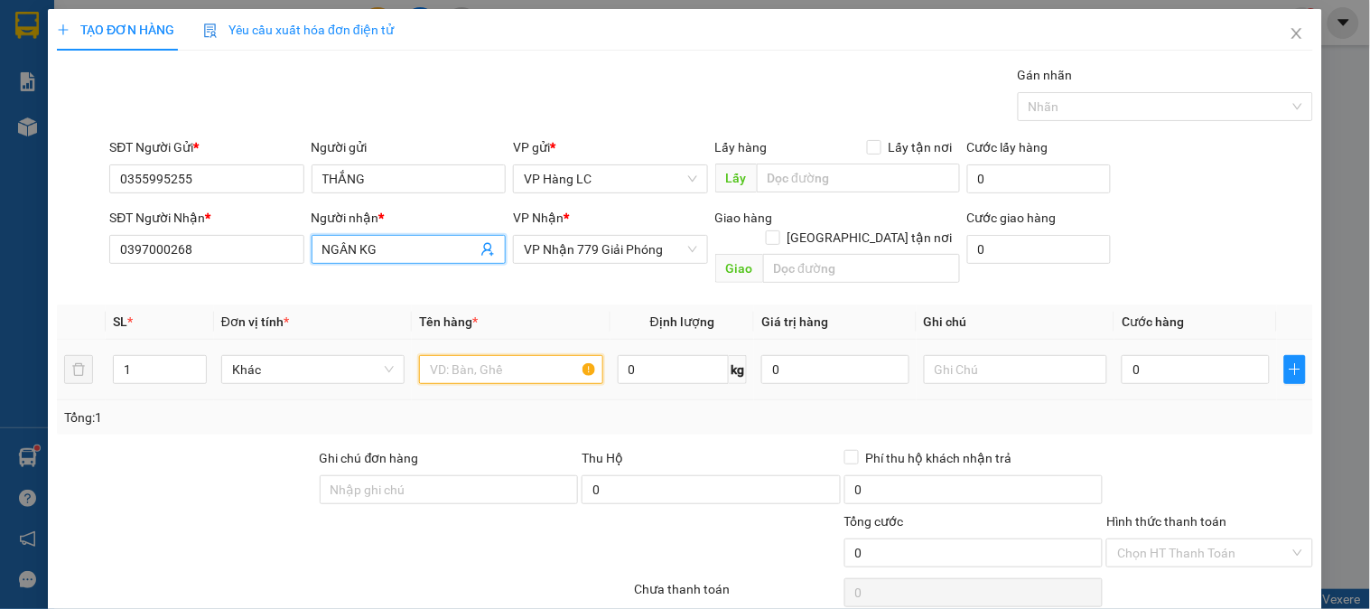
click at [521, 355] on input "text" at bounding box center [510, 369] width 183 height 29
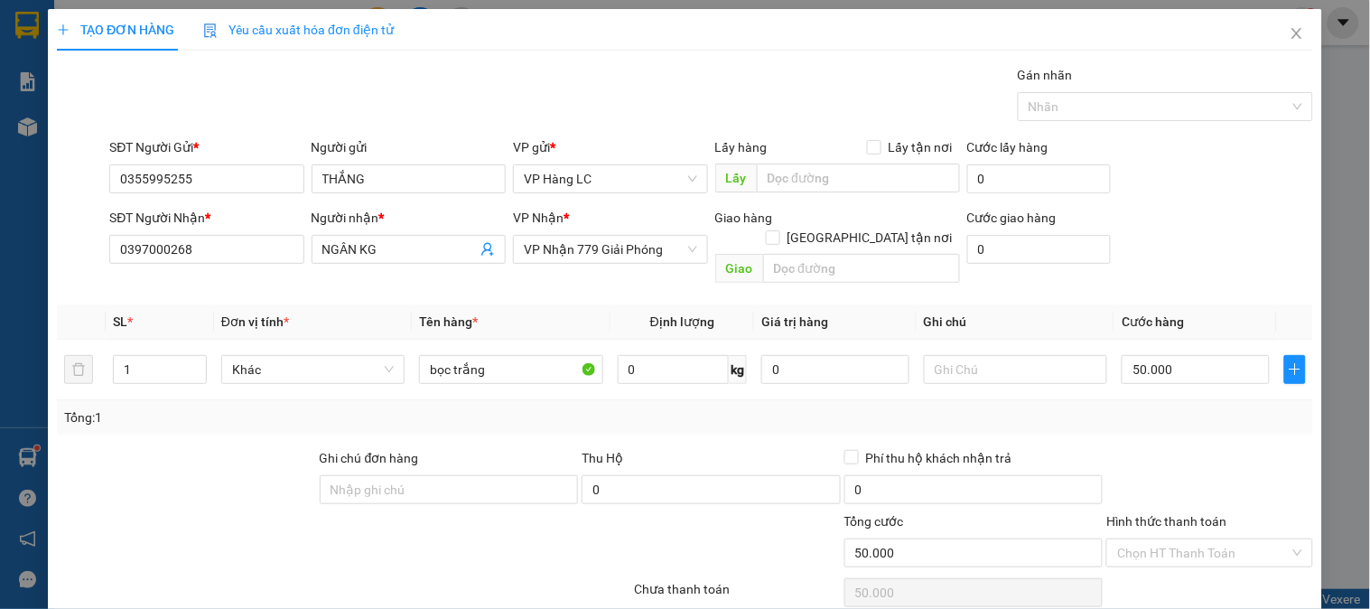
click at [1206, 407] on div "Tổng: 1" at bounding box center [685, 417] width 1242 height 20
click at [1224, 574] on div "TẠO ĐƠN HÀNG Yêu cầu xuất hóa đơn điện tử Transit Pickup Surcharge Ids Transit …" at bounding box center [685, 338] width 1274 height 658
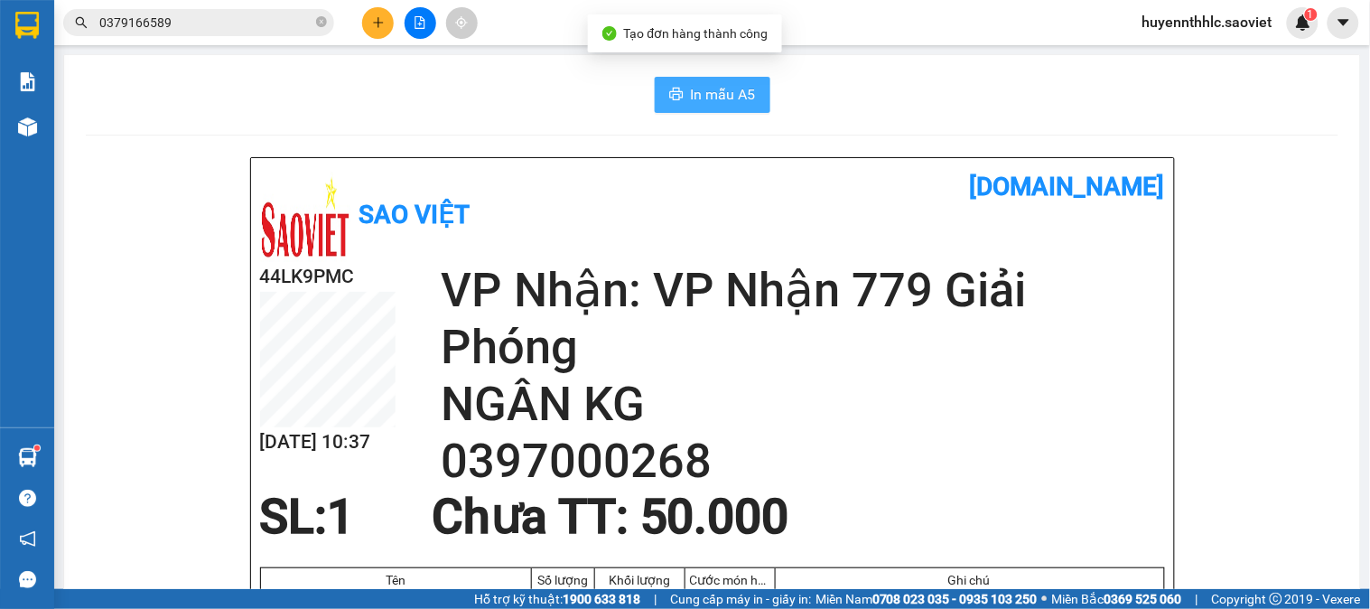
click at [691, 98] on span "In mẫu A5" at bounding box center [723, 94] width 65 height 23
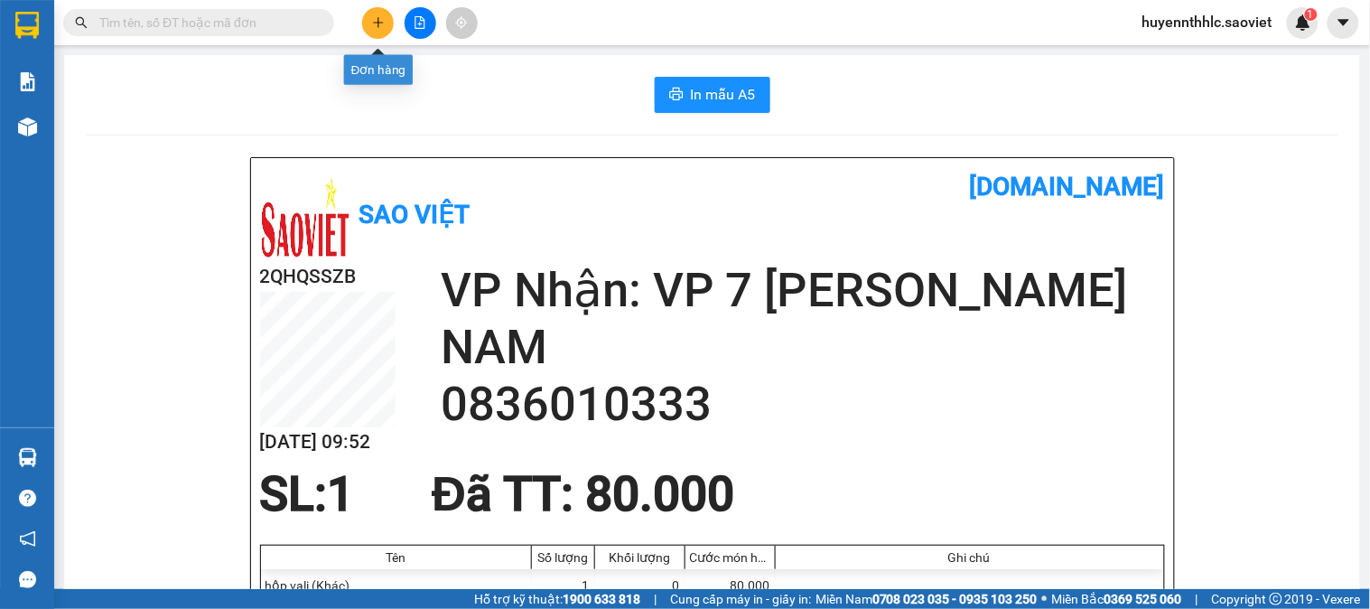
click at [376, 25] on icon "plus" at bounding box center [378, 22] width 13 height 13
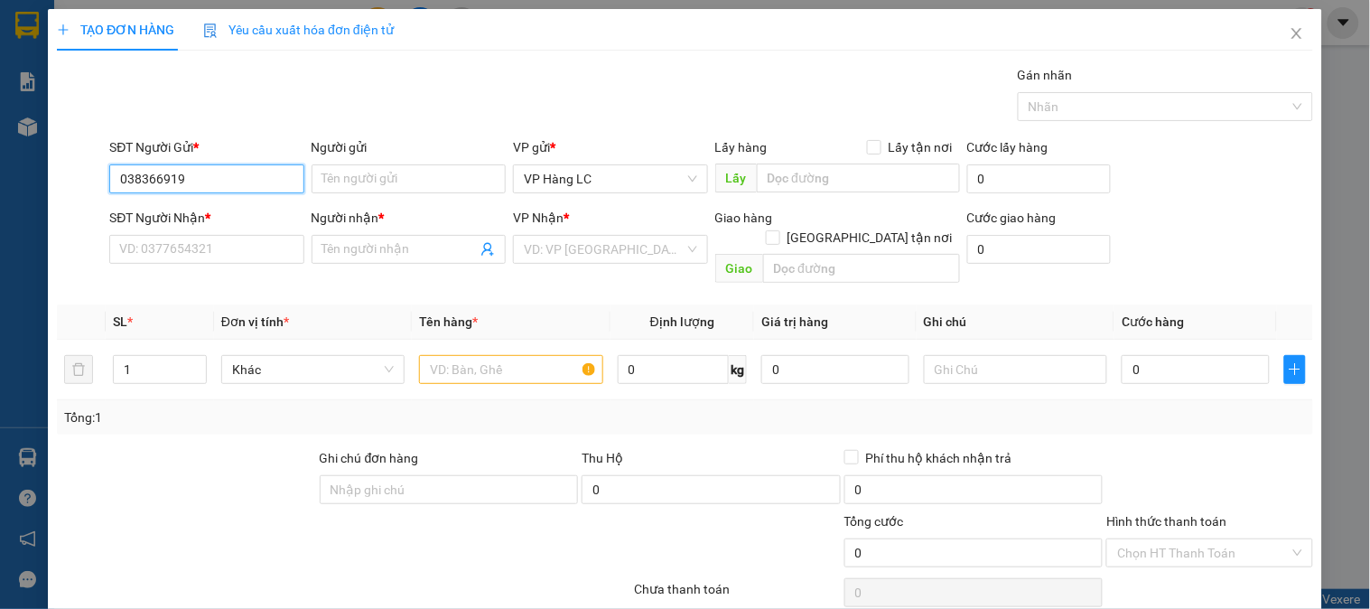
type input "0383669193"
click at [164, 211] on div "0383669193 -" at bounding box center [204, 215] width 171 height 20
type input "0974075580"
type input "kb"
type input "0383669193"
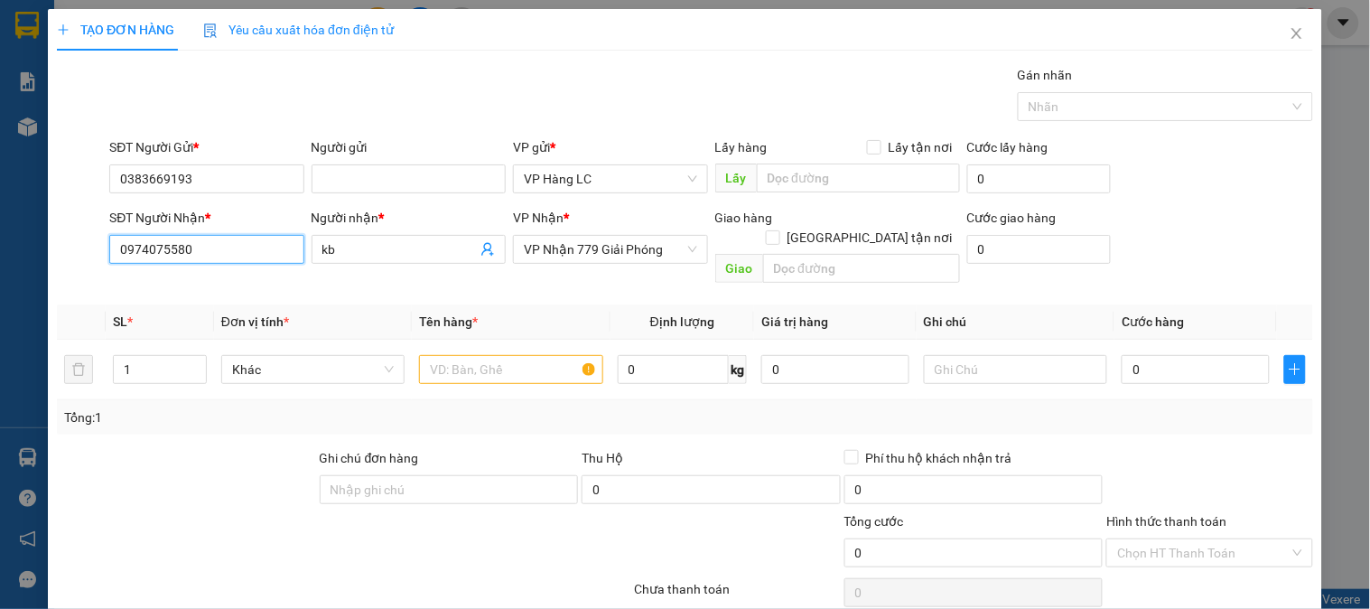
drag, startPoint x: 214, startPoint y: 246, endPoint x: 43, endPoint y: 325, distance: 188.3
click at [0, 335] on div "TẠO ĐƠN HÀNG Yêu cầu xuất hóa đơn điện tử Transit Pickup Surcharge Ids Transit …" at bounding box center [685, 304] width 1370 height 609
type input "0985458866"
click at [205, 290] on div "0985458866 - kt" at bounding box center [204, 285] width 171 height 20
type input "kt"
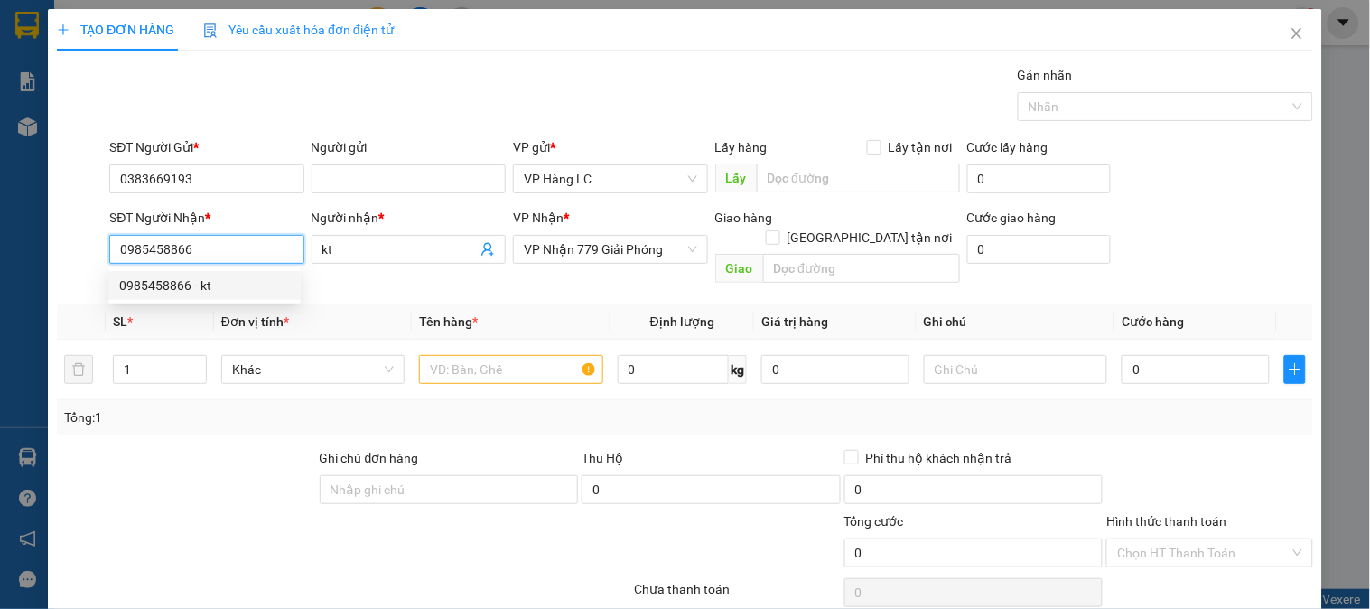
checkbox input "true"
type input "ctn có hàng liên hệ síp cho khách"
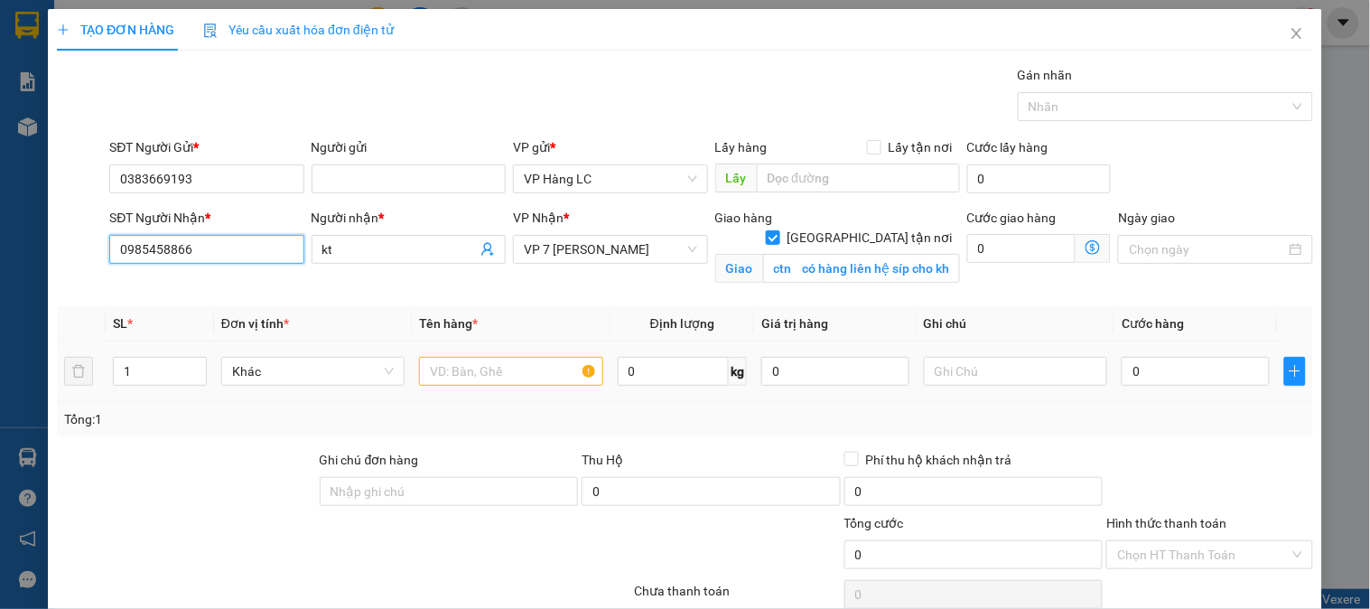
type input "0985458866"
click at [527, 371] on input "text" at bounding box center [510, 371] width 183 height 29
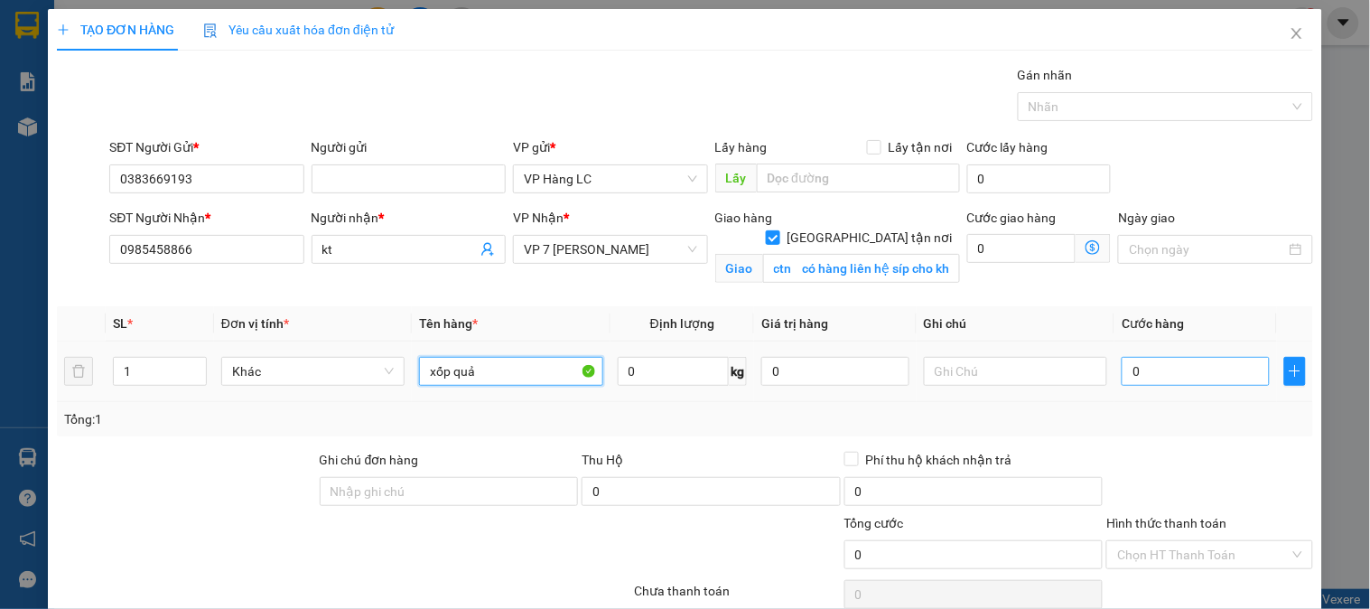
type input "xốp quả"
click at [1149, 382] on input "0" at bounding box center [1196, 371] width 148 height 29
type input "4"
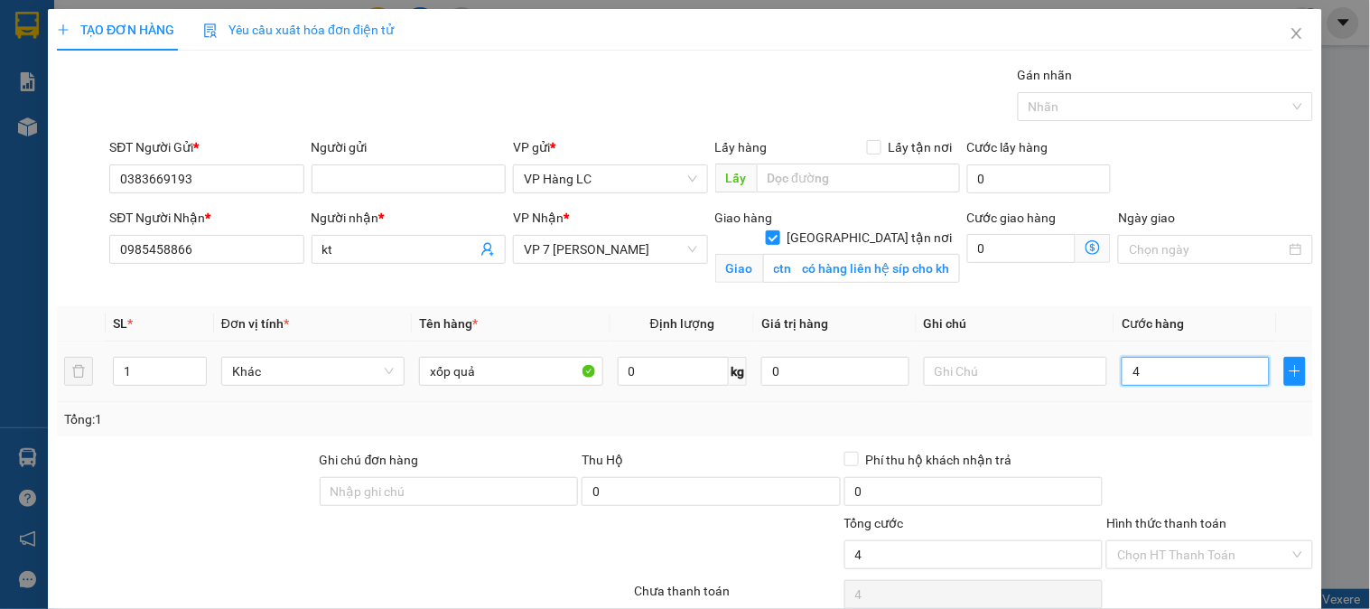
type input "40"
type input "400"
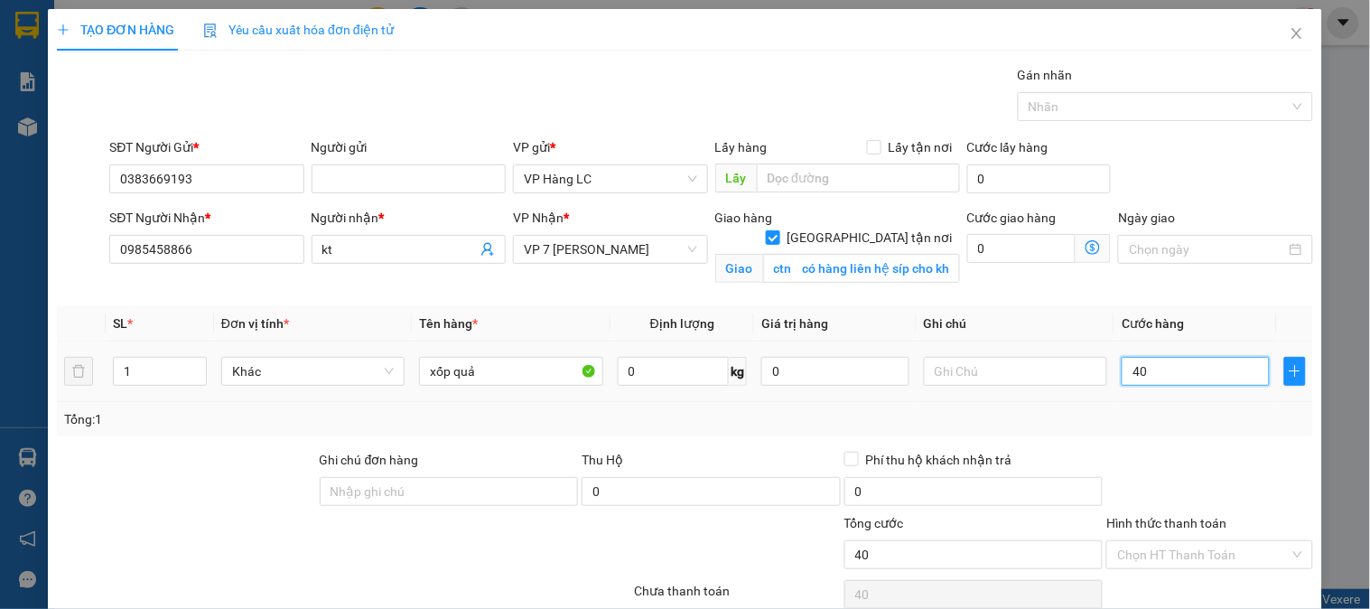
type input "400"
type input "4.000"
type input "40.000"
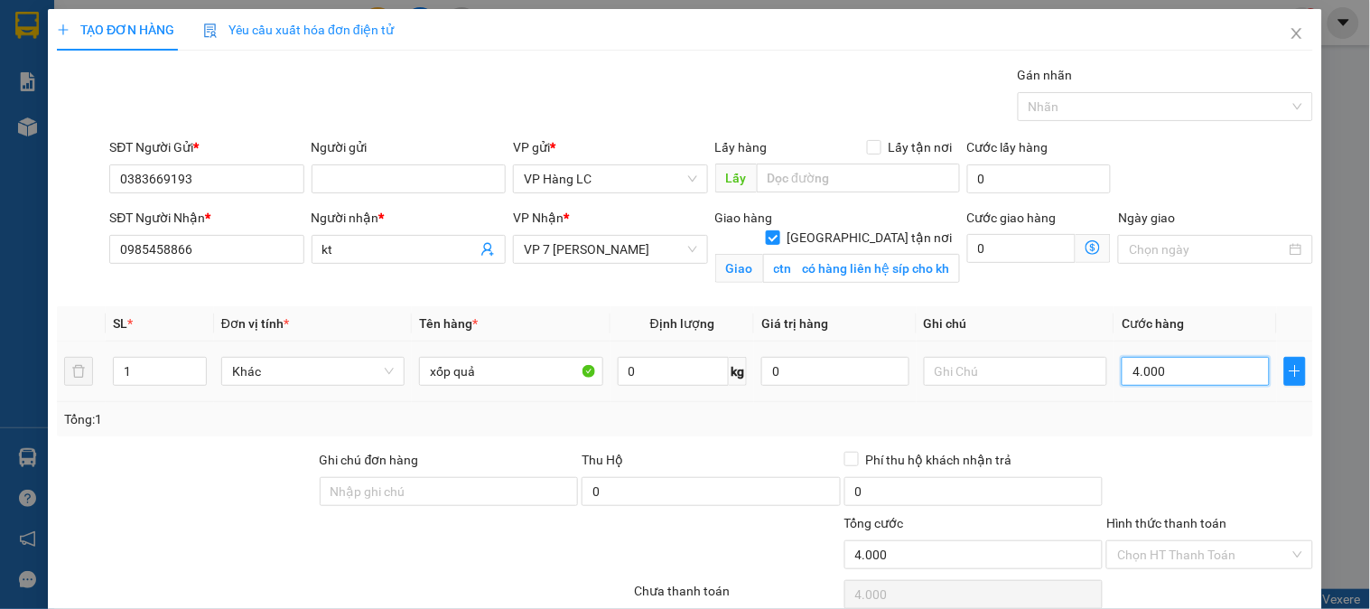
type input "40.000"
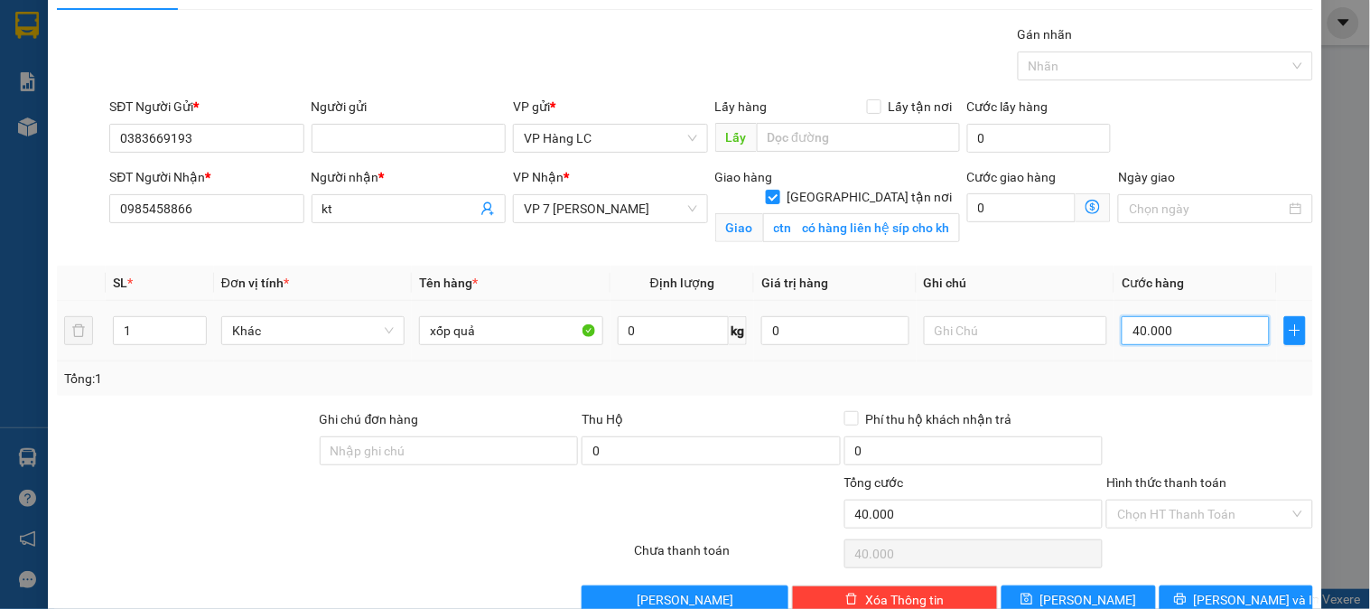
scroll to position [81, 0]
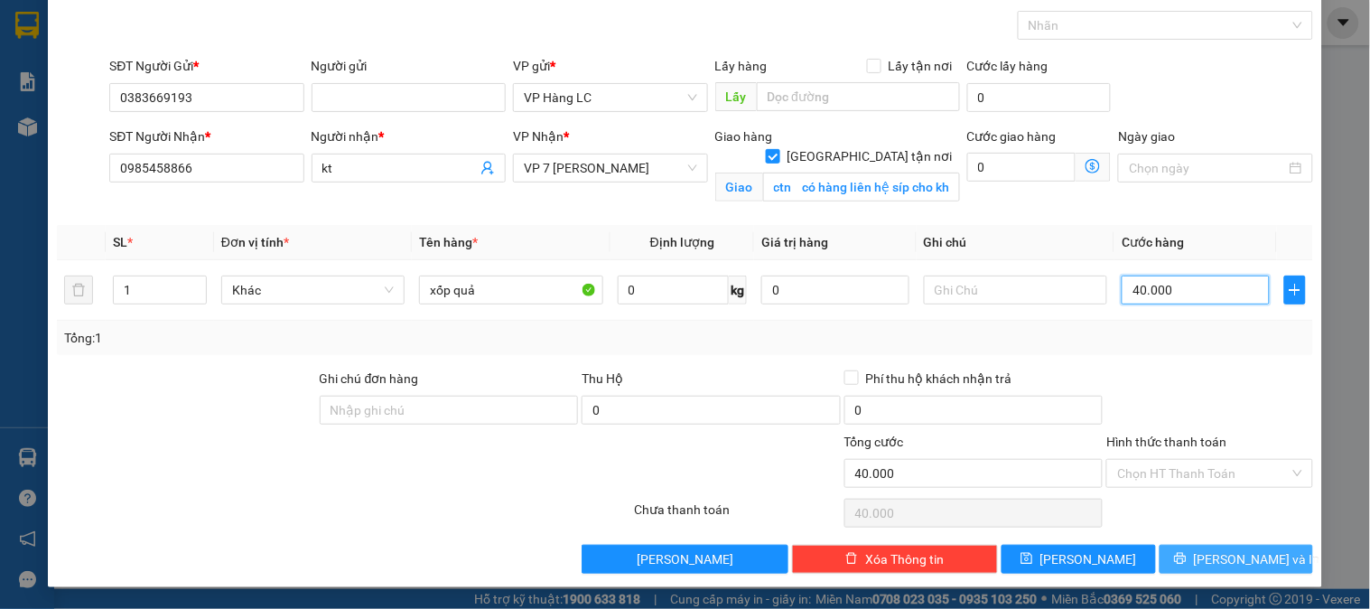
type input "40.000"
click at [1220, 563] on span "[PERSON_NAME] và In" at bounding box center [1257, 559] width 126 height 20
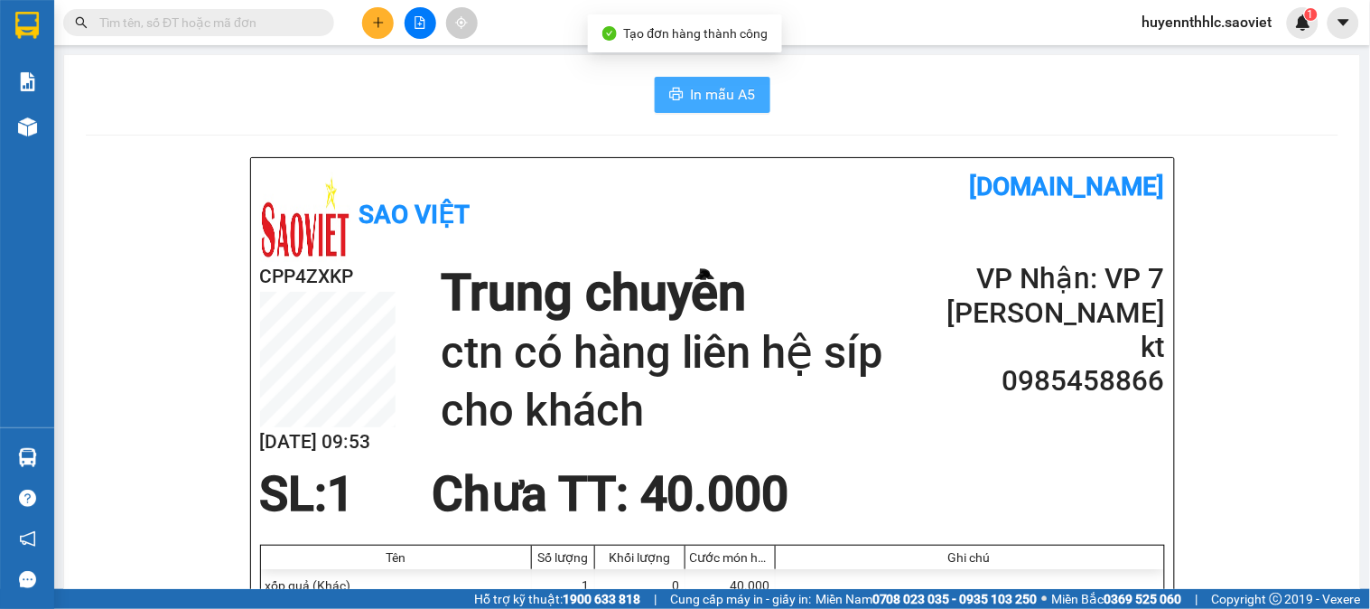
click at [709, 95] on span "In mẫu A5" at bounding box center [723, 94] width 65 height 23
